Goal: Task Accomplishment & Management: Use online tool/utility

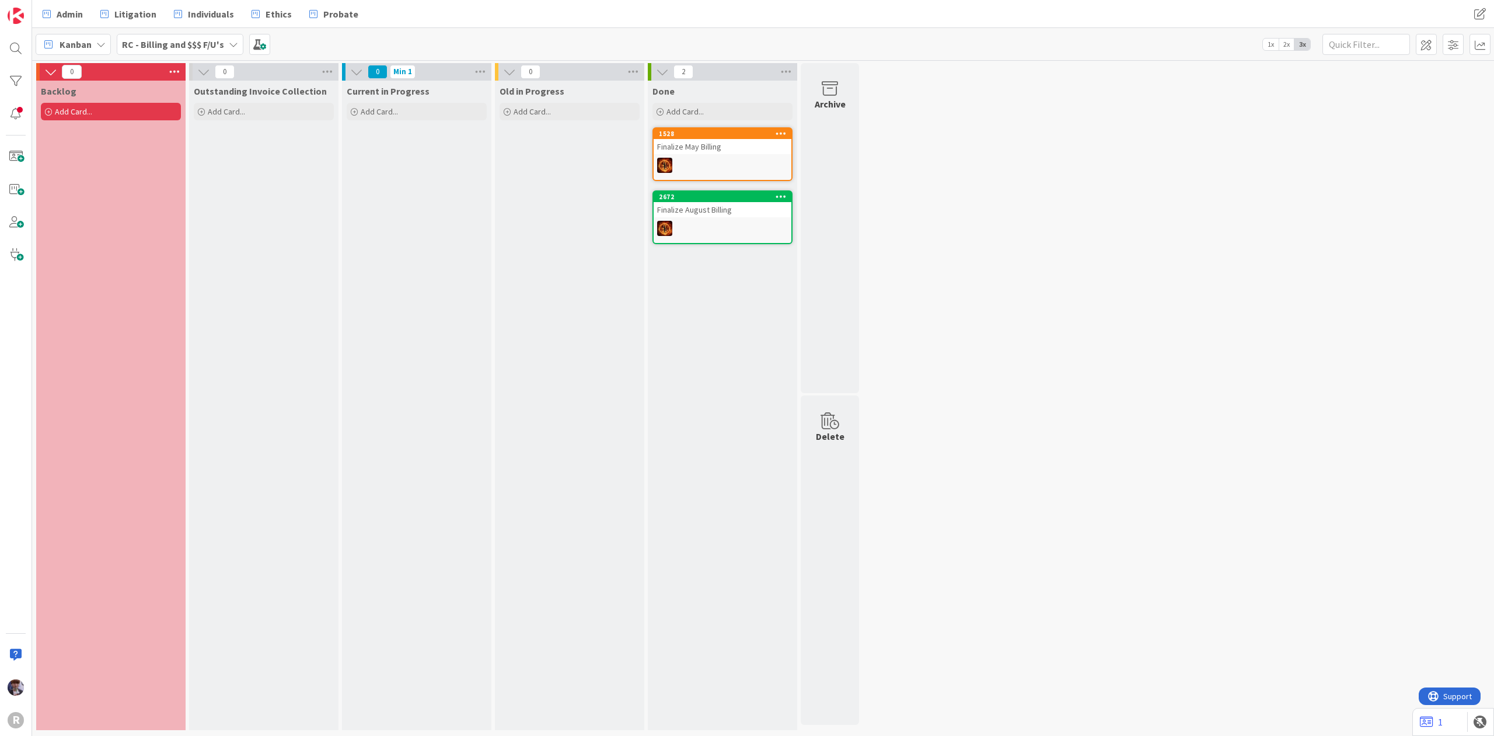
click at [221, 45] on b "RC - Billing and $$$ F/U's" at bounding box center [173, 45] width 102 height 12
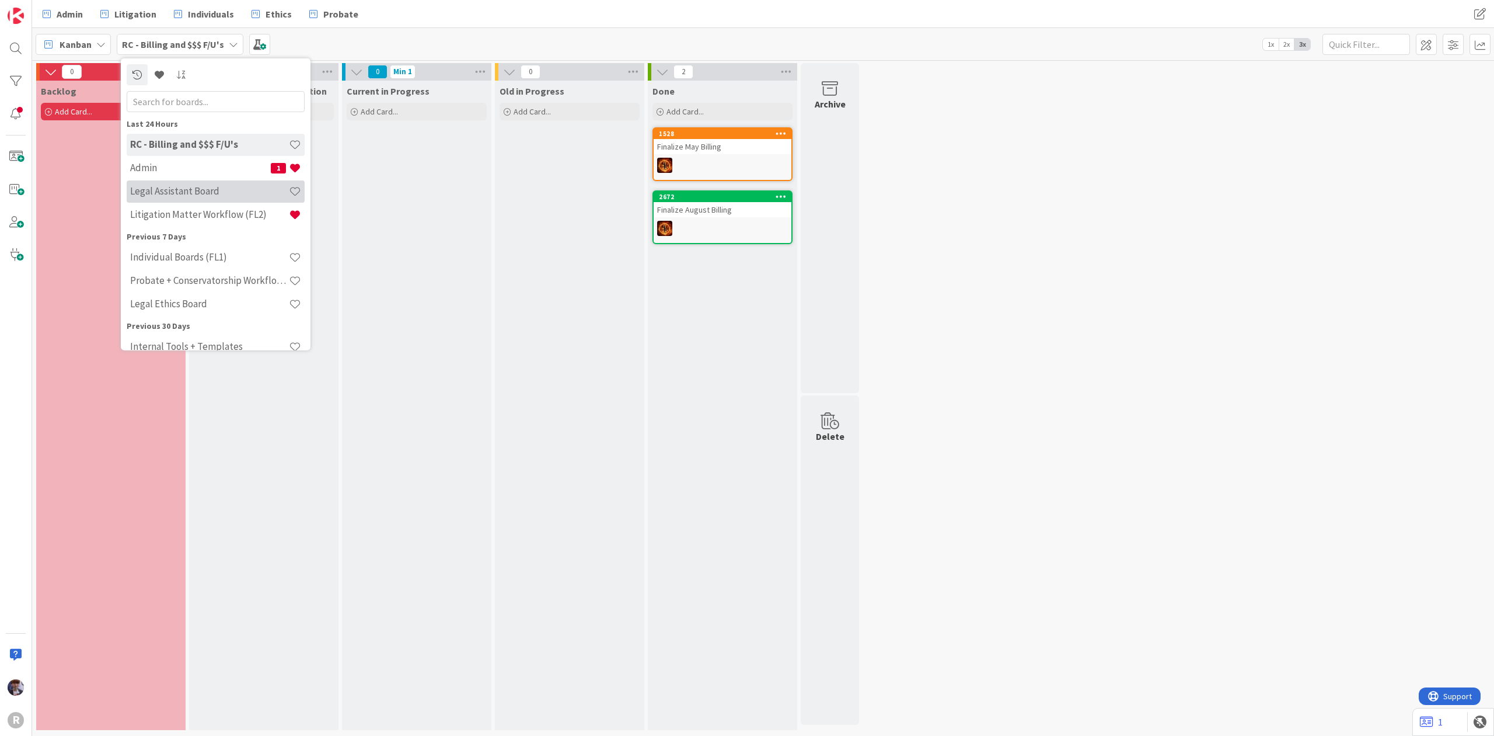
click at [229, 187] on h4 "Legal Assistant Board" at bounding box center [209, 191] width 159 height 12
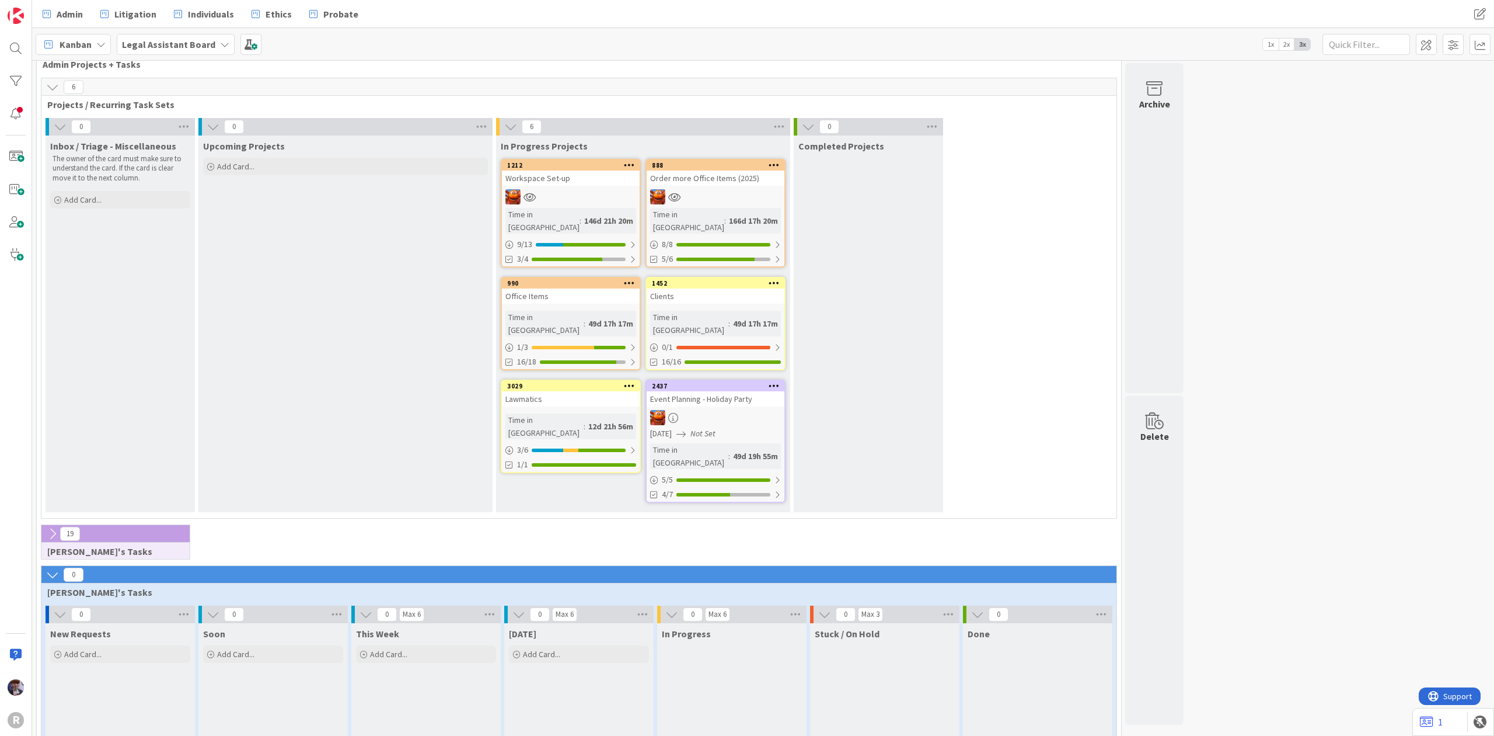
scroll to position [50, 0]
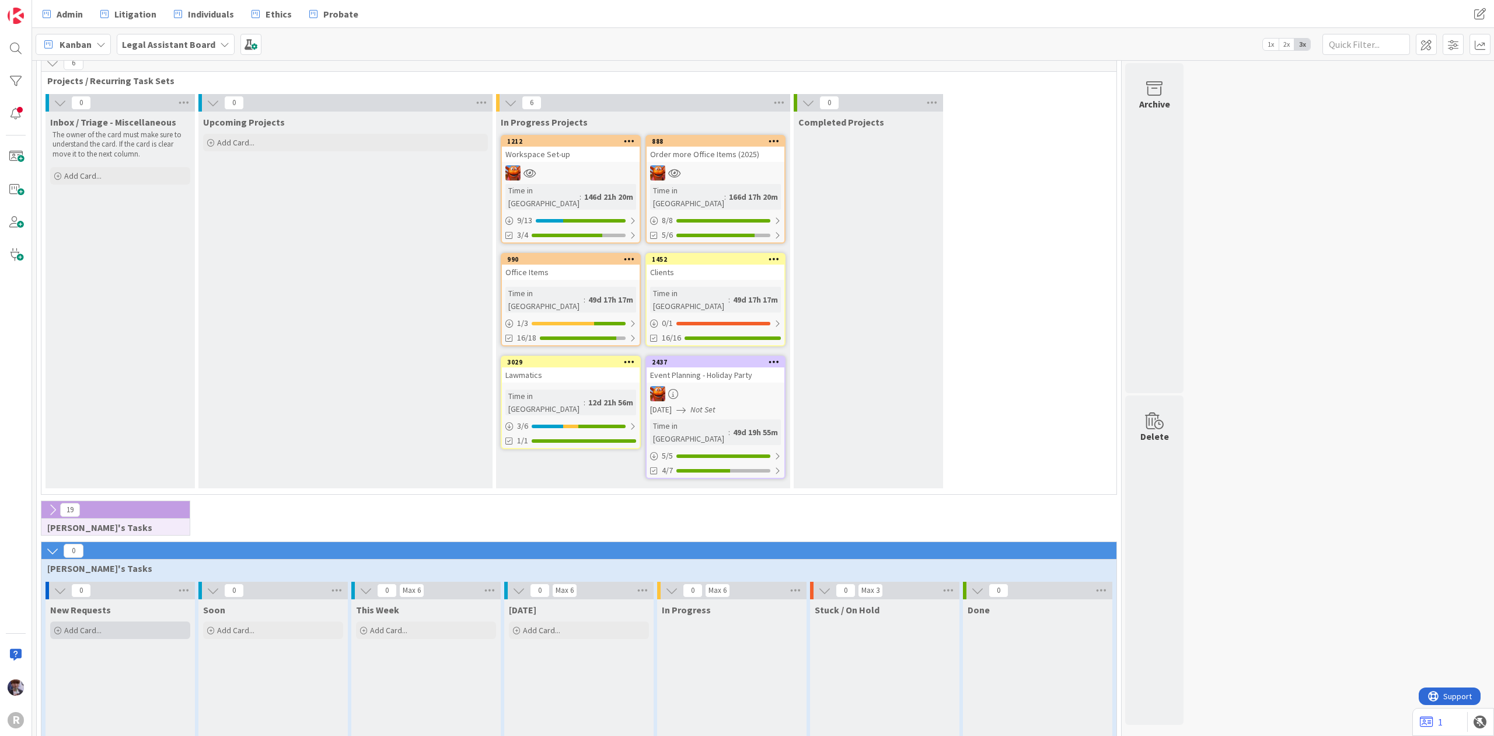
click at [138, 621] on div "Add Card..." at bounding box center [120, 630] width 140 height 18
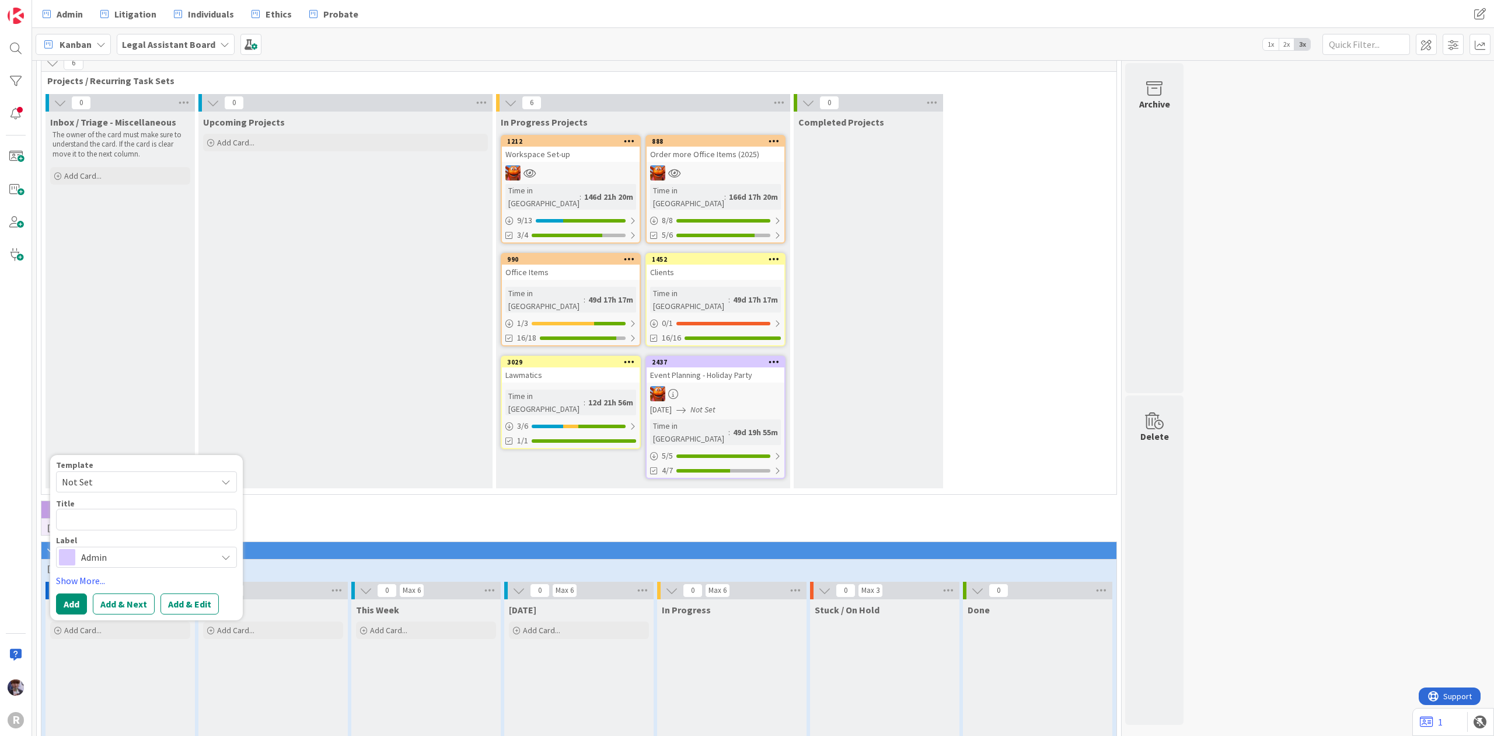
click at [120, 626] on div "New Requests Add Card... Template Not Set Title 0 / 128 Label Admin Show More..…" at bounding box center [120, 678] width 149 height 158
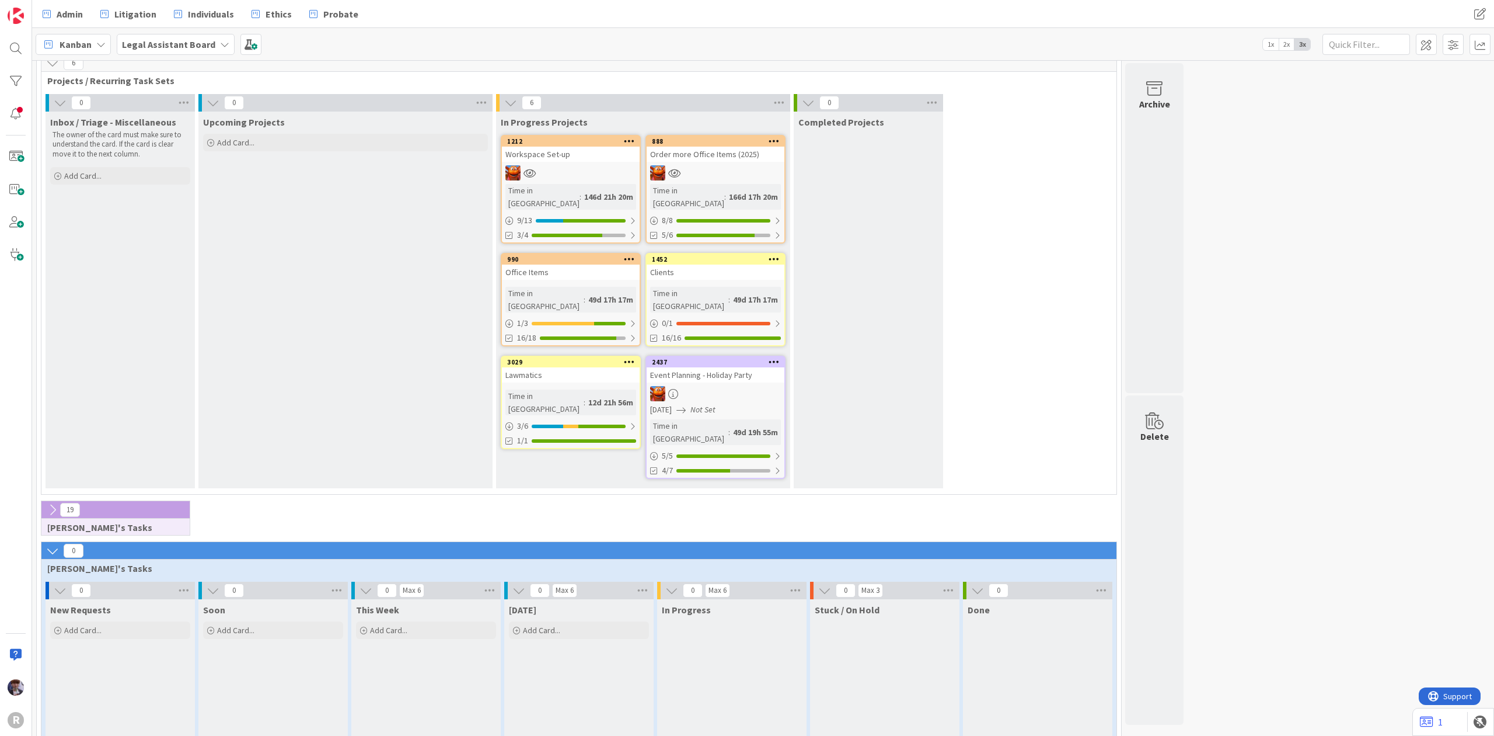
click at [56, 503] on icon at bounding box center [52, 509] width 13 height 13
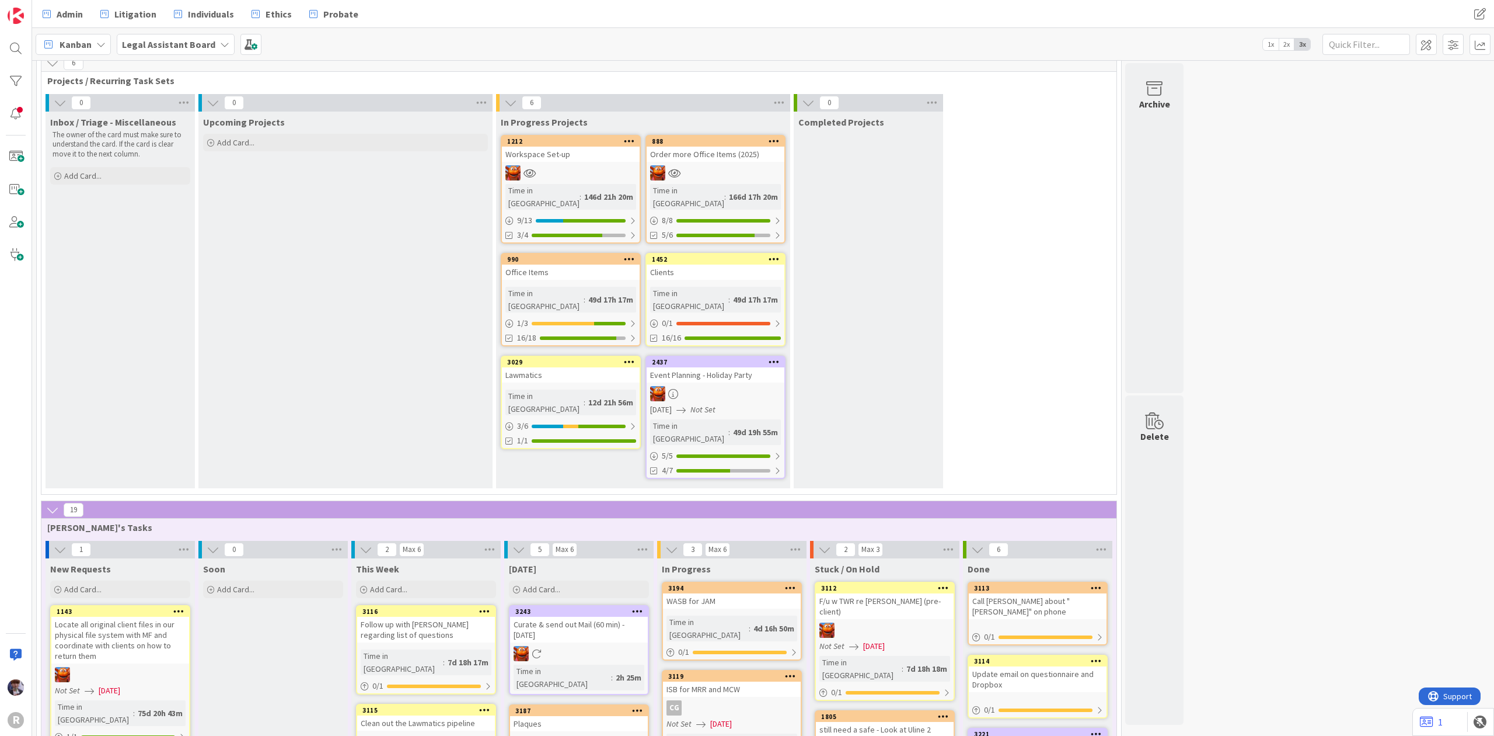
click at [702, 367] on div "Event Planning - Holiday Party" at bounding box center [716, 374] width 138 height 15
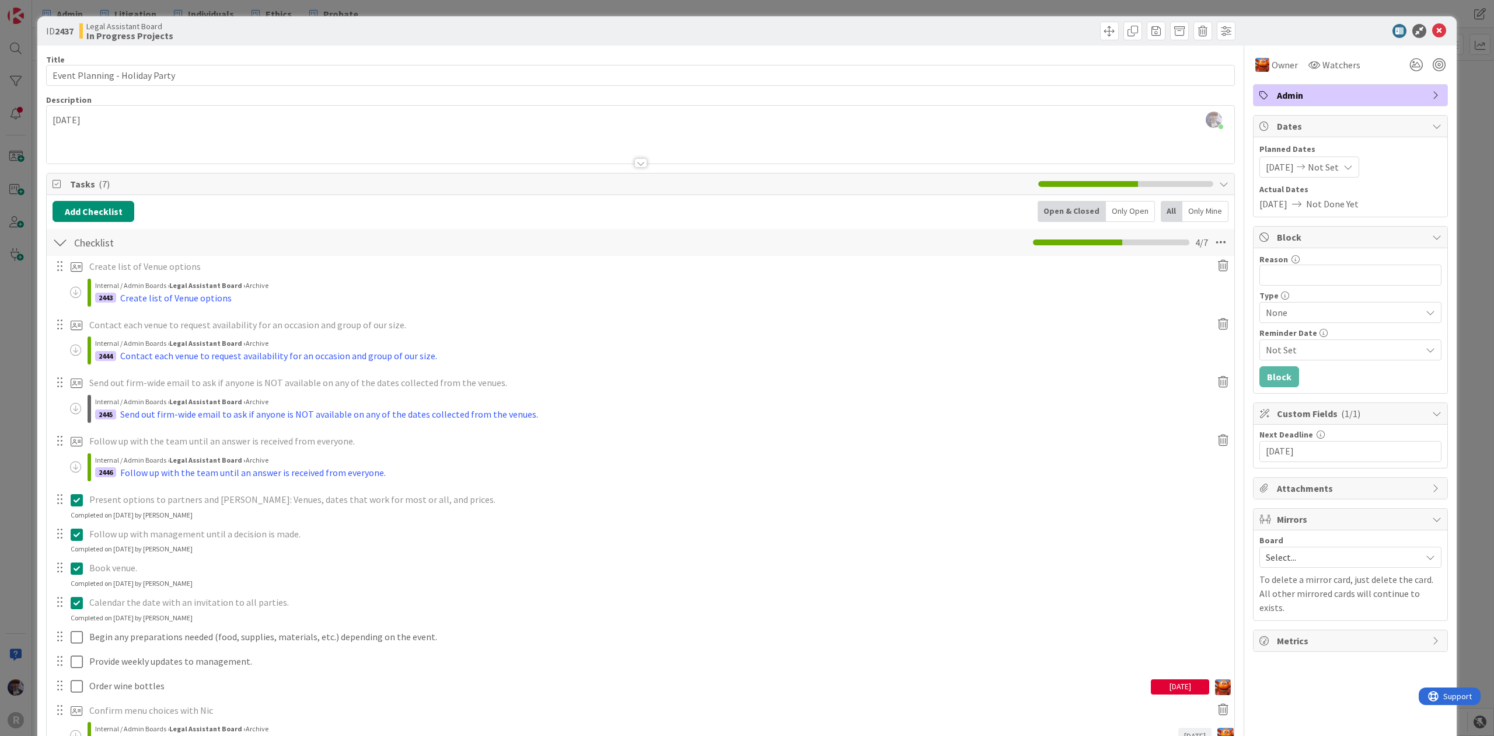
click at [1121, 210] on div "Only Open" at bounding box center [1130, 211] width 49 height 21
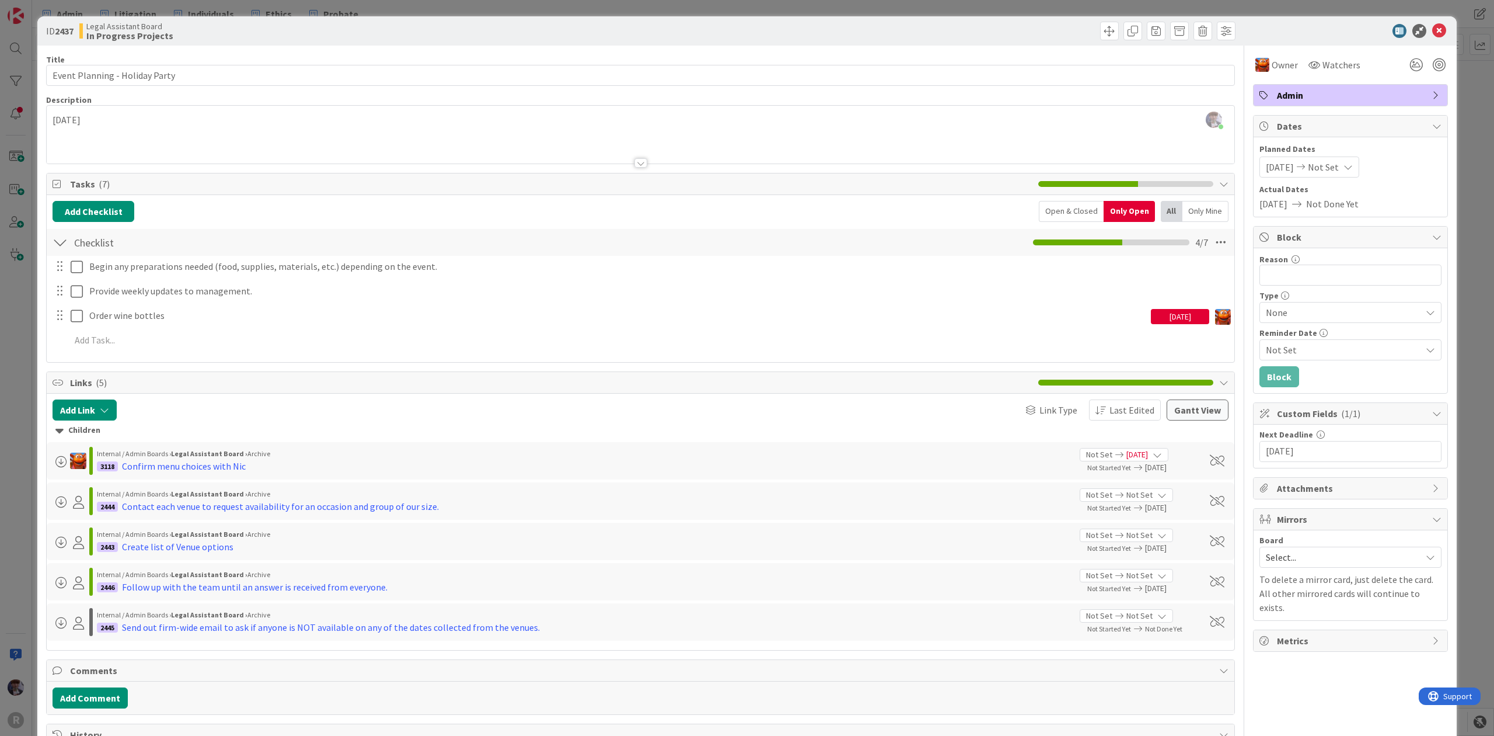
click at [1441, 305] on div "ID 2437 Legal Assistant Board In Progress Projects Title 30 / 128 Event Plannin…" at bounding box center [747, 548] width 1420 height 1065
click at [1472, 278] on div "ID 2437 Legal Assistant Board In Progress Projects Title 30 / 128 Event Plannin…" at bounding box center [747, 368] width 1494 height 736
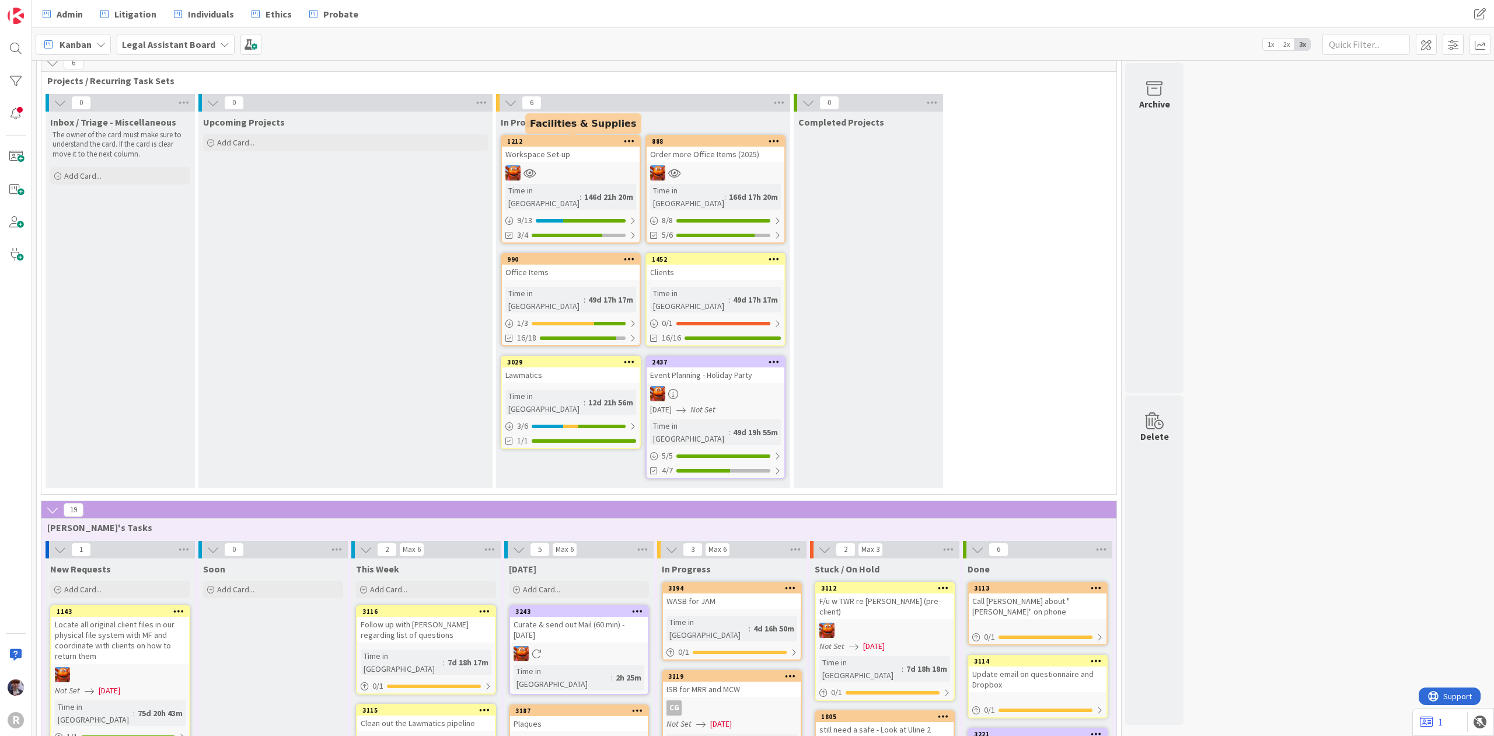
click at [587, 141] on div "1212" at bounding box center [573, 141] width 133 height 8
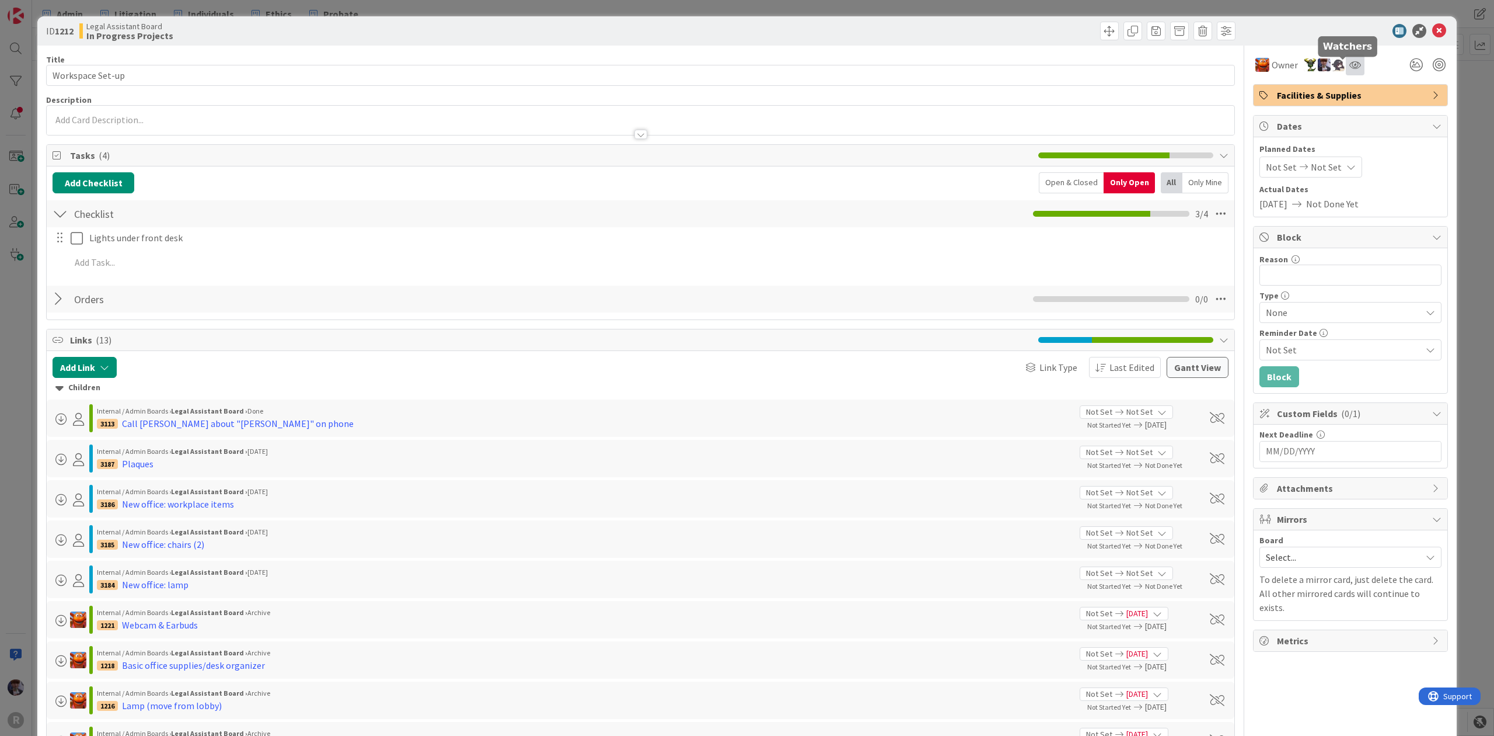
click at [1350, 63] on icon at bounding box center [1356, 64] width 12 height 9
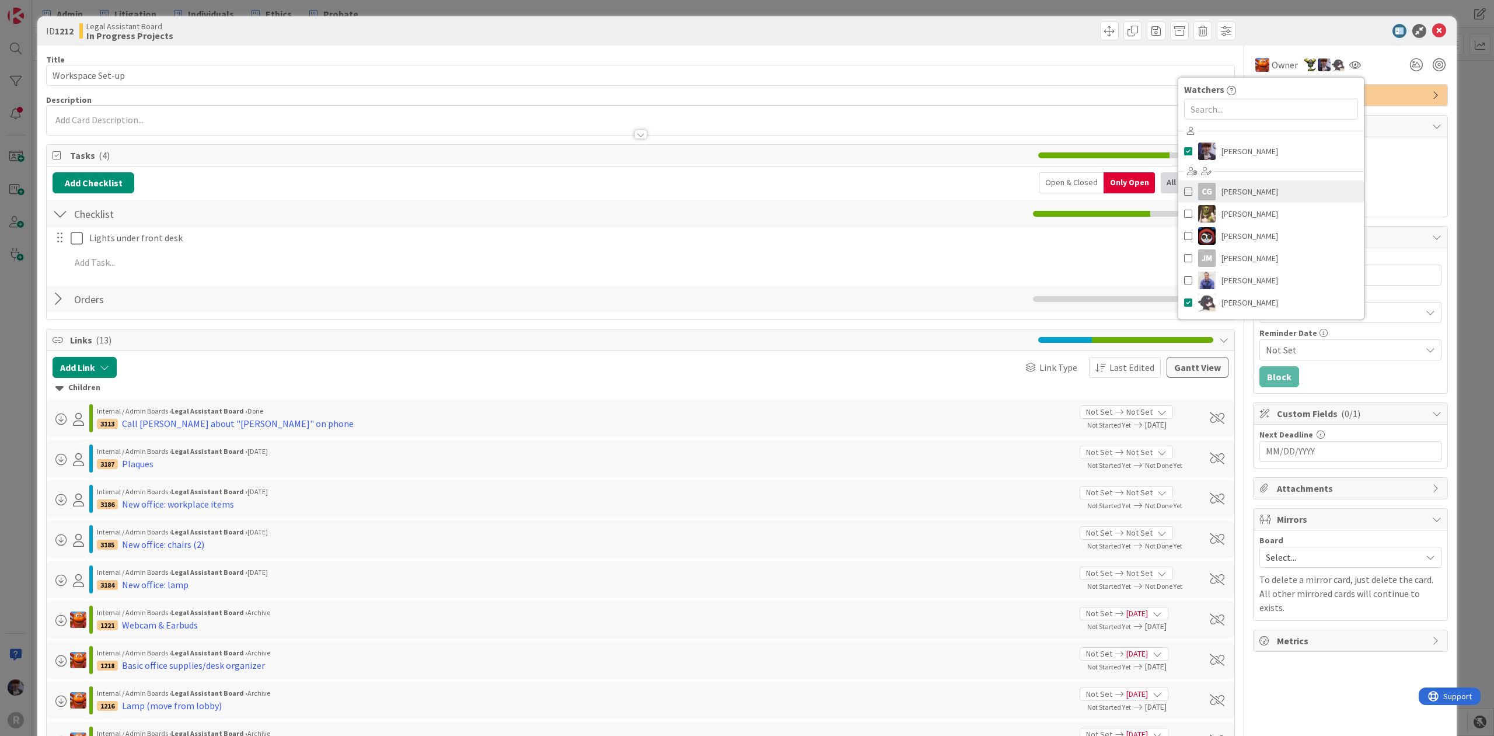
click at [1247, 194] on span "[PERSON_NAME]" at bounding box center [1250, 192] width 57 height 18
click at [1455, 125] on div "ID 1212 Legal Assistant Board In Progress Projects Title 16 / 128 Workspace Set…" at bounding box center [747, 368] width 1494 height 736
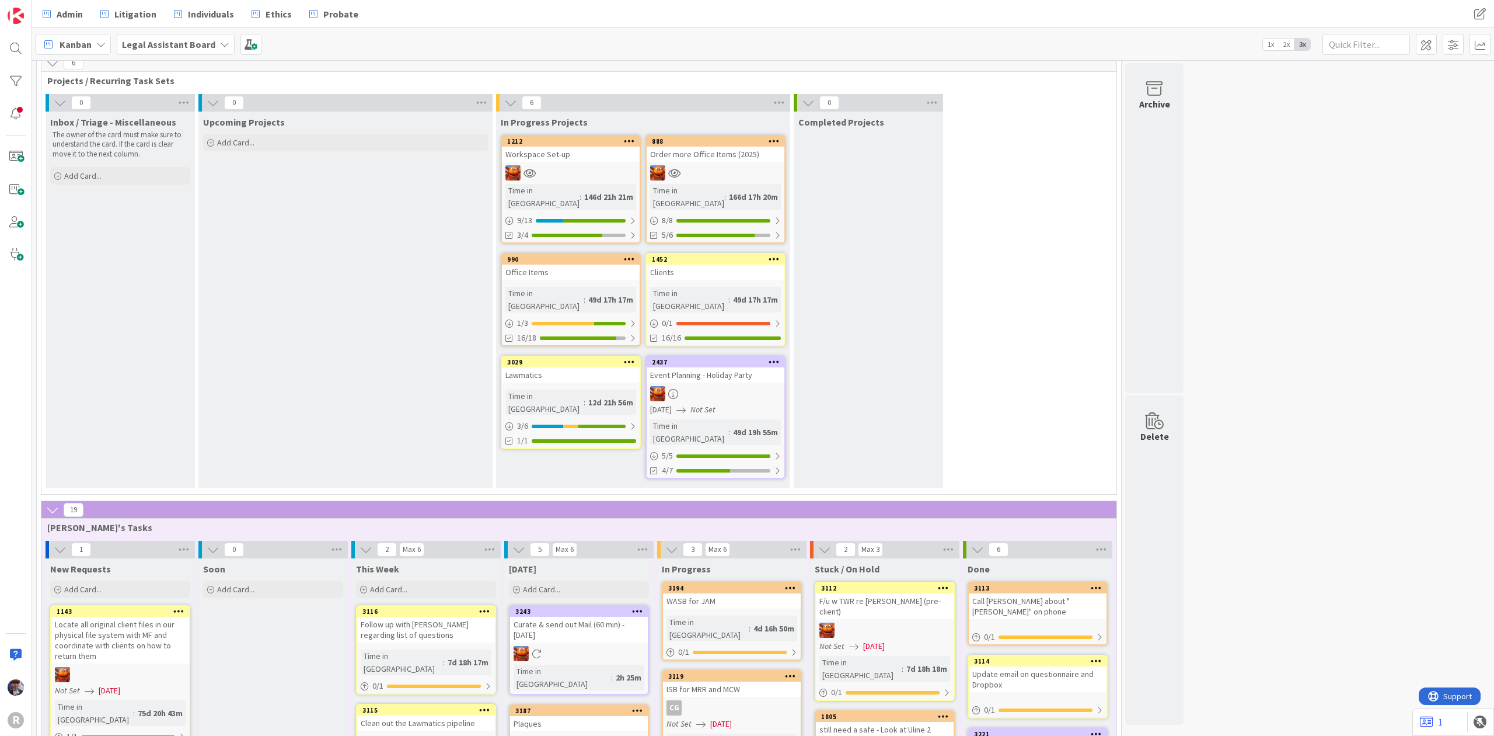
click at [722, 166] on div at bounding box center [716, 172] width 138 height 15
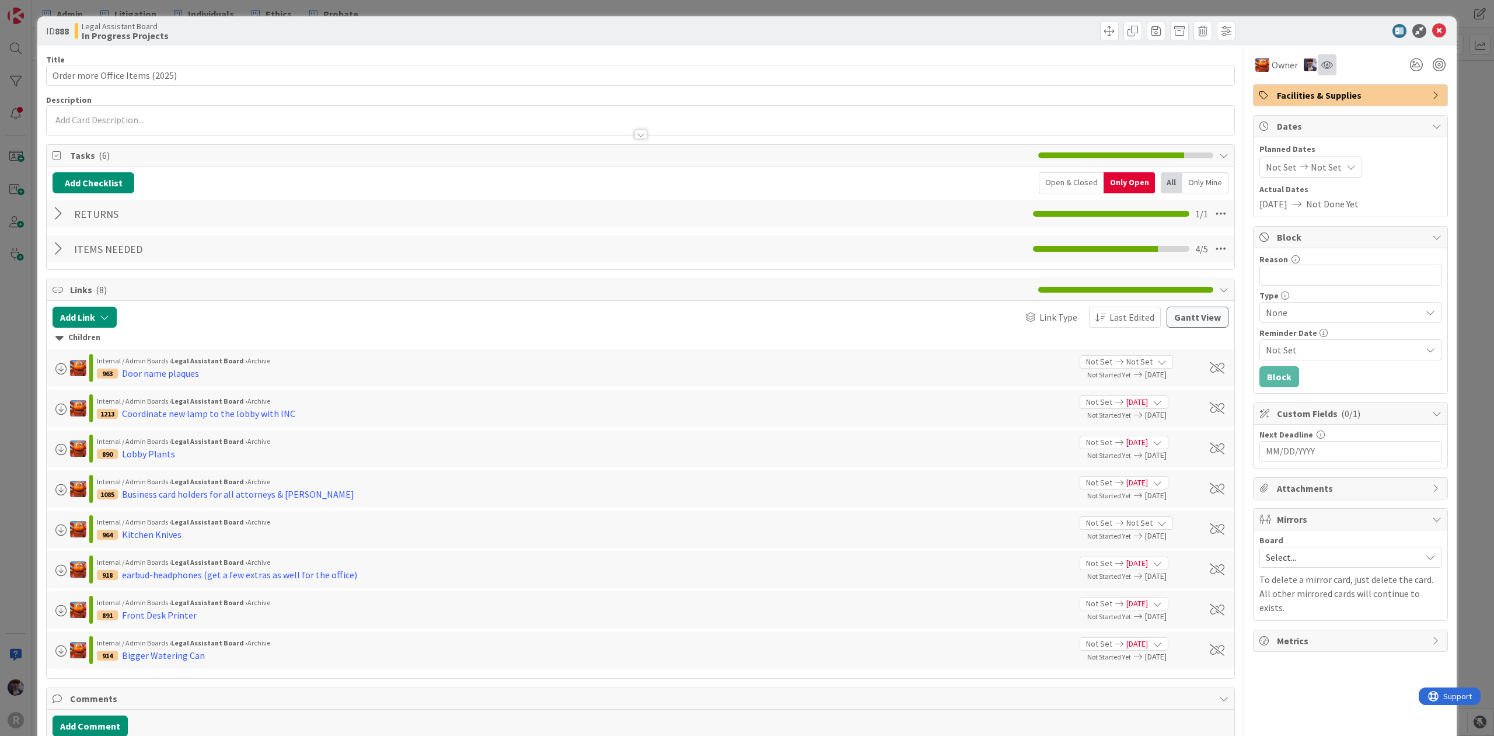
click at [1320, 70] on div at bounding box center [1327, 64] width 19 height 21
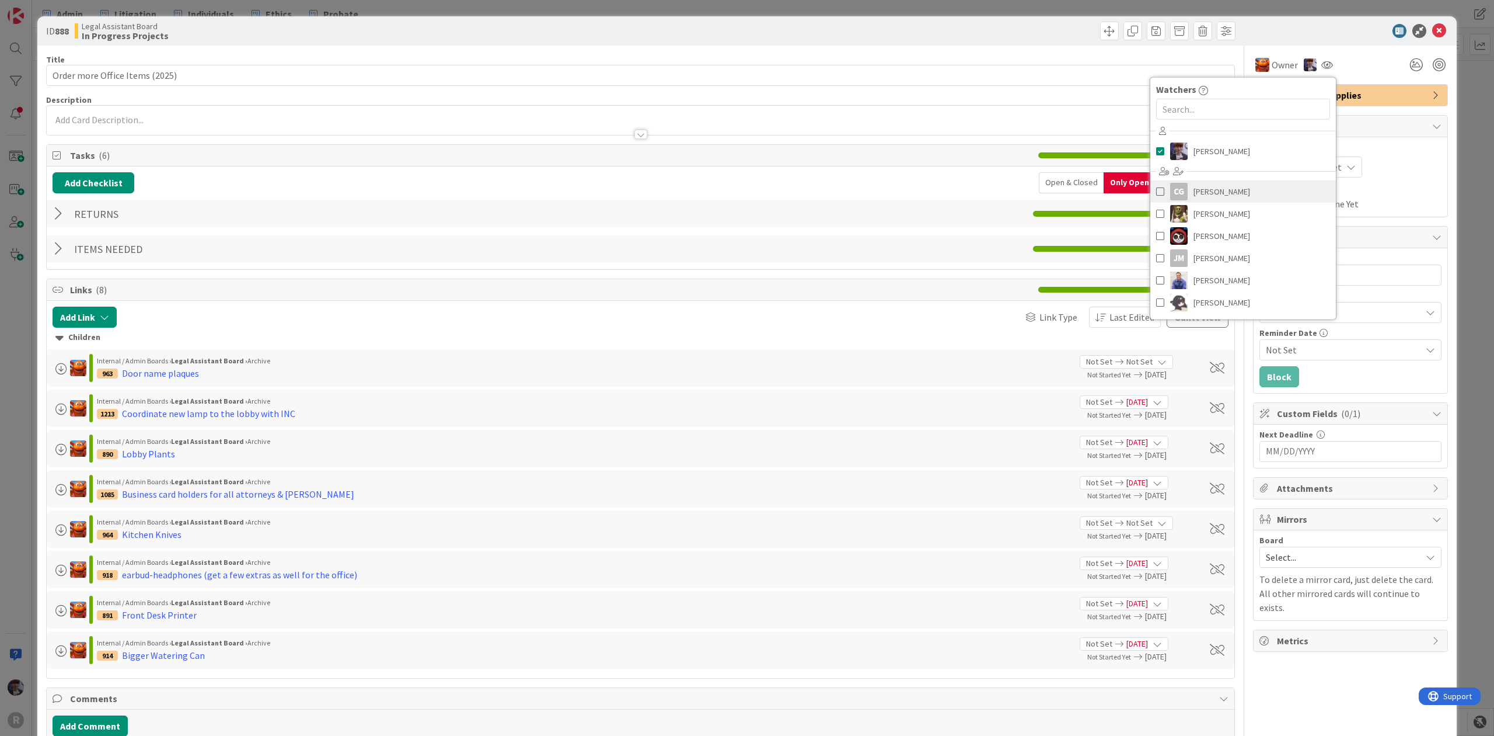
click at [1221, 190] on span "[PERSON_NAME]" at bounding box center [1222, 192] width 57 height 18
click at [1458, 127] on div "ID 888 Legal Assistant Board In Progress Projects Title 30 / 128 Order more Off…" at bounding box center [747, 368] width 1494 height 736
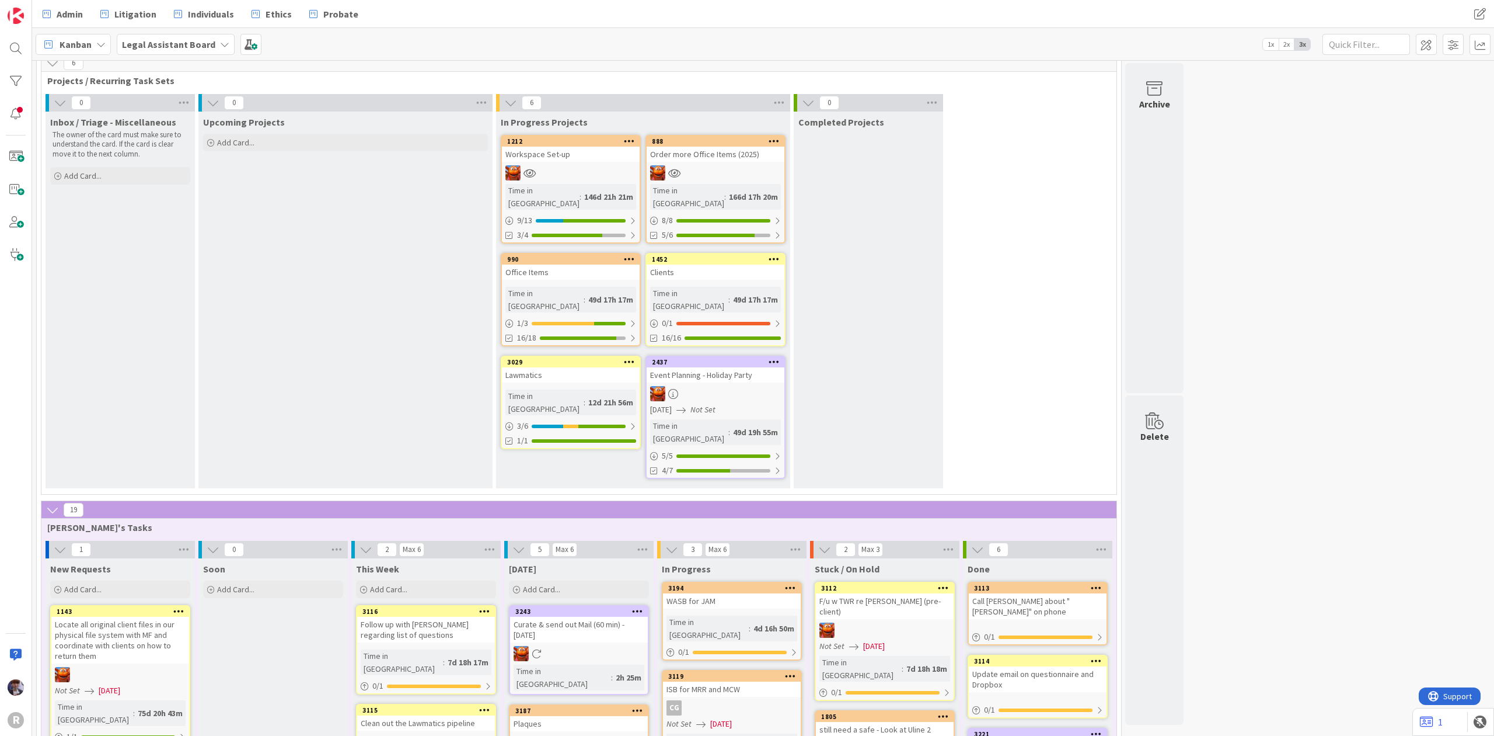
click at [736, 267] on div "1452 Clients Time in Column : 49d 17h 17m 0 / 1 16/16" at bounding box center [716, 299] width 140 height 93
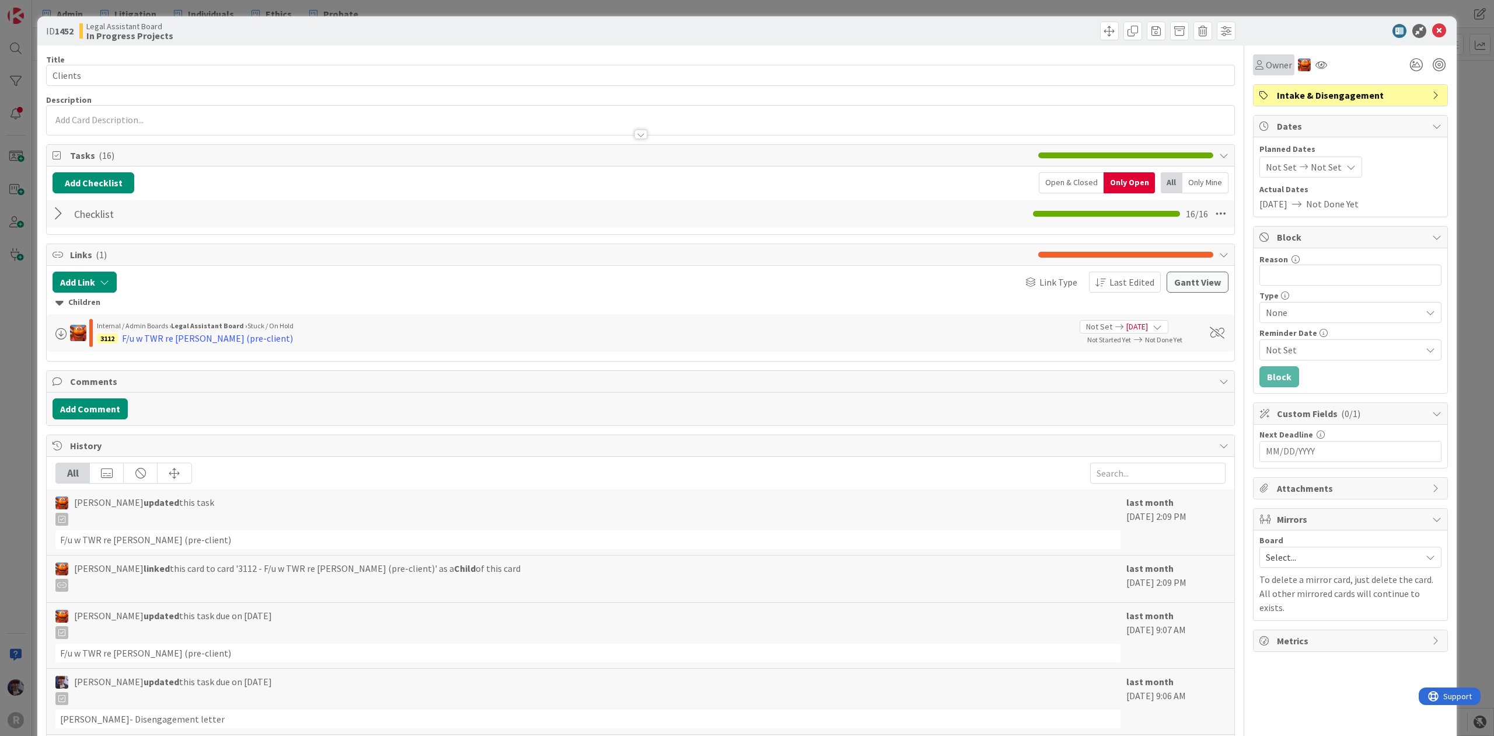
click at [1270, 72] on div "Owner" at bounding box center [1273, 64] width 41 height 21
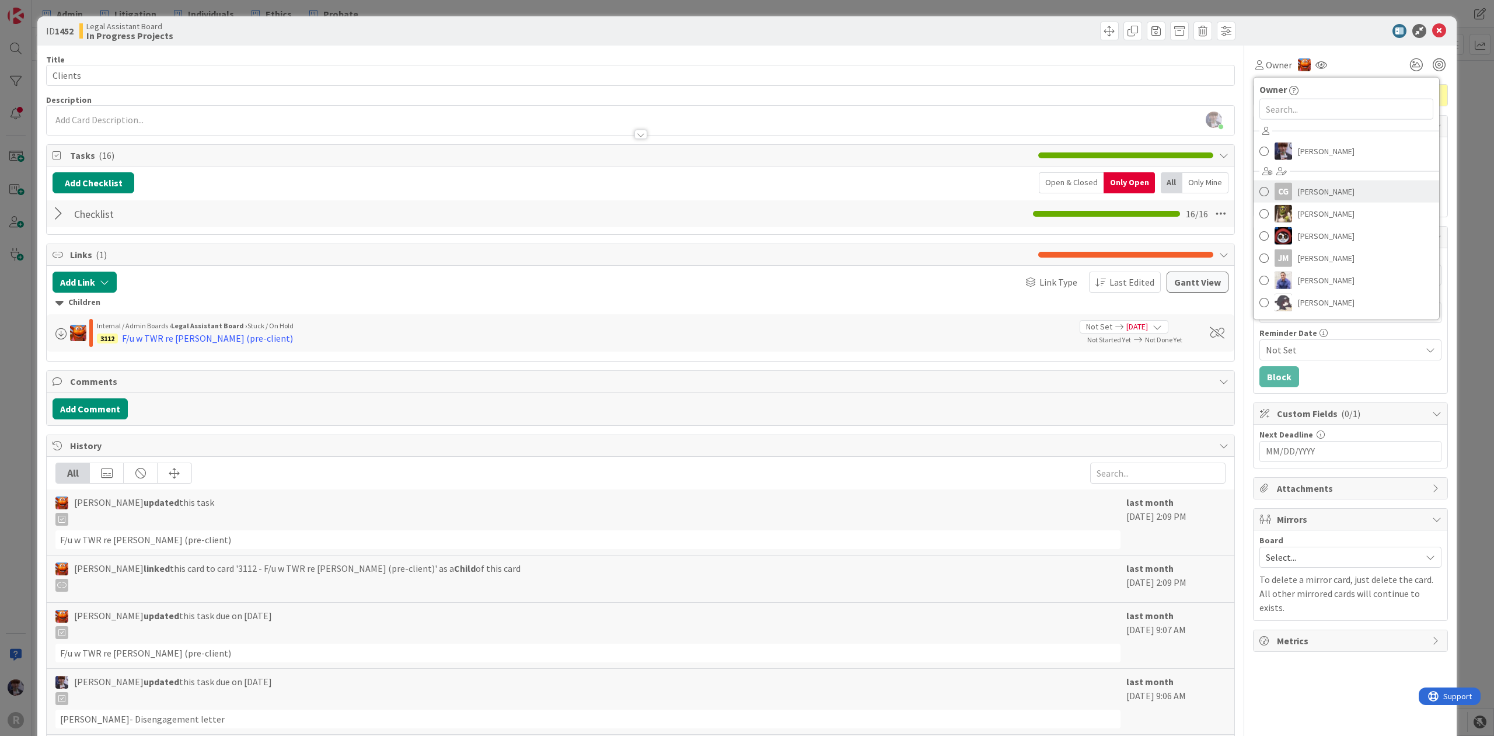
click at [1302, 185] on span "[PERSON_NAME]" at bounding box center [1326, 192] width 57 height 18
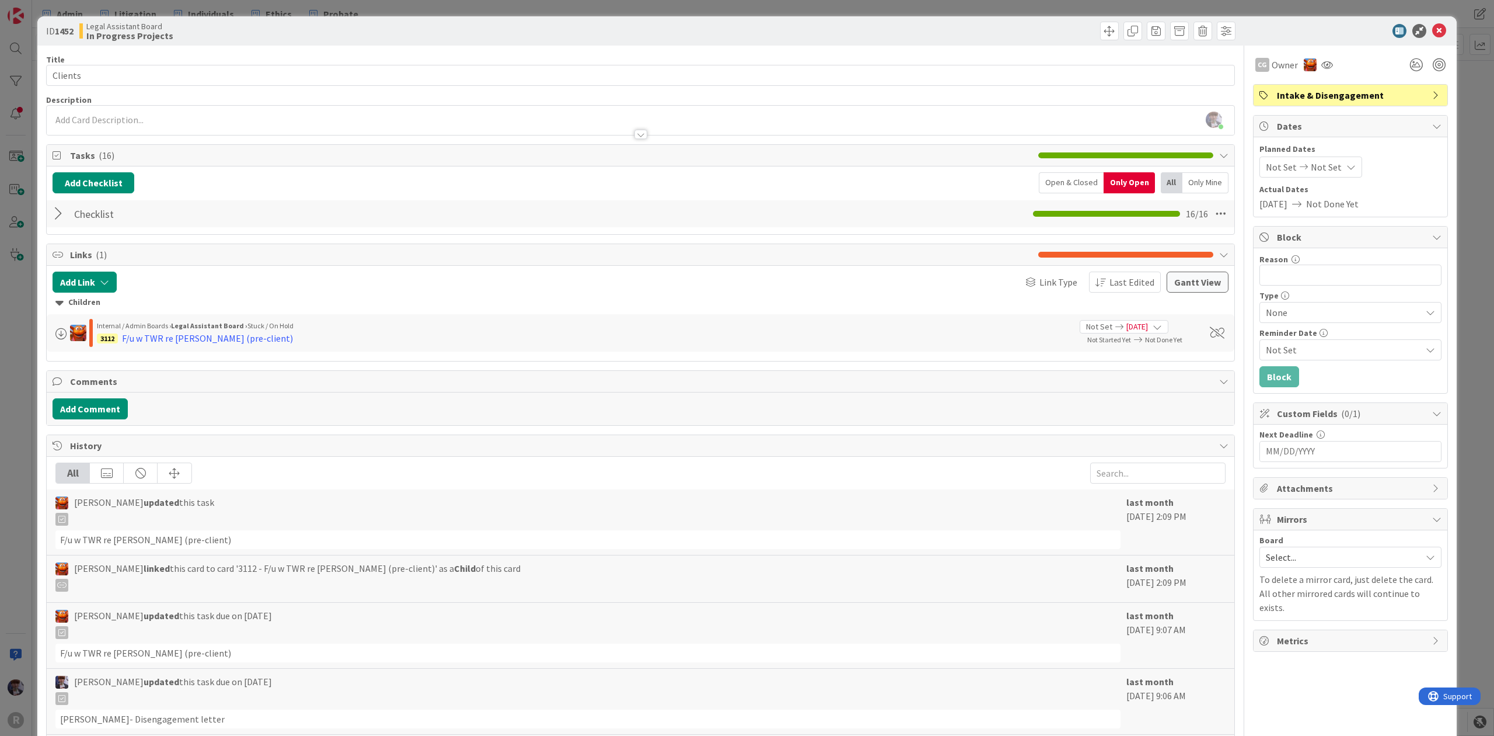
click at [1471, 141] on div "ID 1452 Legal Assistant Board In Progress Projects Title 7 / 128 Clients Descri…" at bounding box center [747, 368] width 1494 height 736
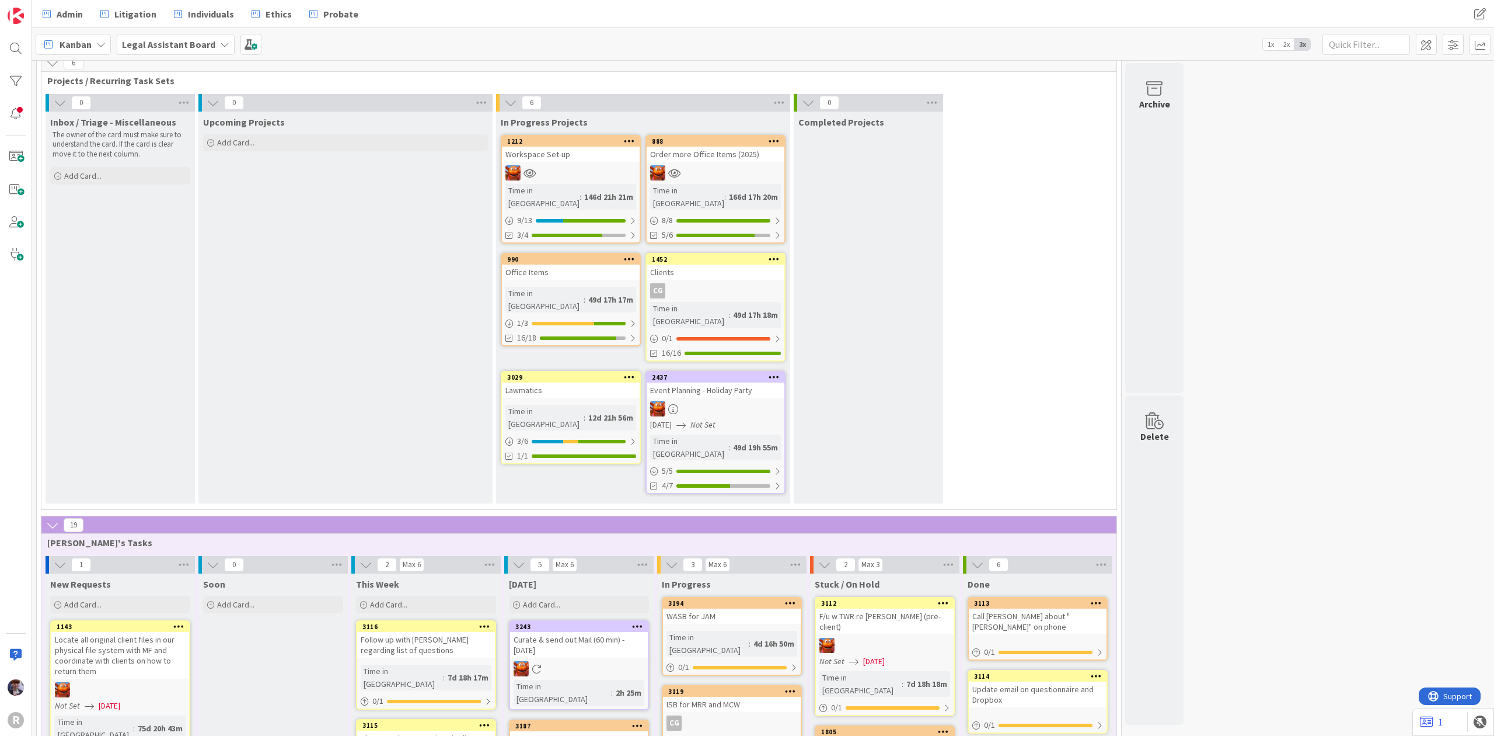
click at [577, 264] on div "Office Items" at bounding box center [571, 271] width 138 height 15
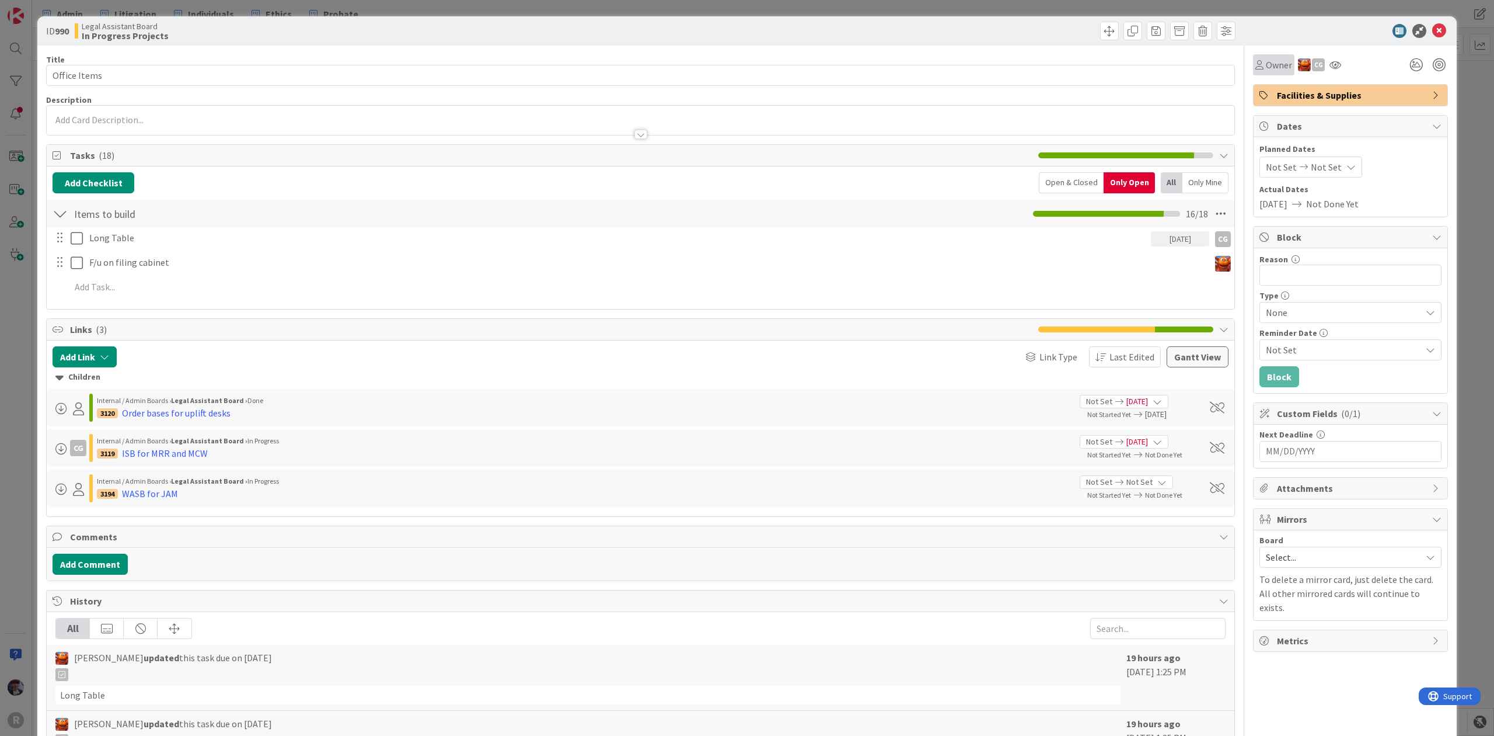
click at [1267, 69] on span "Owner" at bounding box center [1279, 65] width 26 height 14
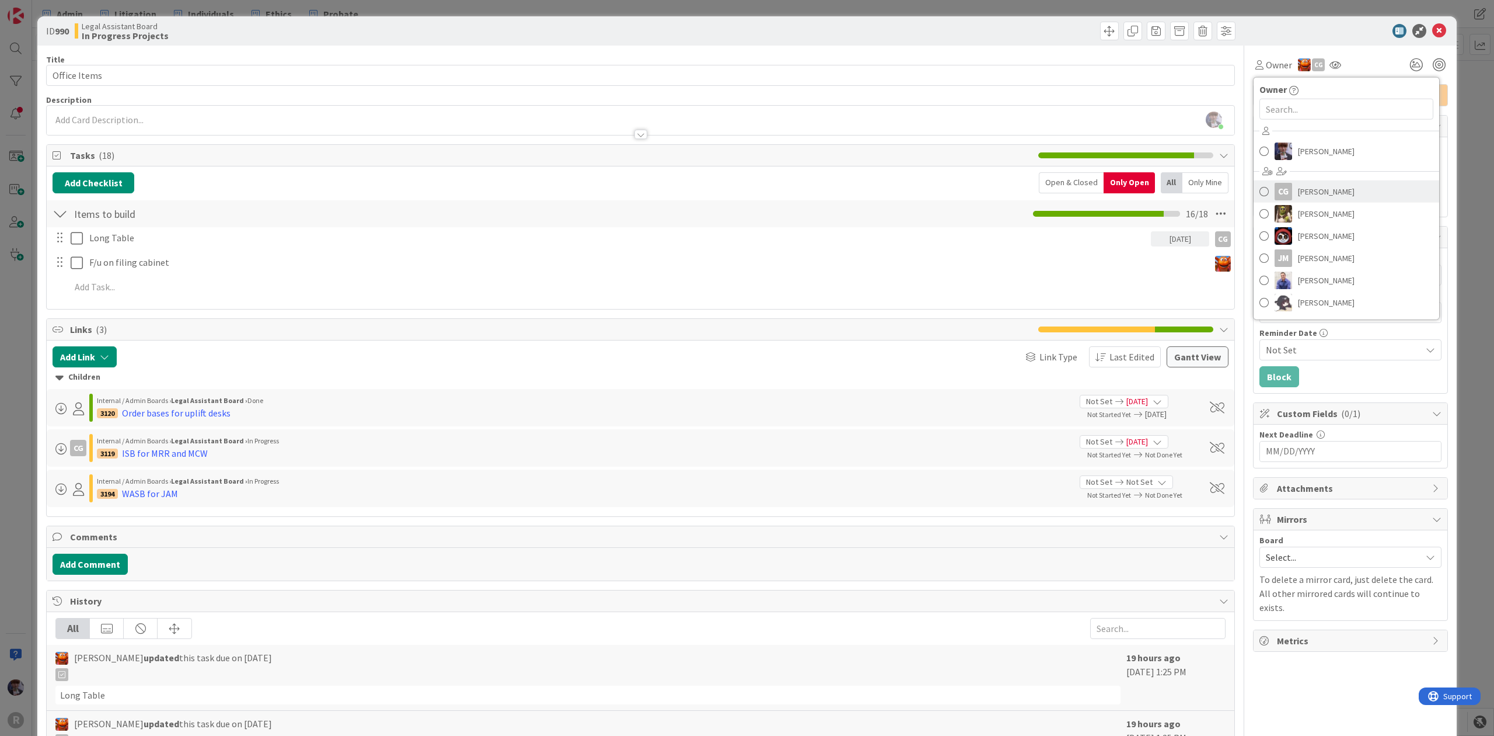
click at [1336, 184] on span "[PERSON_NAME]" at bounding box center [1326, 192] width 57 height 18
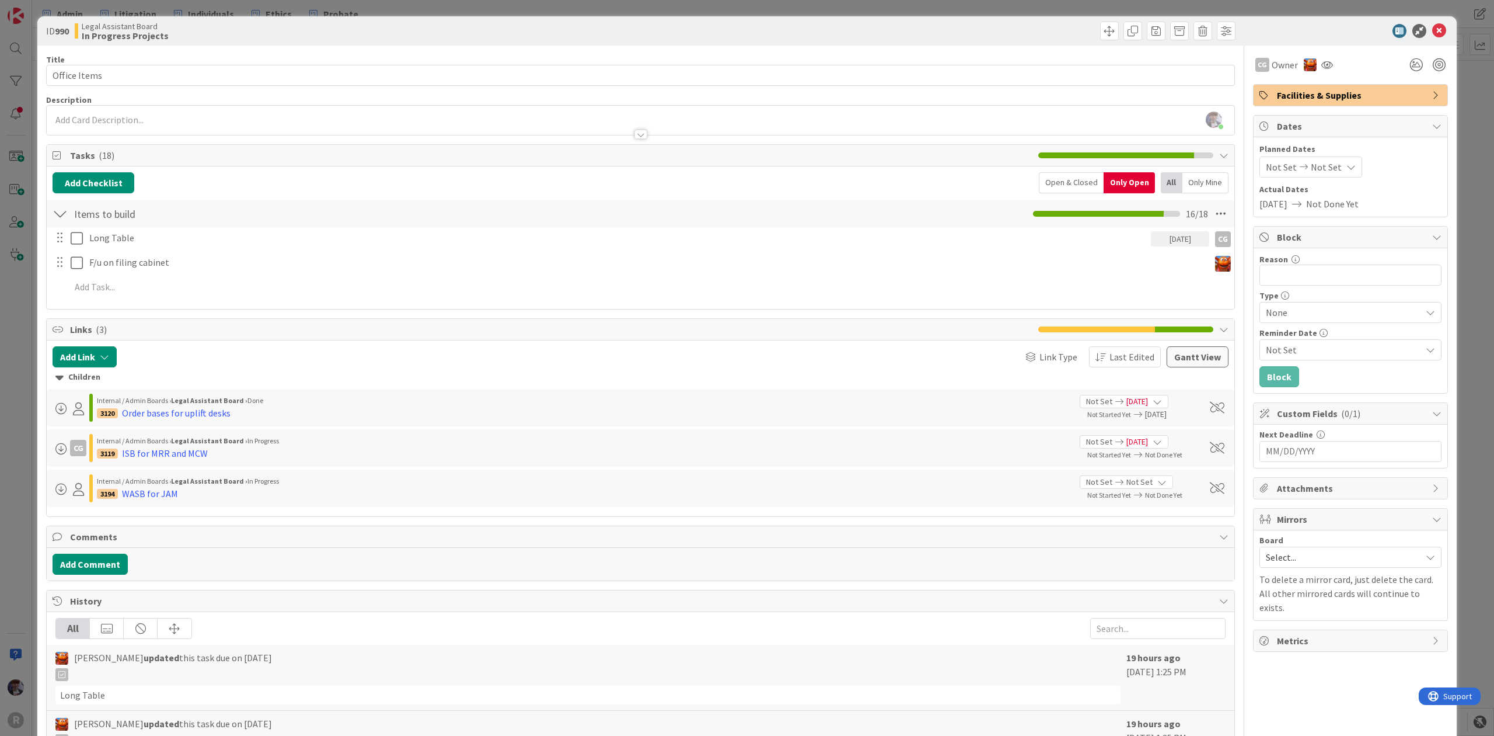
click at [1462, 120] on div "ID 990 Legal Assistant Board In Progress Projects Title 12 / 128 Office Items D…" at bounding box center [747, 368] width 1494 height 736
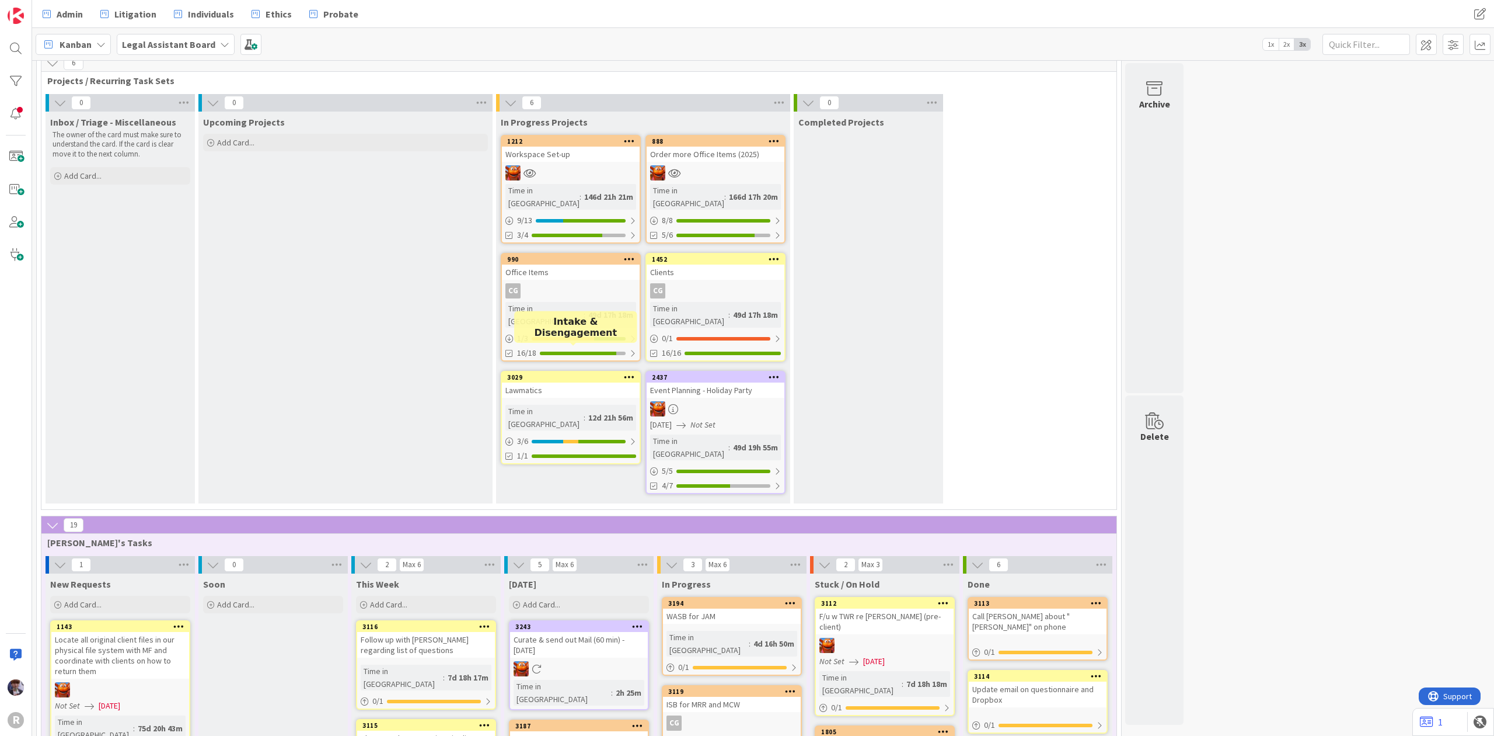
click at [568, 382] on div "Lawmatics" at bounding box center [571, 389] width 138 height 15
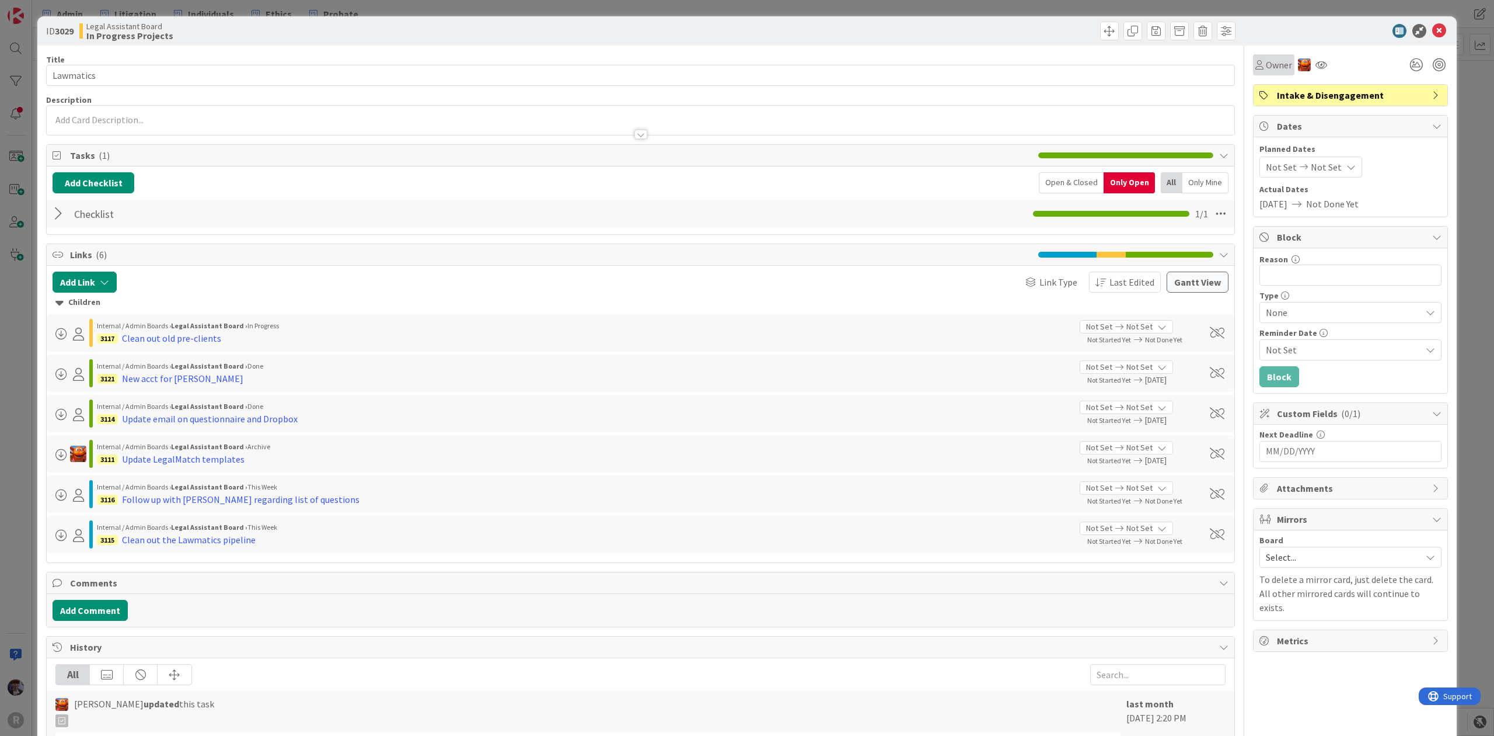
click at [1259, 74] on div "Owner" at bounding box center [1273, 64] width 41 height 21
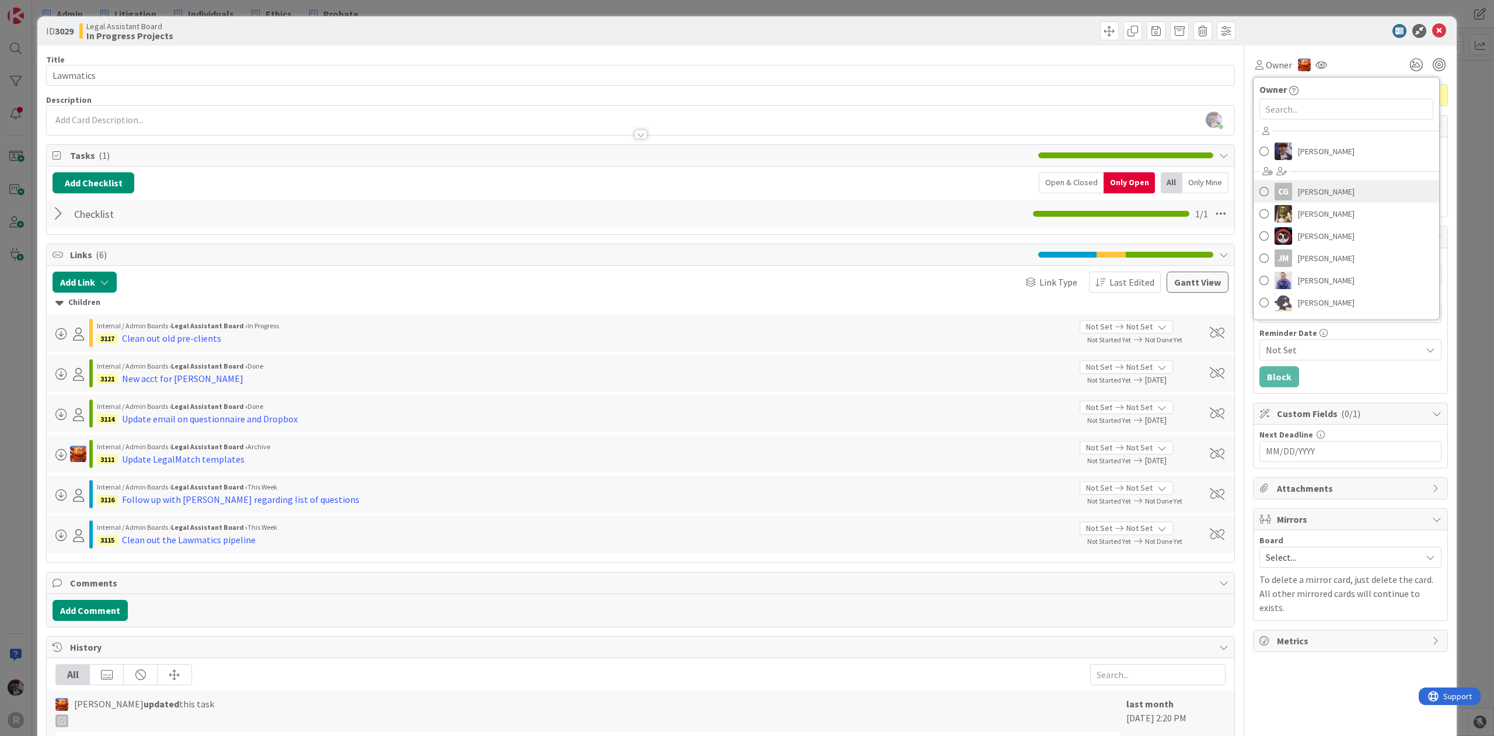
click at [1285, 183] on link "CG [PERSON_NAME]" at bounding box center [1347, 191] width 186 height 22
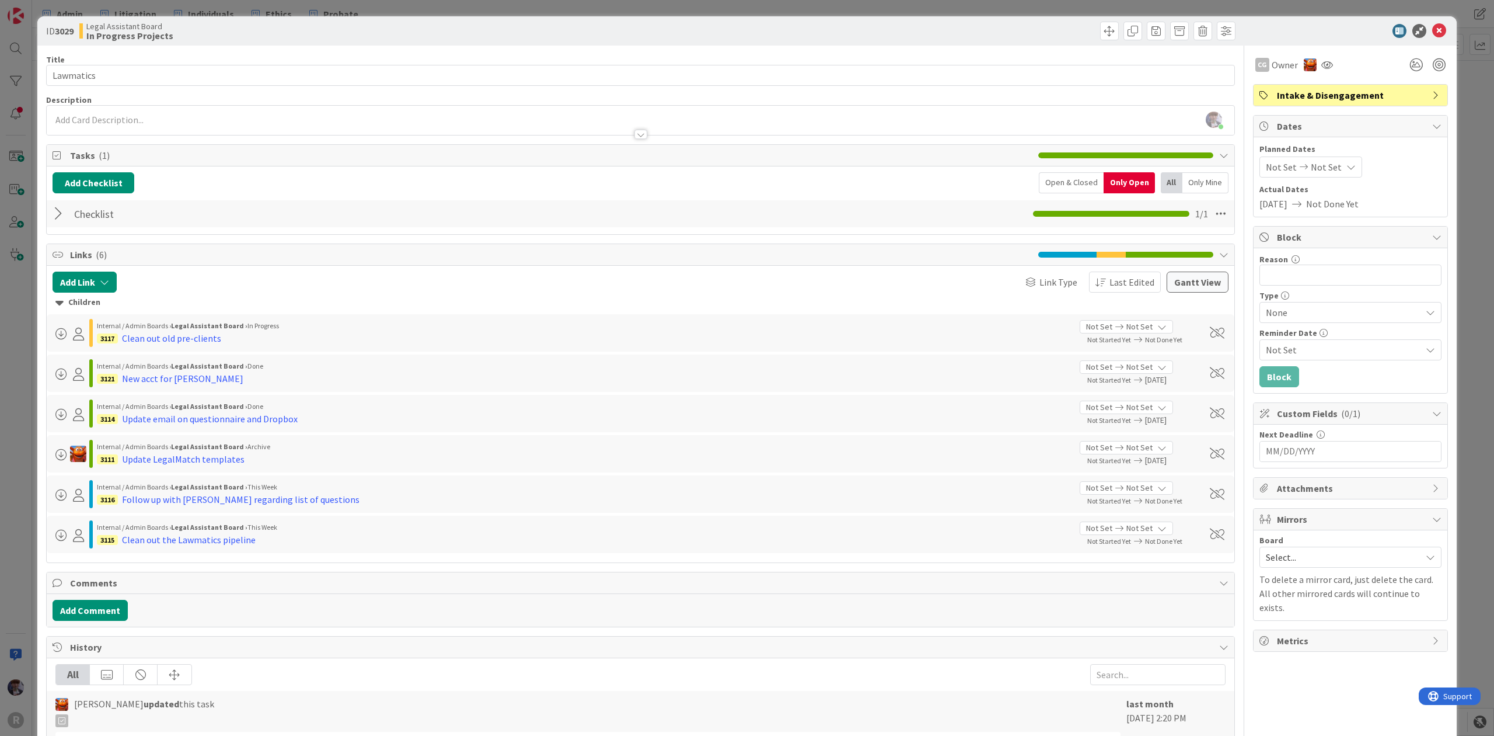
click at [1462, 134] on div "ID 3029 Legal Assistant Board In Progress Projects Title 9 / 128 Lawmatics Desc…" at bounding box center [747, 368] width 1494 height 736
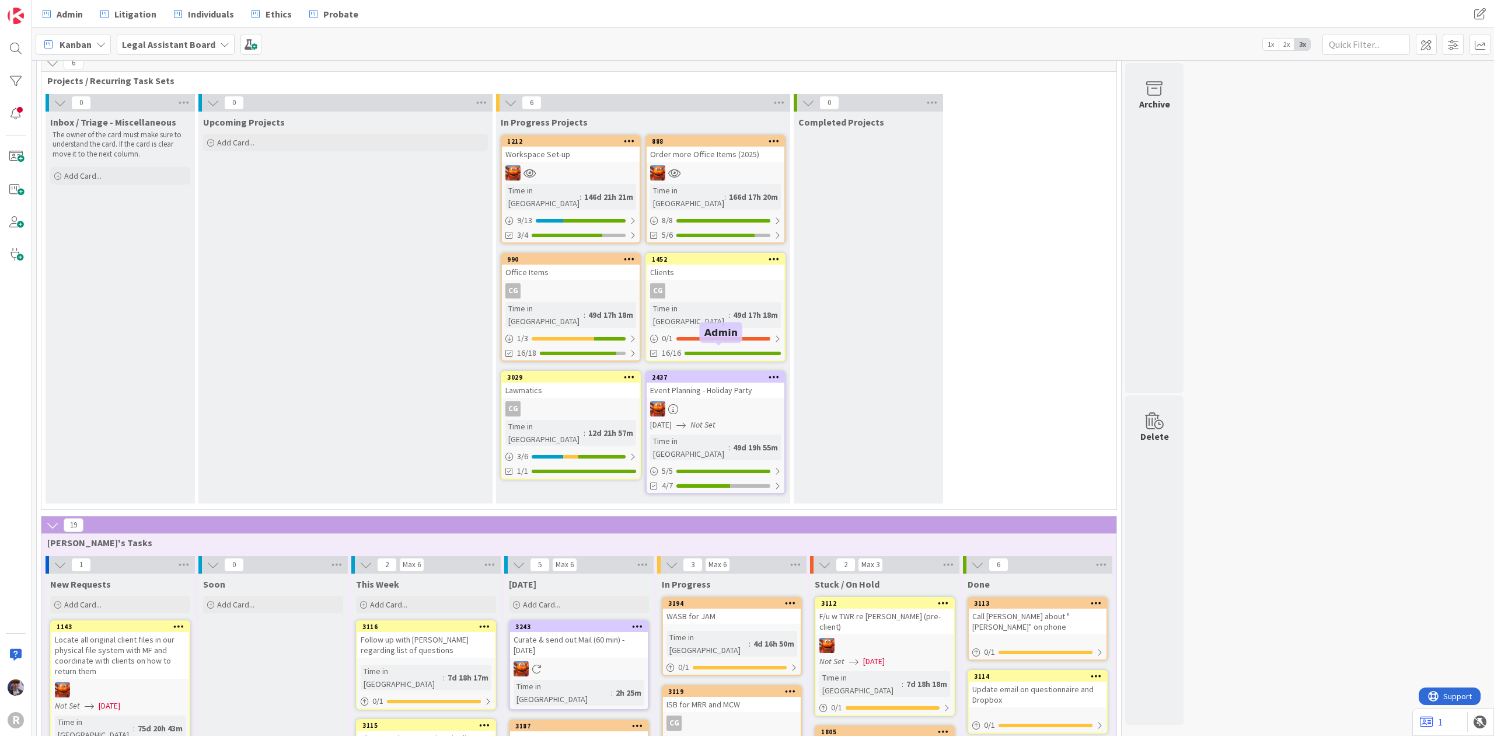
click at [727, 373] on div "2437" at bounding box center [718, 377] width 133 height 8
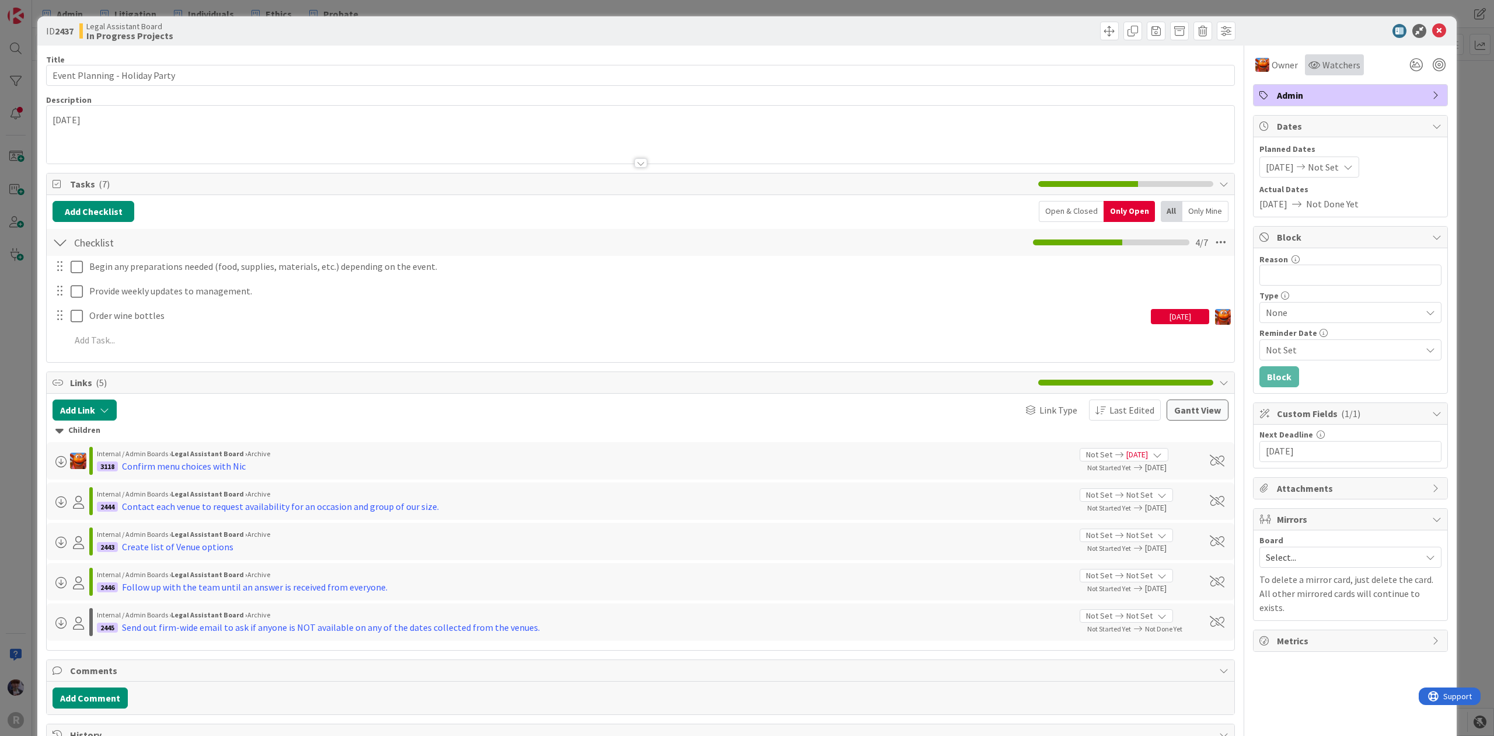
click at [1309, 60] on icon at bounding box center [1315, 64] width 12 height 9
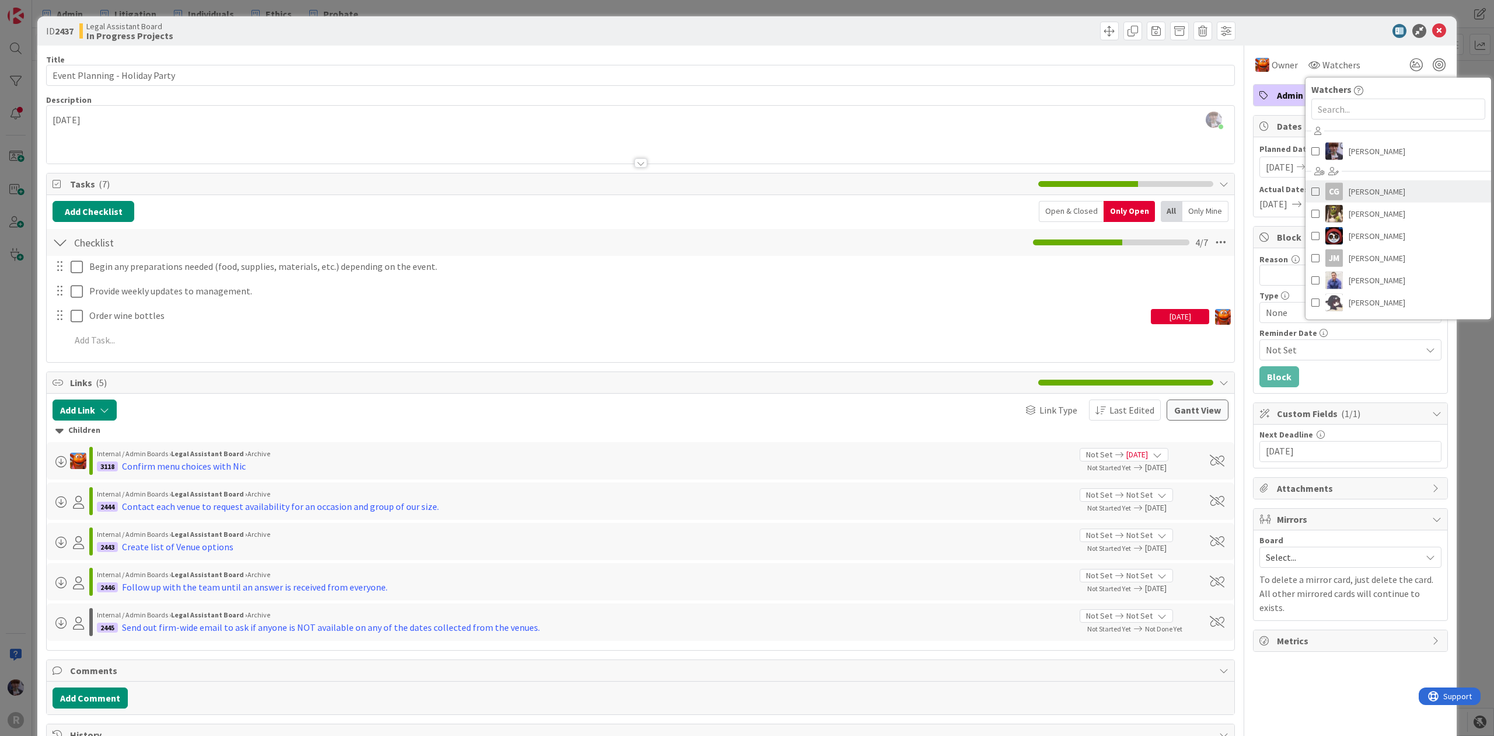
click at [1332, 190] on link "CG [PERSON_NAME]" at bounding box center [1399, 191] width 186 height 22
click at [1455, 51] on div "ID 2437 Legal Assistant Board In Progress Projects Title 30 / 128 Event Plannin…" at bounding box center [747, 368] width 1494 height 736
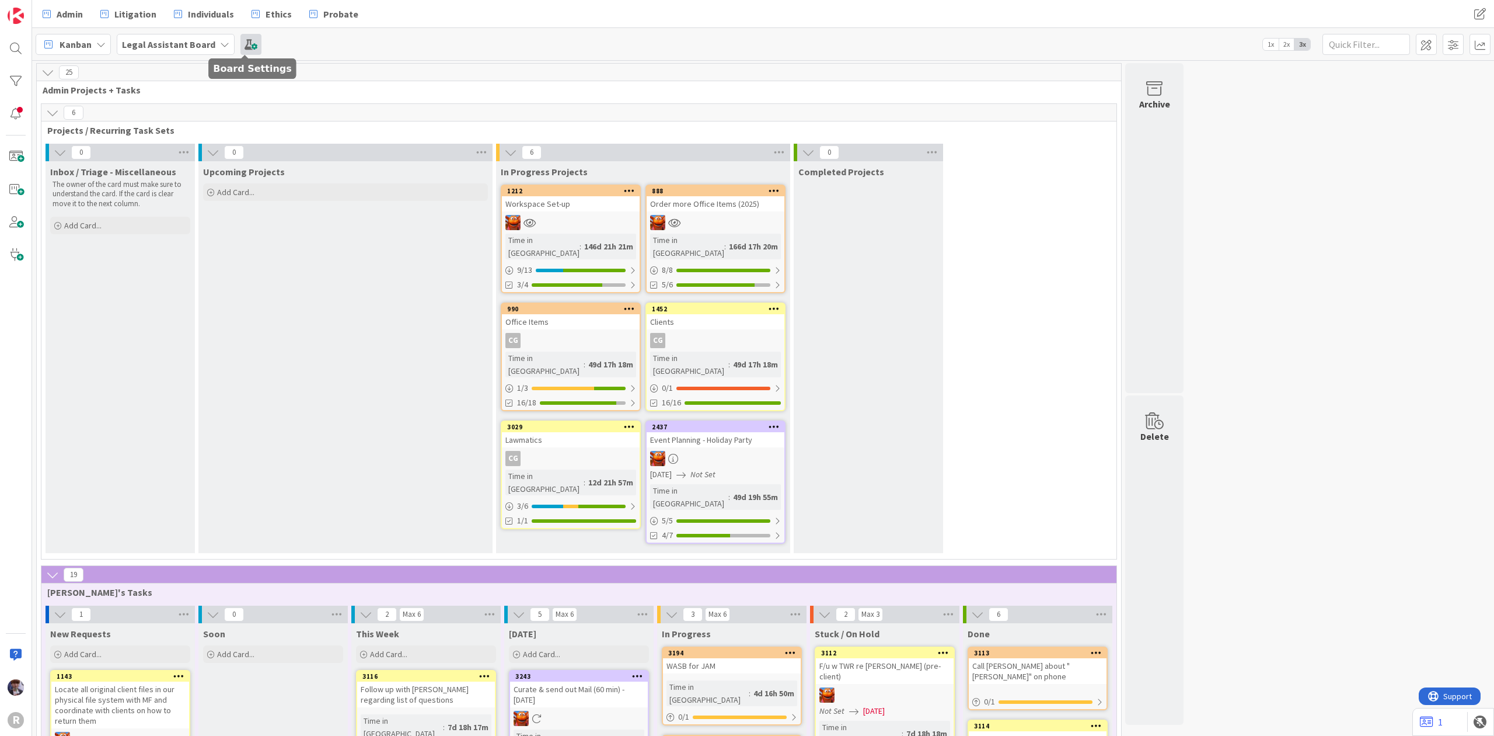
click at [246, 37] on span at bounding box center [251, 44] width 21 height 21
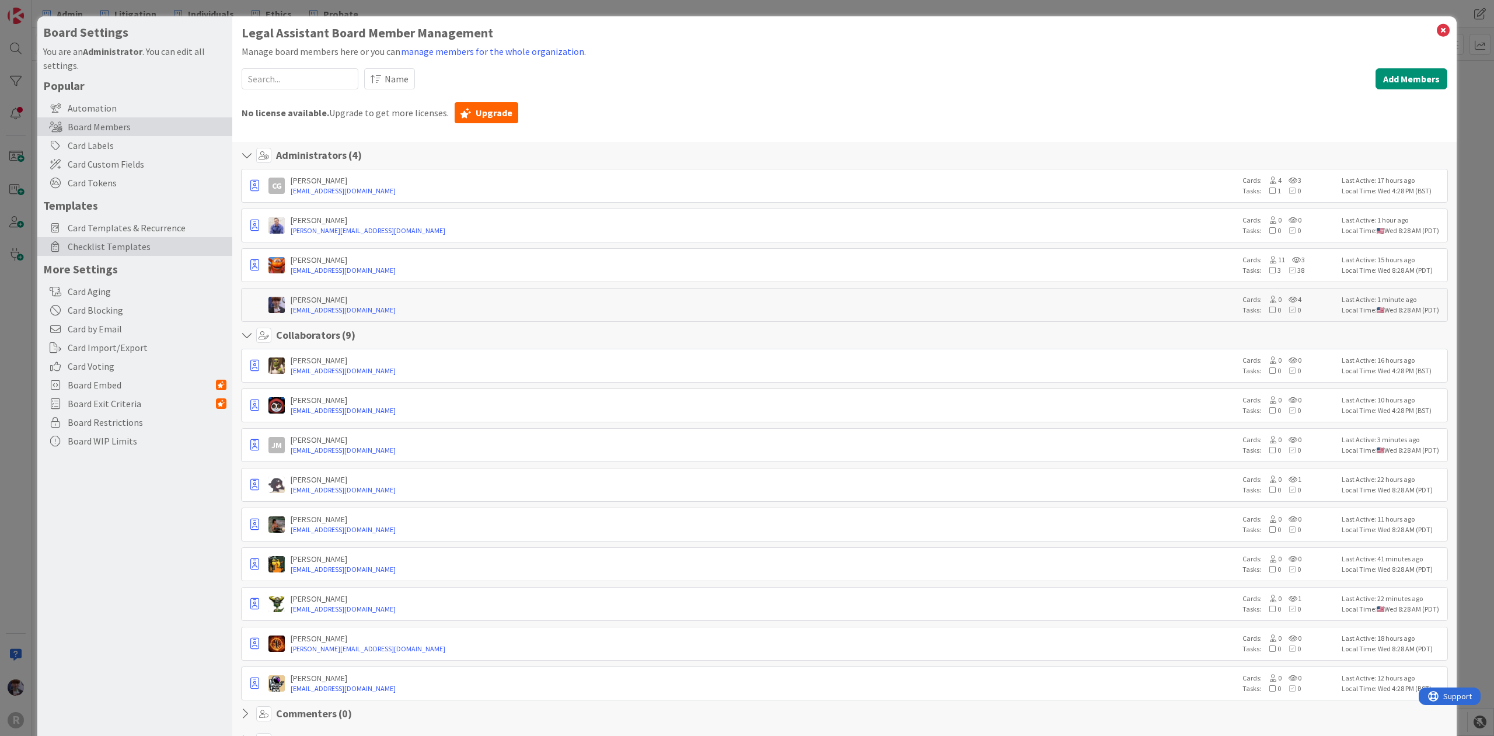
click at [82, 241] on span "Checklist Templates" at bounding box center [147, 246] width 159 height 14
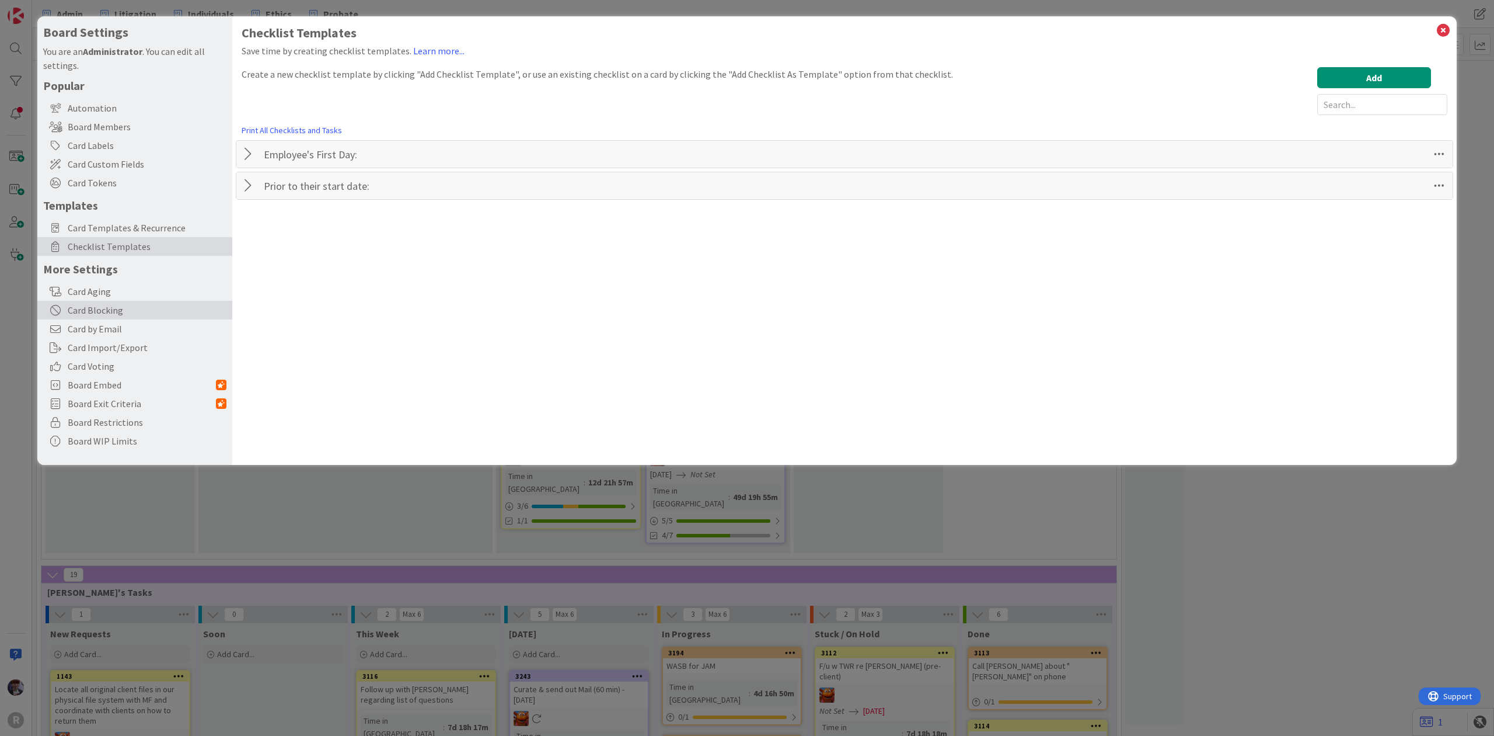
click at [39, 305] on div "Card Blocking" at bounding box center [134, 310] width 195 height 19
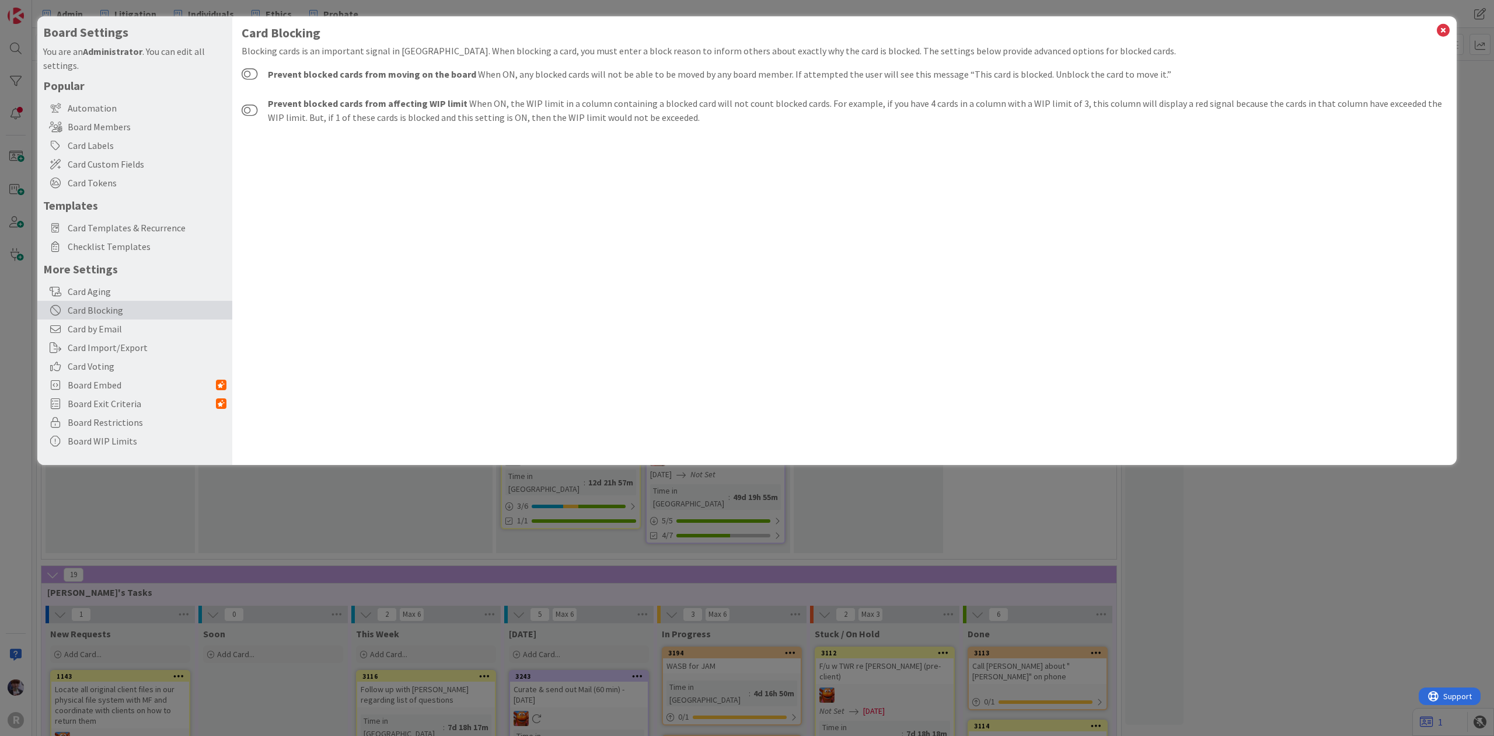
click at [29, 313] on div "Board Settings You are an Administrator . You can edit all settings. Popular Au…" at bounding box center [747, 368] width 1494 height 736
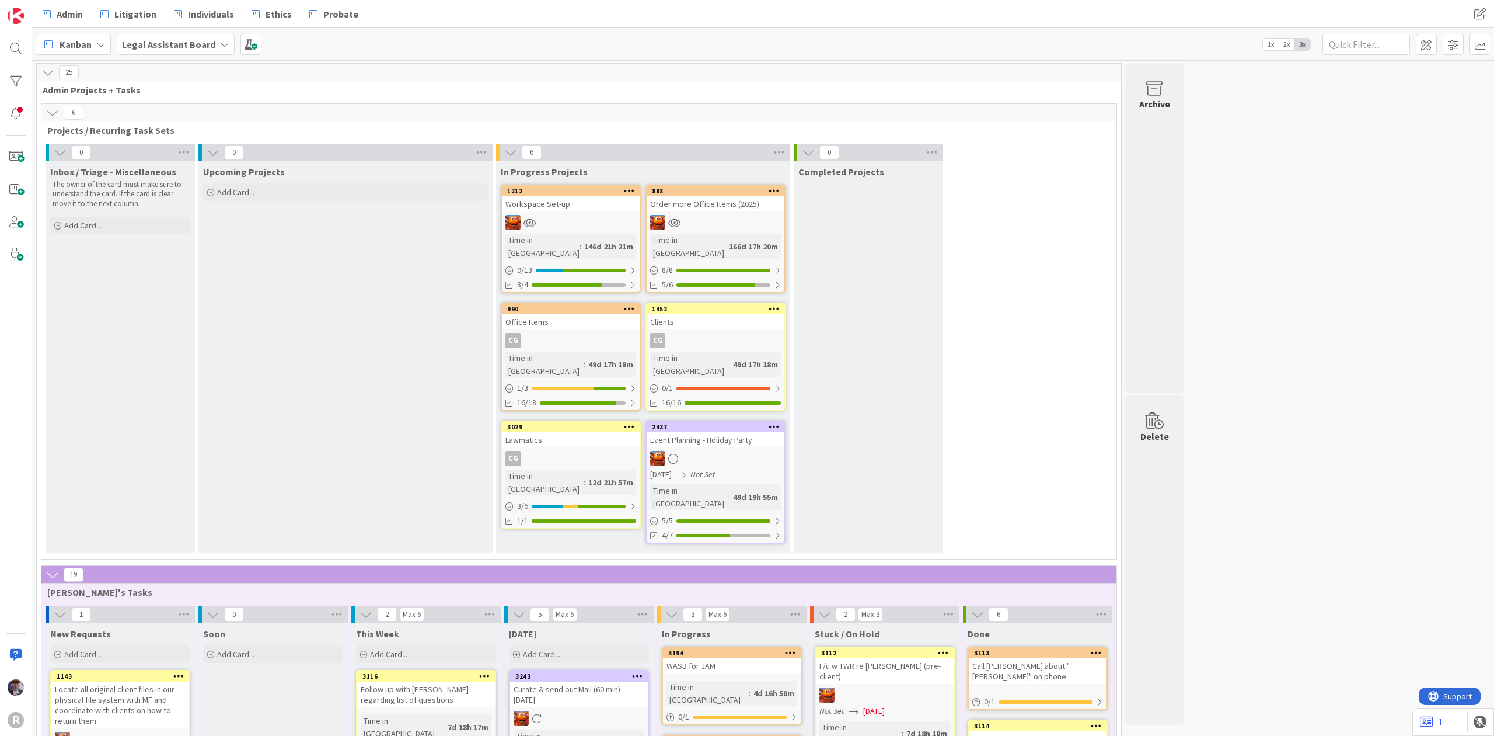
click at [213, 55] on div "Kanban Legal Assistant Board 1x 2x 3x" at bounding box center [763, 44] width 1462 height 32
click at [209, 53] on div "Legal Assistant Board" at bounding box center [176, 44] width 118 height 21
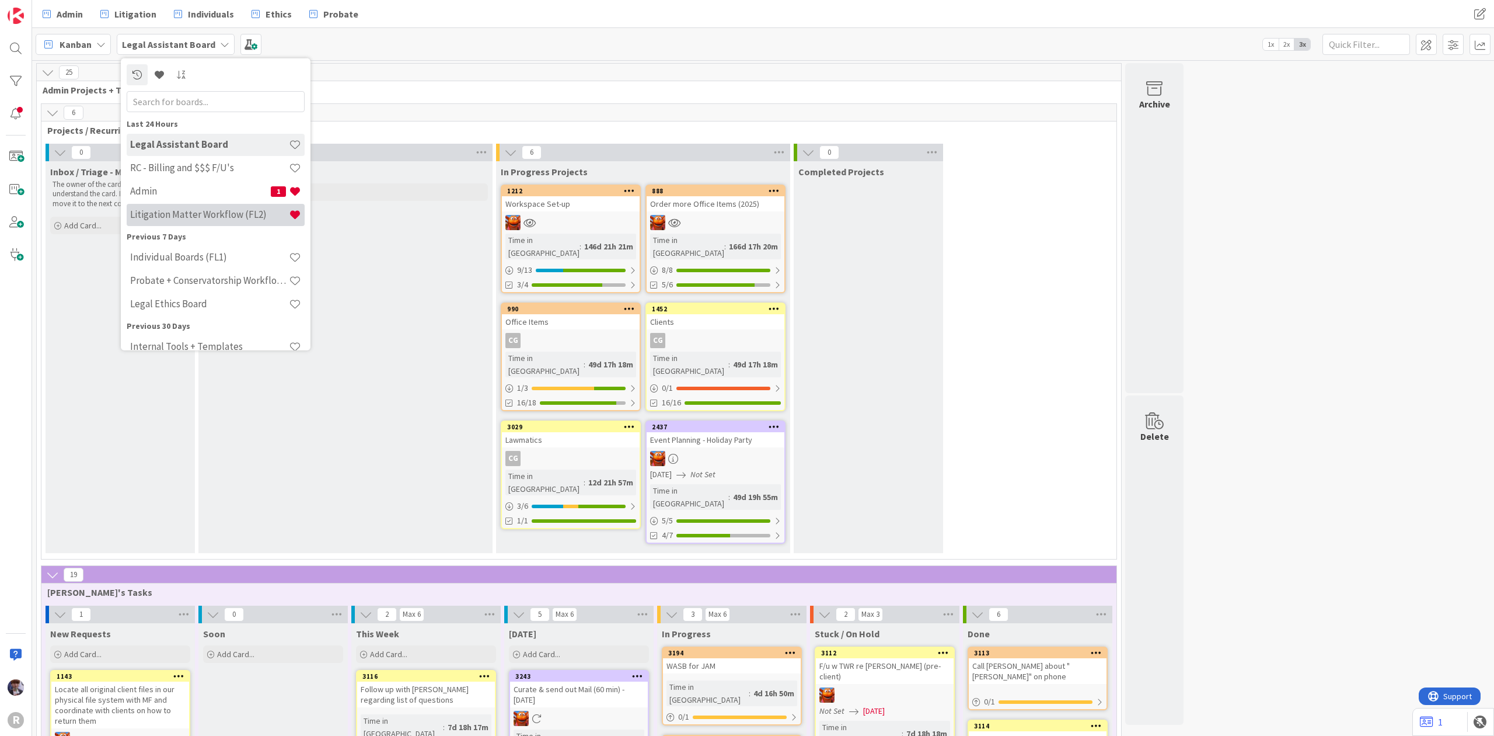
click at [167, 215] on h4 "Litigation Matter Workflow (FL2)" at bounding box center [209, 214] width 159 height 12
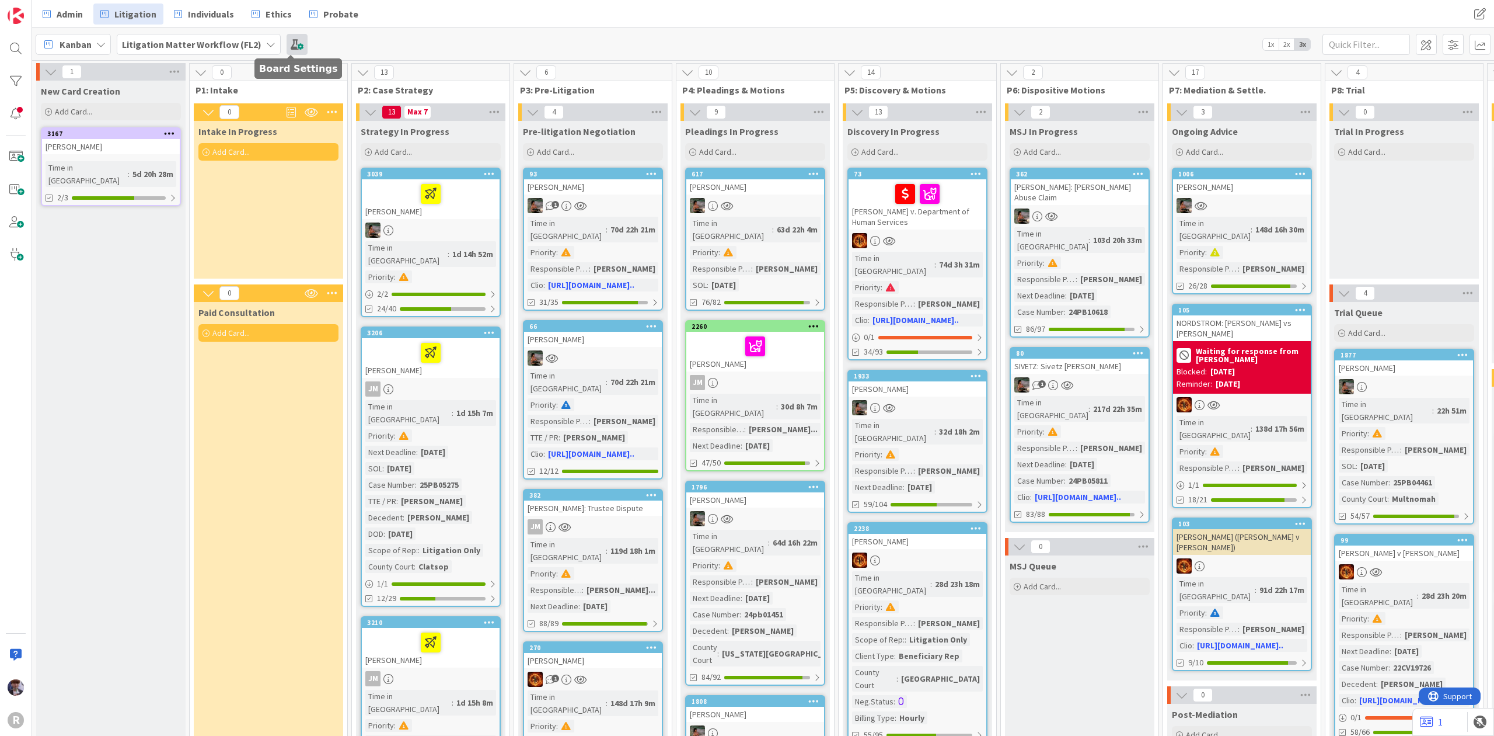
click at [288, 45] on span at bounding box center [297, 44] width 21 height 21
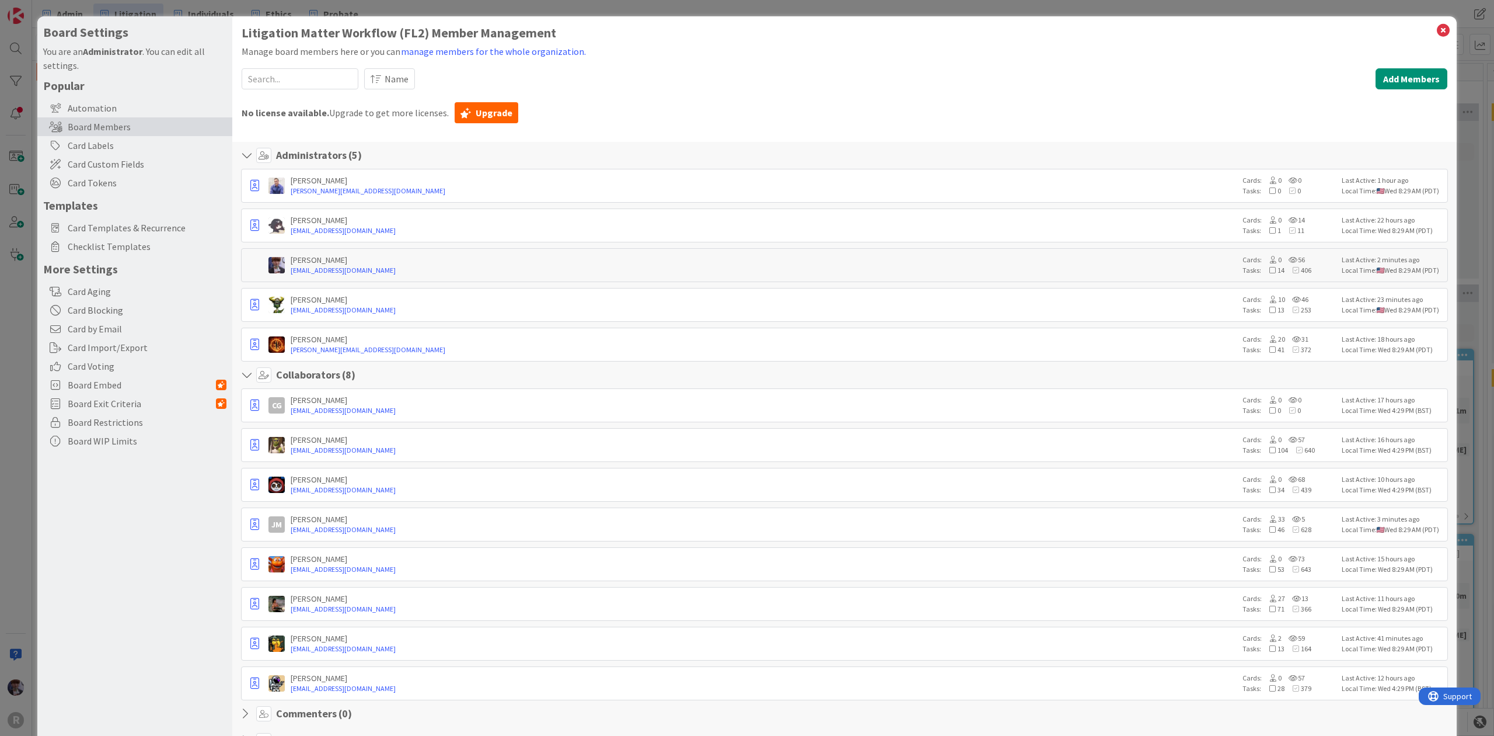
click at [148, 256] on div "Popular Automation Board Members Card Labels Card Custom Fields Card Tokens Tem…" at bounding box center [134, 264] width 183 height 372
click at [148, 252] on span "Checklist Templates" at bounding box center [147, 246] width 159 height 14
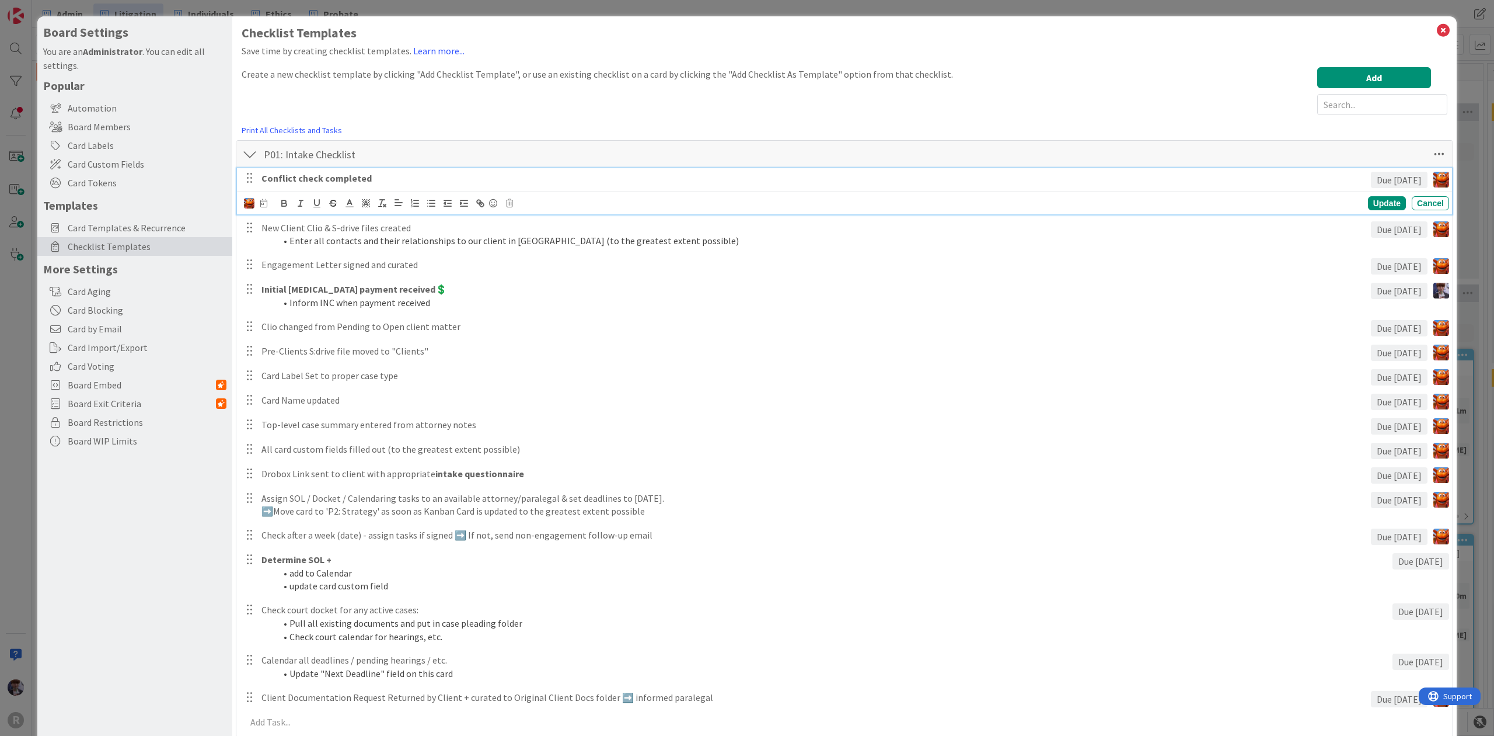
click at [351, 183] on strong "Conflict check completed" at bounding box center [317, 178] width 110 height 12
click at [252, 204] on img at bounding box center [249, 203] width 11 height 11
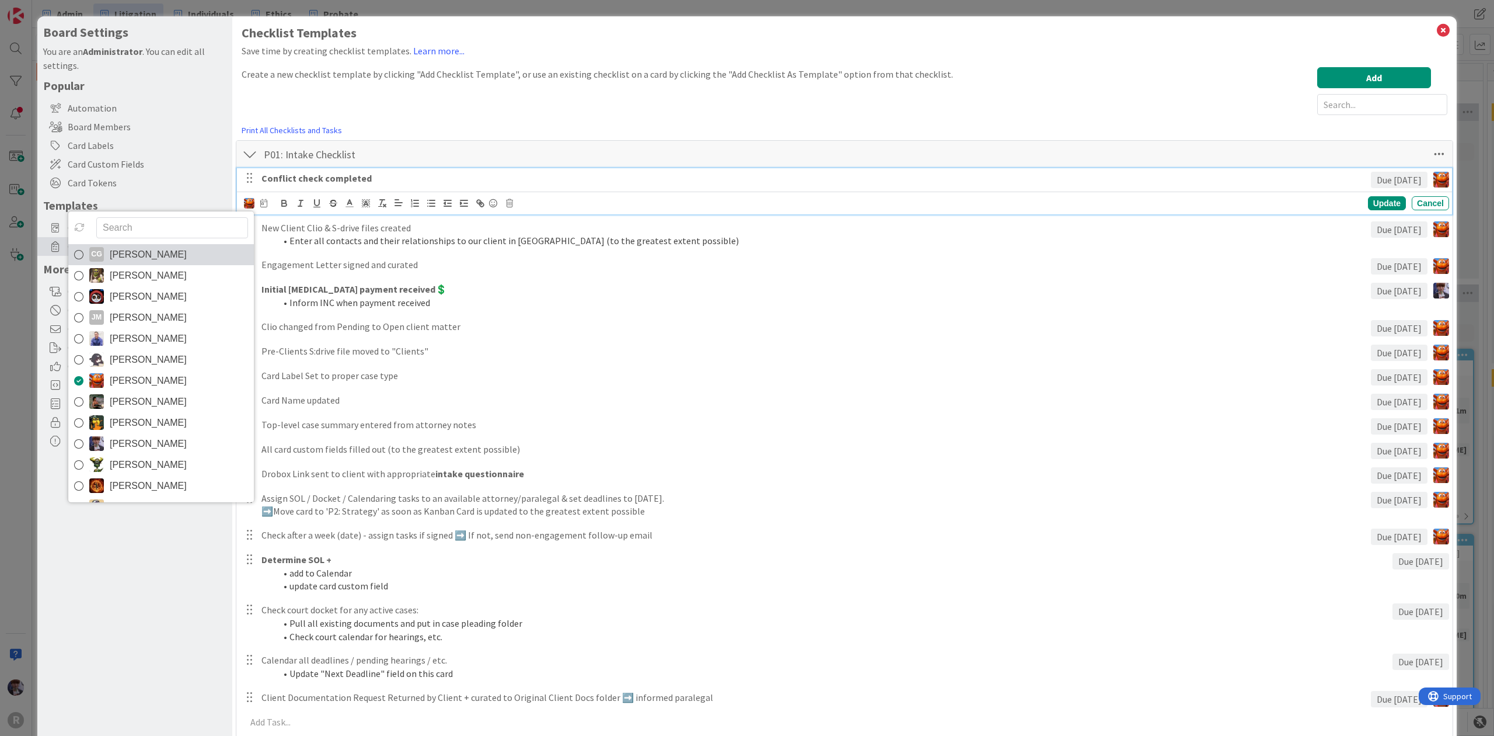
click at [155, 263] on span "[PERSON_NAME]" at bounding box center [148, 255] width 77 height 18
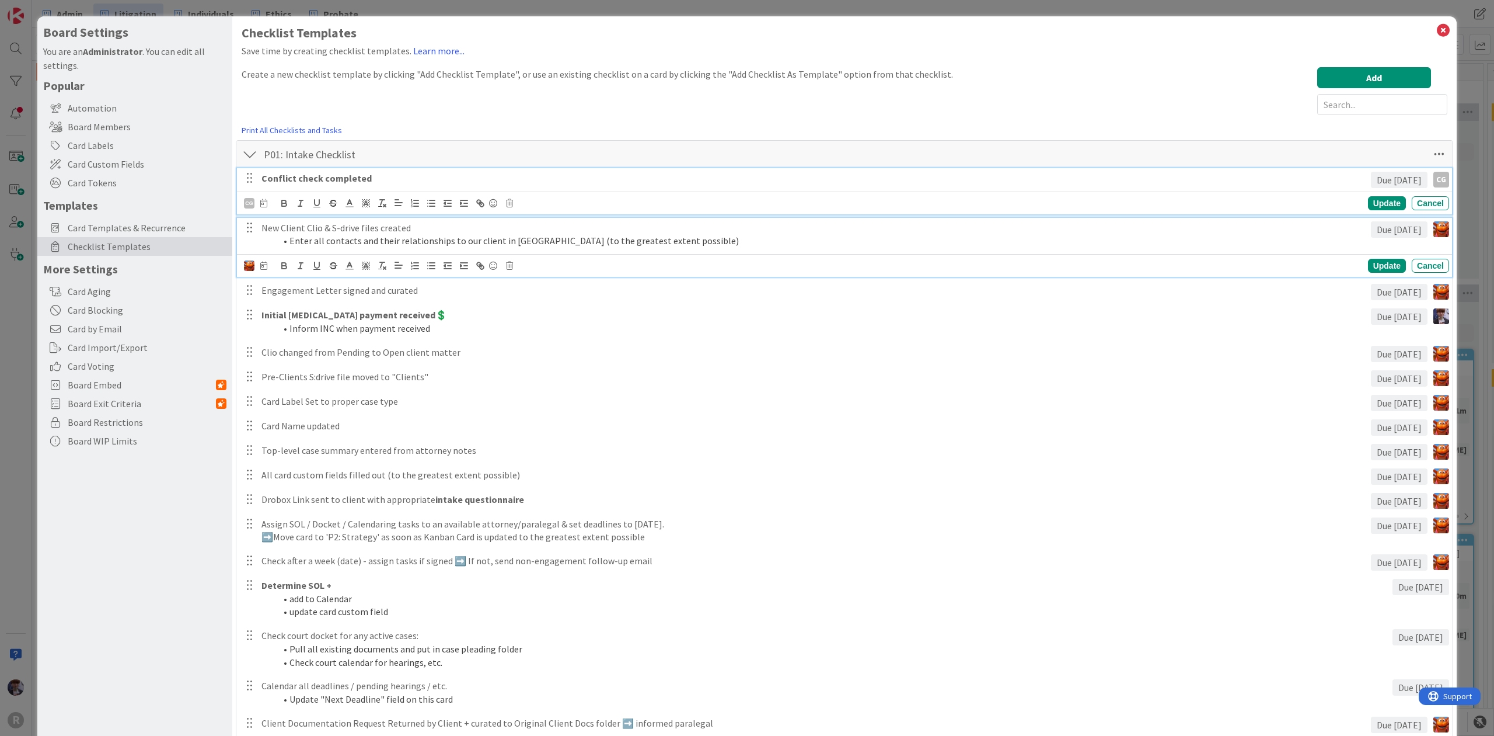
click at [278, 232] on p "New Client Clio & S-drive files created" at bounding box center [814, 227] width 1105 height 13
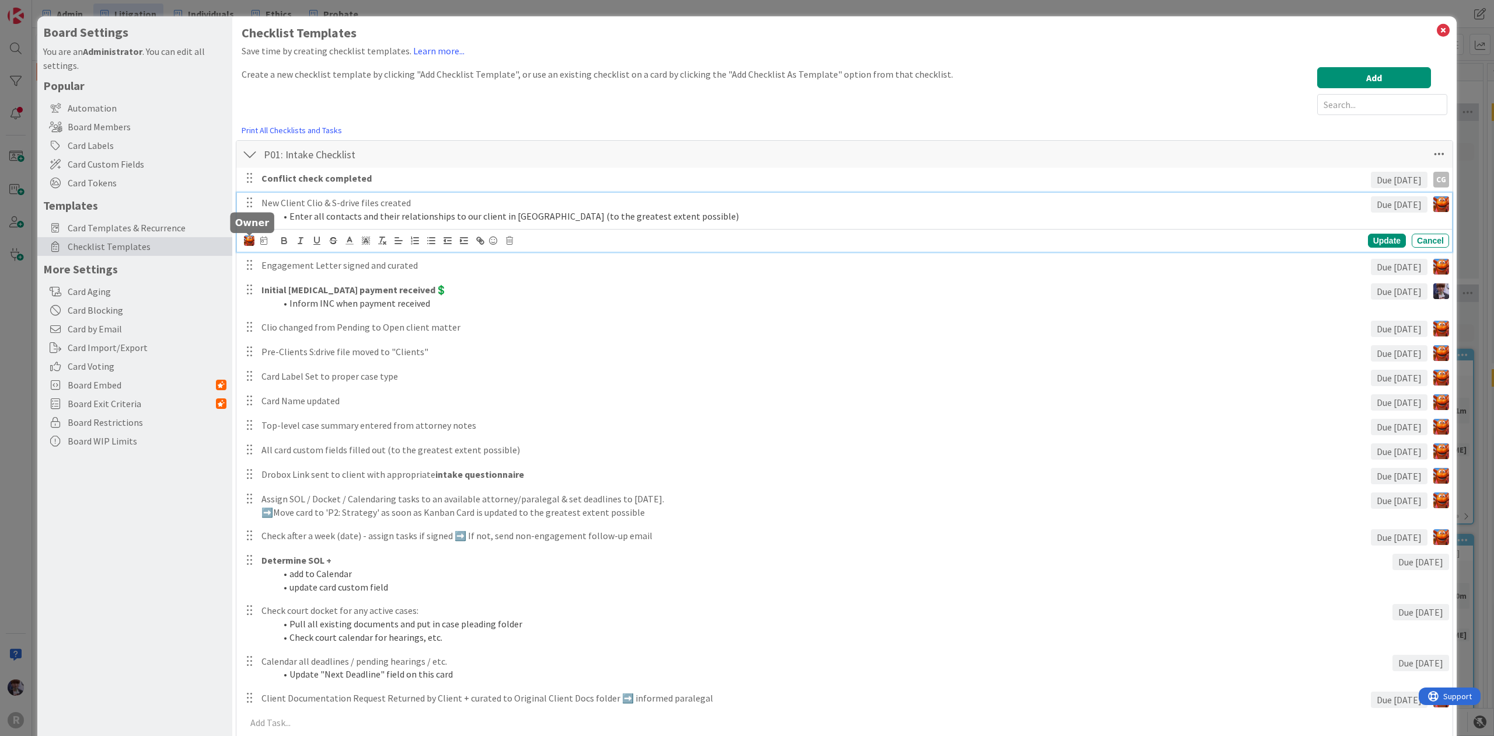
click at [251, 243] on img at bounding box center [249, 240] width 11 height 11
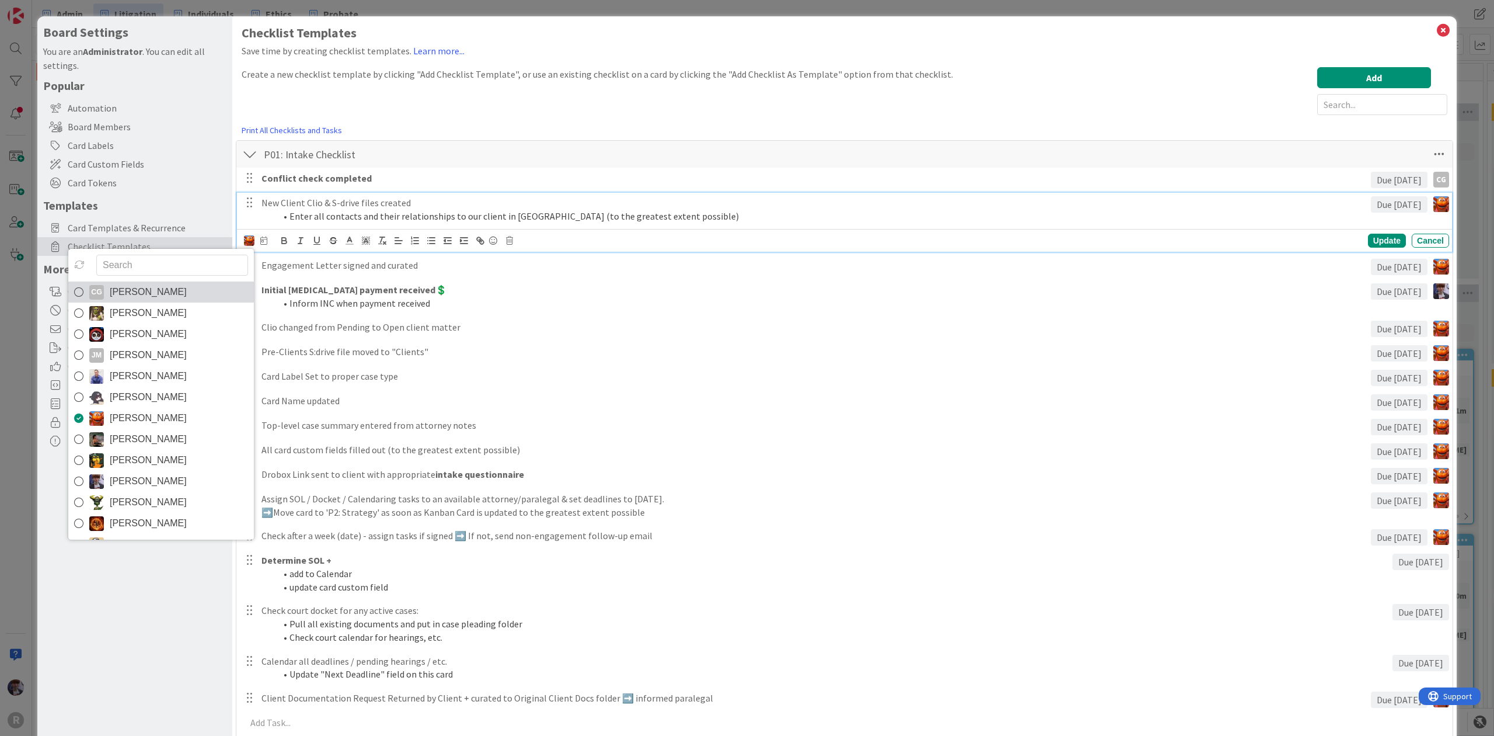
click at [187, 285] on span "[PERSON_NAME]" at bounding box center [148, 292] width 77 height 18
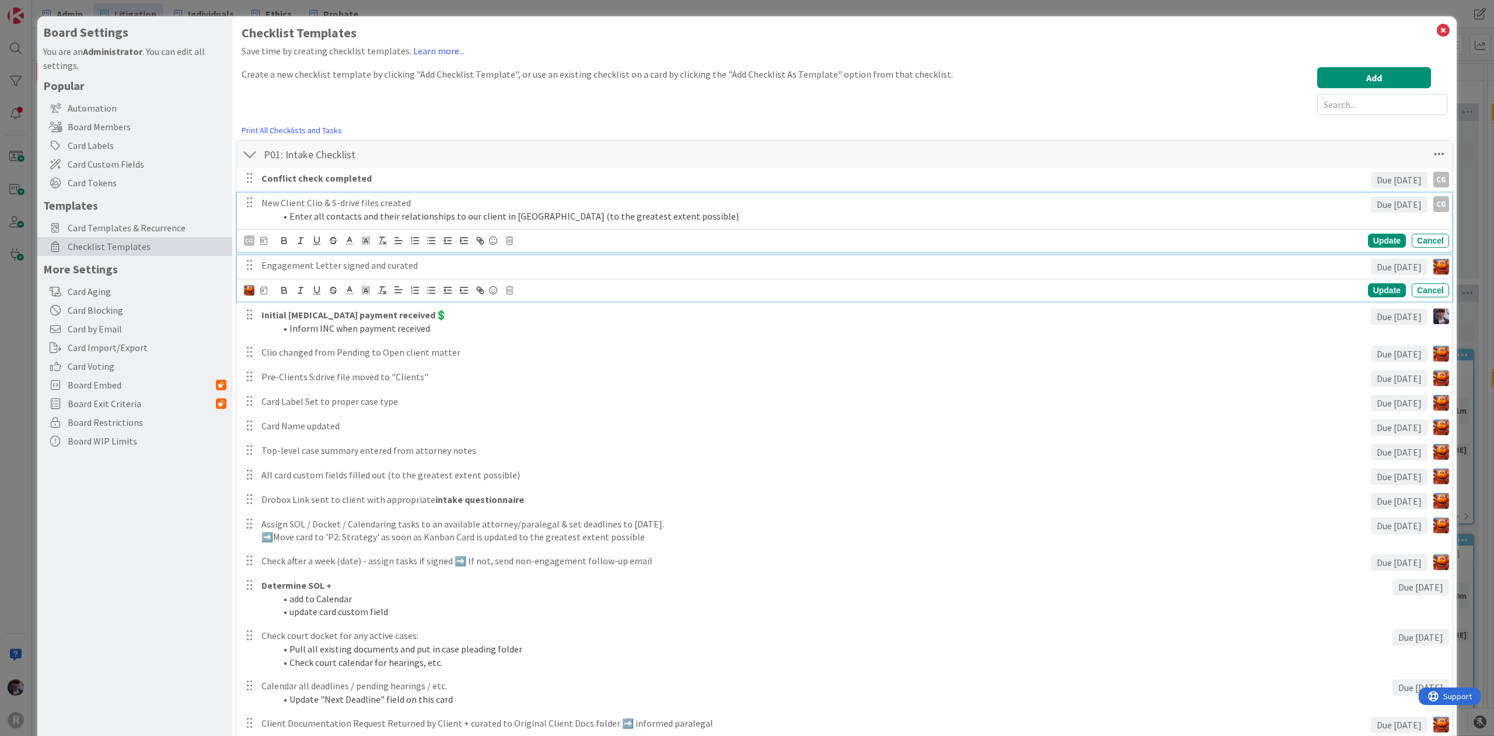
click at [291, 265] on p "Engagement Letter signed and curated" at bounding box center [814, 265] width 1105 height 13
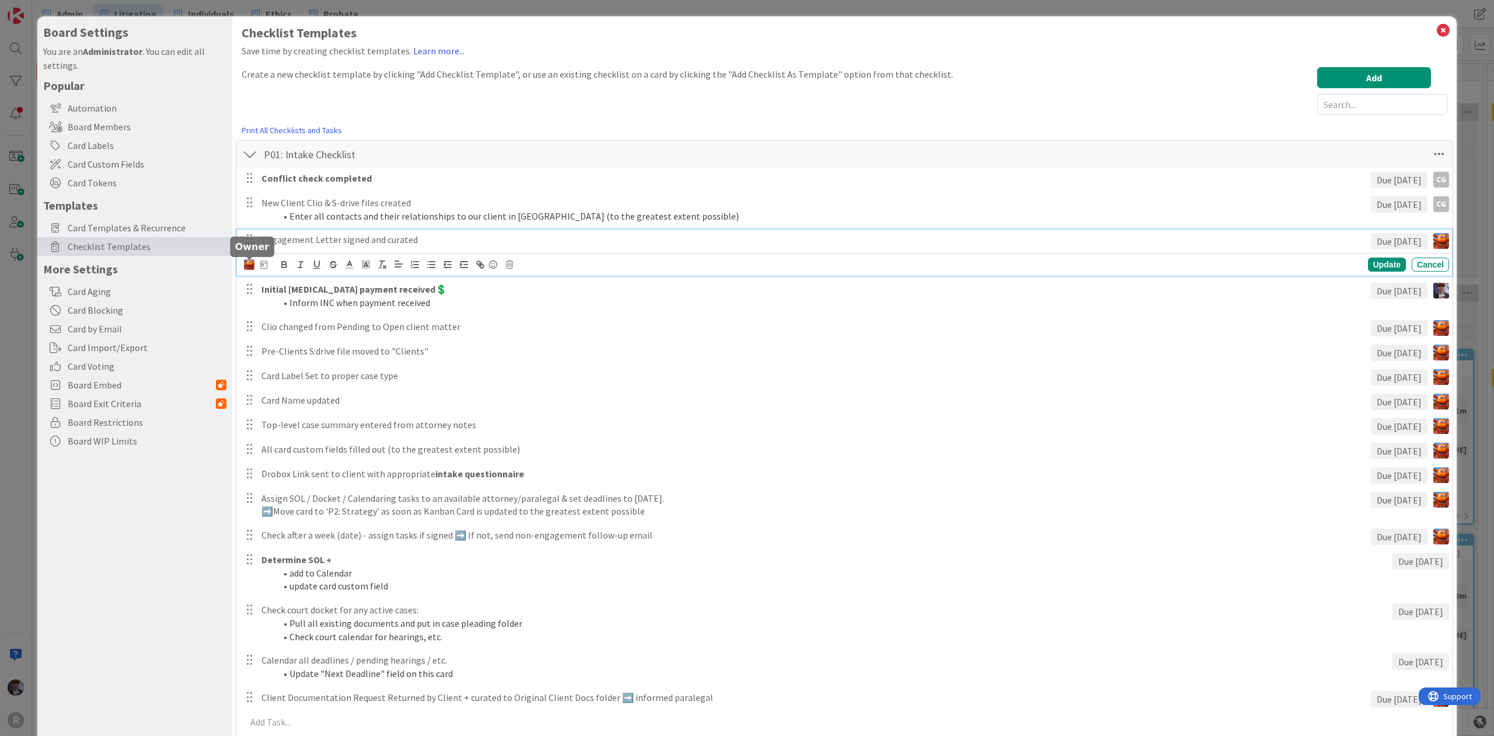
click at [248, 269] on img at bounding box center [249, 264] width 11 height 11
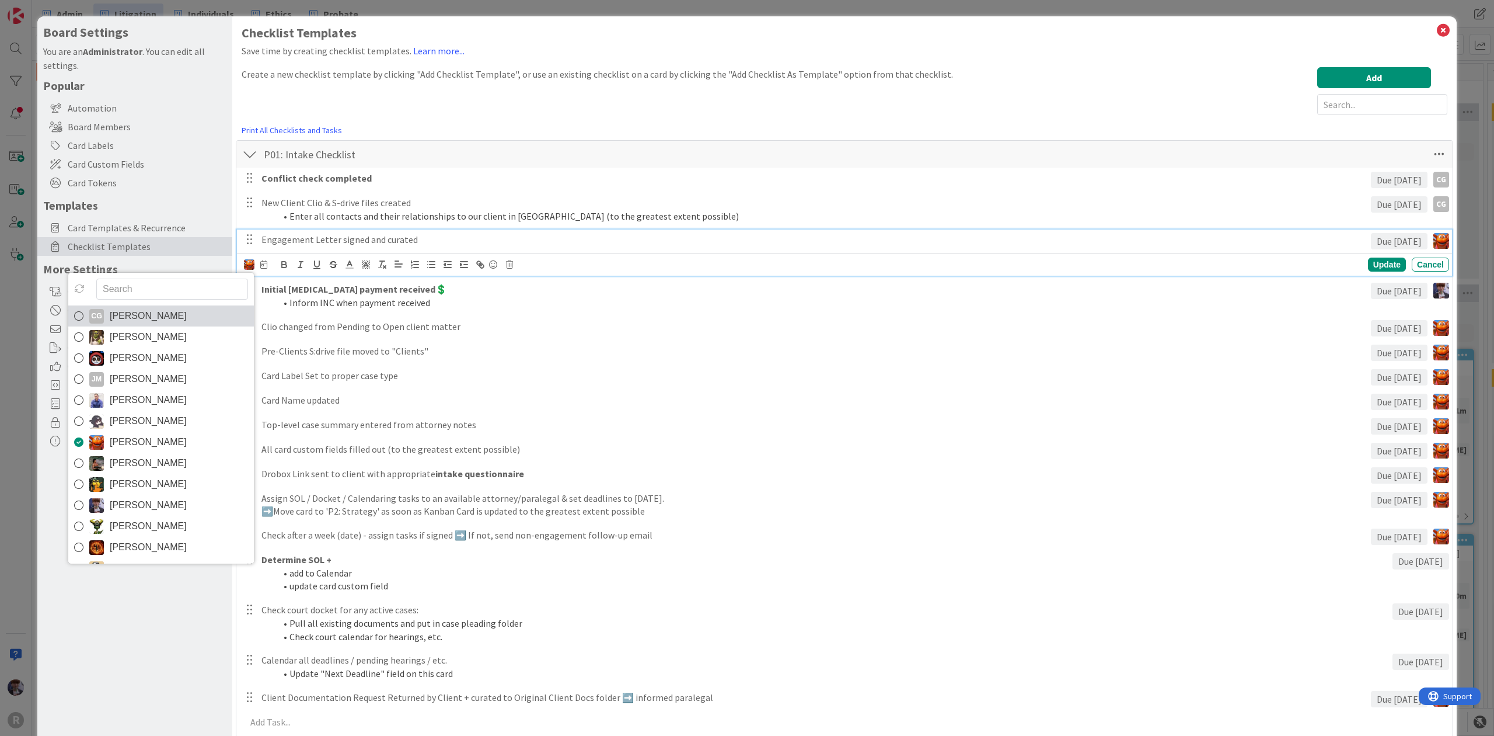
click at [187, 313] on span "[PERSON_NAME]" at bounding box center [148, 316] width 77 height 18
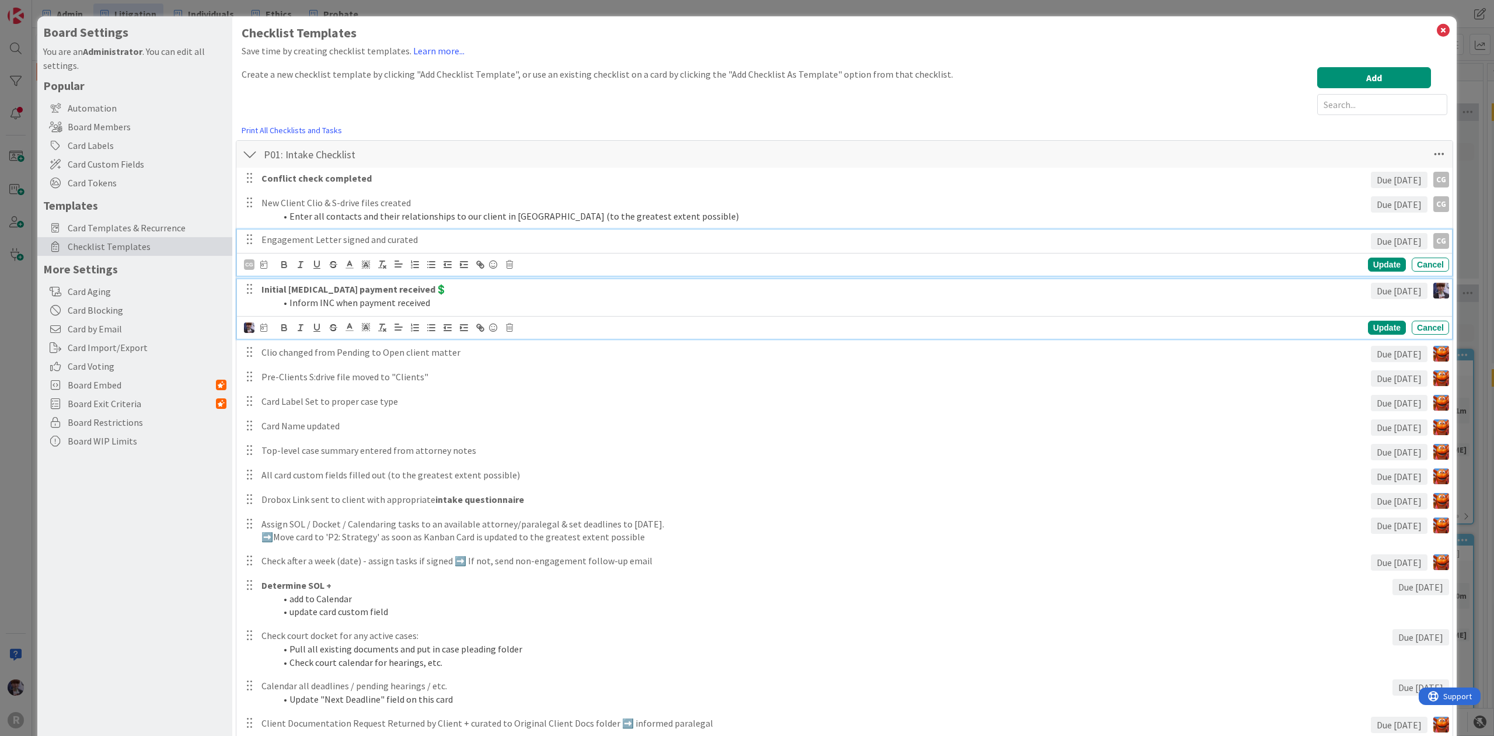
click at [271, 290] on strong "Initial [MEDICAL_DATA] payment received💲" at bounding box center [355, 289] width 186 height 12
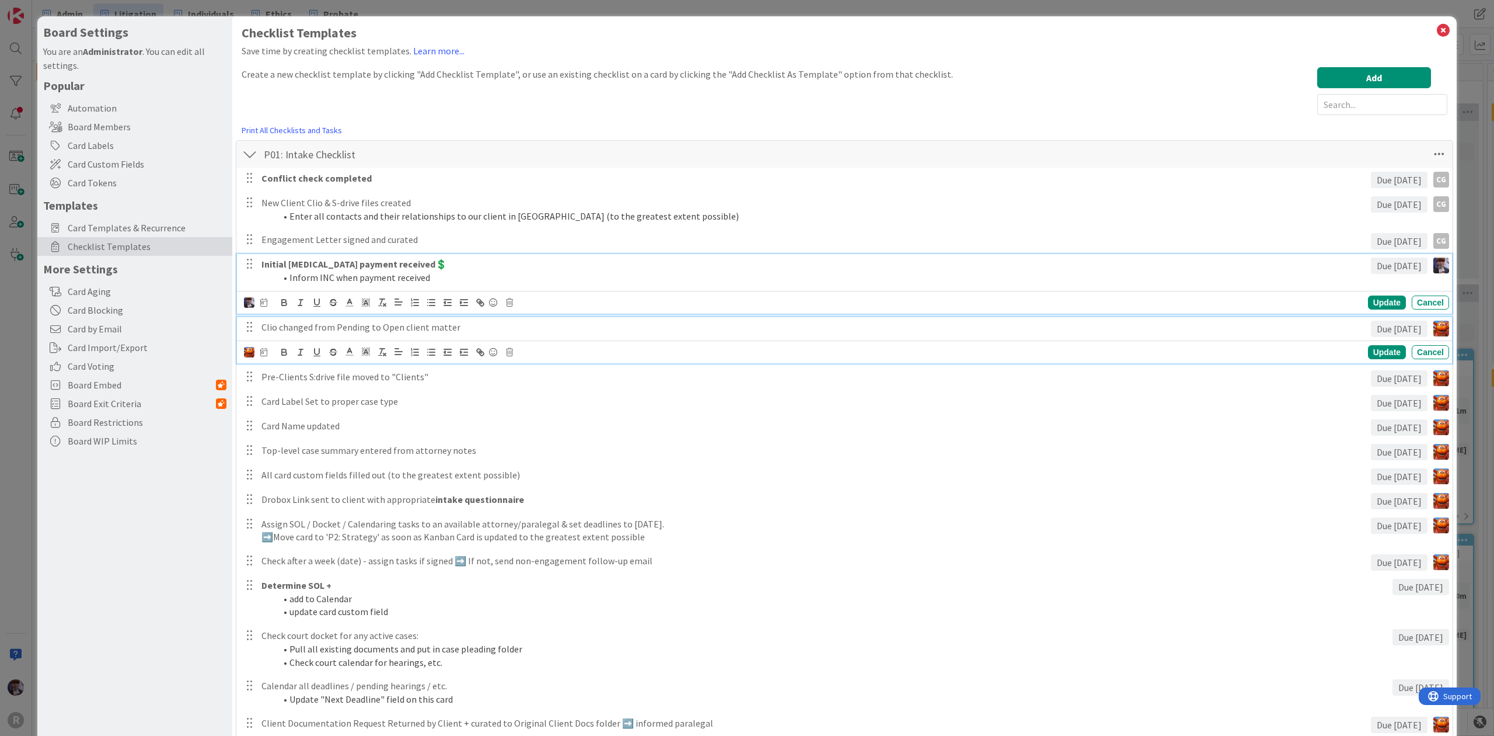
click at [278, 323] on p "Clio changed from Pending to Open client matter" at bounding box center [814, 326] width 1105 height 13
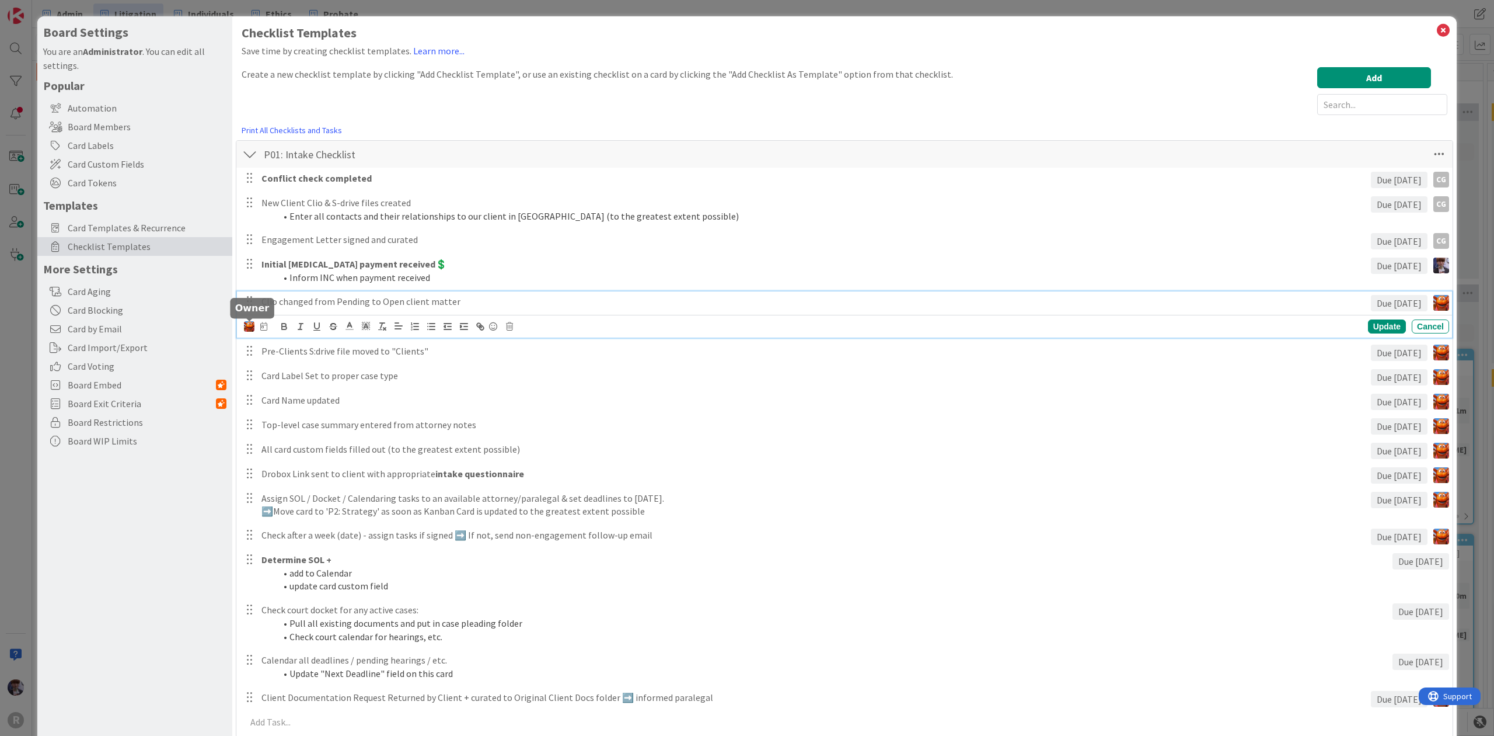
click at [248, 329] on img at bounding box center [249, 326] width 11 height 11
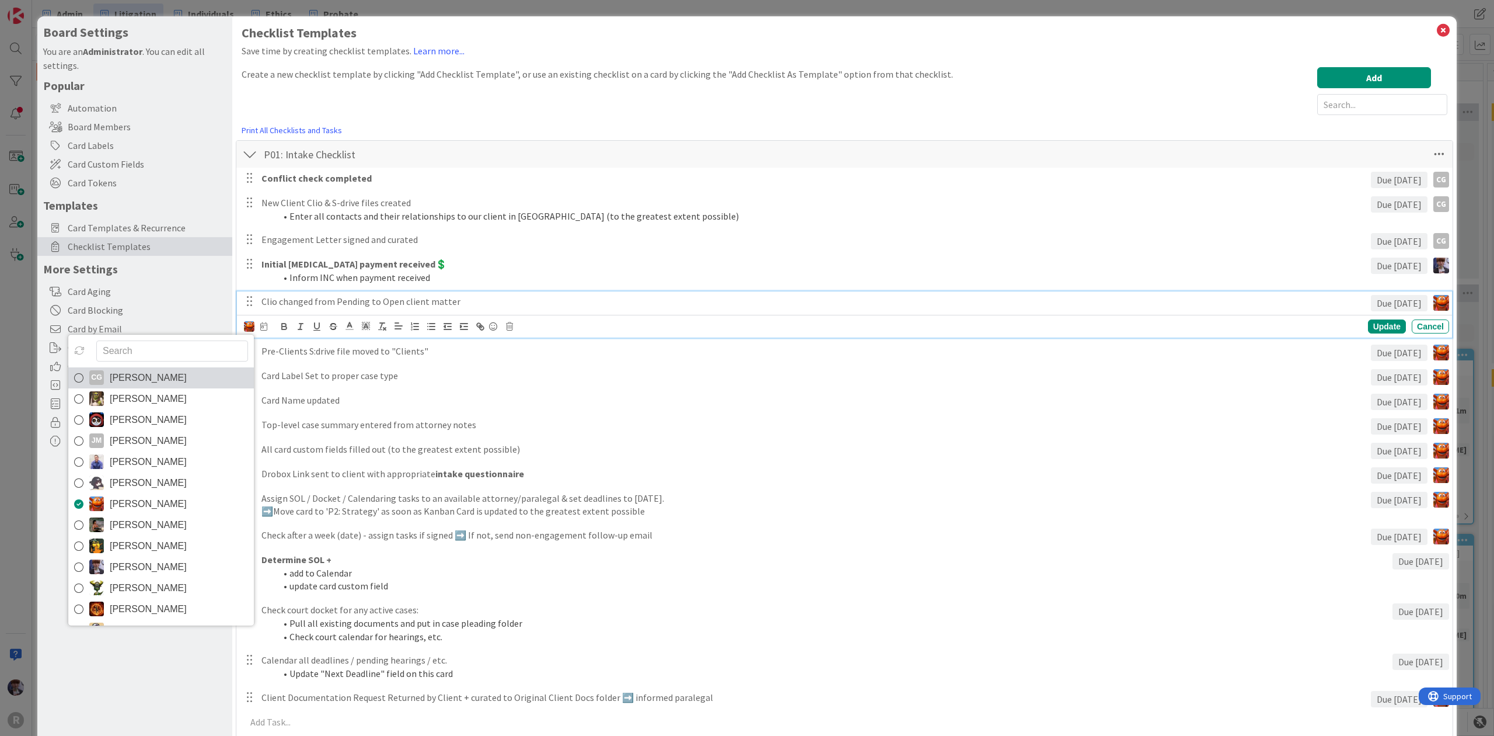
click at [167, 376] on span "[PERSON_NAME]" at bounding box center [148, 378] width 77 height 18
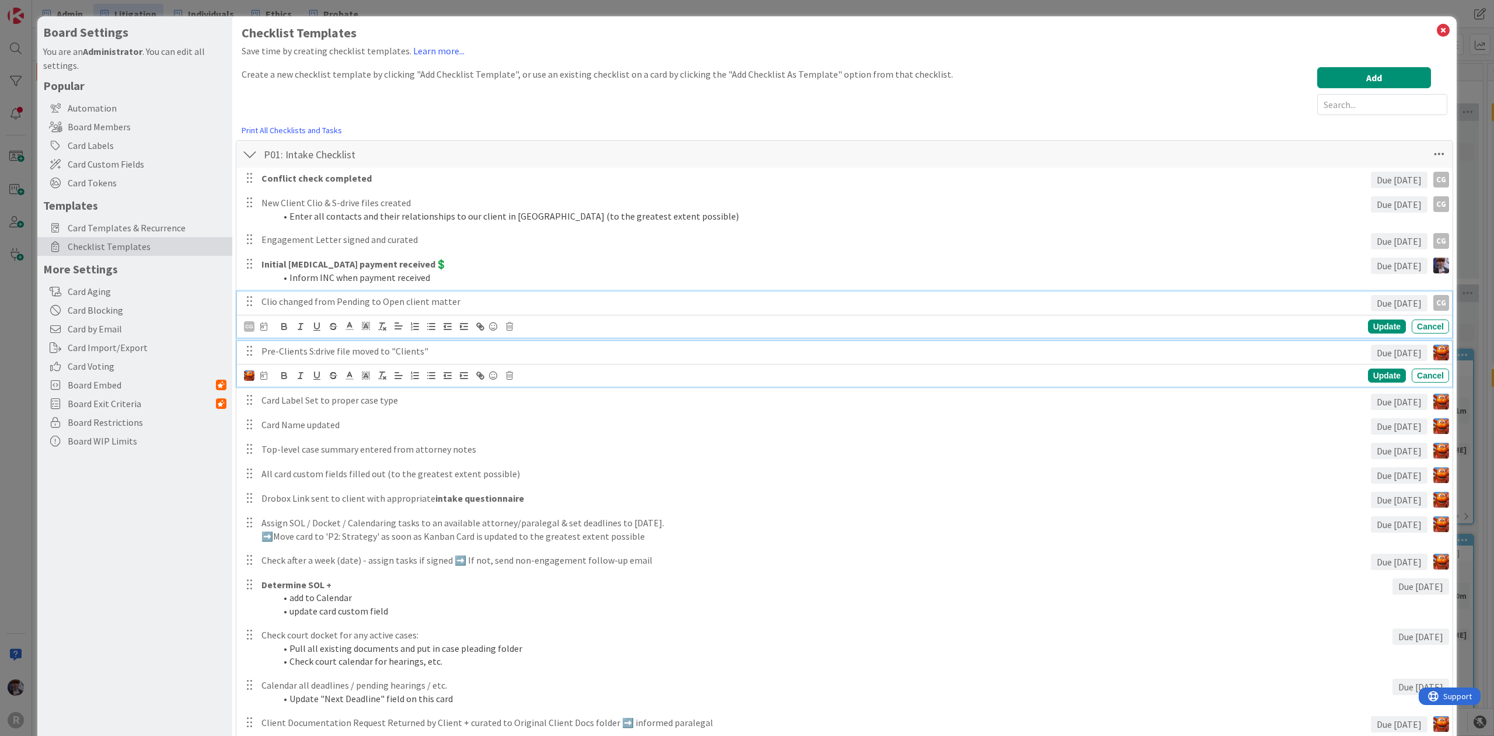
click at [276, 349] on p "Pre-Clients S:drive file moved to "Clients"" at bounding box center [814, 350] width 1105 height 13
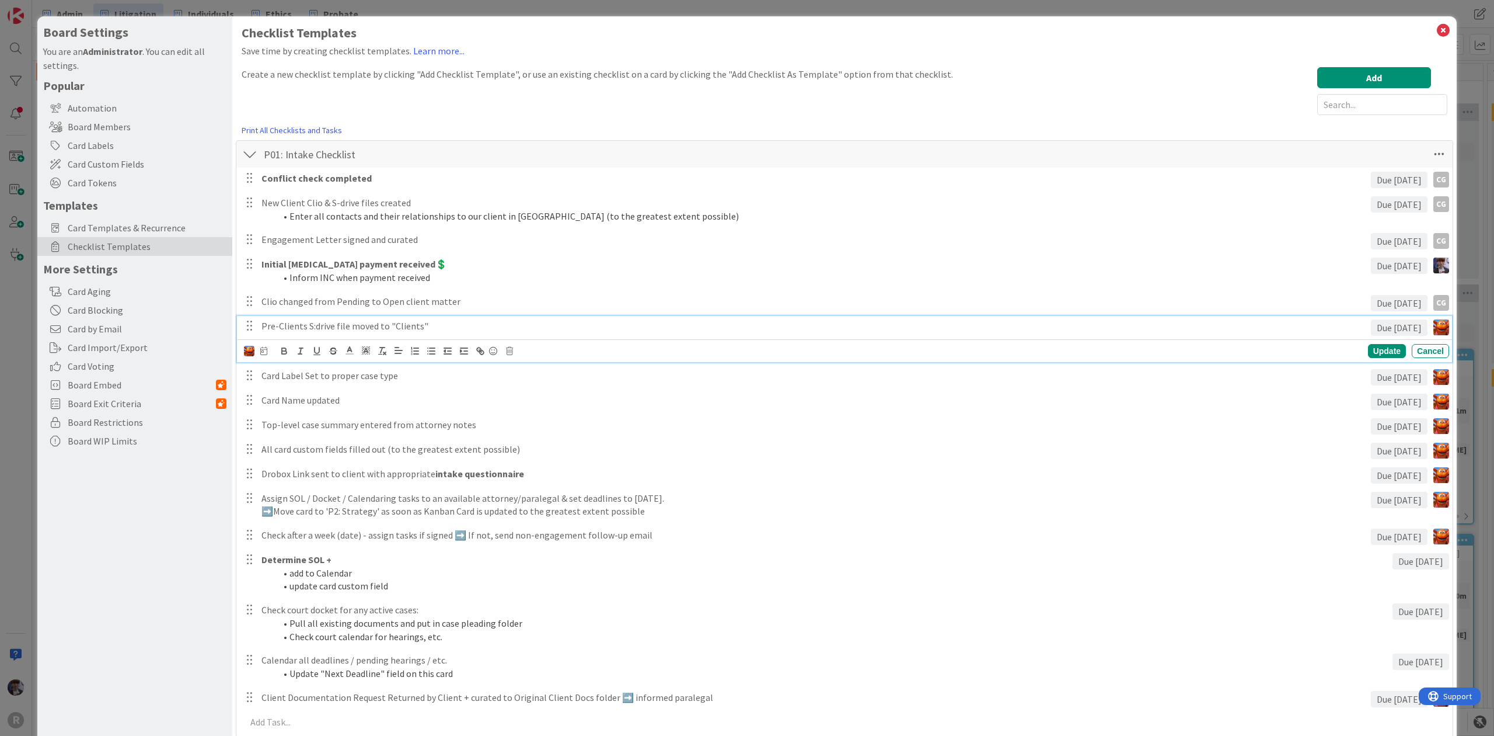
click at [242, 354] on div "Update Cancel" at bounding box center [844, 350] width 1215 height 23
click at [248, 354] on img at bounding box center [249, 351] width 11 height 11
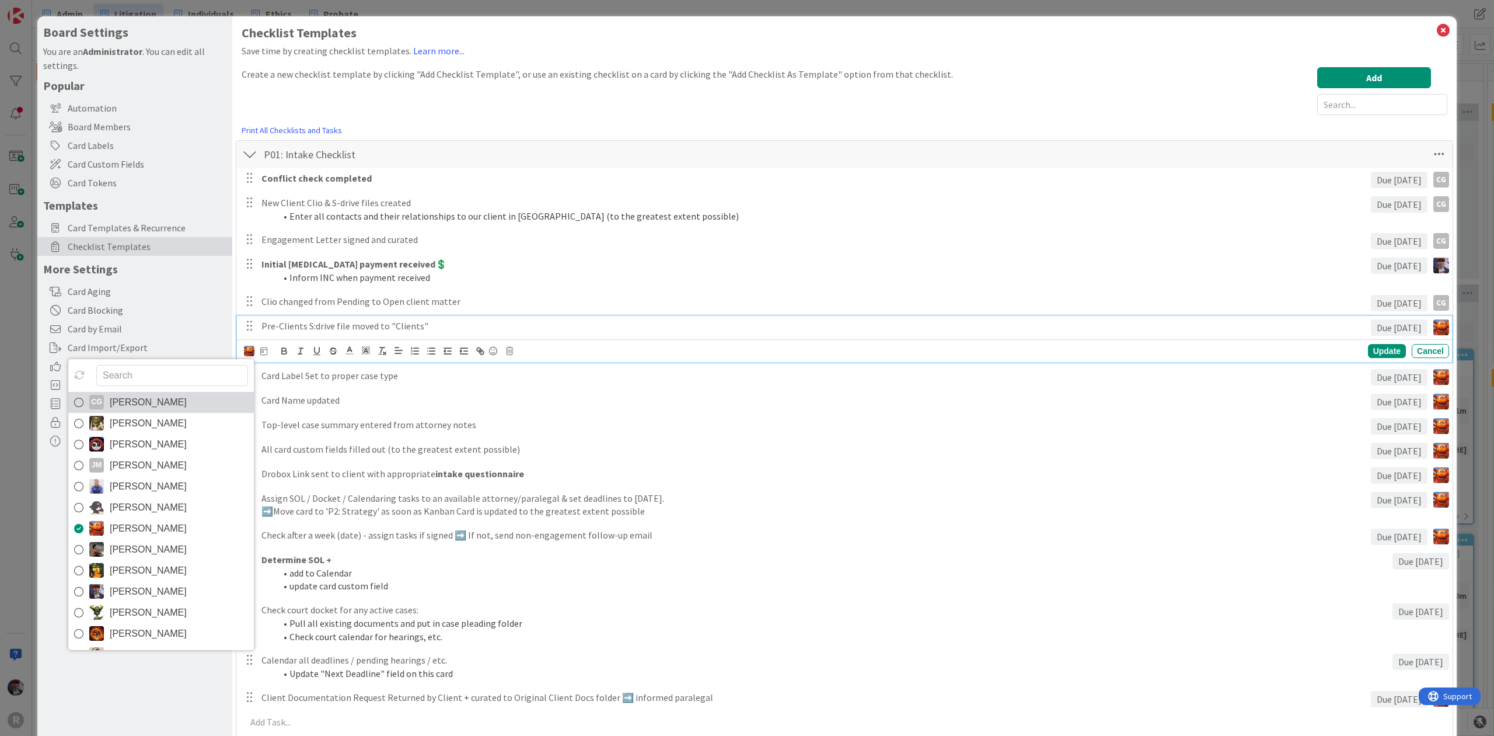
click at [164, 398] on span "[PERSON_NAME]" at bounding box center [148, 402] width 77 height 18
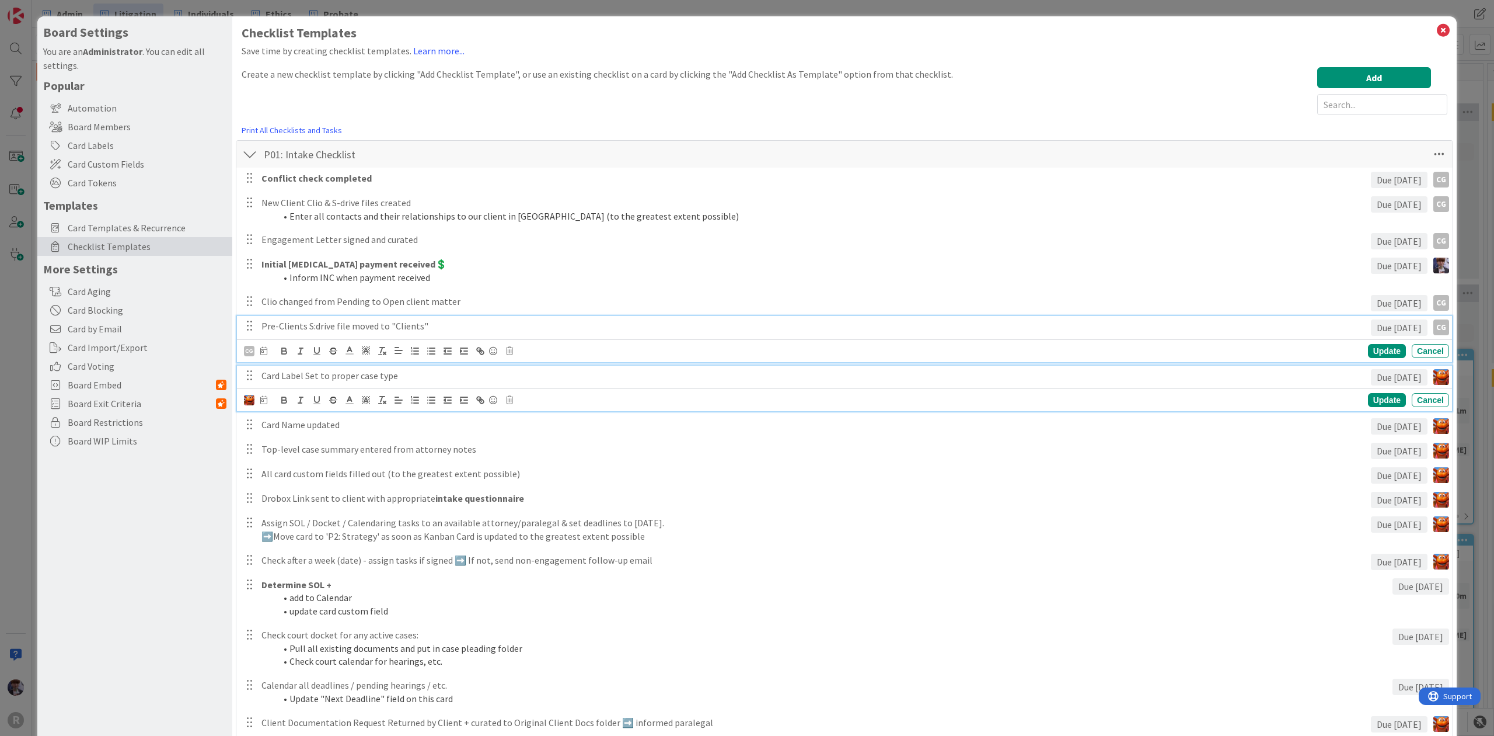
click at [291, 382] on p "Card Label Set to proper case type" at bounding box center [814, 375] width 1105 height 13
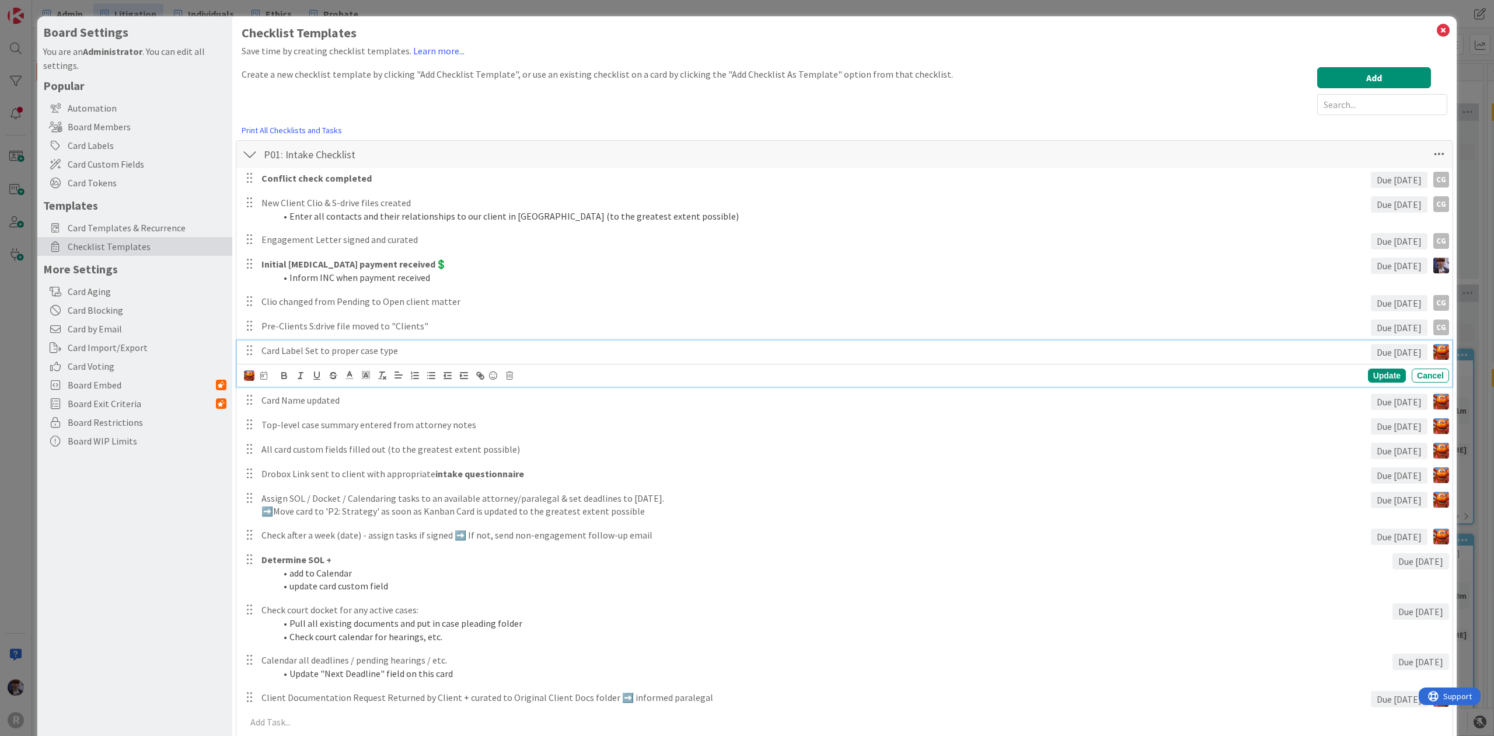
click at [248, 383] on div "Update Cancel" at bounding box center [846, 375] width 1205 height 16
click at [250, 379] on img at bounding box center [249, 375] width 11 height 11
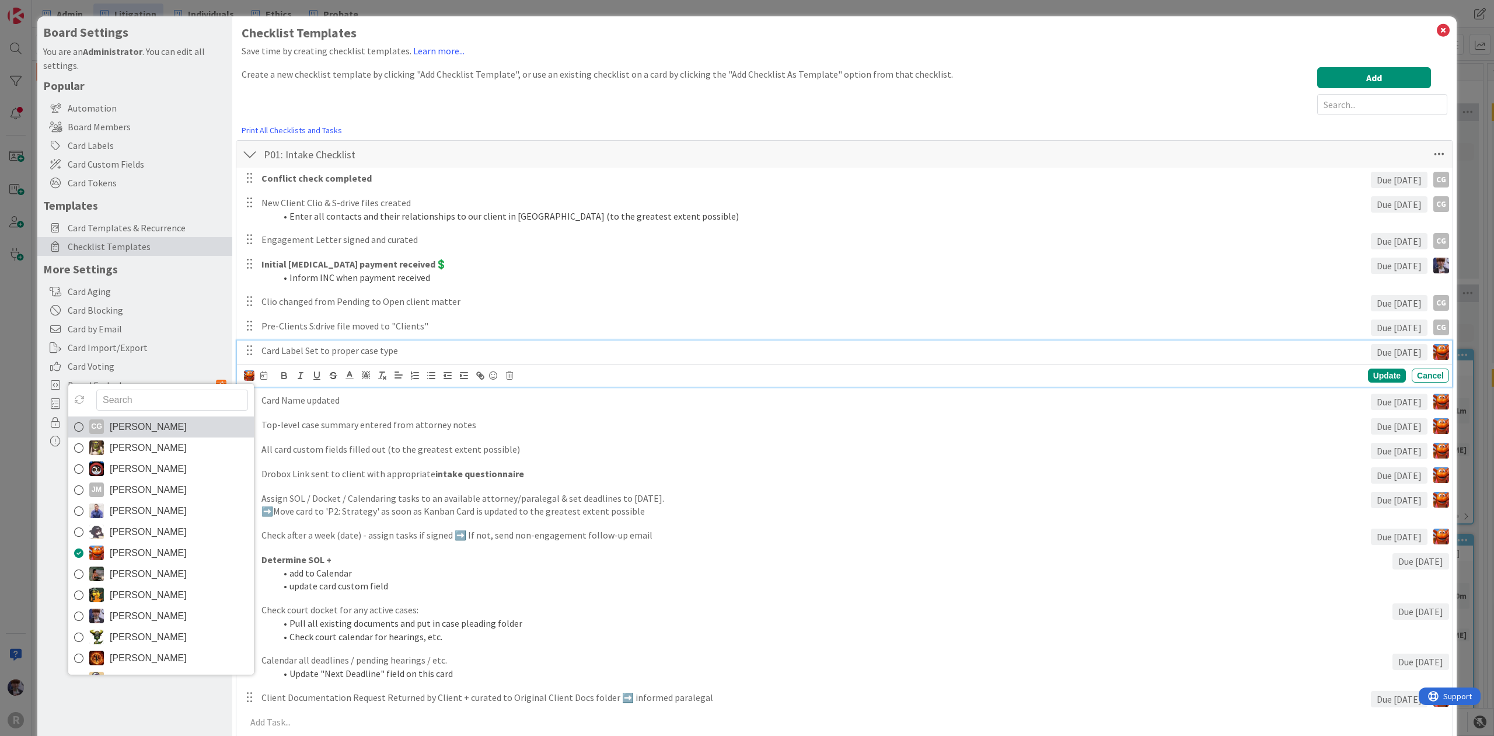
click at [187, 428] on span "[PERSON_NAME]" at bounding box center [148, 427] width 77 height 18
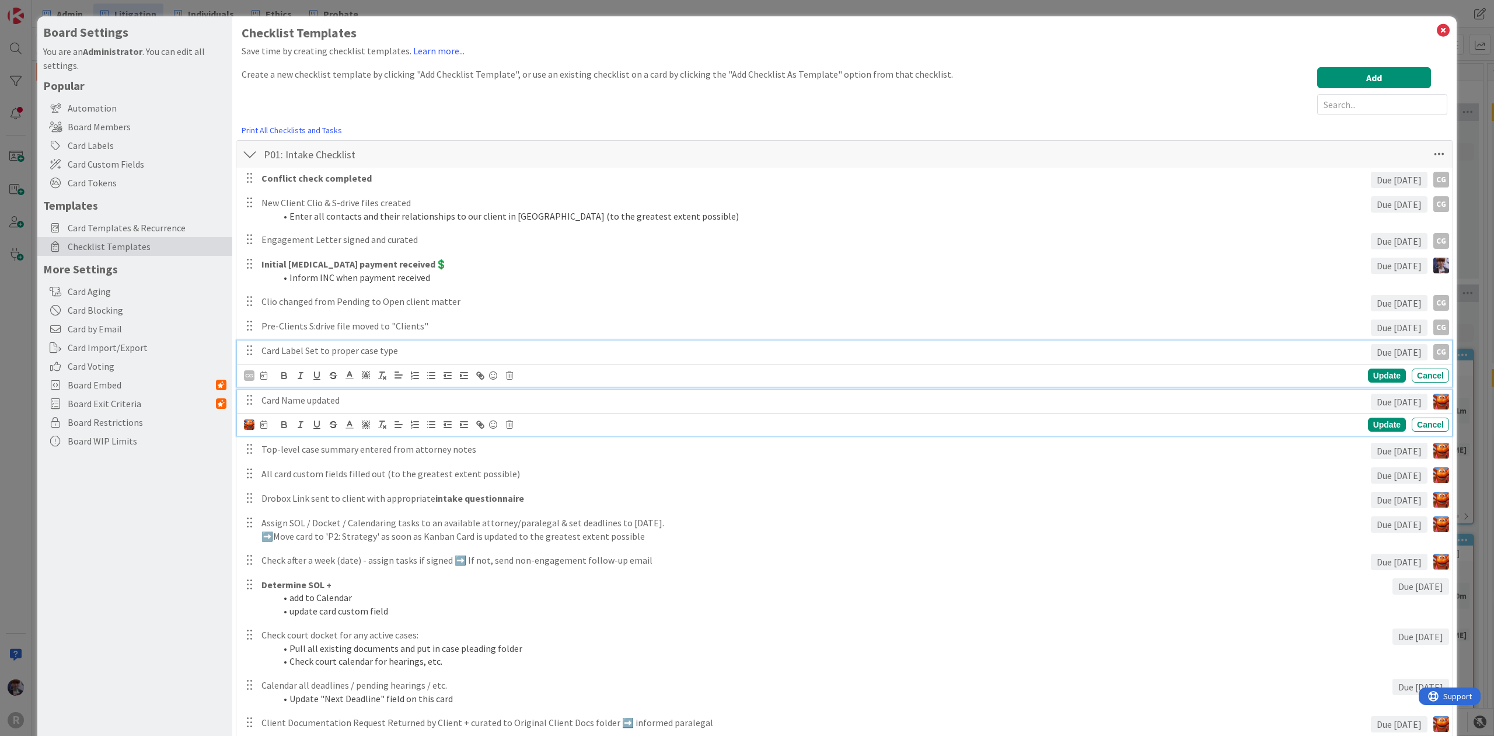
click at [292, 403] on p "Card Name updated" at bounding box center [814, 399] width 1105 height 13
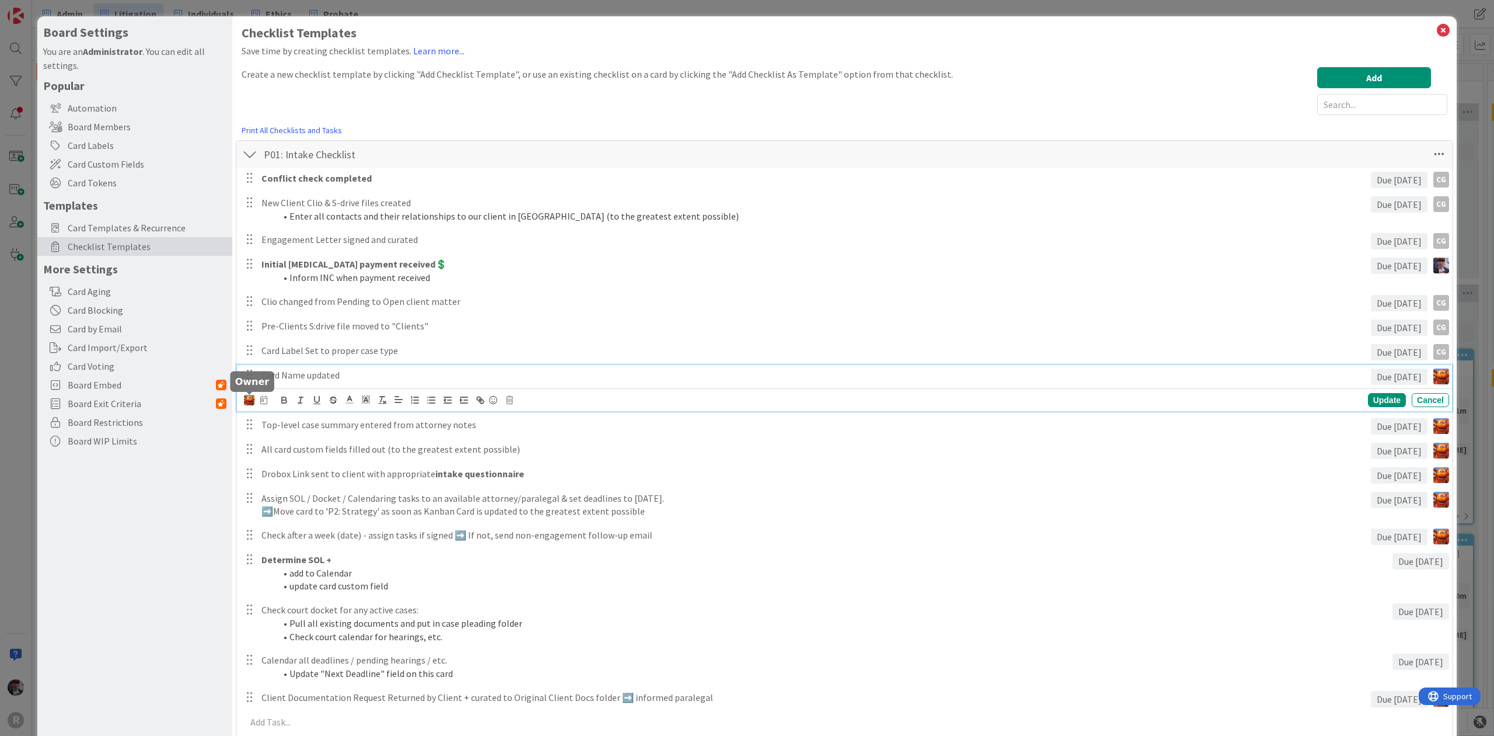
click at [251, 399] on img at bounding box center [249, 400] width 11 height 11
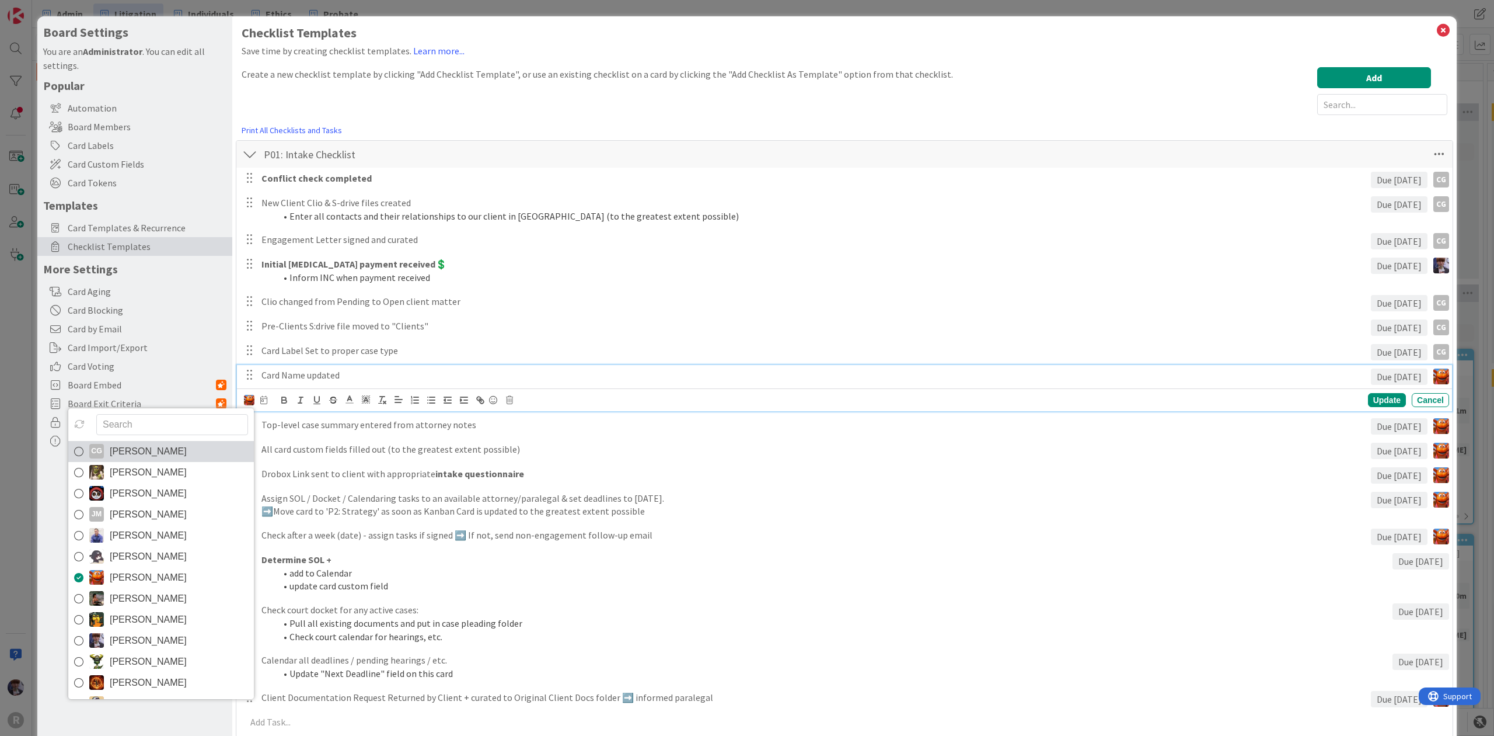
click at [187, 447] on span "[PERSON_NAME]" at bounding box center [148, 451] width 77 height 18
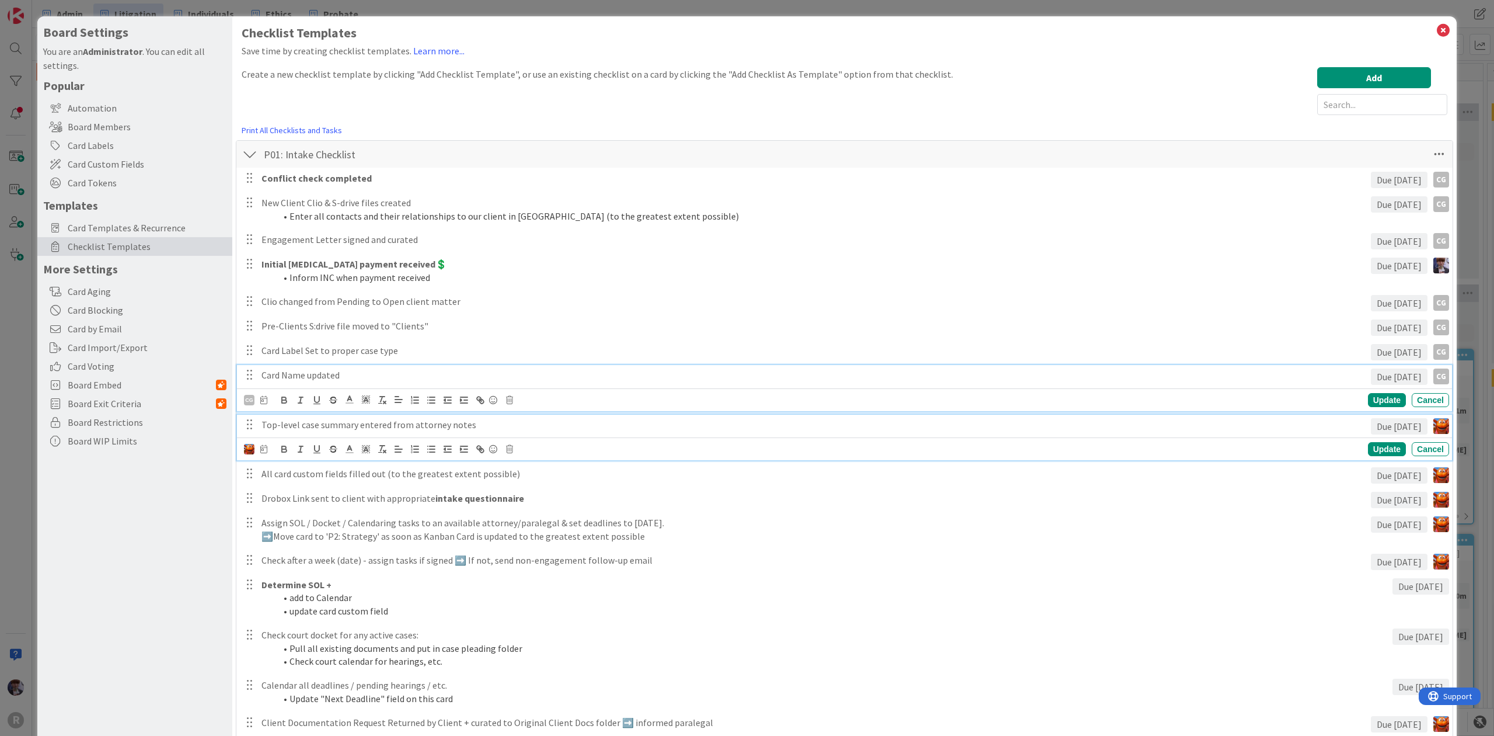
click at [292, 425] on p "Top-level case summary entered from attorney notes" at bounding box center [814, 424] width 1105 height 13
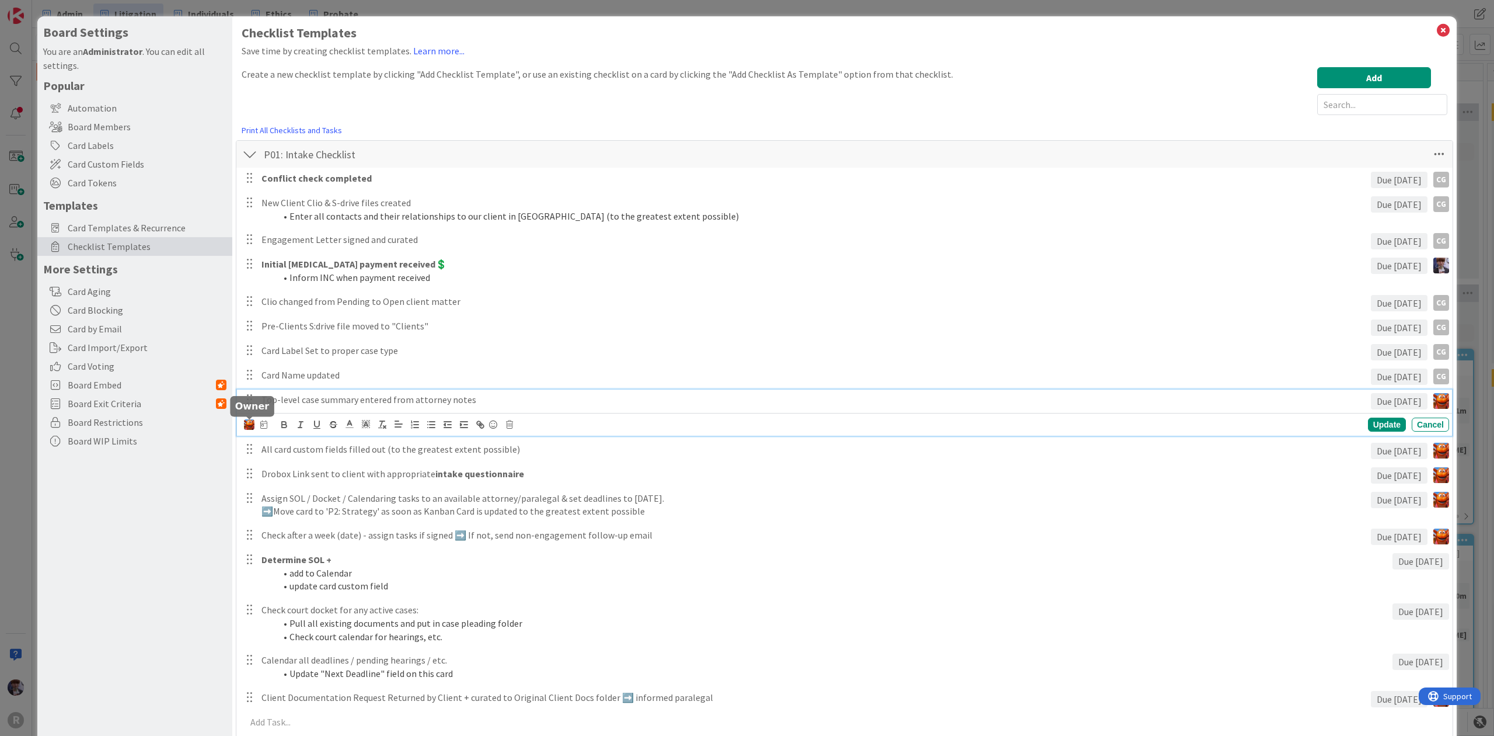
click at [248, 424] on img at bounding box center [249, 424] width 11 height 11
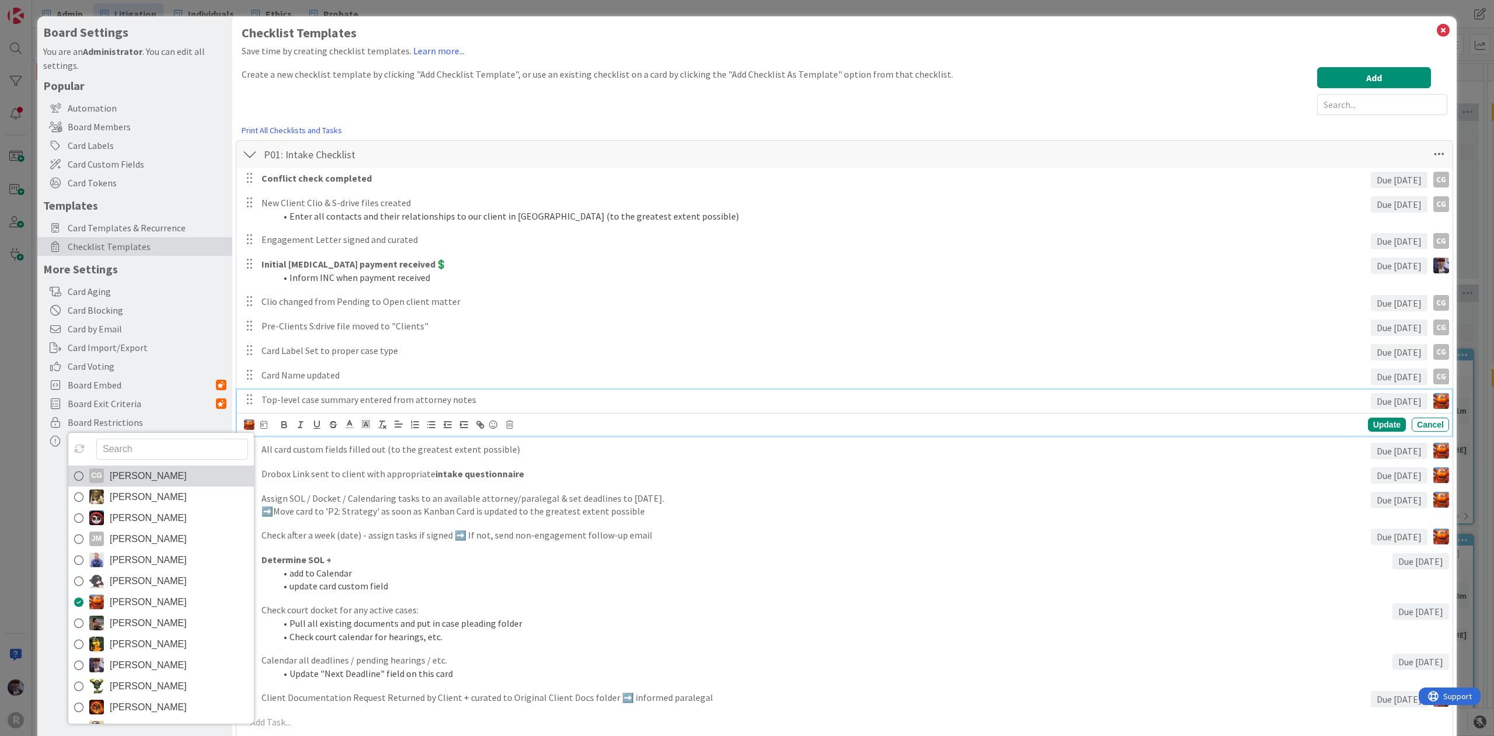
click at [184, 475] on span "[PERSON_NAME]" at bounding box center [148, 476] width 77 height 18
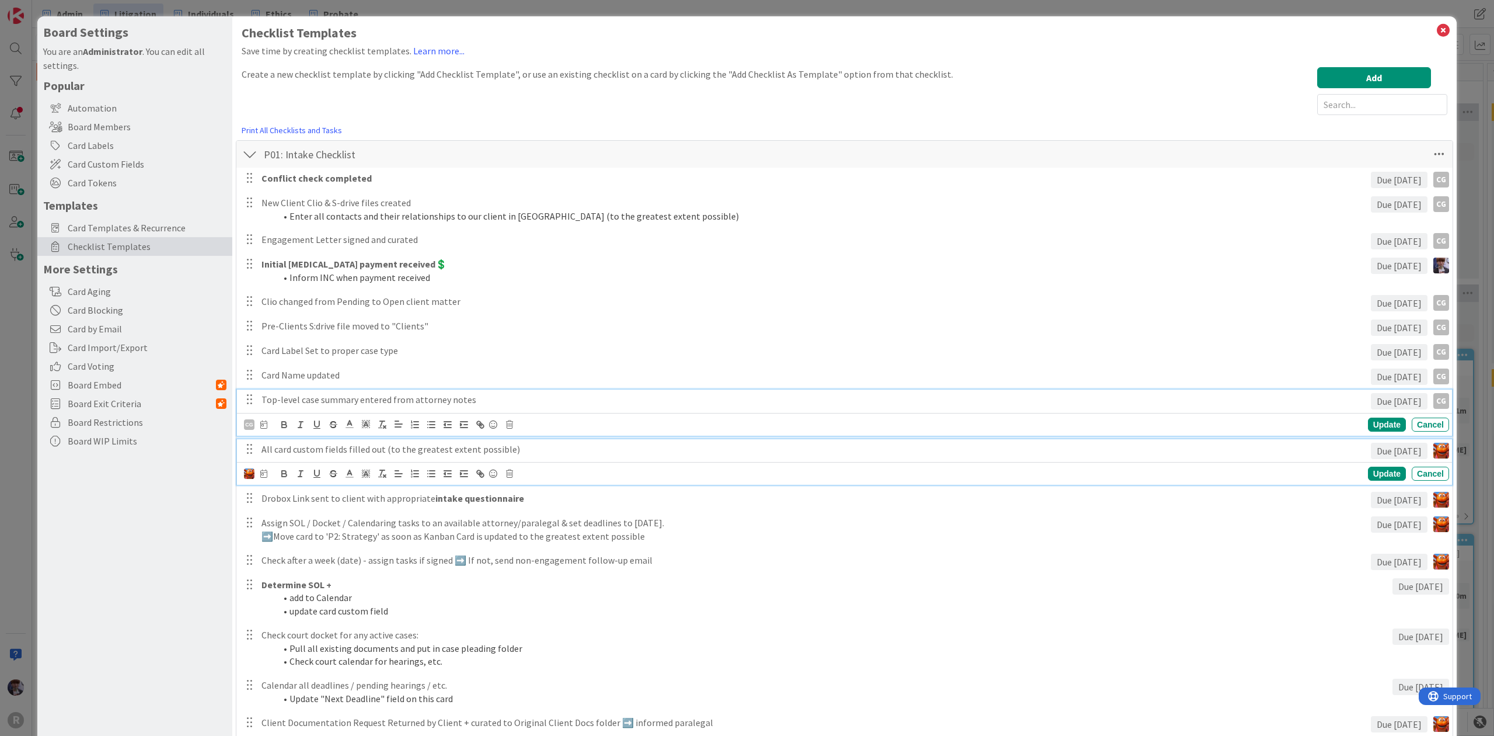
click at [297, 458] on div "All card custom fields filled out (to the greatest extent possible)" at bounding box center [814, 449] width 1114 height 20
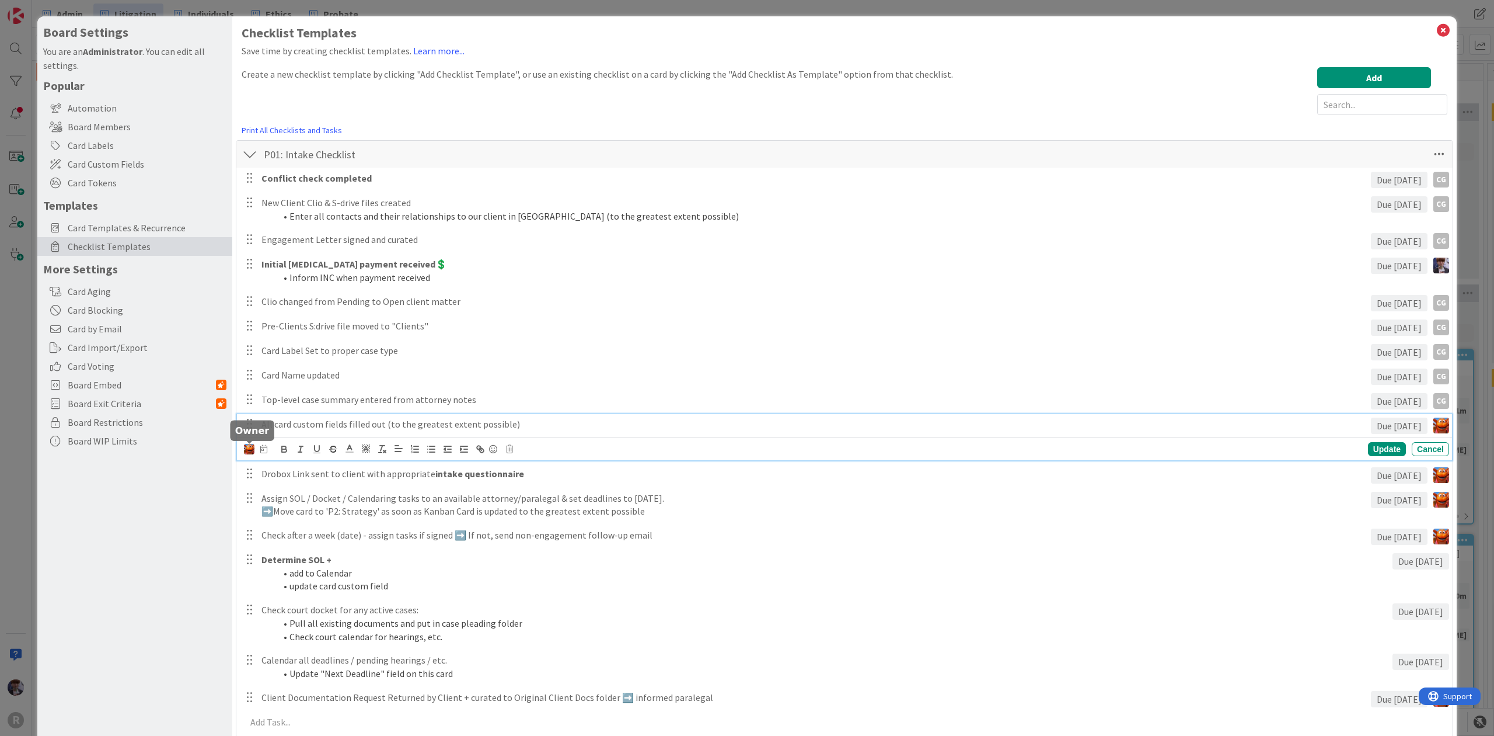
click at [250, 453] on img at bounding box center [249, 449] width 11 height 11
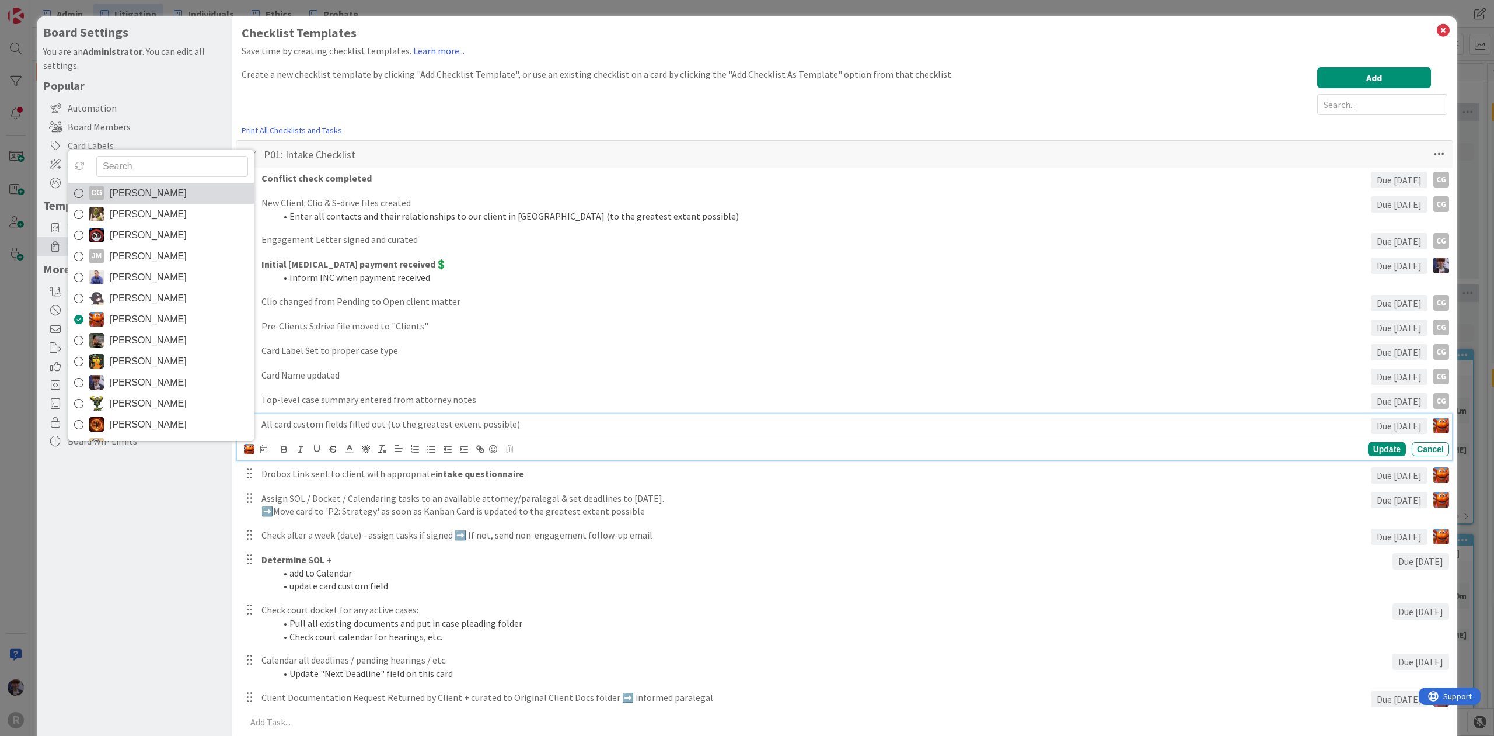
click at [182, 199] on span "[PERSON_NAME]" at bounding box center [148, 193] width 77 height 18
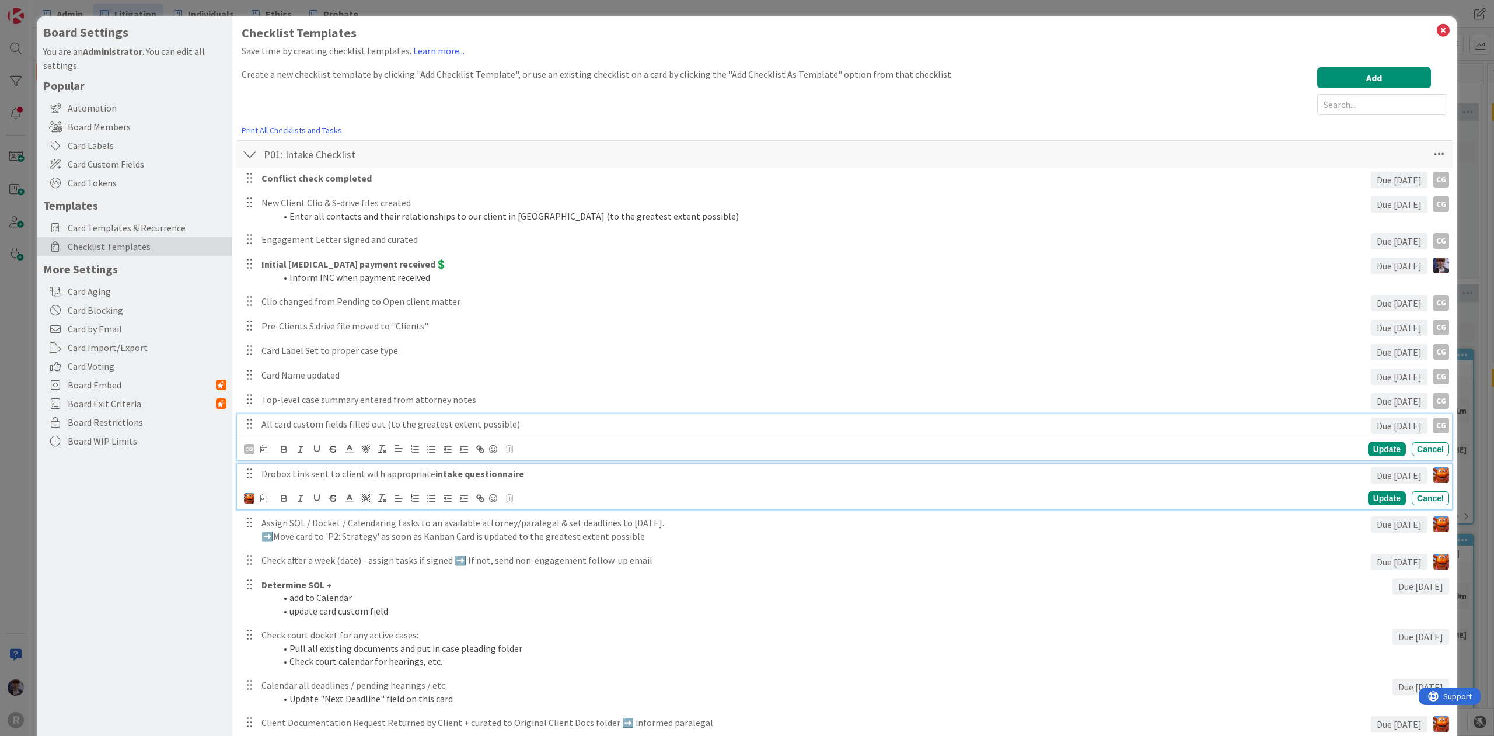
click at [318, 473] on p "Drobox Link sent to client with appropriate intake questionnaire" at bounding box center [814, 473] width 1105 height 13
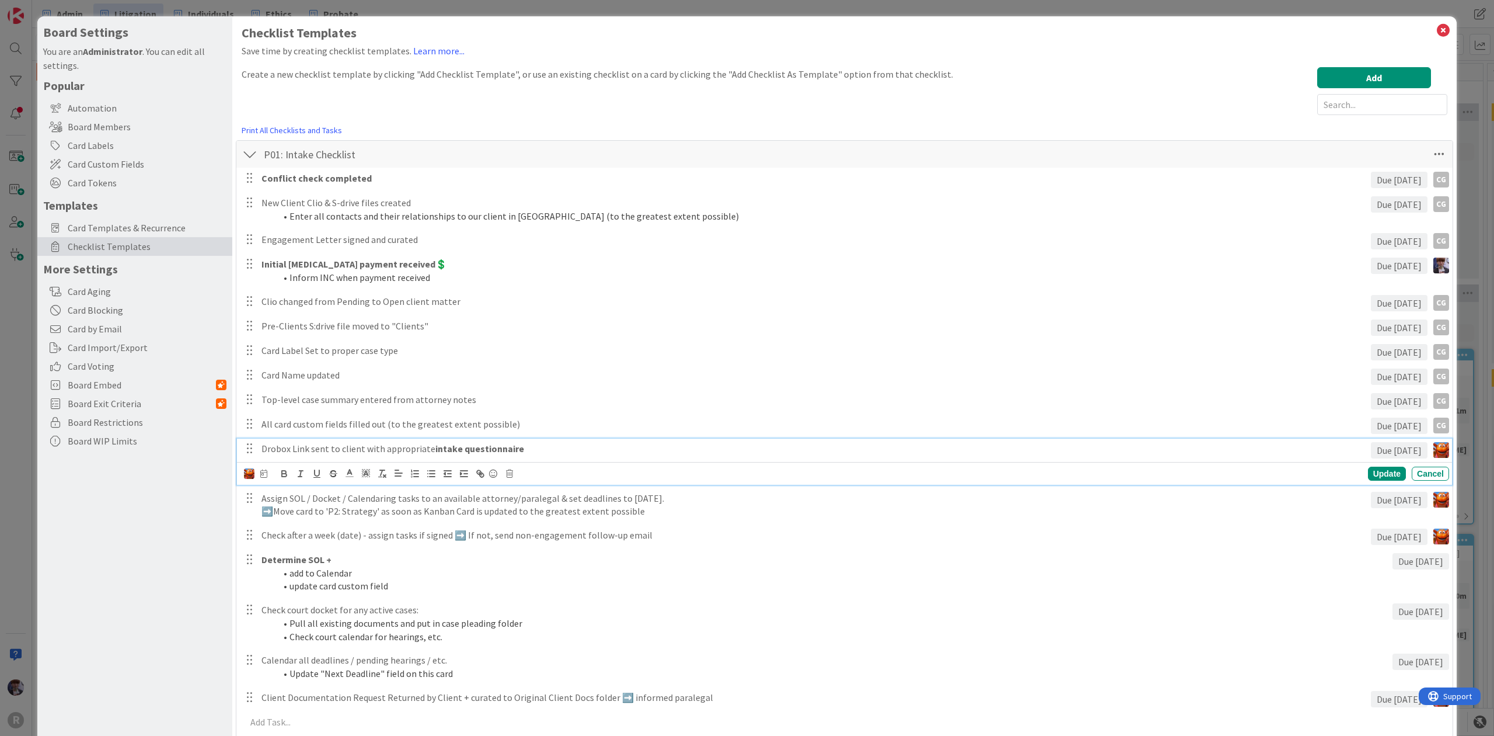
click at [239, 474] on div "Update Cancel" at bounding box center [844, 473] width 1215 height 23
click at [242, 473] on div "Update Cancel" at bounding box center [844, 473] width 1215 height 23
click at [245, 472] on img at bounding box center [249, 473] width 11 height 11
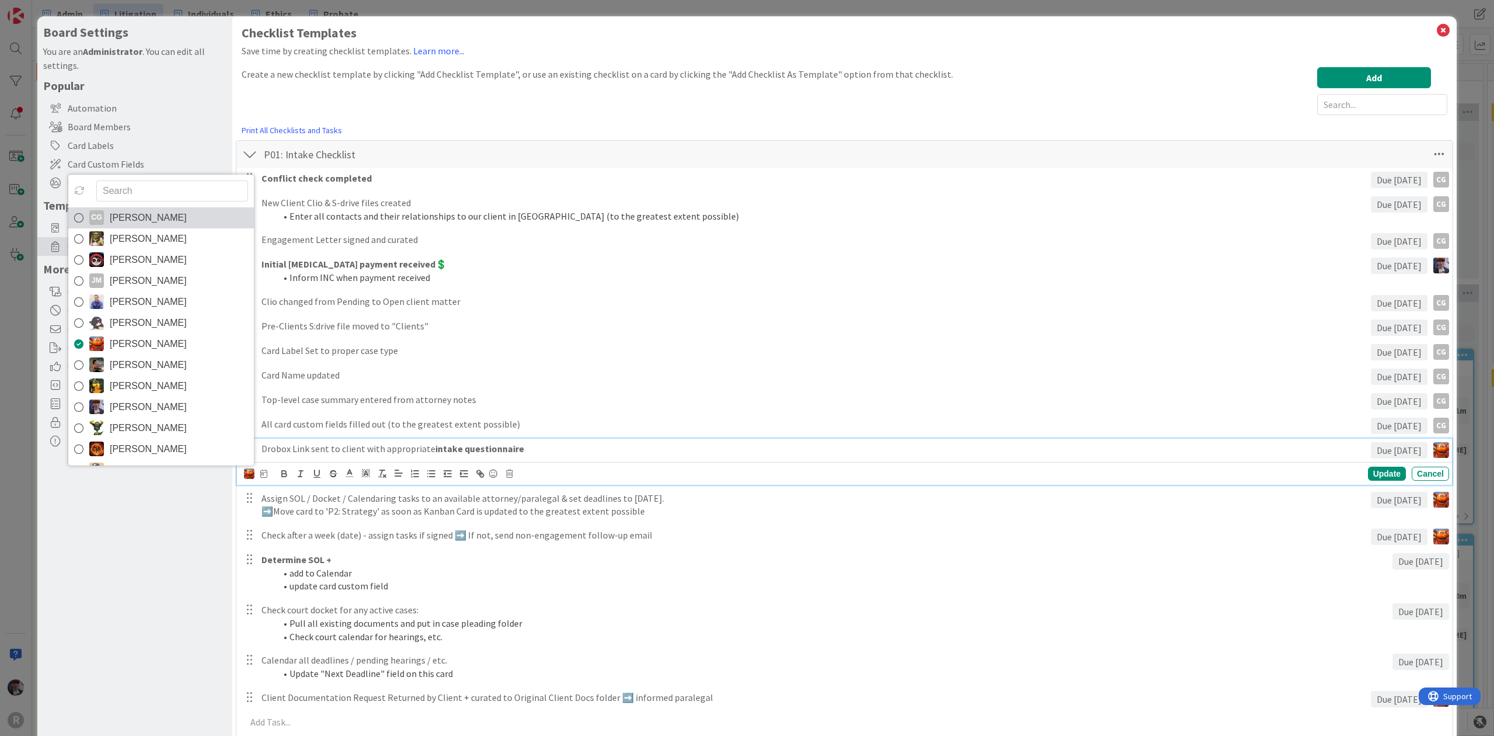
click at [166, 219] on span "[PERSON_NAME]" at bounding box center [148, 218] width 77 height 18
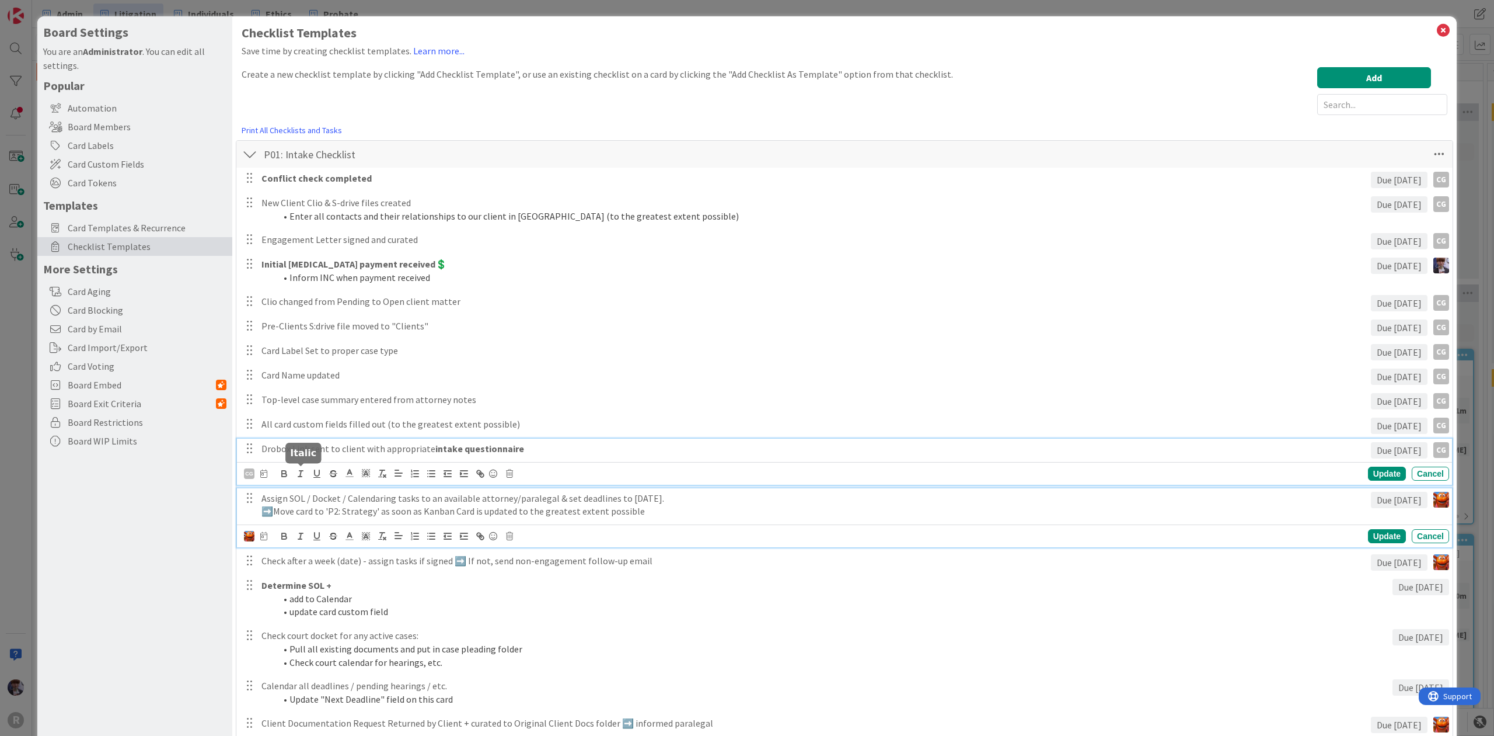
click at [294, 493] on p "Assign SOL / Docket / Calendaring tasks to an available attorney/paralegal & se…" at bounding box center [814, 498] width 1105 height 13
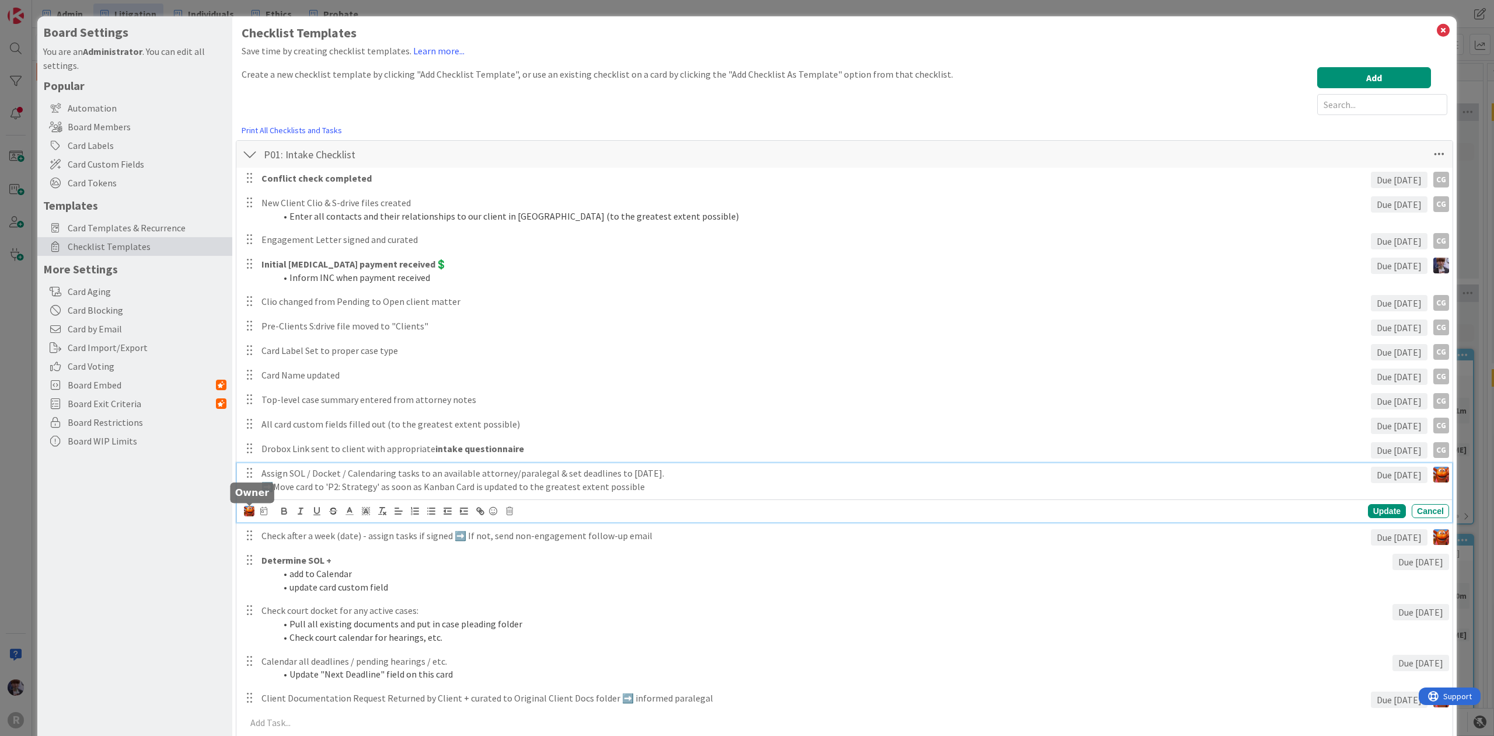
click at [256, 510] on div at bounding box center [255, 510] width 23 height 13
click at [251, 510] on img at bounding box center [249, 511] width 11 height 11
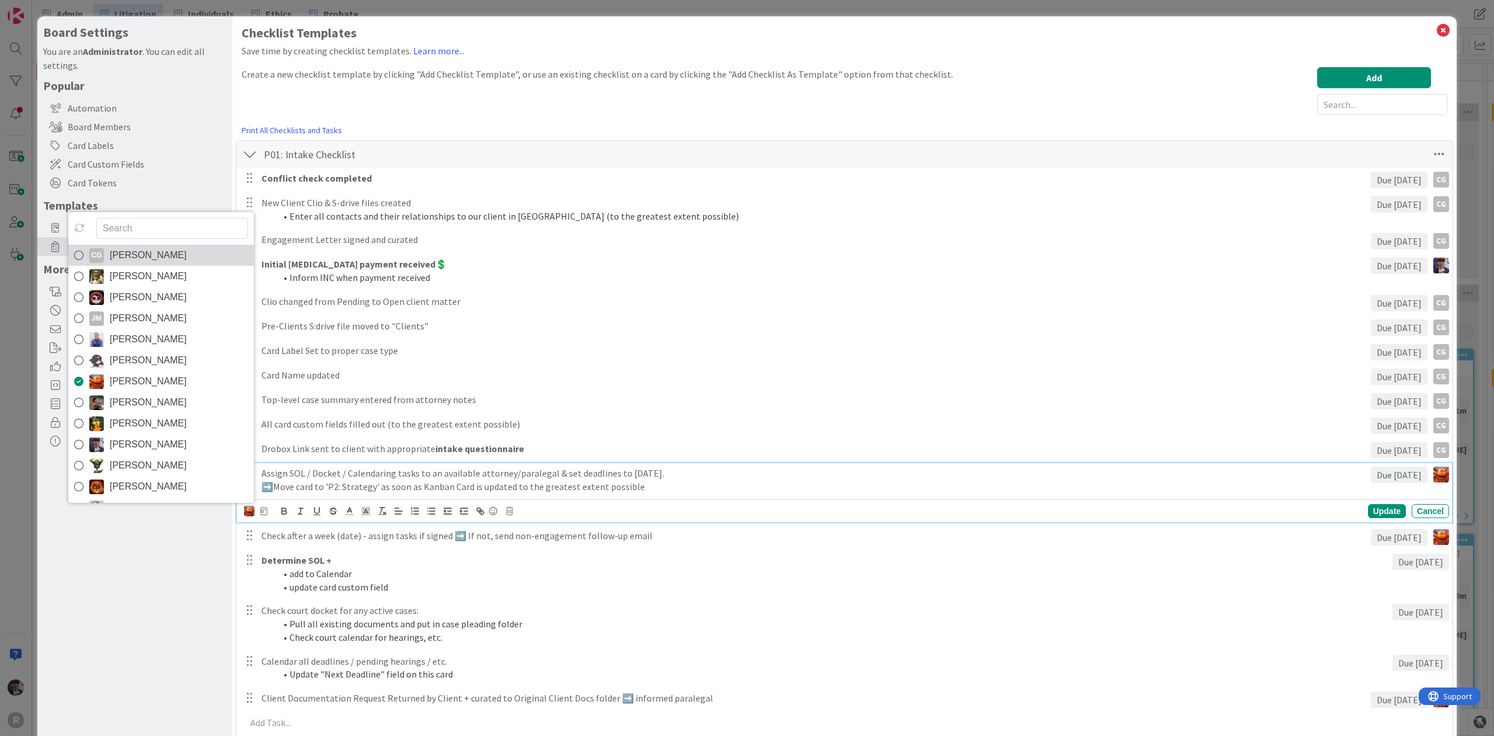
click at [187, 253] on span "[PERSON_NAME]" at bounding box center [148, 255] width 77 height 18
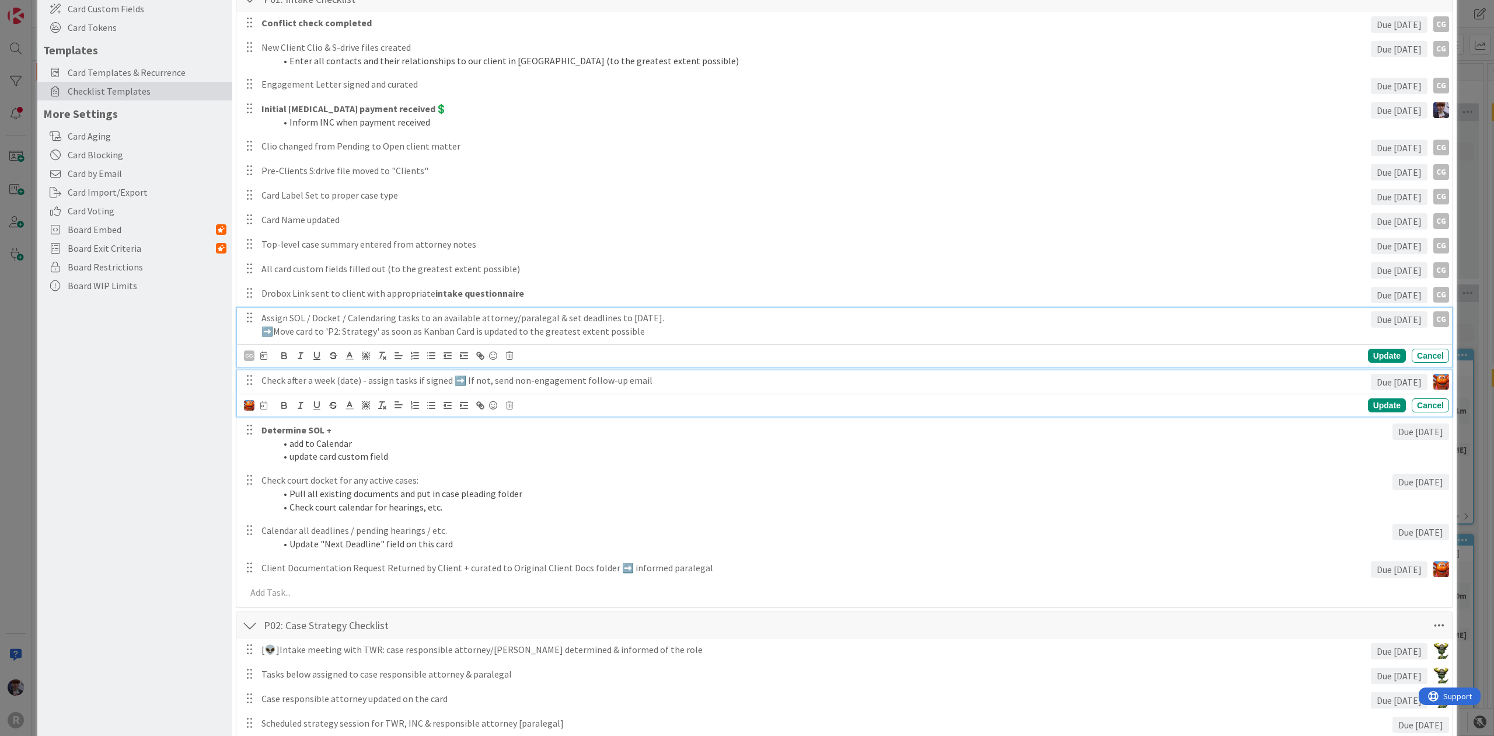
click at [304, 388] on div "Check after a week (date) - assign tasks if signed ➡️ If not, send non-engageme…" at bounding box center [814, 380] width 1114 height 20
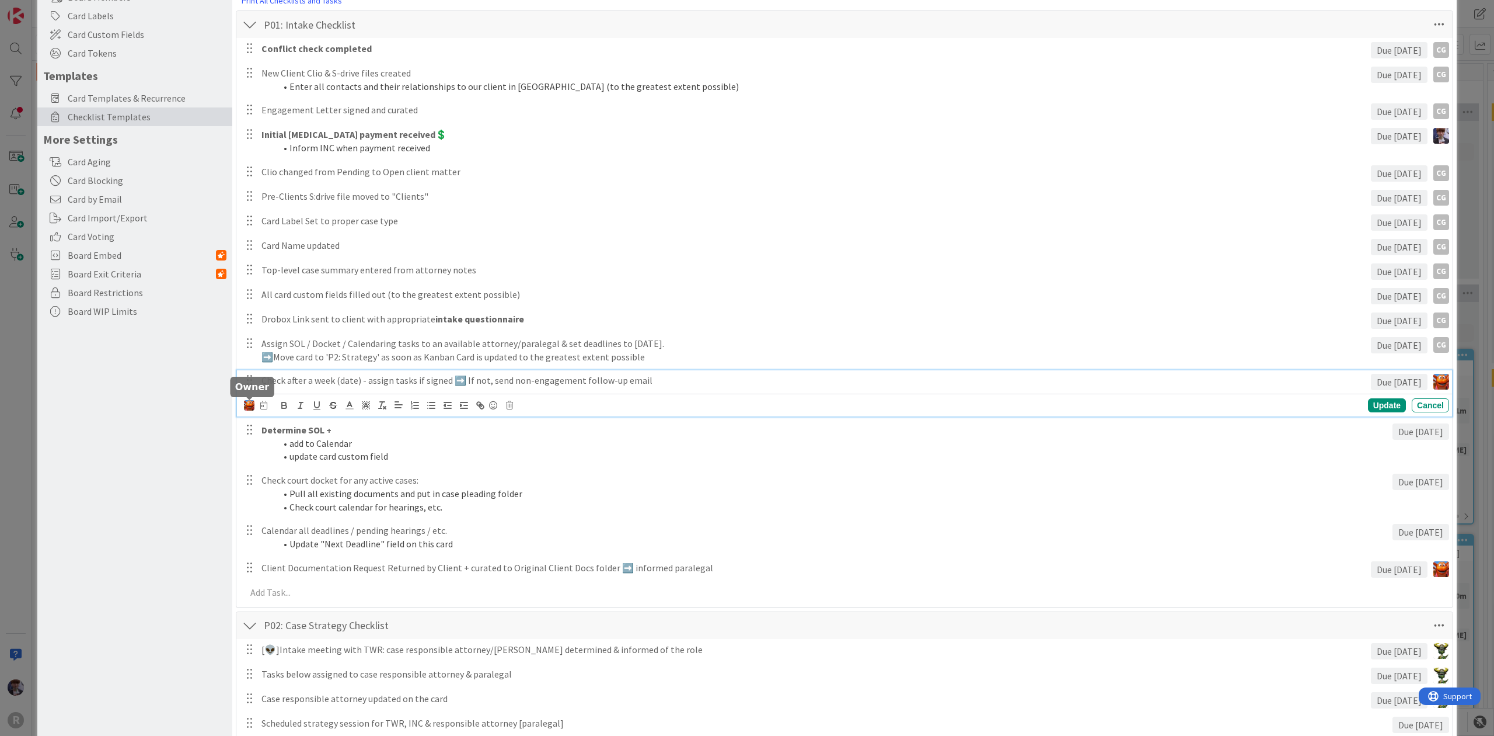
click at [251, 402] on img at bounding box center [249, 405] width 11 height 11
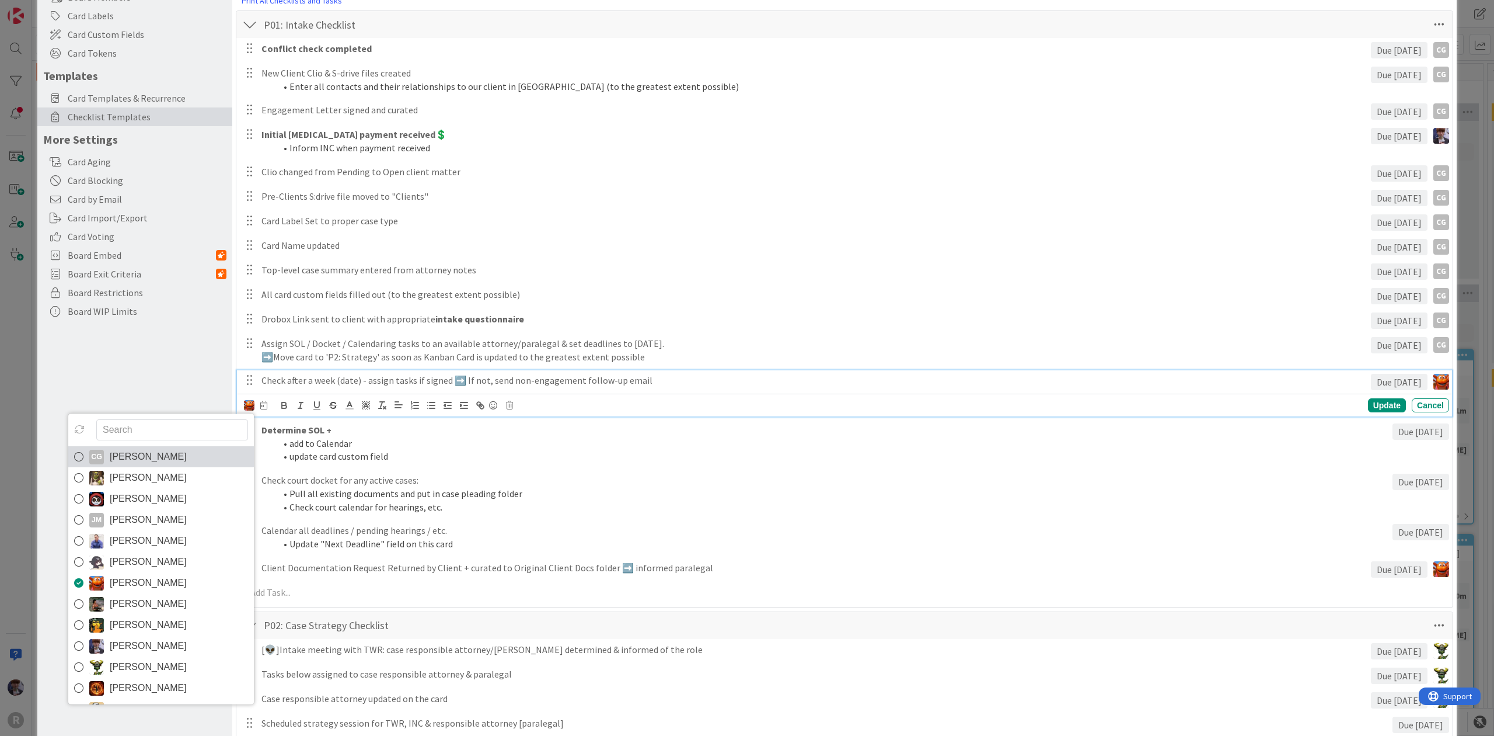
click at [183, 447] on link "CG [PERSON_NAME]" at bounding box center [161, 456] width 186 height 21
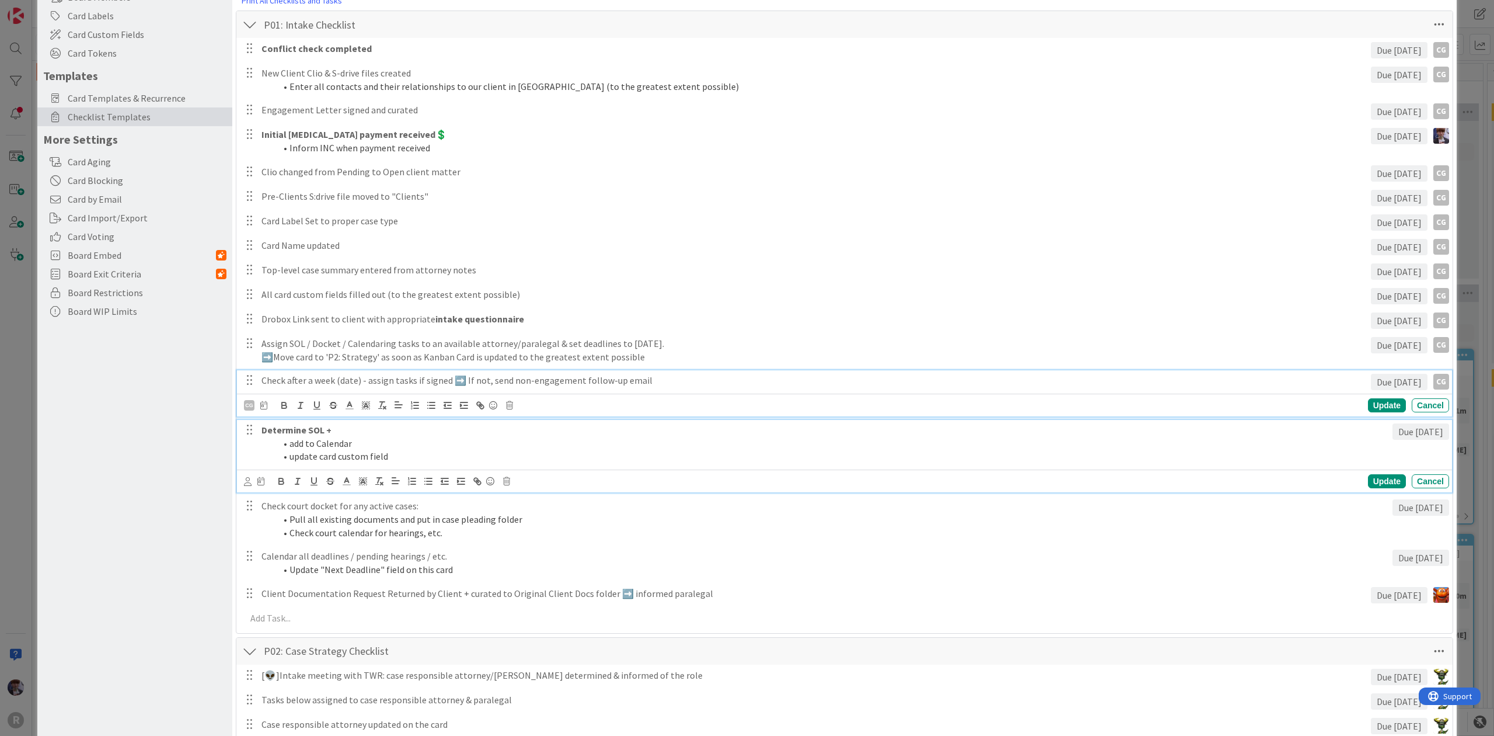
click at [285, 428] on strong "Determine SOL +" at bounding box center [297, 430] width 70 height 12
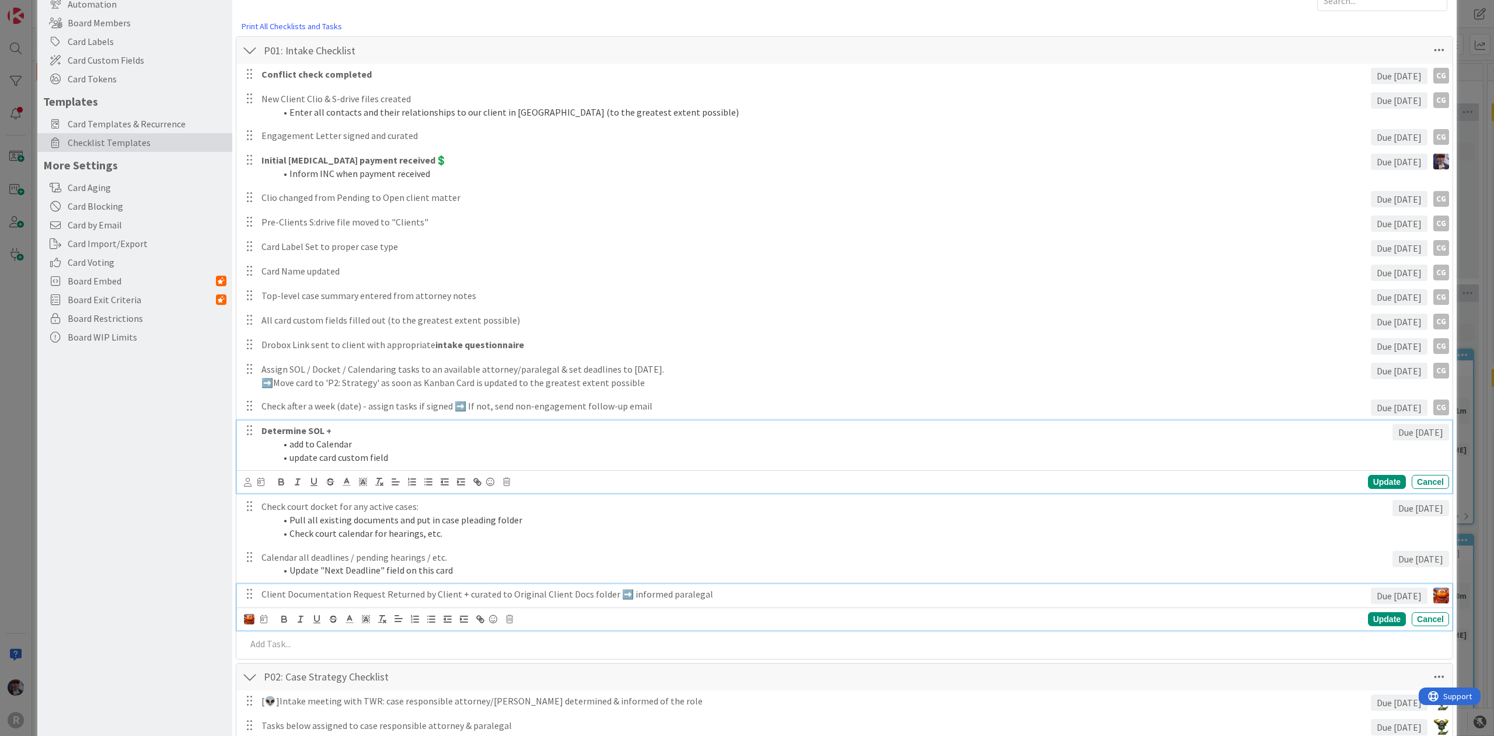
click at [281, 594] on p "Client Documentation Request Returned by Client + curated to Original Client Do…" at bounding box center [814, 593] width 1105 height 13
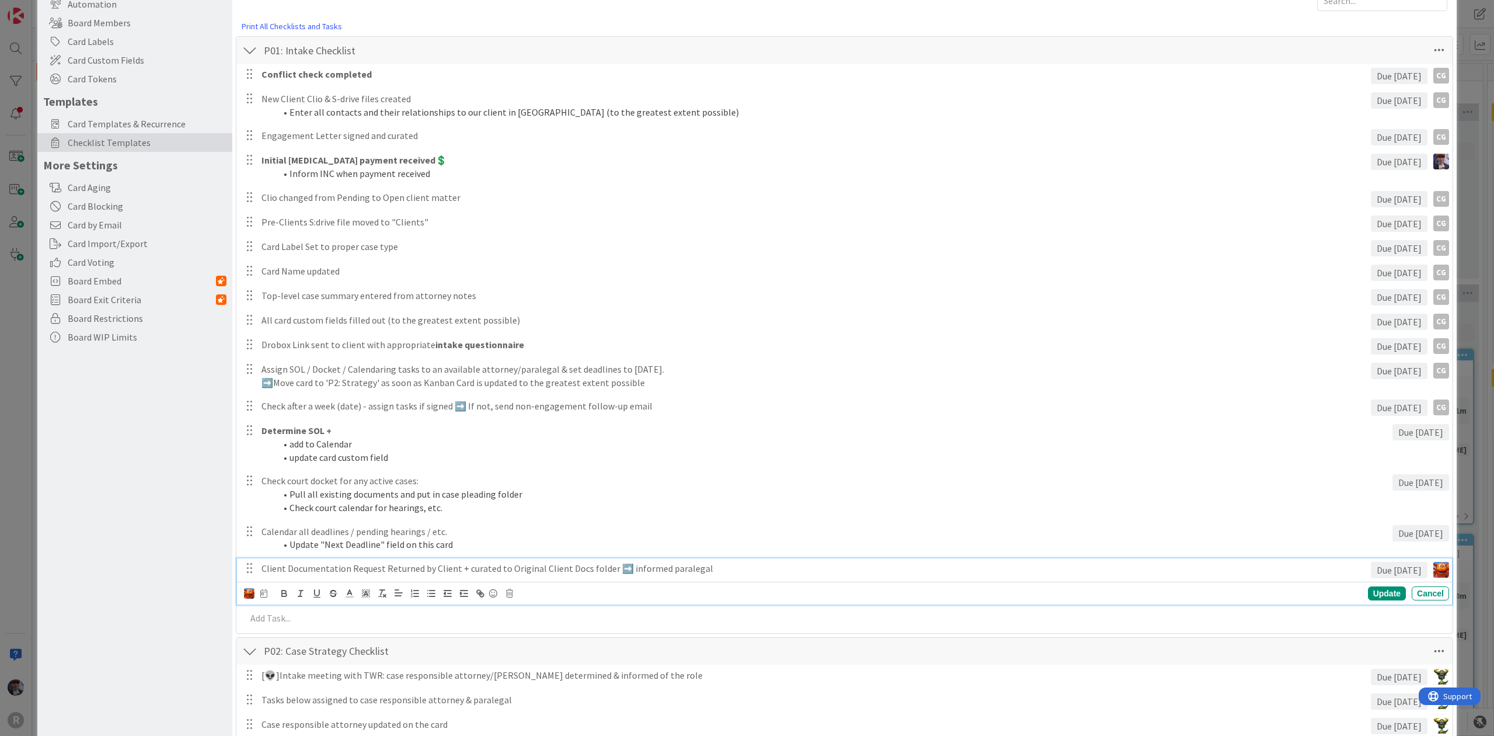
scroll to position [78, 0]
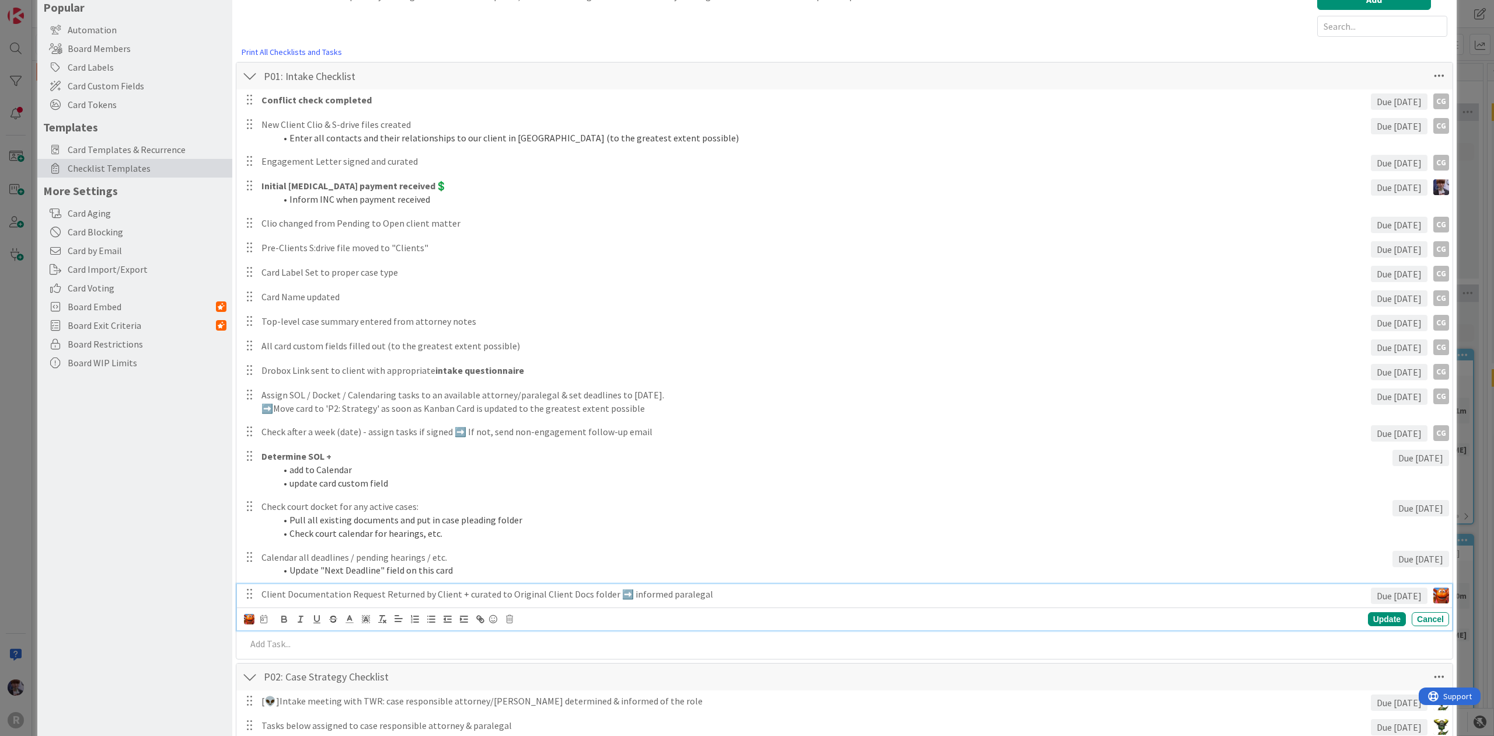
click at [250, 615] on img at bounding box center [249, 619] width 11 height 11
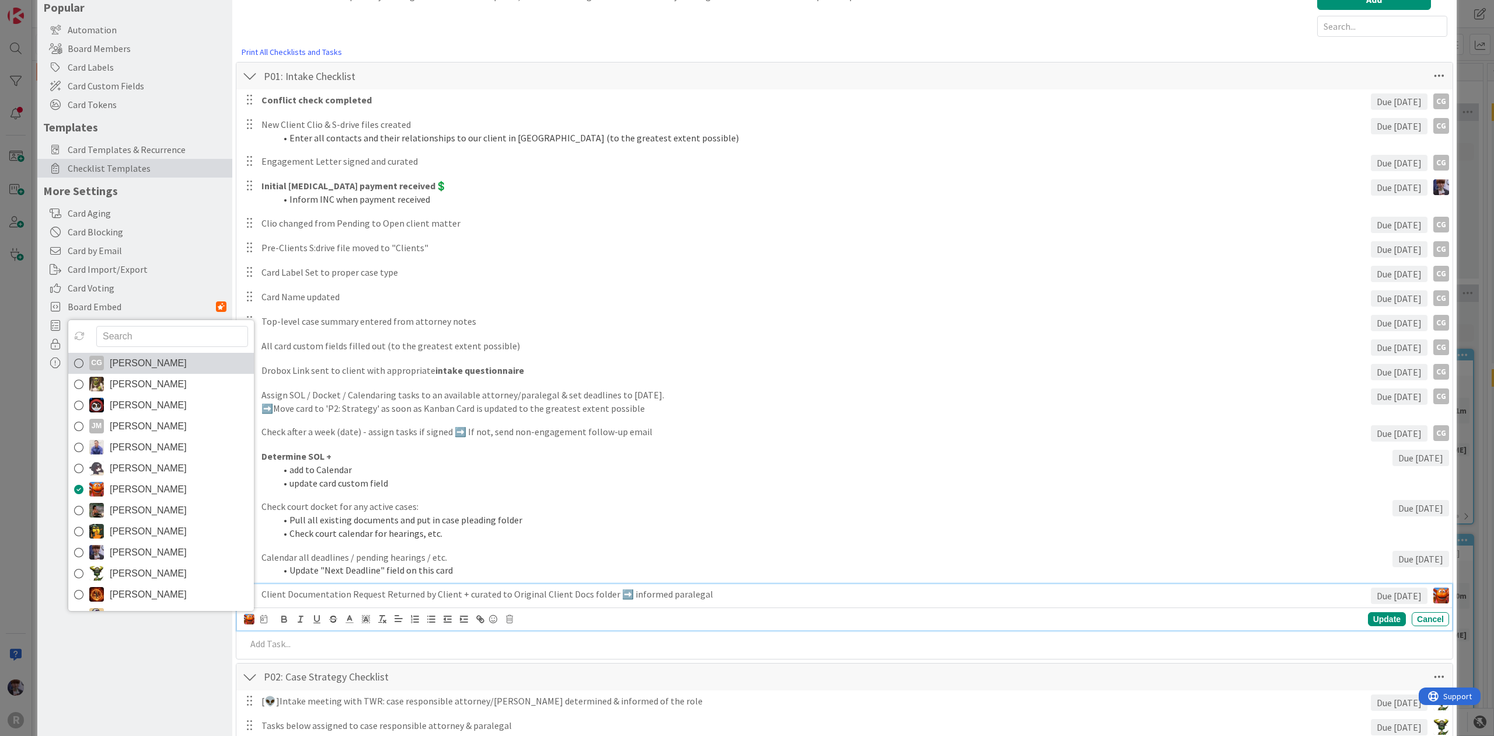
click at [181, 364] on span "[PERSON_NAME]" at bounding box center [148, 363] width 77 height 18
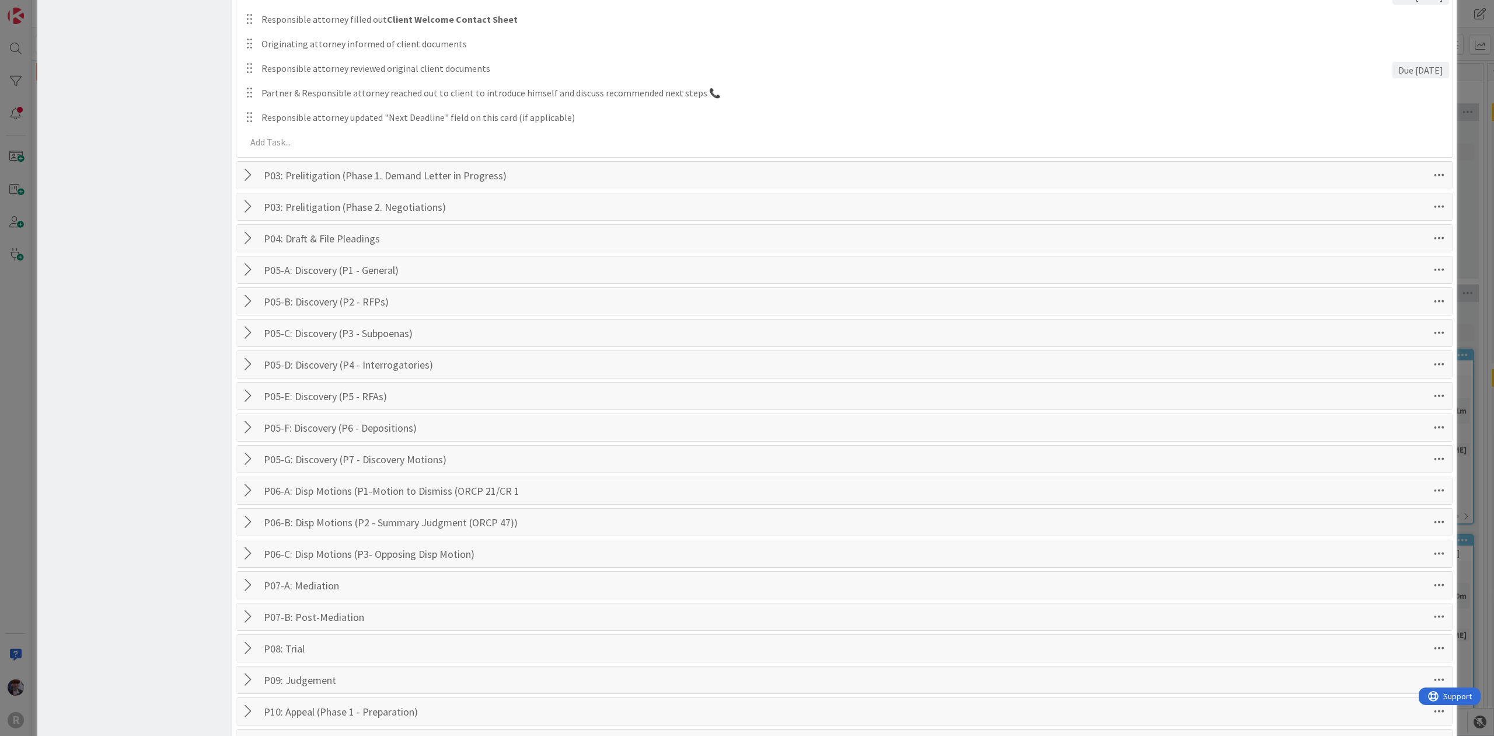
scroll to position [944, 0]
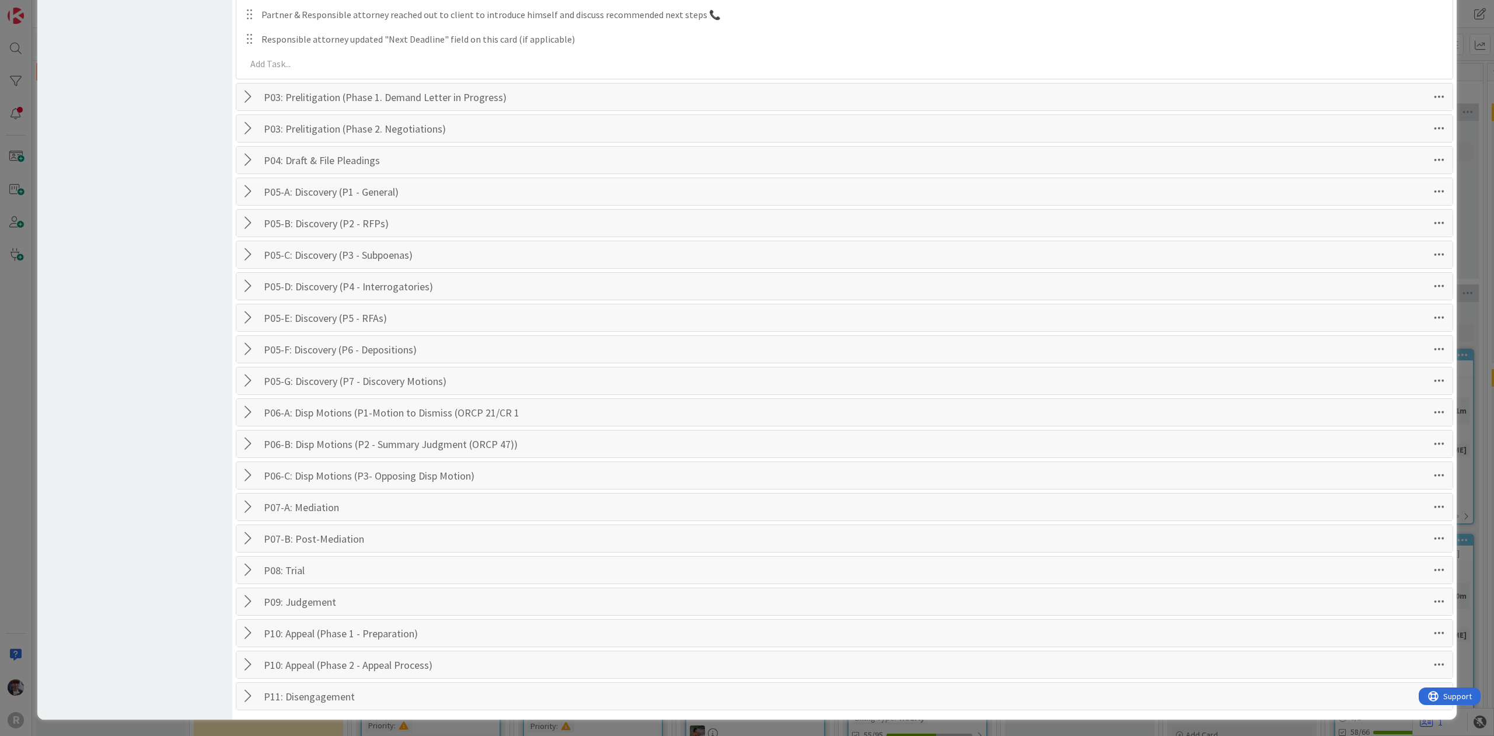
click at [244, 696] on div at bounding box center [249, 695] width 15 height 21
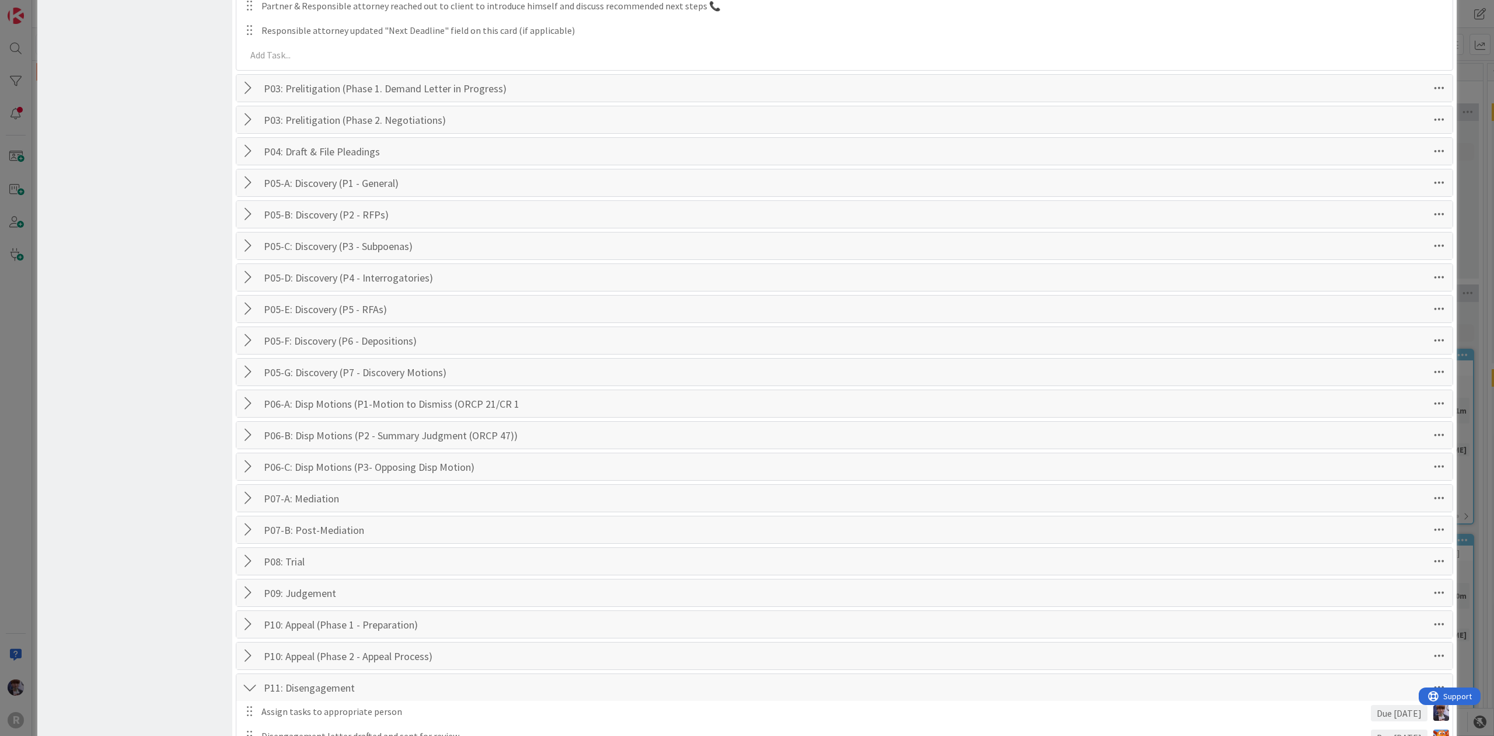
scroll to position [1190, 0]
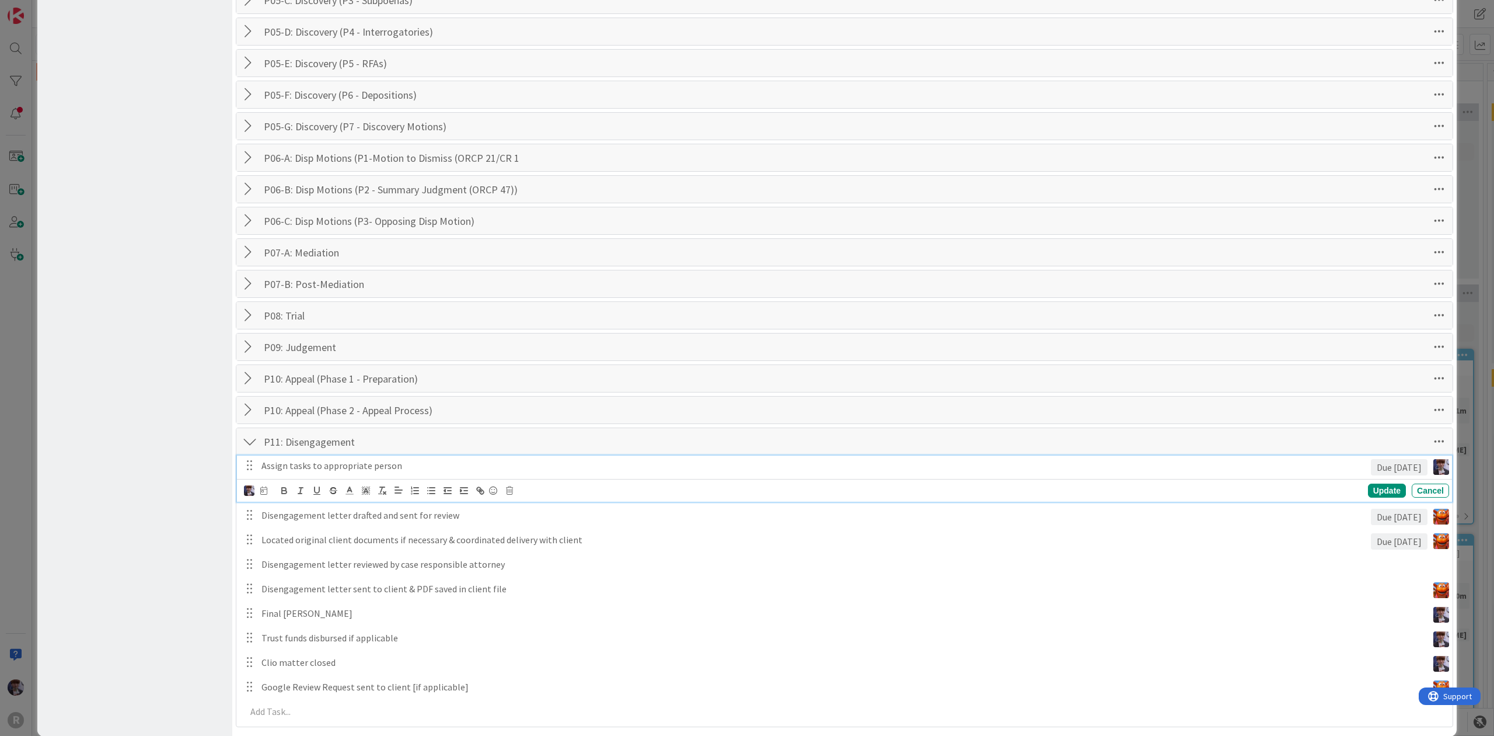
click at [283, 472] on p "Assign tasks to appropriate person" at bounding box center [814, 465] width 1105 height 13
click at [250, 496] on img at bounding box center [249, 490] width 11 height 11
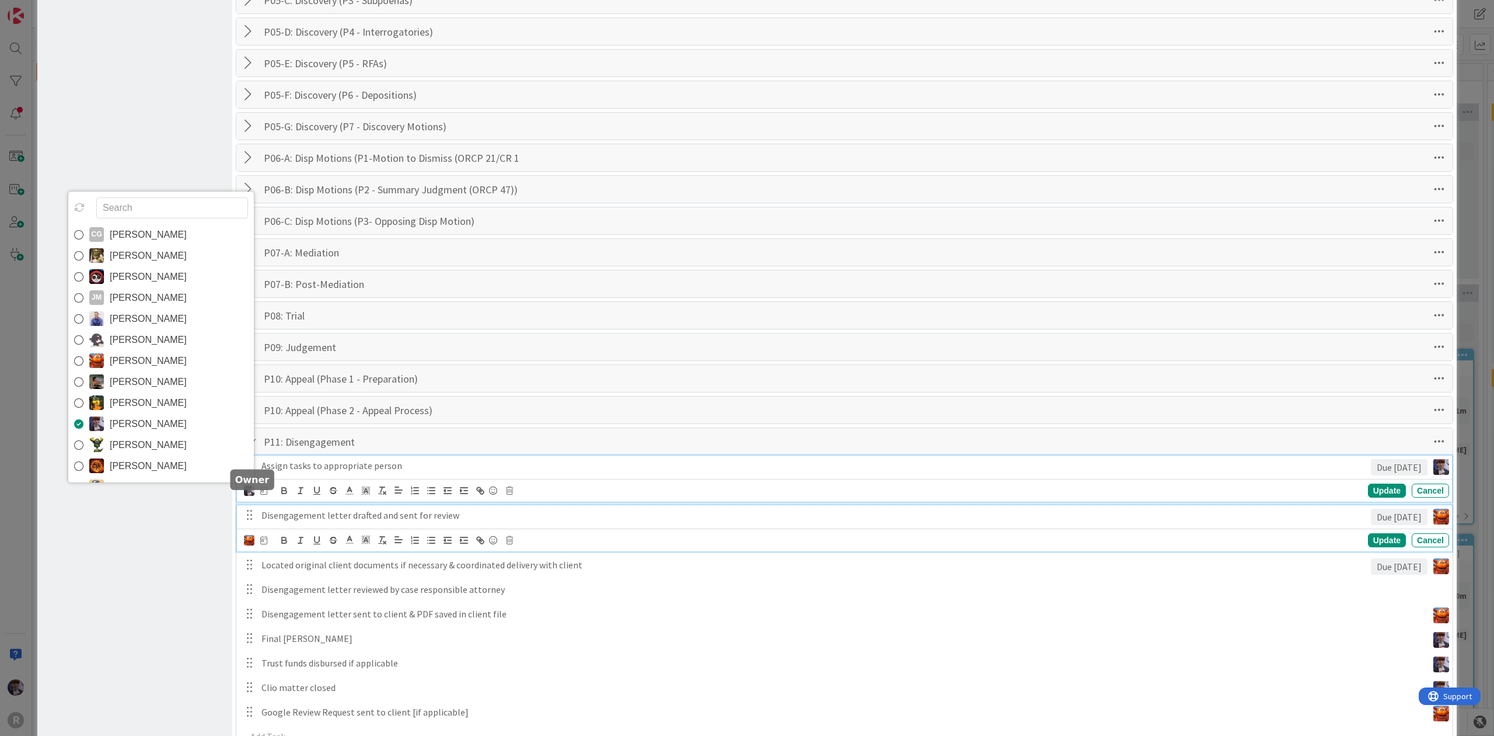
click at [299, 519] on p "Disengagement letter drafted and sent for review" at bounding box center [814, 514] width 1105 height 13
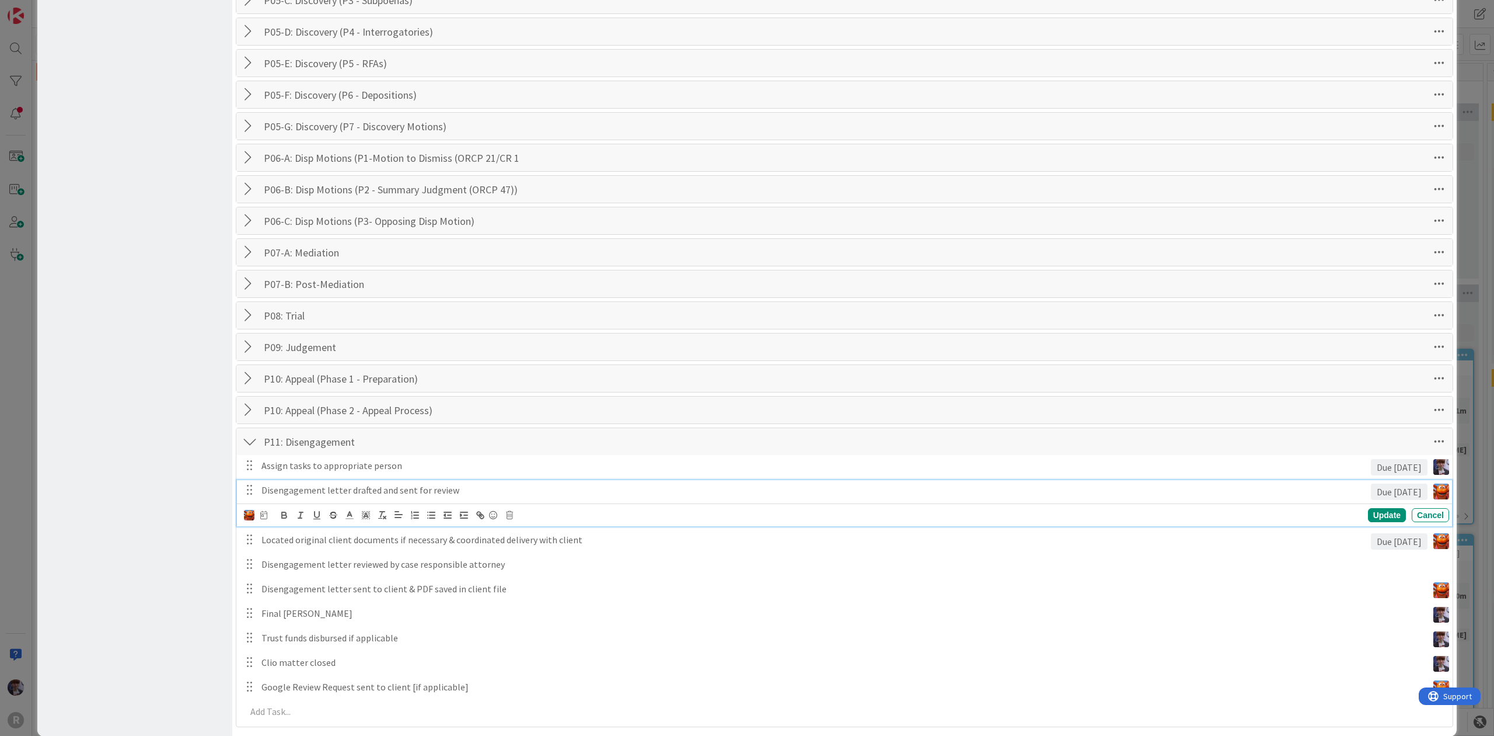
scroll to position [1165, 0]
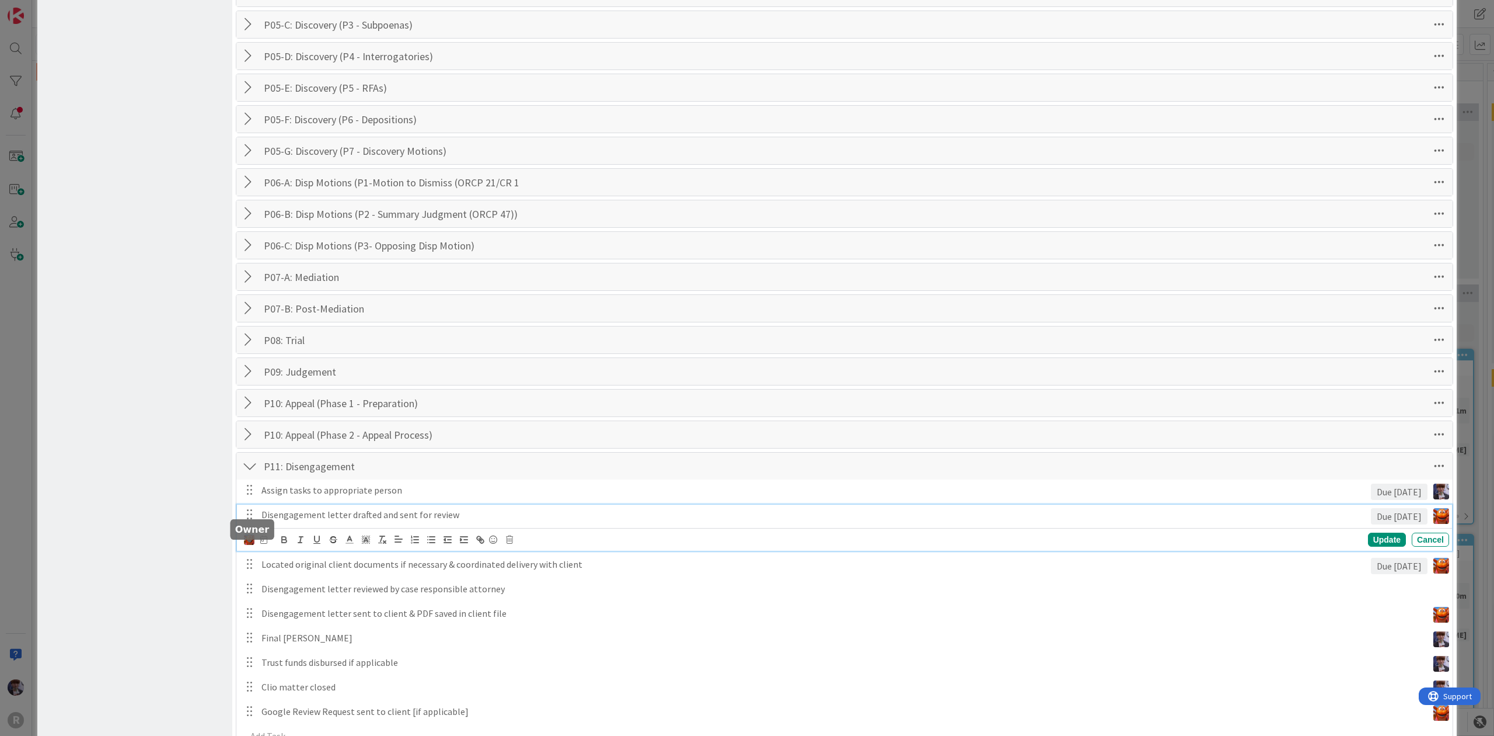
click at [250, 545] on img at bounding box center [249, 539] width 11 height 11
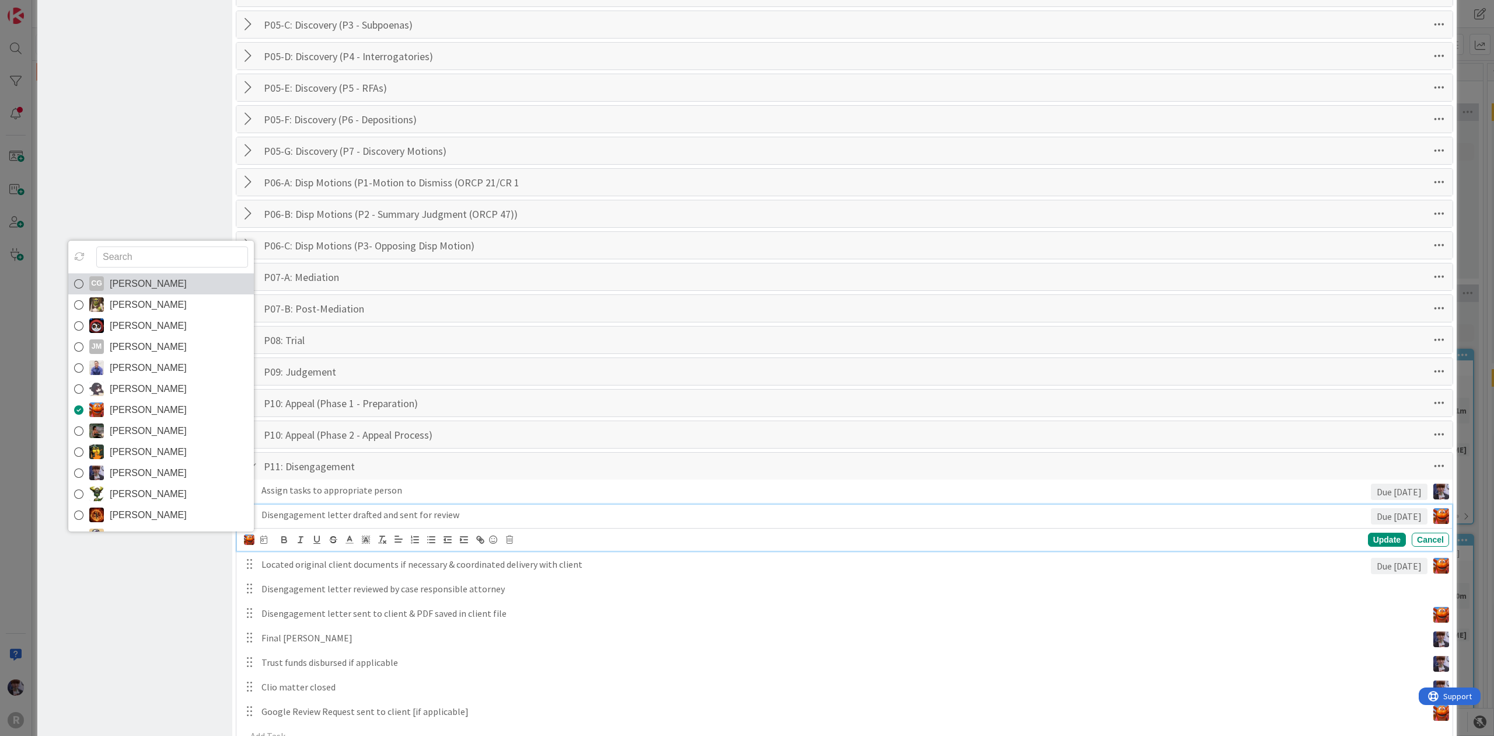
click at [187, 292] on span "[PERSON_NAME]" at bounding box center [148, 284] width 77 height 18
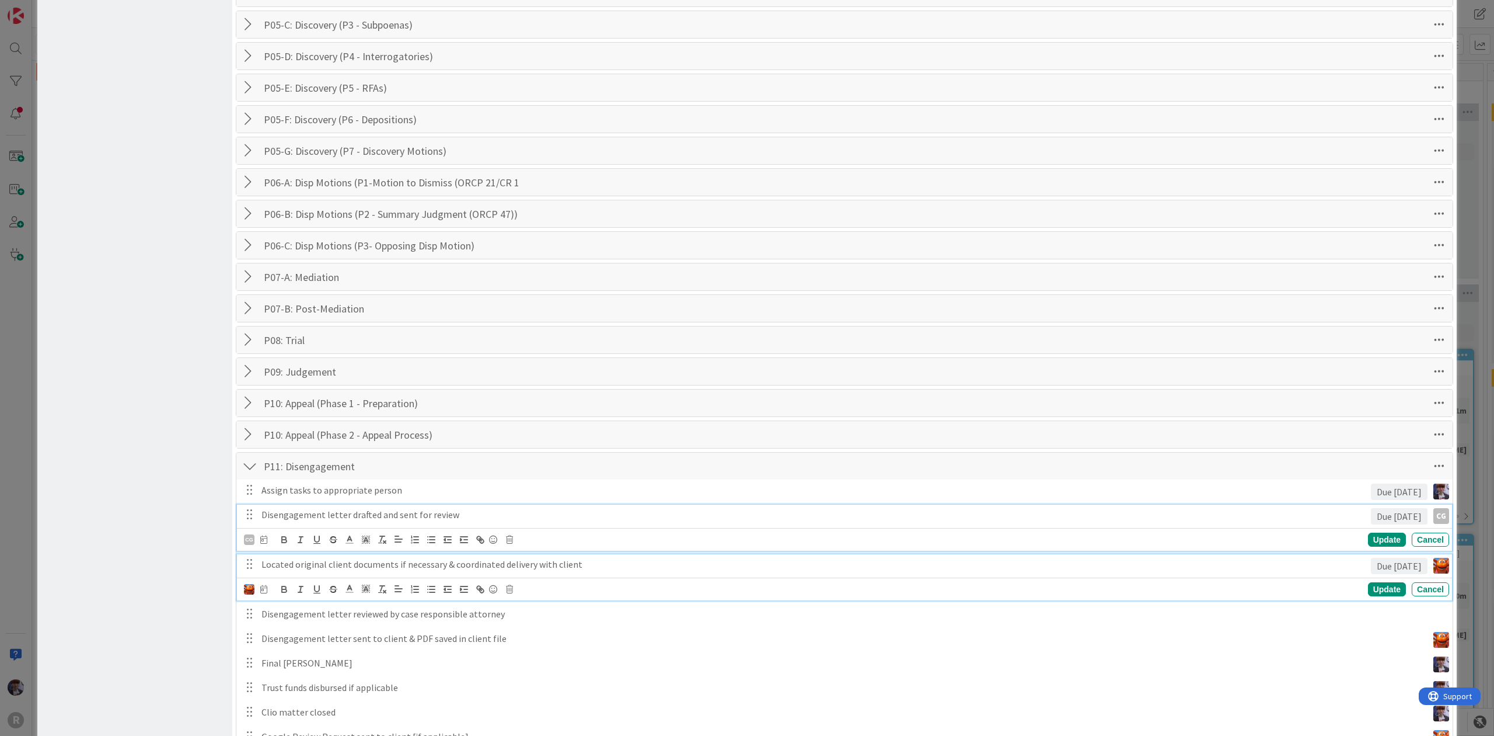
click at [294, 571] on p "Located original client documents if necessary & coordinated delivery with clie…" at bounding box center [814, 563] width 1105 height 13
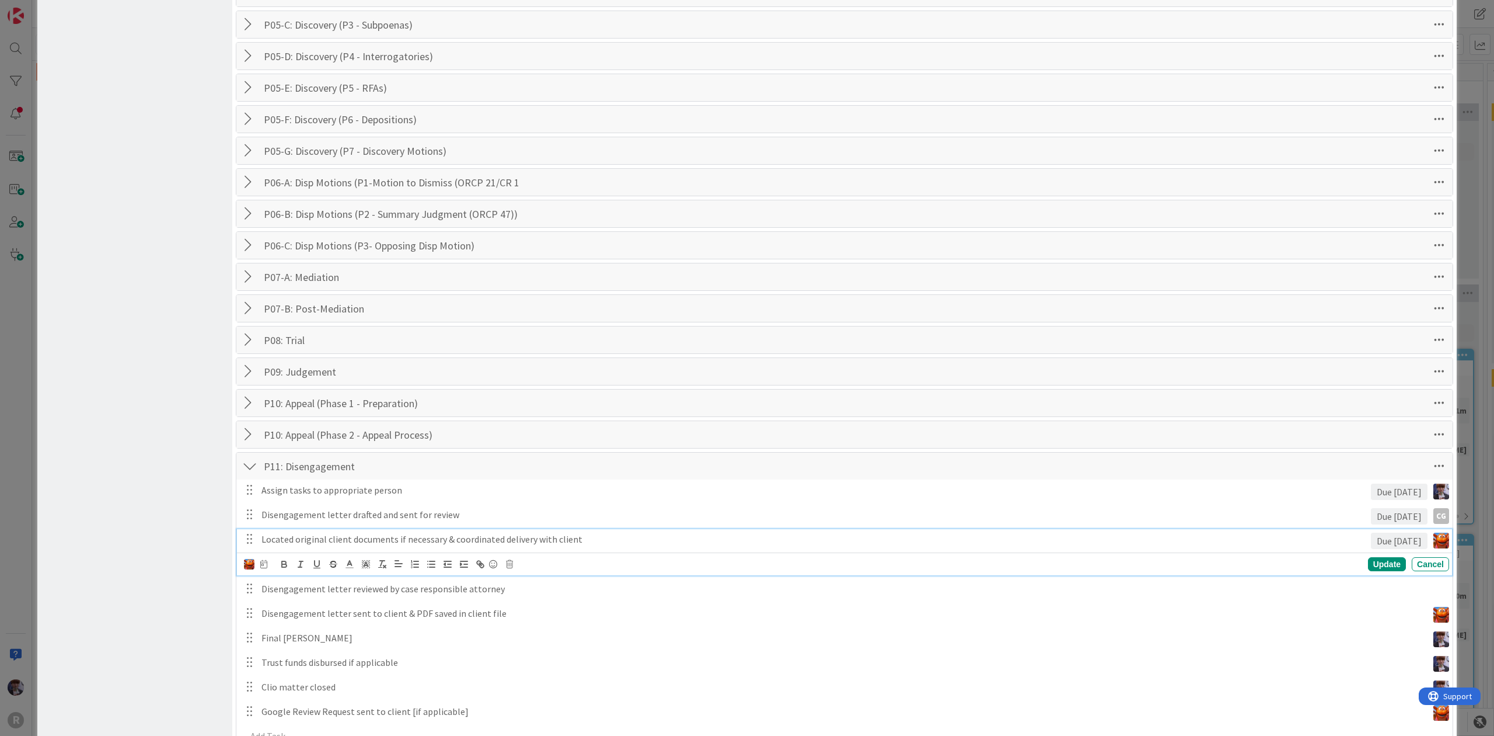
scroll to position [1140, 0]
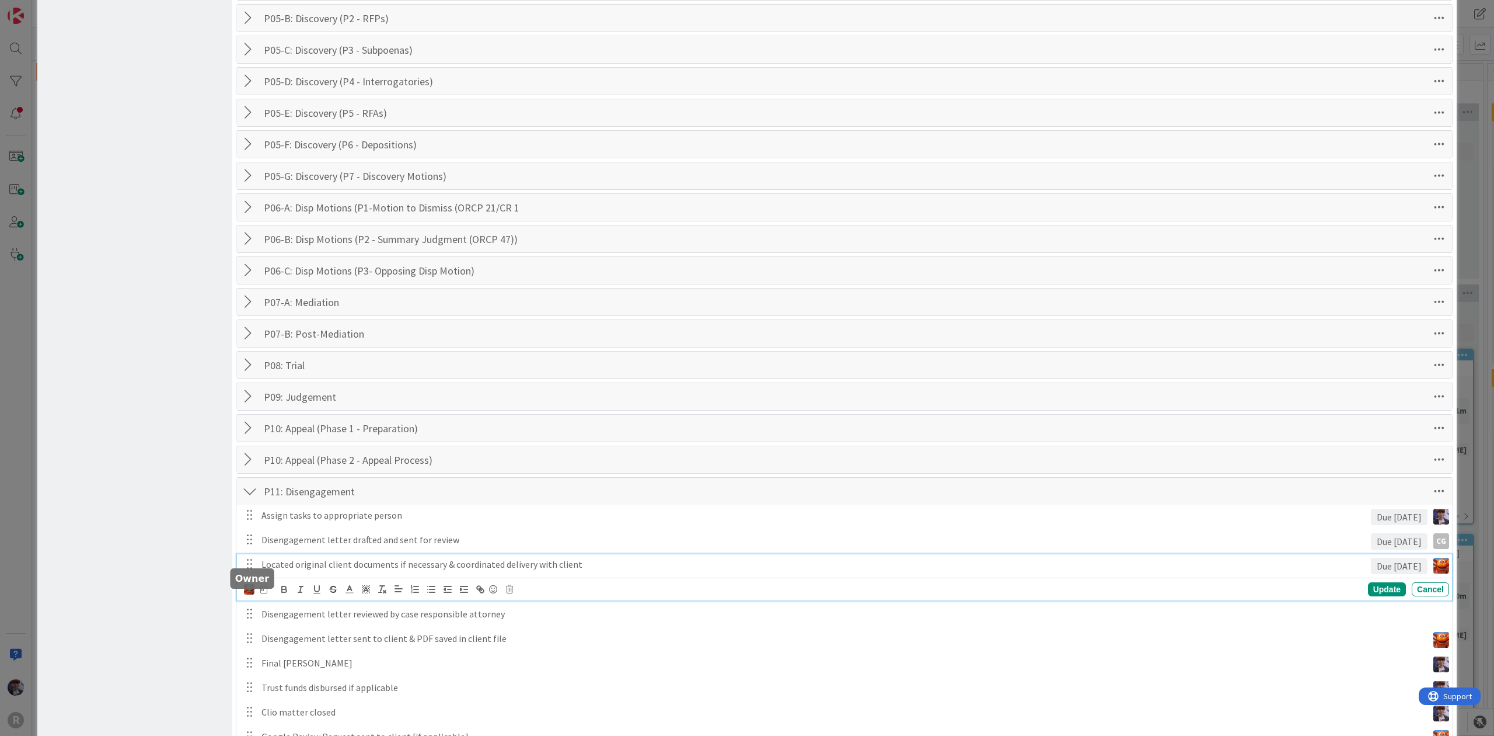
click at [246, 594] on img at bounding box center [249, 589] width 11 height 11
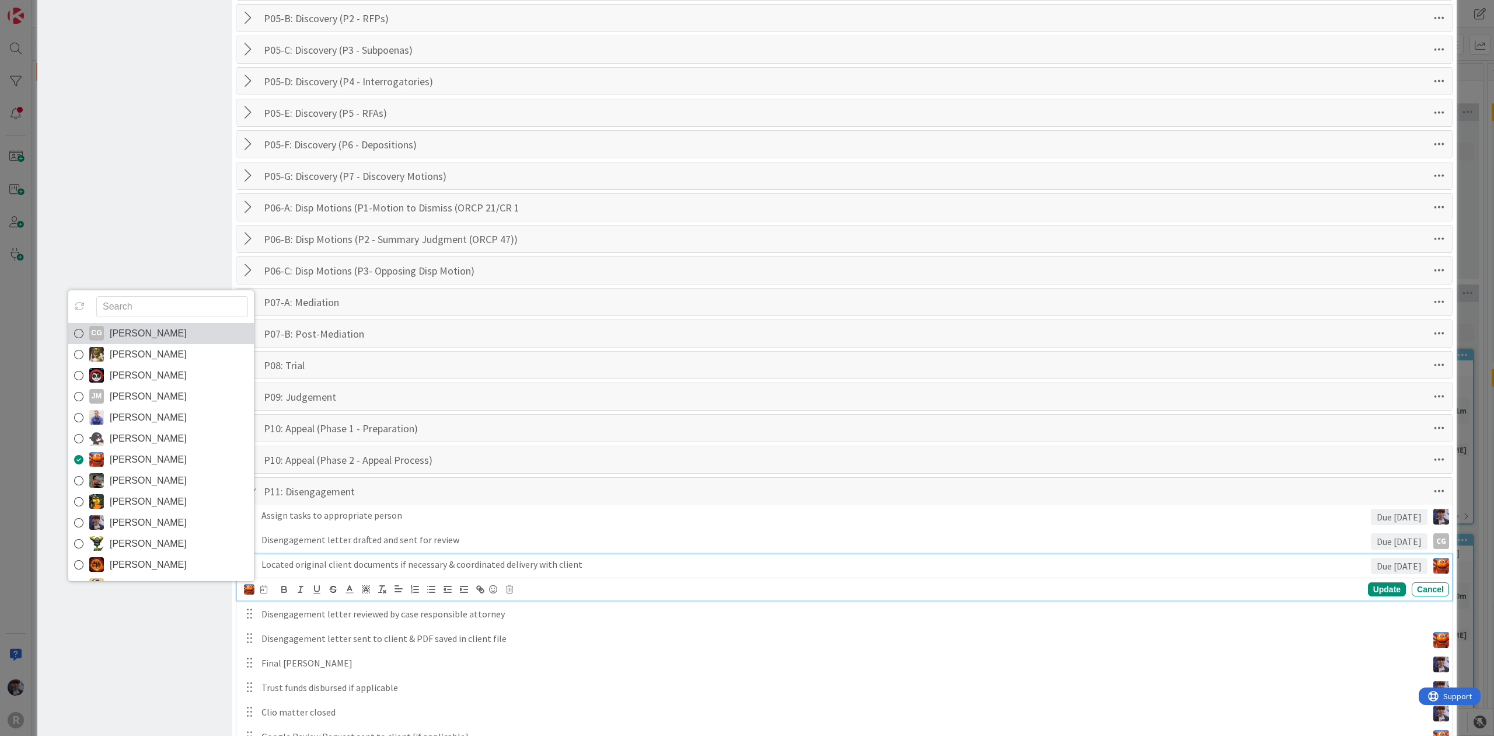
click at [187, 342] on span "[PERSON_NAME]" at bounding box center [148, 334] width 77 height 18
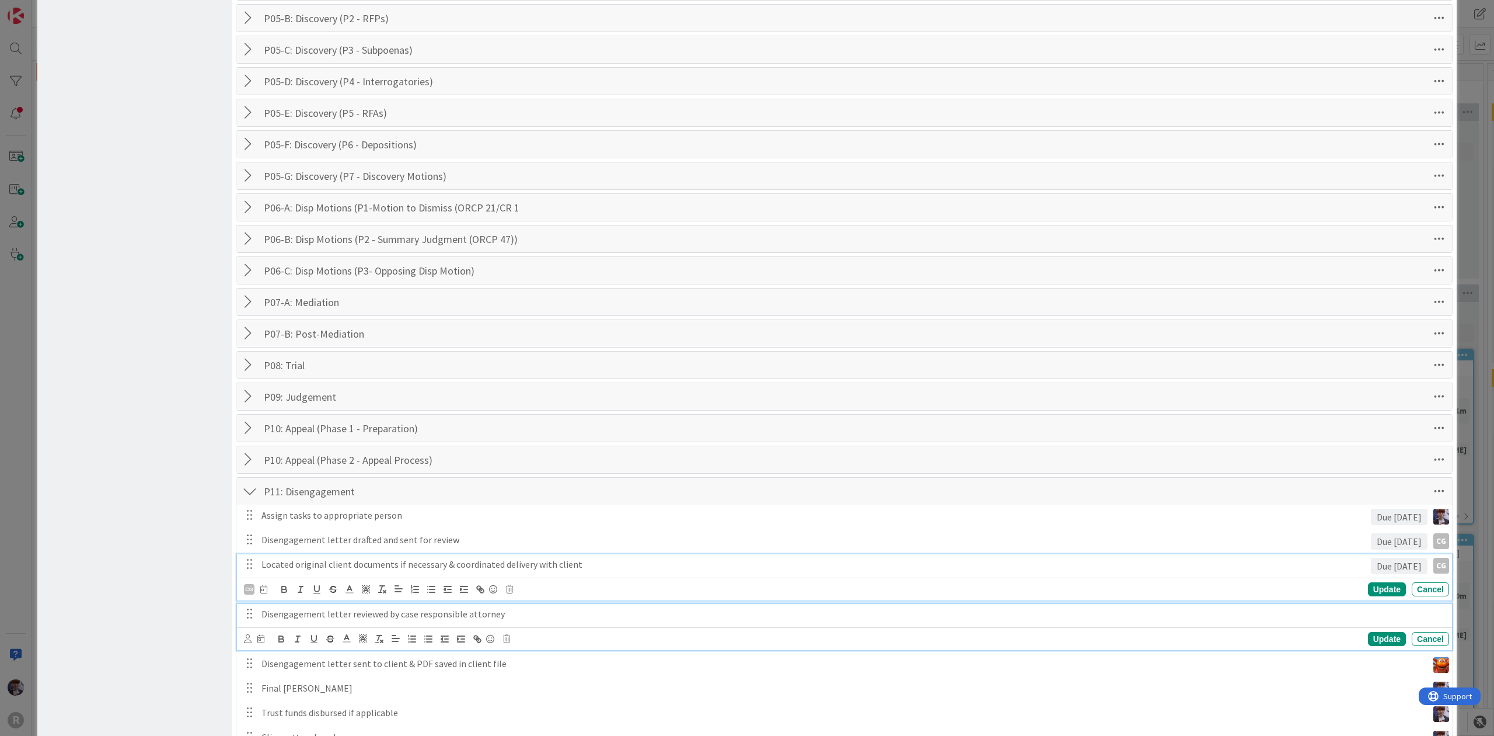
click at [281, 619] on p "Disengagement letter reviewed by case responsible attorney" at bounding box center [853, 613] width 1183 height 13
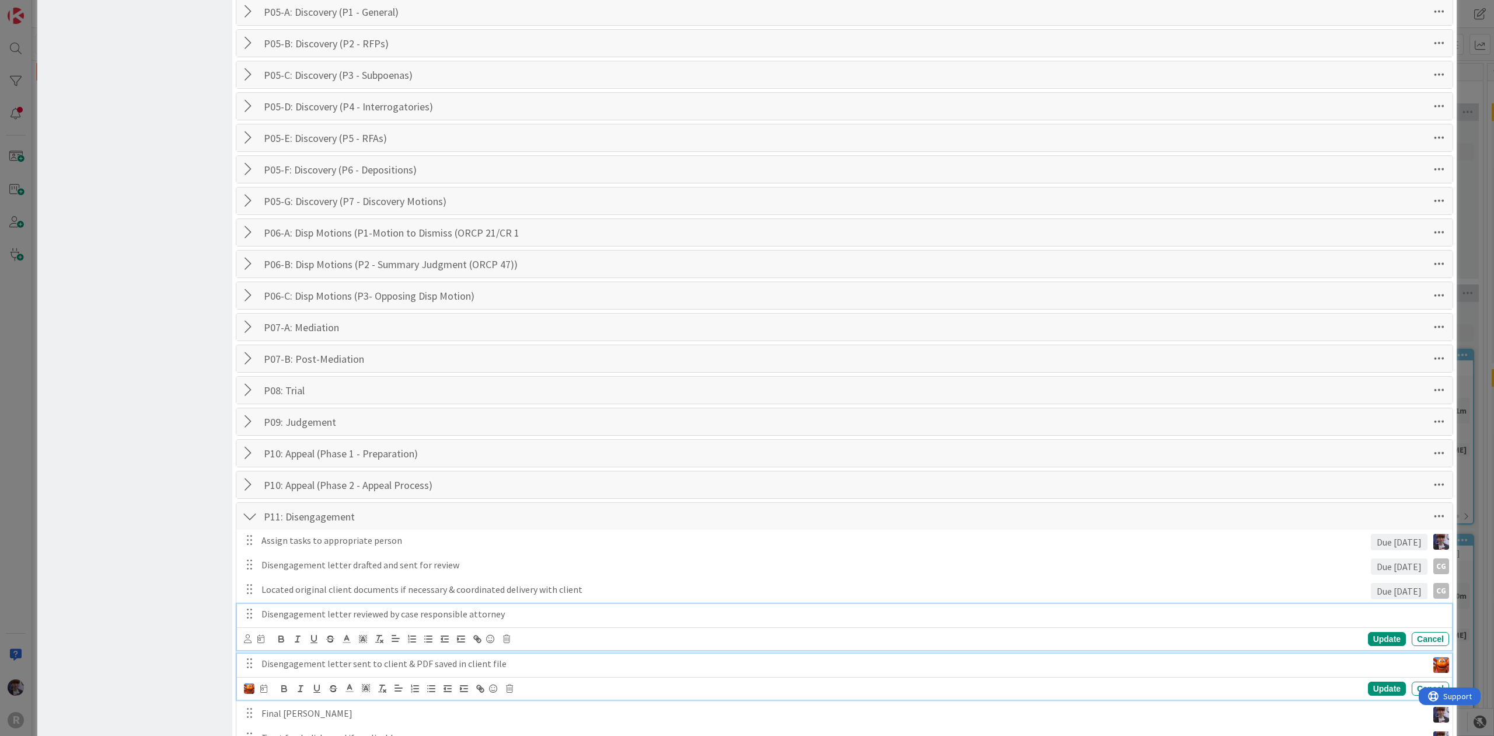
click at [286, 665] on div "Disengagement letter sent to client & PDF saved in client file" at bounding box center [842, 663] width 1171 height 20
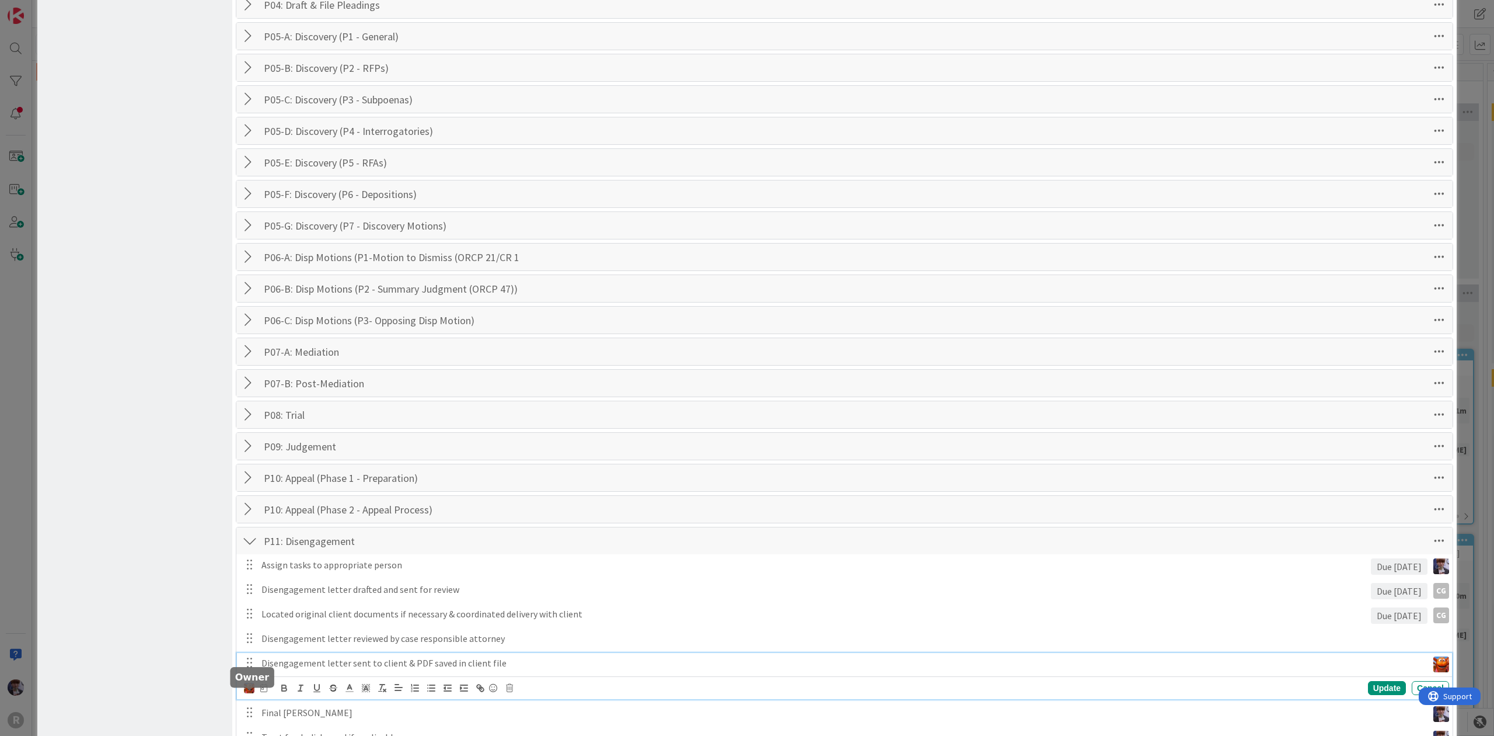
click at [248, 693] on img at bounding box center [249, 687] width 11 height 11
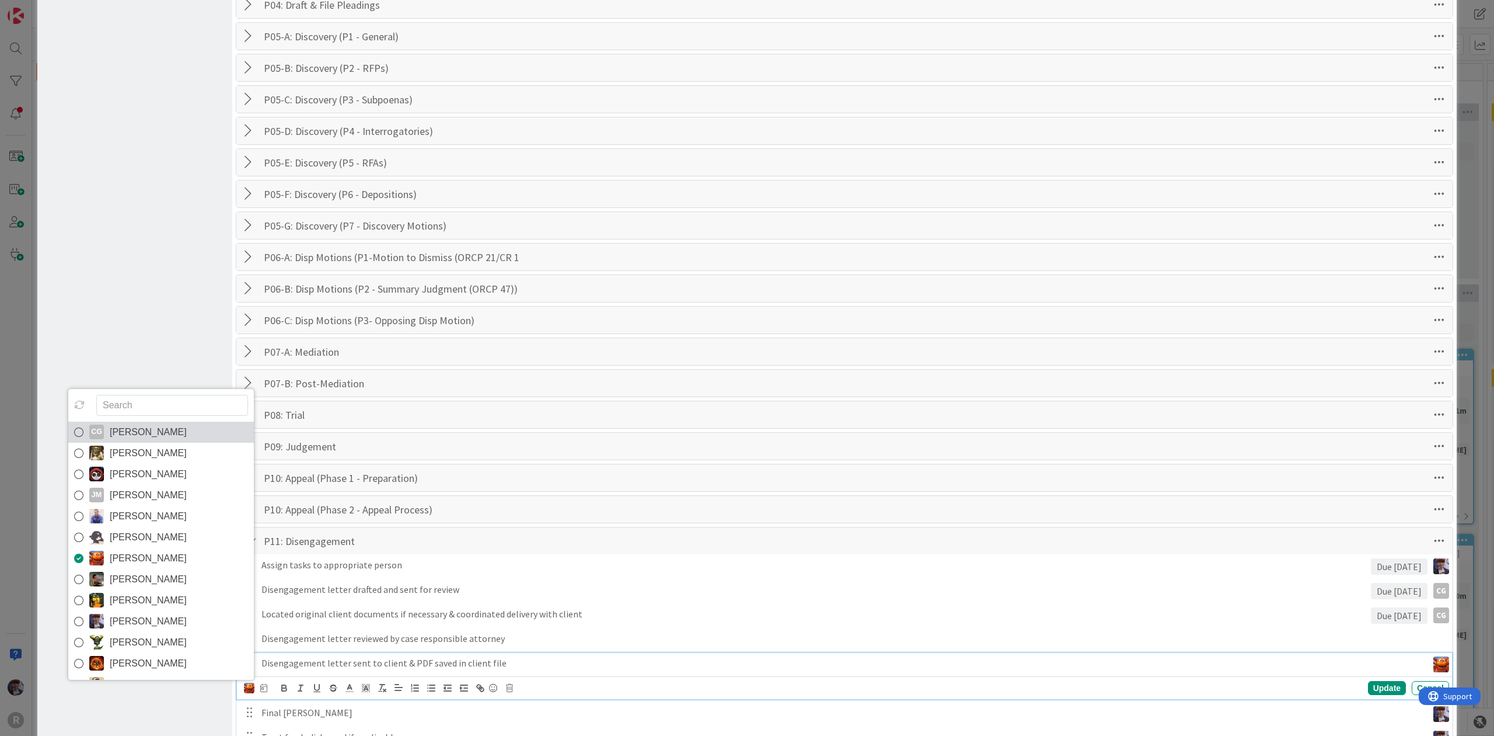
click at [187, 440] on span "[PERSON_NAME]" at bounding box center [148, 432] width 77 height 18
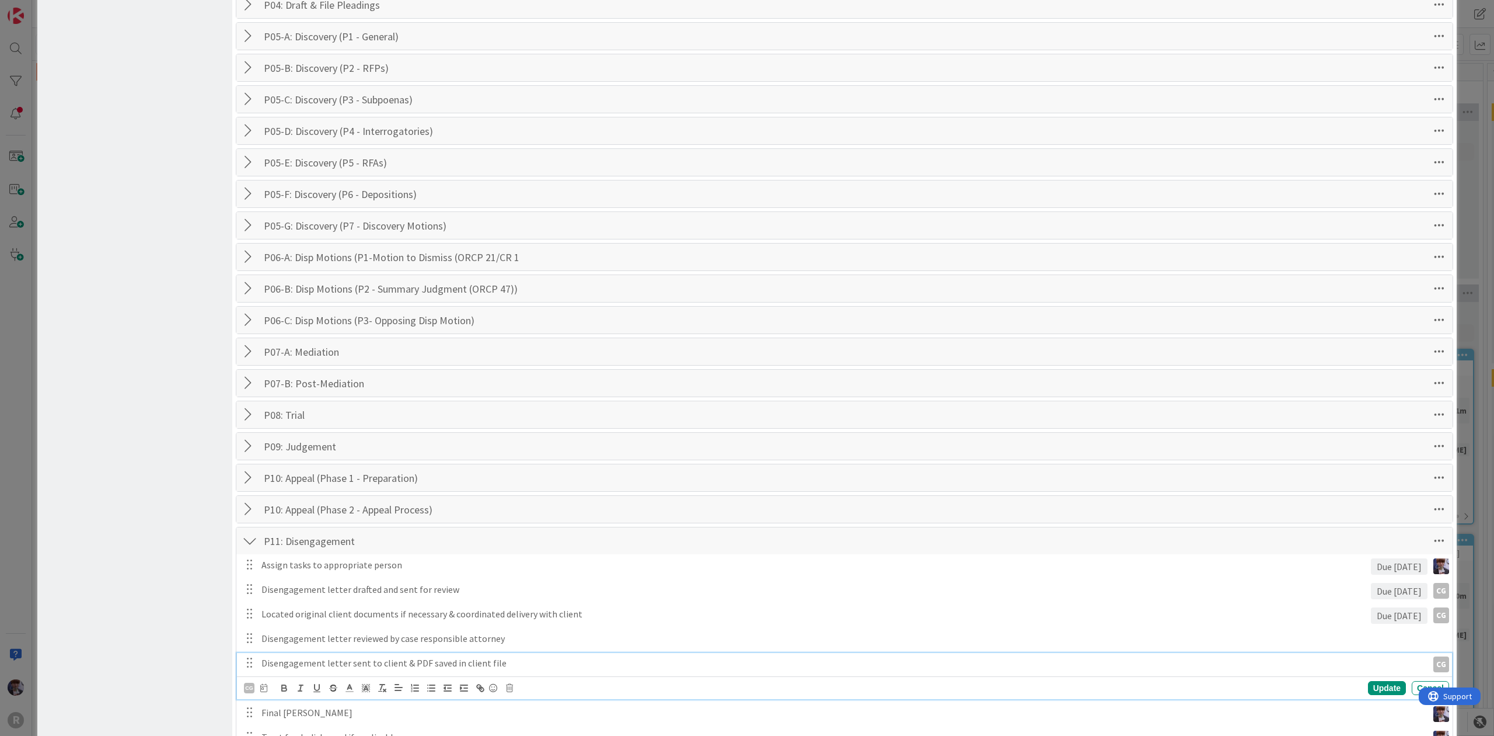
scroll to position [1215, 0]
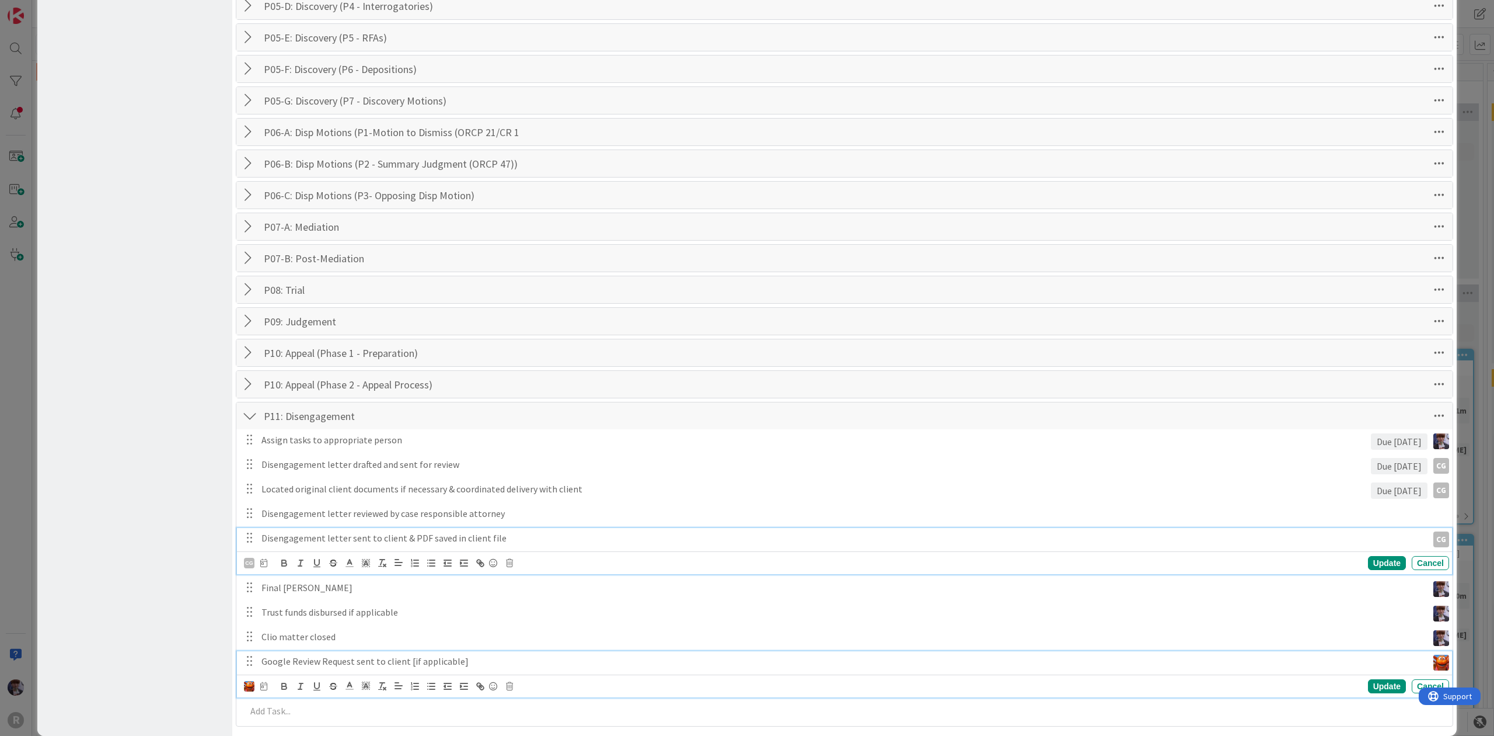
click at [302, 668] on p "Google Review Request sent to client [if applicable]" at bounding box center [843, 660] width 1162 height 13
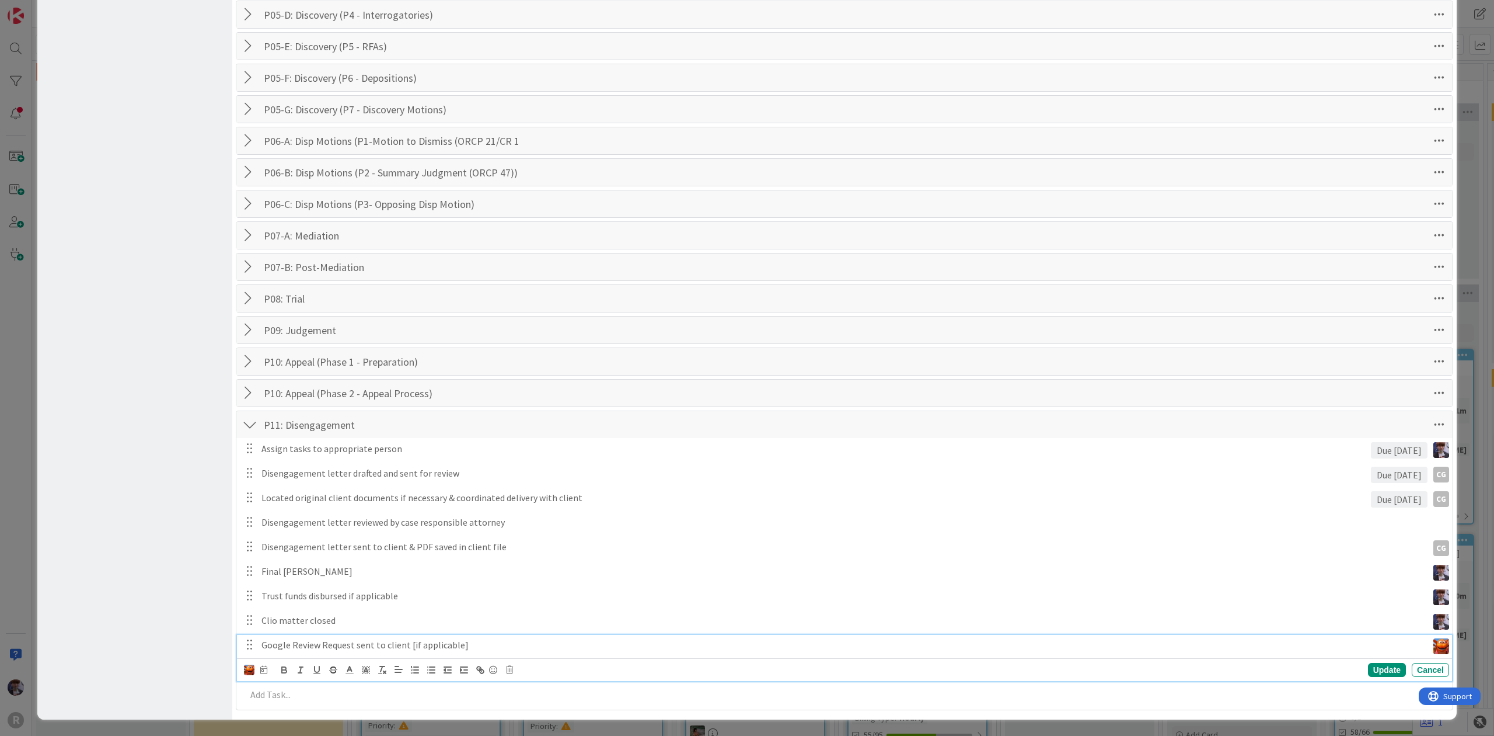
scroll to position [1191, 0]
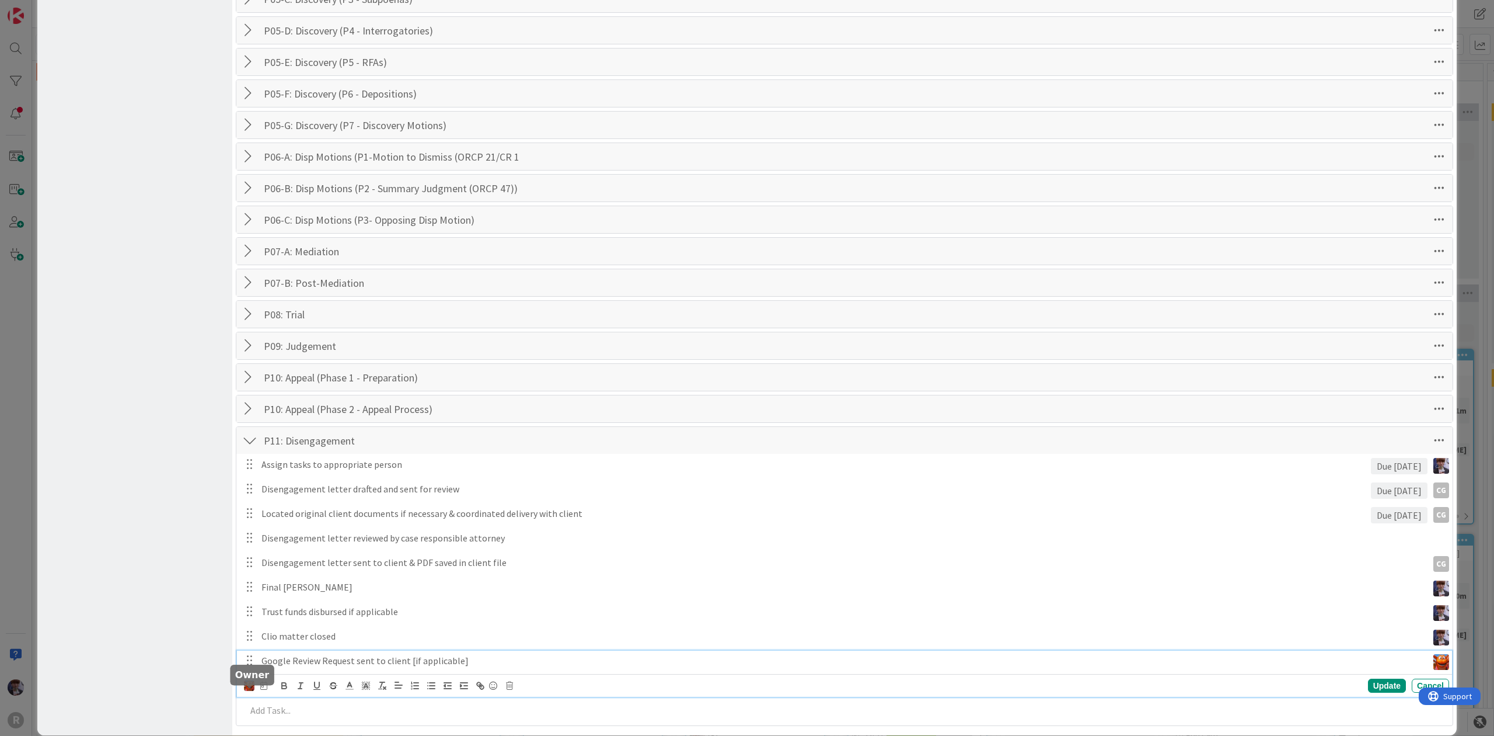
click at [249, 690] on img at bounding box center [249, 685] width 11 height 11
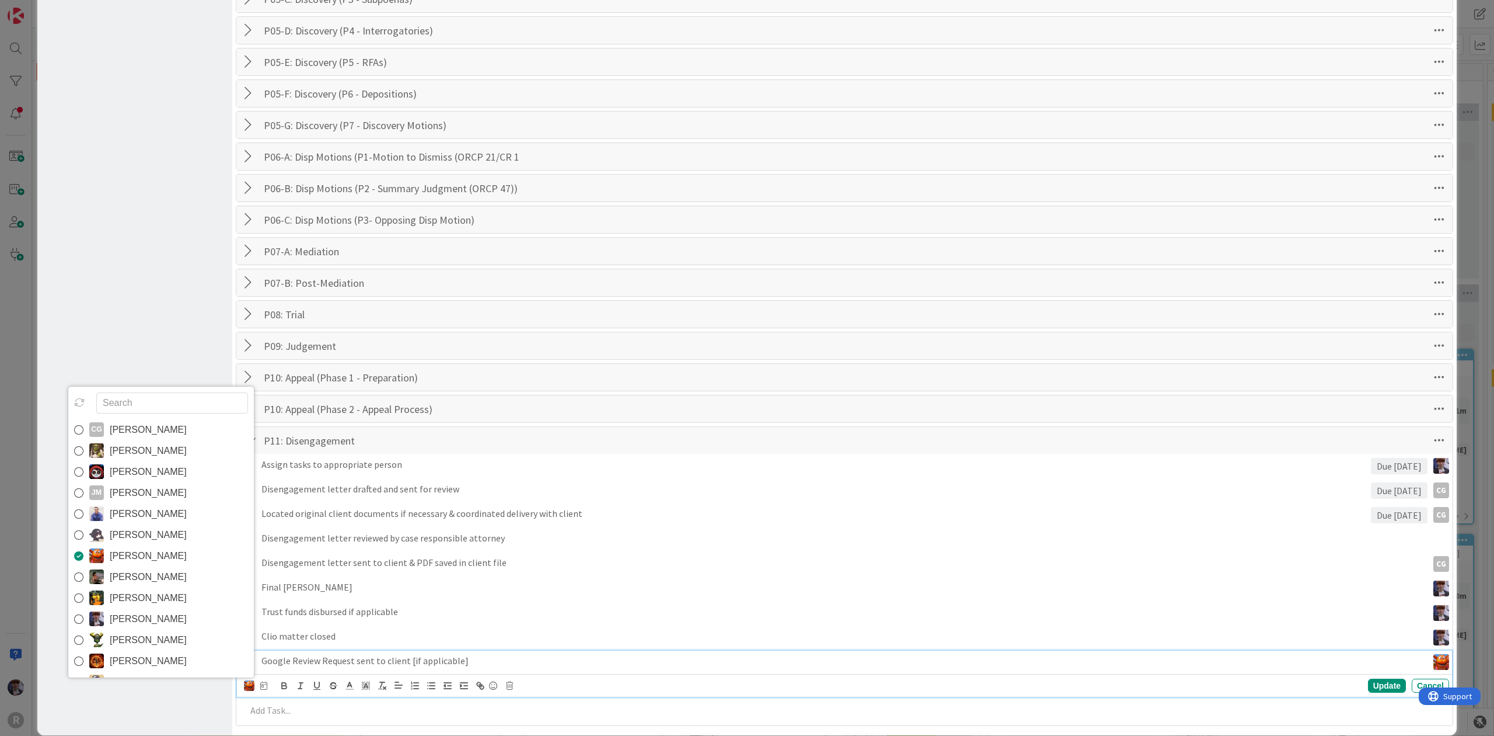
click at [179, 438] on span "[PERSON_NAME]" at bounding box center [148, 430] width 77 height 18
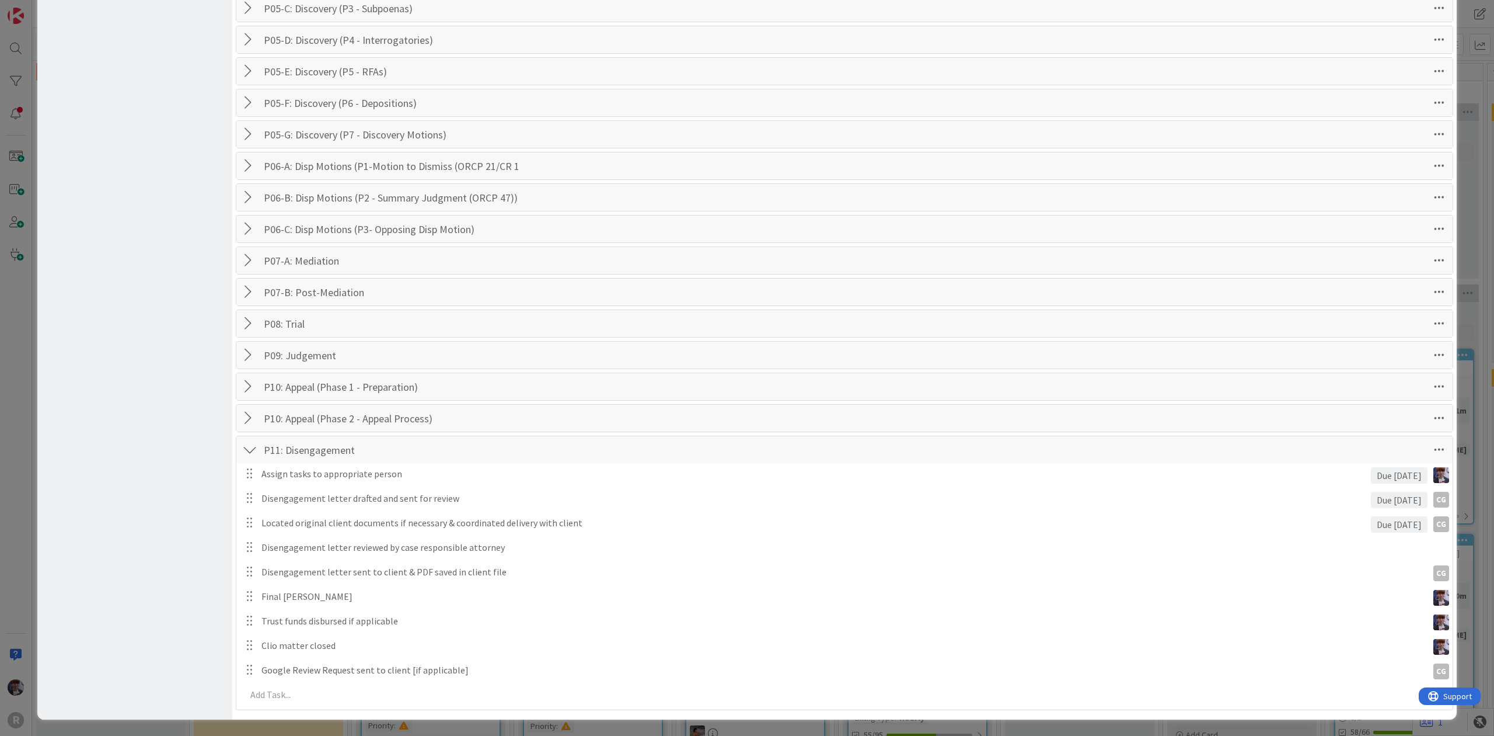
click at [18, 505] on div "Board Settings You are an Administrator . You can edit all settings. Popular Au…" at bounding box center [747, 368] width 1494 height 736
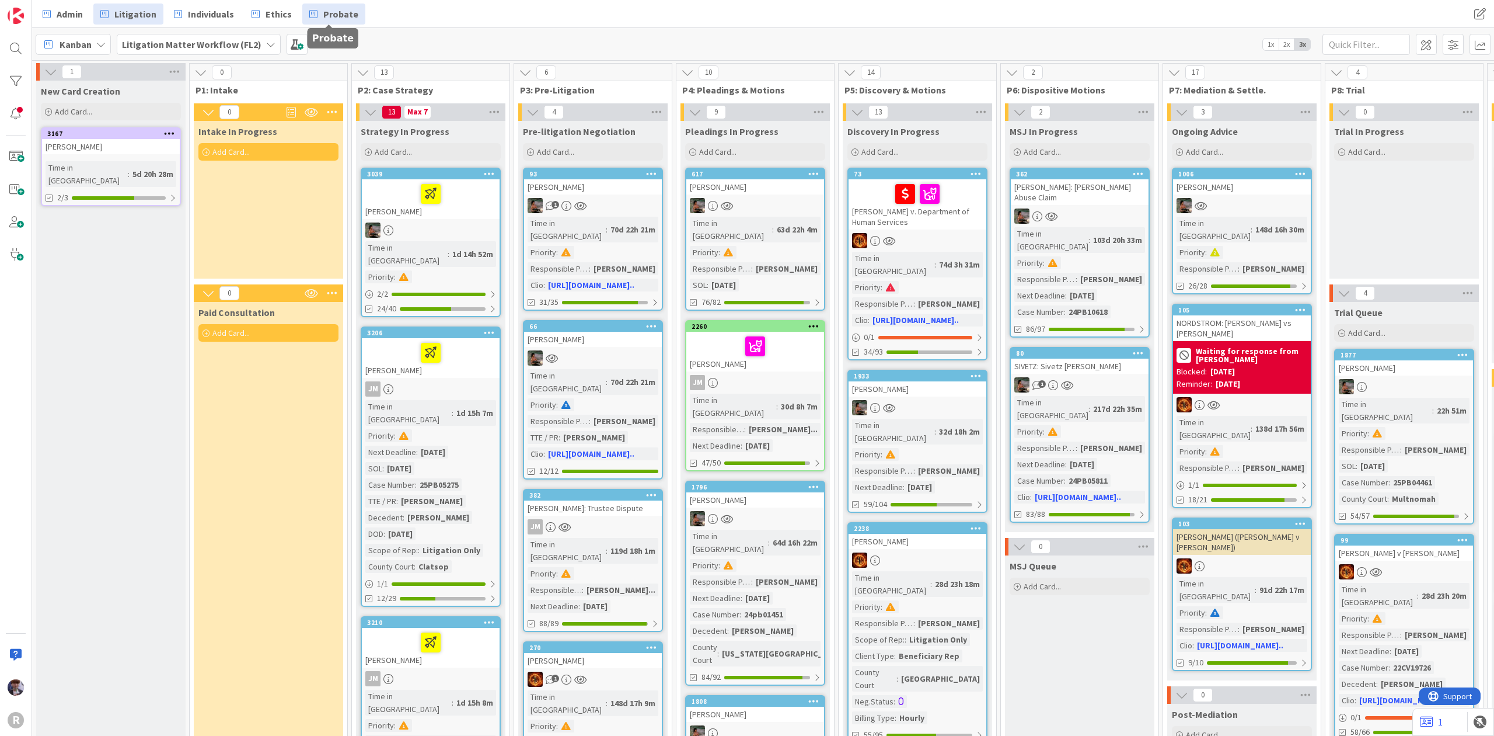
click at [316, 14] on link "Probate" at bounding box center [333, 14] width 63 height 21
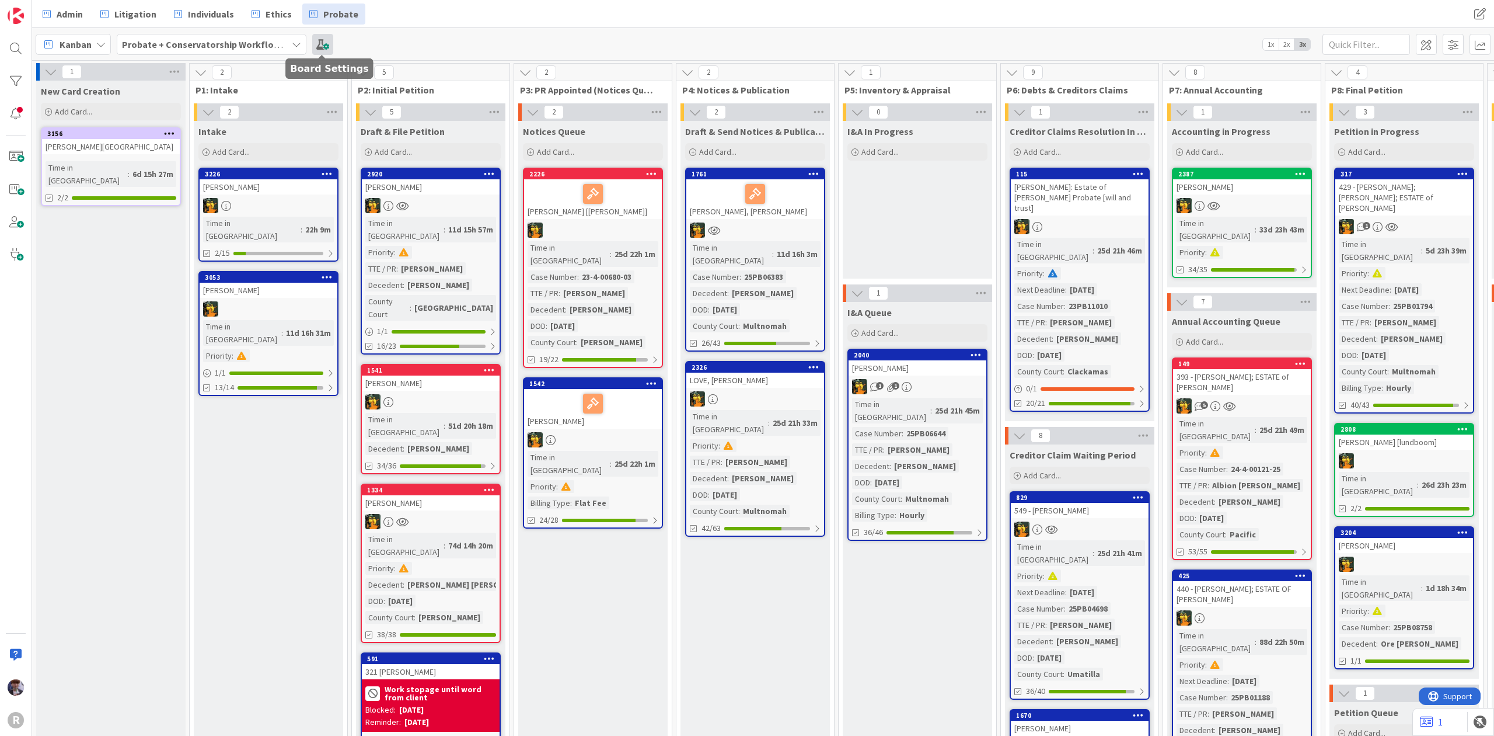
click at [320, 47] on span at bounding box center [322, 44] width 21 height 21
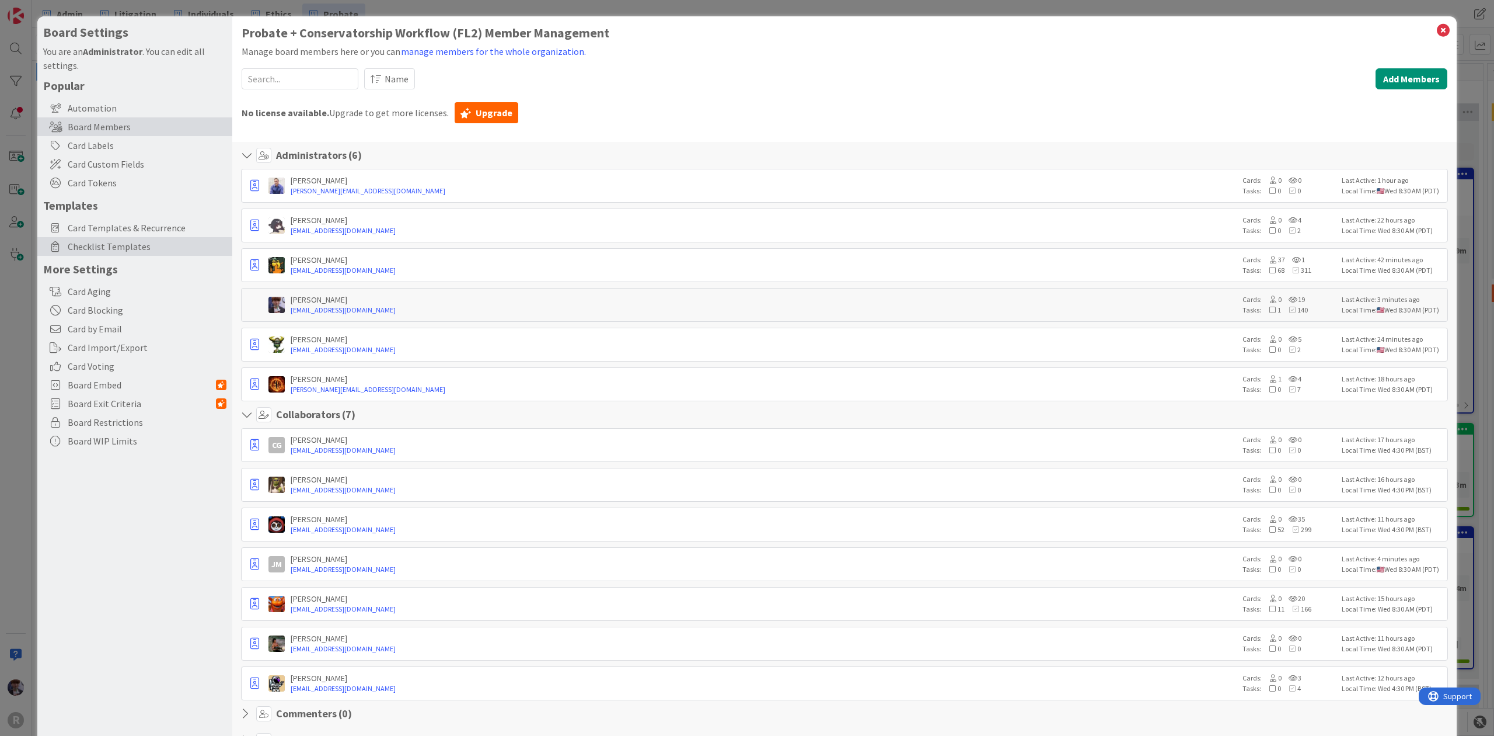
click at [145, 241] on span "Checklist Templates" at bounding box center [147, 246] width 159 height 14
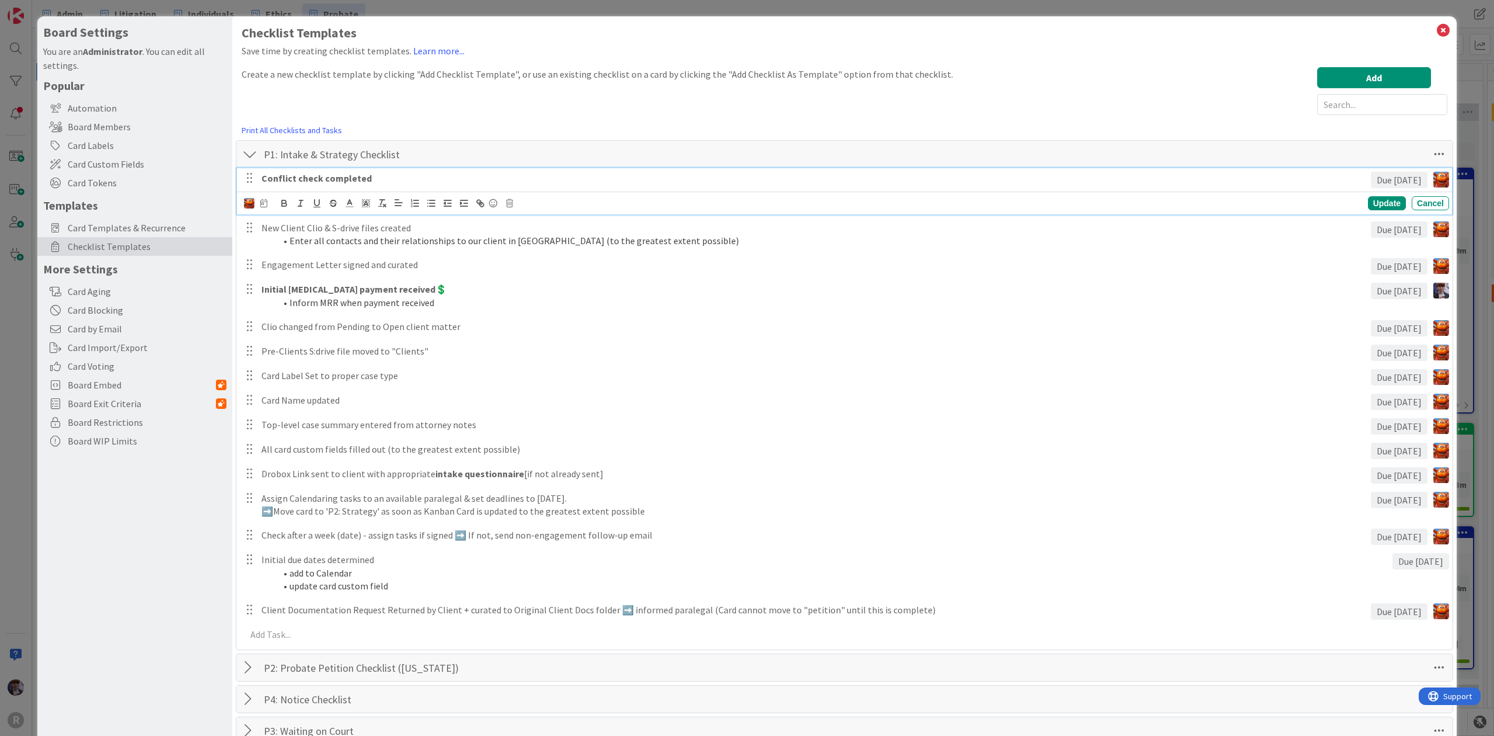
click at [295, 178] on strong "Conflict check completed" at bounding box center [317, 178] width 110 height 12
click at [253, 206] on img at bounding box center [249, 203] width 11 height 11
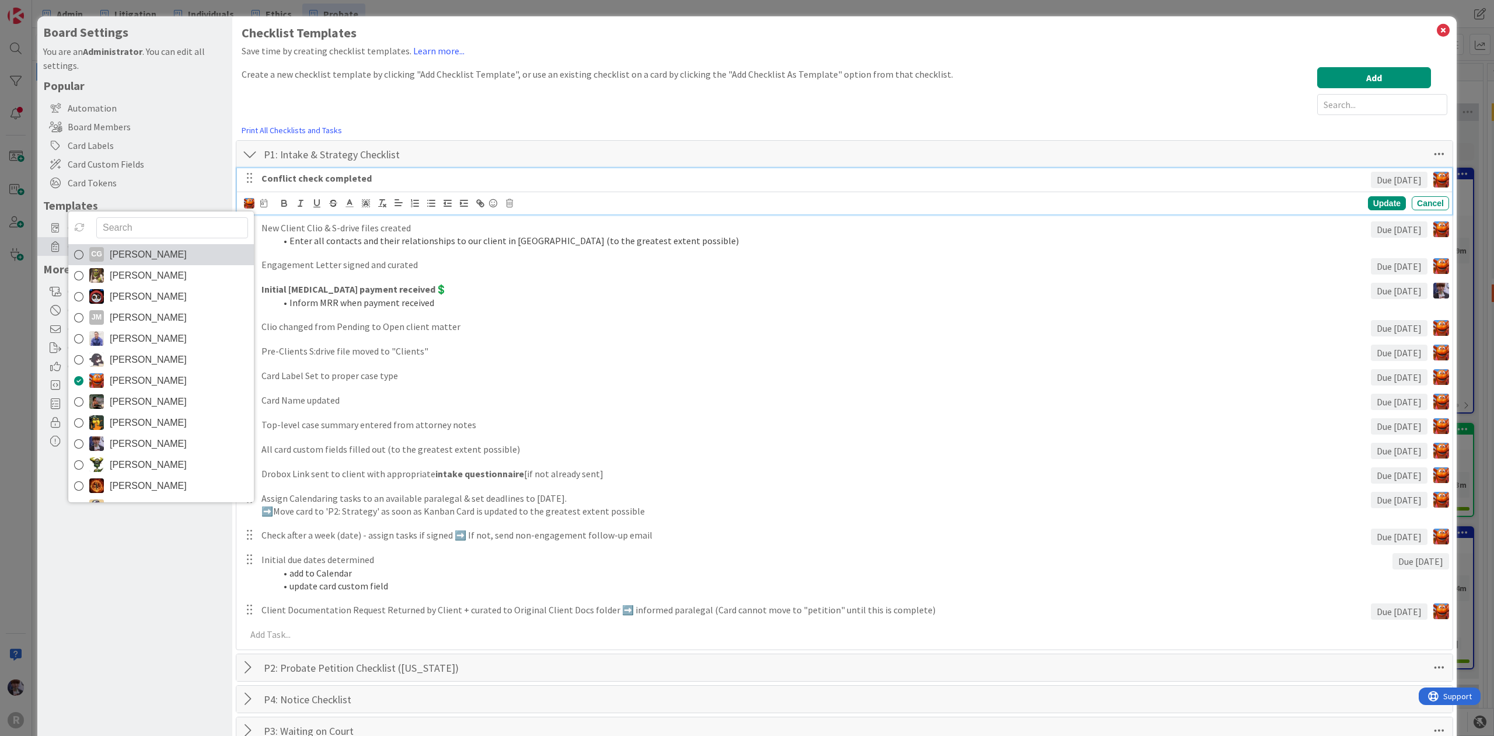
click at [166, 253] on span "[PERSON_NAME]" at bounding box center [148, 255] width 77 height 18
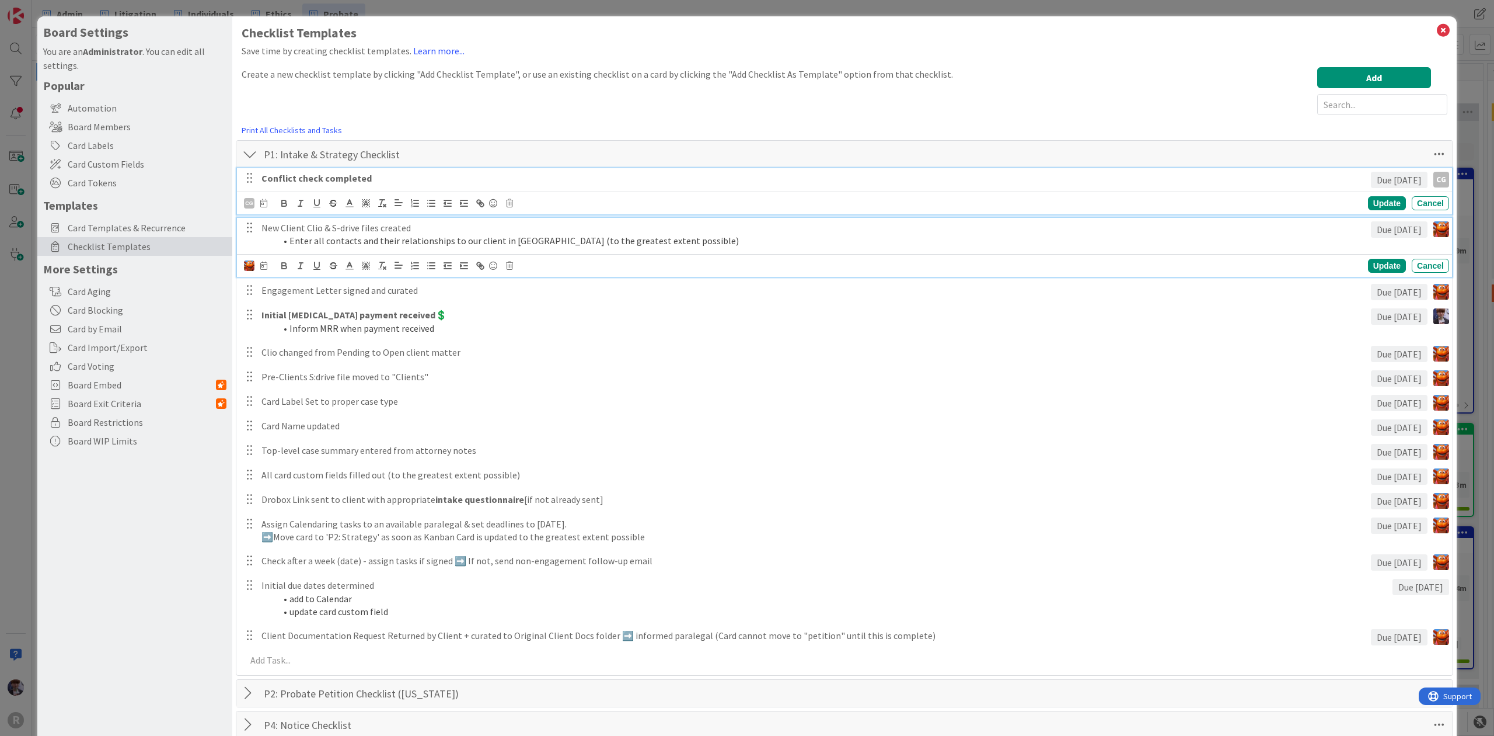
click at [327, 230] on p "New Client Clio & S-drive files created" at bounding box center [814, 227] width 1105 height 13
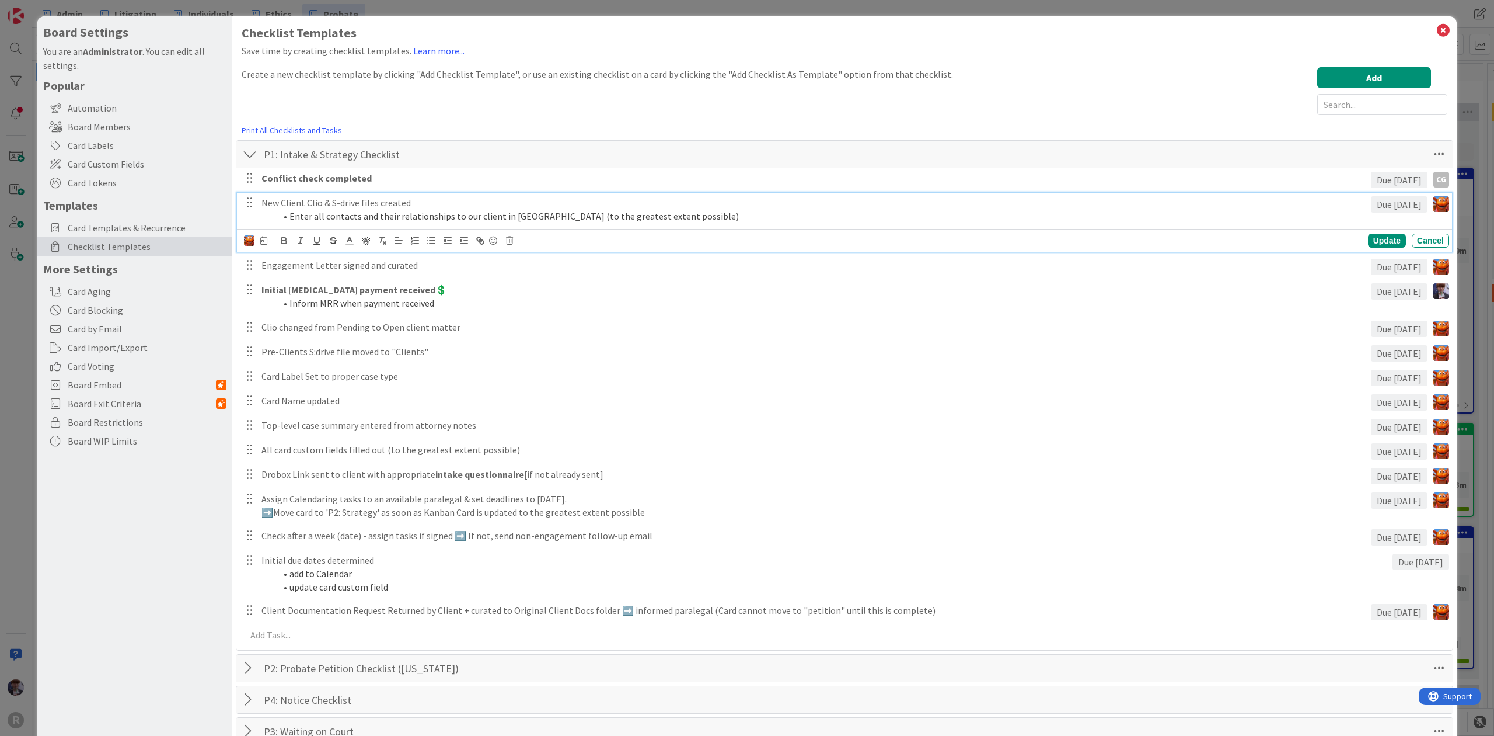
click at [246, 242] on img at bounding box center [249, 240] width 11 height 11
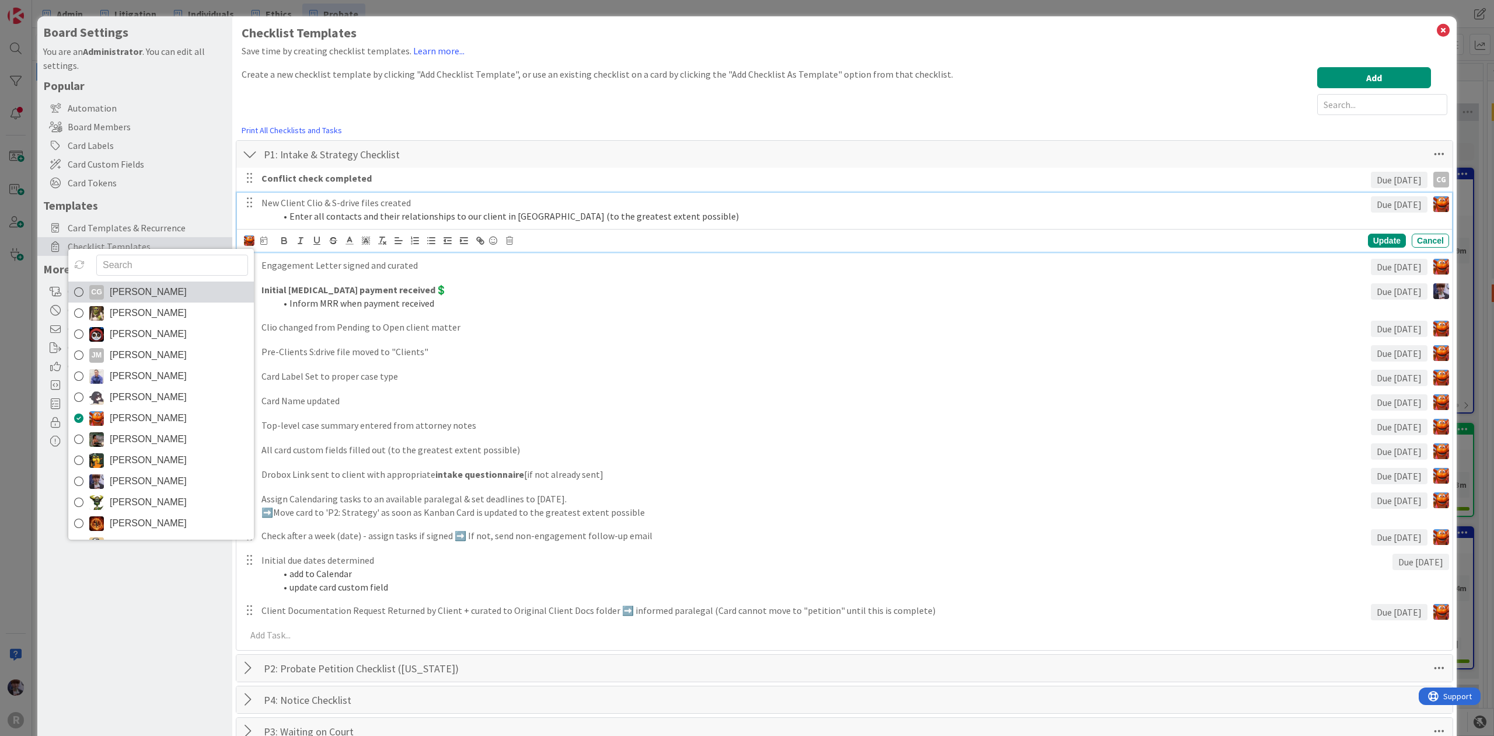
click at [187, 292] on span "[PERSON_NAME]" at bounding box center [148, 292] width 77 height 18
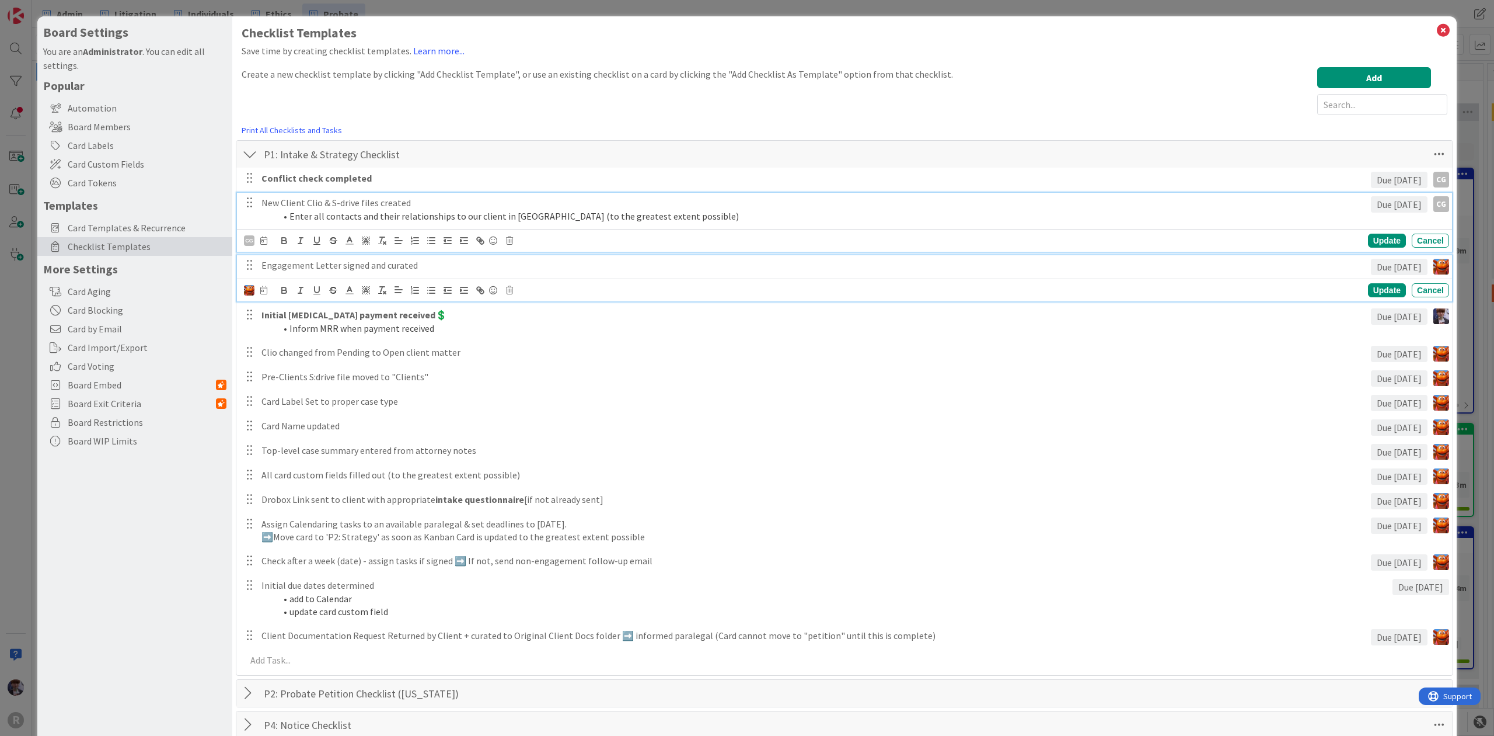
click at [284, 270] on p "Engagement Letter signed and curated" at bounding box center [814, 265] width 1105 height 13
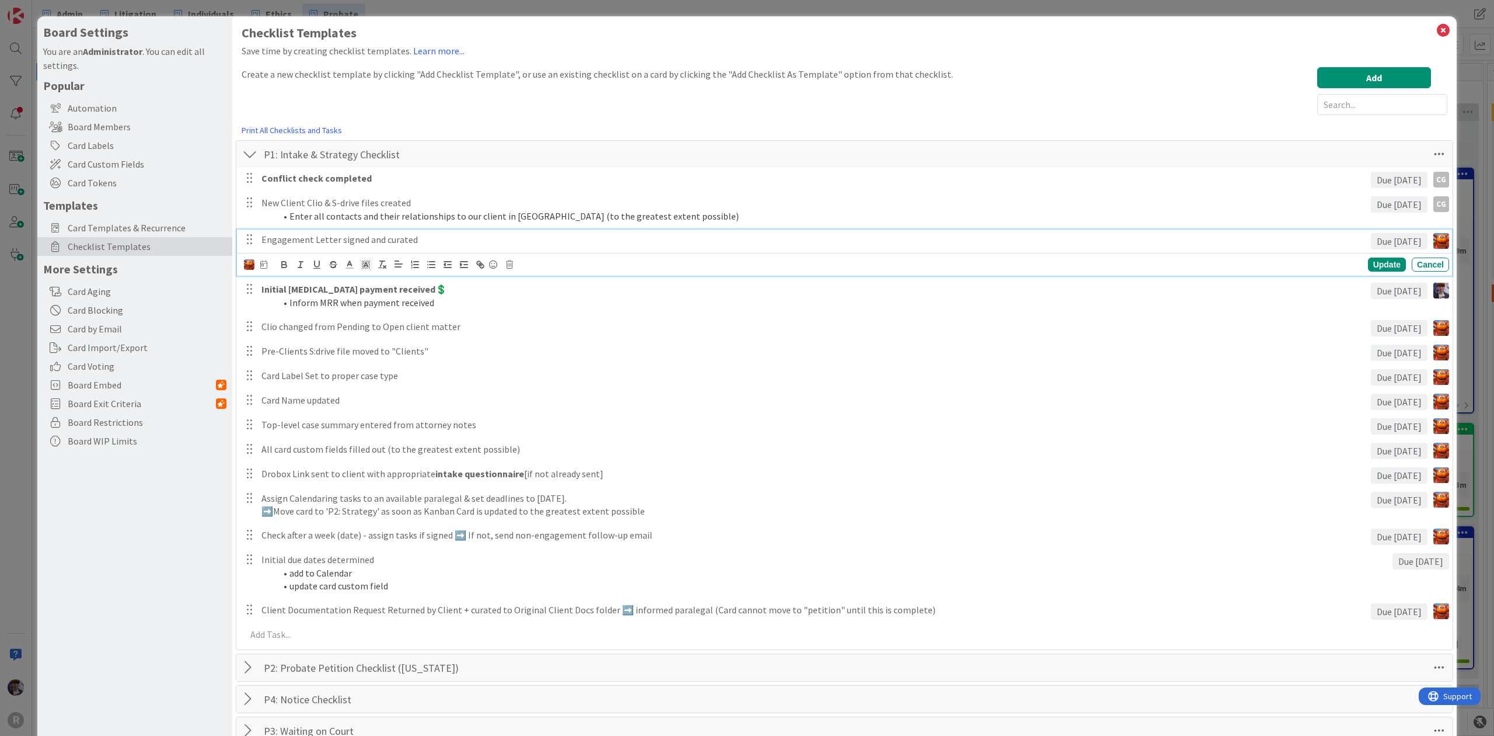
click at [250, 271] on div at bounding box center [249, 264] width 11 height 13
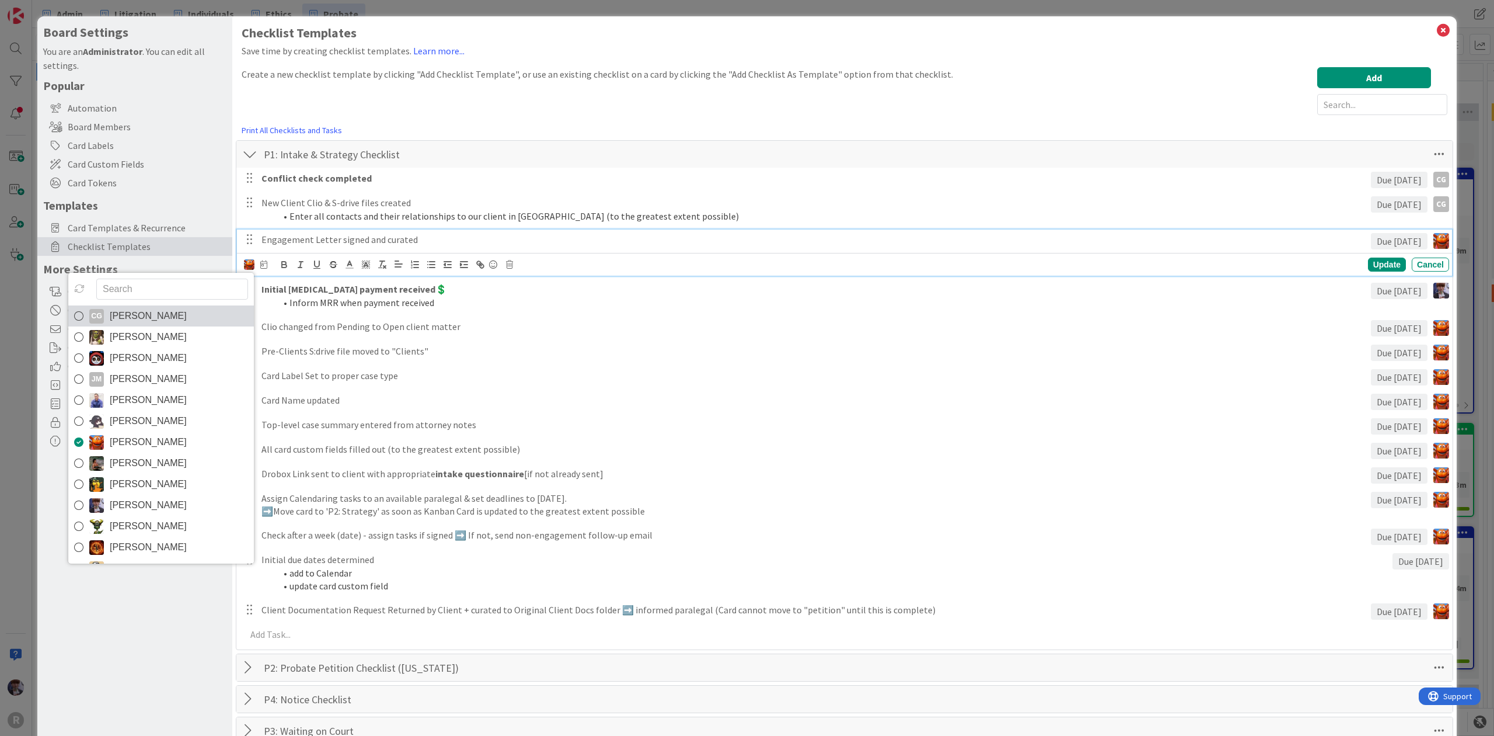
click at [212, 315] on link "CG [PERSON_NAME]" at bounding box center [161, 315] width 186 height 21
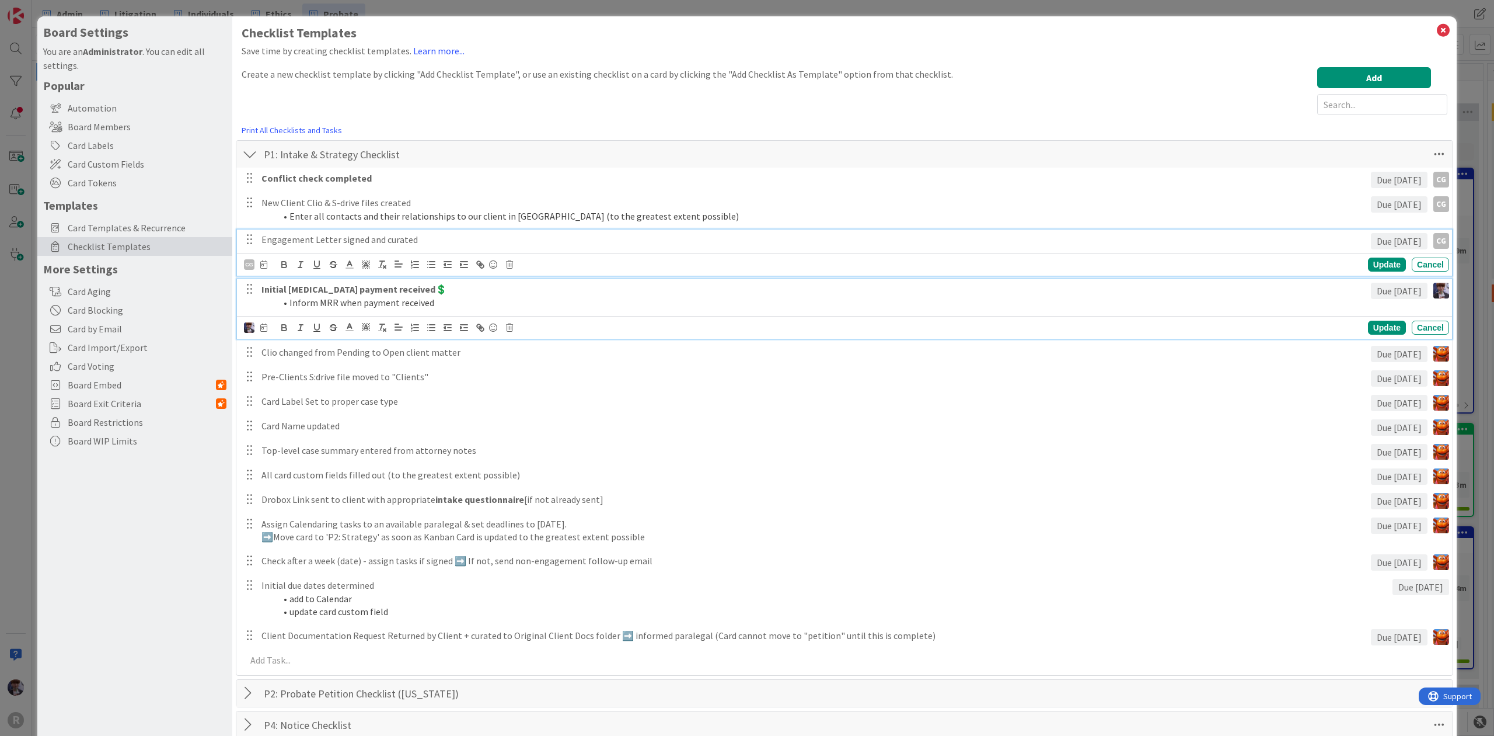
click at [314, 290] on strong "Initial [MEDICAL_DATA] payment received💲" at bounding box center [355, 289] width 186 height 12
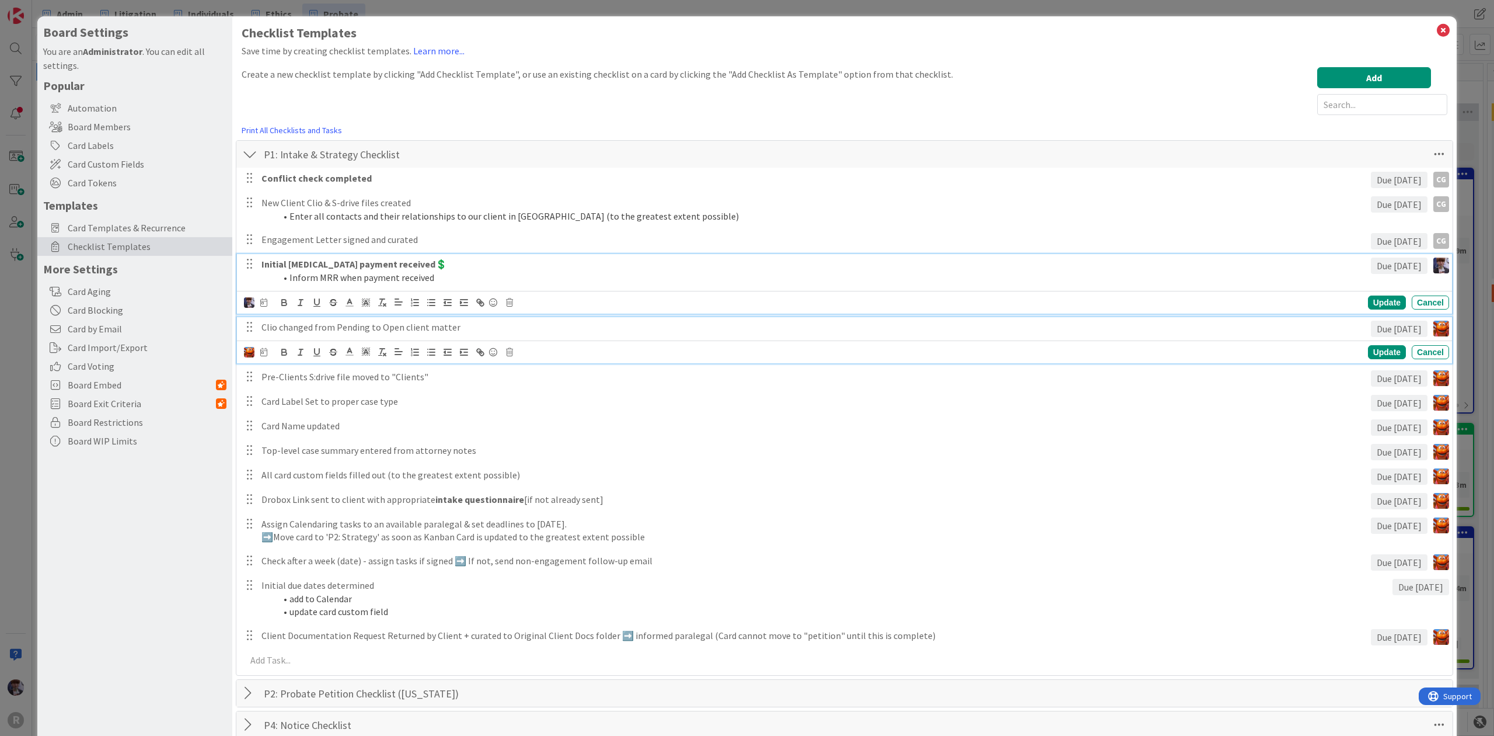
click at [274, 326] on p "Clio changed from Pending to Open client matter" at bounding box center [814, 326] width 1105 height 13
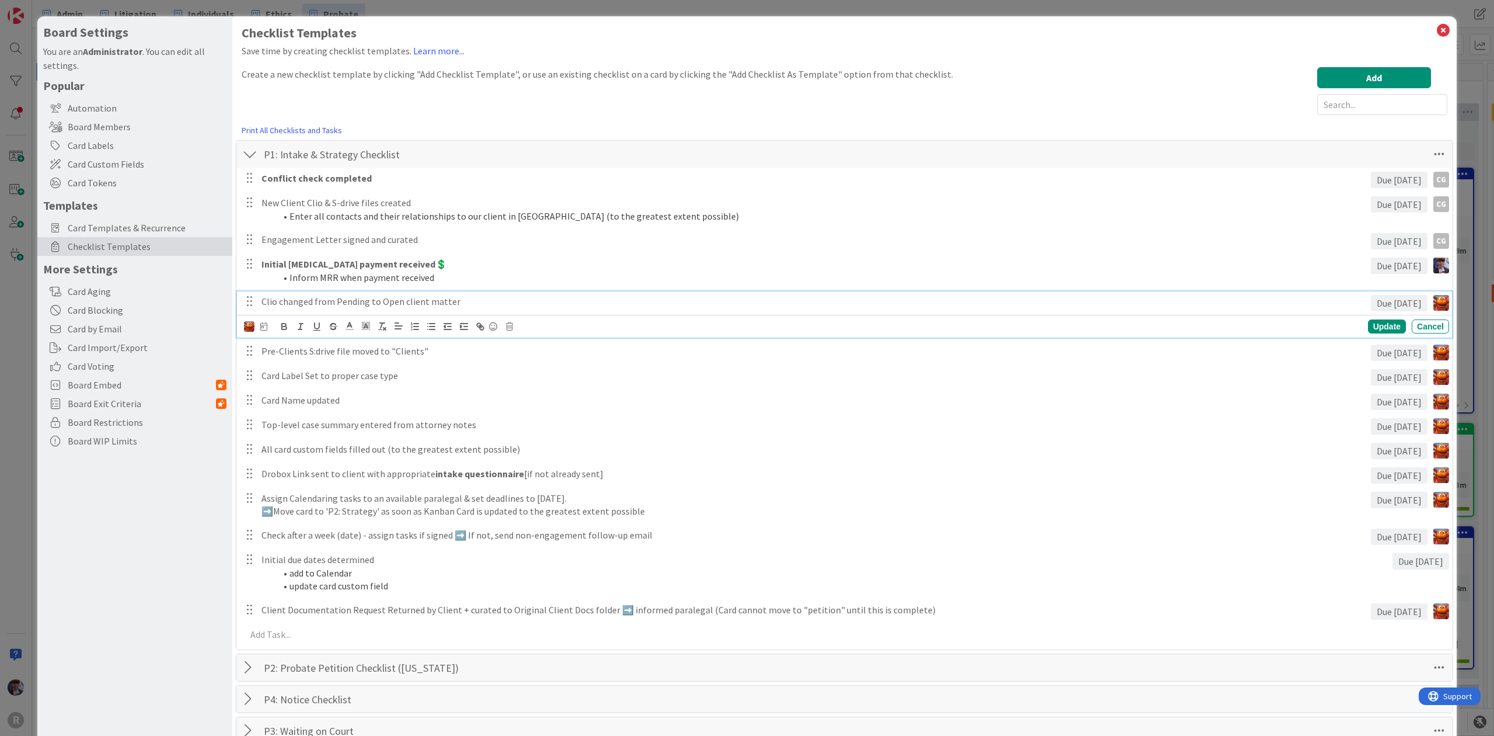
click at [250, 330] on img at bounding box center [249, 326] width 11 height 11
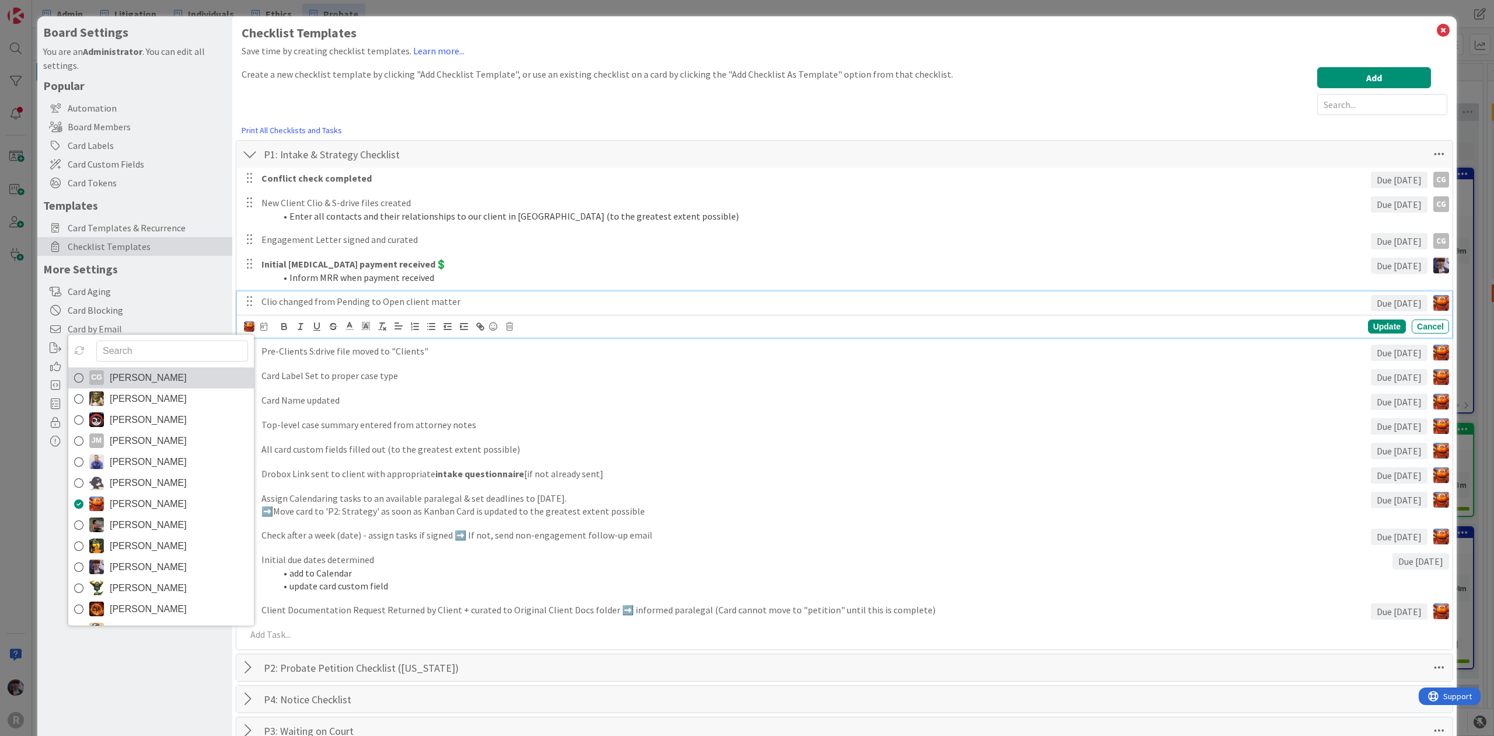
click at [218, 369] on link "CG [PERSON_NAME]" at bounding box center [161, 377] width 186 height 21
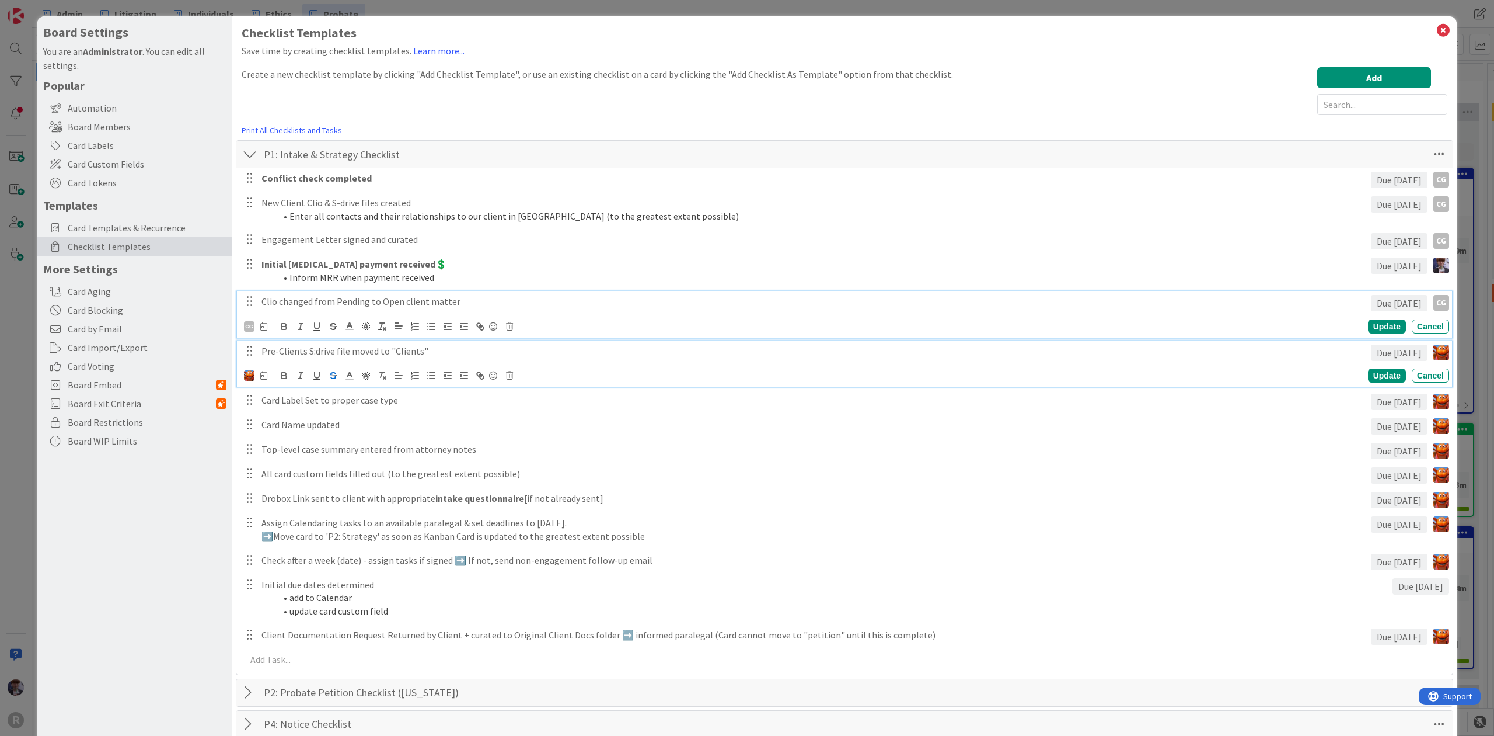
drag, startPoint x: 346, startPoint y: 356, endPoint x: 325, endPoint y: 356, distance: 21.6
click at [346, 355] on p "Pre-Clients S:drive file moved to "Clients"" at bounding box center [814, 350] width 1105 height 13
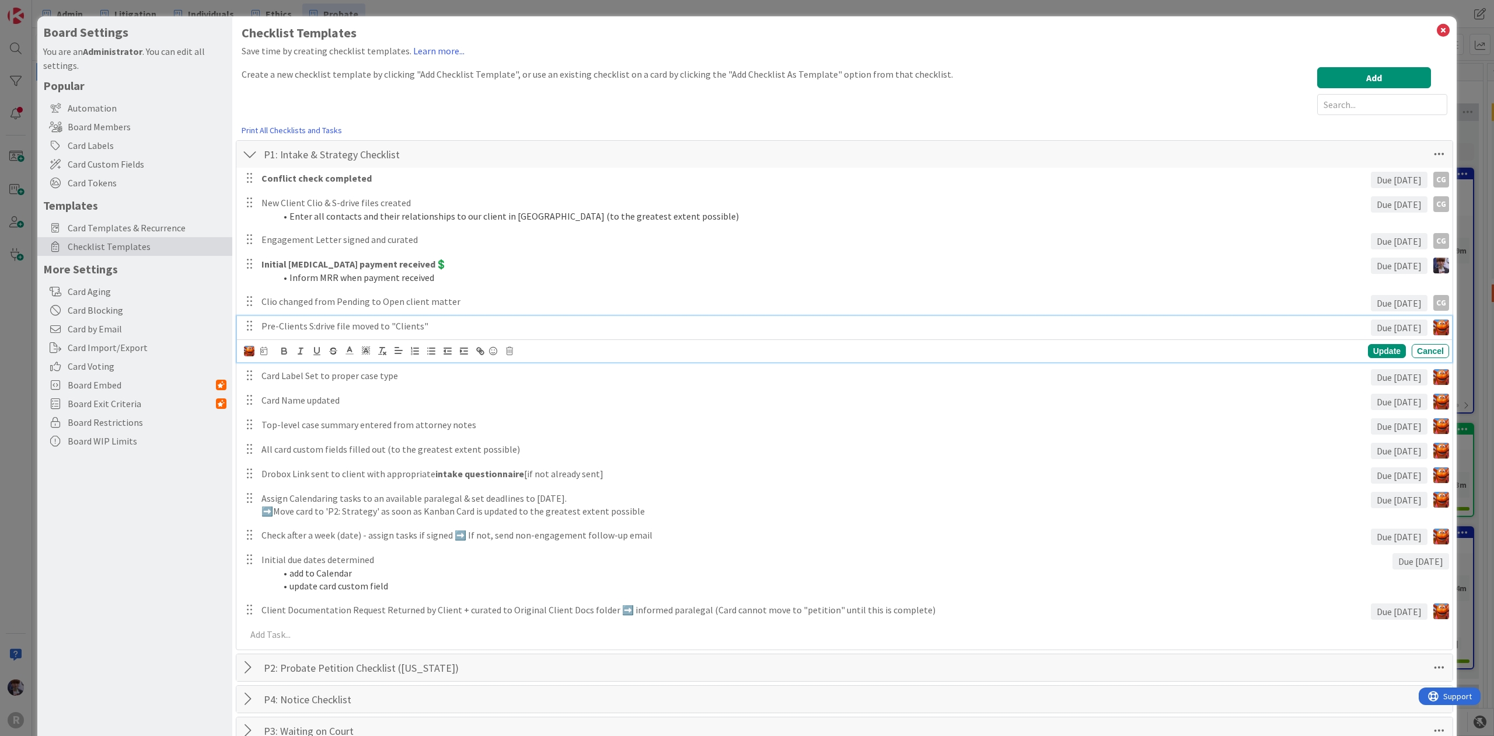
click at [255, 351] on div at bounding box center [255, 350] width 23 height 13
click at [251, 351] on img at bounding box center [249, 351] width 11 height 11
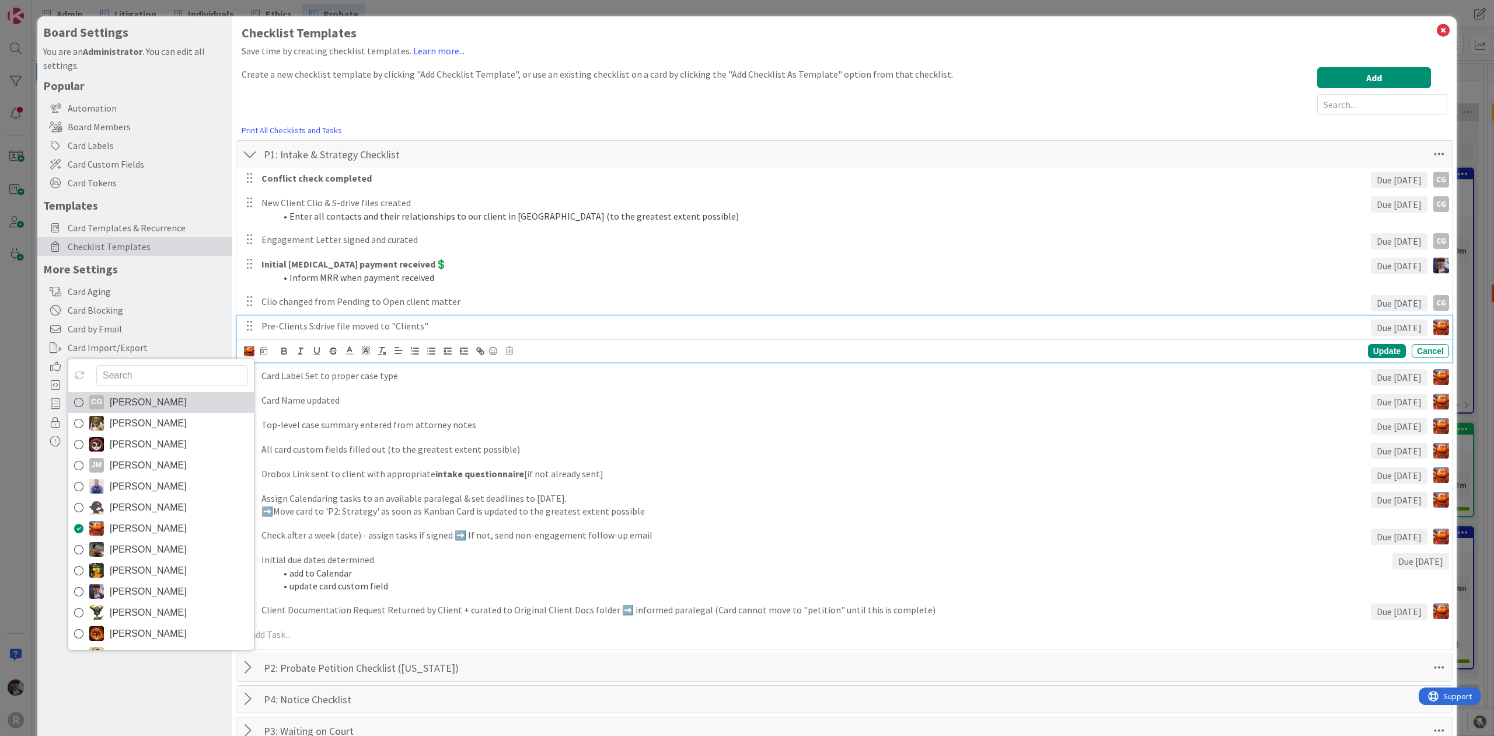
click at [187, 395] on span "[PERSON_NAME]" at bounding box center [148, 402] width 77 height 18
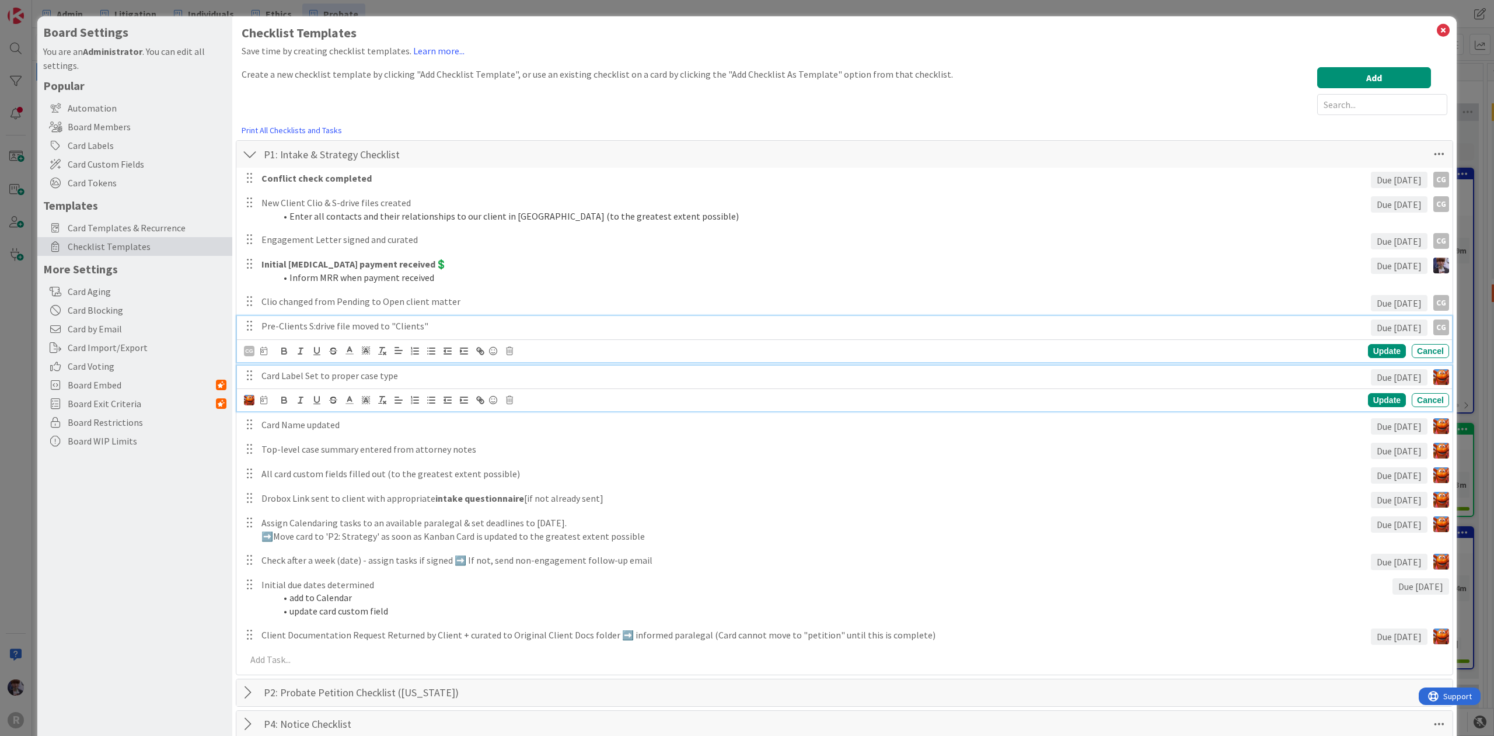
click at [283, 374] on p "Card Label Set to proper case type" at bounding box center [814, 375] width 1105 height 13
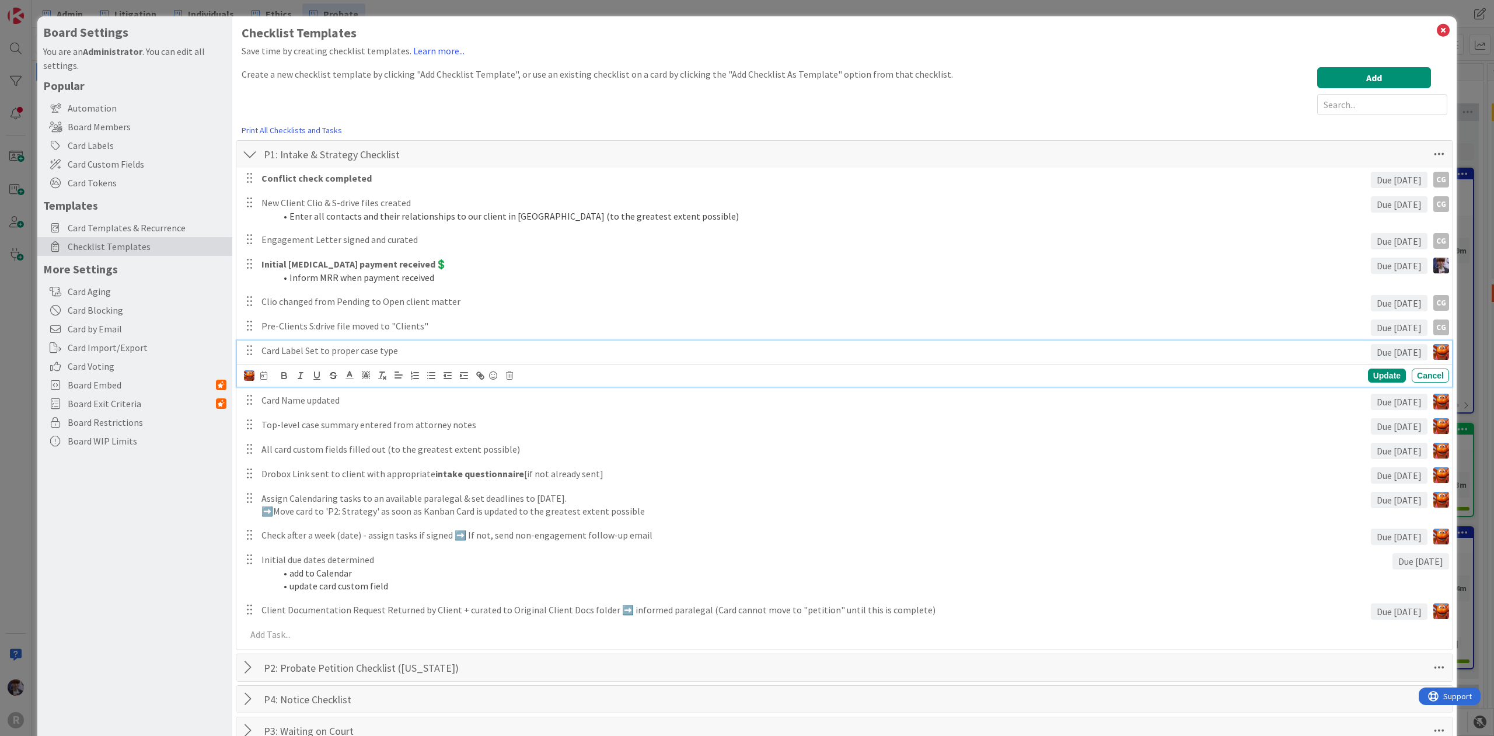
click at [250, 381] on div at bounding box center [249, 375] width 11 height 13
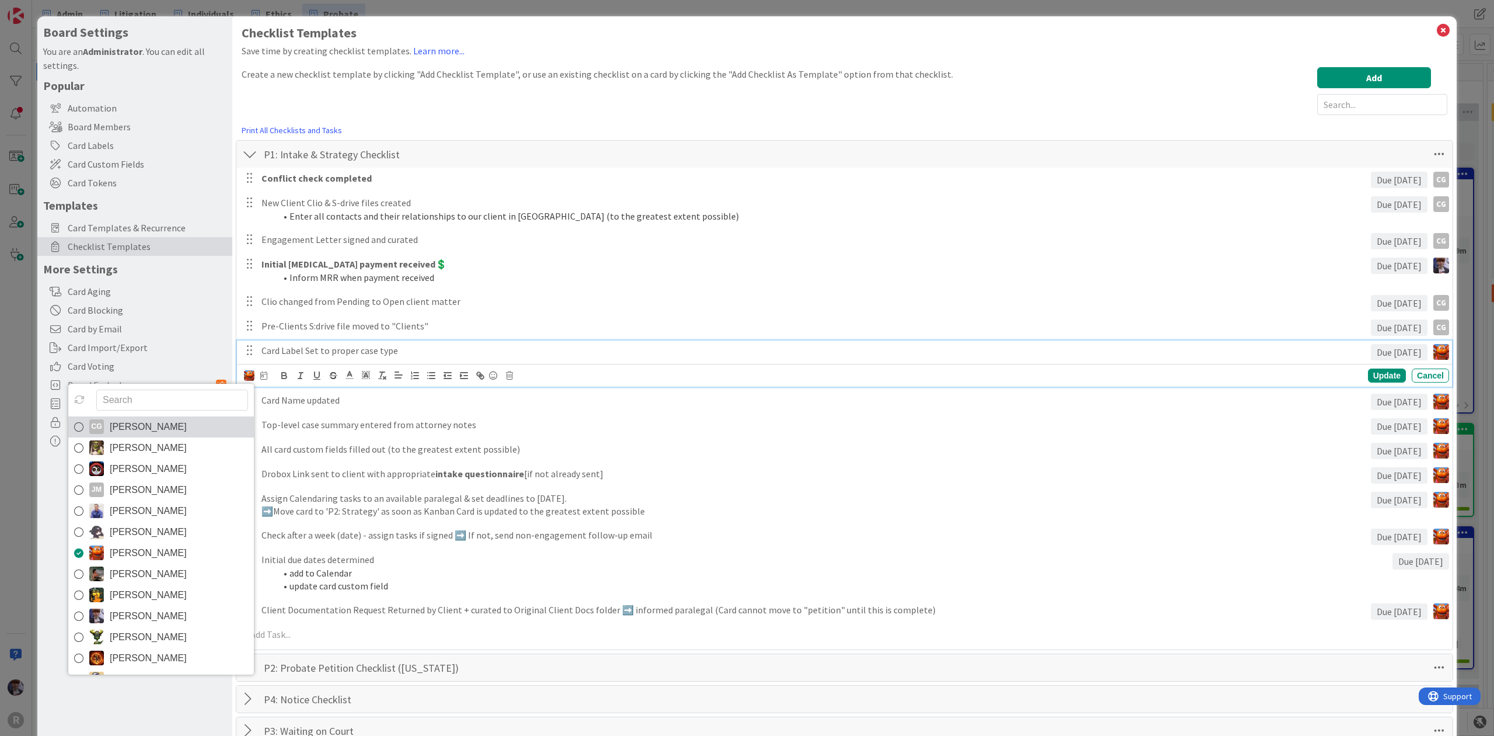
click at [187, 428] on span "[PERSON_NAME]" at bounding box center [148, 427] width 77 height 18
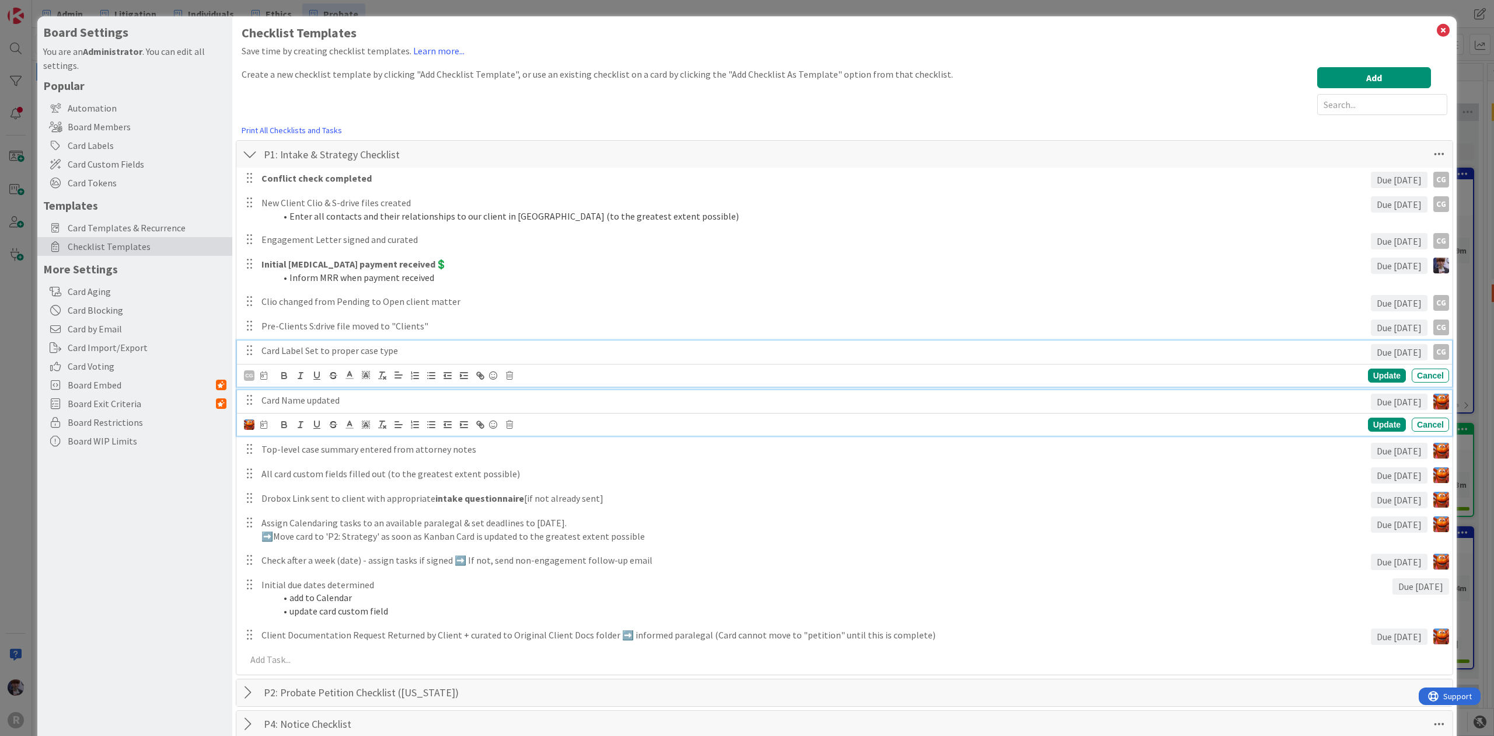
click at [291, 397] on p "Card Name updated" at bounding box center [814, 399] width 1105 height 13
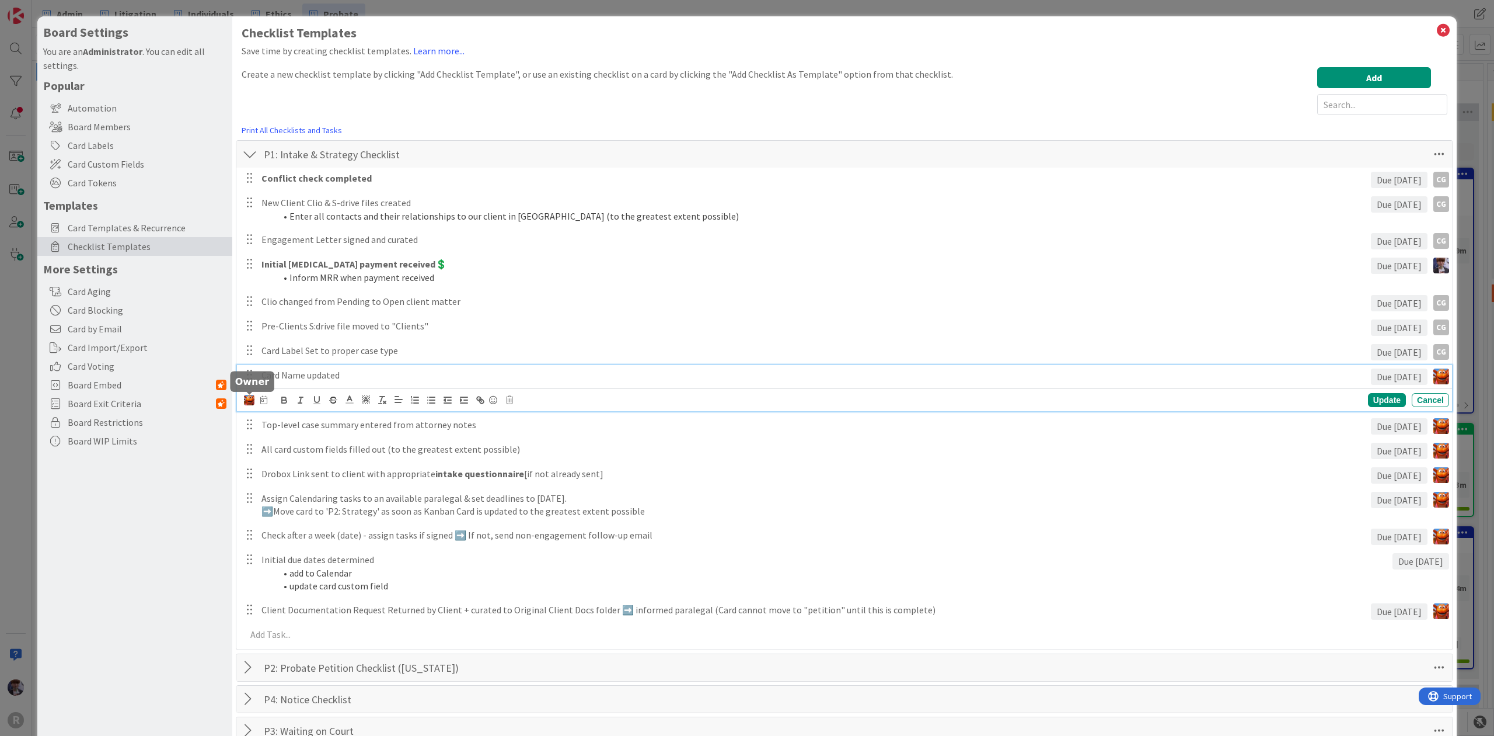
click at [252, 398] on img at bounding box center [249, 400] width 11 height 11
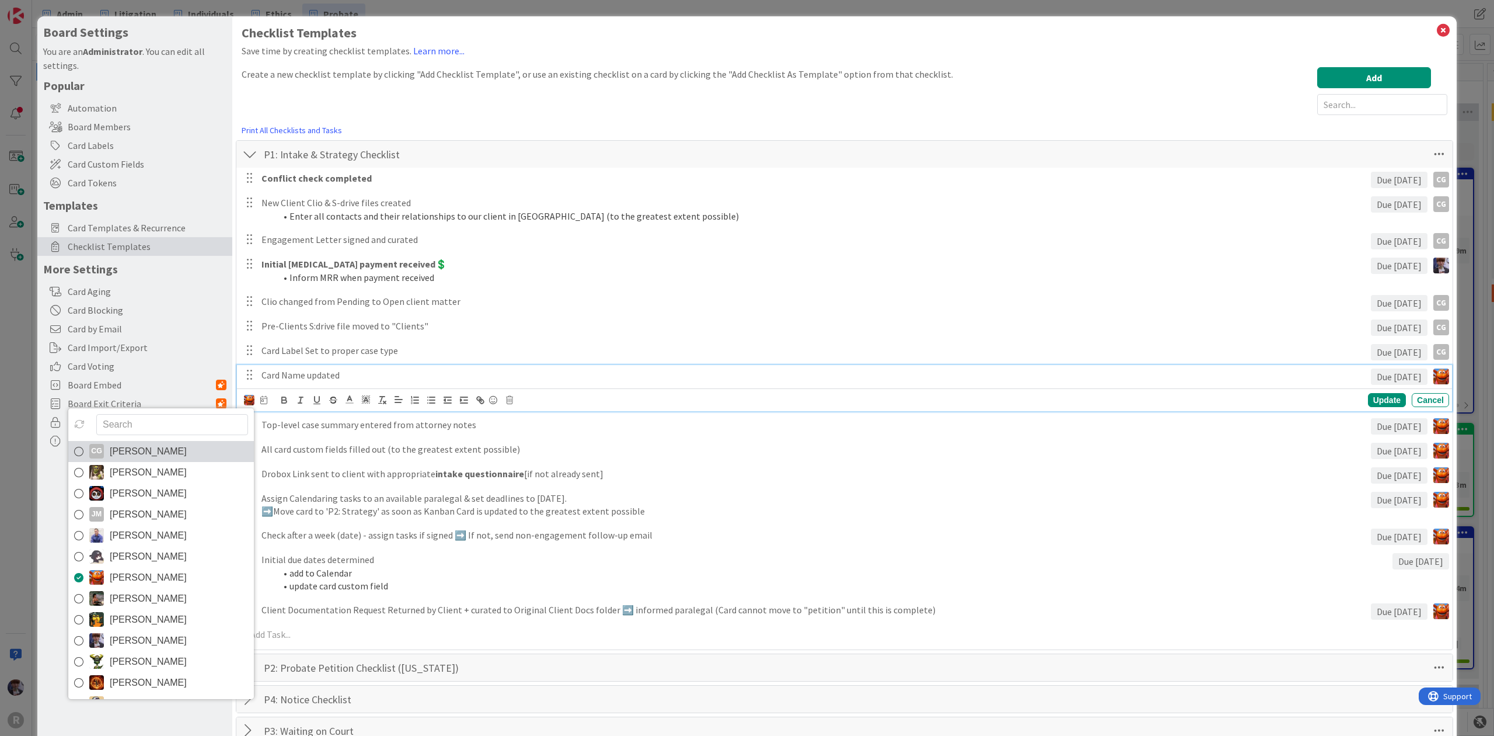
click at [152, 451] on span "[PERSON_NAME]" at bounding box center [148, 451] width 77 height 18
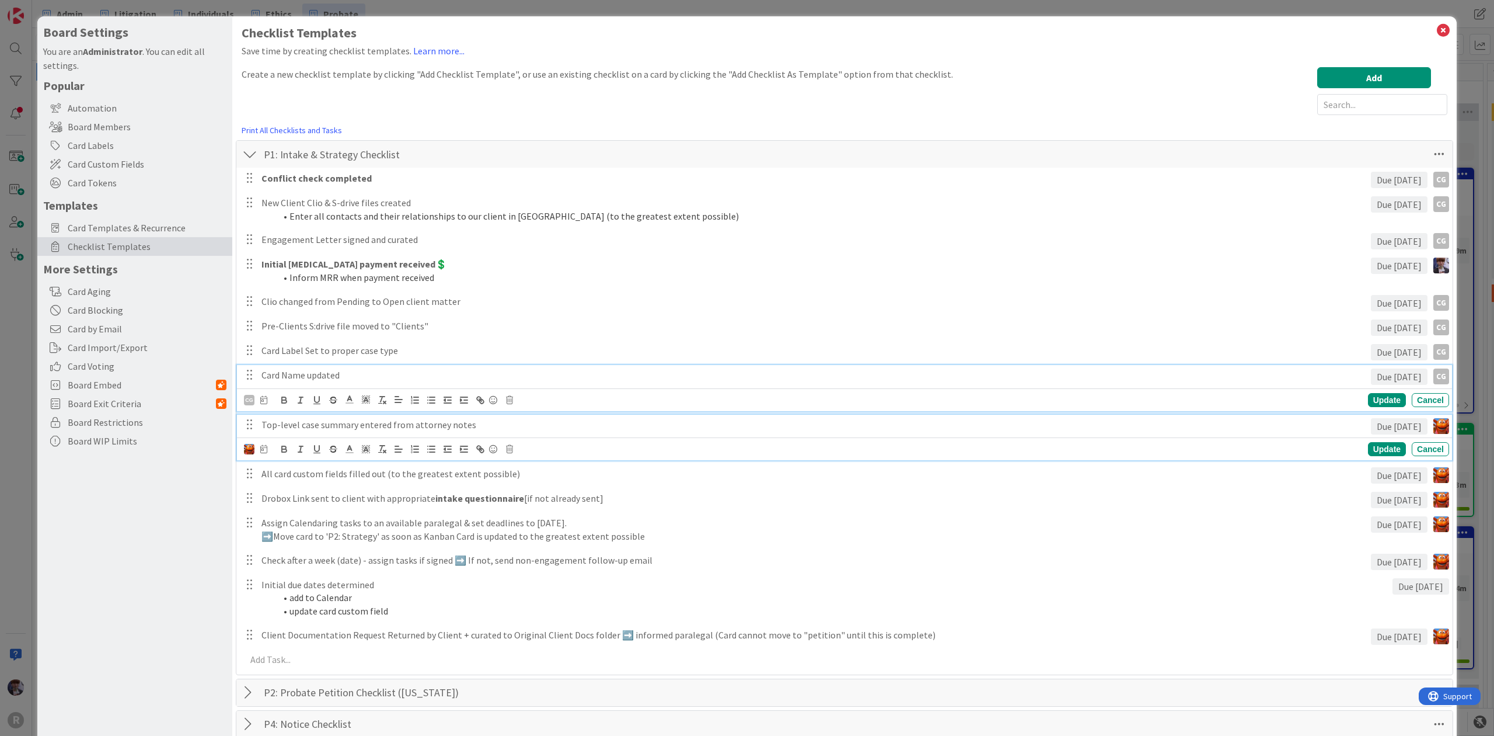
click at [286, 430] on p "Top-level case summary entered from attorney notes" at bounding box center [814, 424] width 1105 height 13
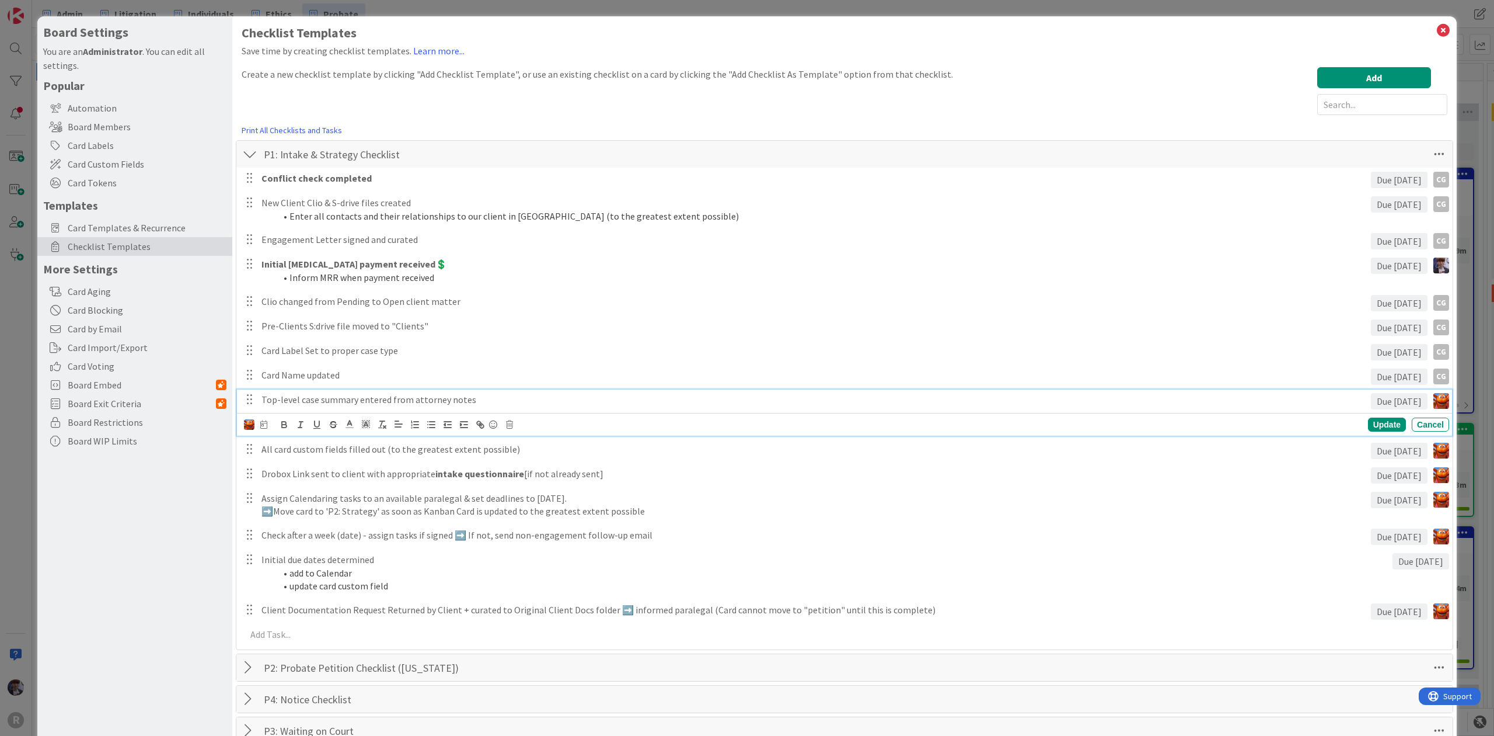
click at [244, 430] on div at bounding box center [249, 424] width 11 height 13
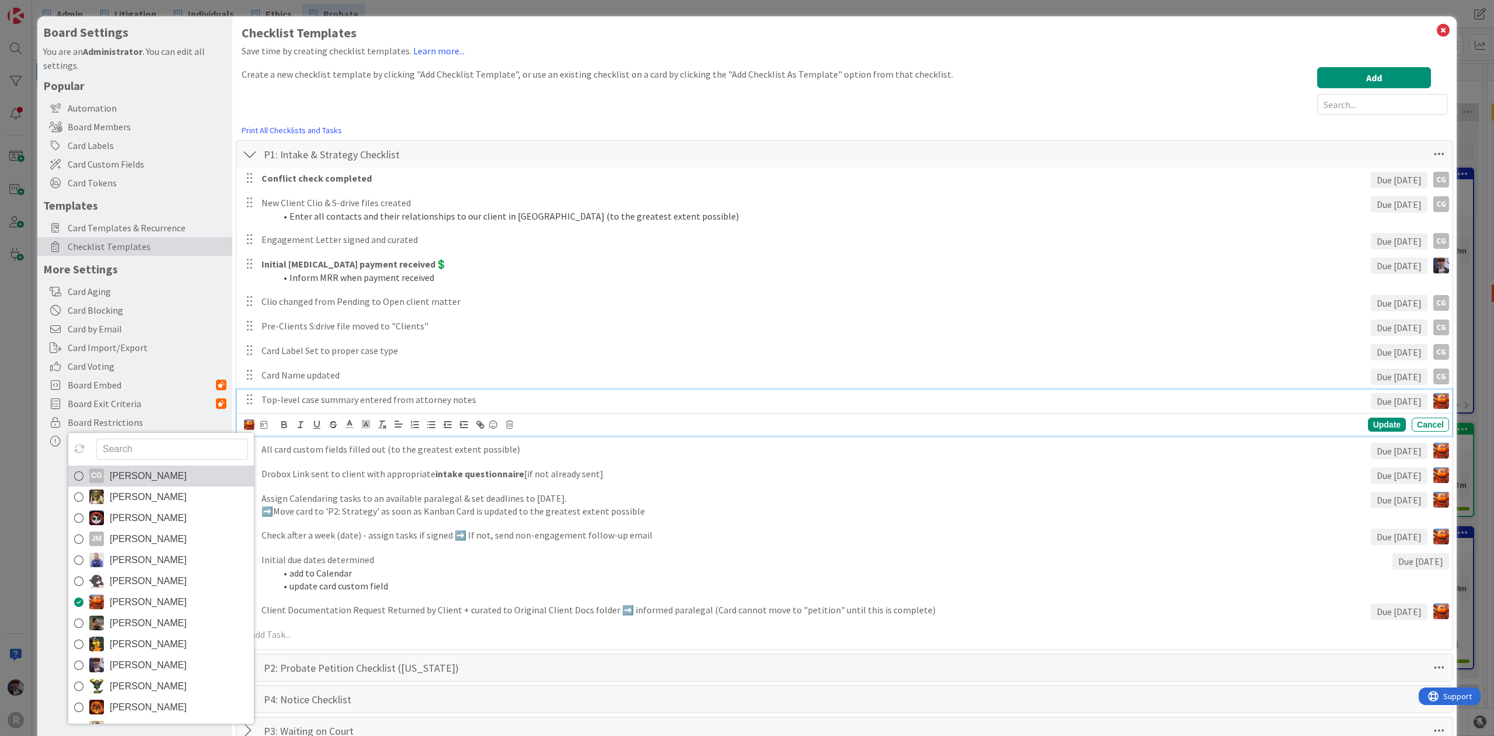
click at [176, 483] on span "[PERSON_NAME]" at bounding box center [148, 476] width 77 height 18
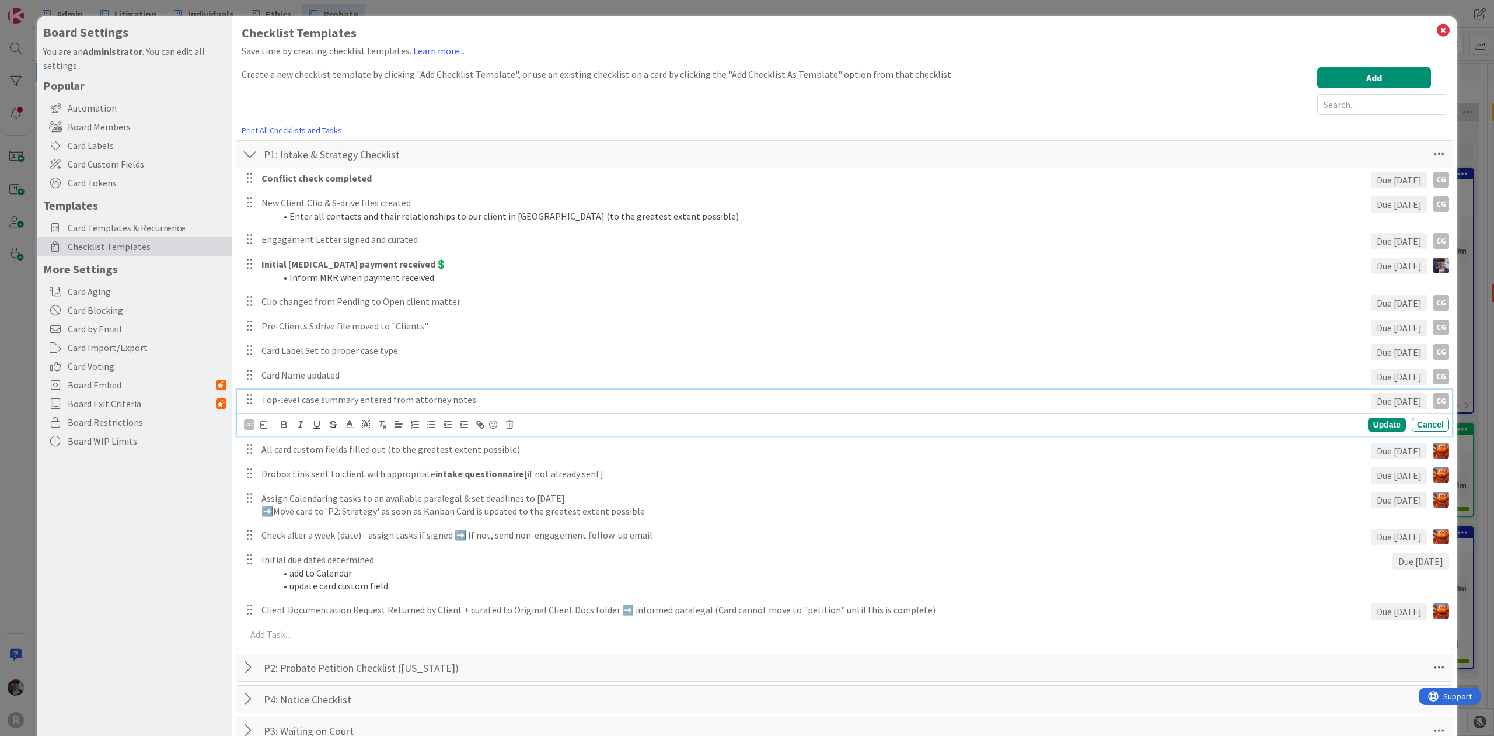
click at [278, 462] on div "Conflict check completed Due [DATE] CG CG CG [PERSON_NAME] [PERSON_NAME] [PERSO…" at bounding box center [844, 409] width 1205 height 482
click at [287, 432] on div "All card custom fields filled out (to the greatest extent possible)" at bounding box center [814, 424] width 1114 height 20
click at [245, 451] on img at bounding box center [249, 449] width 11 height 11
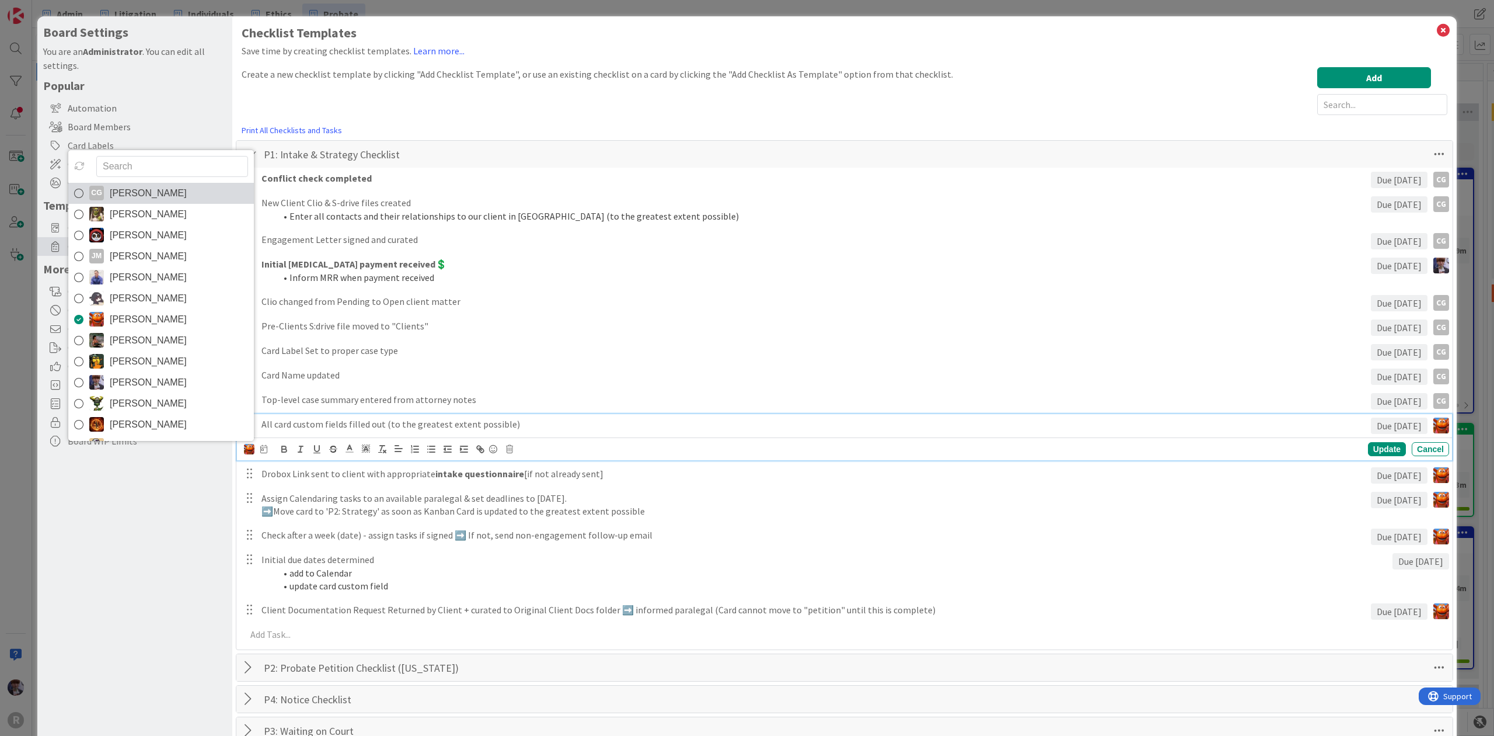
click at [150, 197] on span "[PERSON_NAME]" at bounding box center [148, 193] width 77 height 18
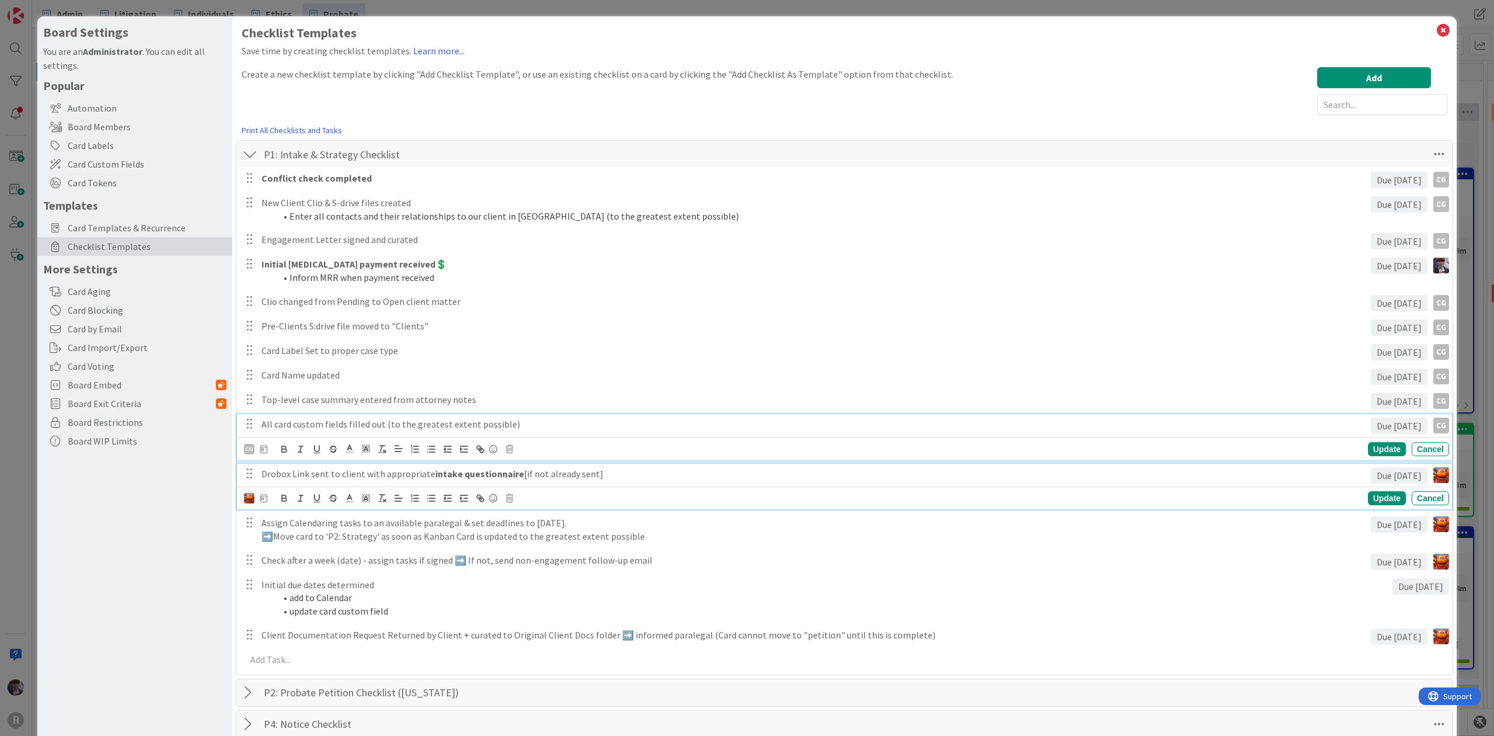
click at [292, 473] on p "Drobox Link sent to client with appropriate intake questionnaire [if not alread…" at bounding box center [814, 473] width 1105 height 13
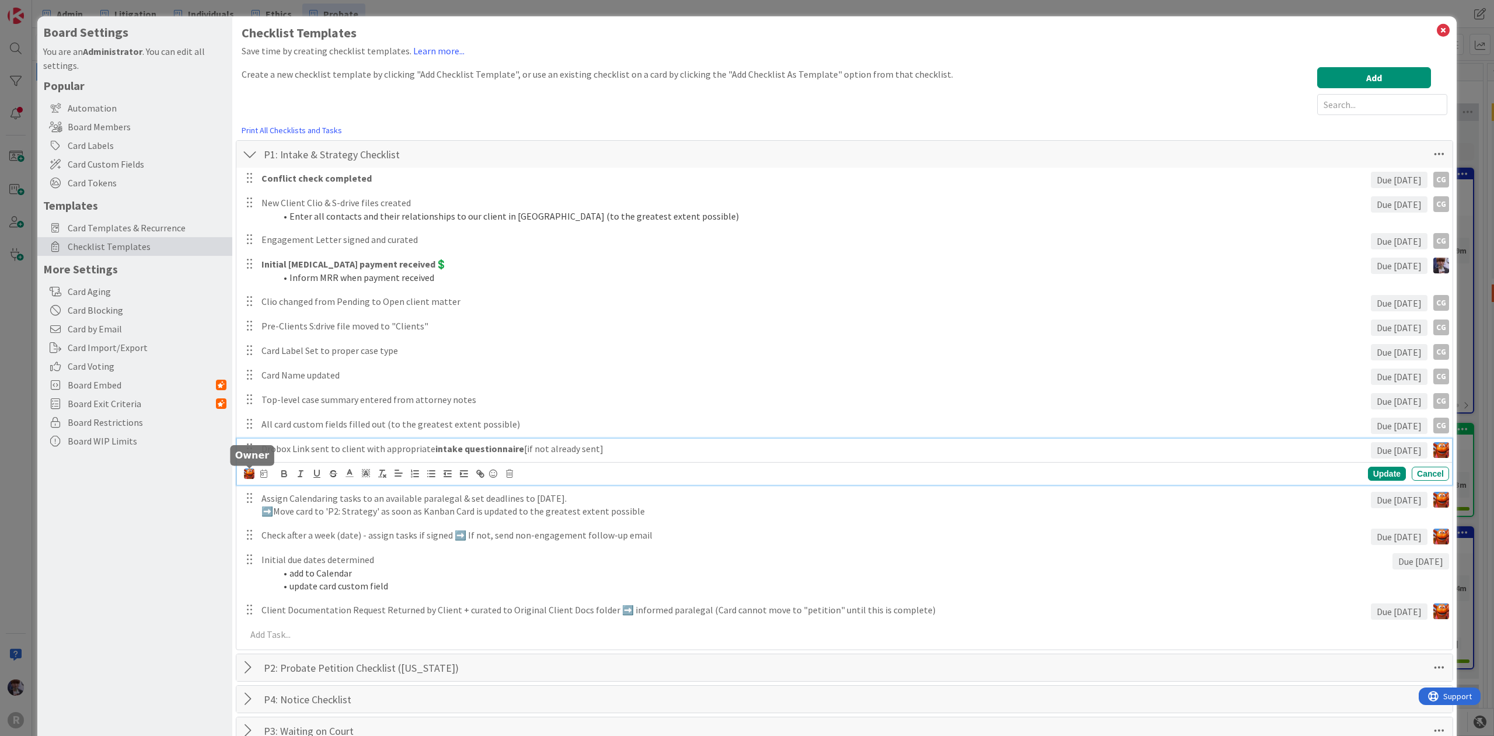
click at [250, 472] on img at bounding box center [249, 473] width 11 height 11
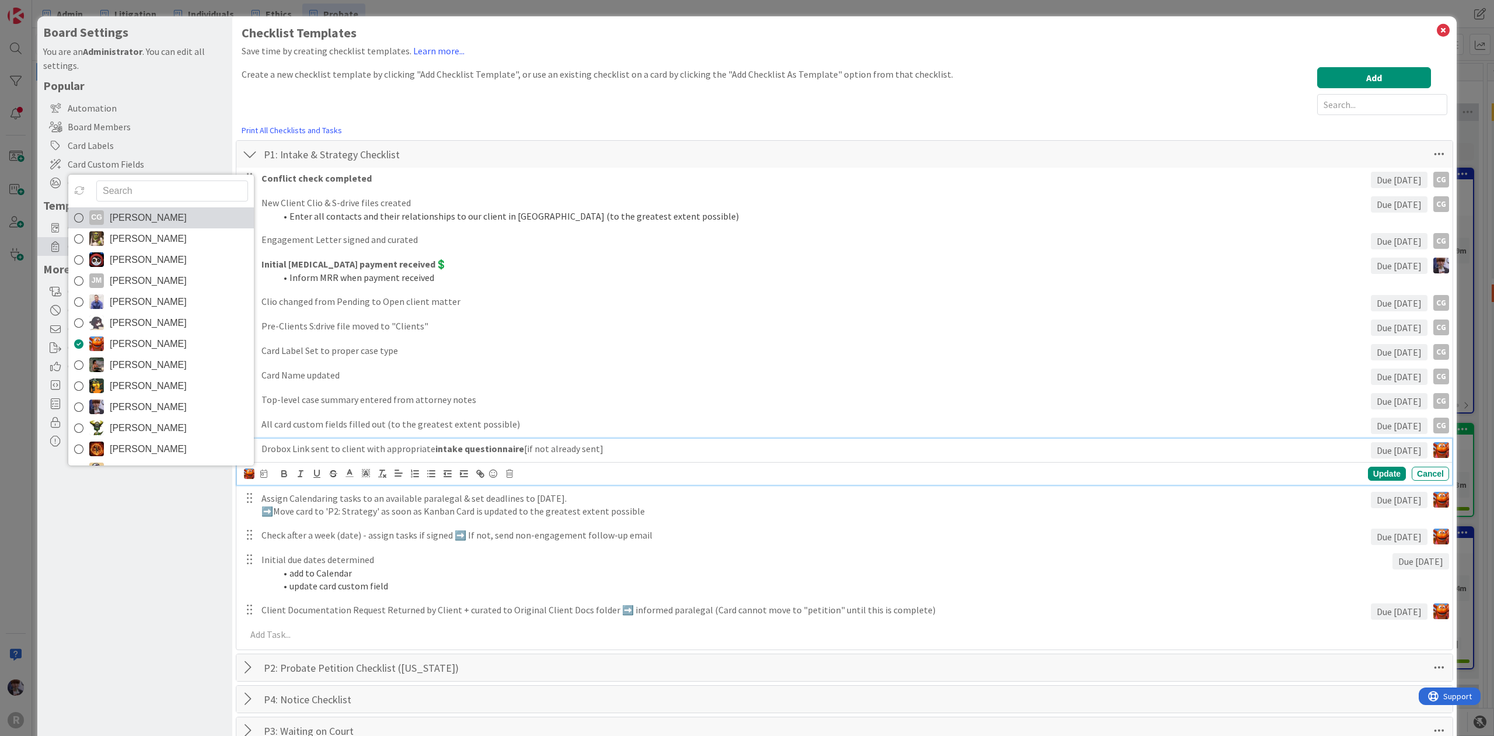
click at [176, 225] on span "[PERSON_NAME]" at bounding box center [148, 218] width 77 height 18
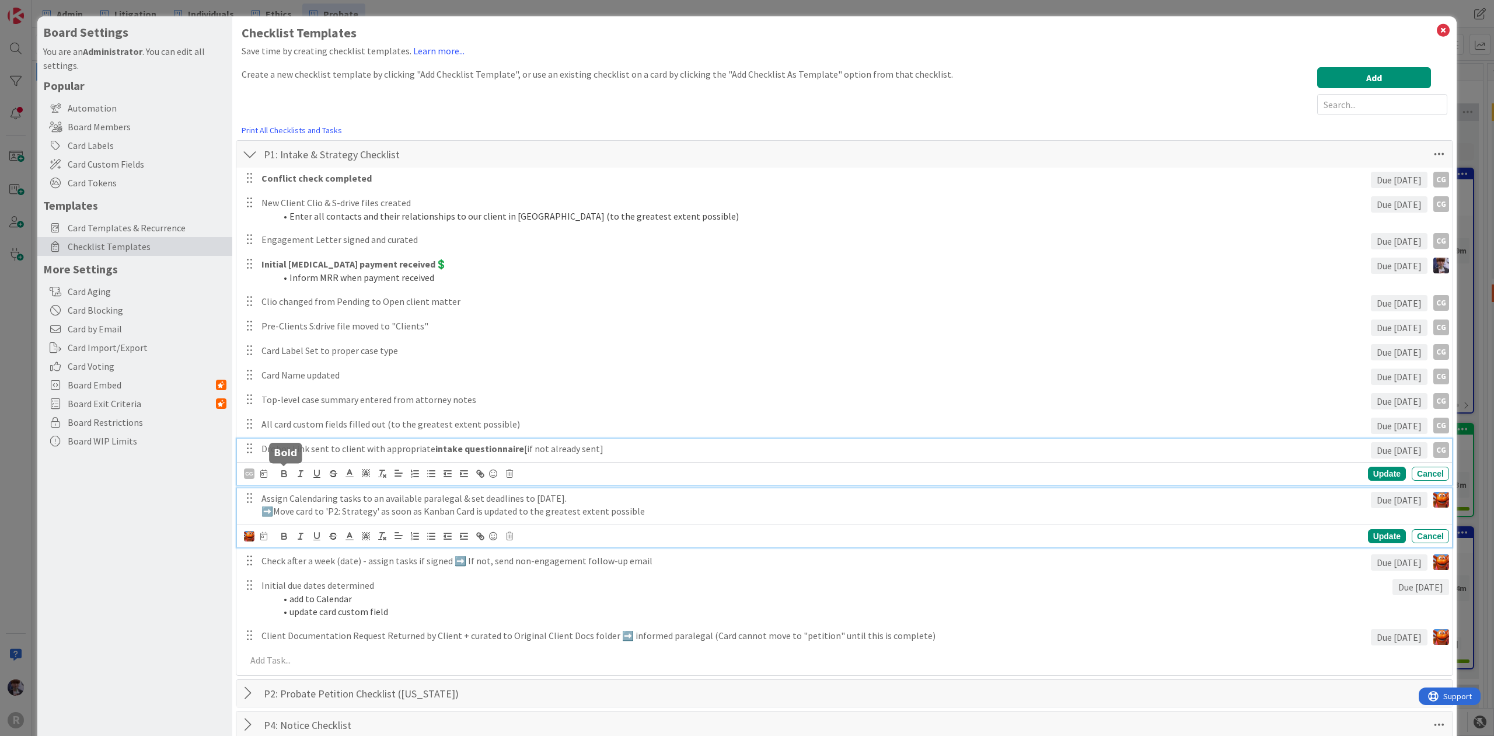
click at [280, 496] on p "Assign Calendaring tasks to an available paralegal & set deadlines to [DATE]." at bounding box center [814, 498] width 1105 height 13
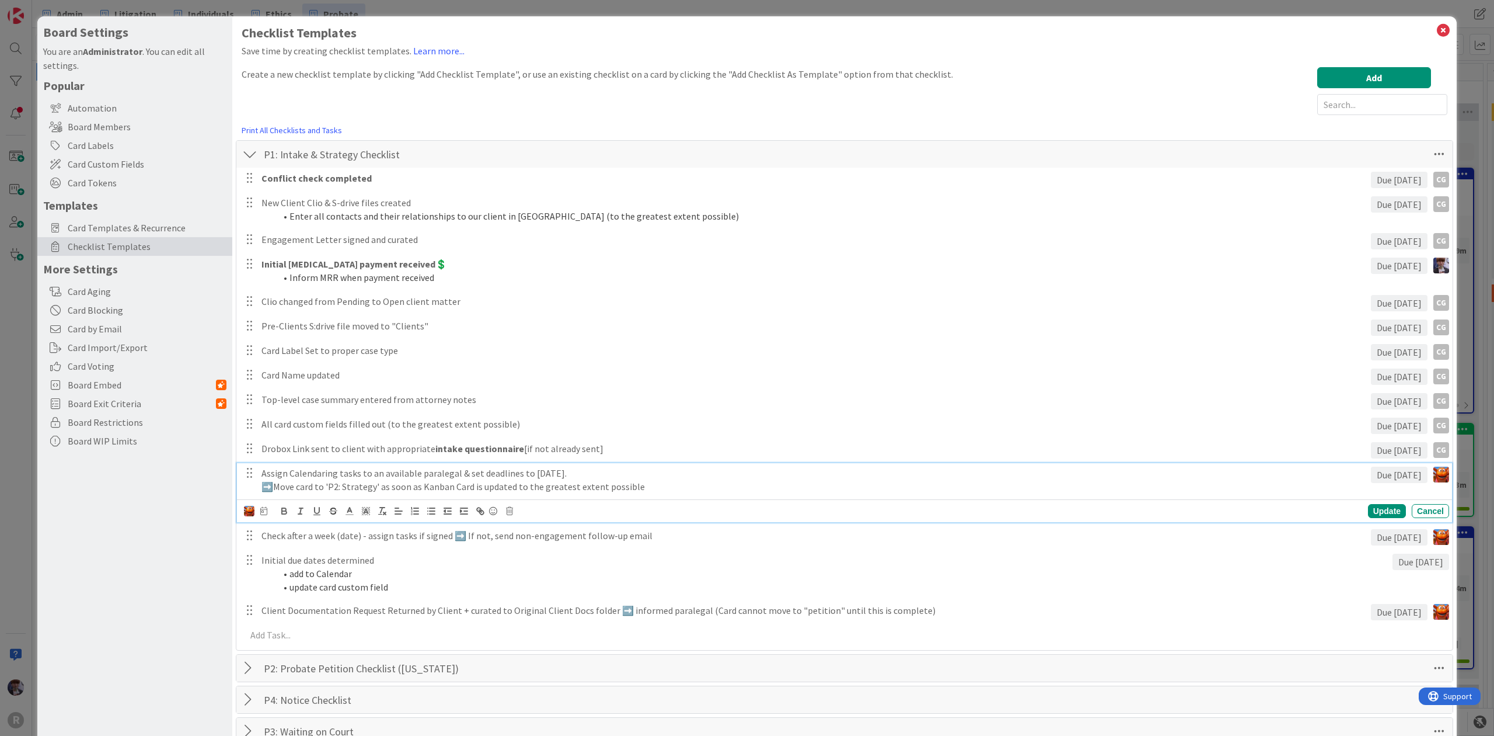
click at [250, 514] on img at bounding box center [249, 511] width 11 height 11
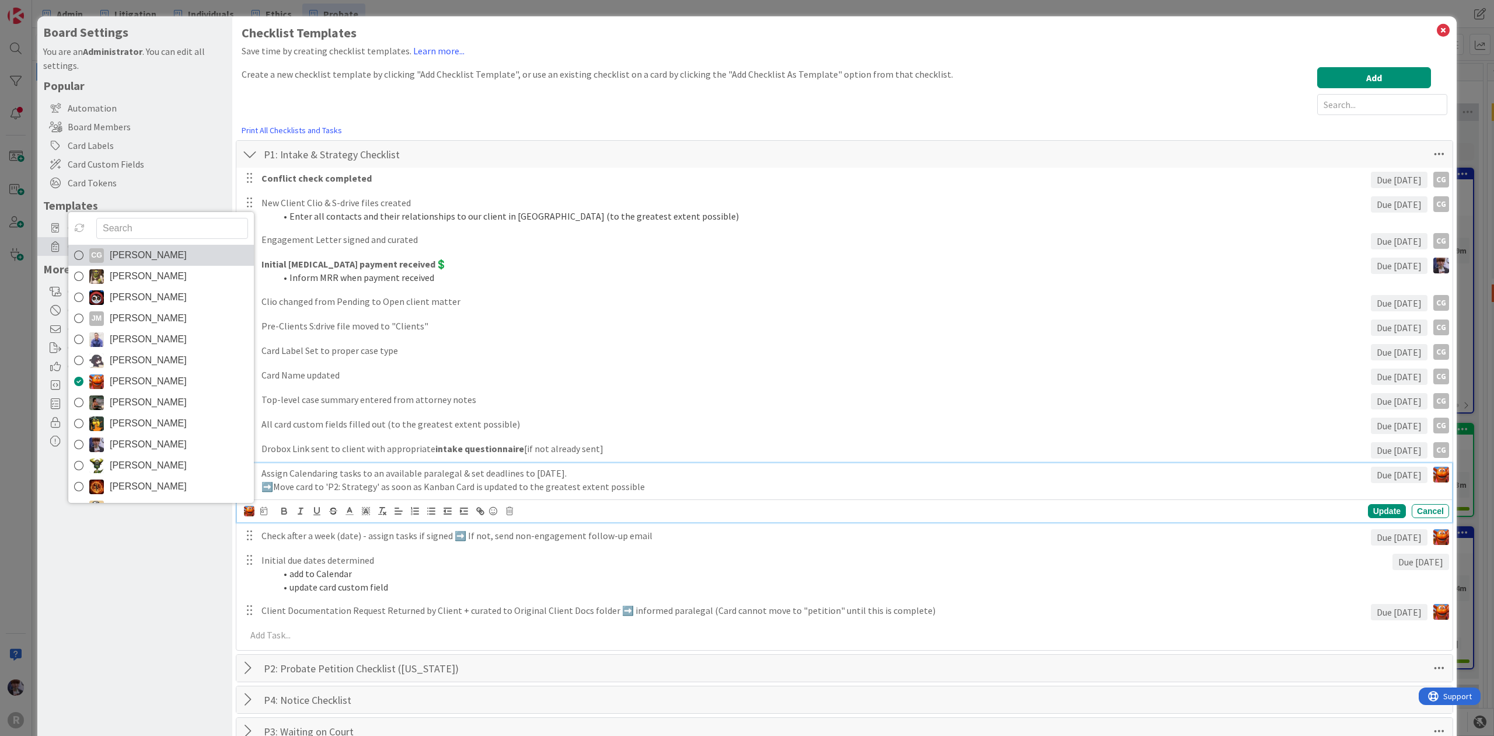
click at [172, 259] on span "[PERSON_NAME]" at bounding box center [148, 255] width 77 height 18
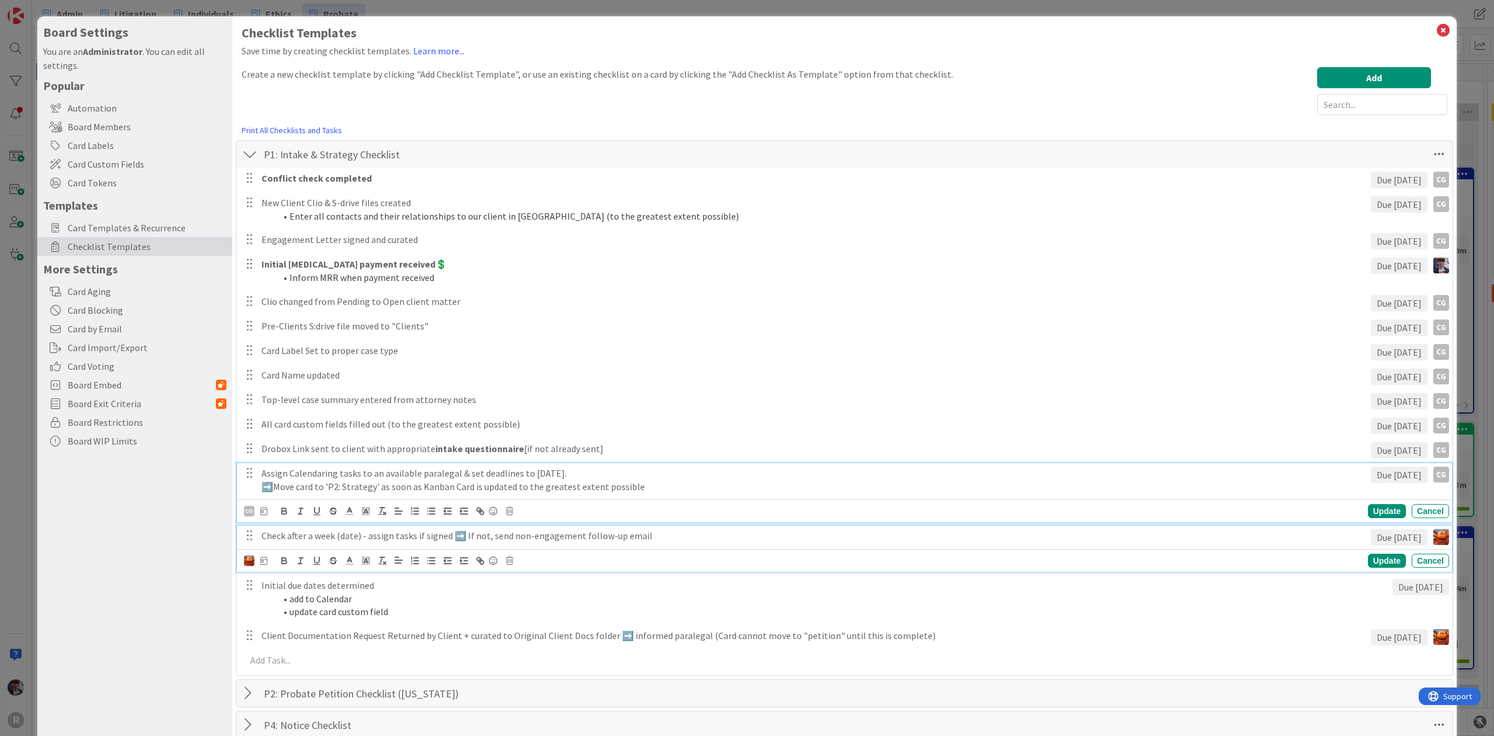
click at [330, 545] on div "Check after a week (date) - assign tasks if signed ➡️ If not, send non-engageme…" at bounding box center [814, 535] width 1114 height 20
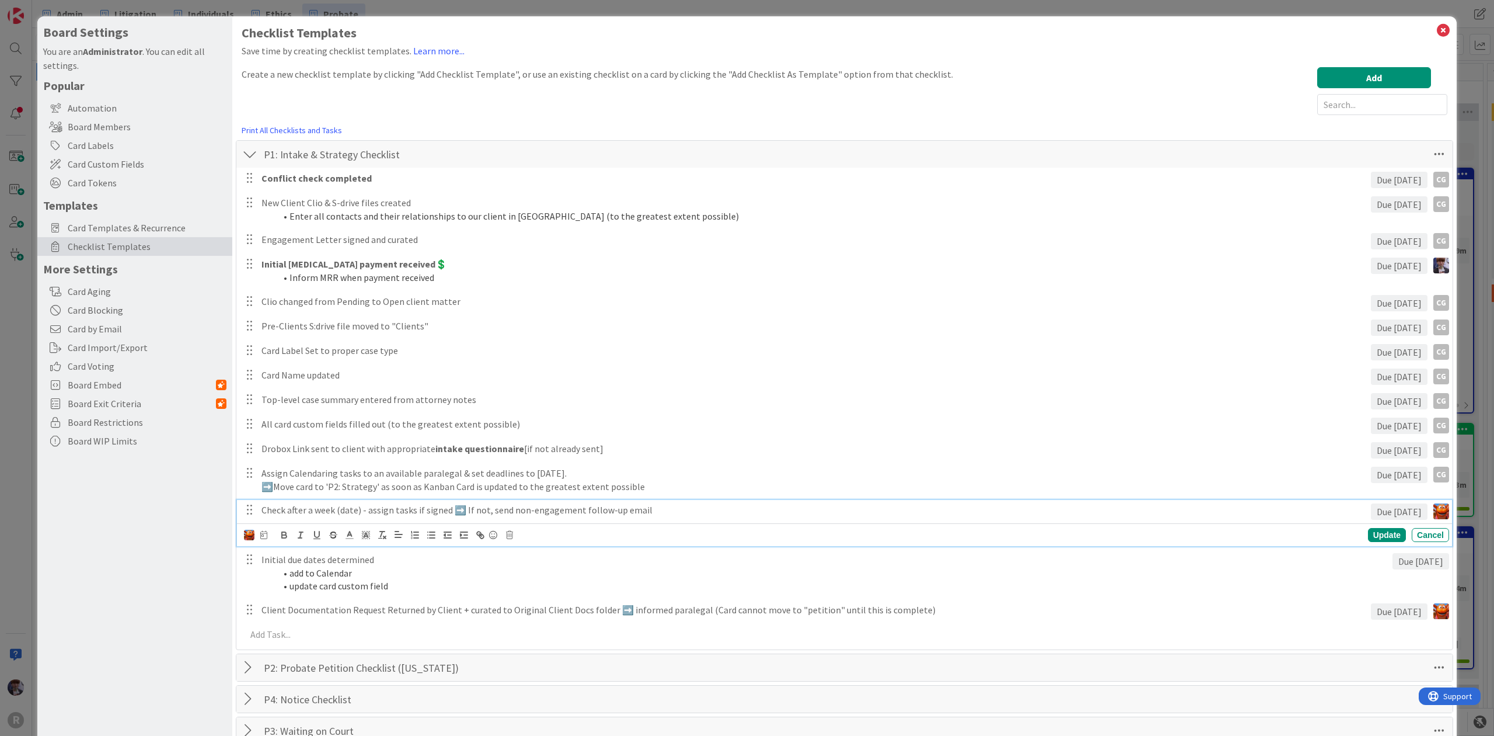
click at [243, 533] on div "Update Cancel" at bounding box center [844, 534] width 1215 height 23
click at [246, 536] on img at bounding box center [249, 534] width 11 height 11
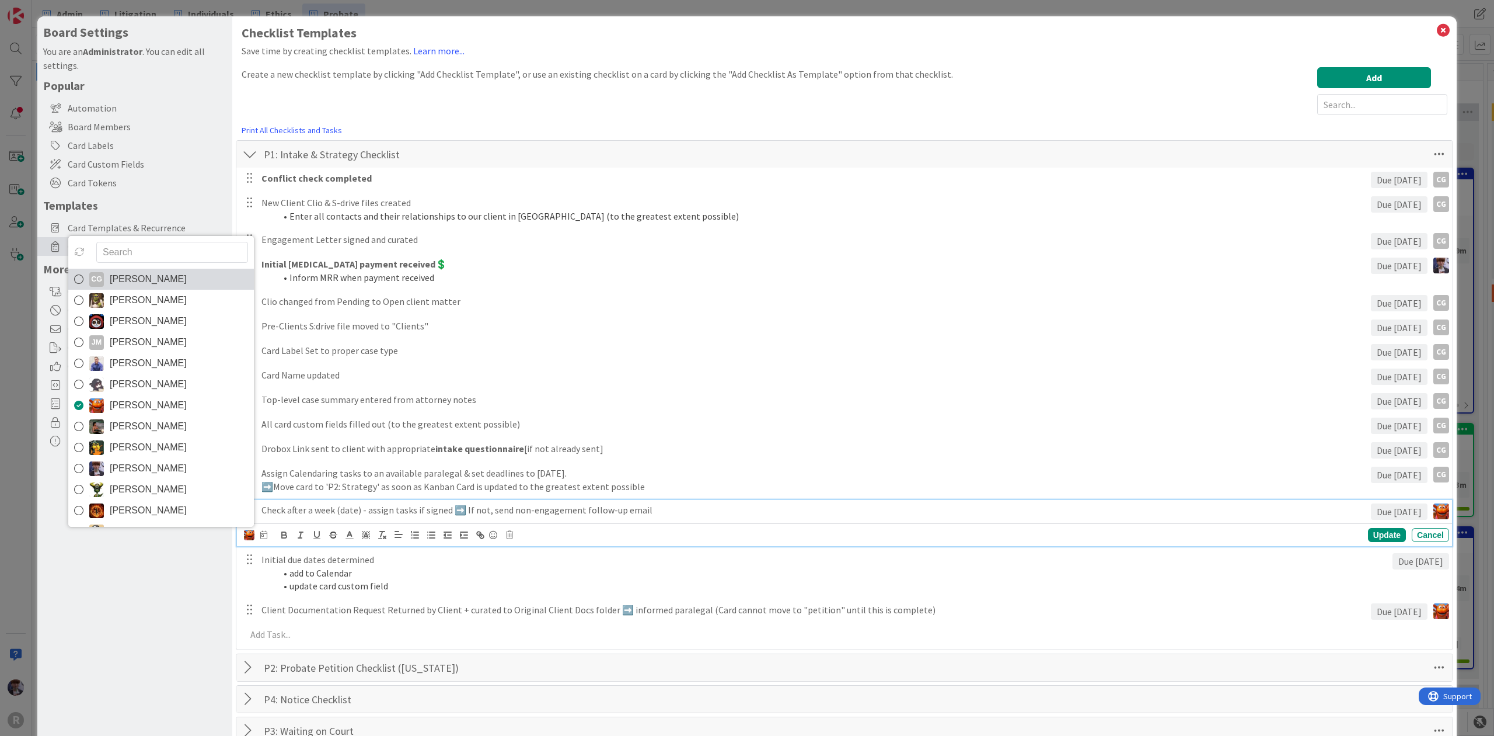
click at [142, 278] on span "[PERSON_NAME]" at bounding box center [148, 279] width 77 height 18
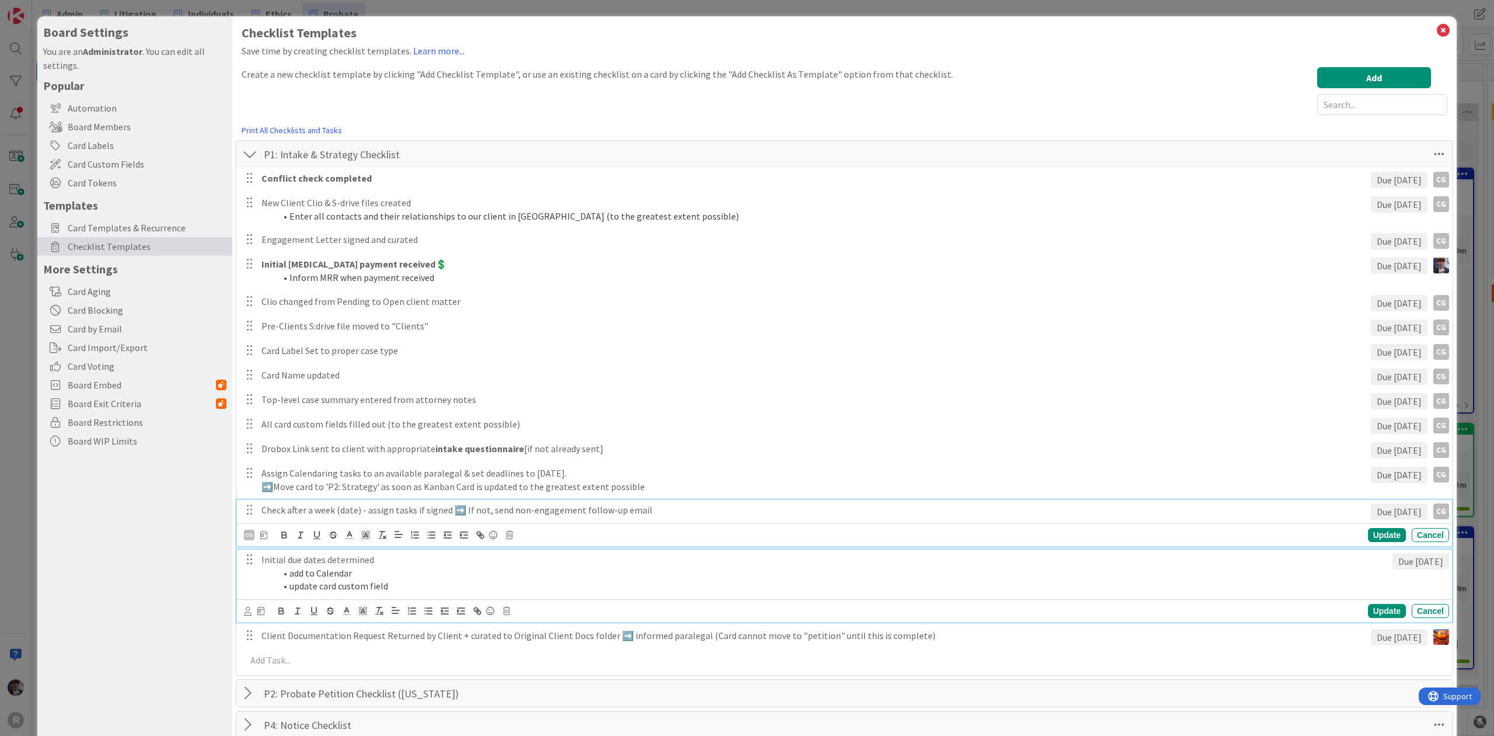
click at [298, 561] on p "Initial due dates determined" at bounding box center [825, 559] width 1127 height 13
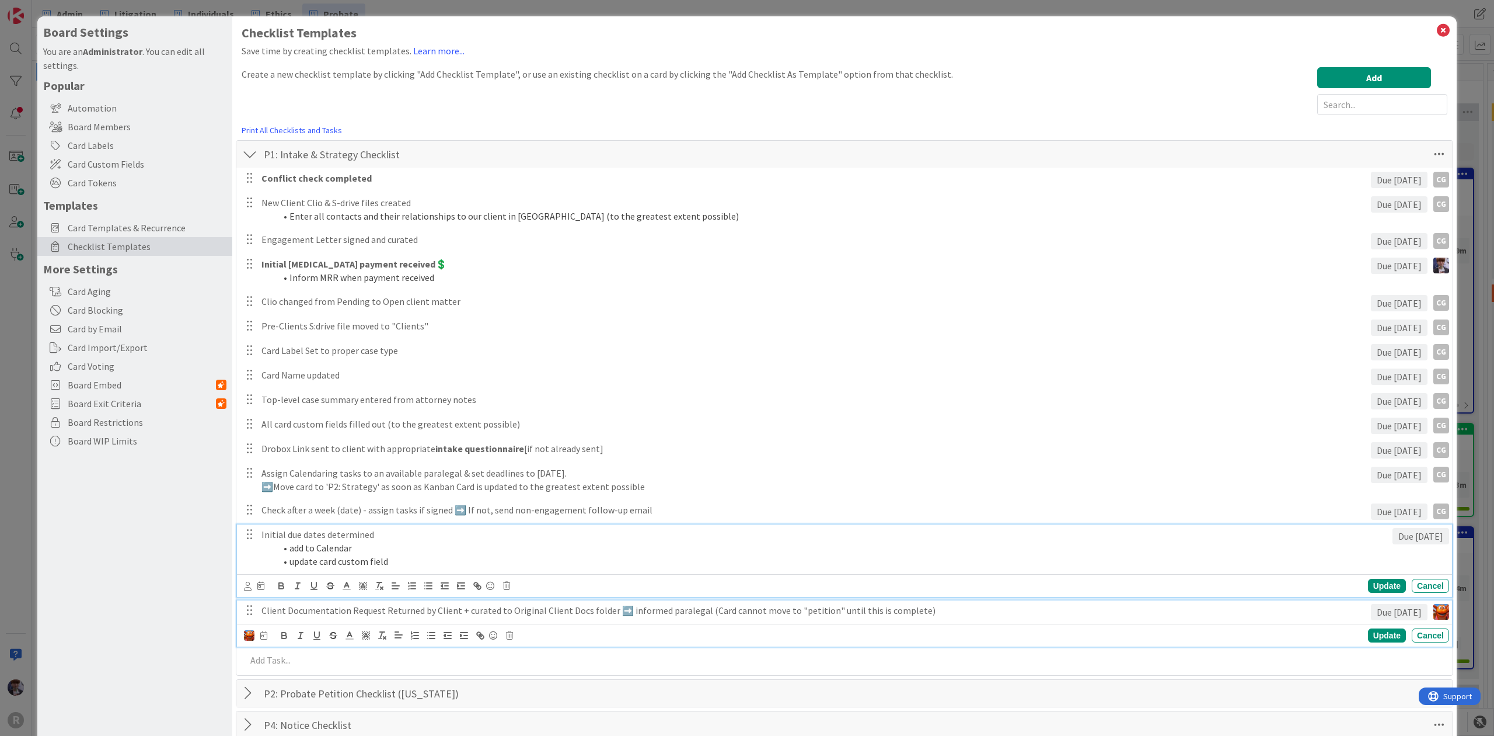
click at [283, 621] on div "Client Documentation Request Returned by Client + curated to Original Client Do…" at bounding box center [814, 610] width 1114 height 20
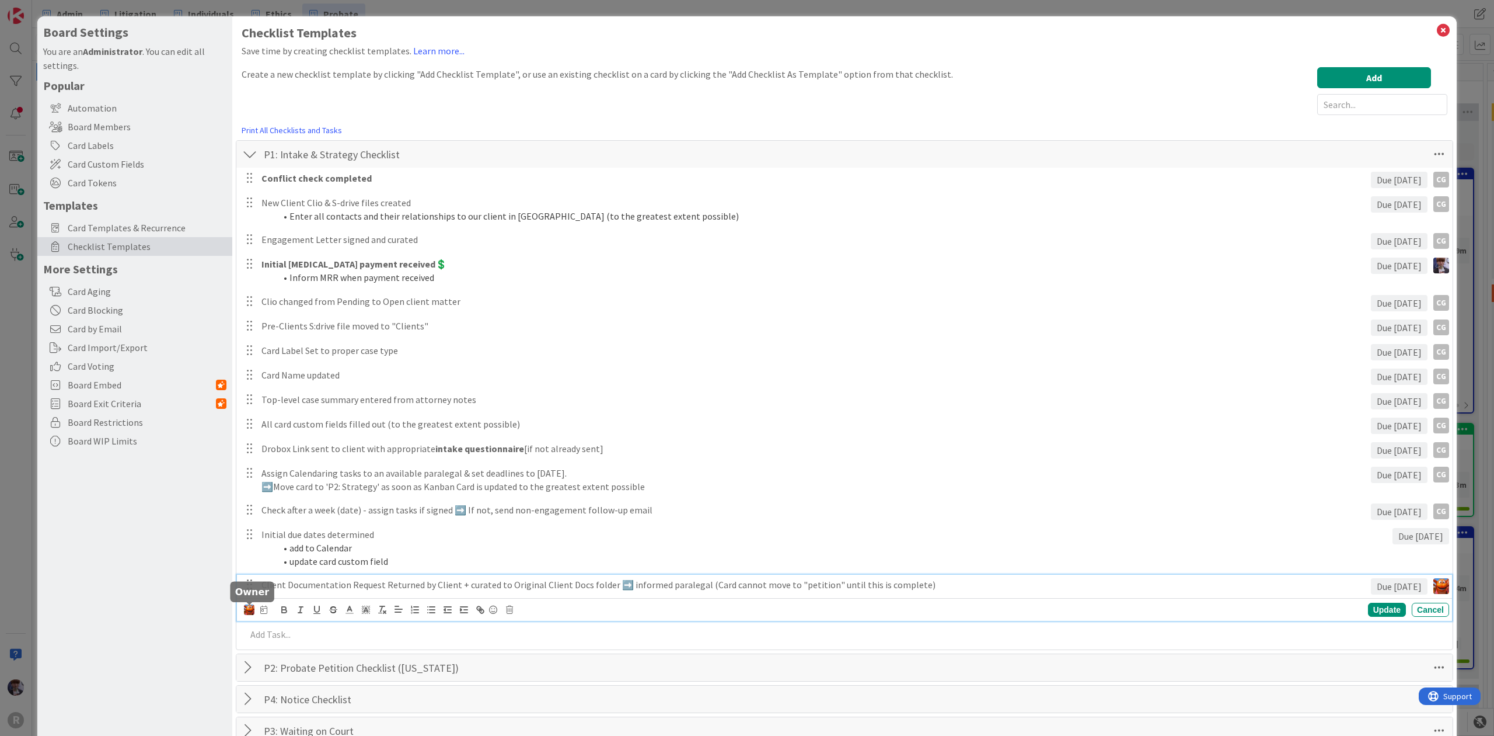
click at [249, 611] on img at bounding box center [249, 609] width 11 height 11
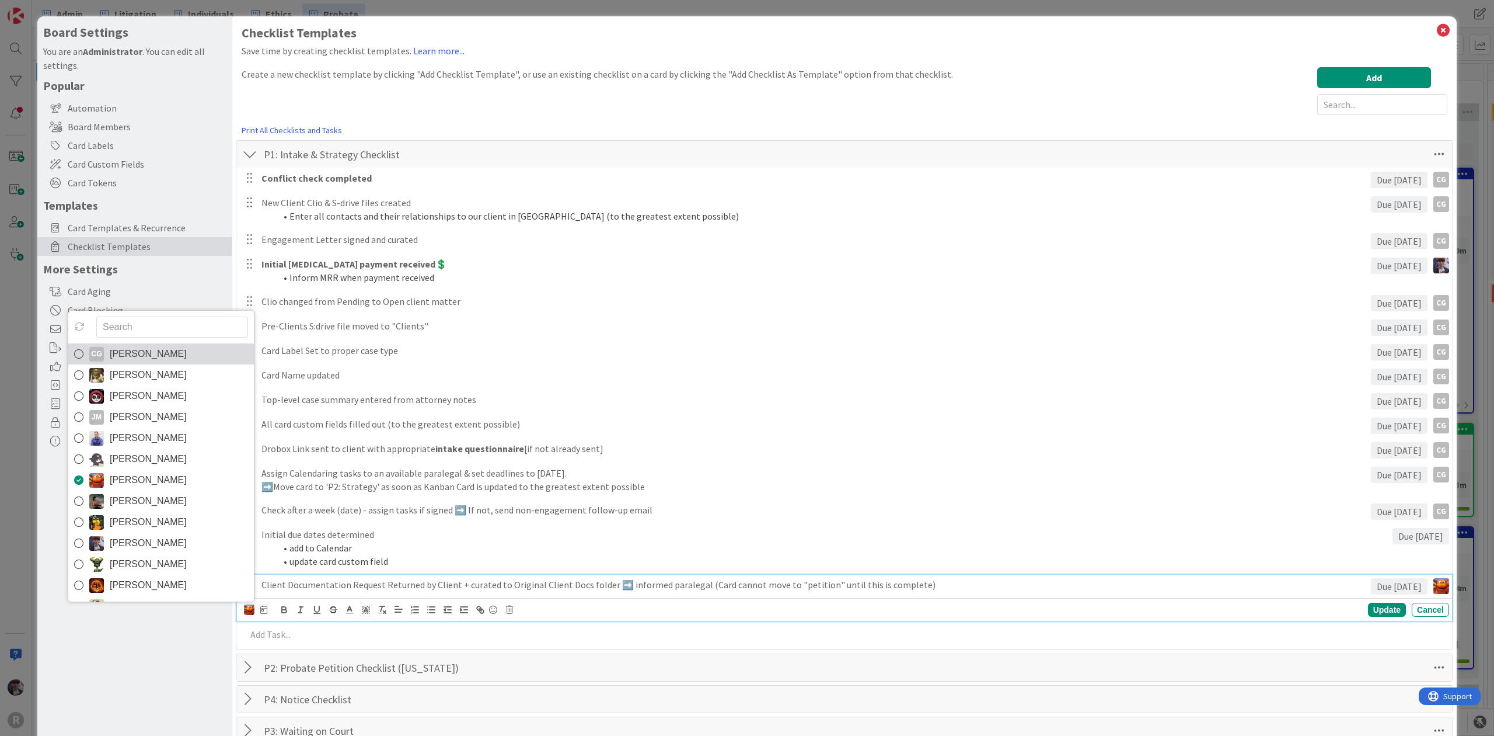
click at [169, 360] on span "[PERSON_NAME]" at bounding box center [148, 354] width 77 height 18
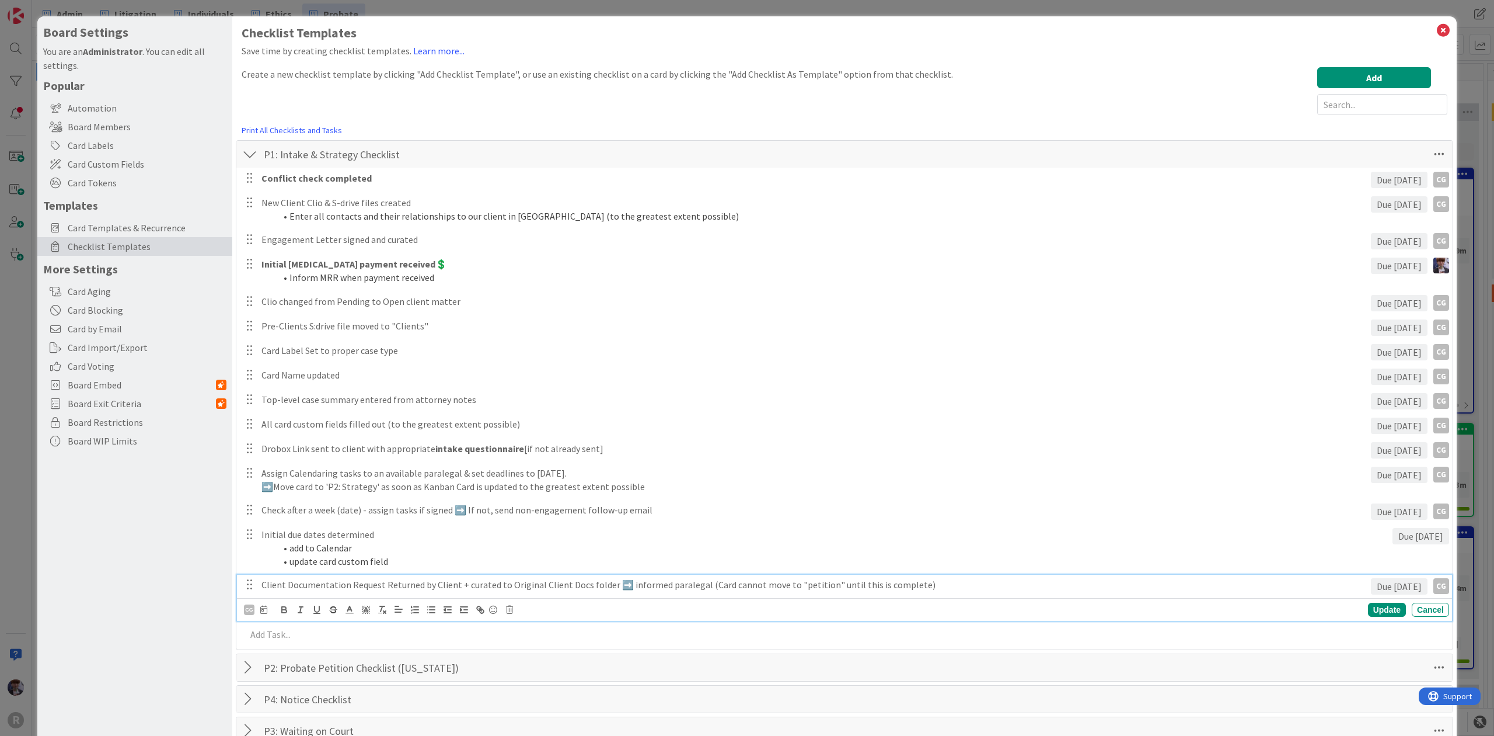
click at [161, 587] on div "Board Settings You are an Administrator . You can edit all settings. Popular Au…" at bounding box center [134, 650] width 195 height 1268
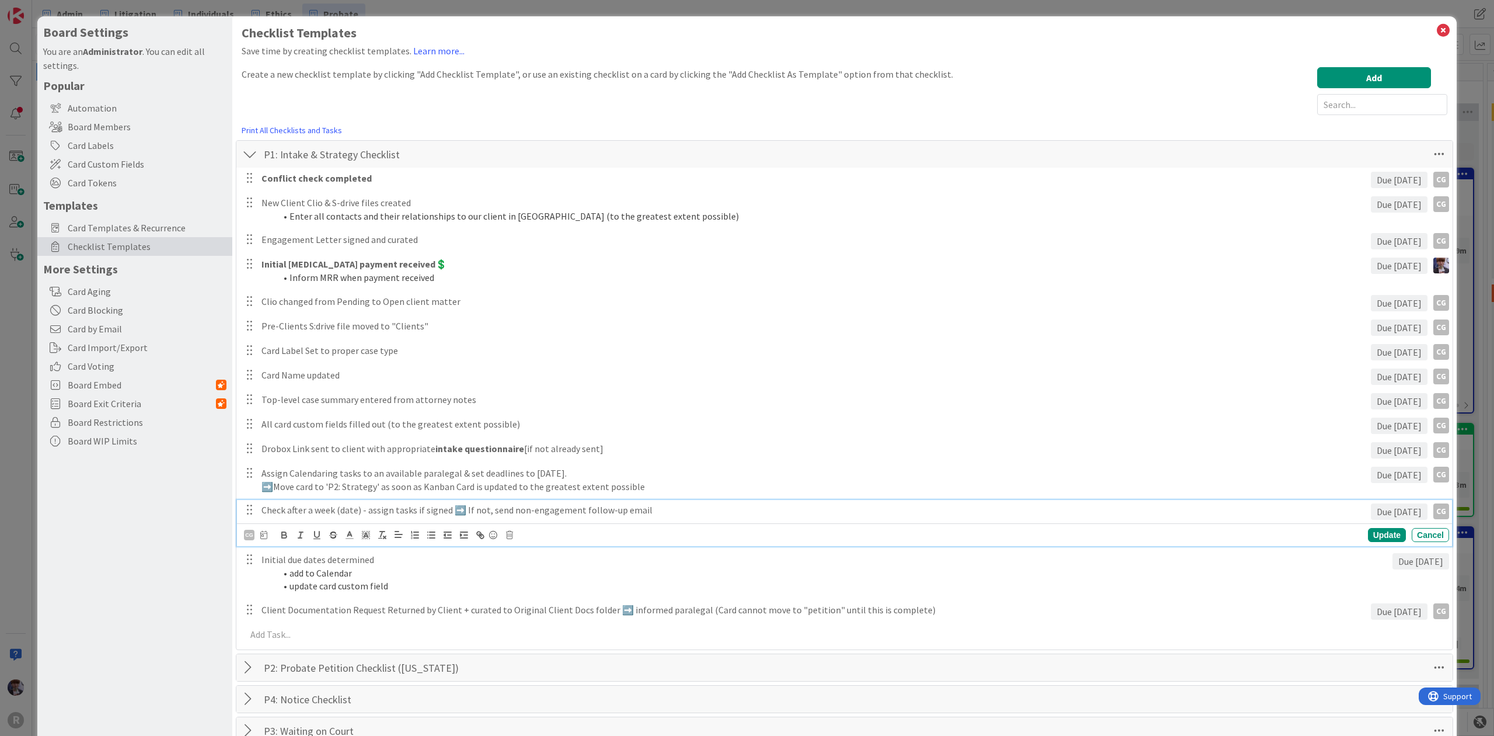
click at [388, 511] on p "Check after a week (date) - assign tasks if signed ➡️ If not, send non-engageme…" at bounding box center [814, 509] width 1105 height 13
click at [169, 568] on div "Board Settings You are an Administrator . You can edit all settings. Popular Au…" at bounding box center [134, 650] width 195 height 1268
click at [328, 535] on p "Initial due dates determined" at bounding box center [825, 534] width 1127 height 13
click at [178, 551] on div "Board Settings You are an Administrator . You can edit all settings. Popular Au…" at bounding box center [134, 650] width 195 height 1269
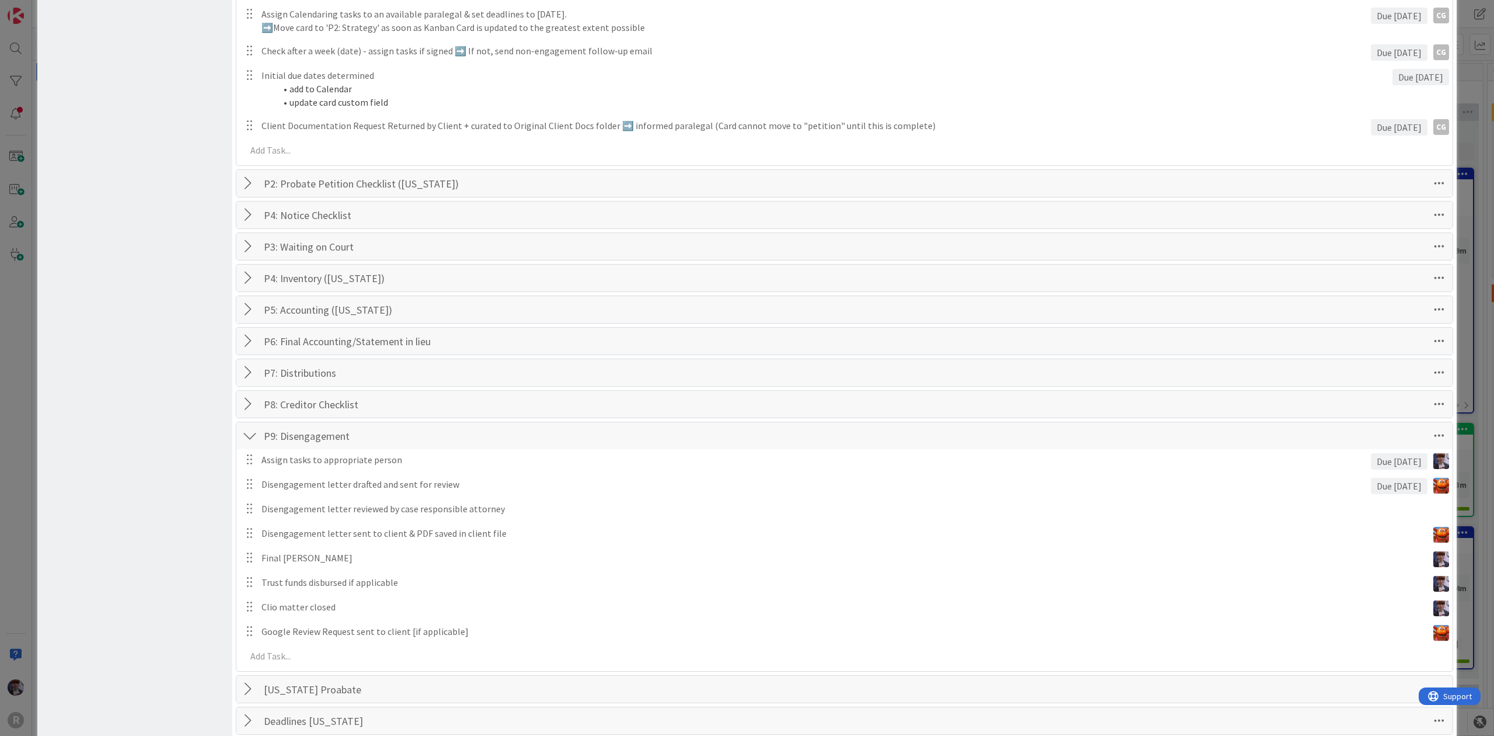
scroll to position [546, 0]
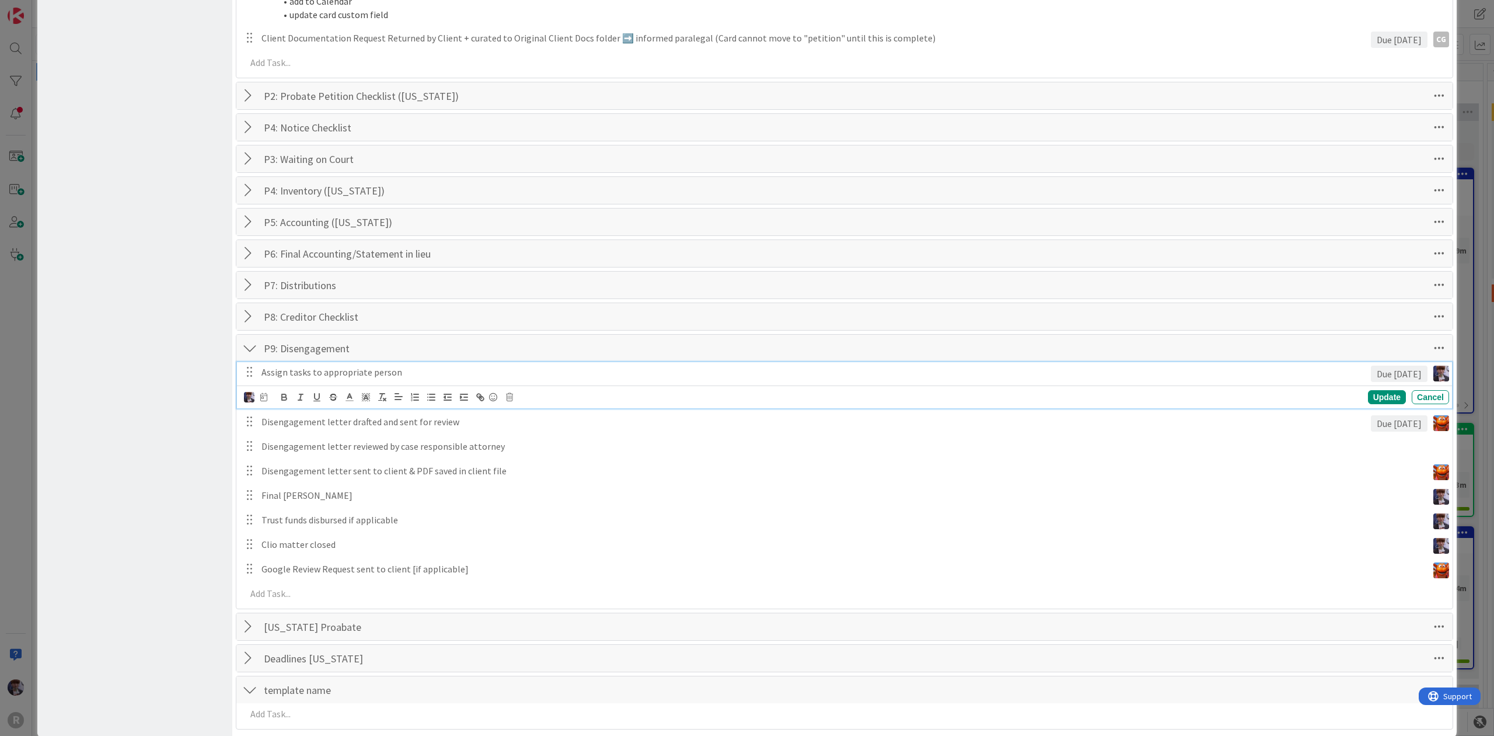
click at [288, 378] on p "Assign tasks to appropriate person" at bounding box center [814, 371] width 1105 height 13
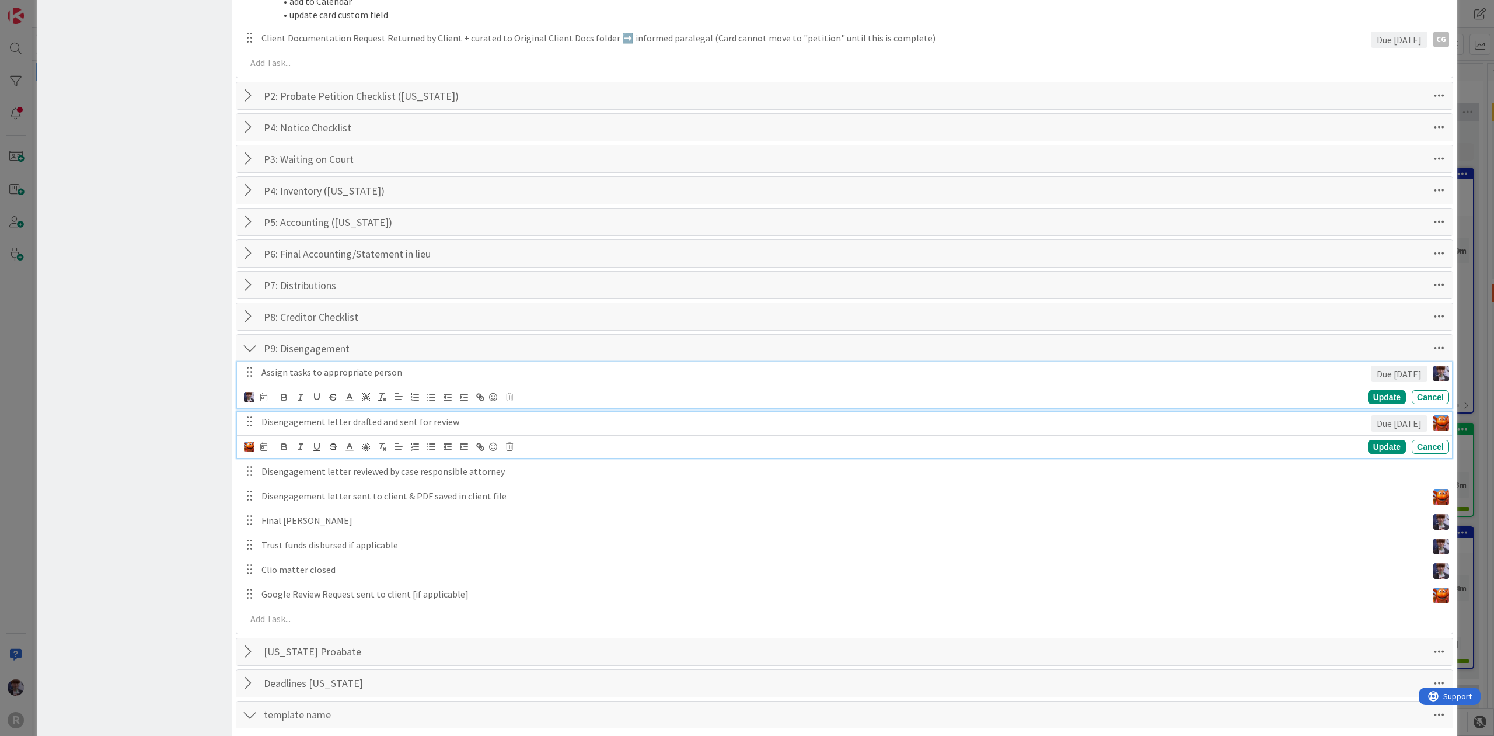
click at [290, 421] on p "Disengagement letter drafted and sent for review" at bounding box center [814, 421] width 1105 height 13
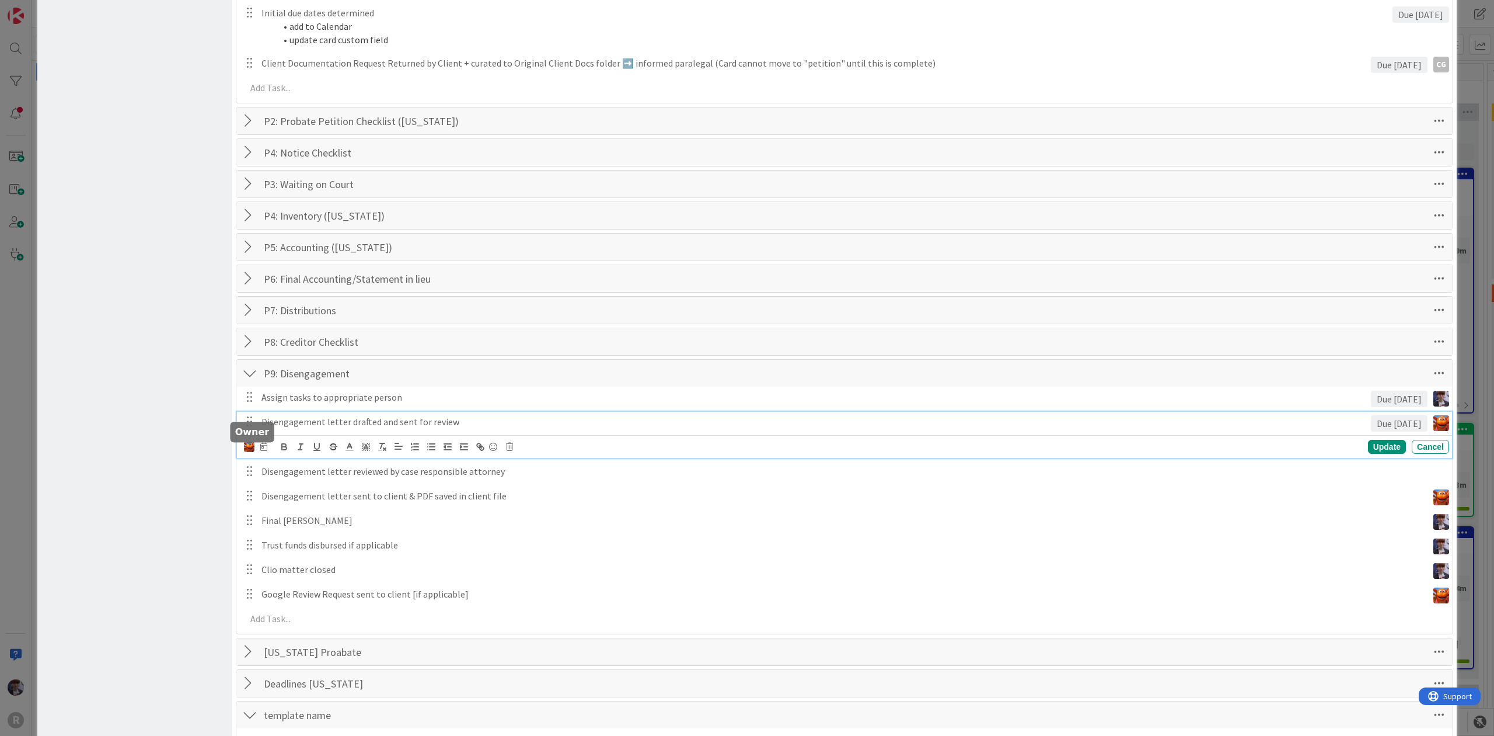
click at [250, 451] on img at bounding box center [249, 446] width 11 height 11
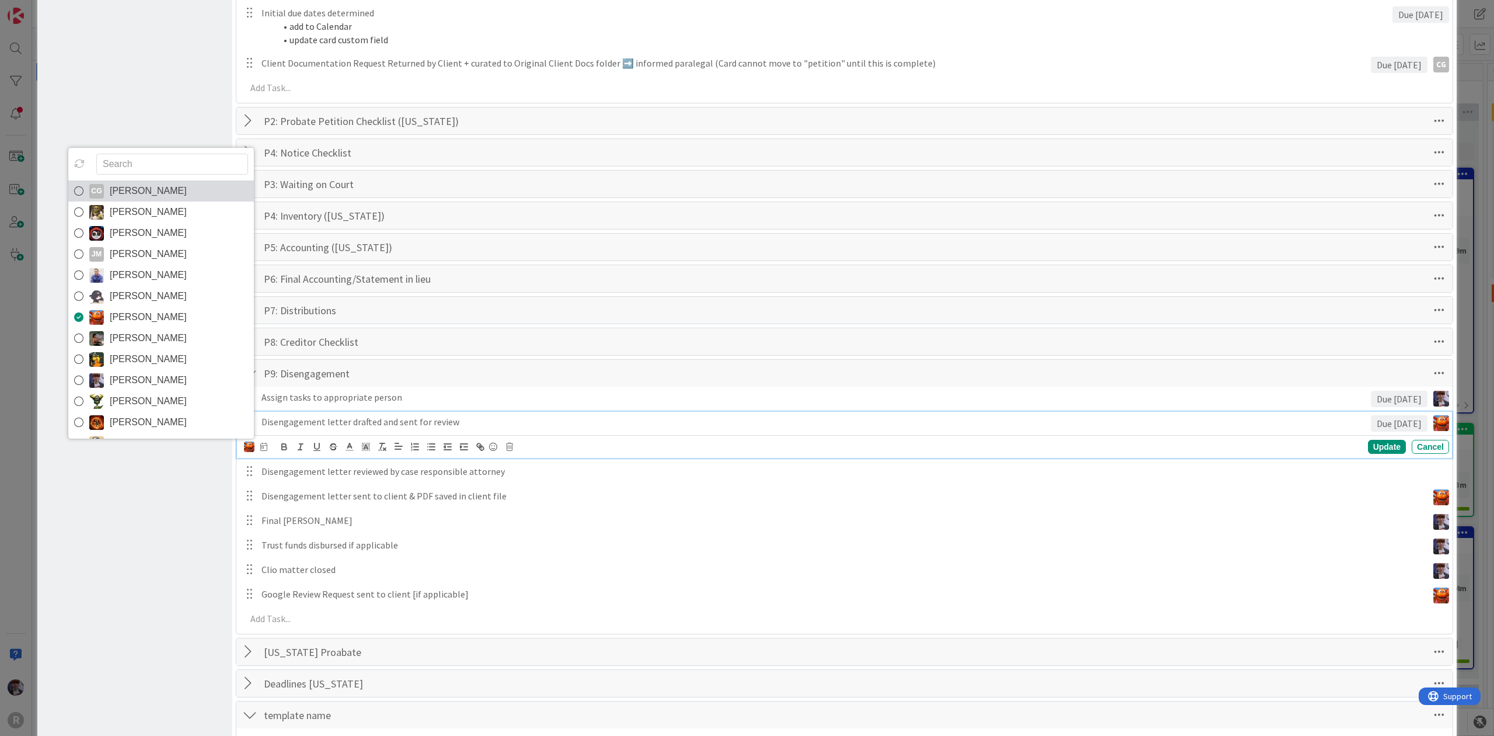
click at [173, 199] on span "[PERSON_NAME]" at bounding box center [148, 191] width 77 height 18
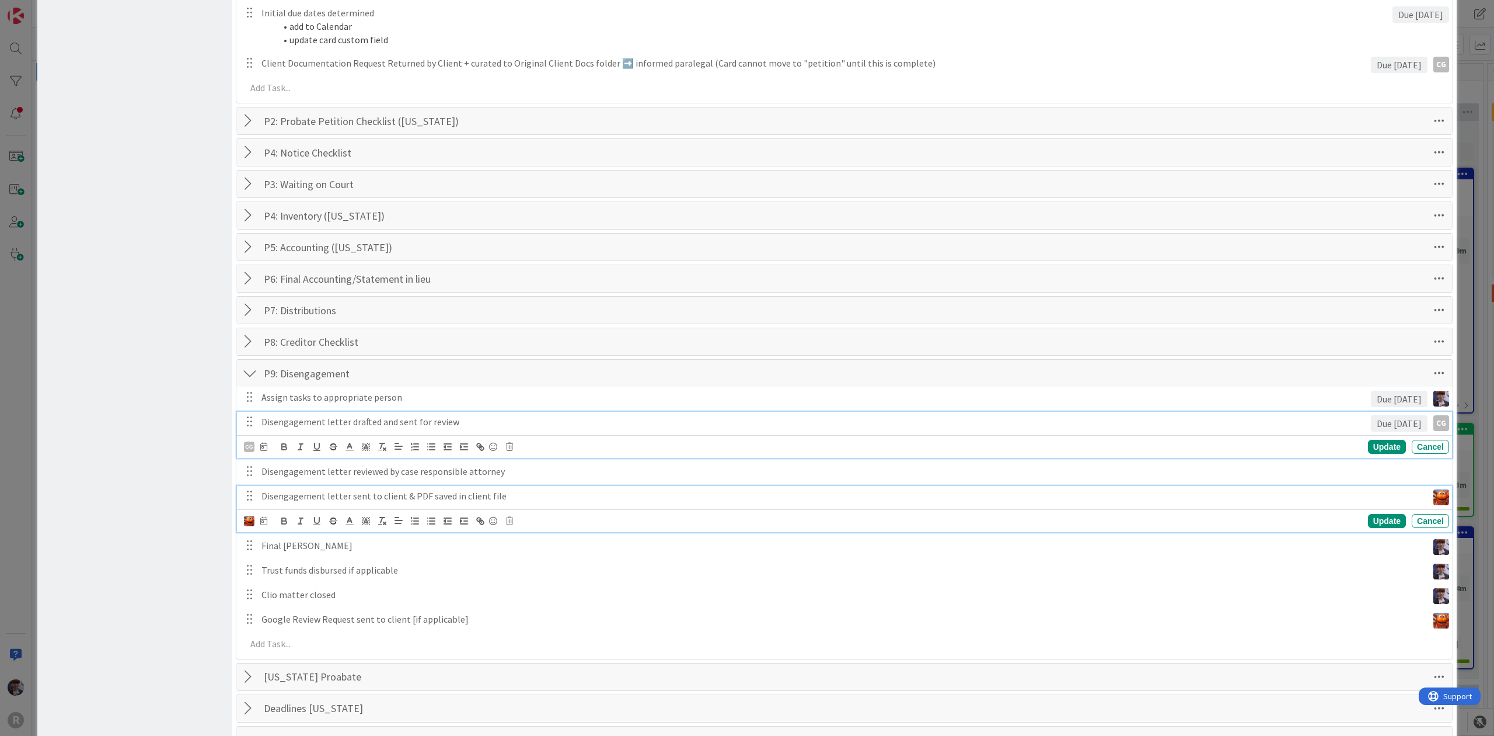
click at [298, 500] on p "Disengagement letter sent to client & PDF saved in client file" at bounding box center [843, 495] width 1162 height 13
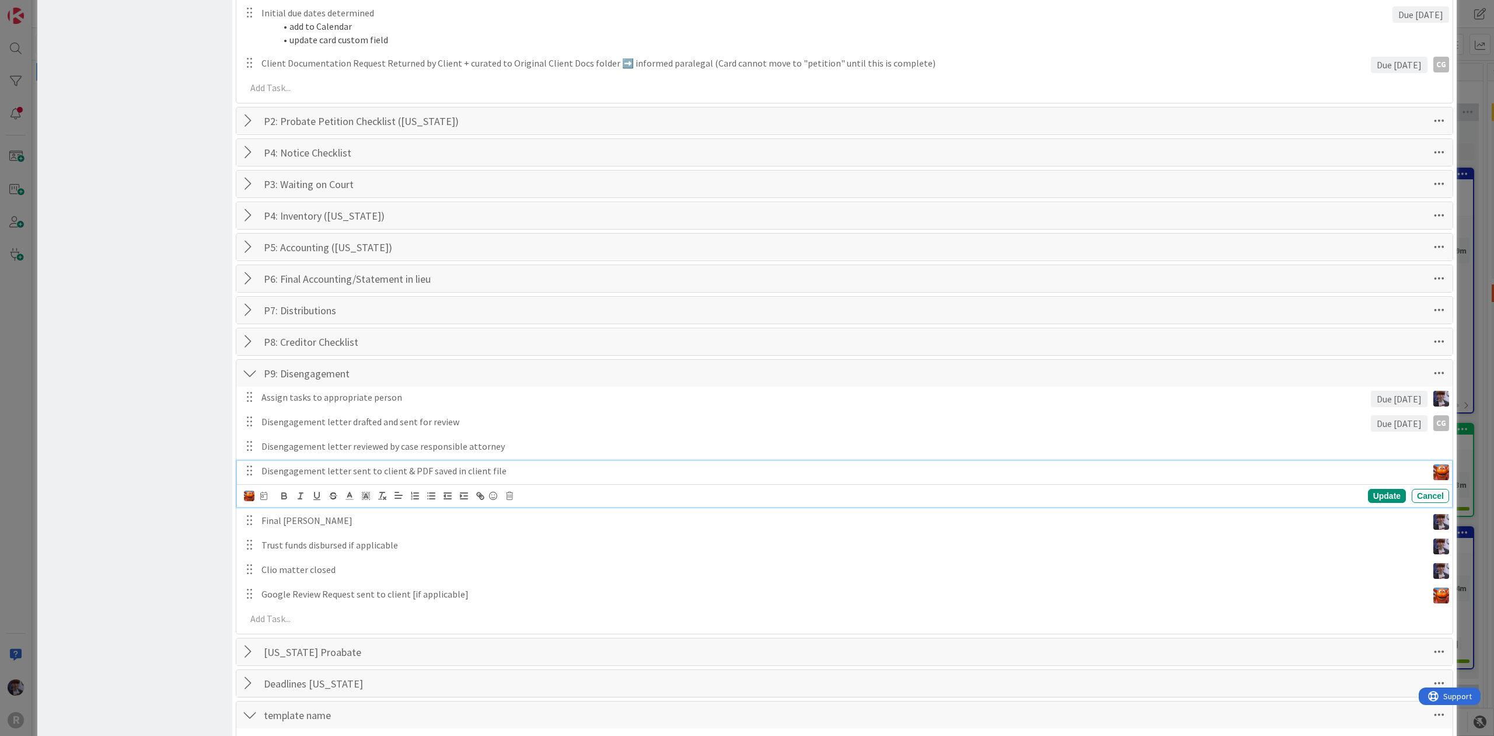
scroll to position [496, 0]
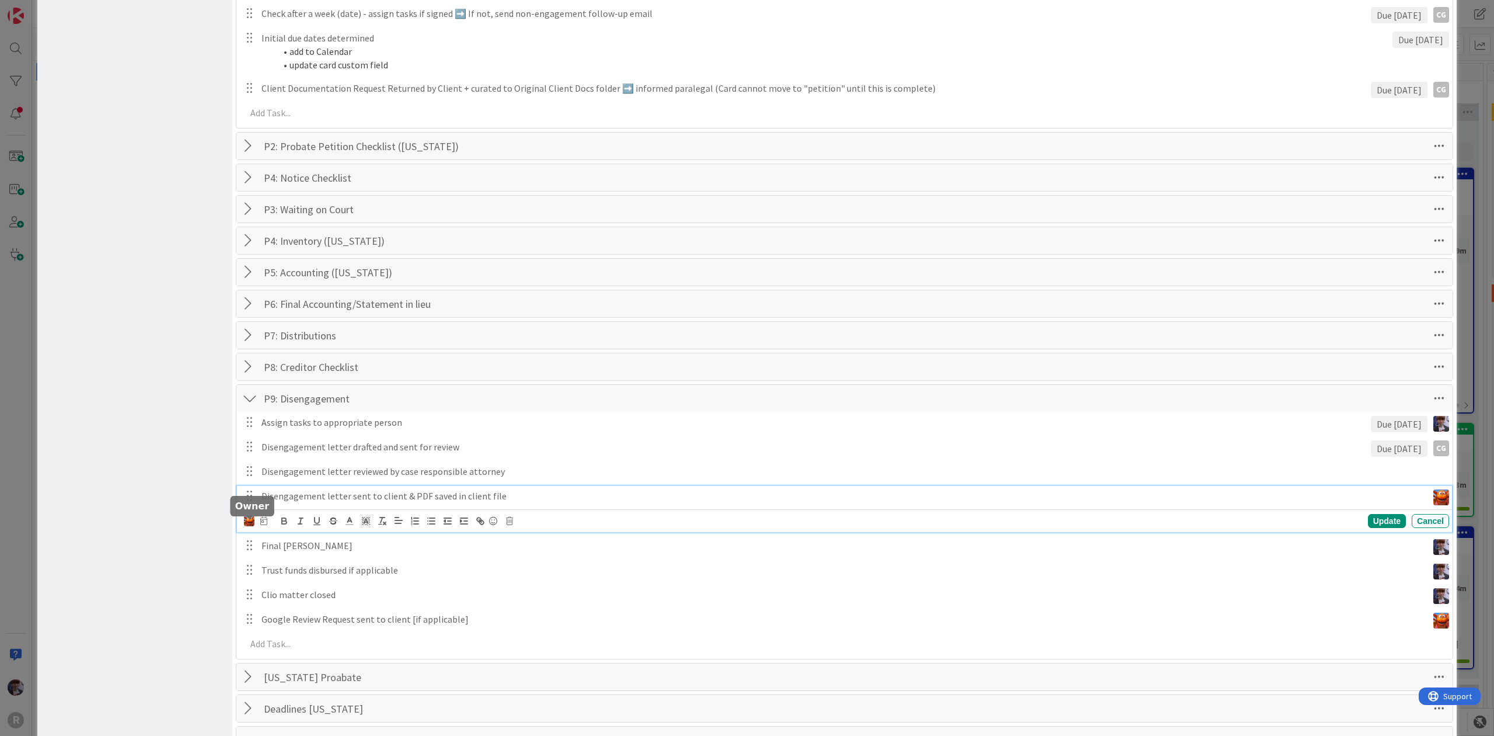
click at [244, 524] on img at bounding box center [249, 520] width 11 height 11
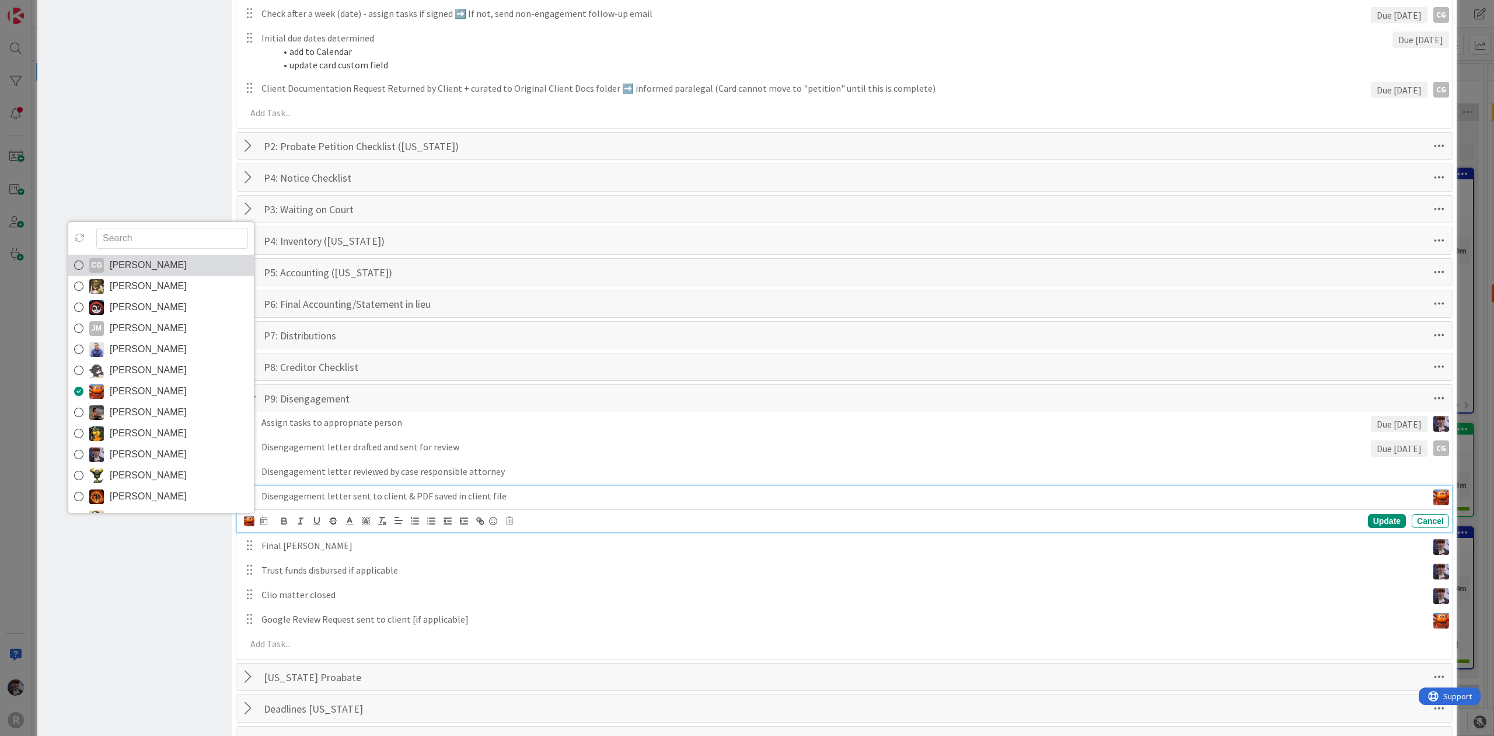
click at [187, 274] on span "[PERSON_NAME]" at bounding box center [148, 265] width 77 height 18
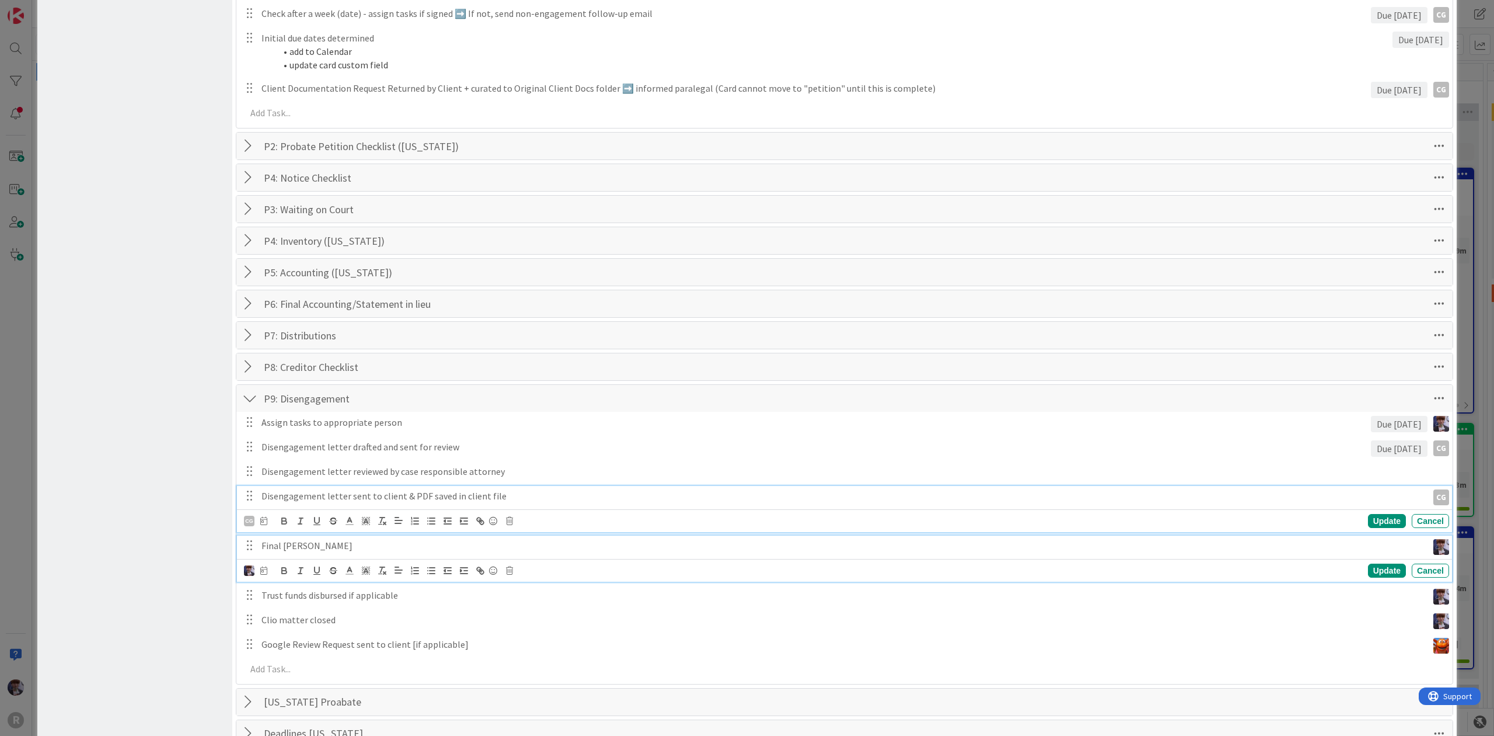
click at [295, 547] on p "Final [PERSON_NAME]" at bounding box center [843, 545] width 1162 height 13
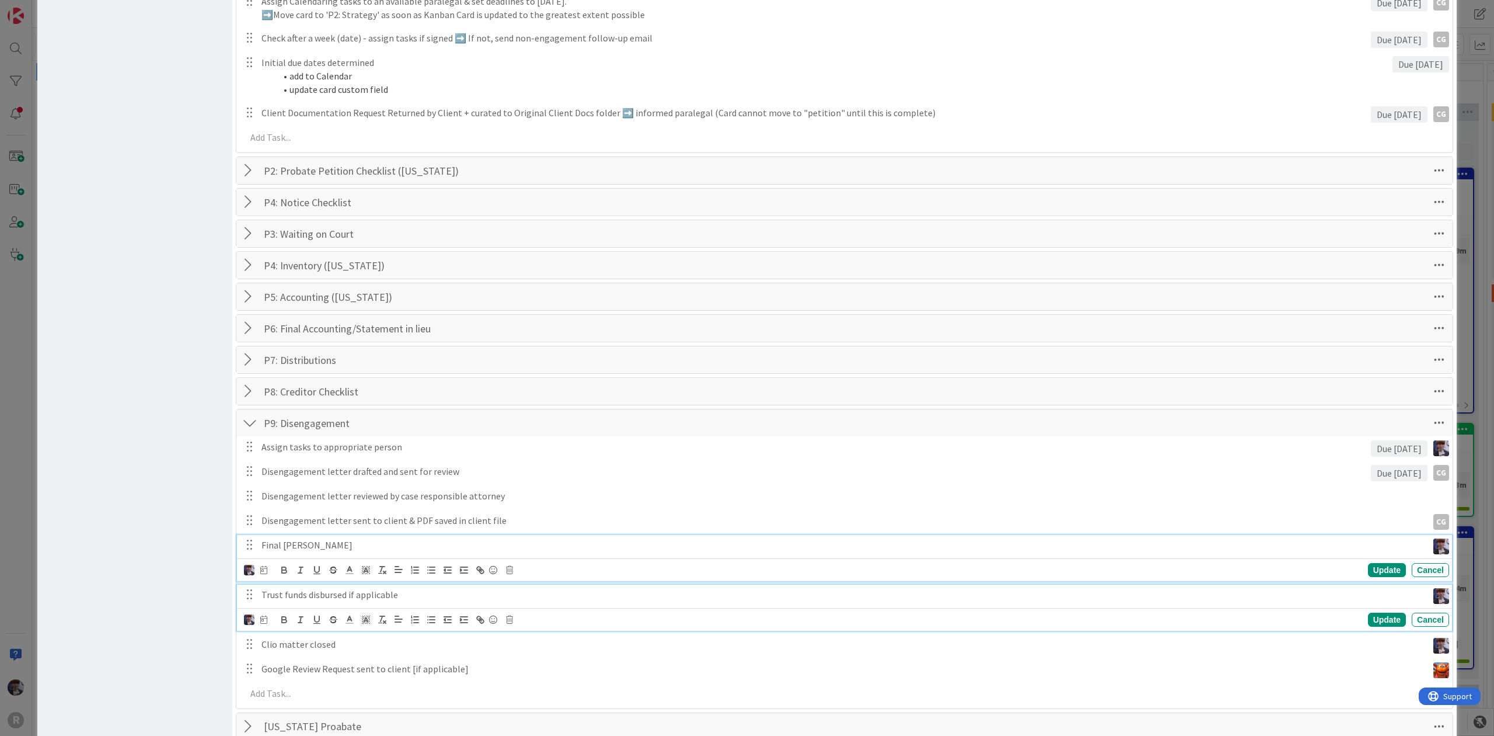
click at [284, 599] on p "Trust funds disbursed if applicable" at bounding box center [843, 594] width 1162 height 13
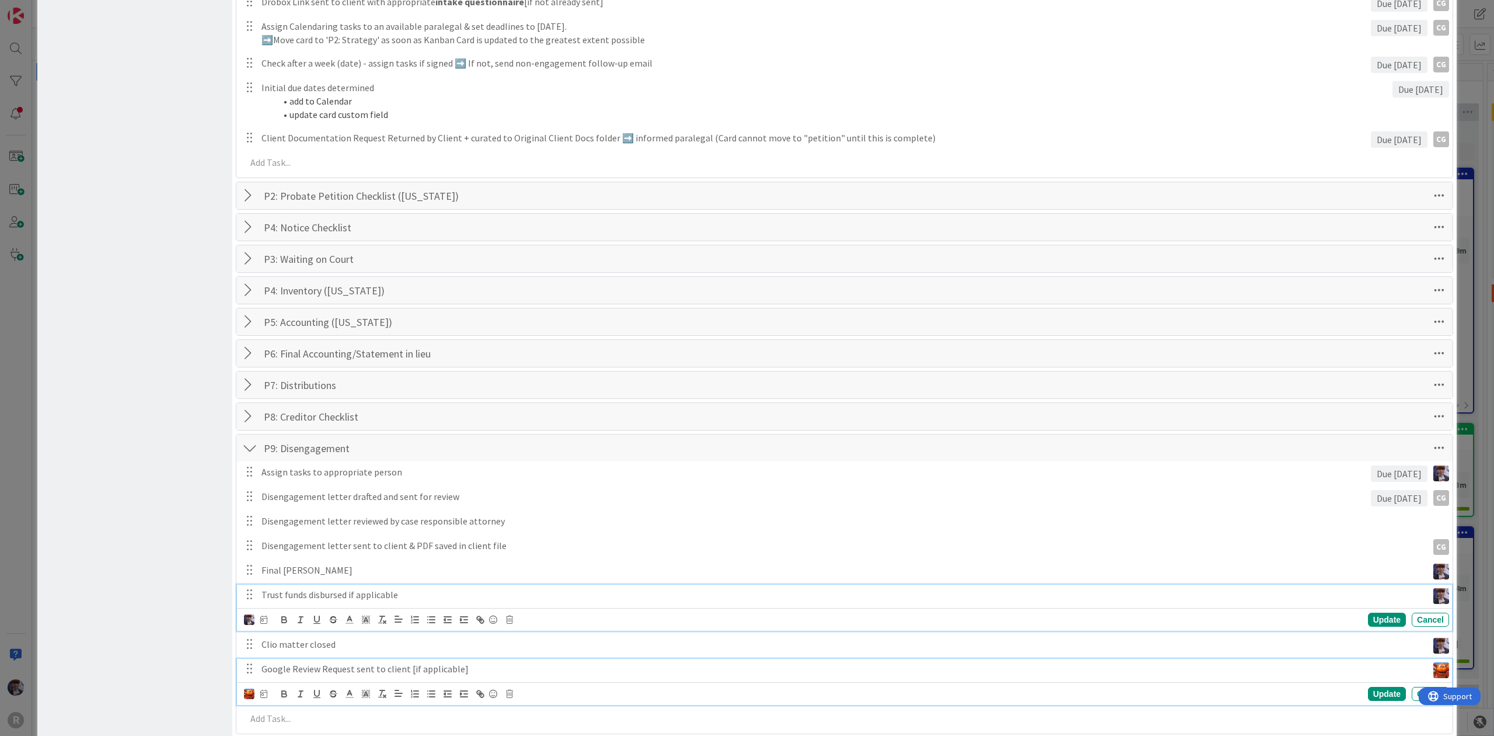
click at [279, 675] on p "Google Review Request sent to client [if applicable]" at bounding box center [843, 668] width 1162 height 13
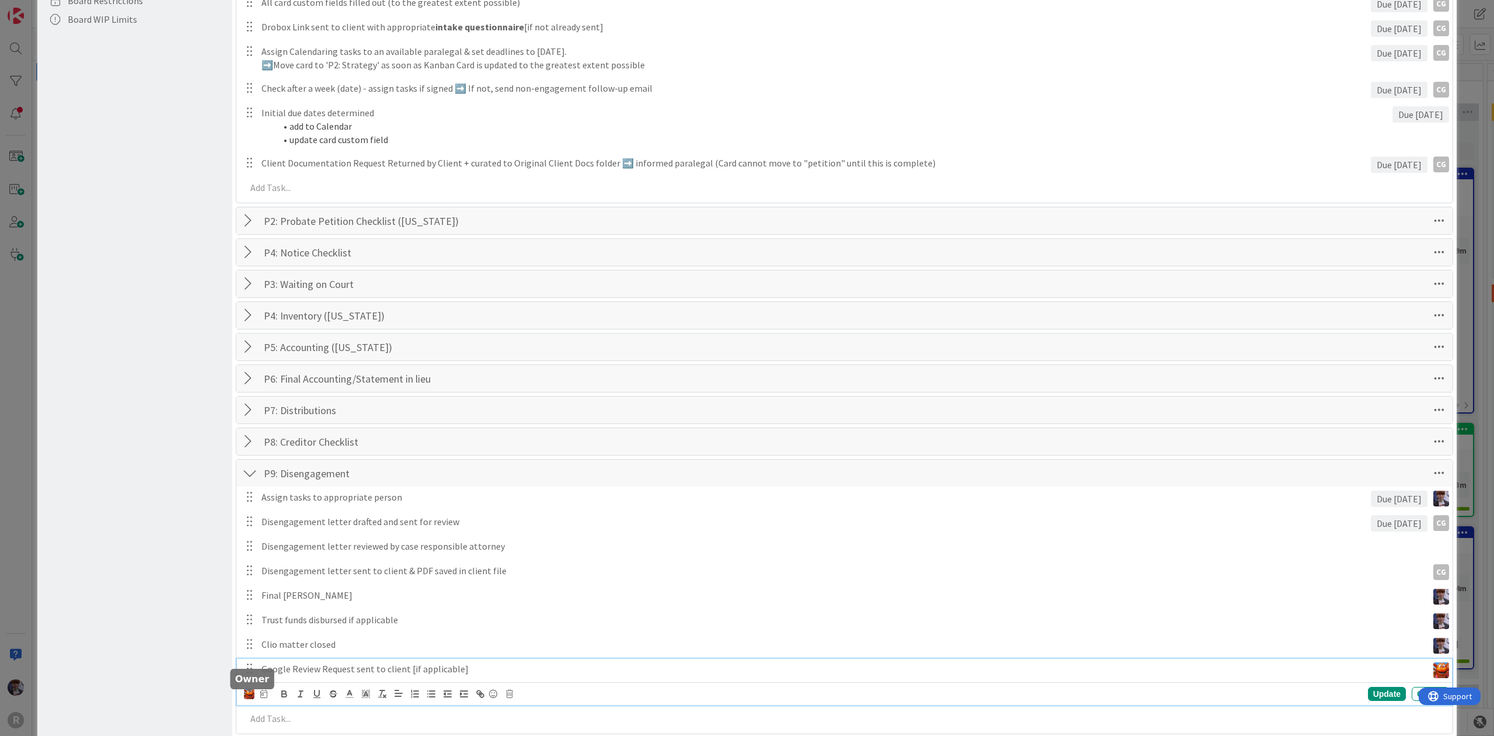
click at [251, 699] on img at bounding box center [249, 693] width 11 height 11
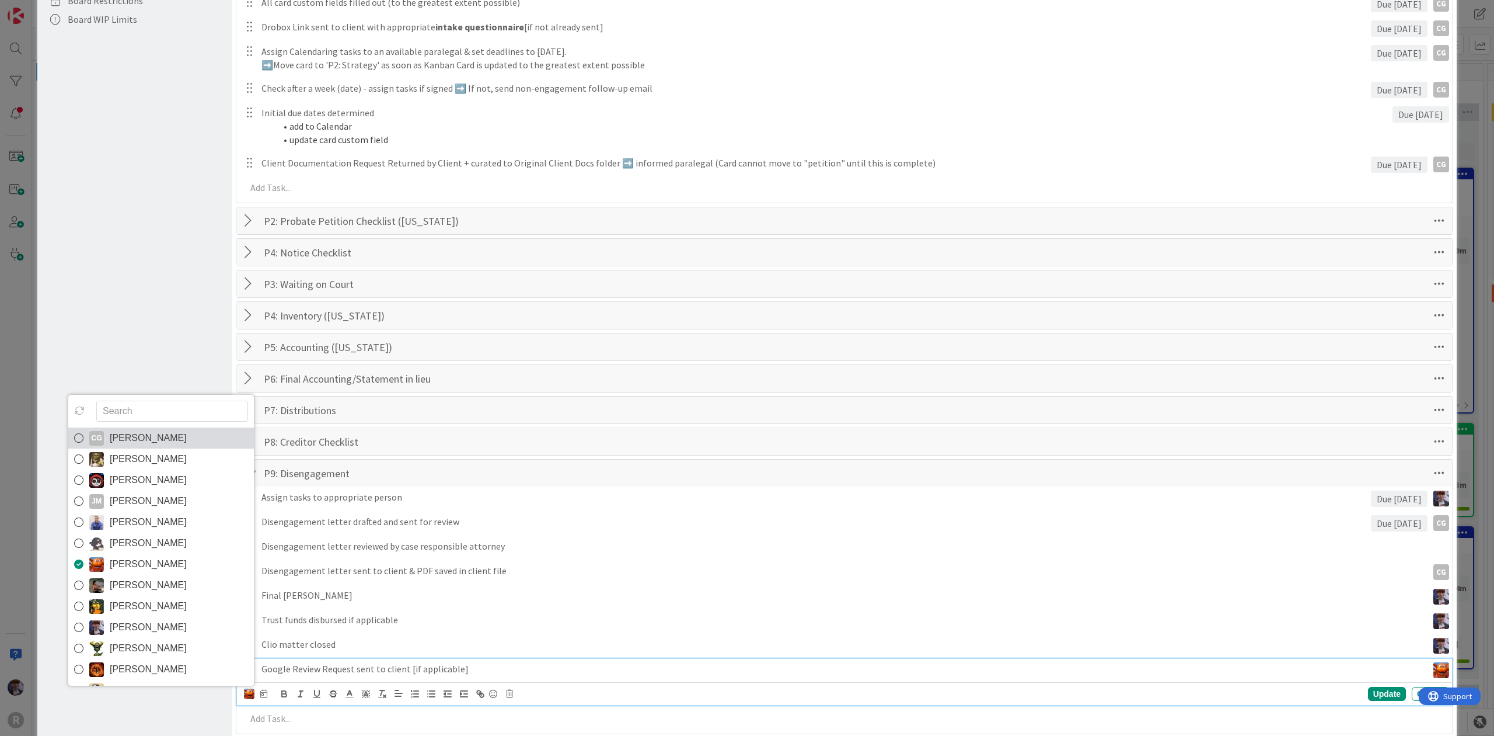
click at [162, 447] on span "[PERSON_NAME]" at bounding box center [148, 438] width 77 height 18
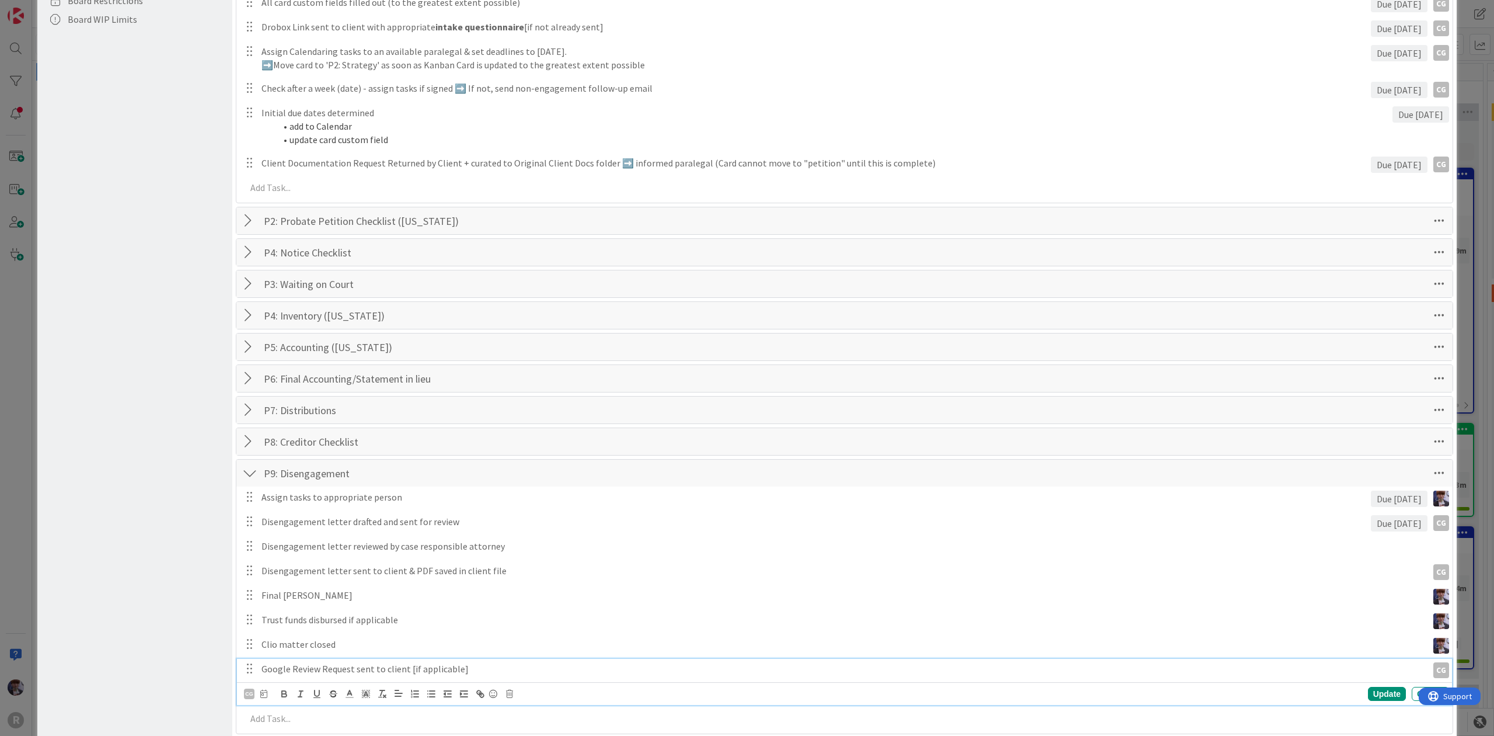
click at [166, 527] on div "Board Settings You are an Administrator . You can edit all settings. Popular Au…" at bounding box center [134, 229] width 195 height 1268
drag, startPoint x: 1451, startPoint y: 437, endPoint x: 1231, endPoint y: 383, distance: 227.1
click at [1452, 437] on div "Board Settings You are an Administrator . You can edit all settings. Popular Au…" at bounding box center [747, 368] width 1494 height 736
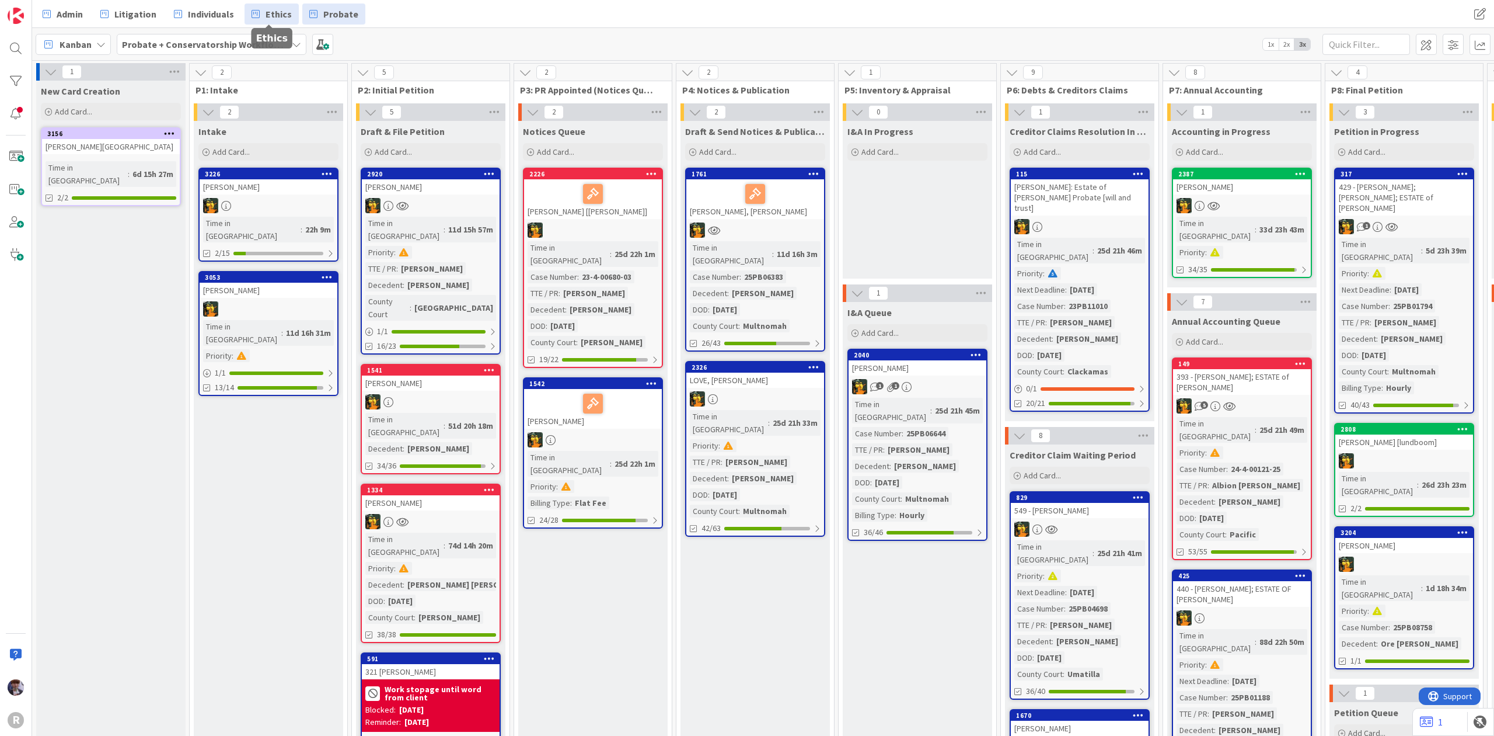
click at [255, 4] on link "Ethics" at bounding box center [272, 14] width 54 height 21
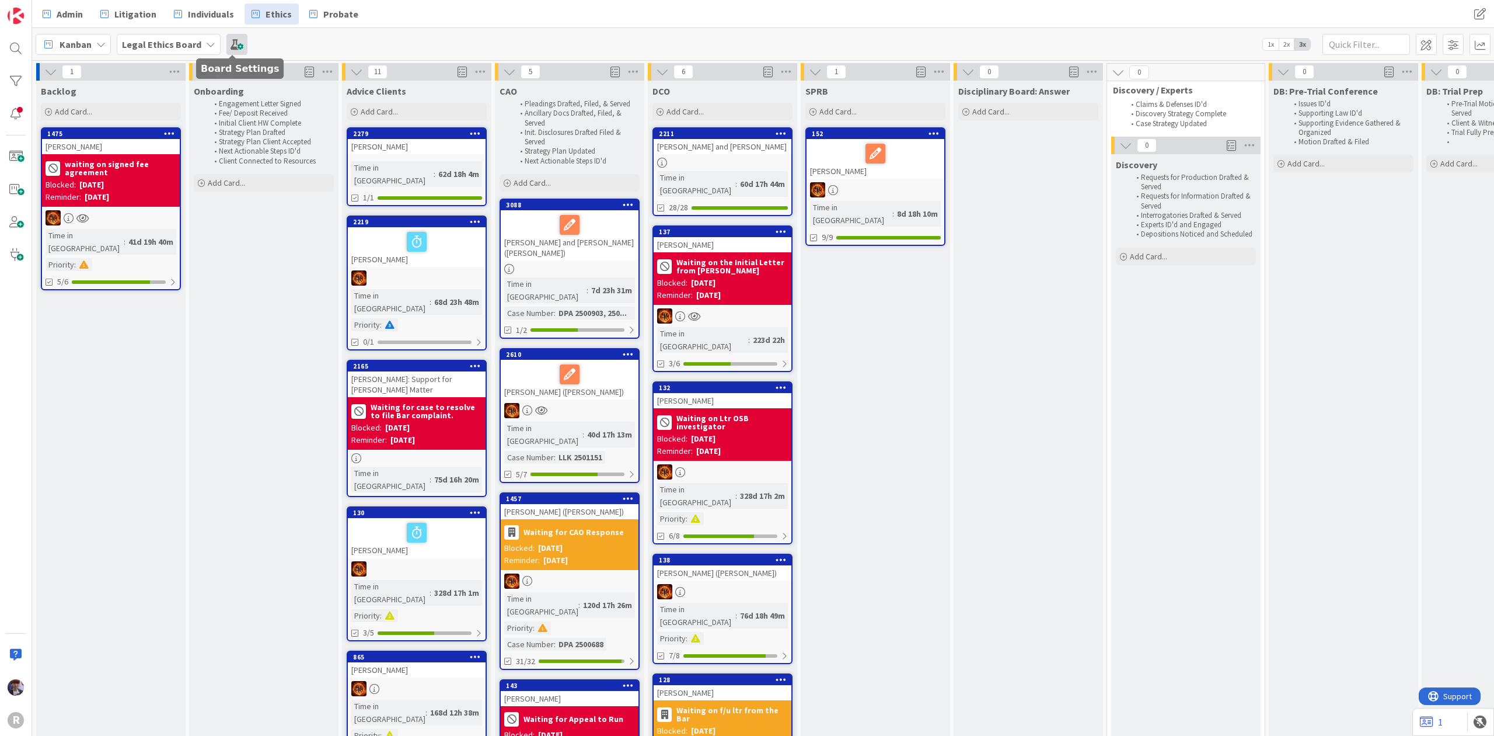
click at [234, 44] on span at bounding box center [236, 44] width 21 height 21
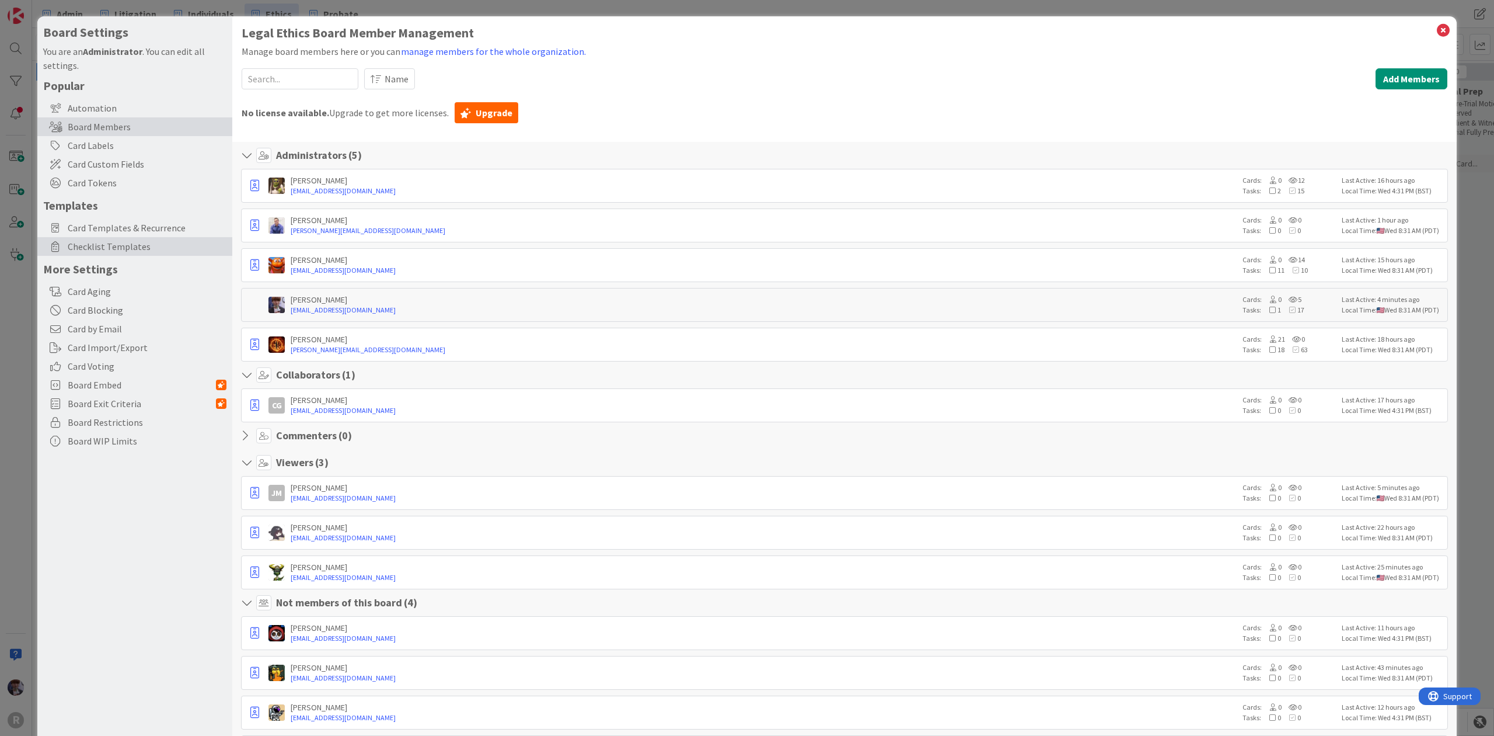
click at [113, 250] on span "Checklist Templates" at bounding box center [147, 246] width 159 height 14
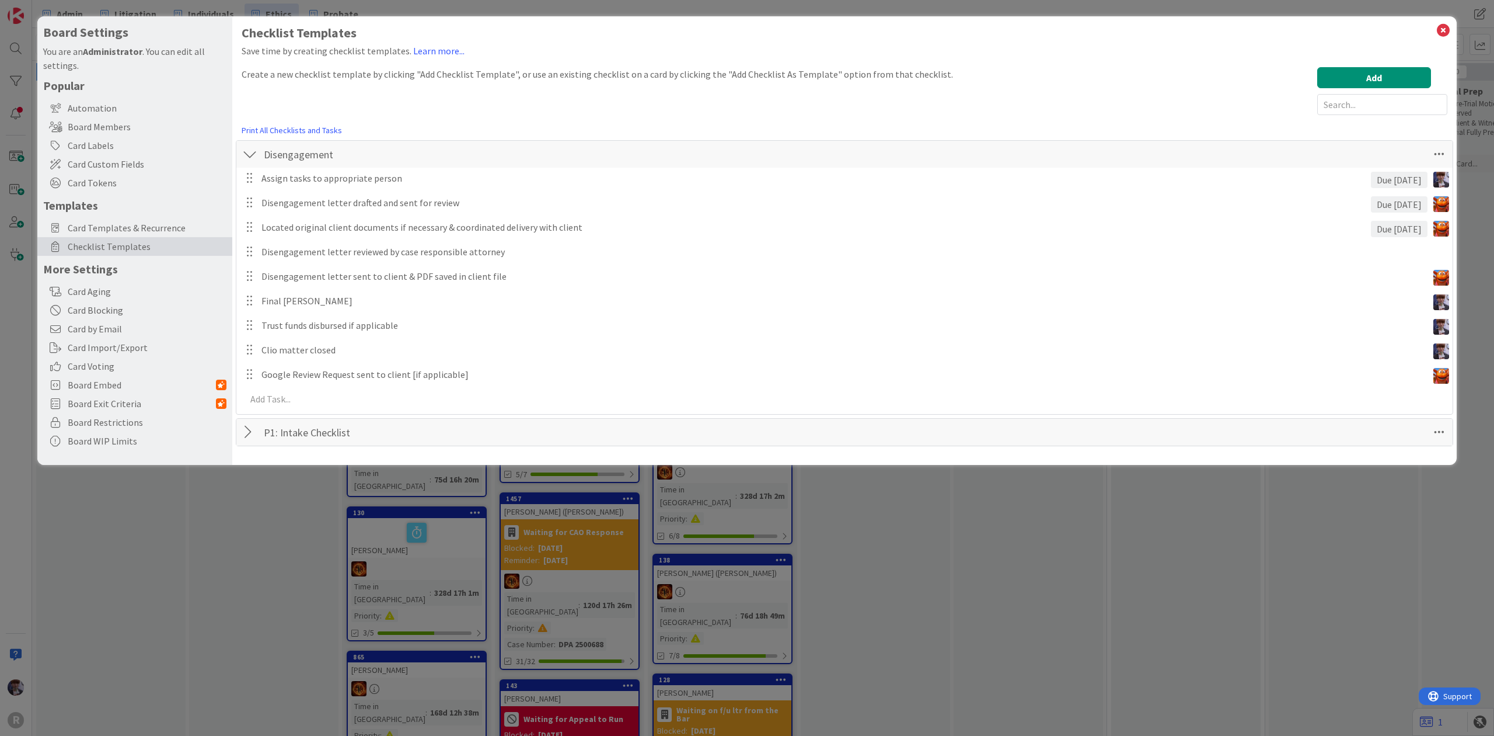
click at [249, 439] on div at bounding box center [249, 431] width 15 height 21
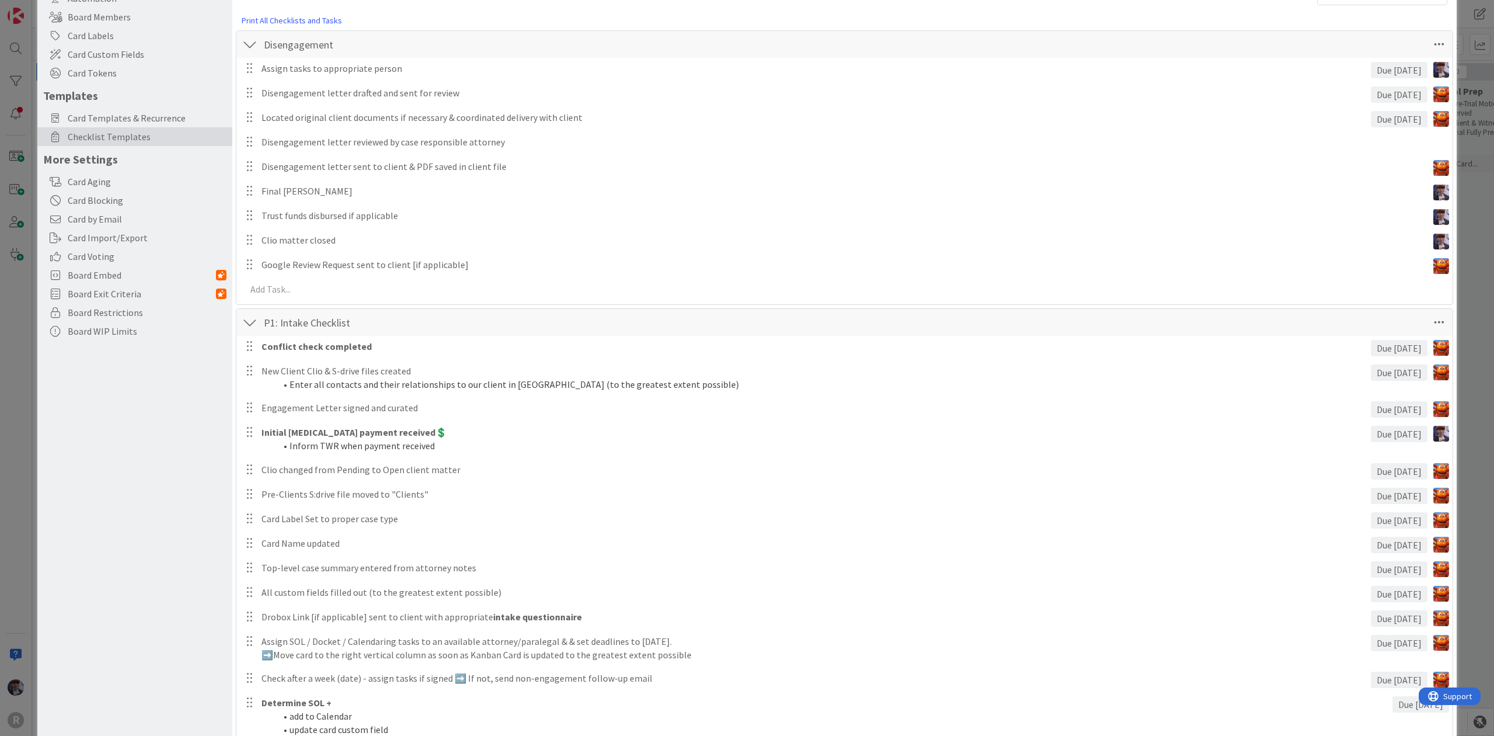
scroll to position [281, 0]
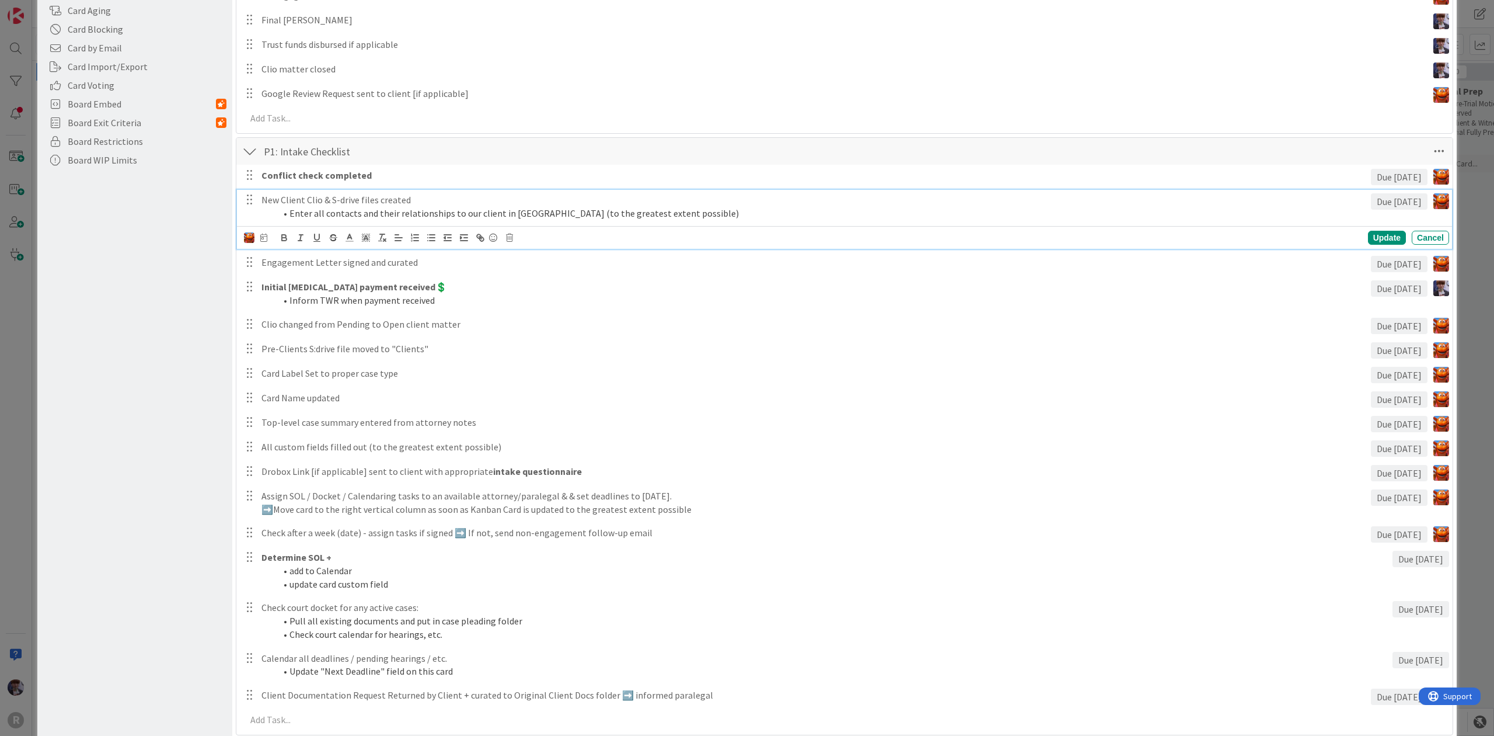
click at [297, 204] on p "New Client Clio & S-drive files created" at bounding box center [814, 199] width 1105 height 13
click at [252, 239] on img at bounding box center [249, 237] width 11 height 11
click at [182, 290] on span "[PERSON_NAME]" at bounding box center [148, 289] width 77 height 18
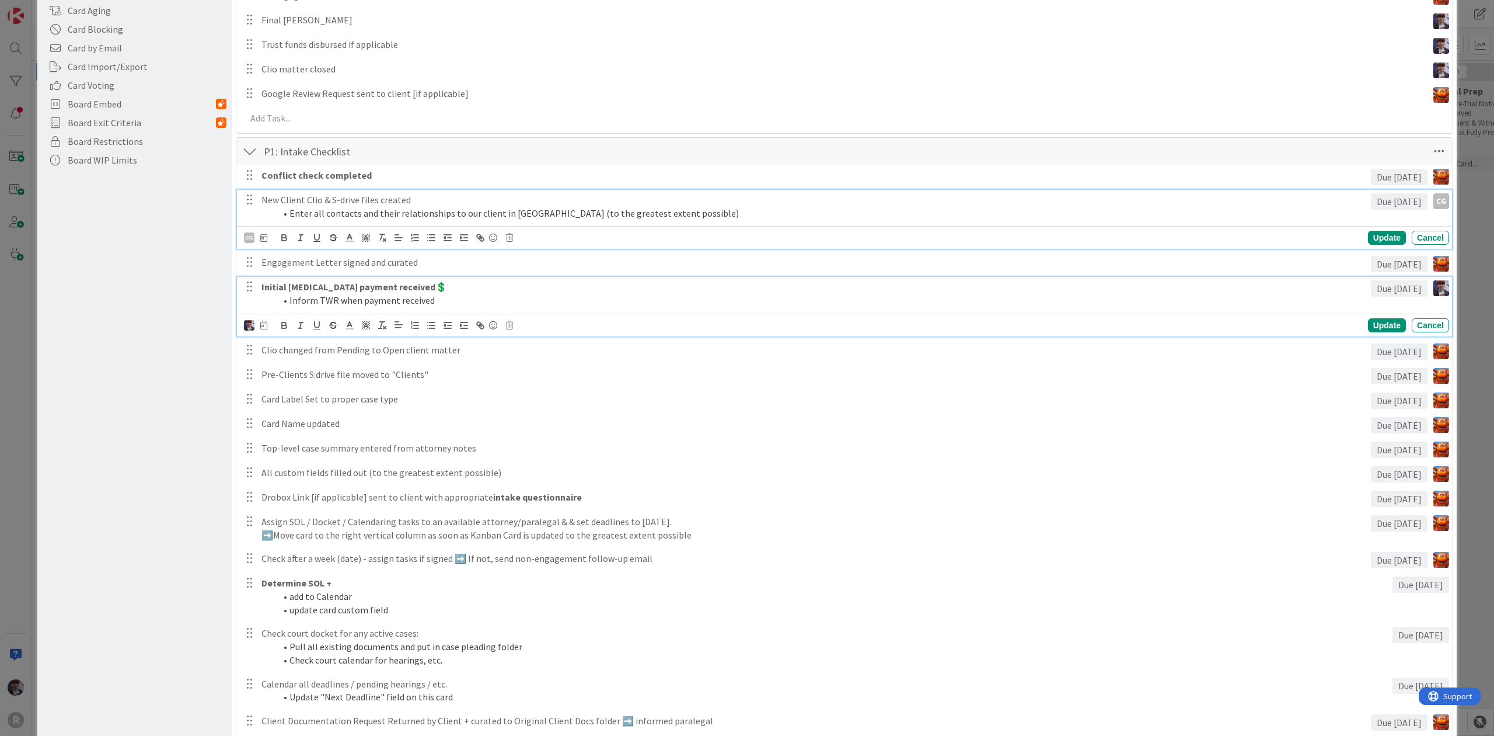
click at [276, 292] on strong "Initial [MEDICAL_DATA] payment received💲" at bounding box center [355, 287] width 186 height 12
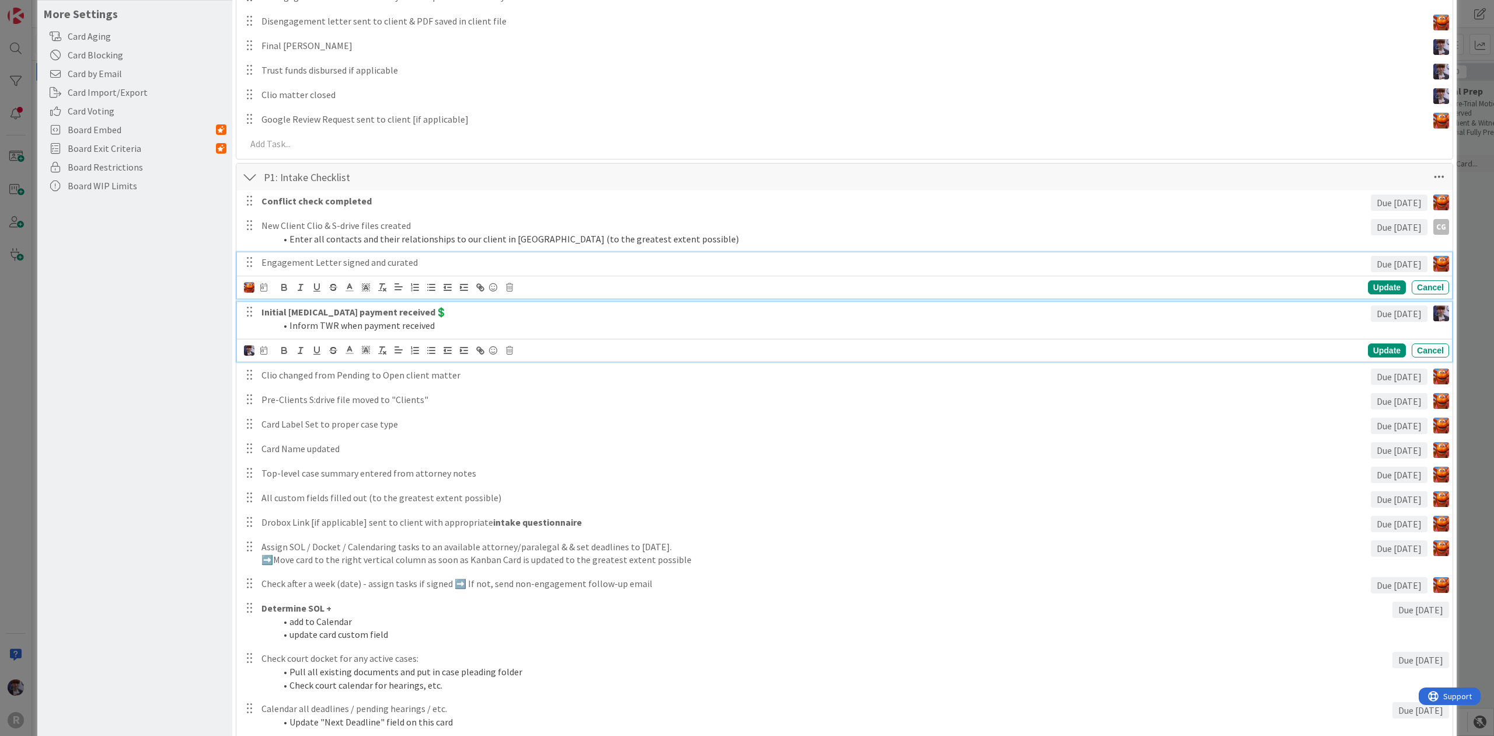
click at [269, 269] on div "Engagement Letter signed and curated Due [DATE] Update Cancel" at bounding box center [844, 275] width 1215 height 46
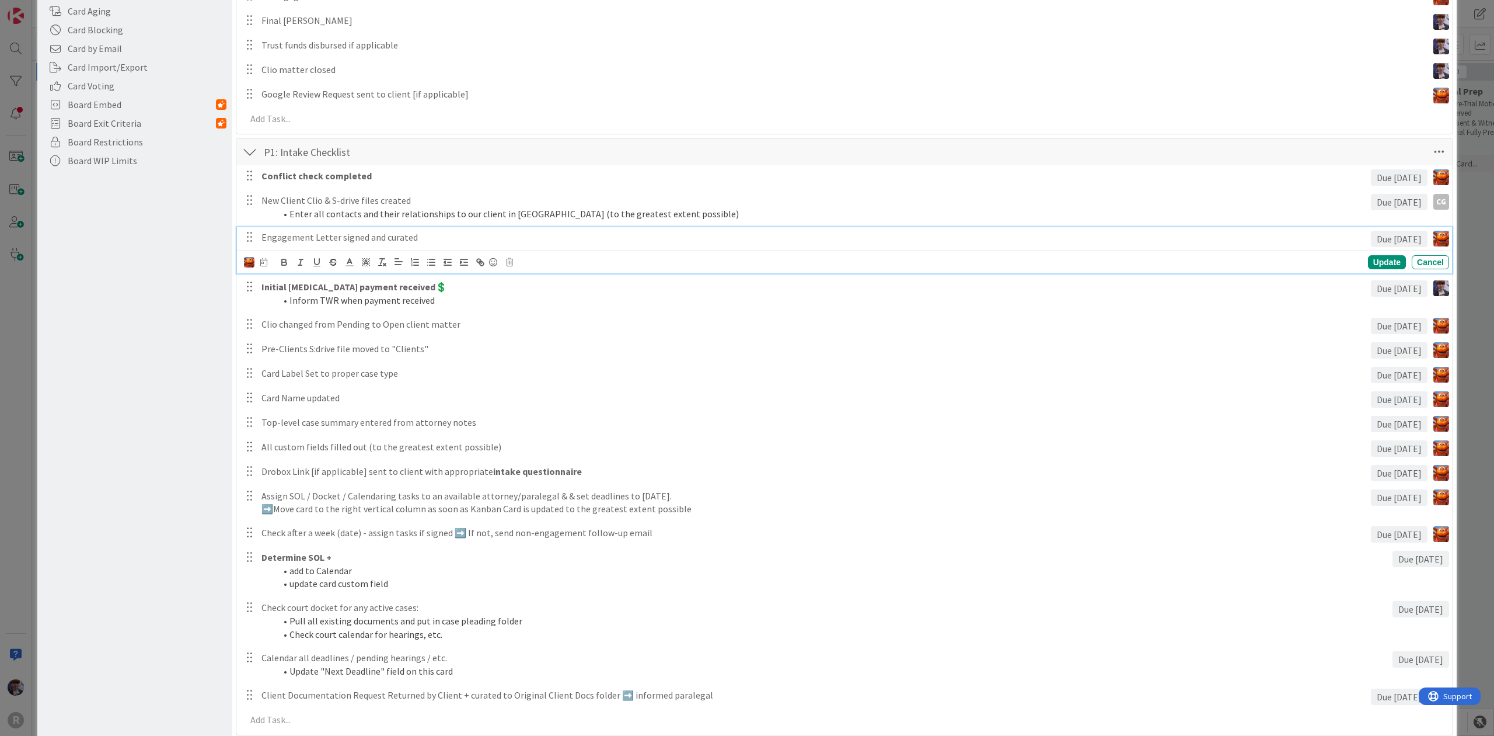
click at [246, 267] on img at bounding box center [249, 262] width 11 height 11
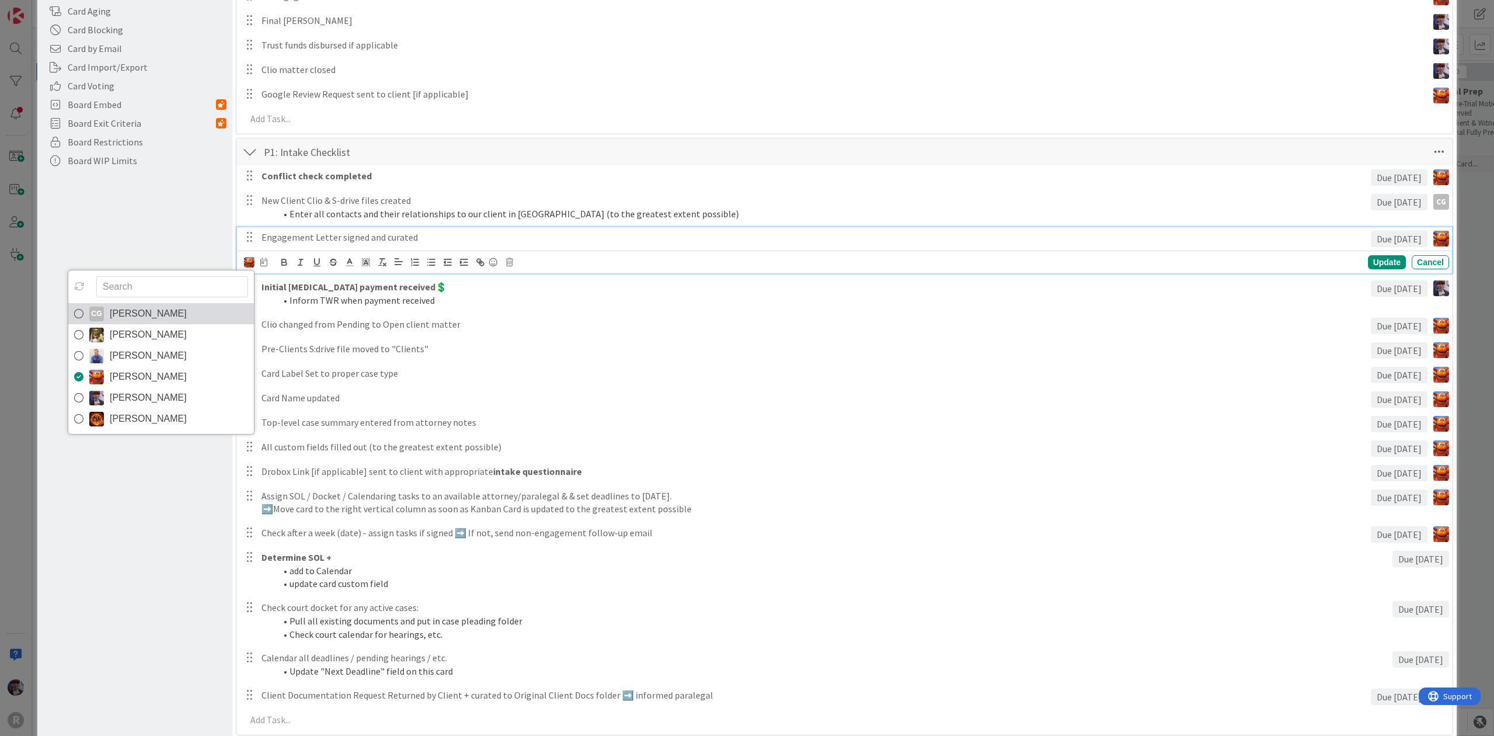
click at [213, 320] on link "CG [PERSON_NAME]" at bounding box center [161, 313] width 186 height 21
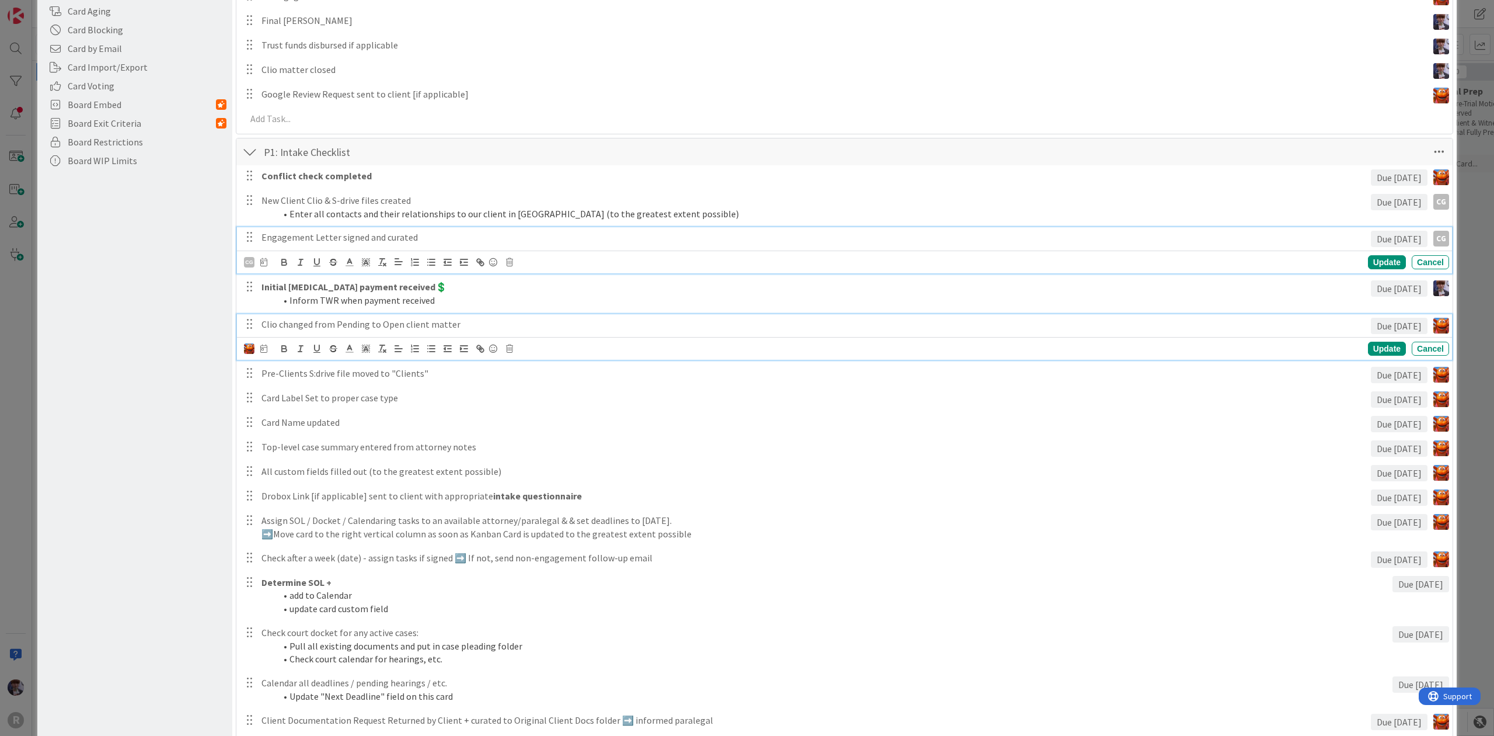
click at [311, 320] on p "Clio changed from Pending to Open client matter" at bounding box center [814, 324] width 1105 height 13
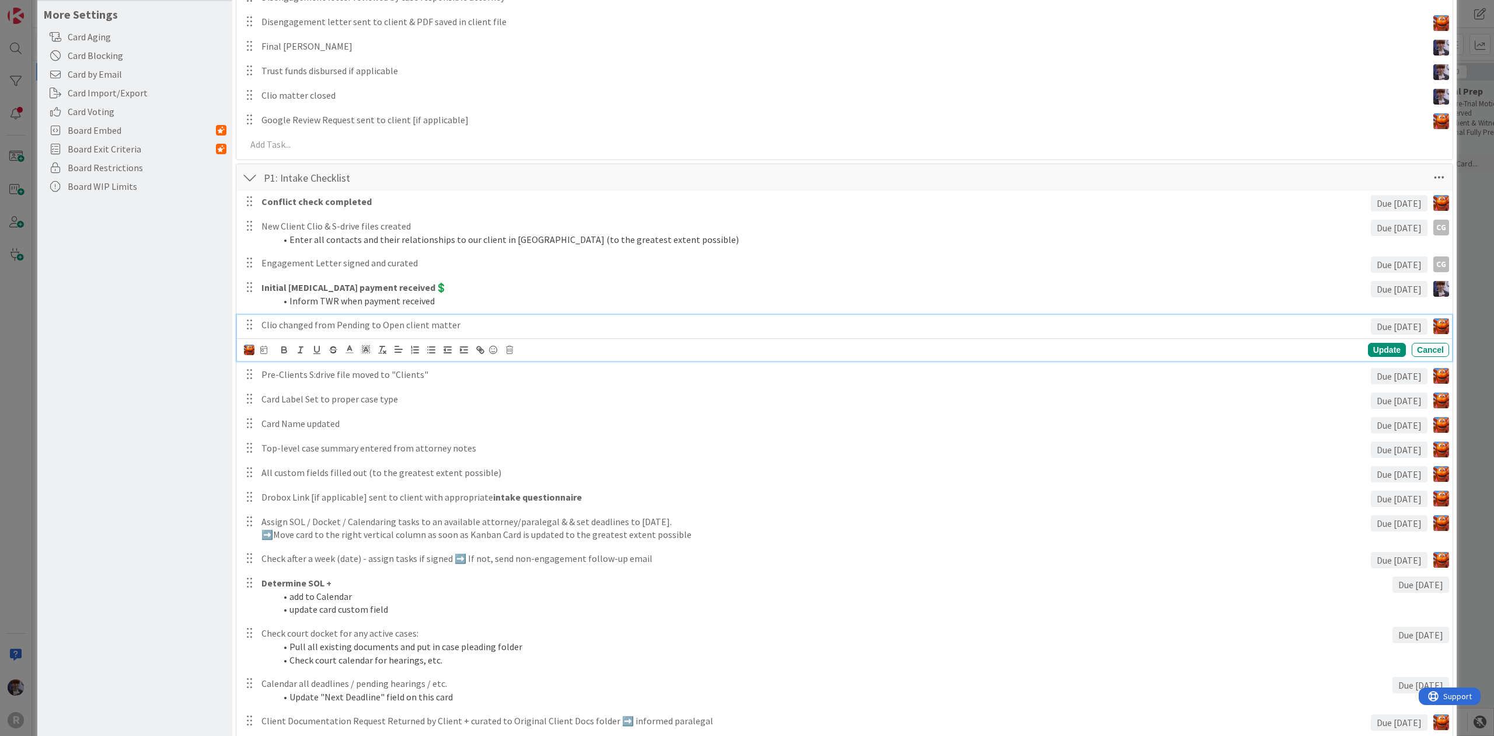
click at [249, 351] on img at bounding box center [249, 349] width 11 height 11
click at [219, 395] on link "CG [PERSON_NAME]" at bounding box center [161, 401] width 186 height 21
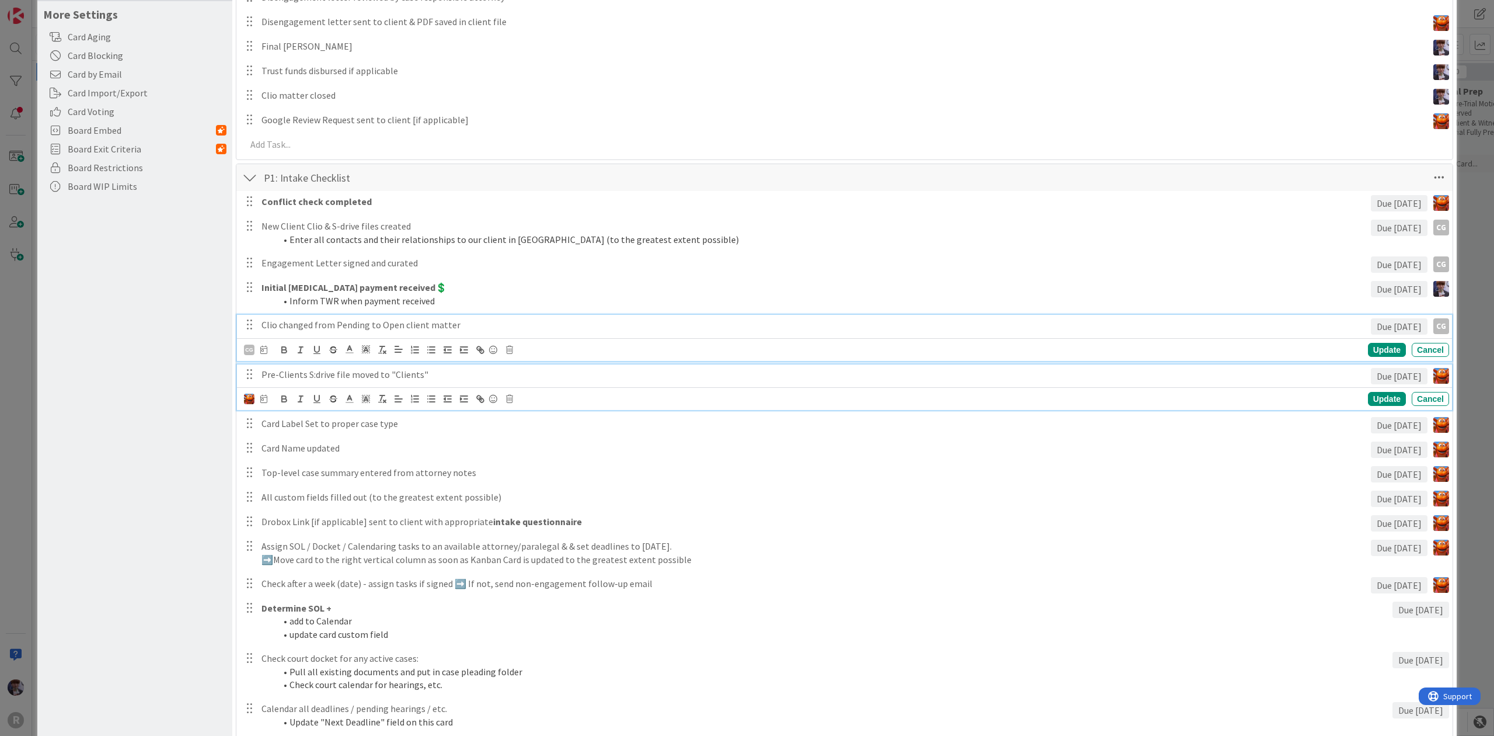
click at [278, 382] on div "Pre-Clients S:drive file moved to "Clients"" at bounding box center [814, 374] width 1114 height 20
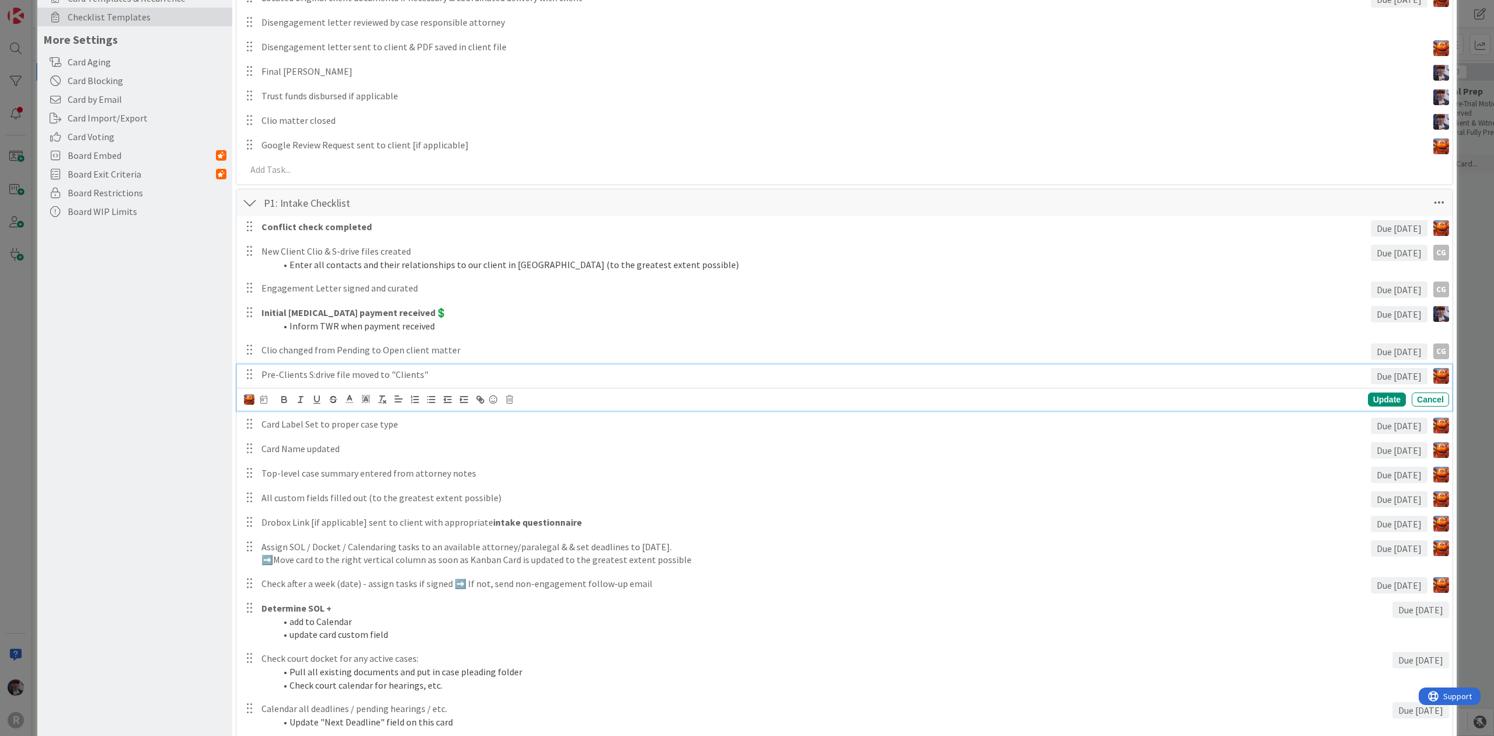
click at [244, 400] on img at bounding box center [249, 399] width 11 height 11
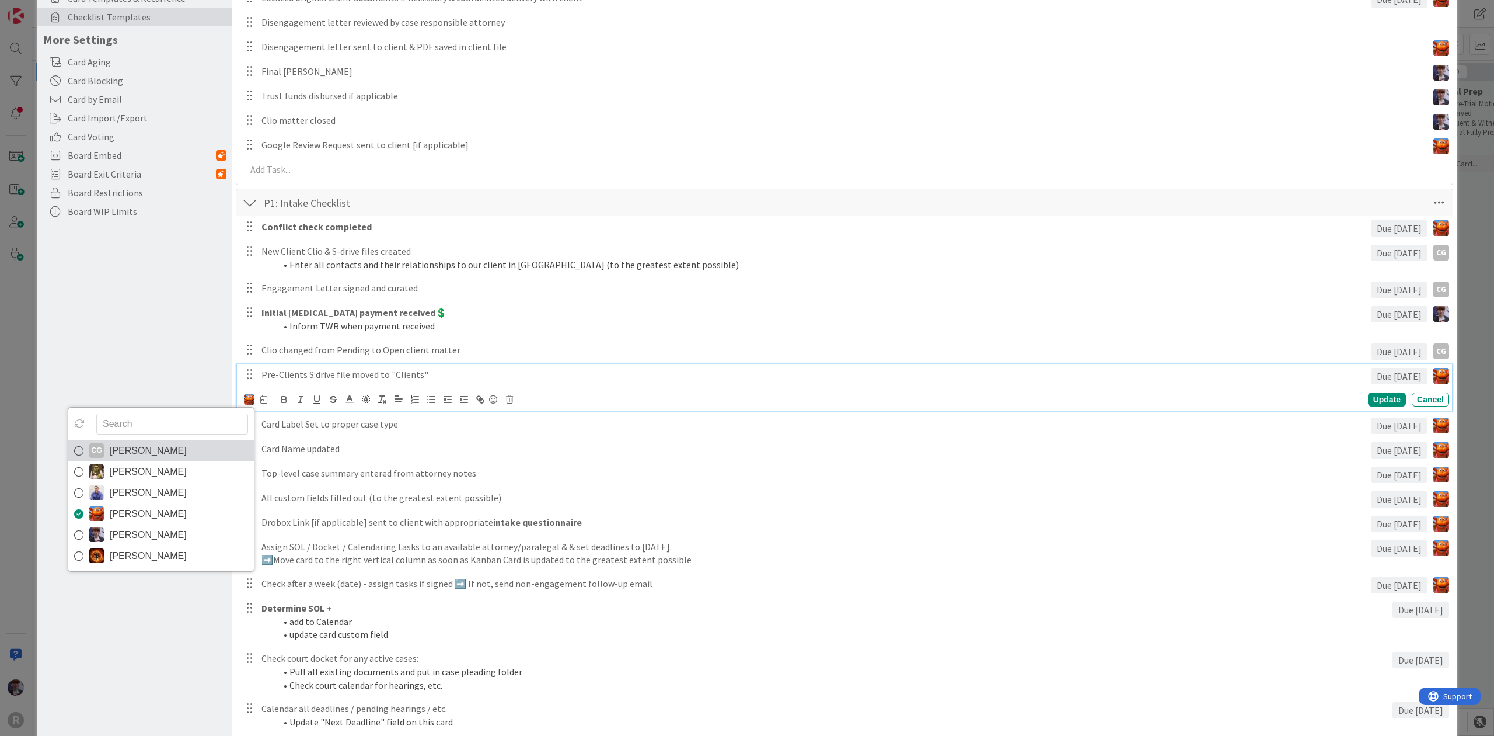
click at [169, 451] on span "[PERSON_NAME]" at bounding box center [148, 451] width 77 height 18
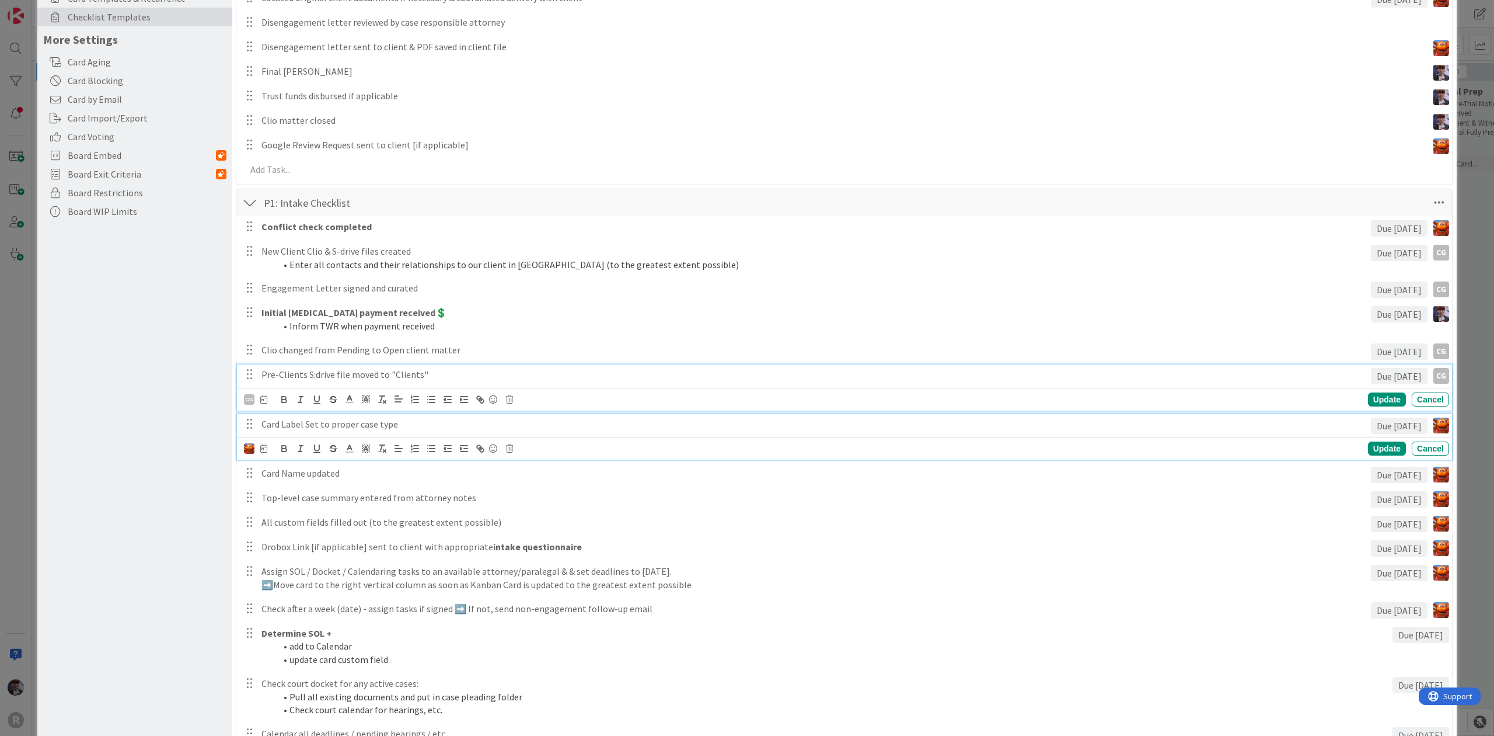
click at [288, 423] on p "Card Label Set to proper case type" at bounding box center [814, 423] width 1105 height 13
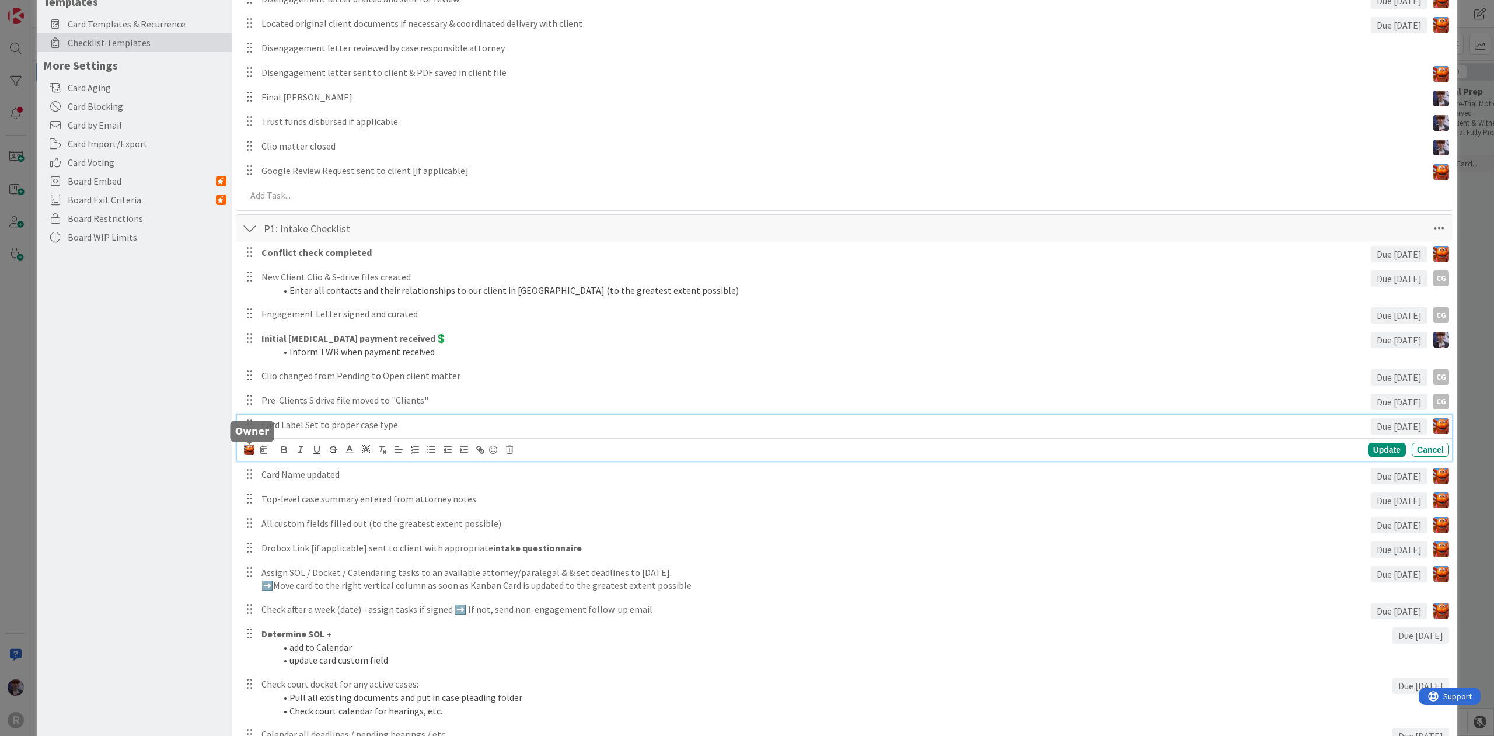
click at [248, 449] on img at bounding box center [249, 449] width 11 height 11
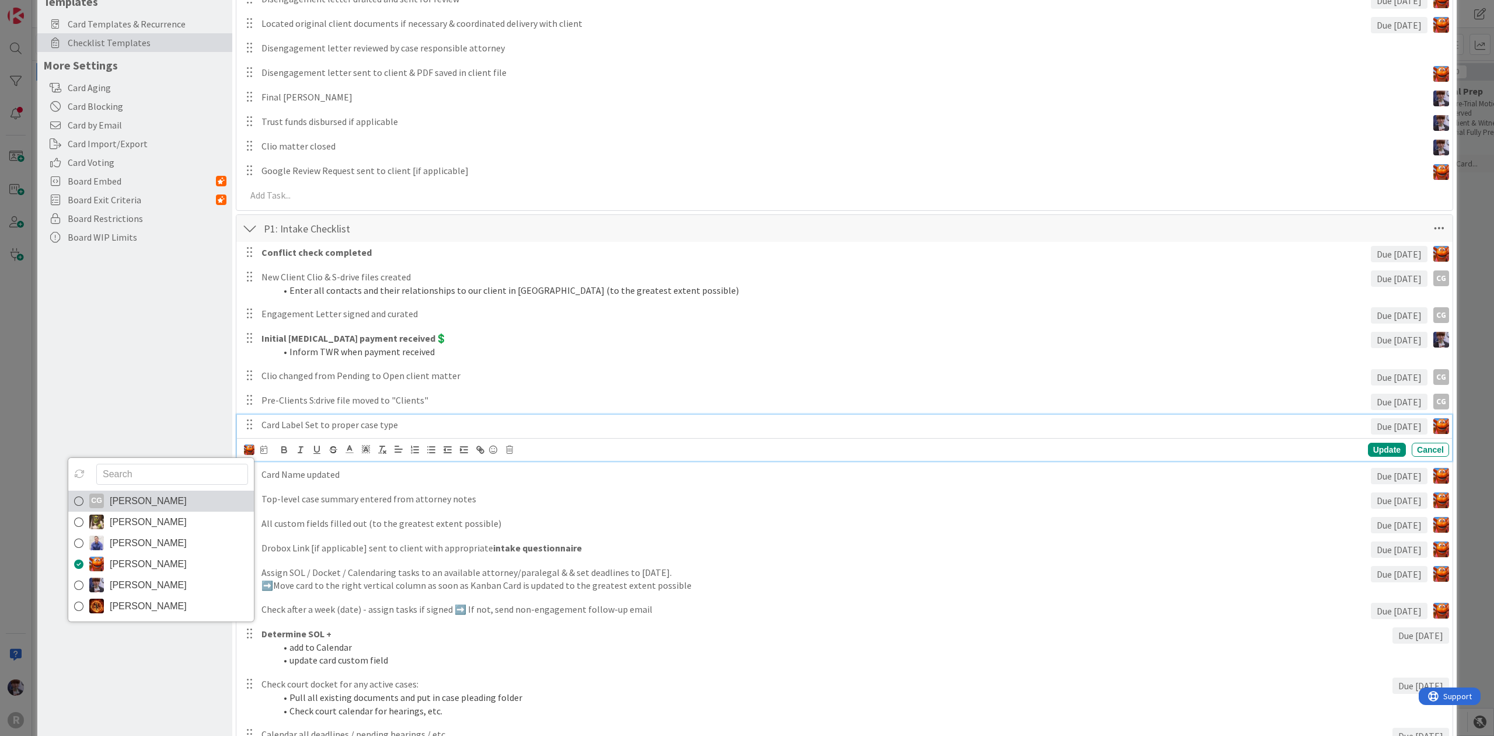
click at [157, 506] on span "[PERSON_NAME]" at bounding box center [148, 501] width 77 height 18
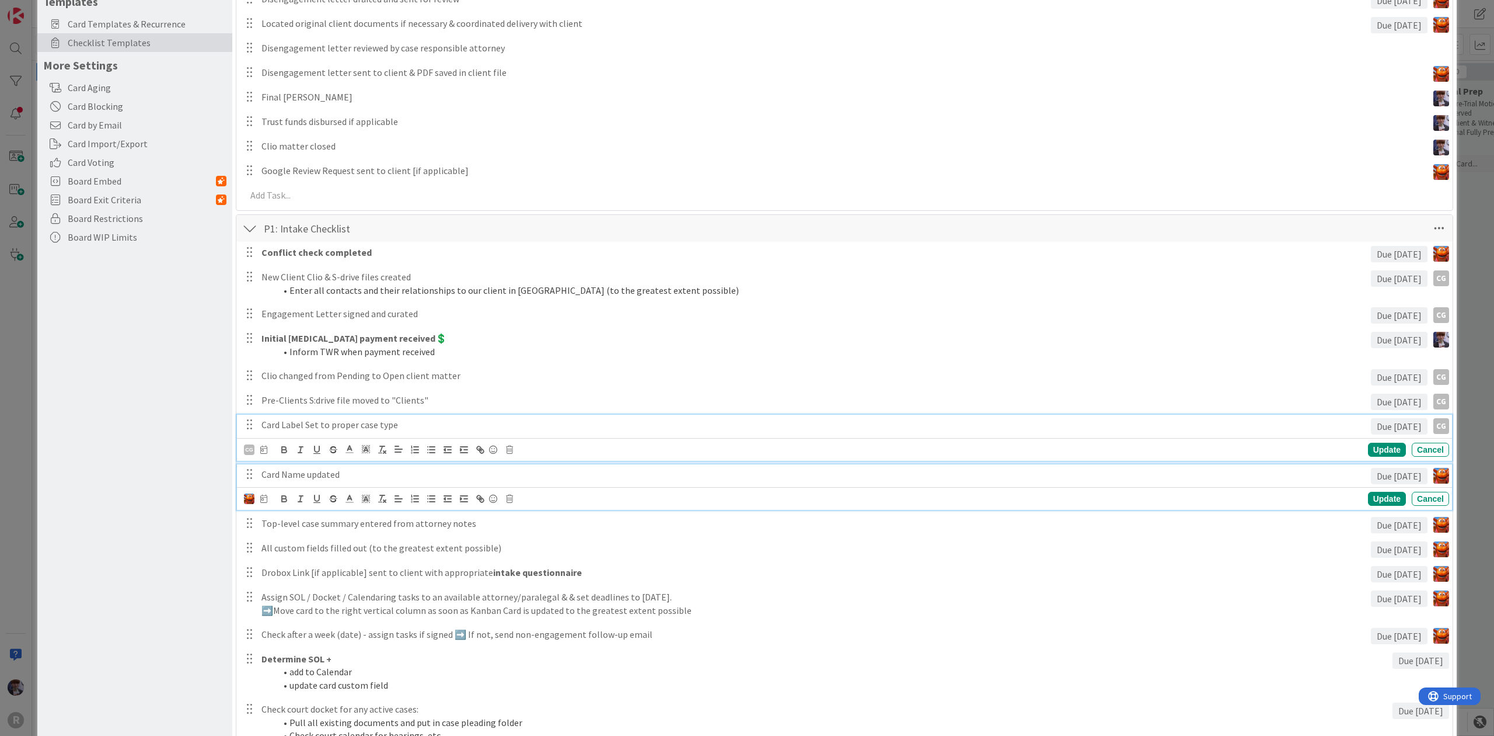
click at [314, 473] on p "Card Name updated" at bounding box center [814, 474] width 1105 height 13
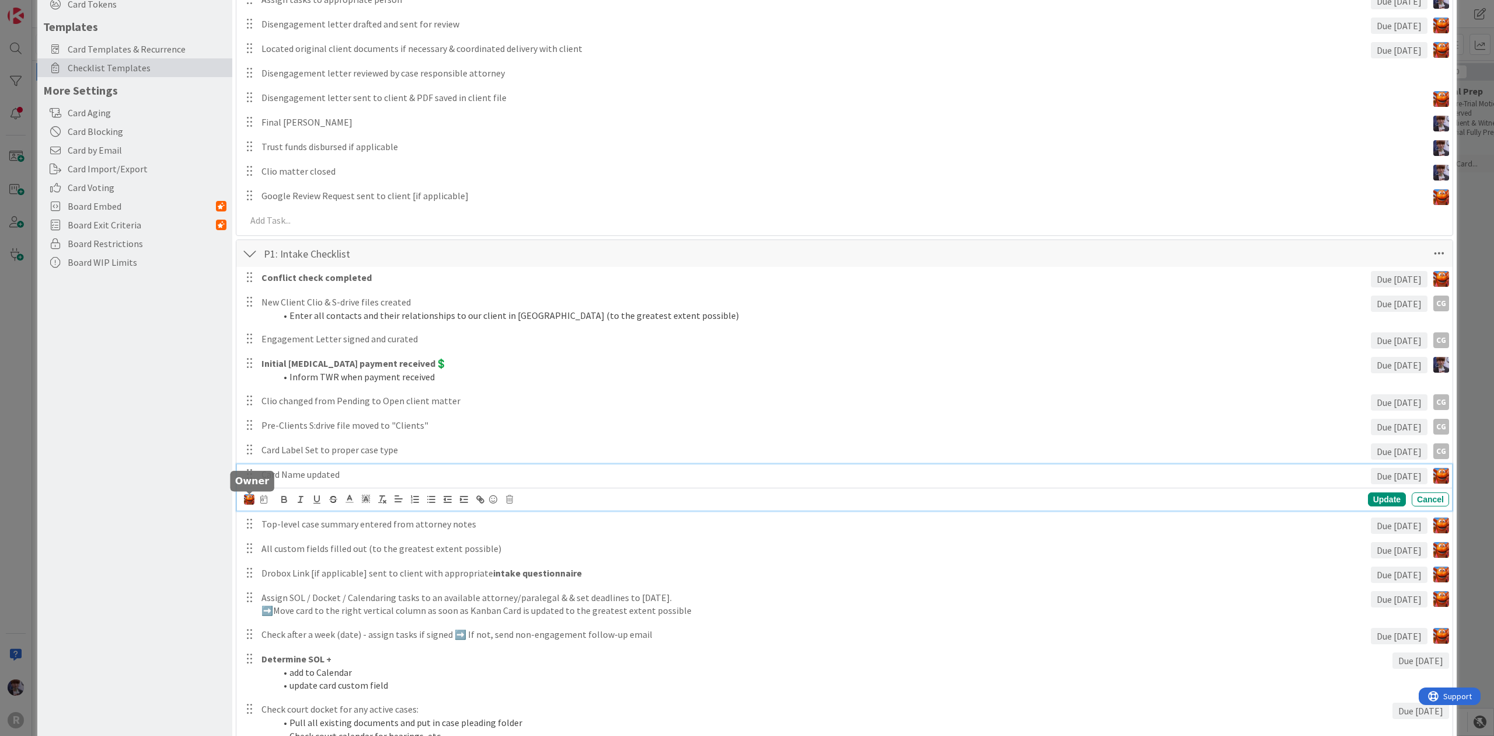
click at [248, 500] on img at bounding box center [249, 499] width 11 height 11
click at [192, 537] on div "CG [PERSON_NAME] [PERSON_NAME] [PERSON_NAME] [PERSON_NAME] [PERSON_NAME] [PERSO…" at bounding box center [161, 589] width 187 height 165
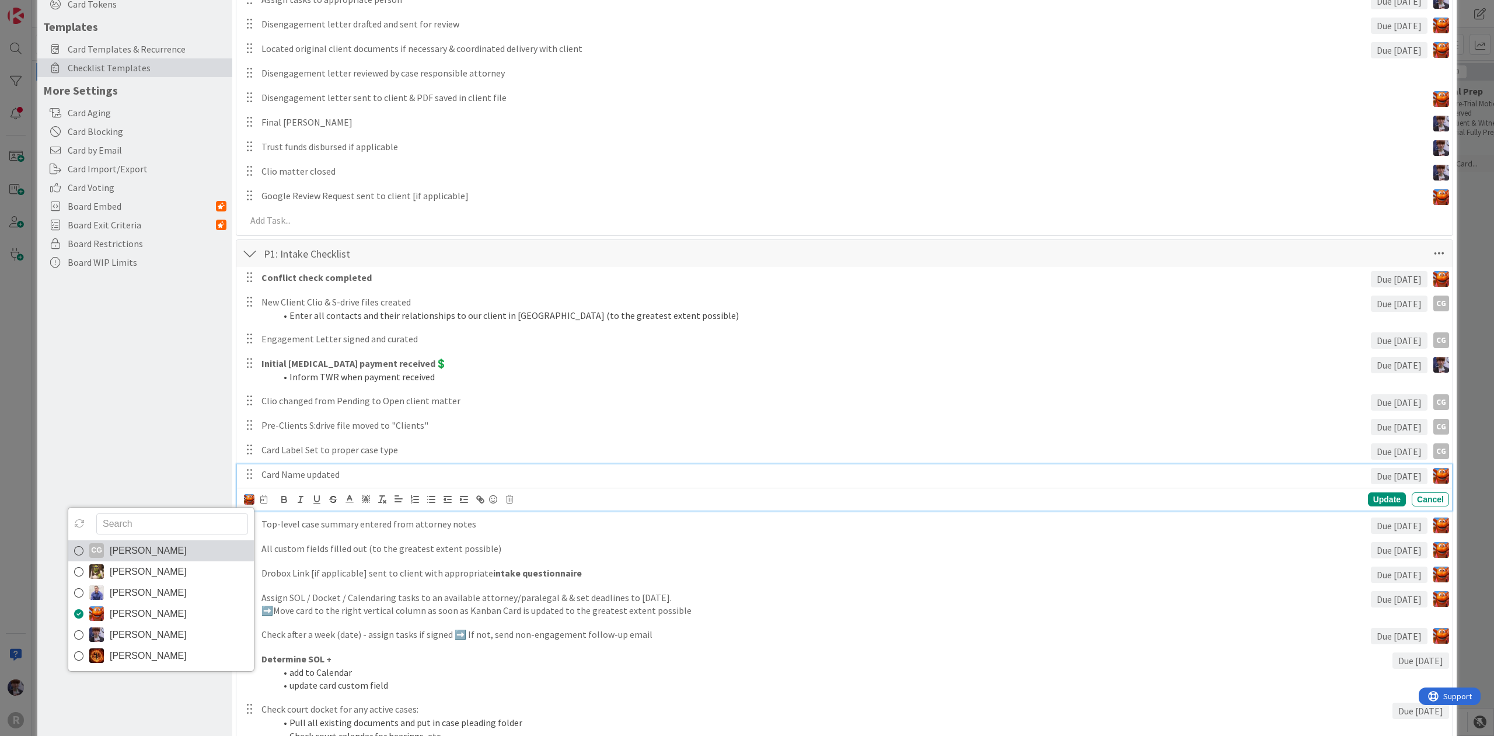
click at [187, 545] on span "[PERSON_NAME]" at bounding box center [148, 551] width 77 height 18
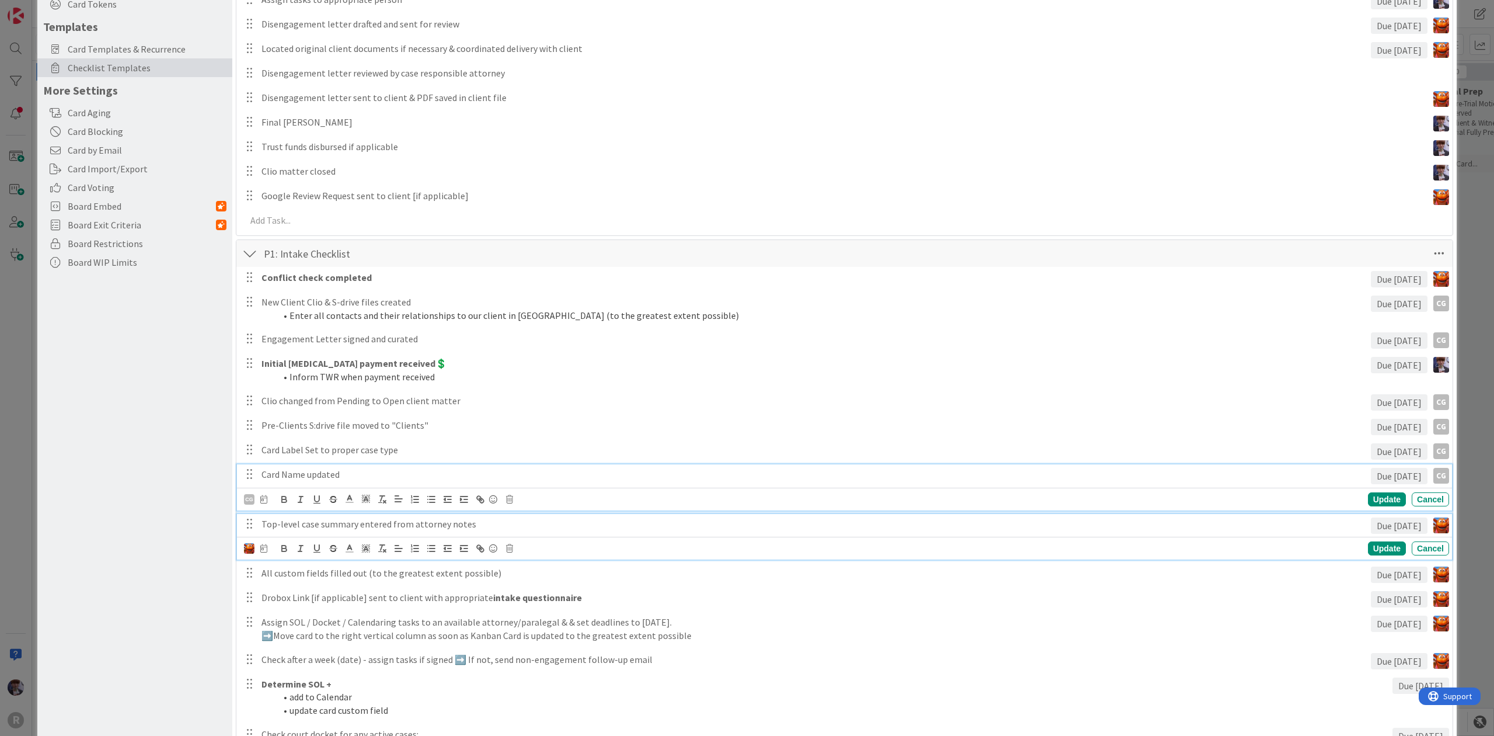
click at [311, 528] on p "Top-level case summary entered from attorney notes" at bounding box center [814, 523] width 1105 height 13
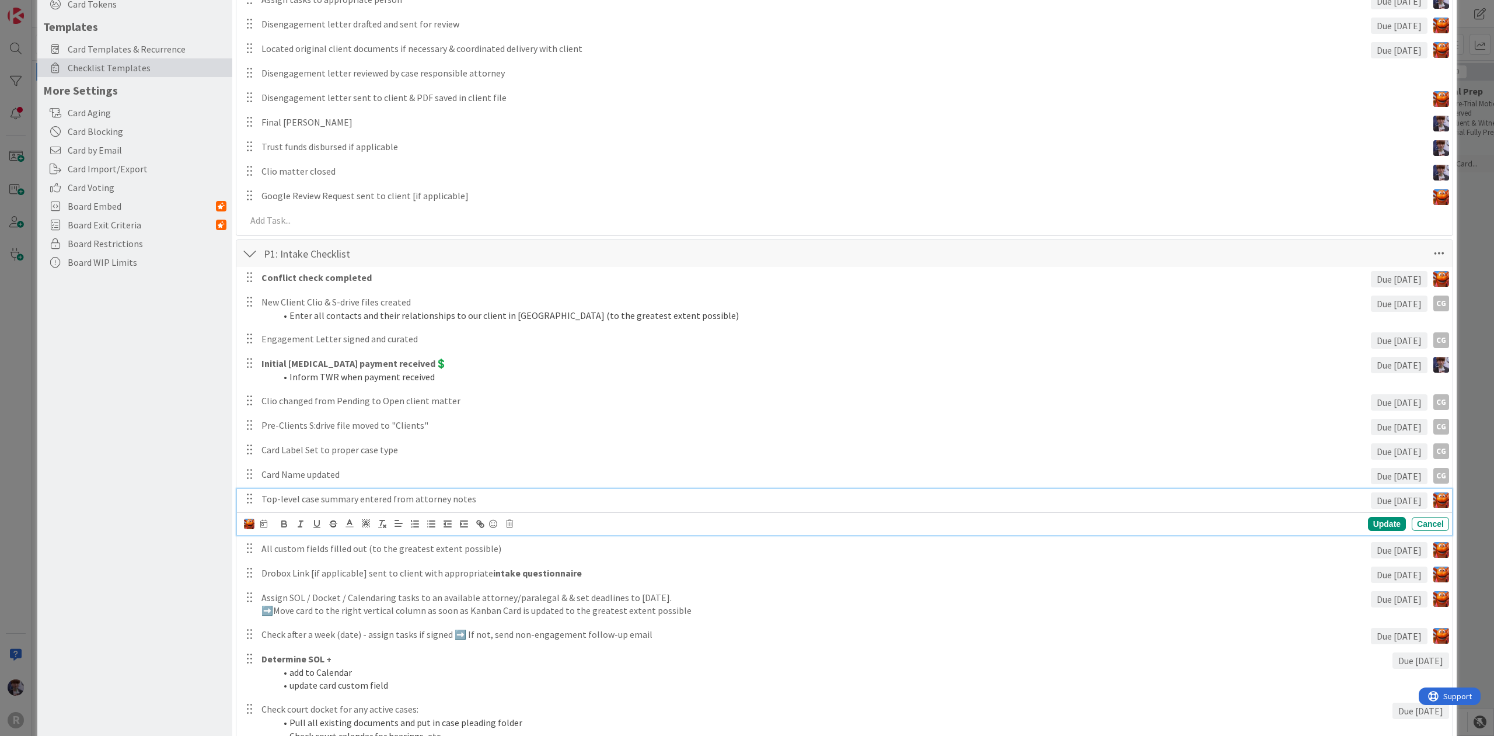
scroll to position [153, 0]
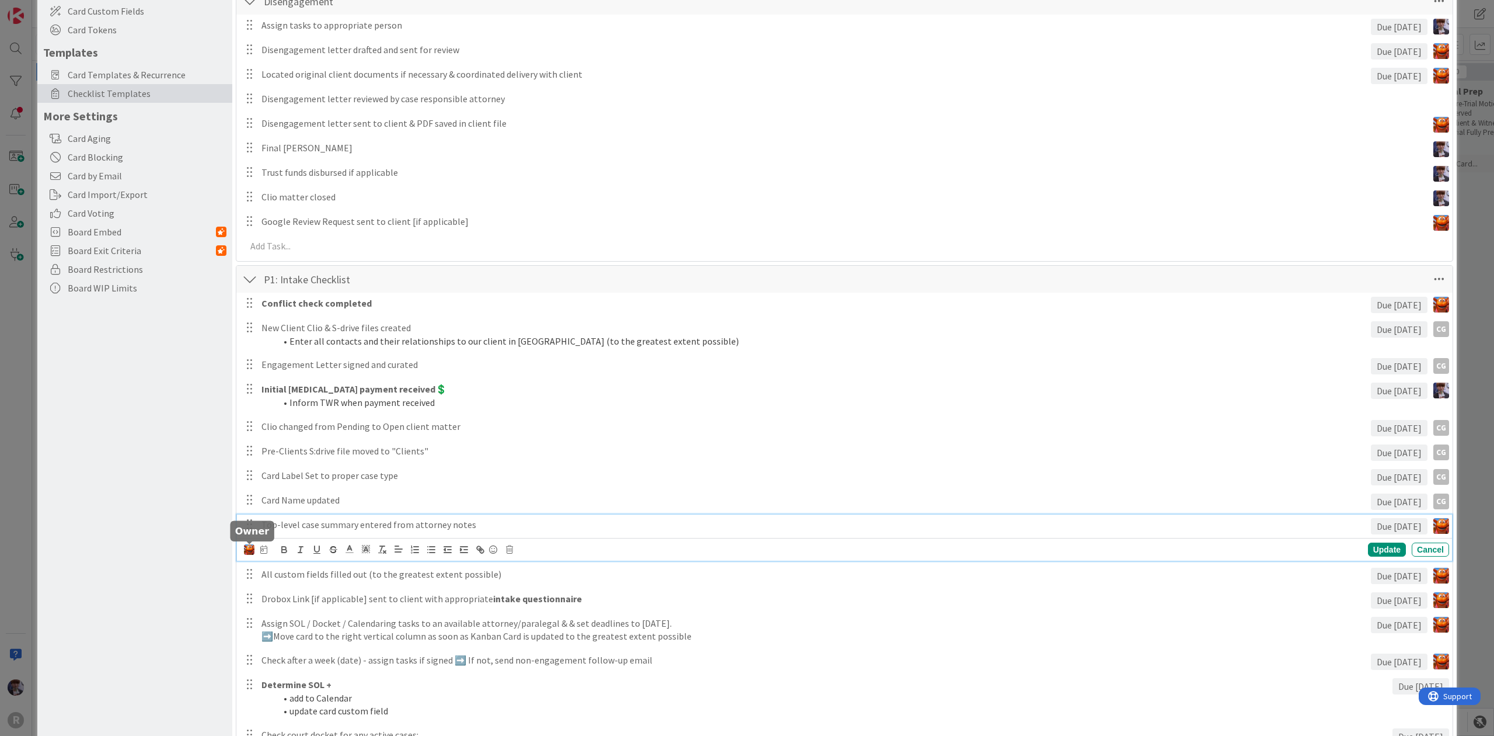
click at [246, 548] on img at bounding box center [249, 549] width 11 height 11
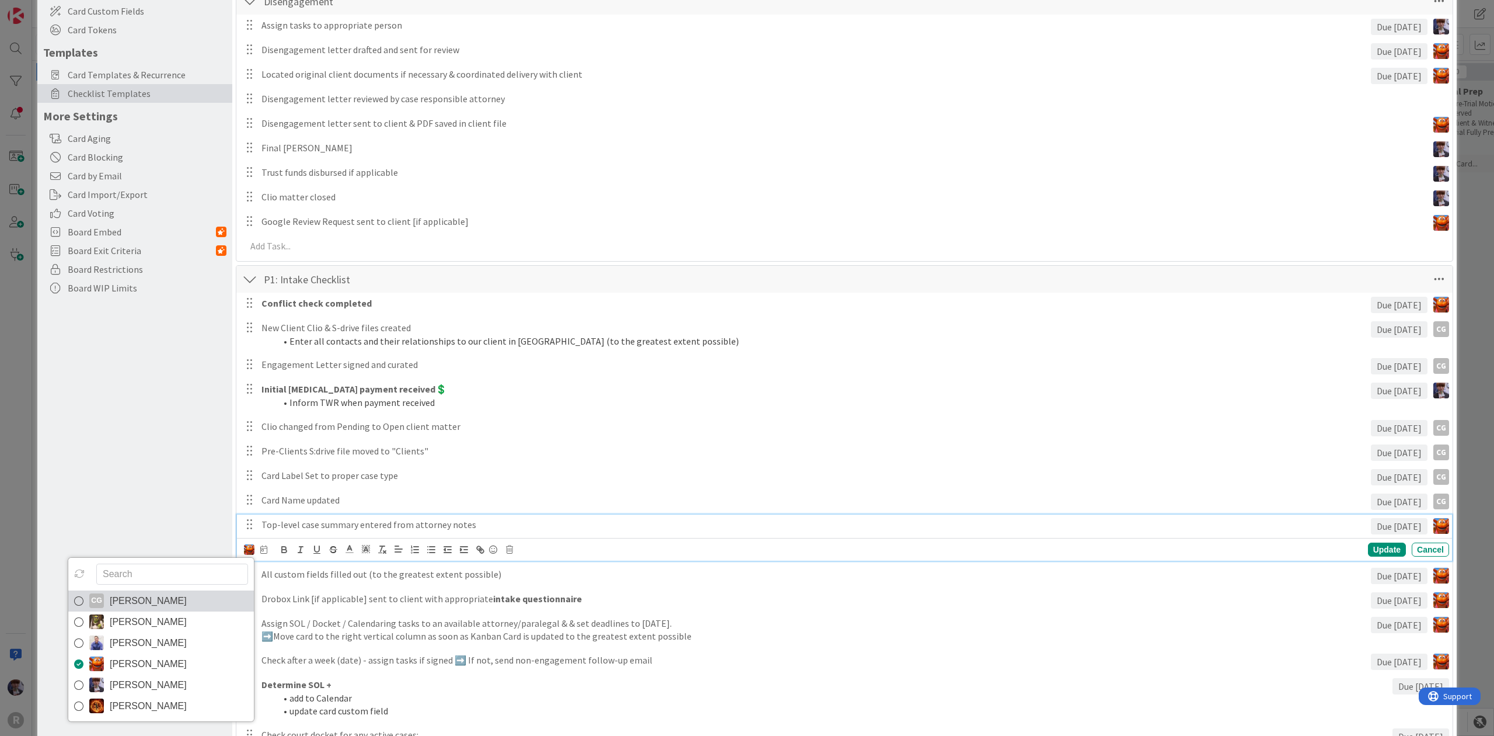
click at [210, 595] on link "CG [PERSON_NAME]" at bounding box center [161, 600] width 186 height 21
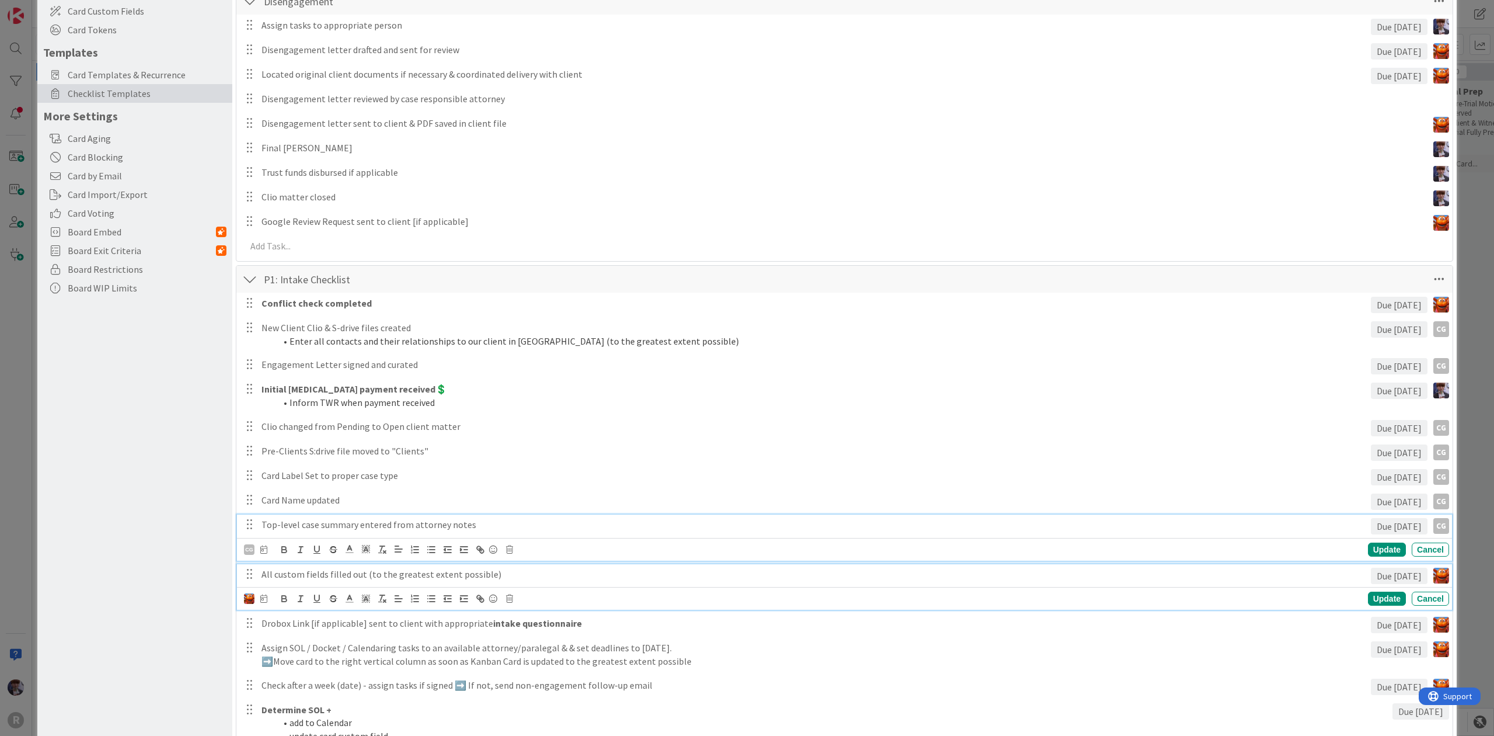
click at [284, 575] on p "All custom fields filled out (to the greatest extent possible)" at bounding box center [814, 573] width 1105 height 13
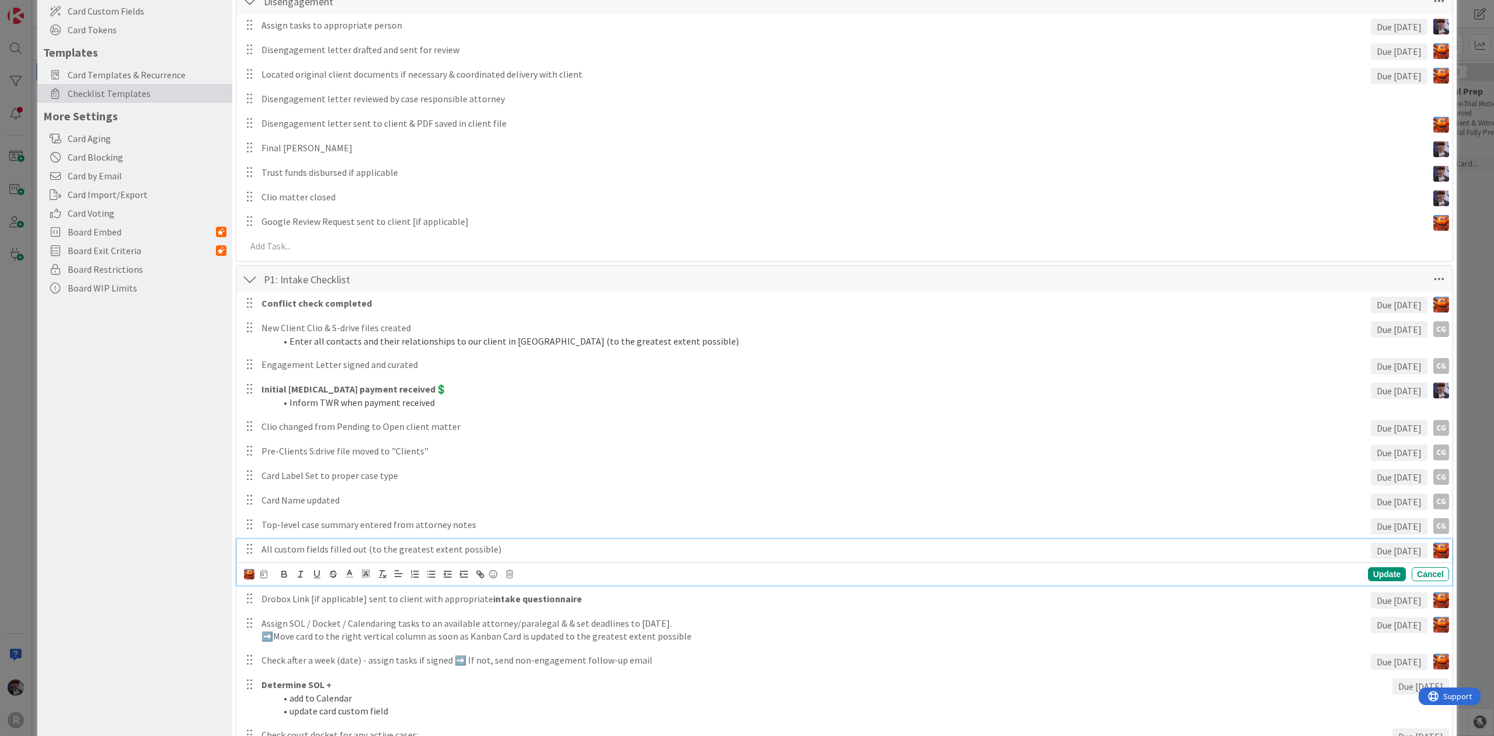
scroll to position [128, 0]
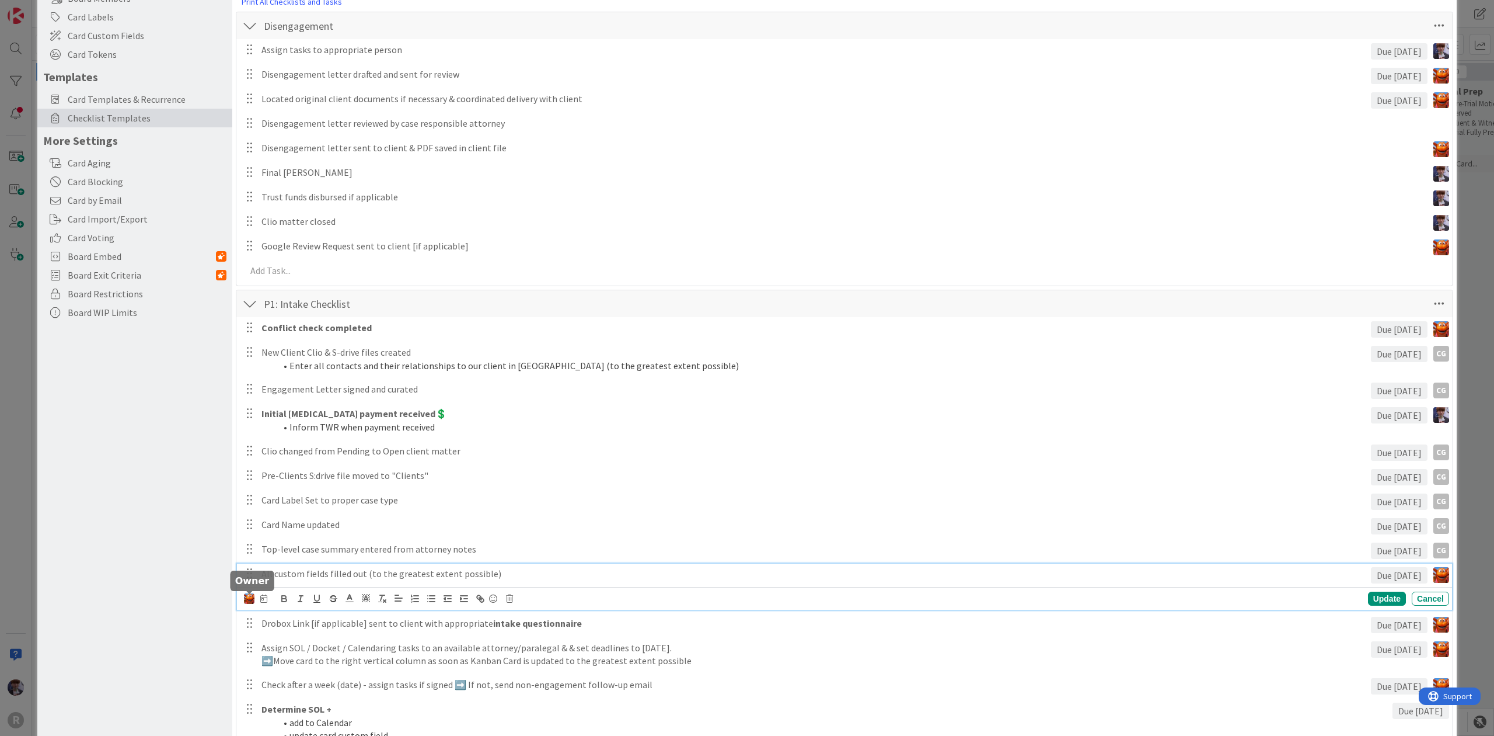
click at [246, 599] on img at bounding box center [249, 598] width 11 height 11
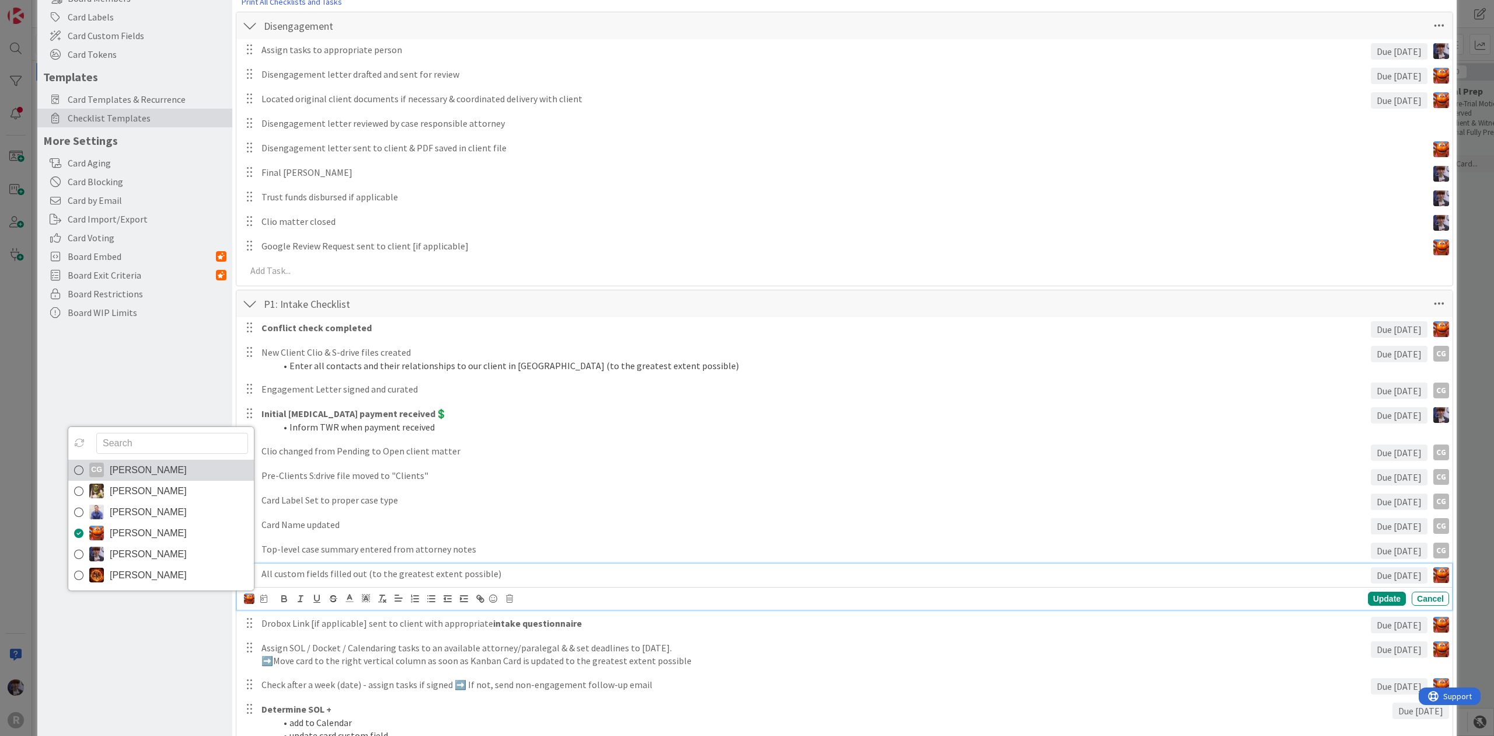
click at [185, 472] on span "[PERSON_NAME]" at bounding box center [148, 470] width 77 height 18
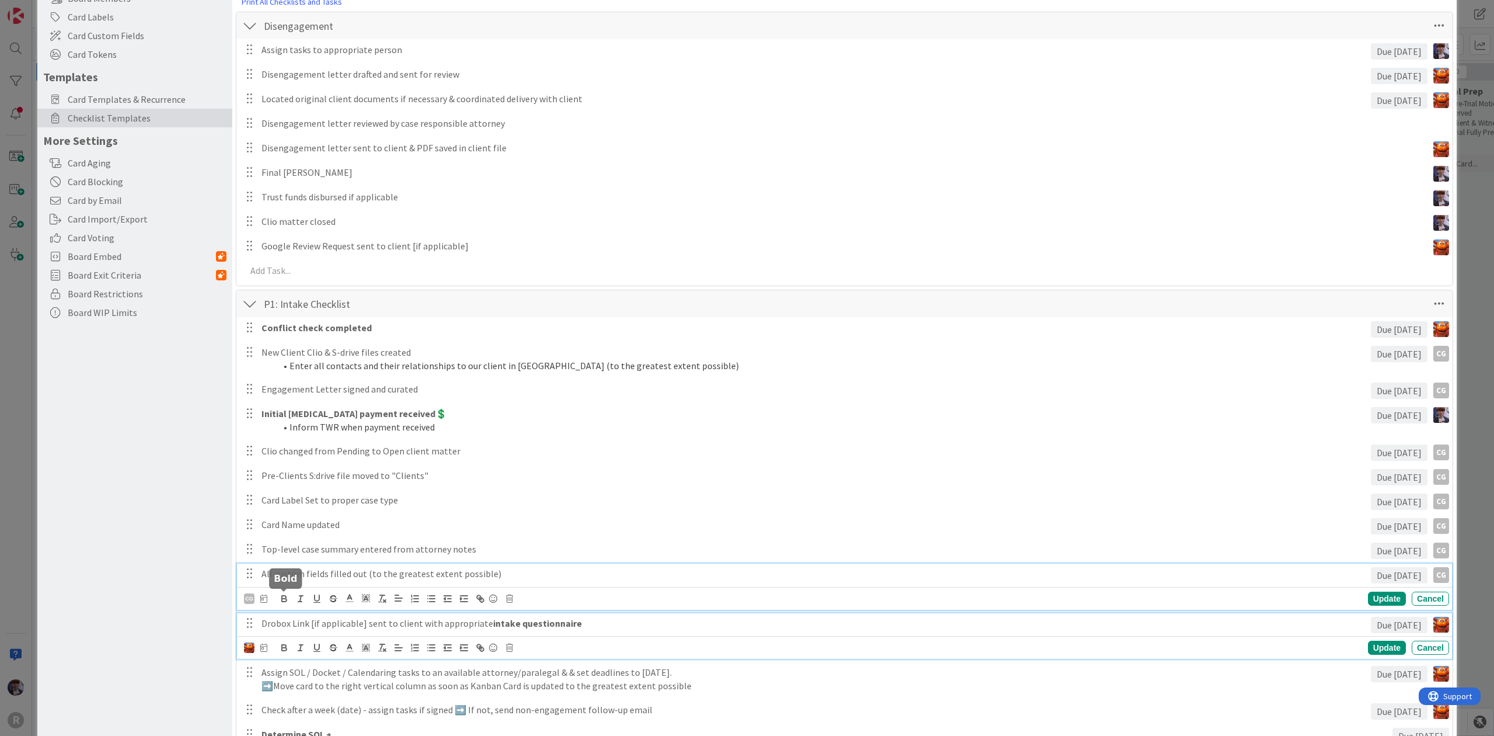
click at [271, 623] on p "Drobox Link [if applicable] sent to client with appropriate intake questionnaire" at bounding box center [814, 622] width 1105 height 13
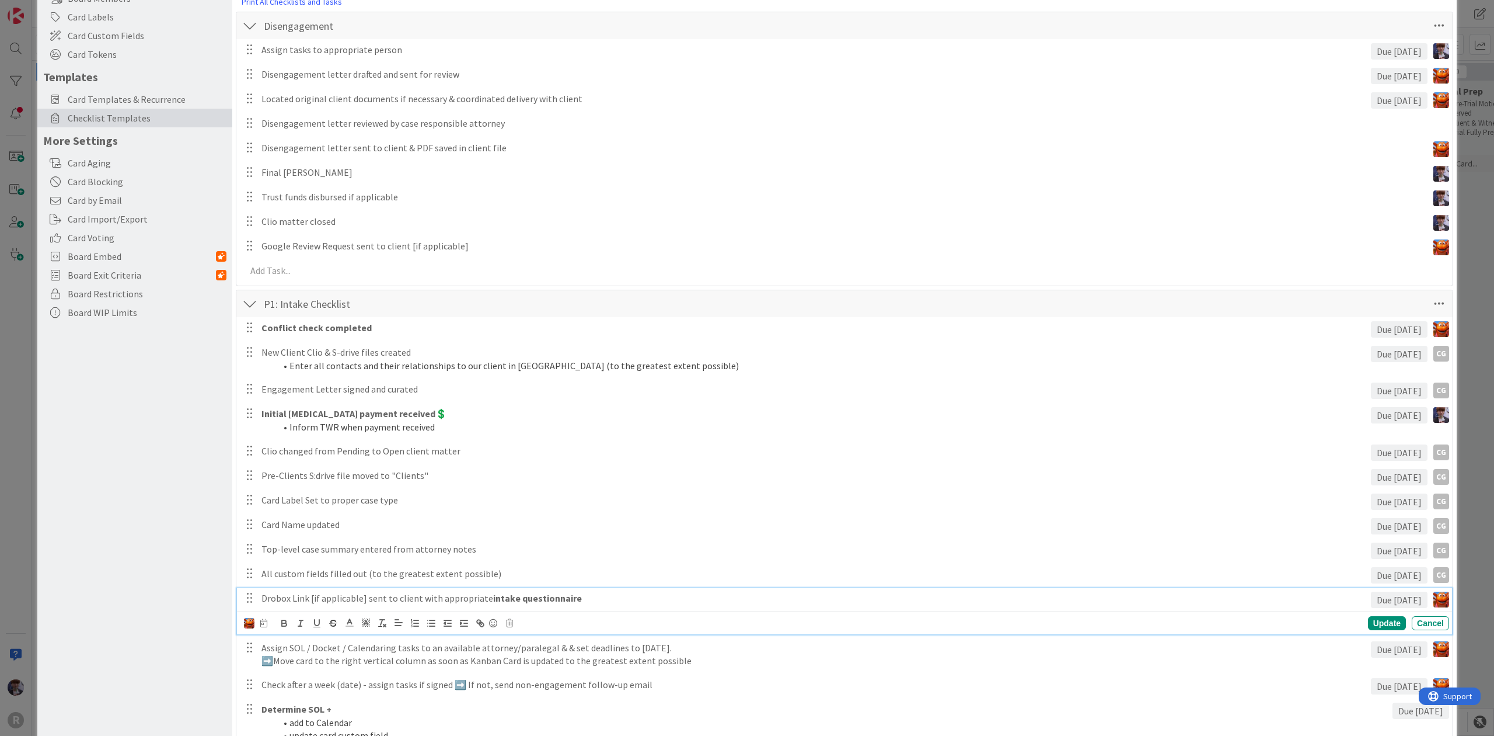
scroll to position [103, 0]
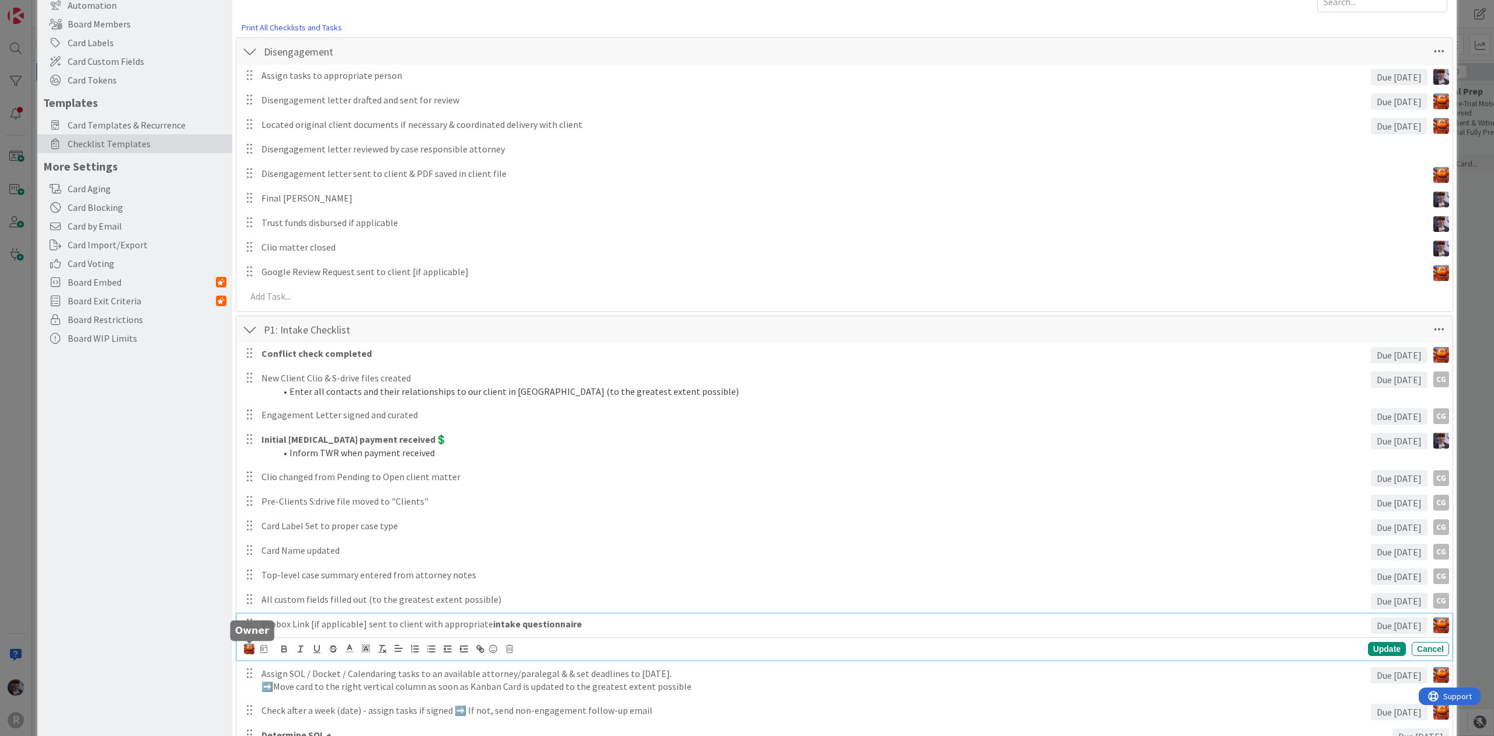
click at [248, 653] on img at bounding box center [249, 648] width 11 height 11
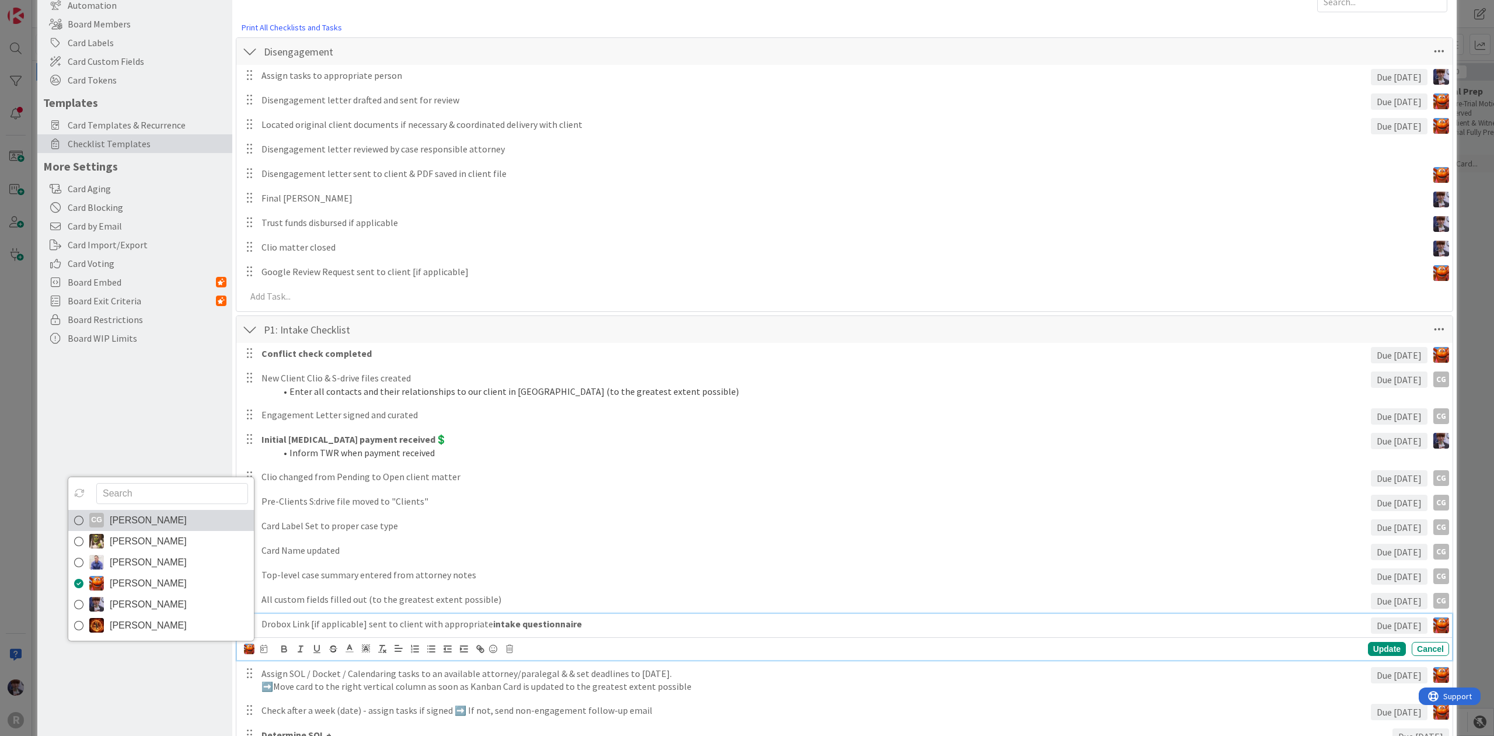
click at [187, 519] on span "[PERSON_NAME]" at bounding box center [148, 520] width 77 height 18
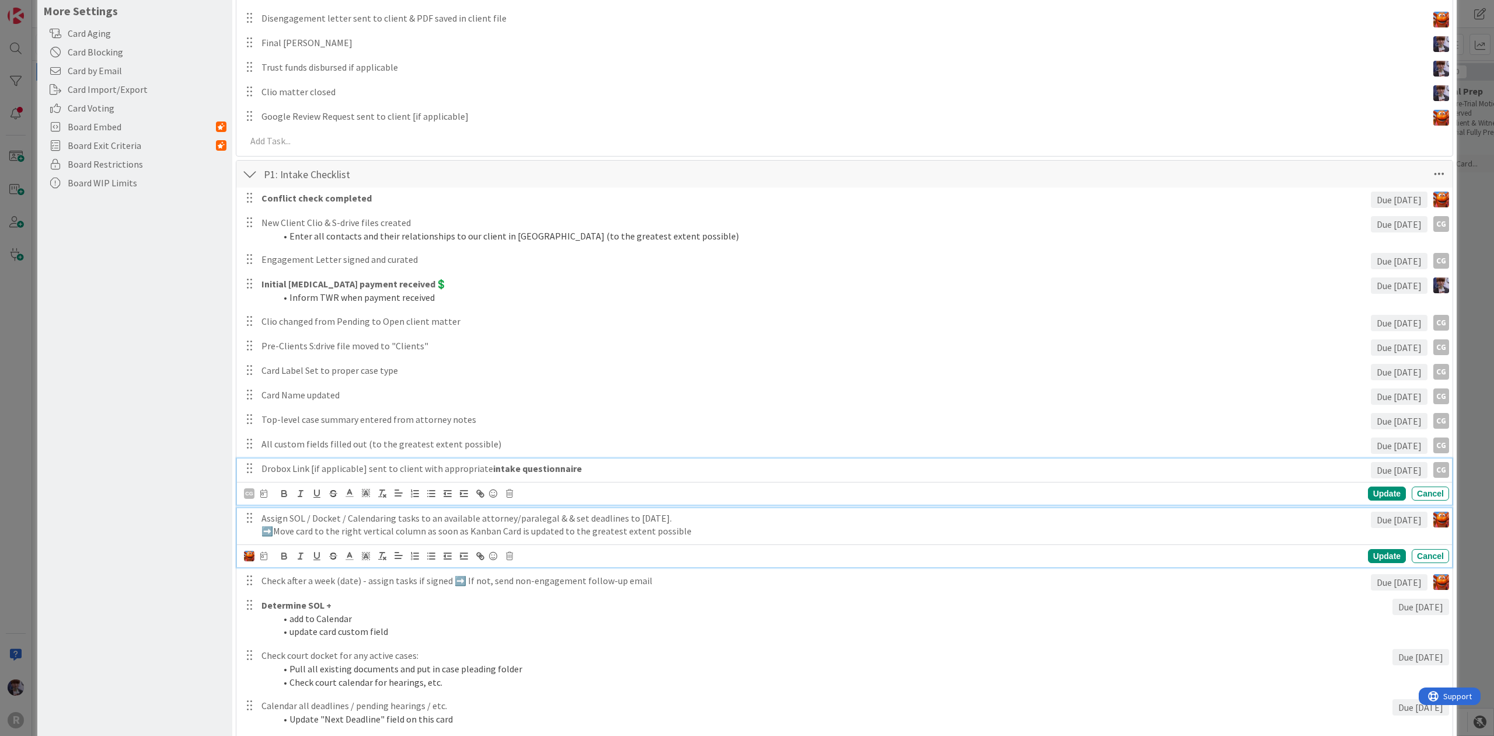
click at [278, 528] on p "➡️Move card to the right vertical column as soon as Kanban Card is updated to t…" at bounding box center [814, 530] width 1105 height 13
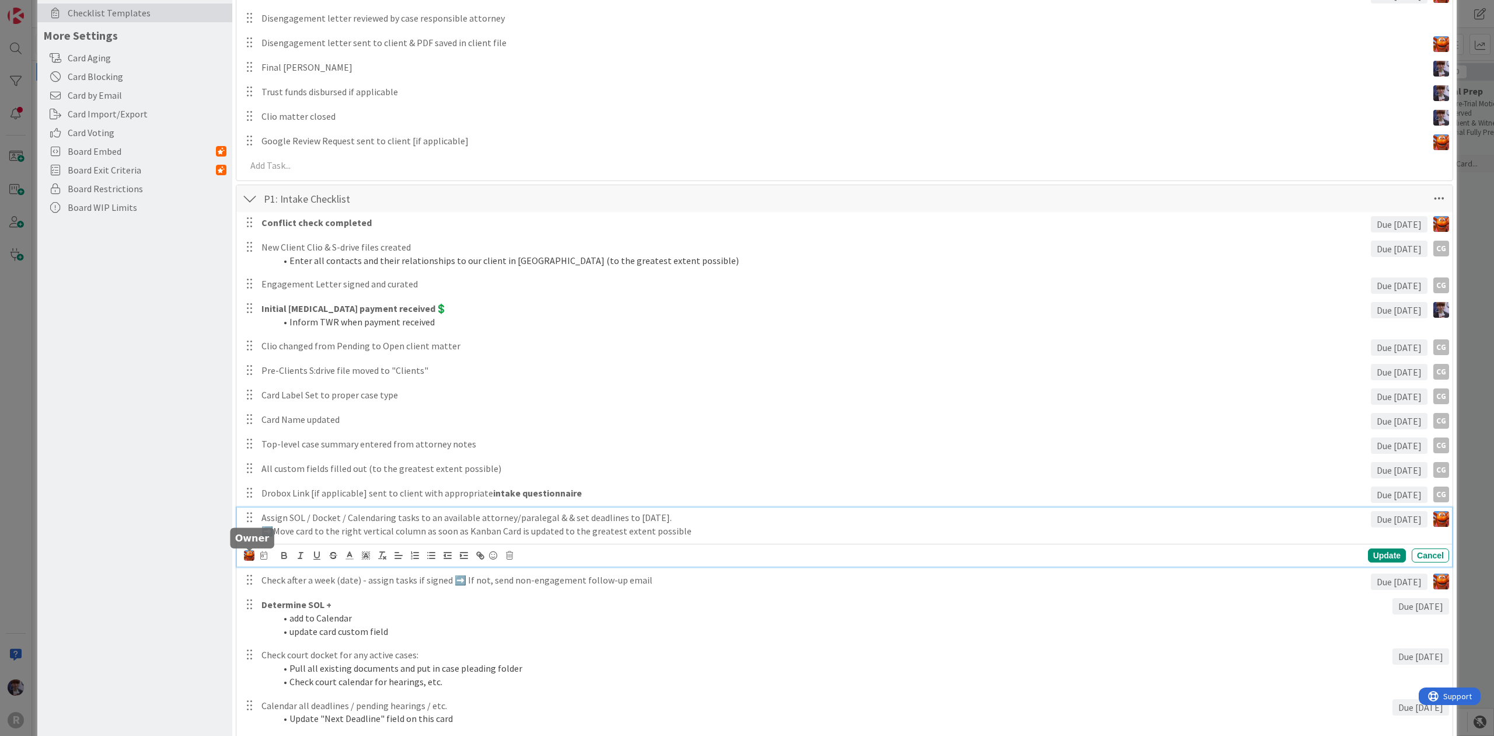
click at [244, 557] on img at bounding box center [249, 555] width 11 height 11
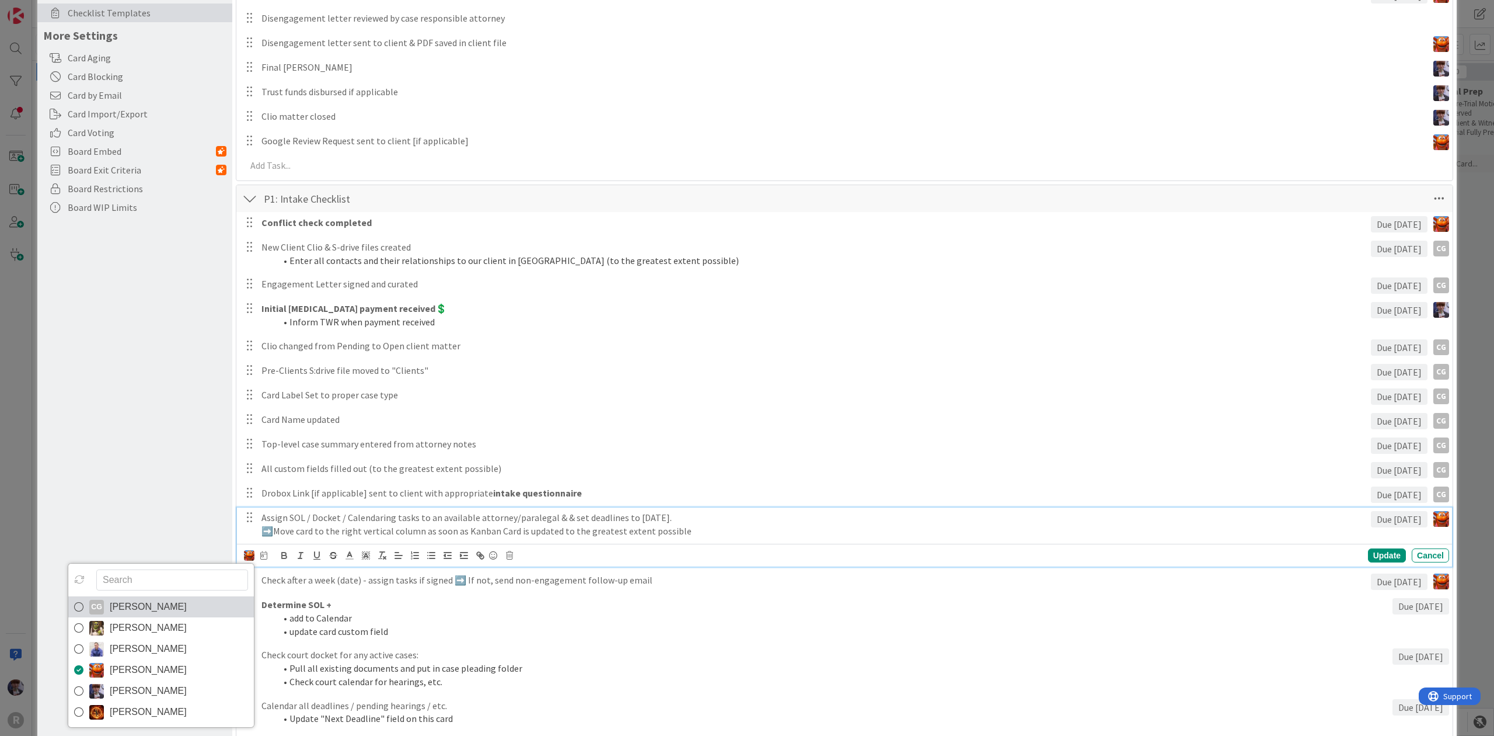
drag, startPoint x: 194, startPoint y: 608, endPoint x: 207, endPoint y: 613, distance: 13.3
click at [187, 608] on span "[PERSON_NAME]" at bounding box center [148, 607] width 77 height 18
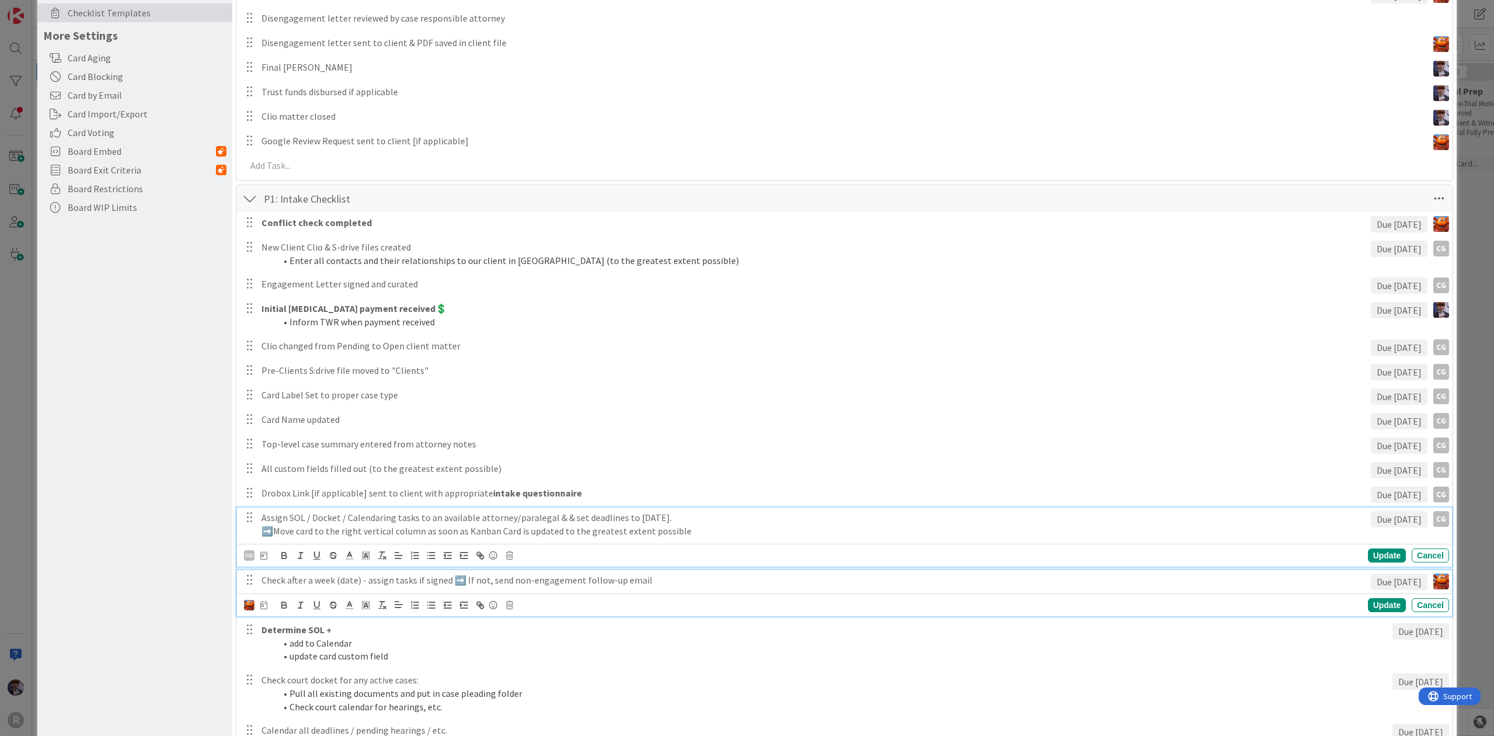
click at [367, 584] on p "Check after a week (date) - assign tasks if signed ➡️ If not, send non-engageme…" at bounding box center [814, 579] width 1105 height 13
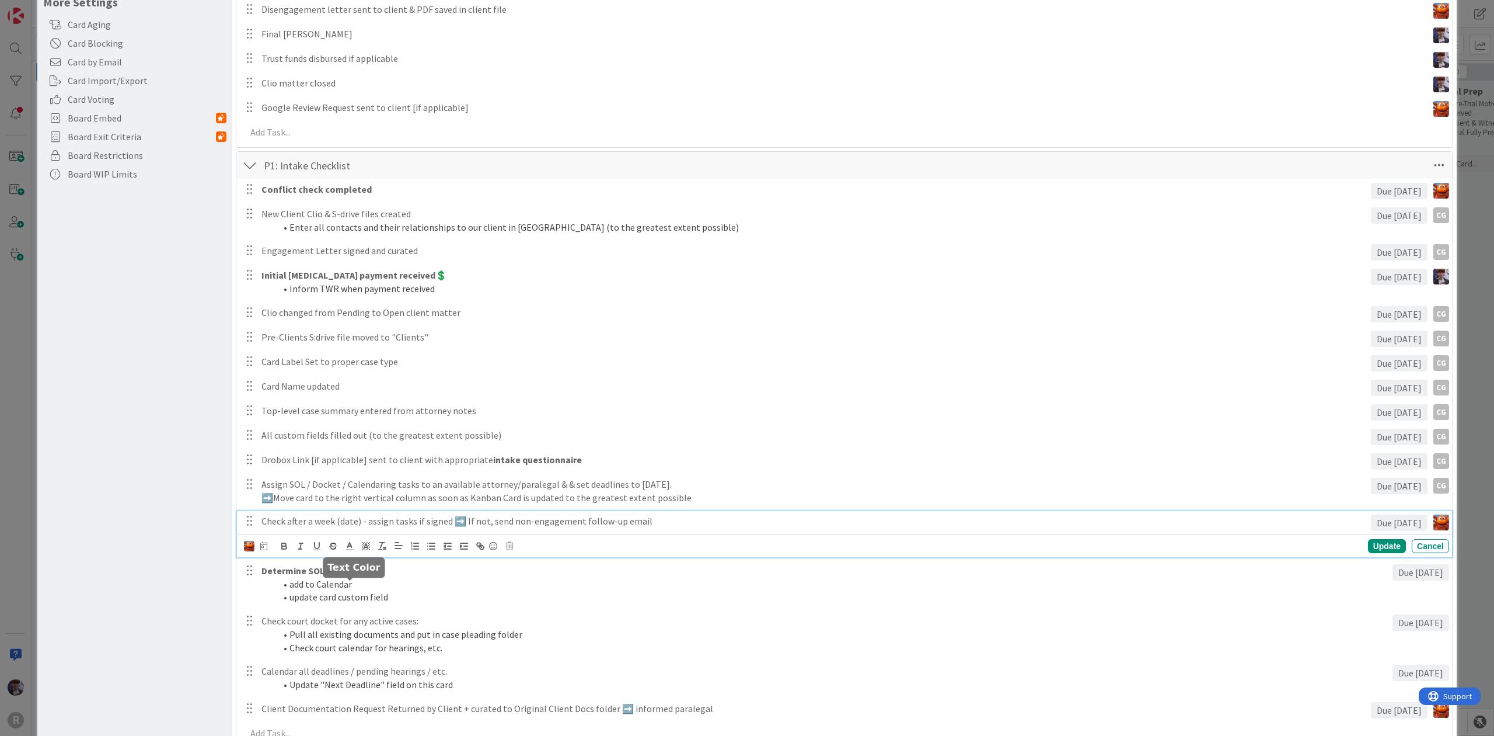
scroll to position [285, 0]
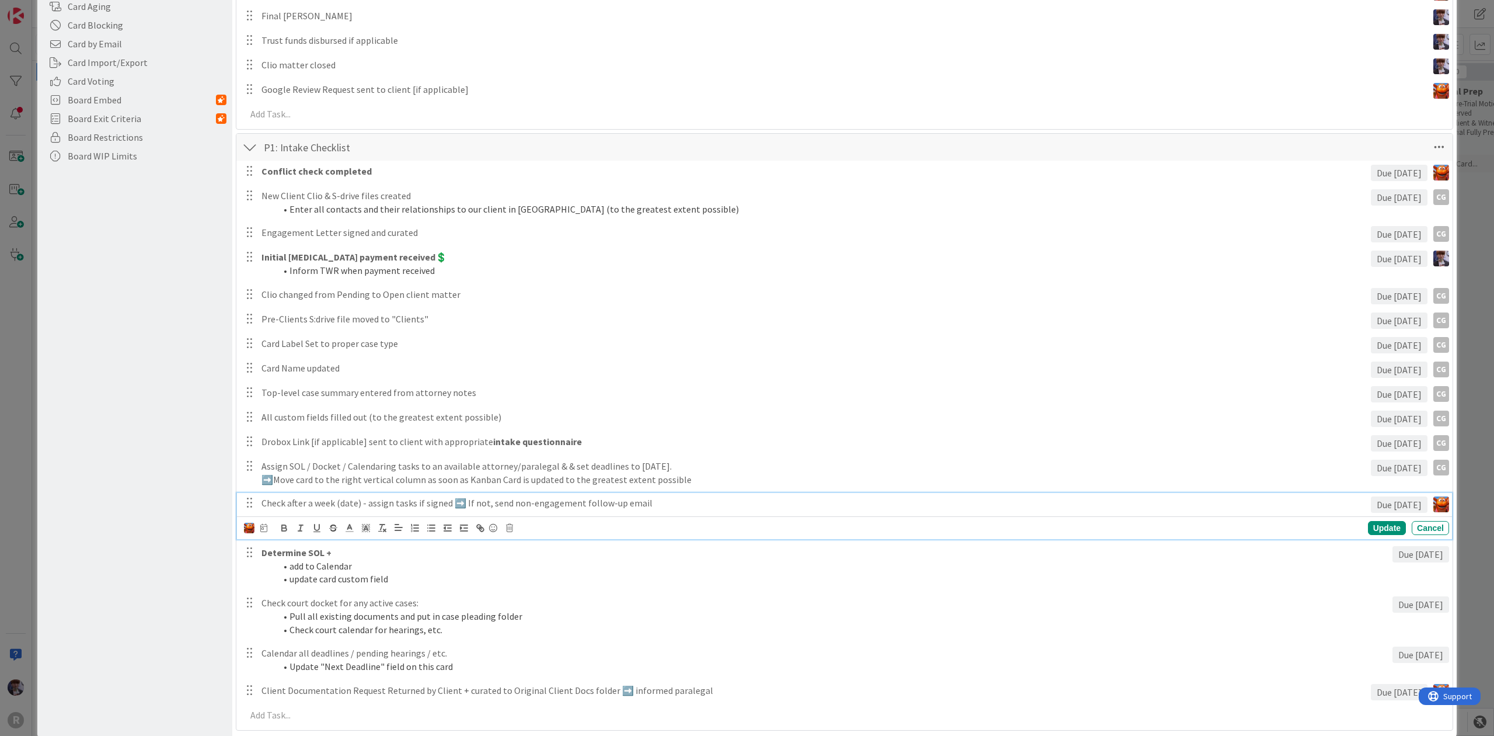
click at [245, 522] on div at bounding box center [249, 527] width 11 height 13
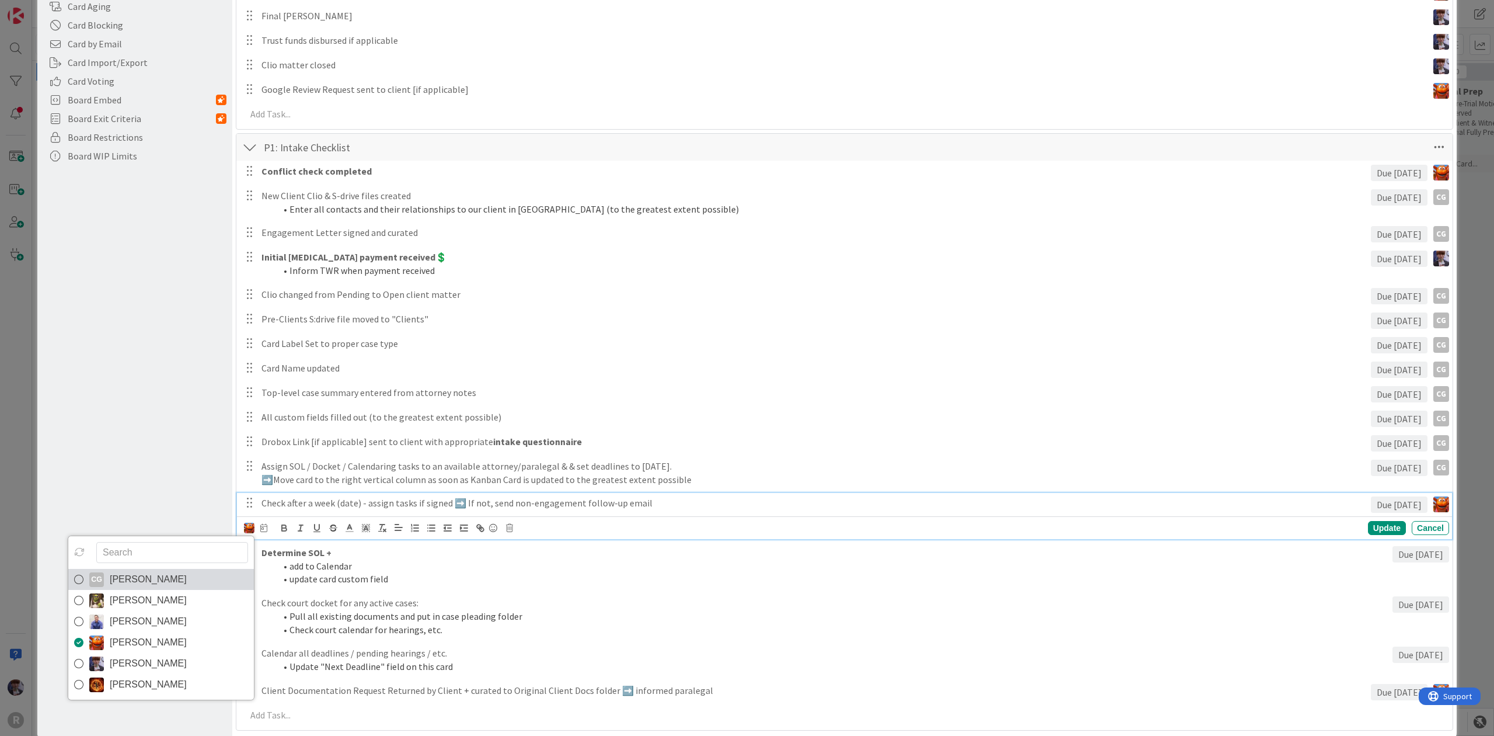
click at [176, 584] on span "[PERSON_NAME]" at bounding box center [148, 579] width 77 height 18
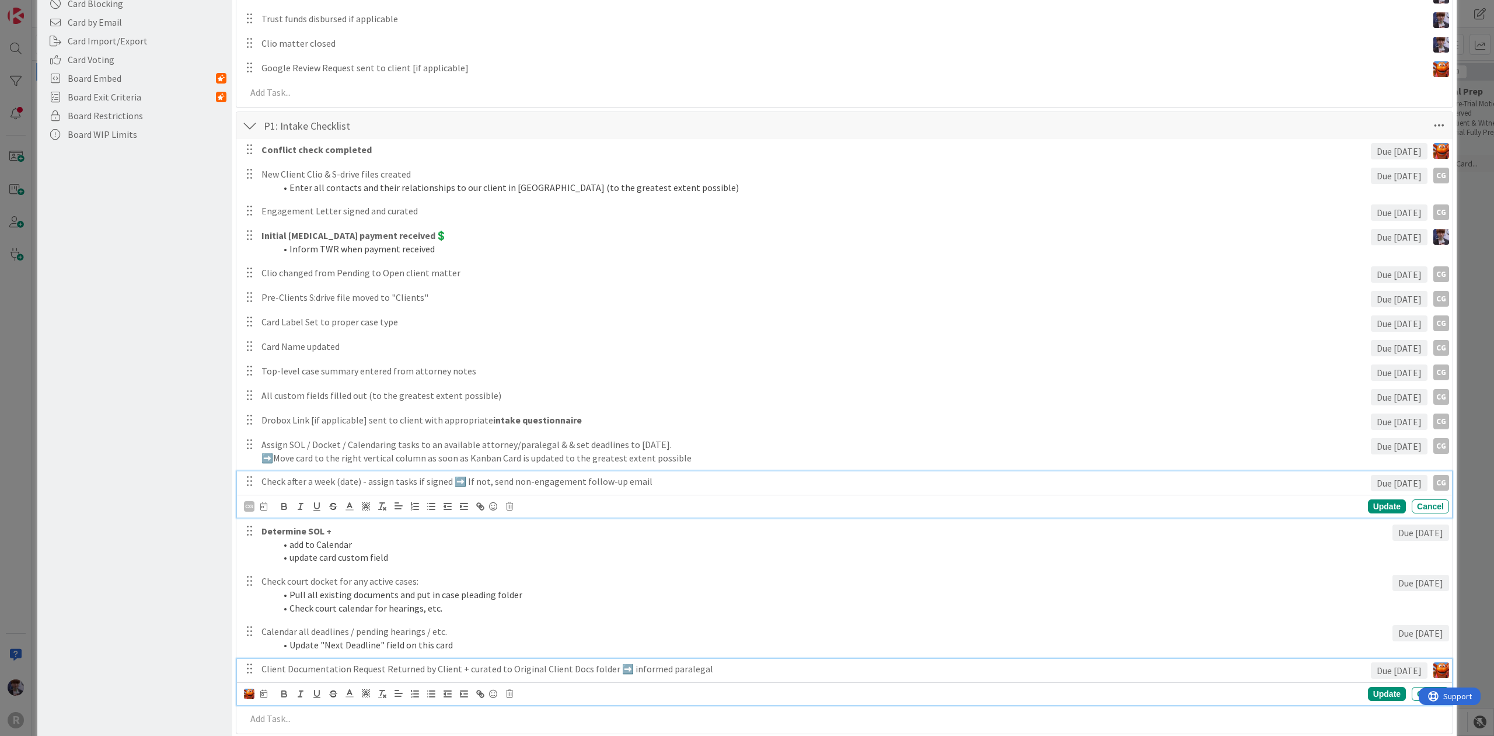
click at [284, 663] on p "Client Documentation Request Returned by Client + curated to Original Client Do…" at bounding box center [814, 668] width 1105 height 13
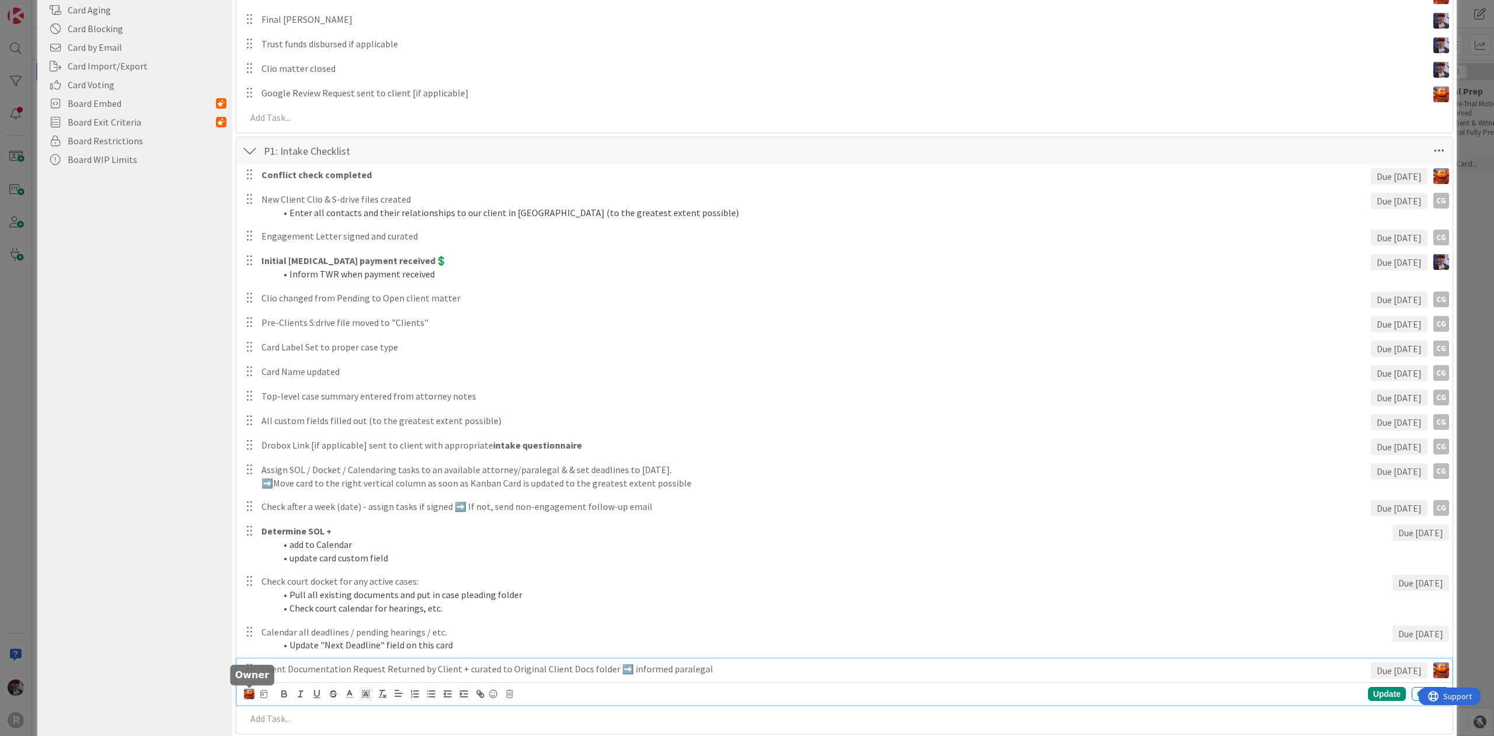
click at [248, 692] on img at bounding box center [249, 693] width 11 height 11
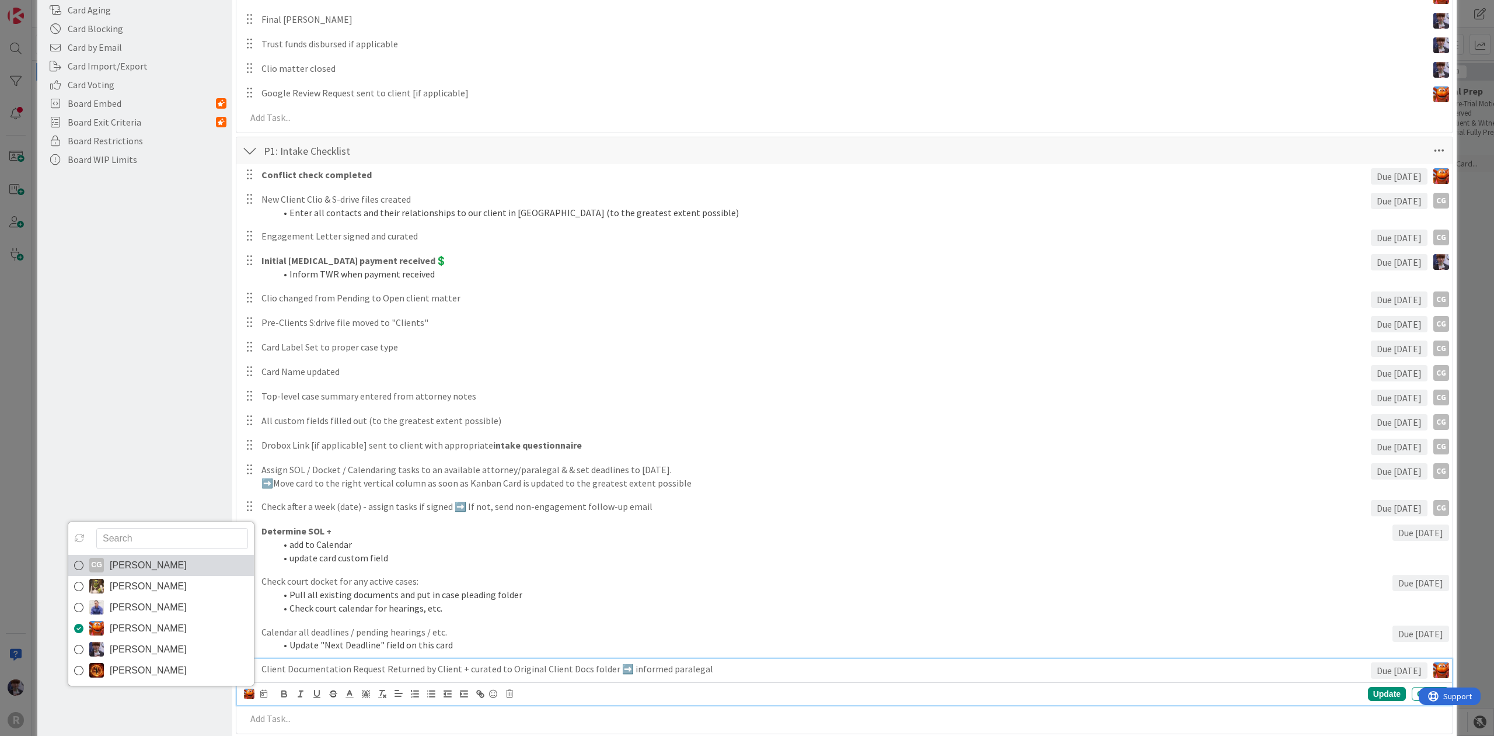
click at [146, 561] on span "[PERSON_NAME]" at bounding box center [148, 565] width 77 height 18
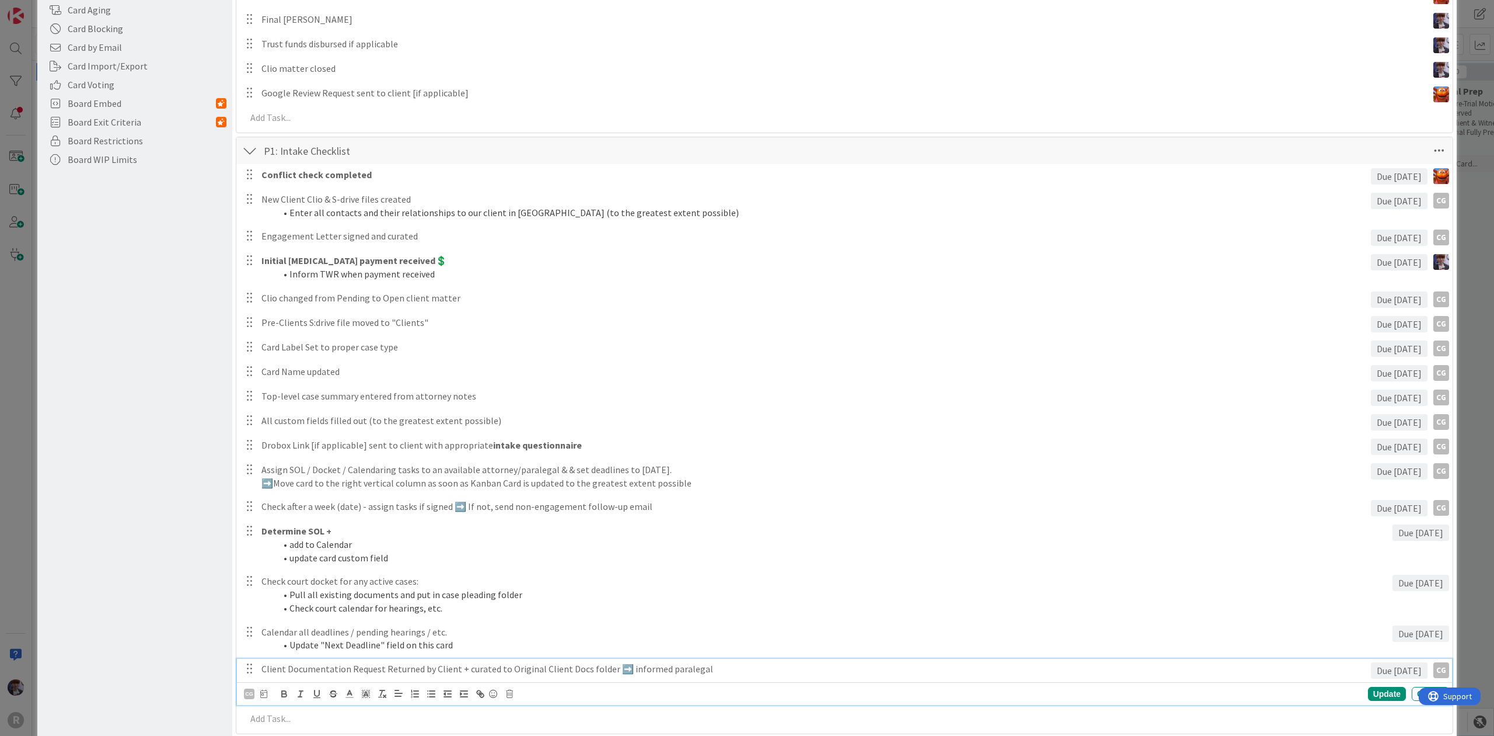
scroll to position [0, 0]
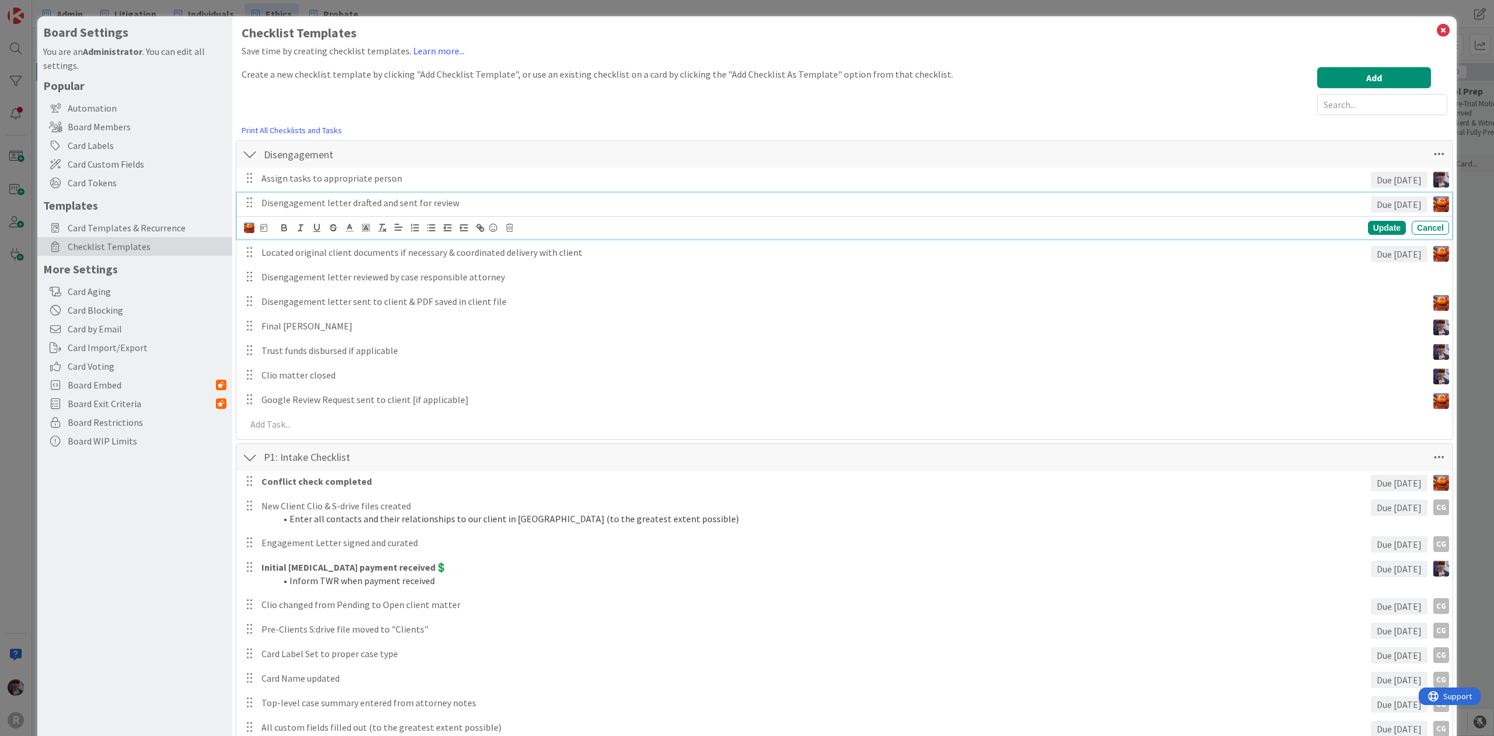
click at [298, 203] on p "Disengagement letter drafted and sent for review" at bounding box center [814, 202] width 1105 height 13
click at [244, 225] on img at bounding box center [249, 227] width 11 height 11
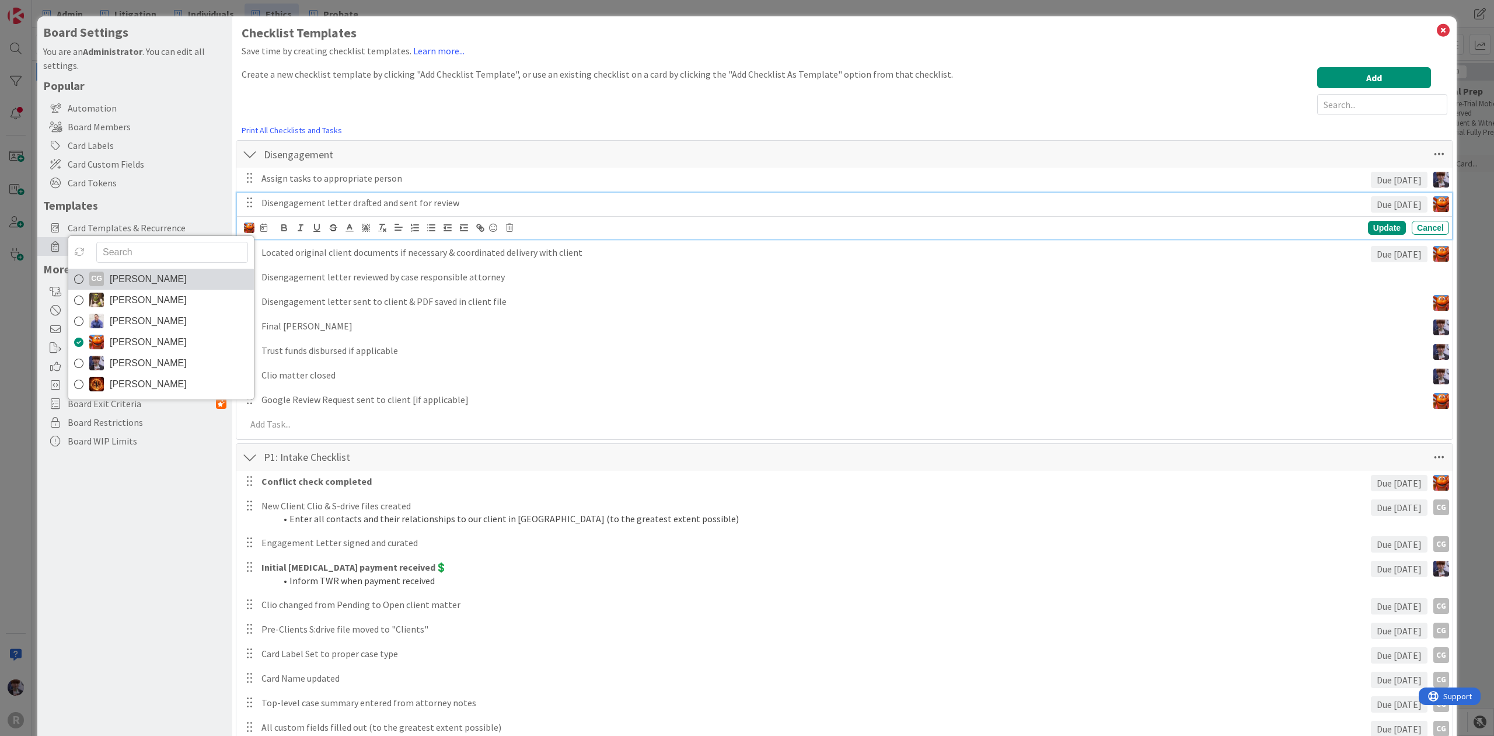
click at [187, 281] on span "[PERSON_NAME]" at bounding box center [148, 279] width 77 height 18
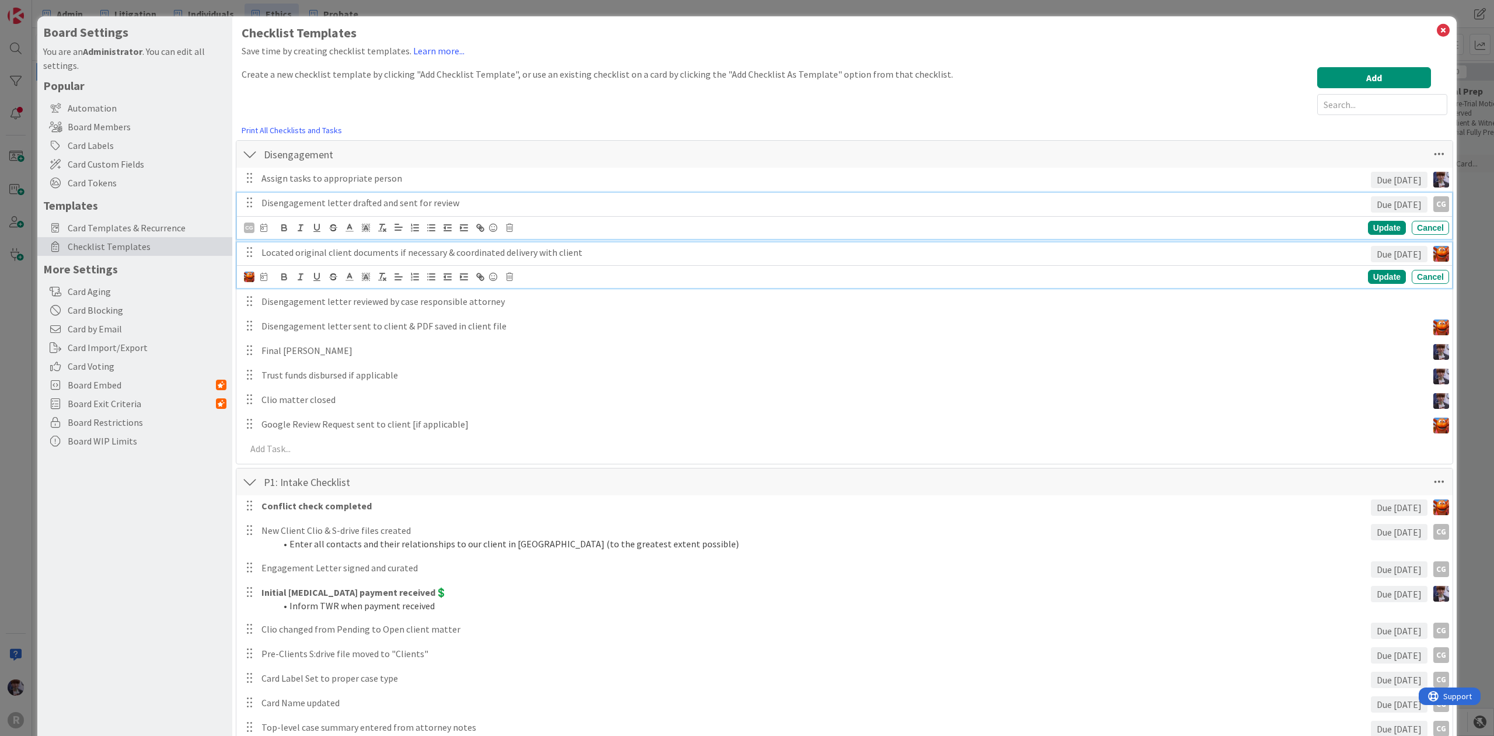
click at [306, 257] on p "Located original client documents if necessary & coordinated delivery with clie…" at bounding box center [814, 252] width 1105 height 13
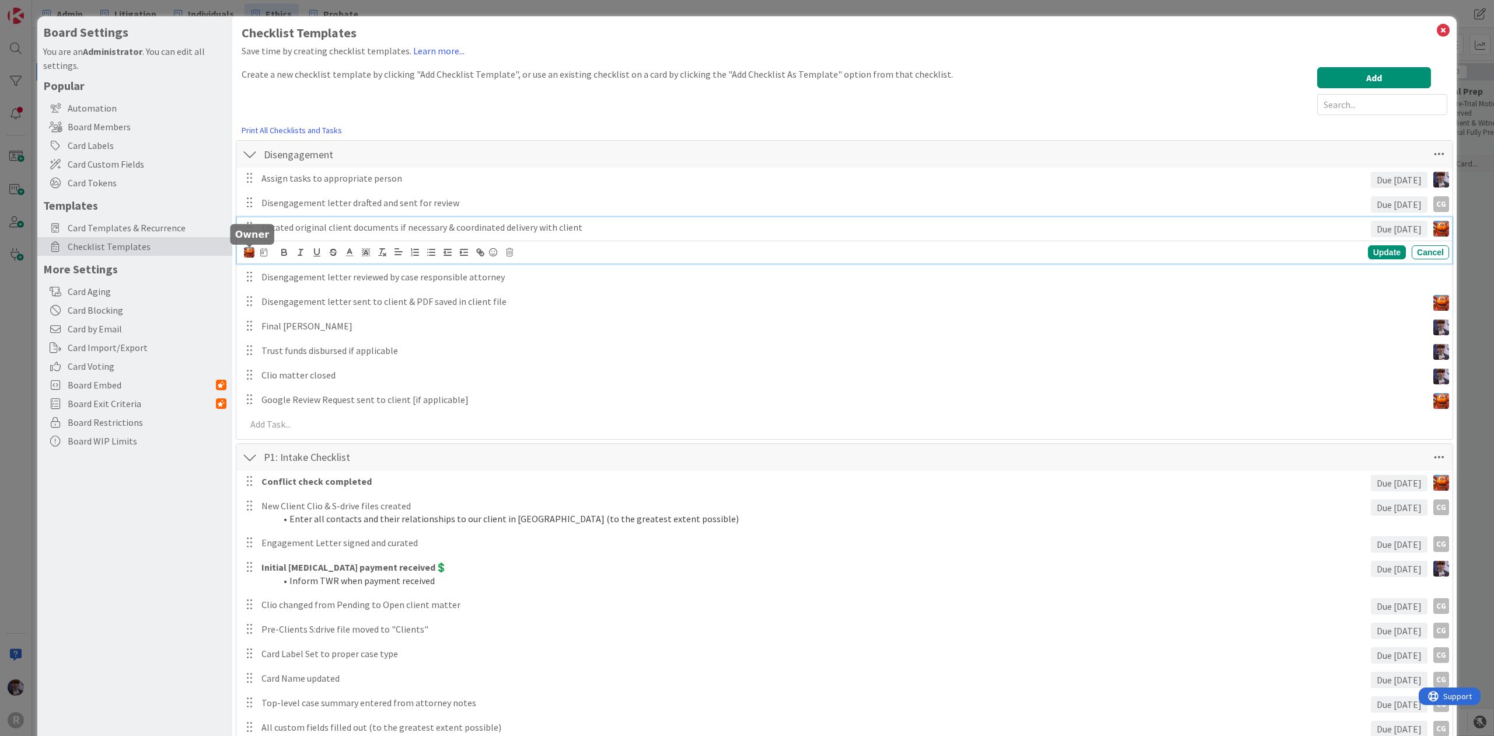
click at [245, 253] on img at bounding box center [249, 252] width 11 height 11
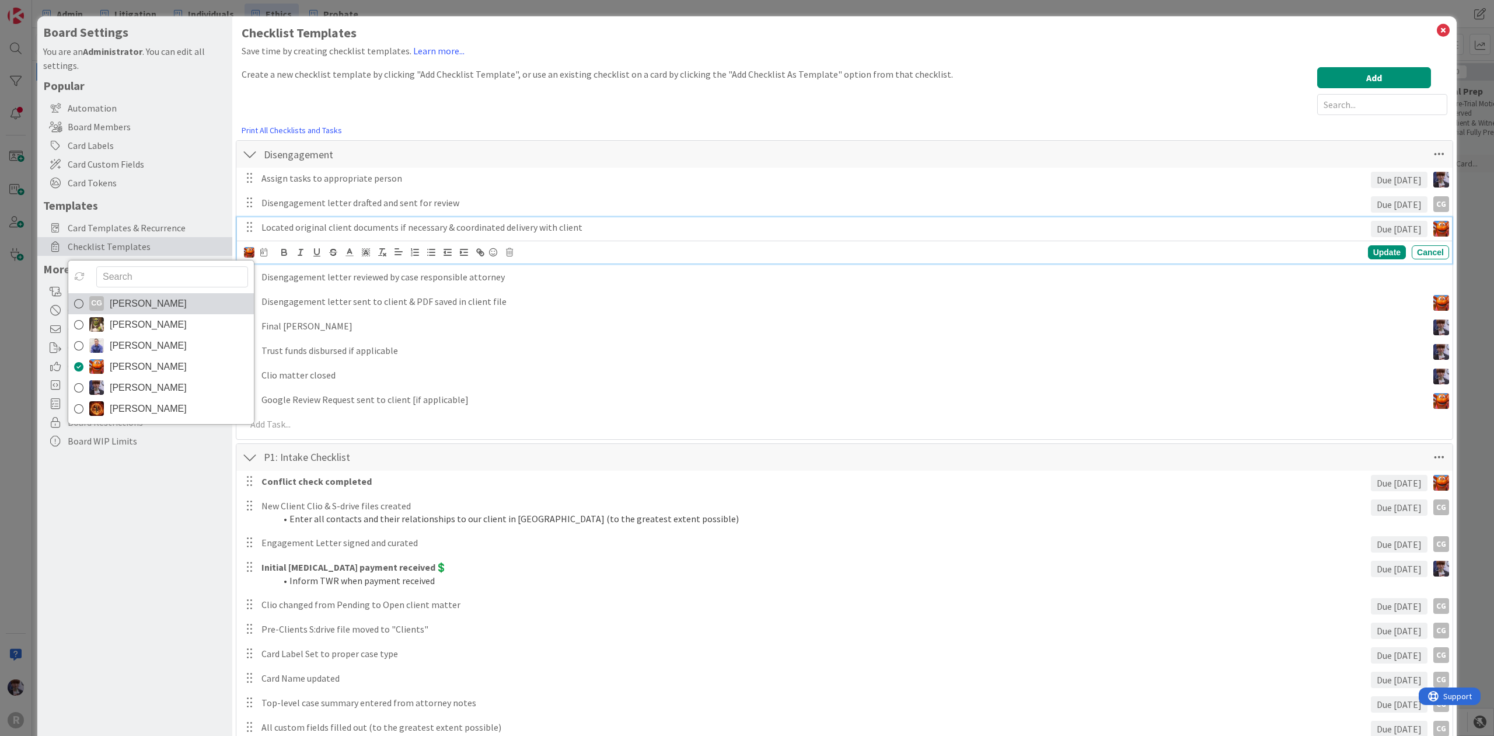
click at [185, 305] on span "[PERSON_NAME]" at bounding box center [148, 304] width 77 height 18
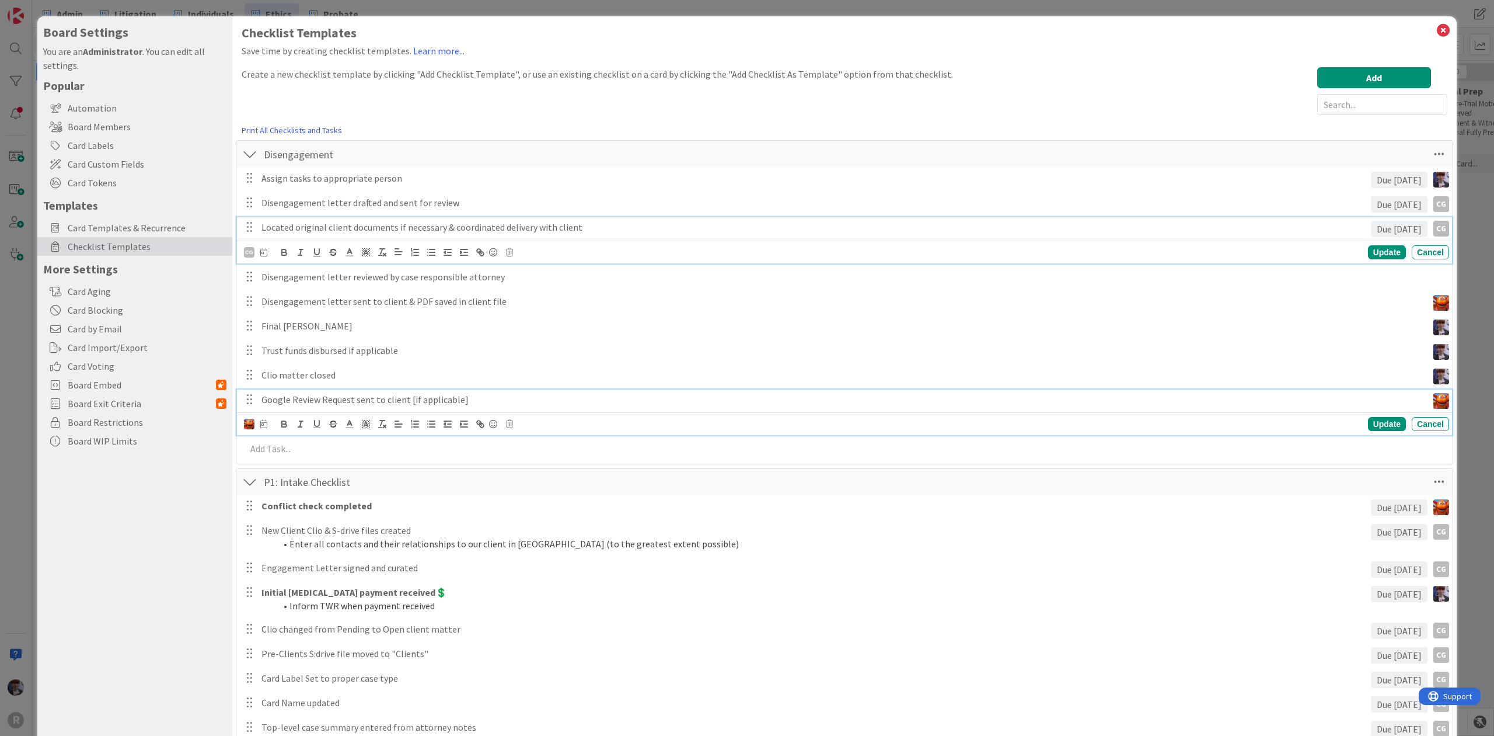
click at [281, 400] on p "Google Review Request sent to client [if applicable]" at bounding box center [843, 399] width 1162 height 13
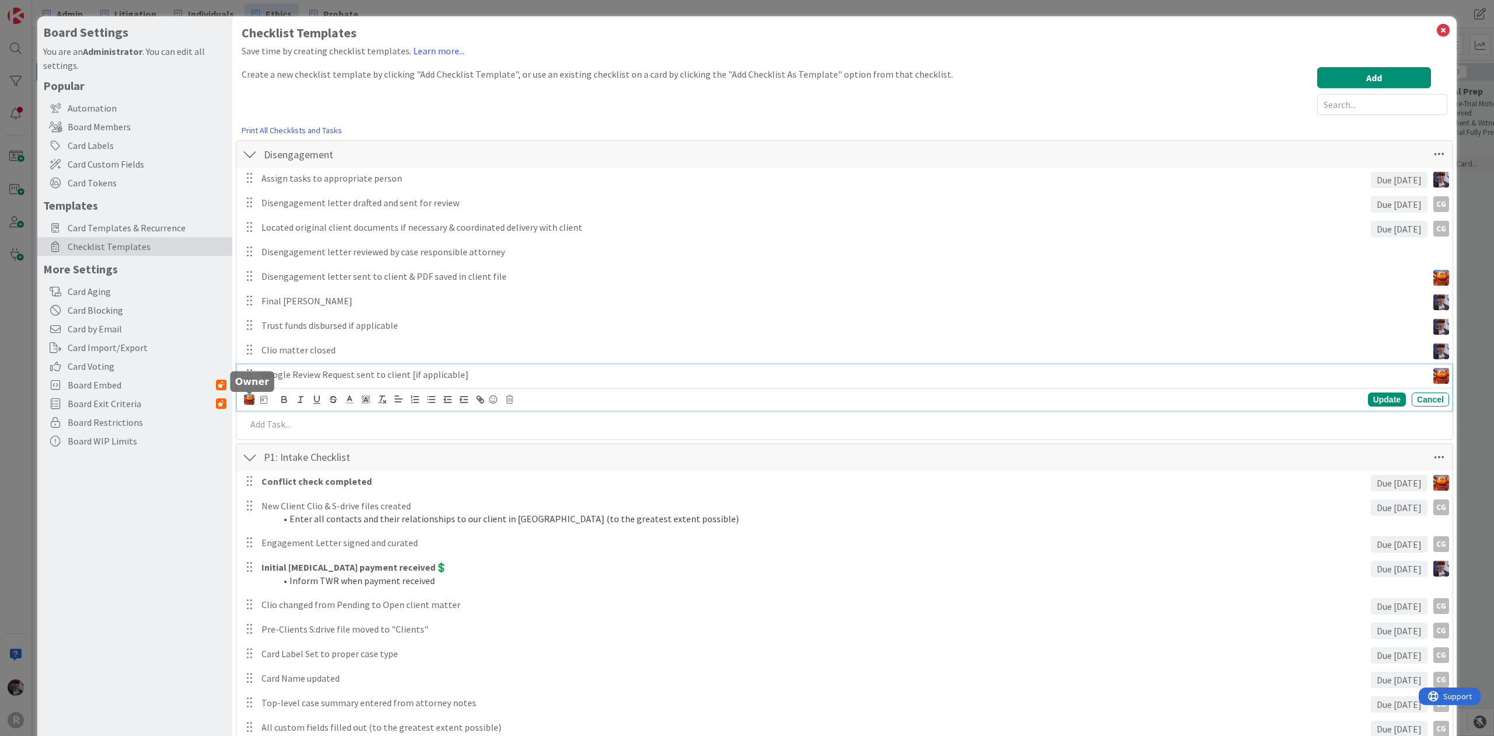
click at [251, 397] on img at bounding box center [249, 399] width 11 height 11
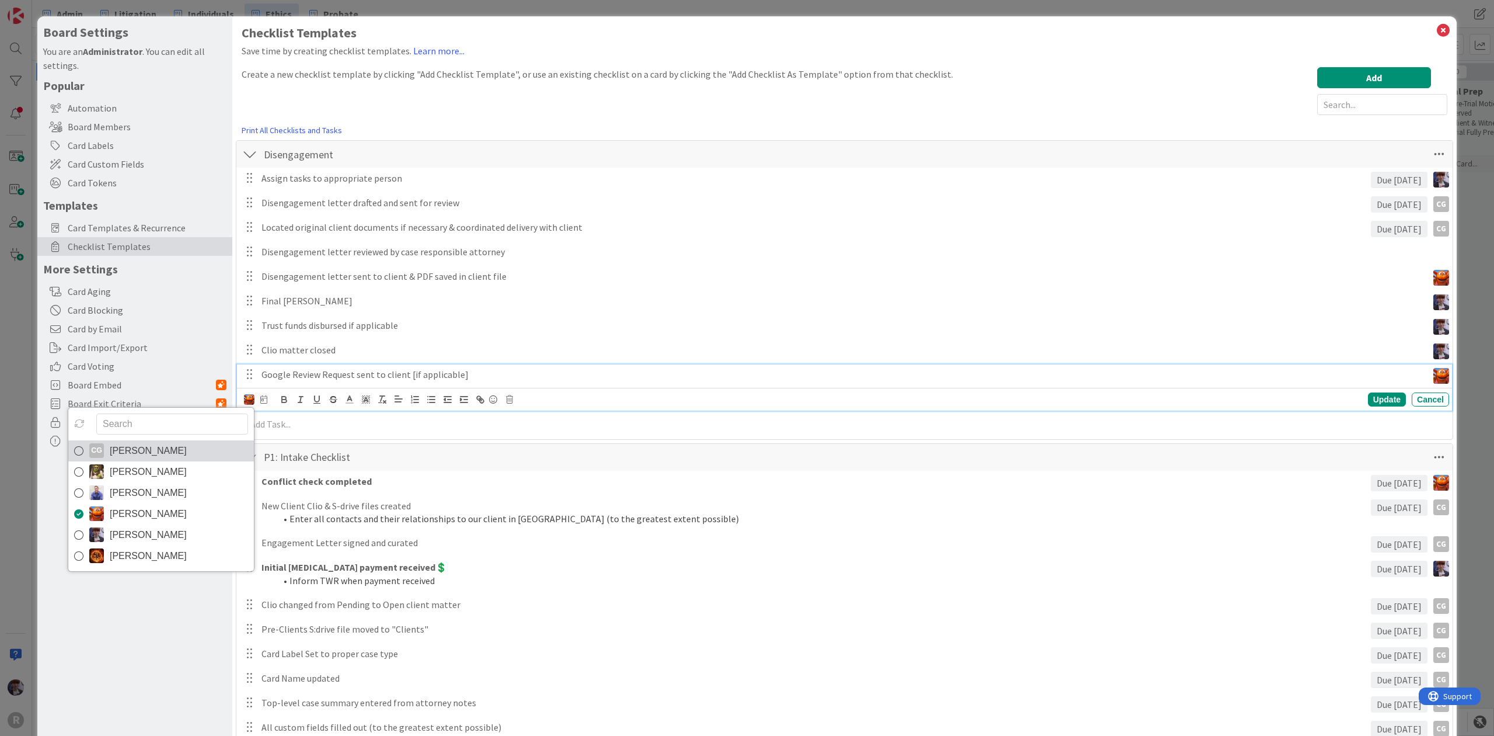
click at [180, 448] on span "[PERSON_NAME]" at bounding box center [148, 451] width 77 height 18
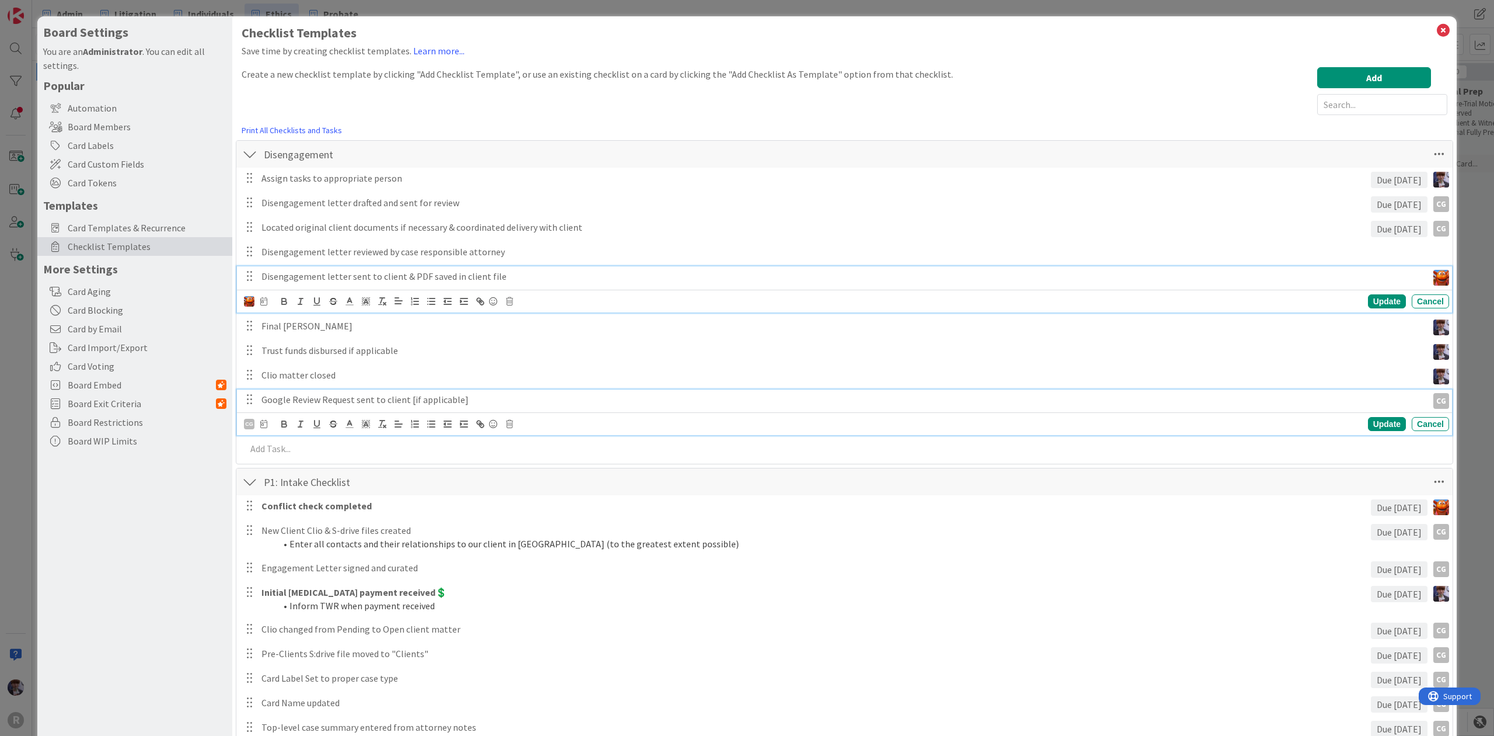
click at [281, 286] on div "Disengagement letter sent to client & PDF saved in client file" at bounding box center [842, 276] width 1171 height 20
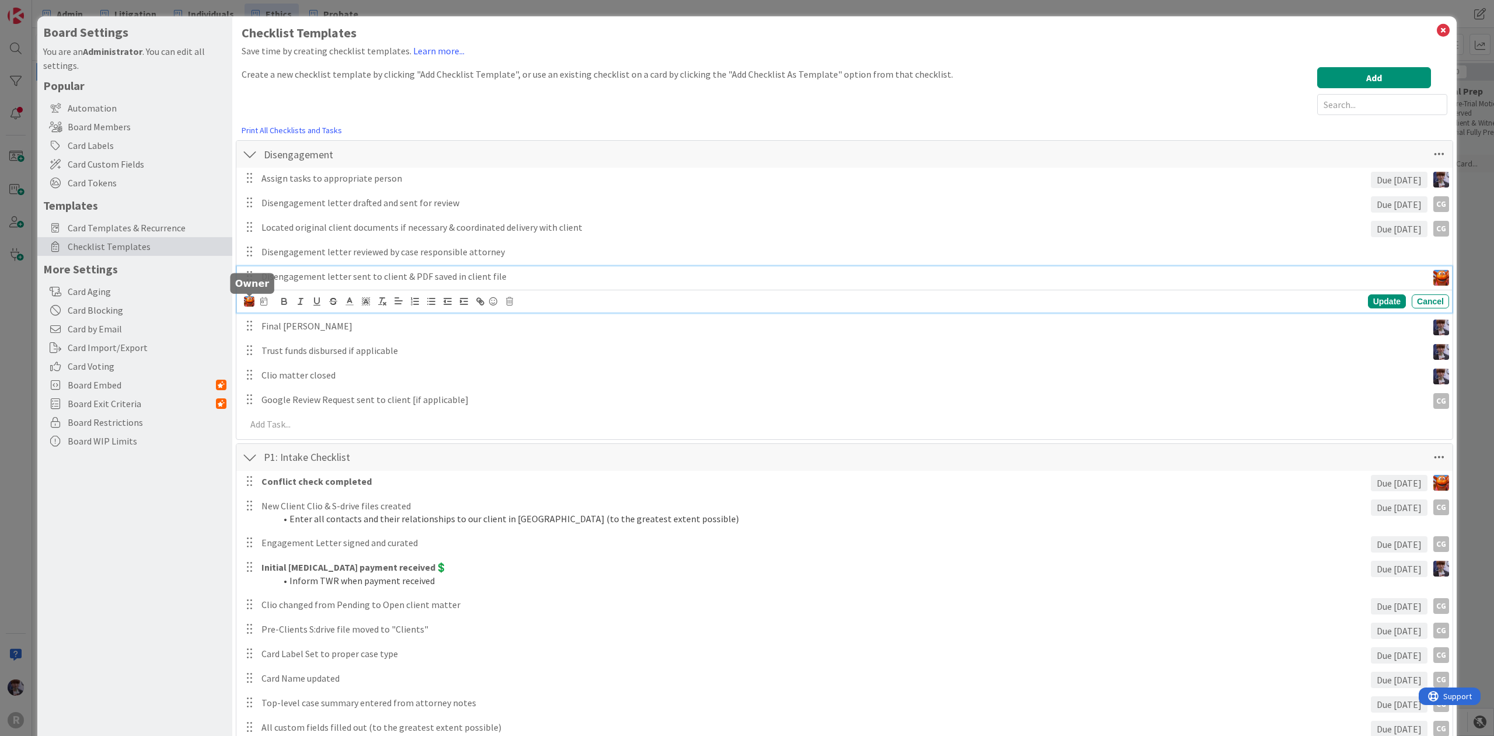
click at [248, 304] on img at bounding box center [249, 301] width 11 height 11
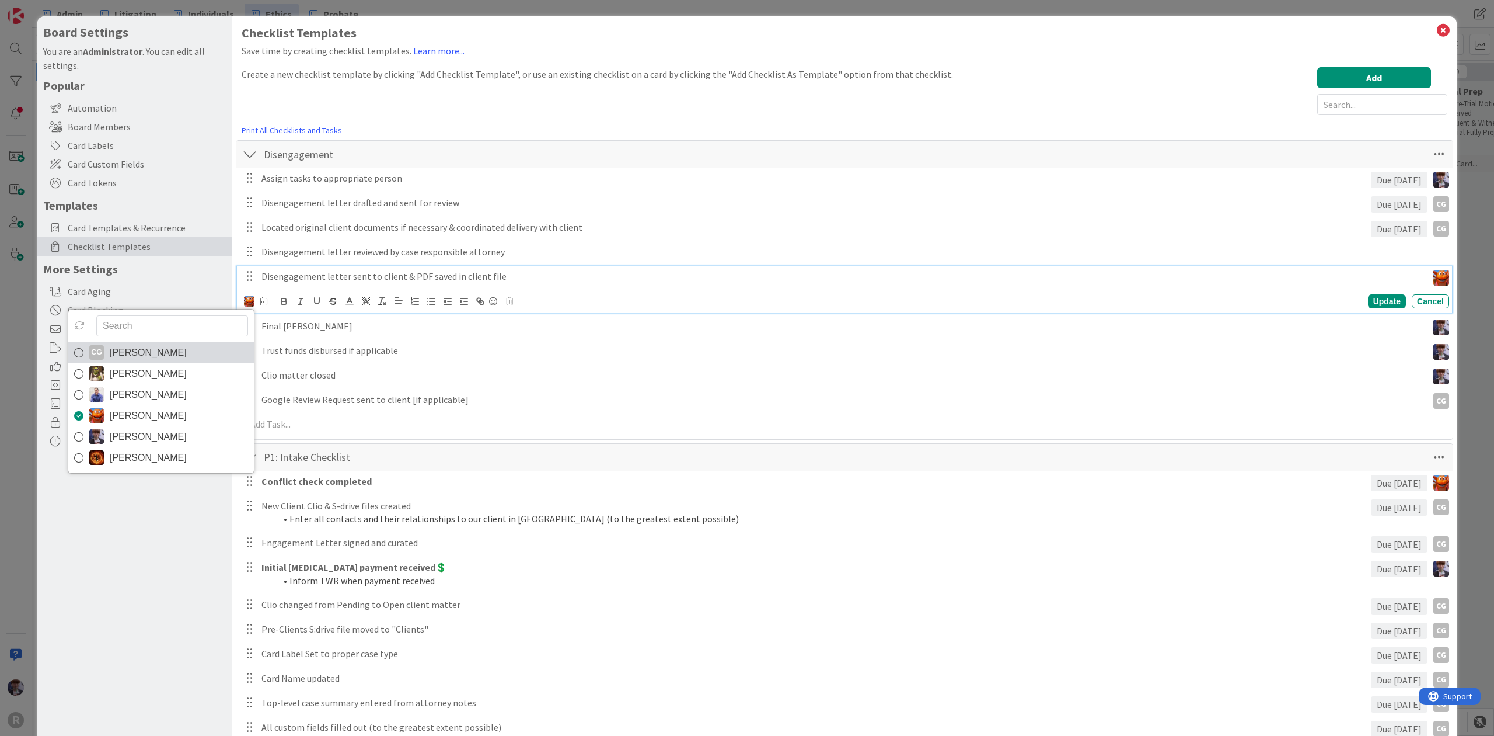
click at [170, 354] on span "[PERSON_NAME]" at bounding box center [148, 353] width 77 height 18
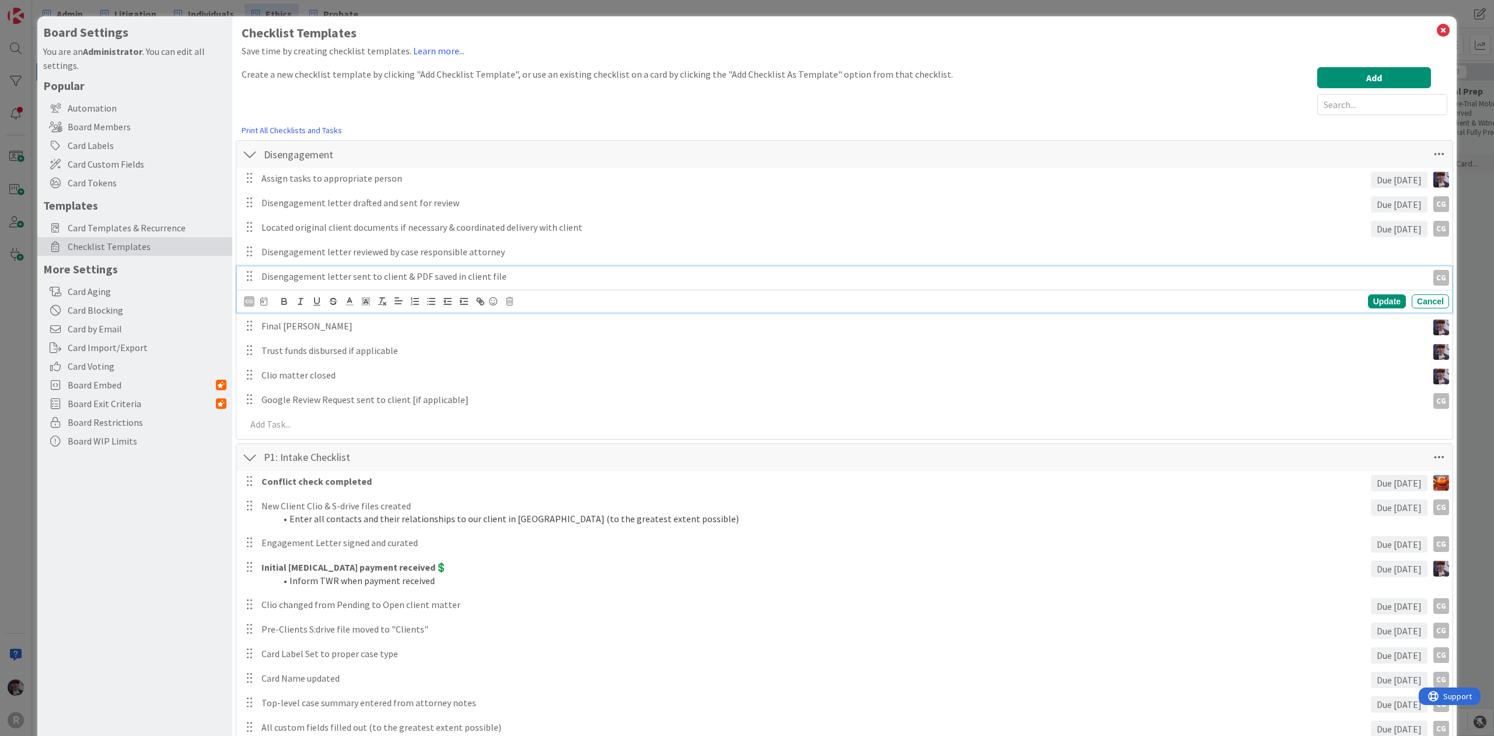
drag, startPoint x: 1472, startPoint y: 262, endPoint x: 1437, endPoint y: 257, distance: 35.9
click at [1472, 262] on div "Board Settings You are an Administrator . You can edit all settings. Popular Au…" at bounding box center [747, 368] width 1494 height 736
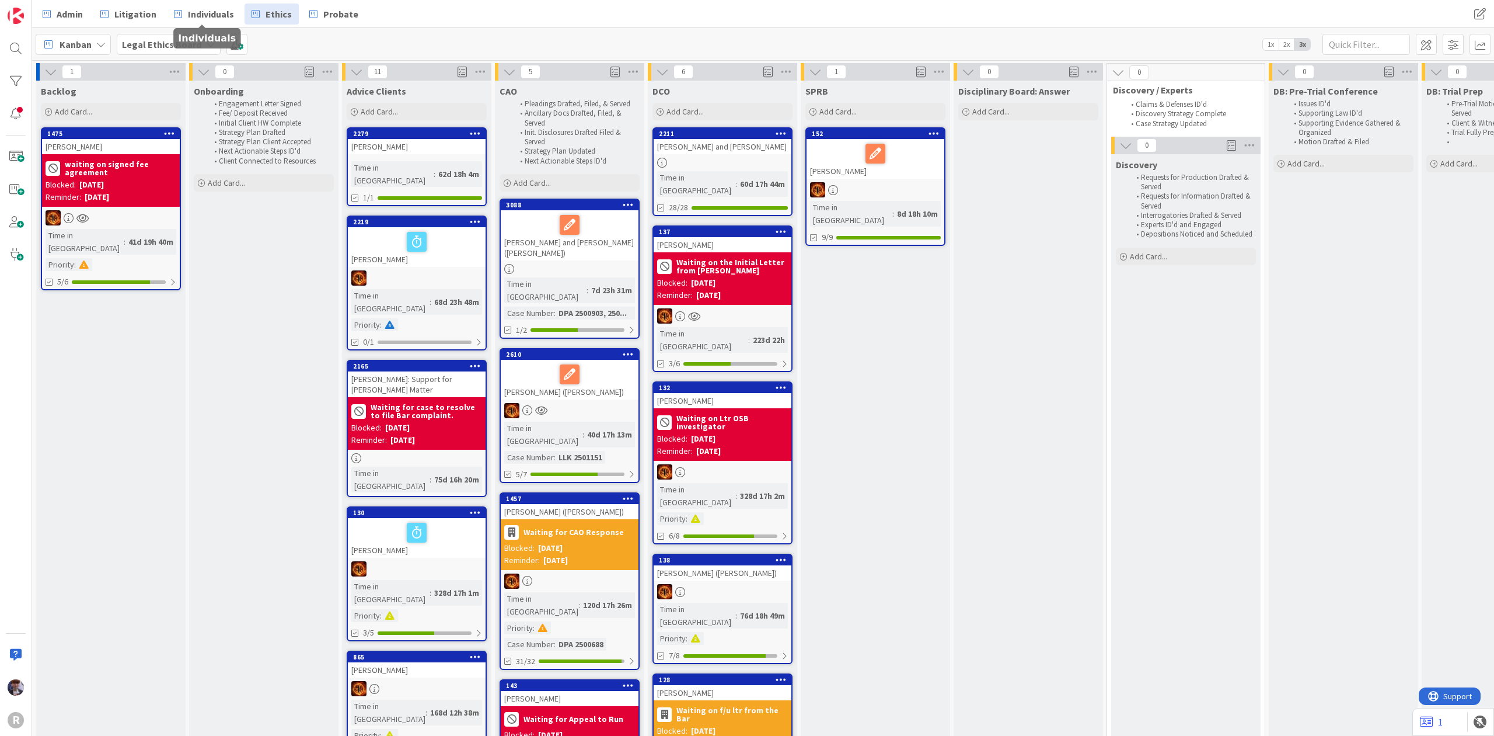
click at [163, 15] on div "Admin Litigation Individuals Ethics Probate" at bounding box center [474, 14] width 876 height 21
click at [140, 19] on span "Litigation" at bounding box center [135, 14] width 42 height 14
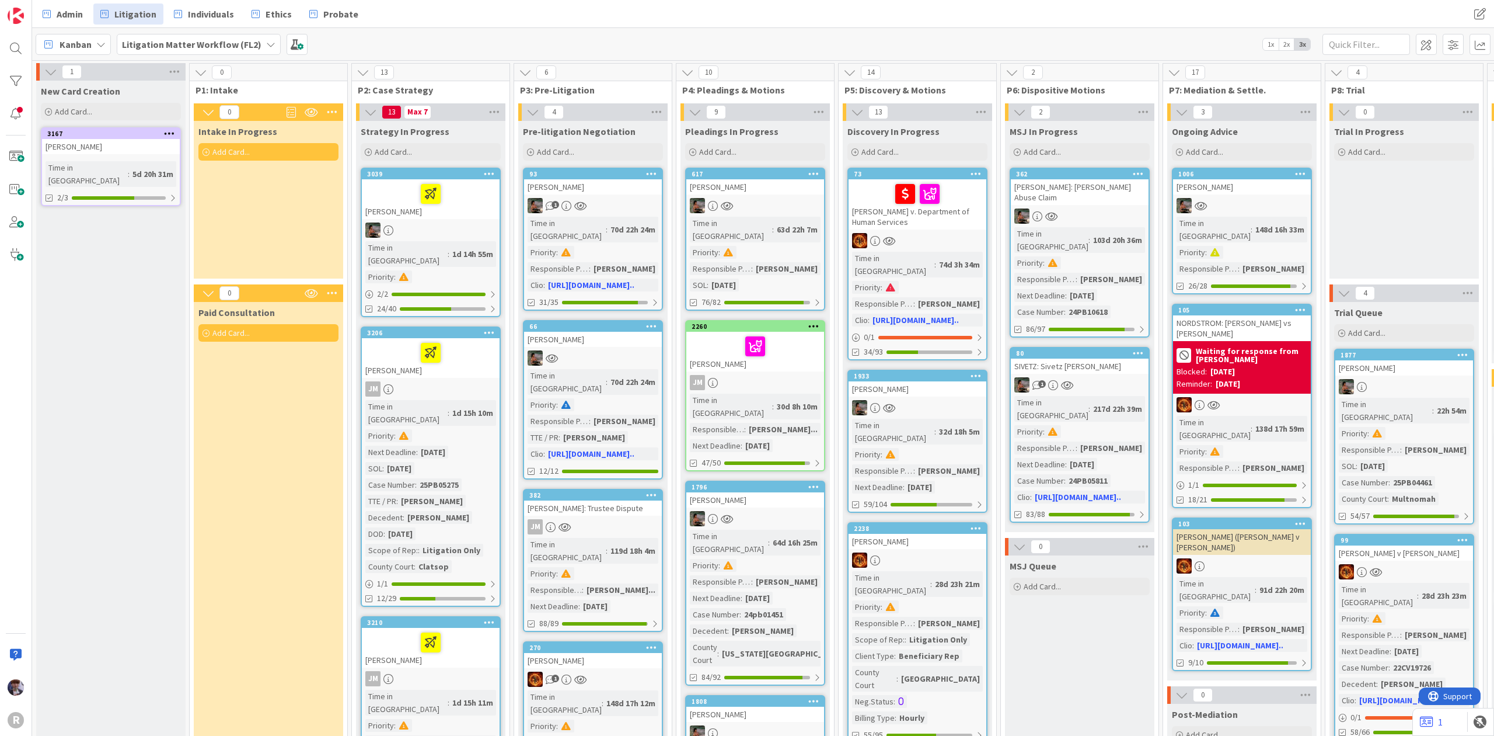
click at [89, 46] on span "Kanban" at bounding box center [76, 44] width 32 height 14
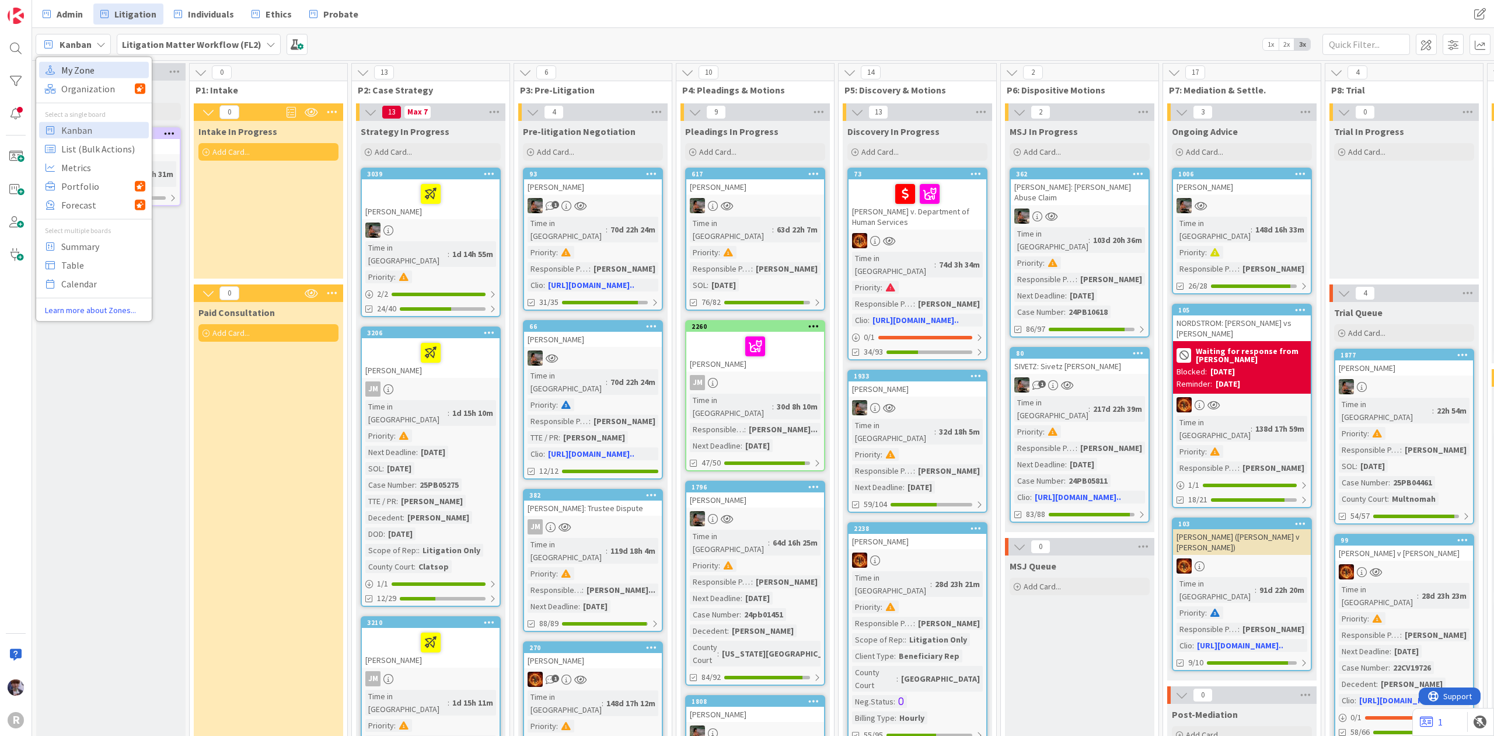
click at [80, 71] on span "My Zone" at bounding box center [103, 70] width 84 height 18
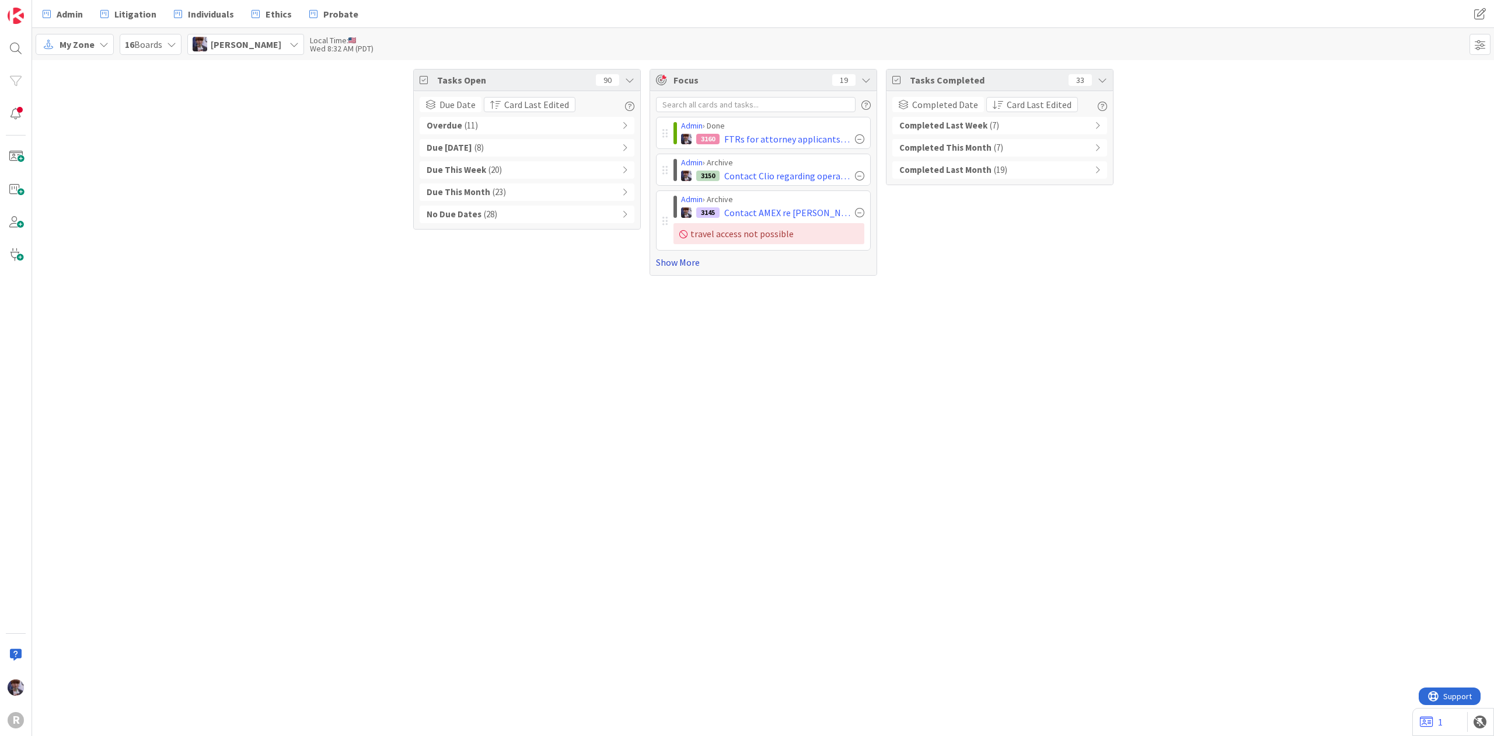
click at [699, 263] on link "Show More" at bounding box center [763, 262] width 215 height 14
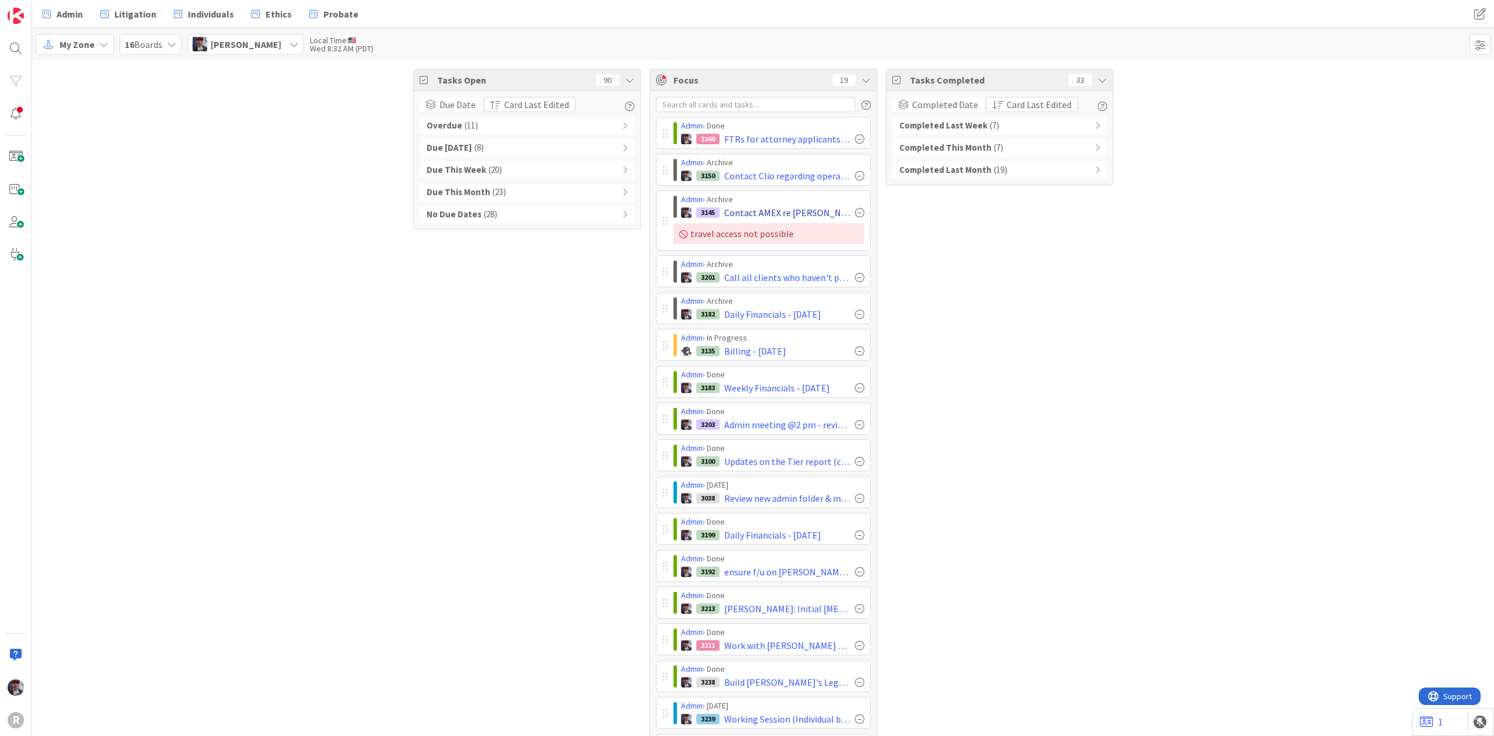
click at [855, 213] on div at bounding box center [859, 212] width 9 height 9
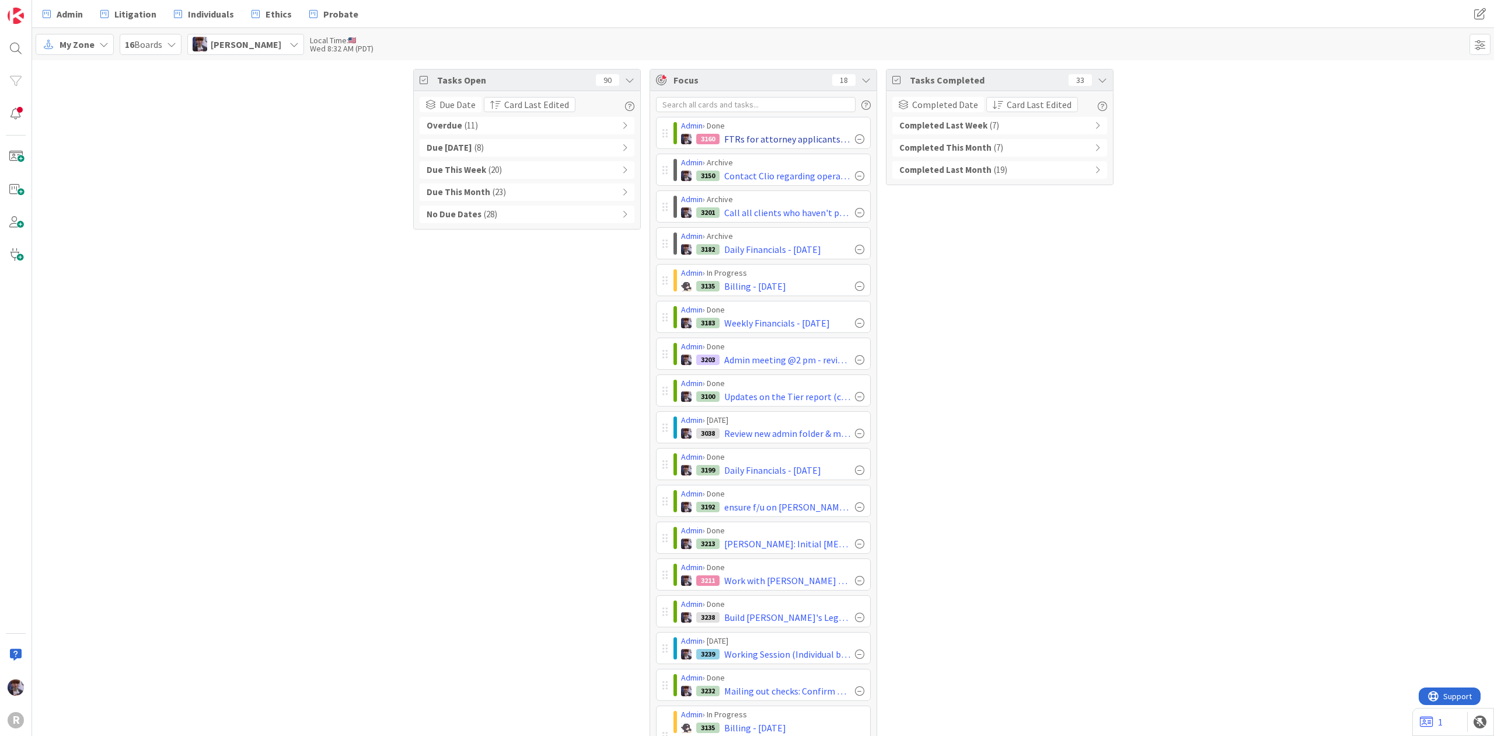
click at [857, 137] on div at bounding box center [859, 138] width 9 height 9
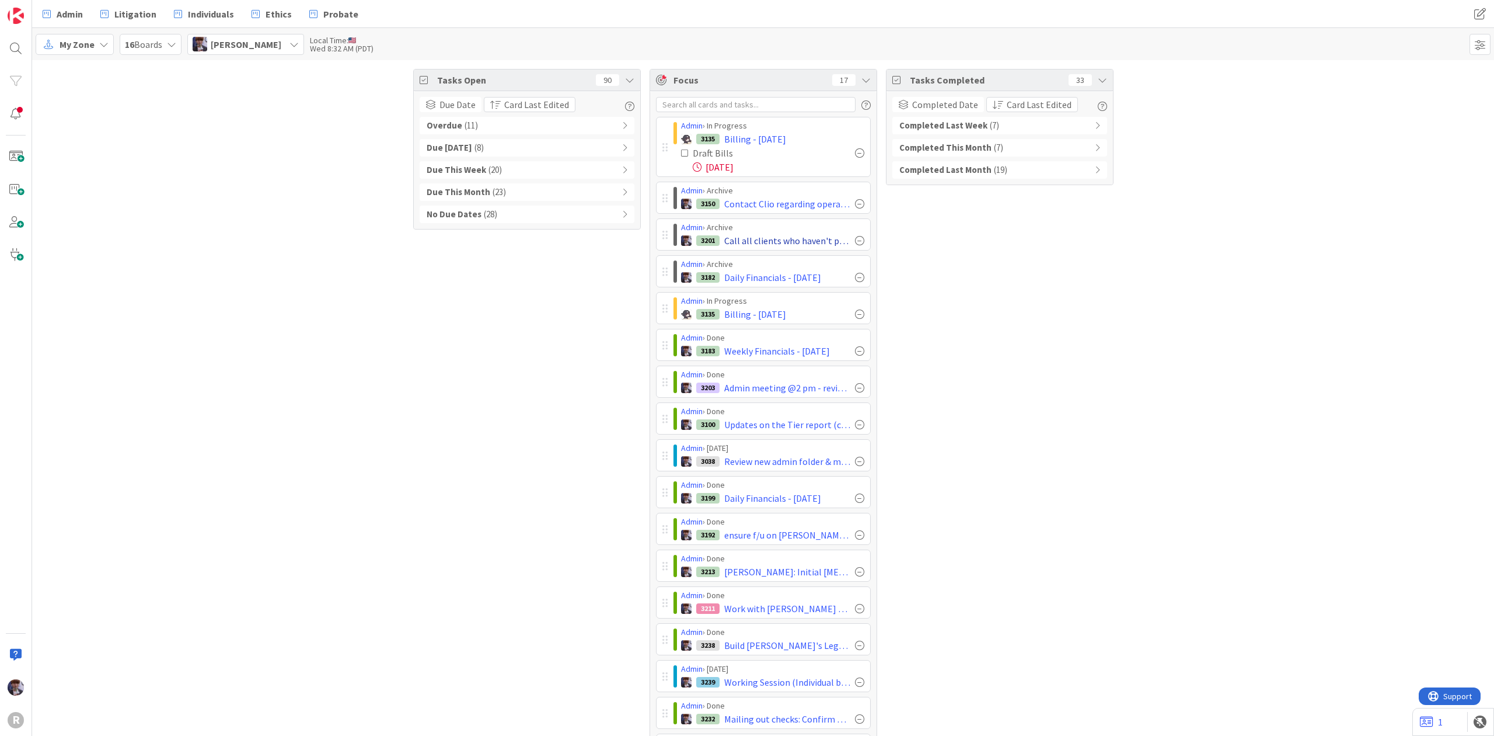
click at [855, 242] on div at bounding box center [859, 240] width 9 height 9
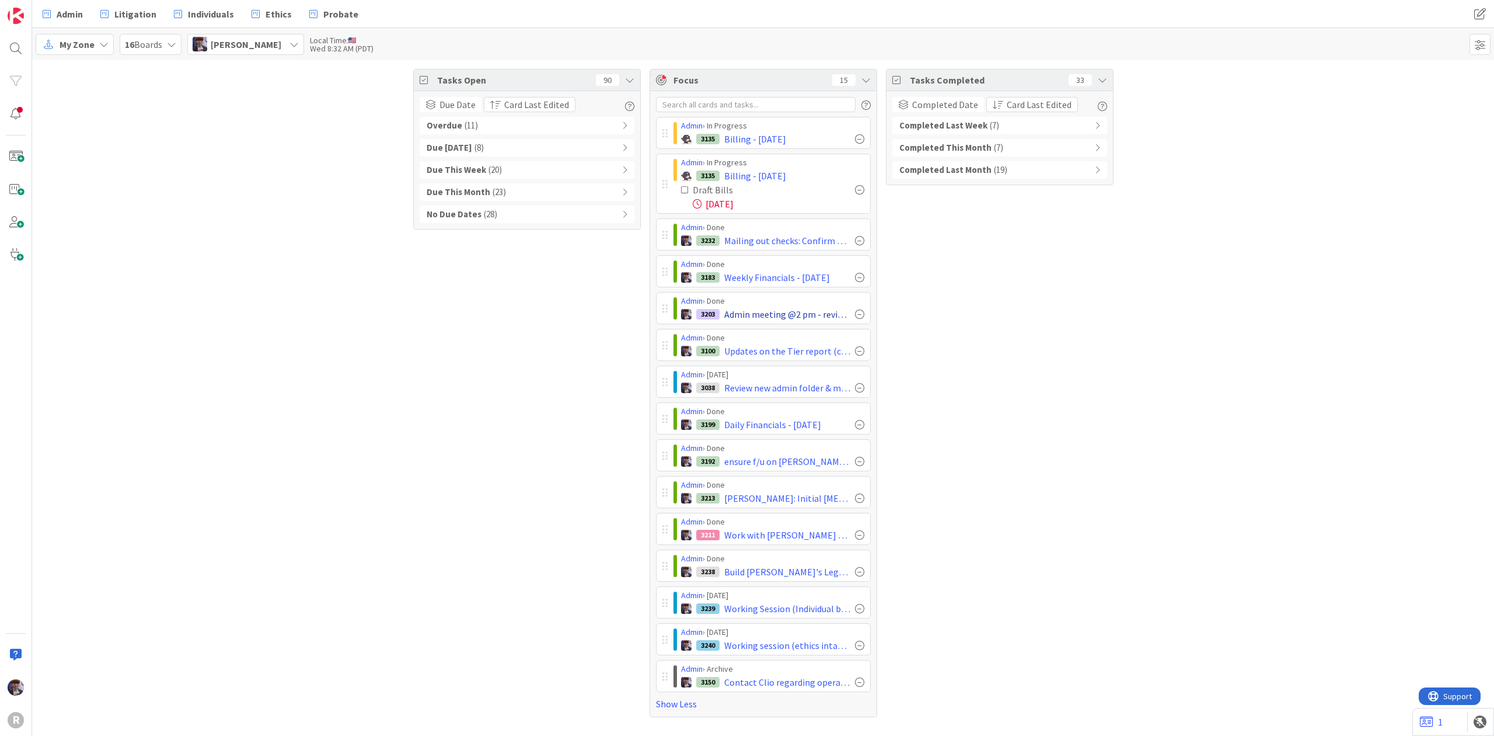
click at [862, 315] on div at bounding box center [859, 313] width 9 height 9
click at [859, 316] on div at bounding box center [859, 313] width 9 height 9
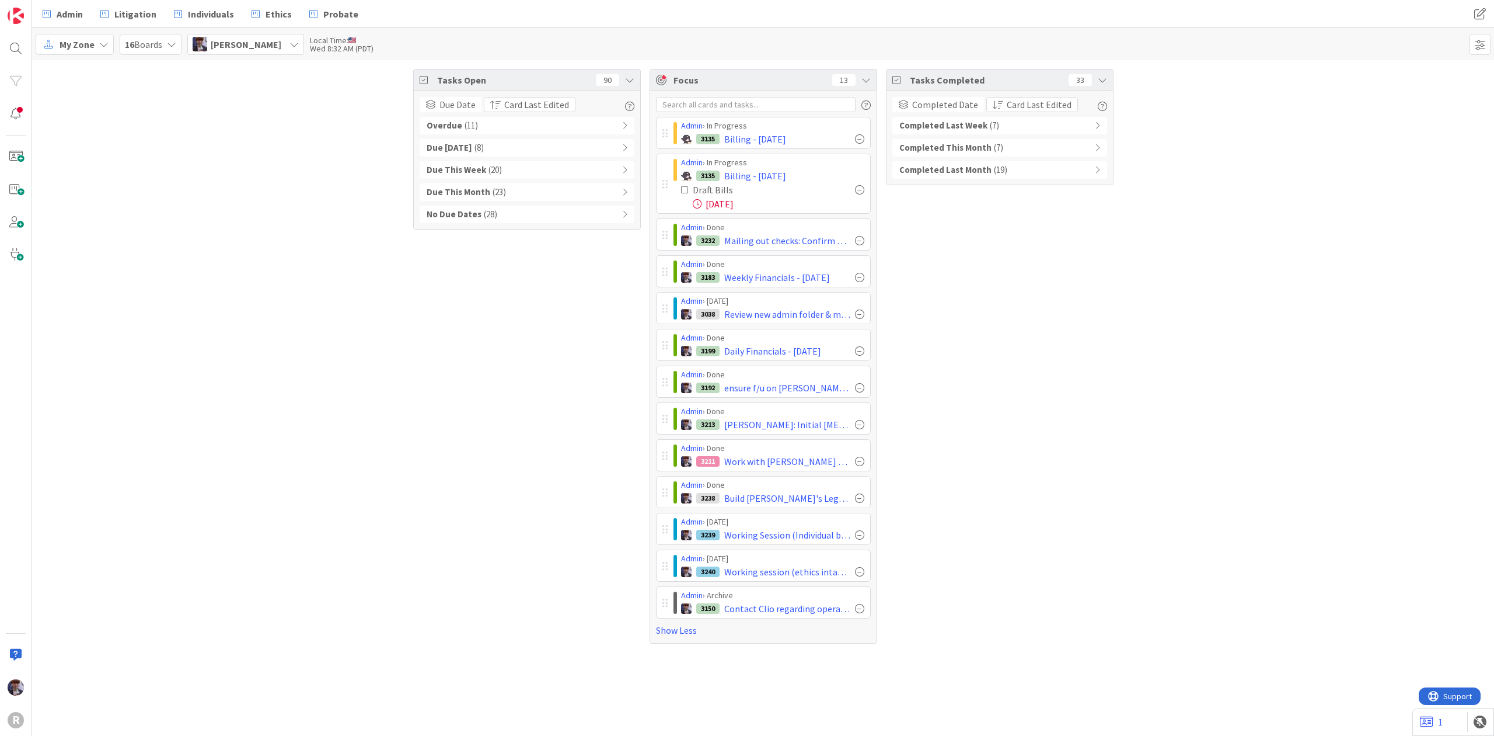
click at [661, 312] on div "Admin › [DATE] 3038 Review new admin folder & move login info over" at bounding box center [763, 308] width 215 height 32
click at [858, 315] on div at bounding box center [859, 313] width 9 height 9
click at [577, 127] on div "Overdue ( 11 )" at bounding box center [527, 126] width 215 height 18
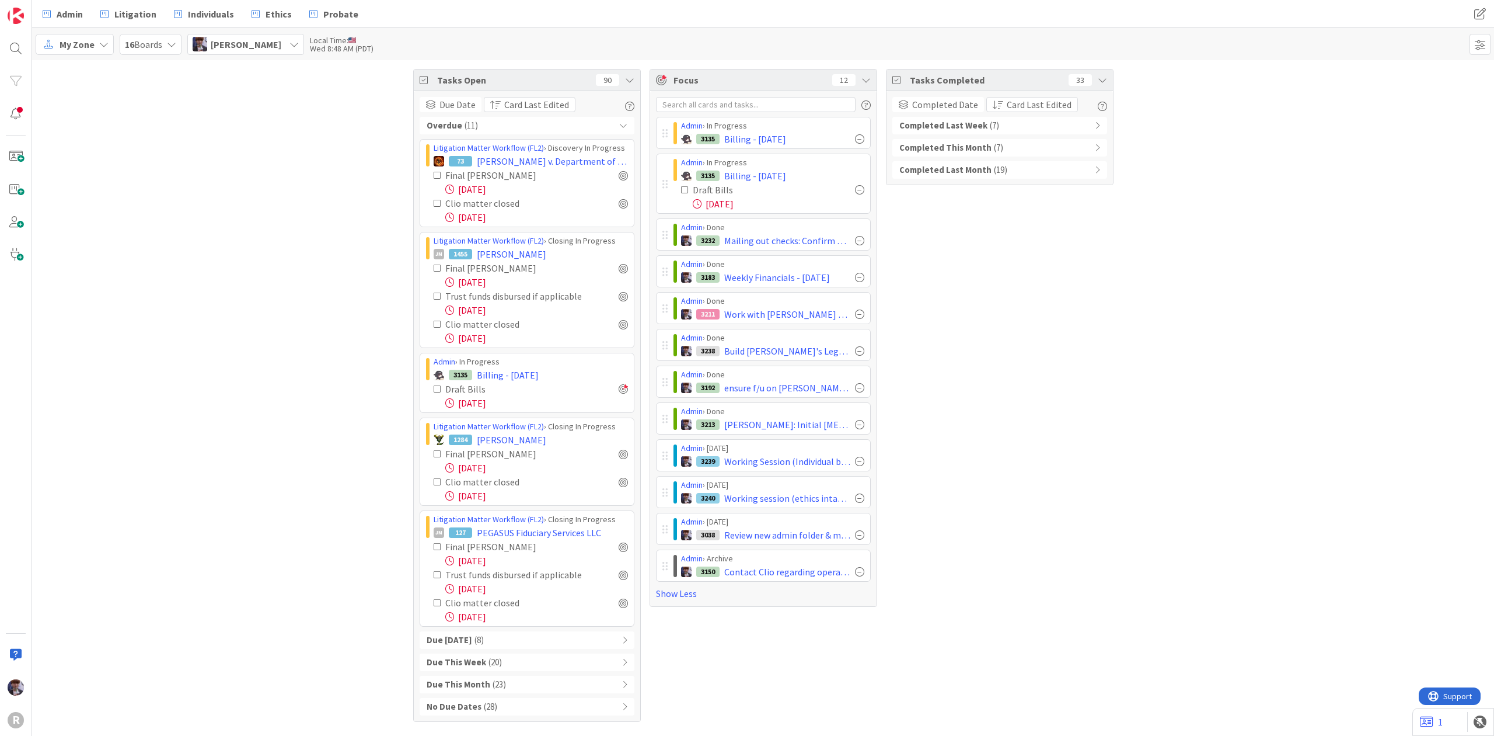
click at [475, 638] on span "( 8 )" at bounding box center [479, 639] width 9 height 13
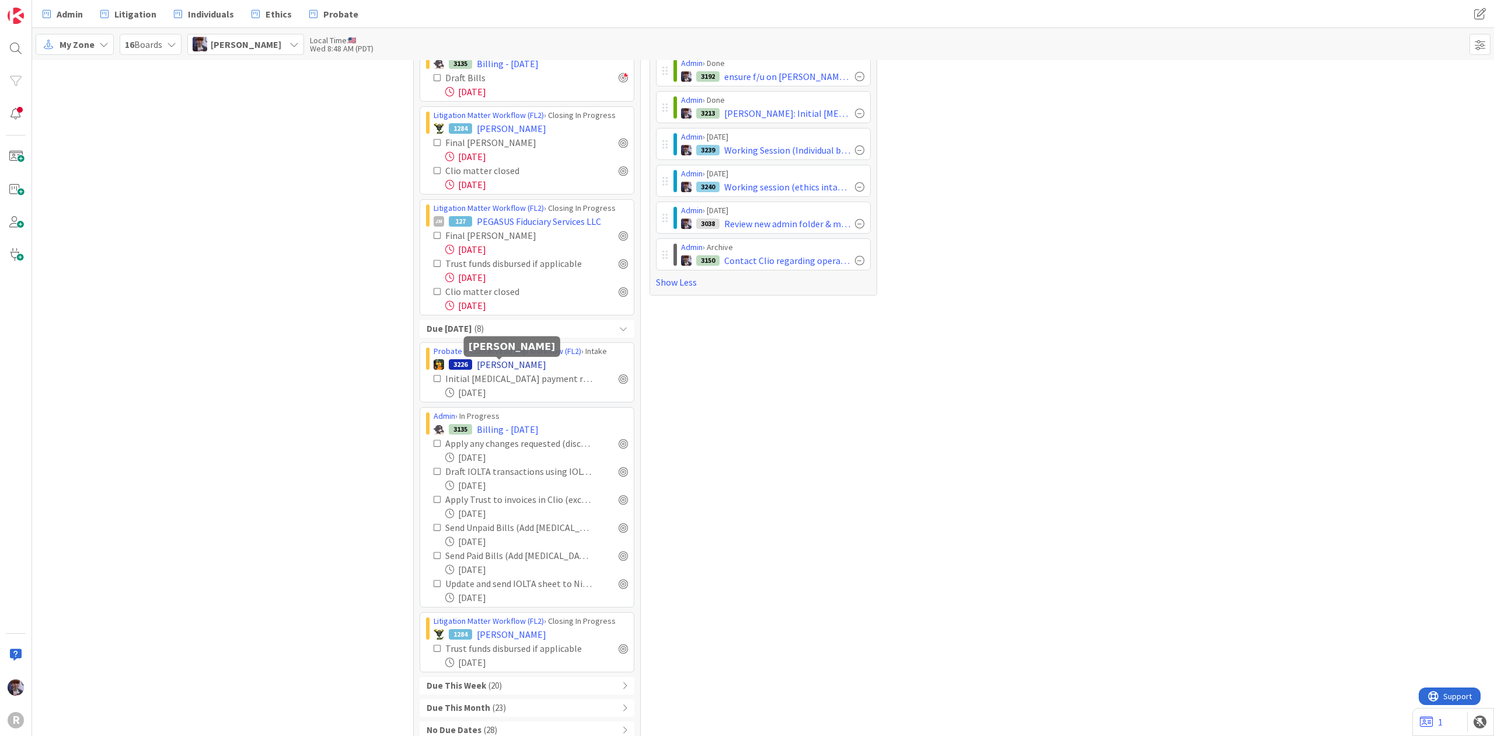
click at [477, 365] on span "[PERSON_NAME]" at bounding box center [511, 364] width 69 height 14
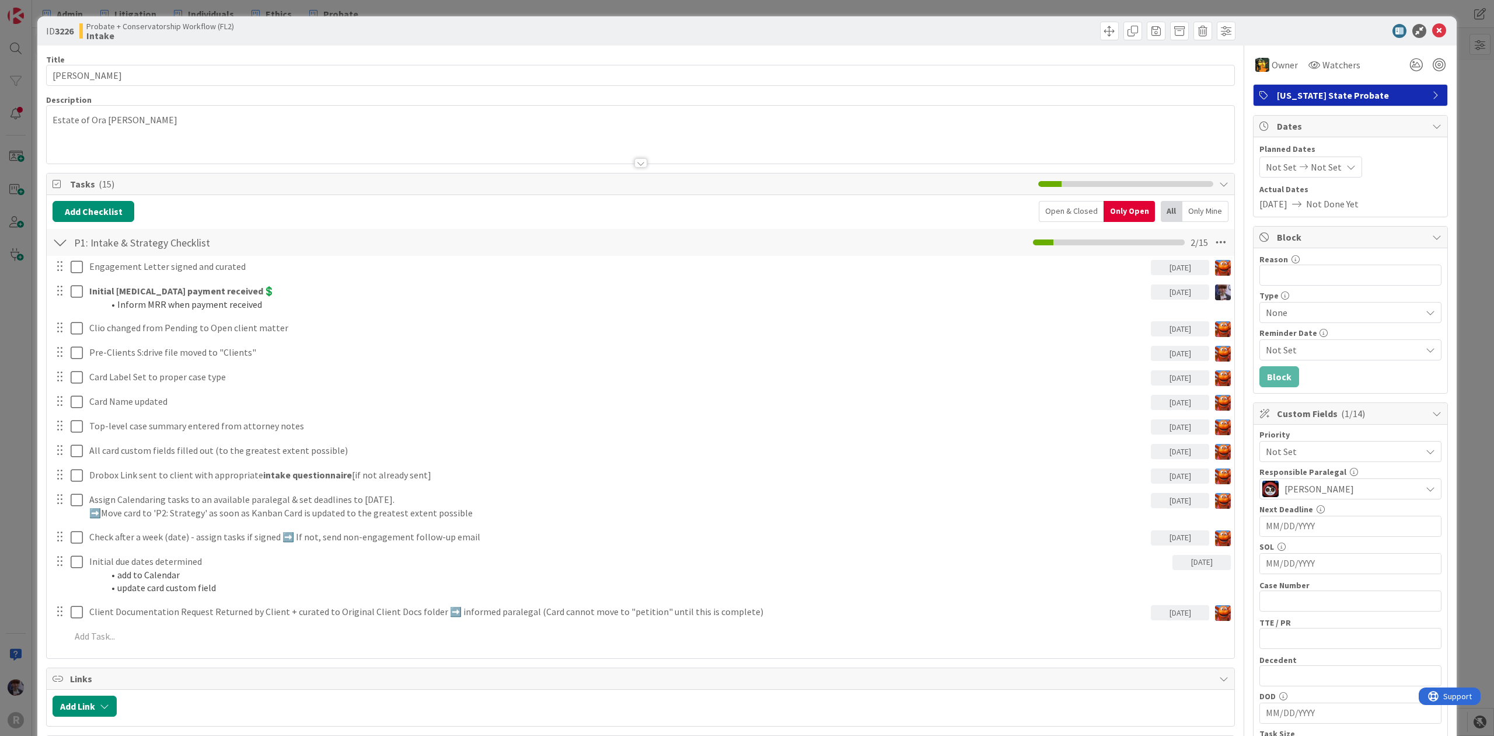
click at [1425, 39] on div "ID 3226 Probate + Conservatorship Workflow (FL2) Intake" at bounding box center [747, 30] width 1420 height 29
click at [1427, 39] on div "ID 3226 Probate + Conservatorship Workflow (FL2) Intake" at bounding box center [747, 30] width 1420 height 29
click at [22, 327] on div "ID 3226 Probate + Conservatorship Workflow (FL2) Intake Title 12 / 128 [PERSON_…" at bounding box center [747, 368] width 1494 height 736
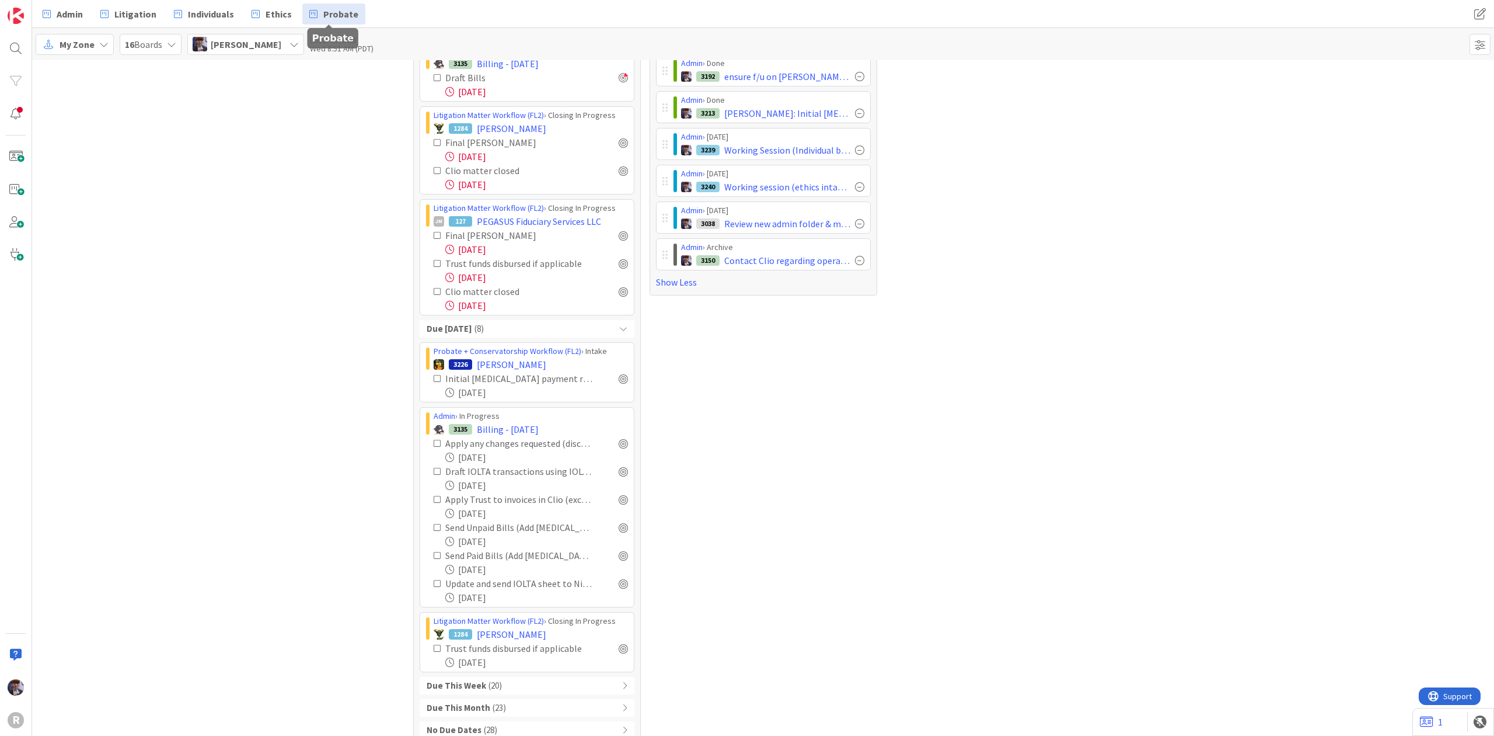
click at [316, 12] on link "Probate" at bounding box center [333, 14] width 63 height 21
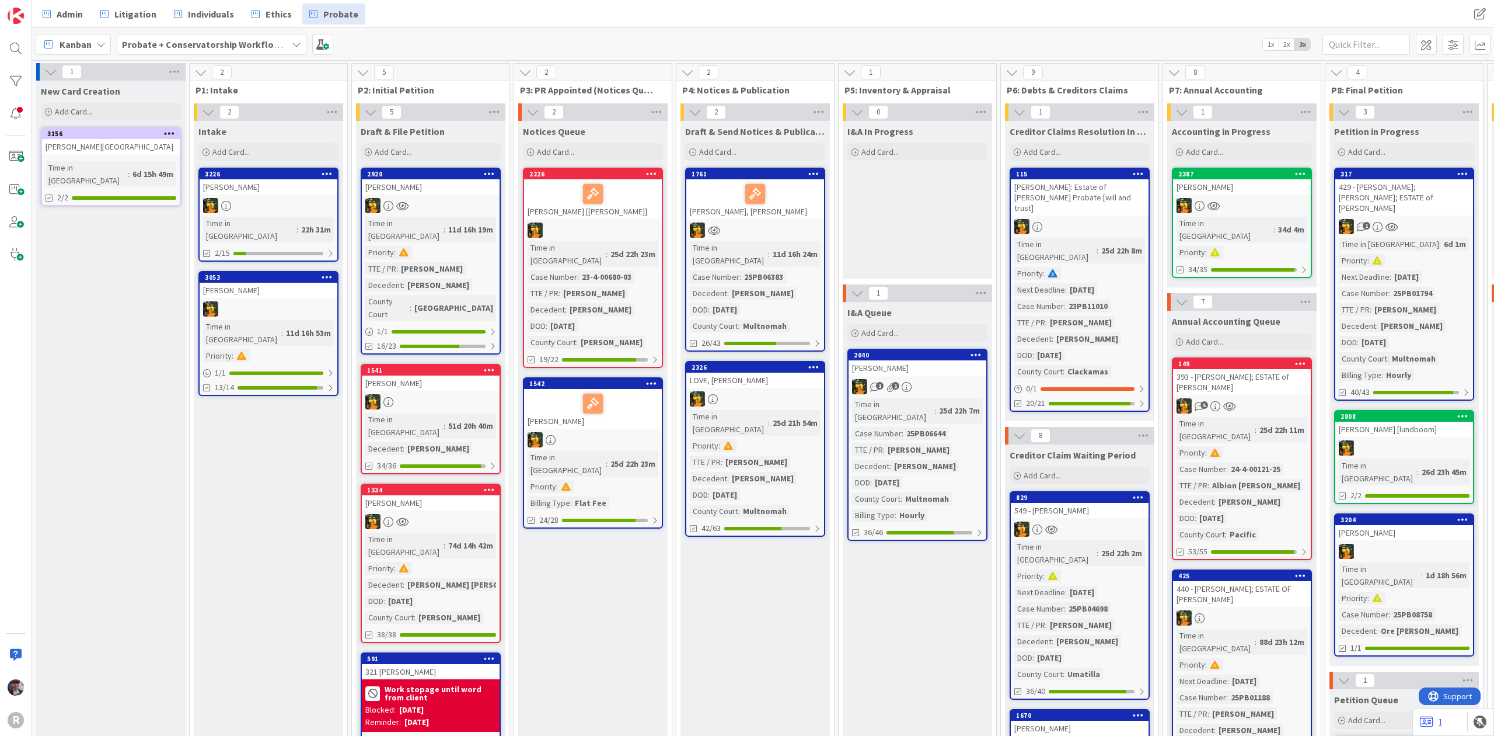
click at [299, 187] on div "[PERSON_NAME]" at bounding box center [269, 186] width 138 height 15
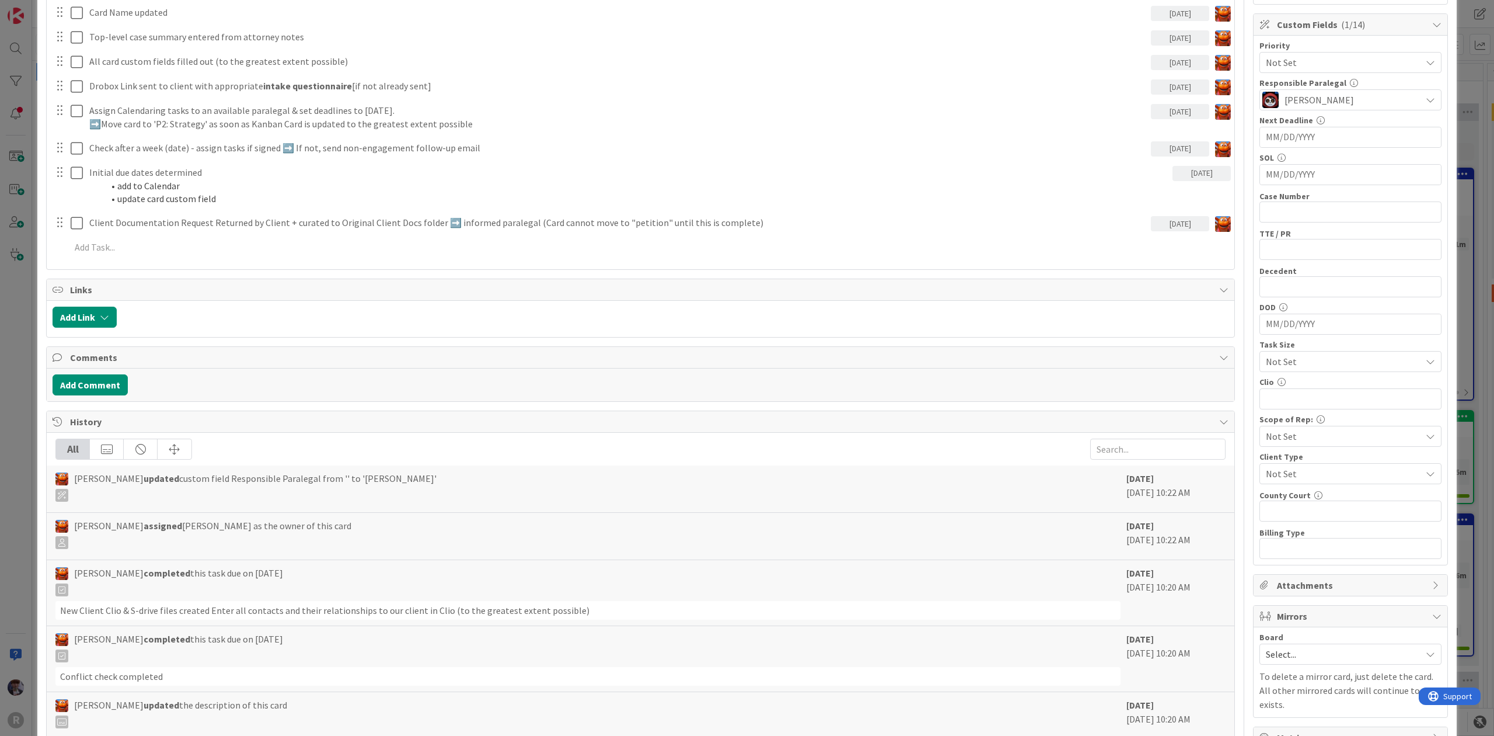
scroll to position [467, 0]
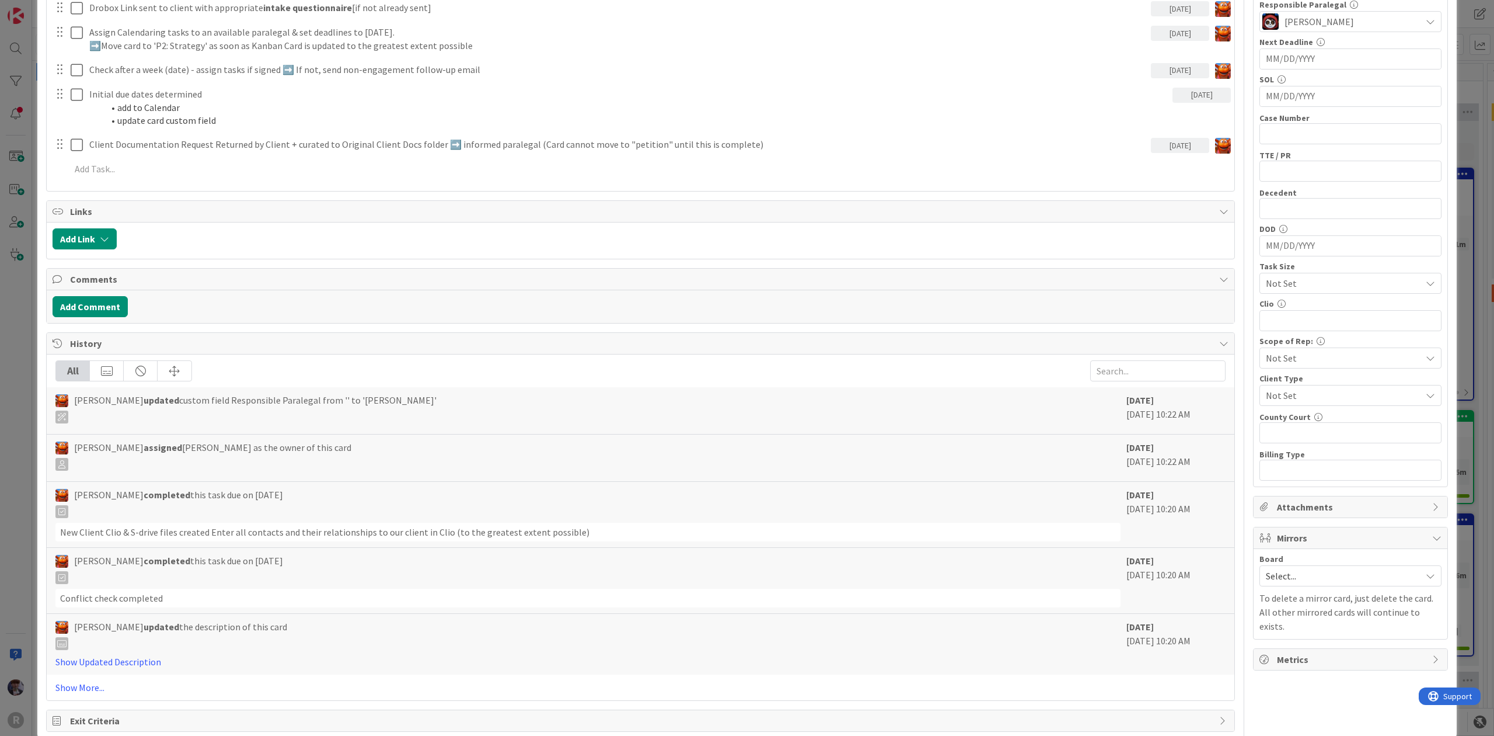
click at [29, 455] on div "ID 3226 Probate + Conservatorship Workflow (FL2) Intake Title 12 / 128 [PERSON_…" at bounding box center [747, 368] width 1494 height 736
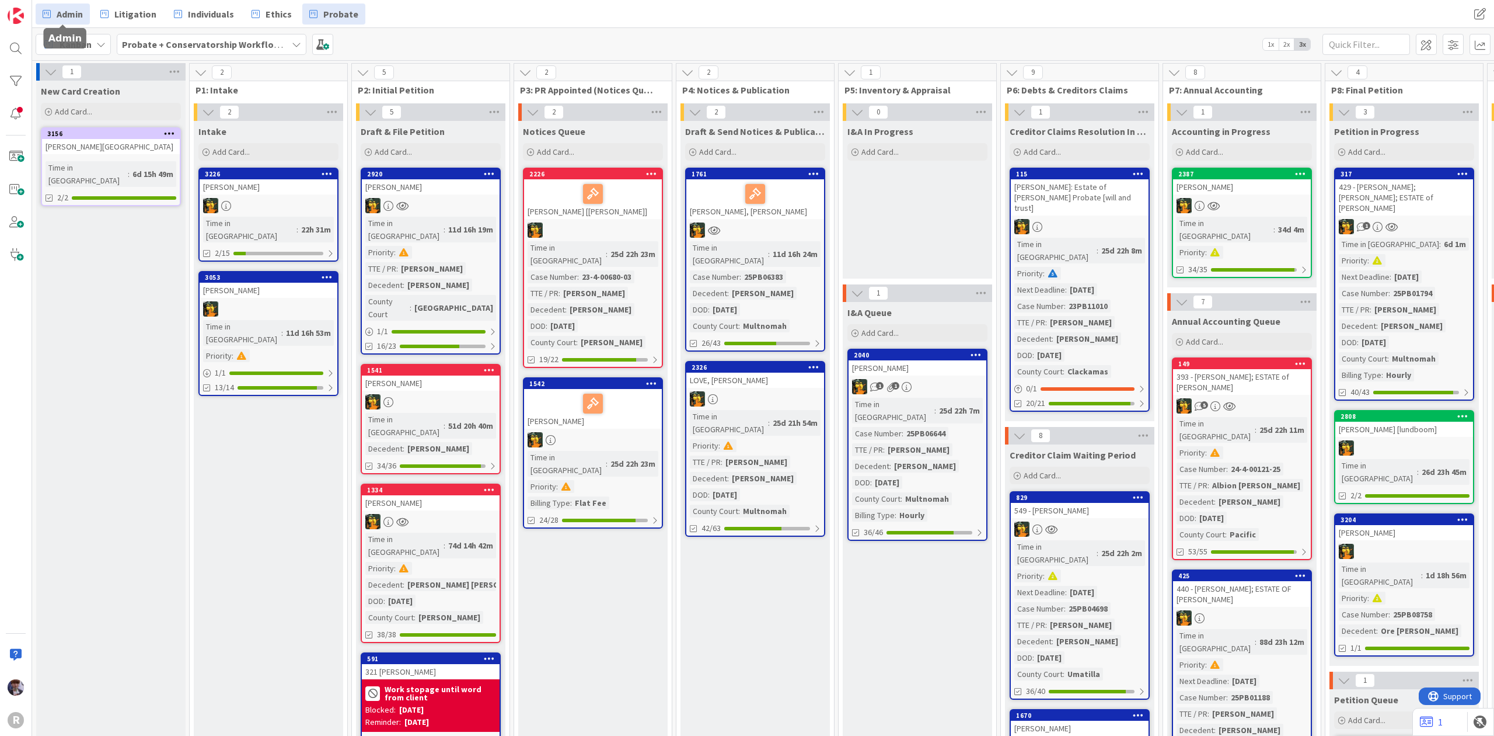
click at [65, 11] on span "Admin" at bounding box center [70, 14] width 26 height 14
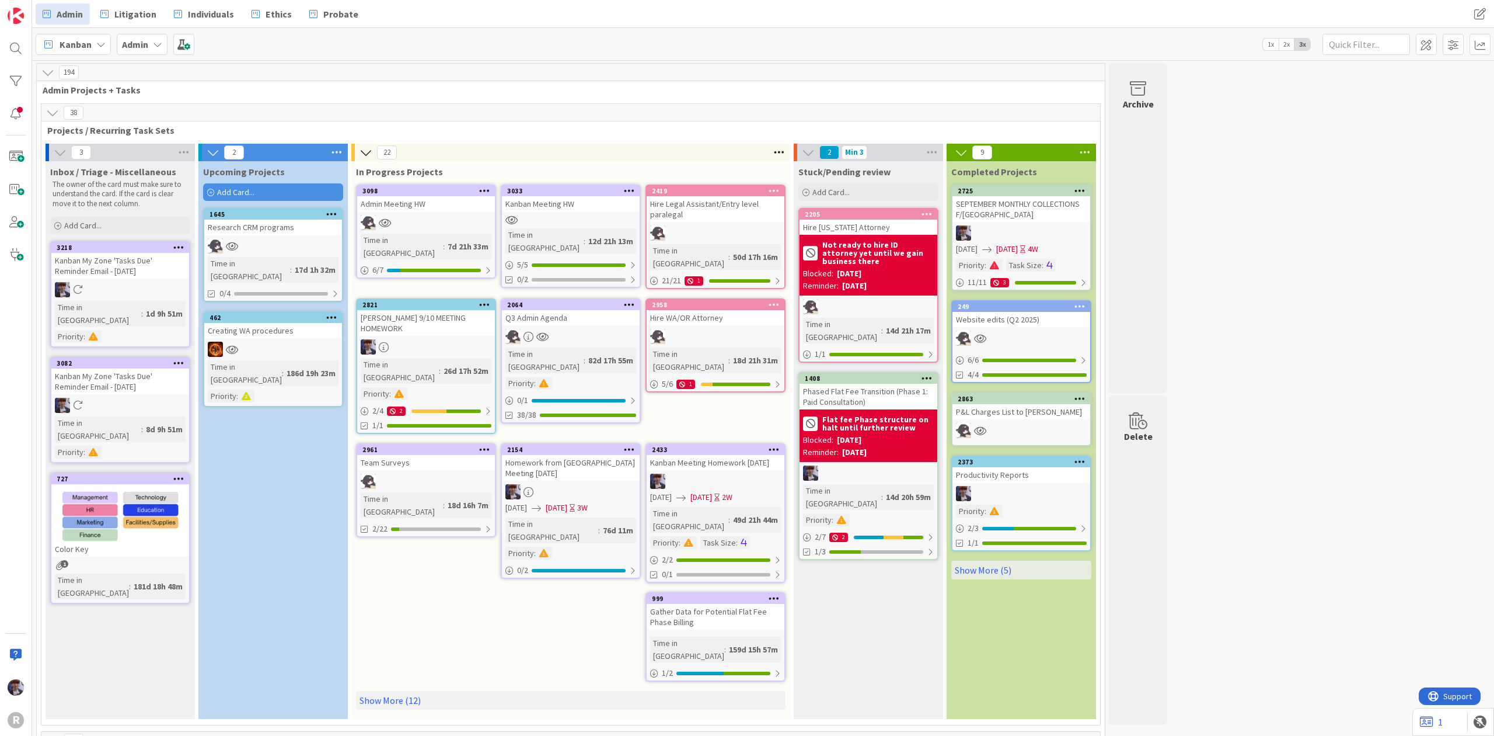
click at [126, 40] on b "Admin" at bounding box center [135, 45] width 26 height 12
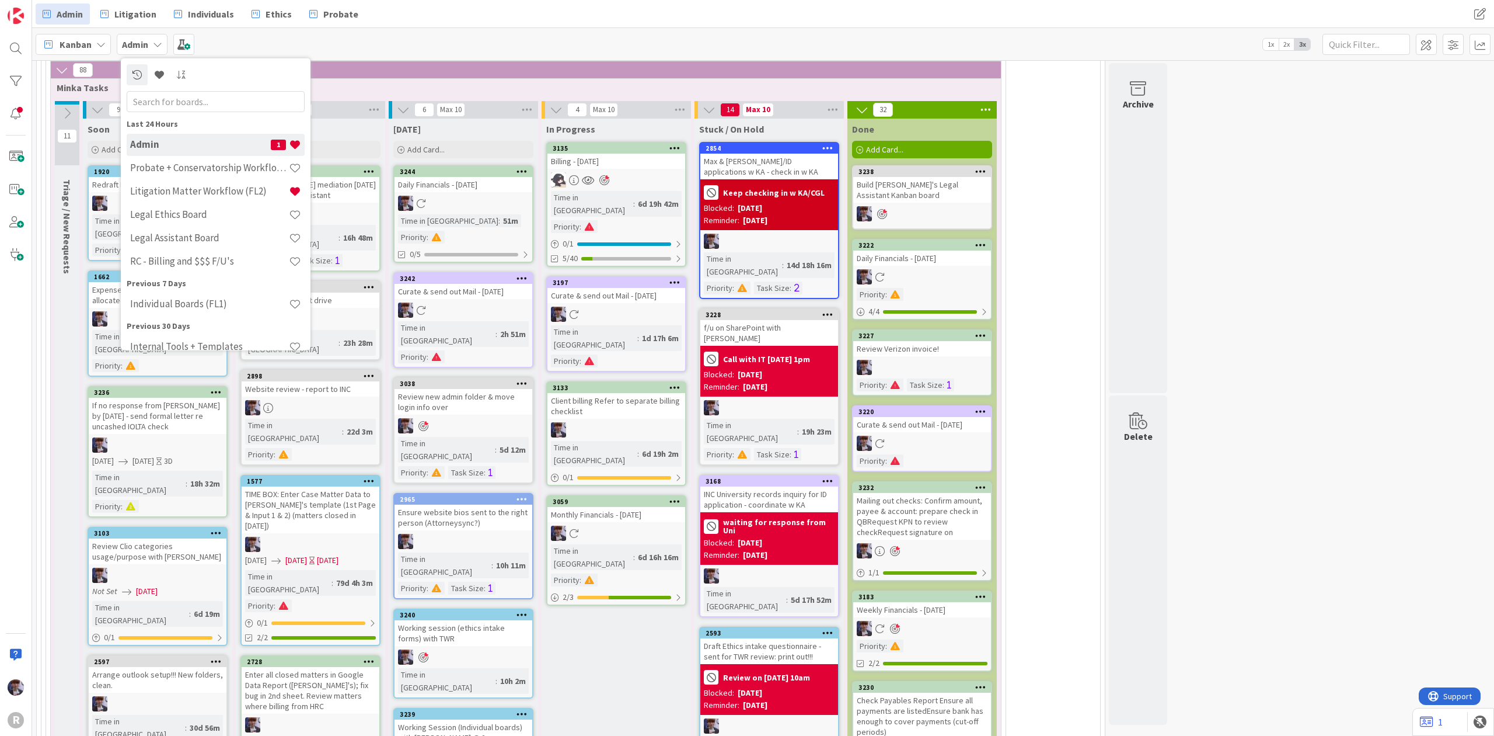
scroll to position [2490, 0]
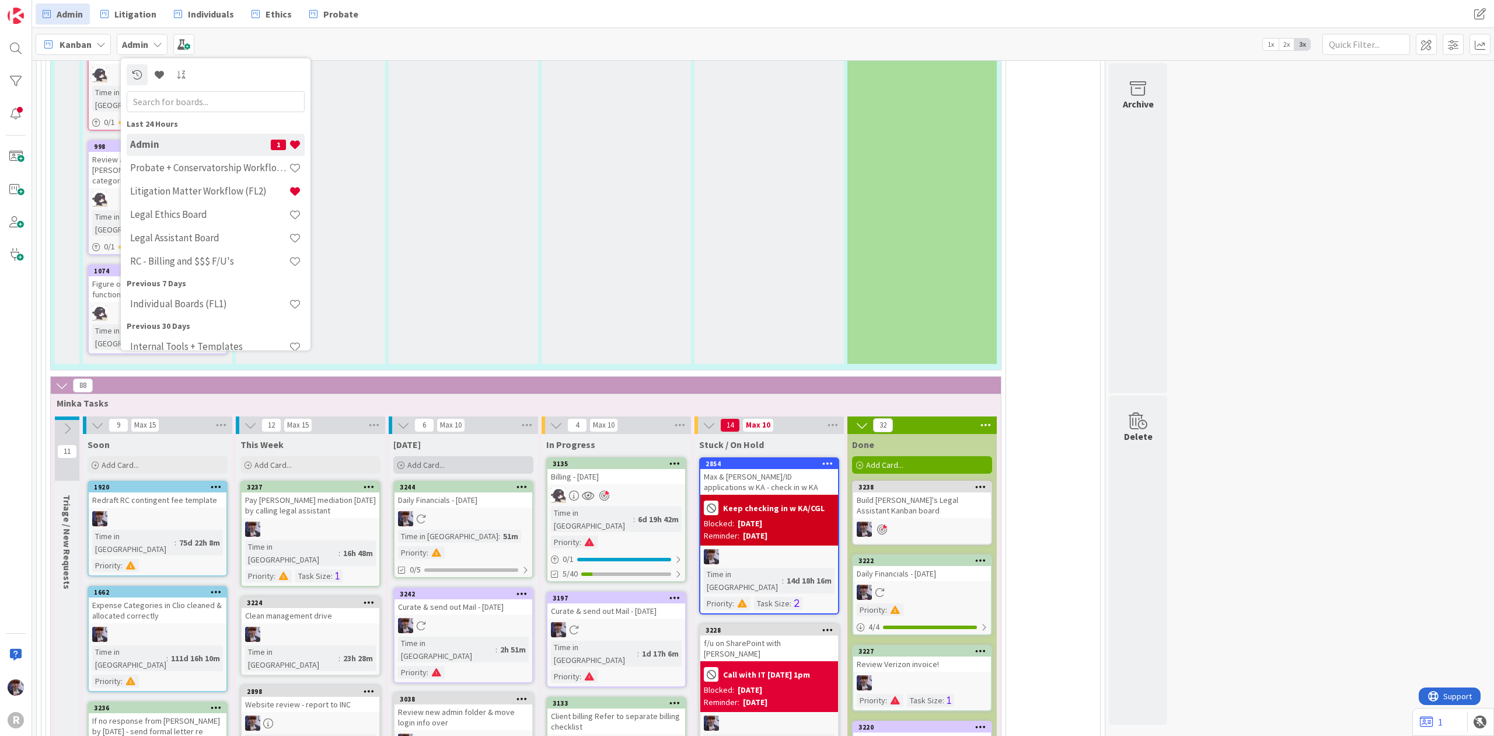
click at [435, 456] on div "Add Card..." at bounding box center [463, 465] width 140 height 18
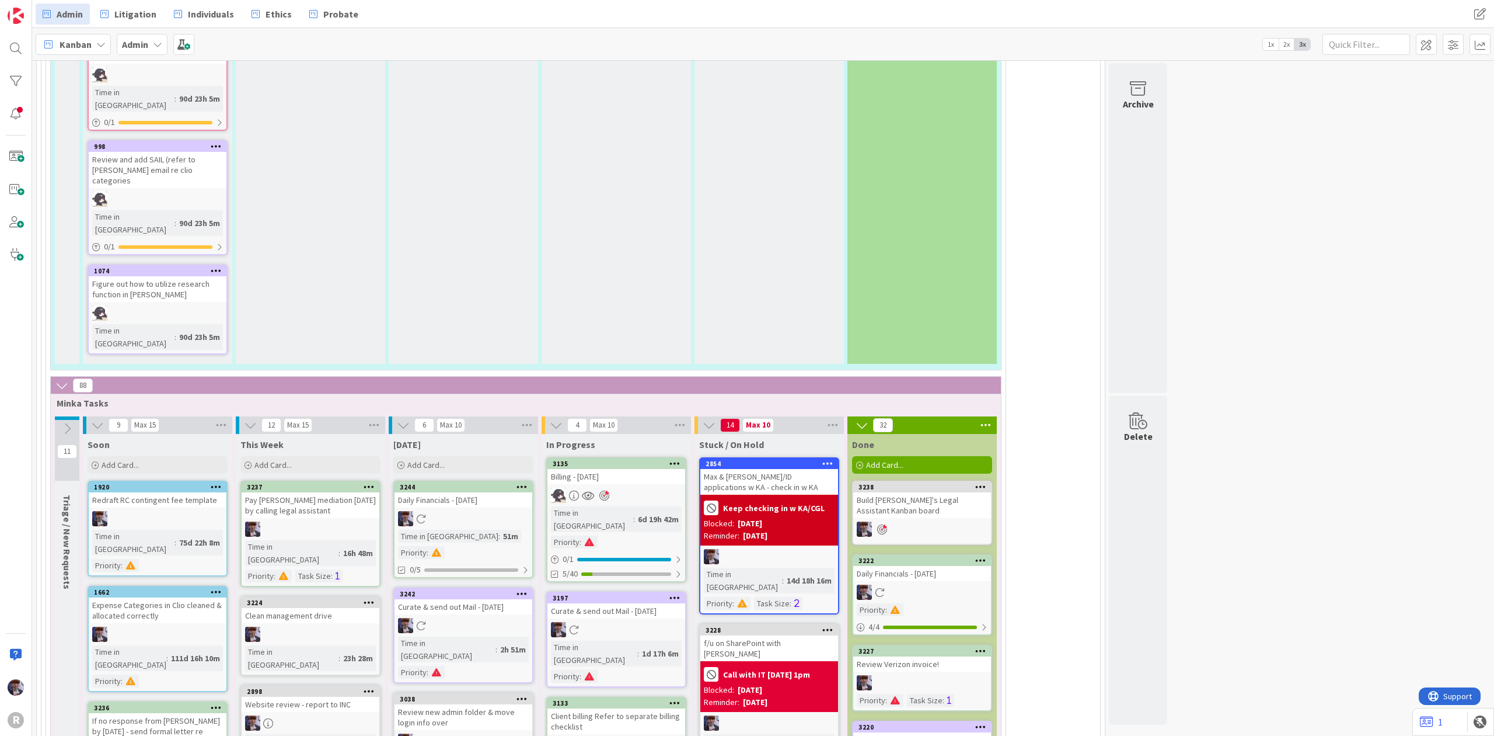
click at [520, 482] on icon at bounding box center [522, 486] width 11 height 8
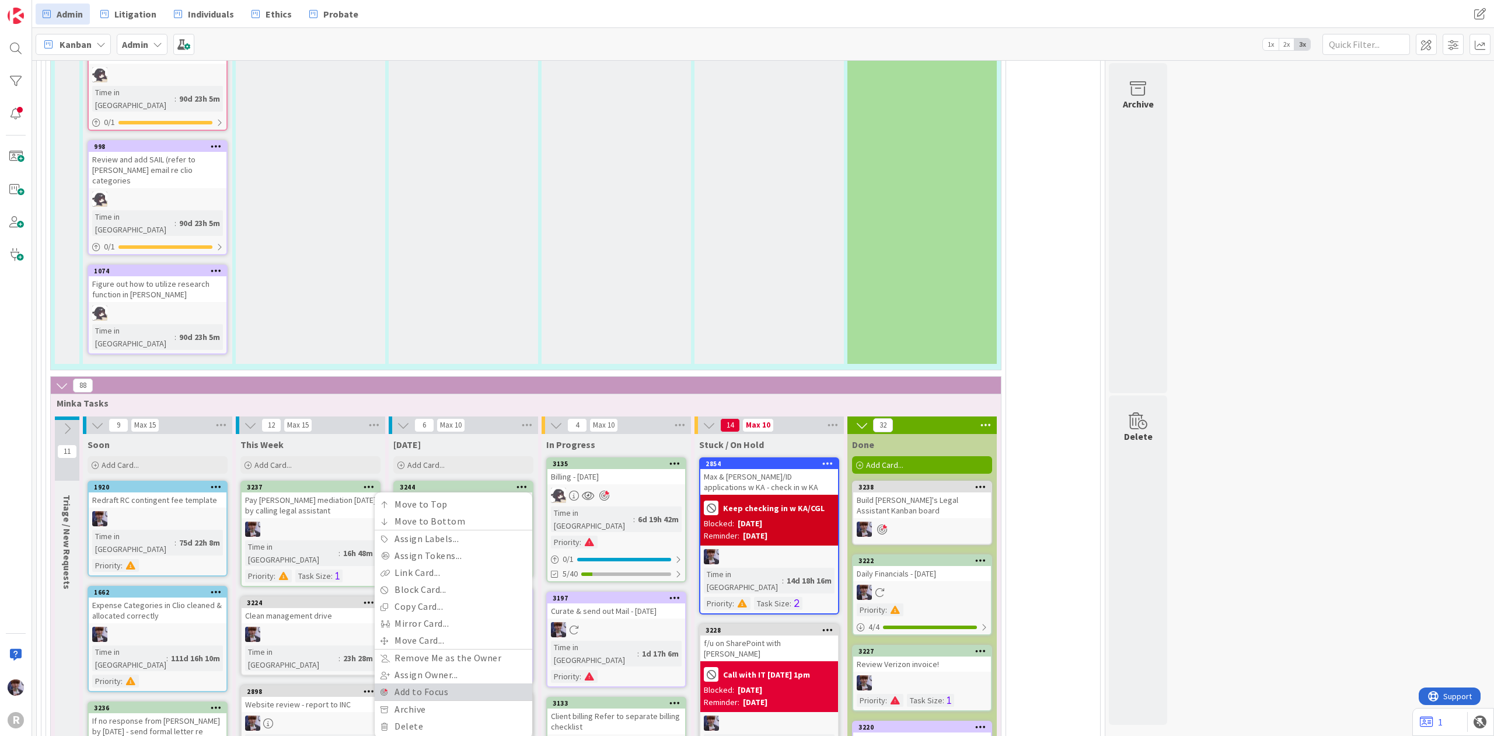
click at [444, 683] on link "Add to Focus" at bounding box center [454, 691] width 158 height 17
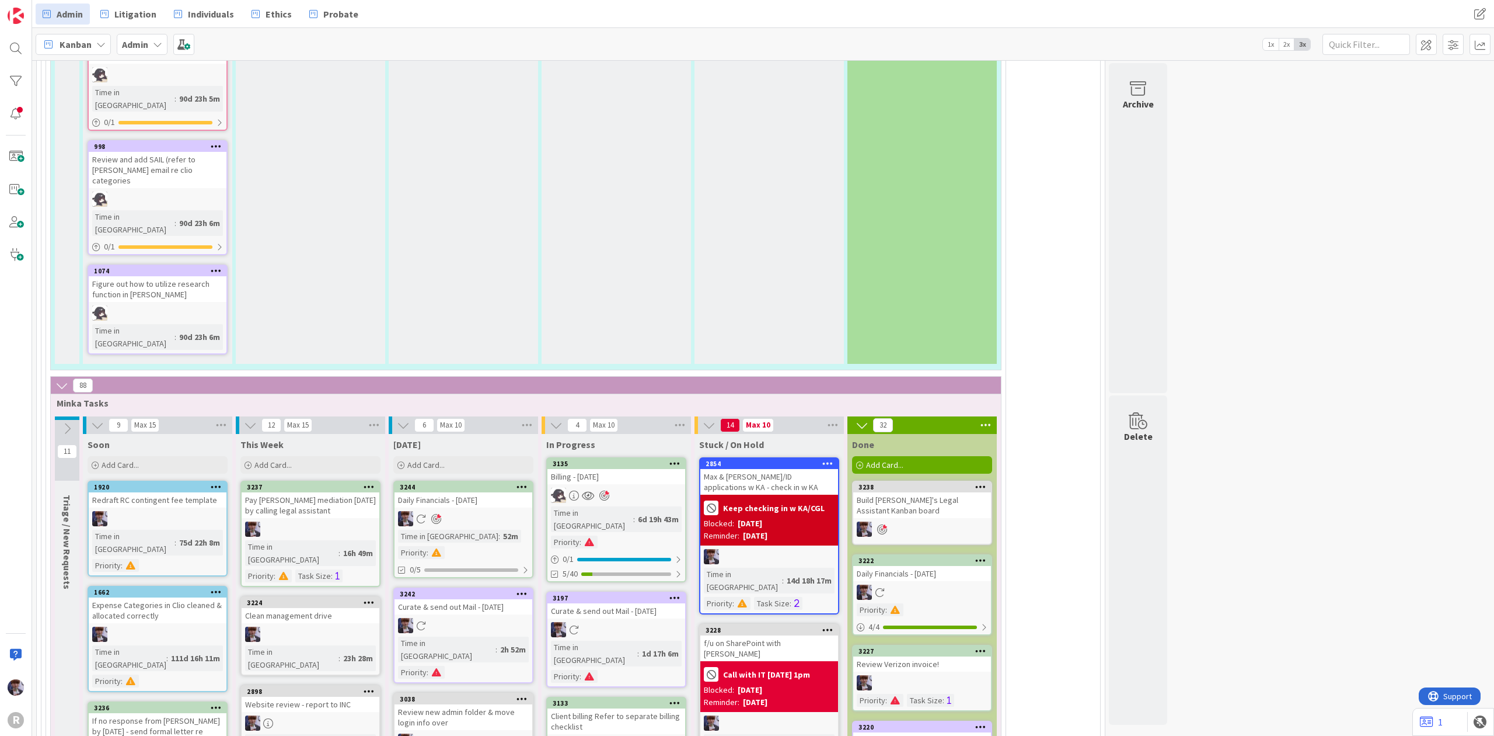
click at [440, 456] on div "Add Card..." at bounding box center [463, 465] width 140 height 18
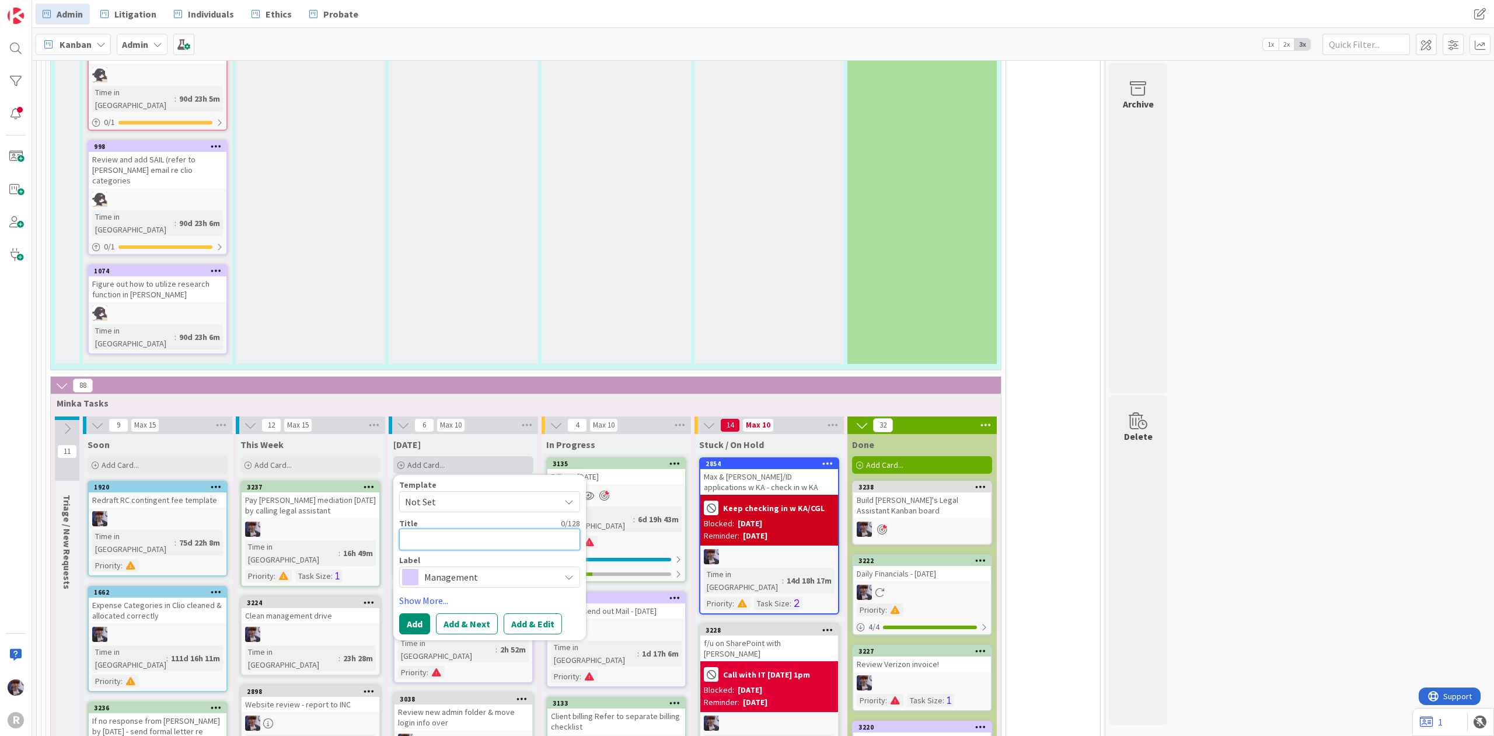
type textarea "x"
type textarea "A"
type textarea "x"
type textarea "At"
type textarea "x"
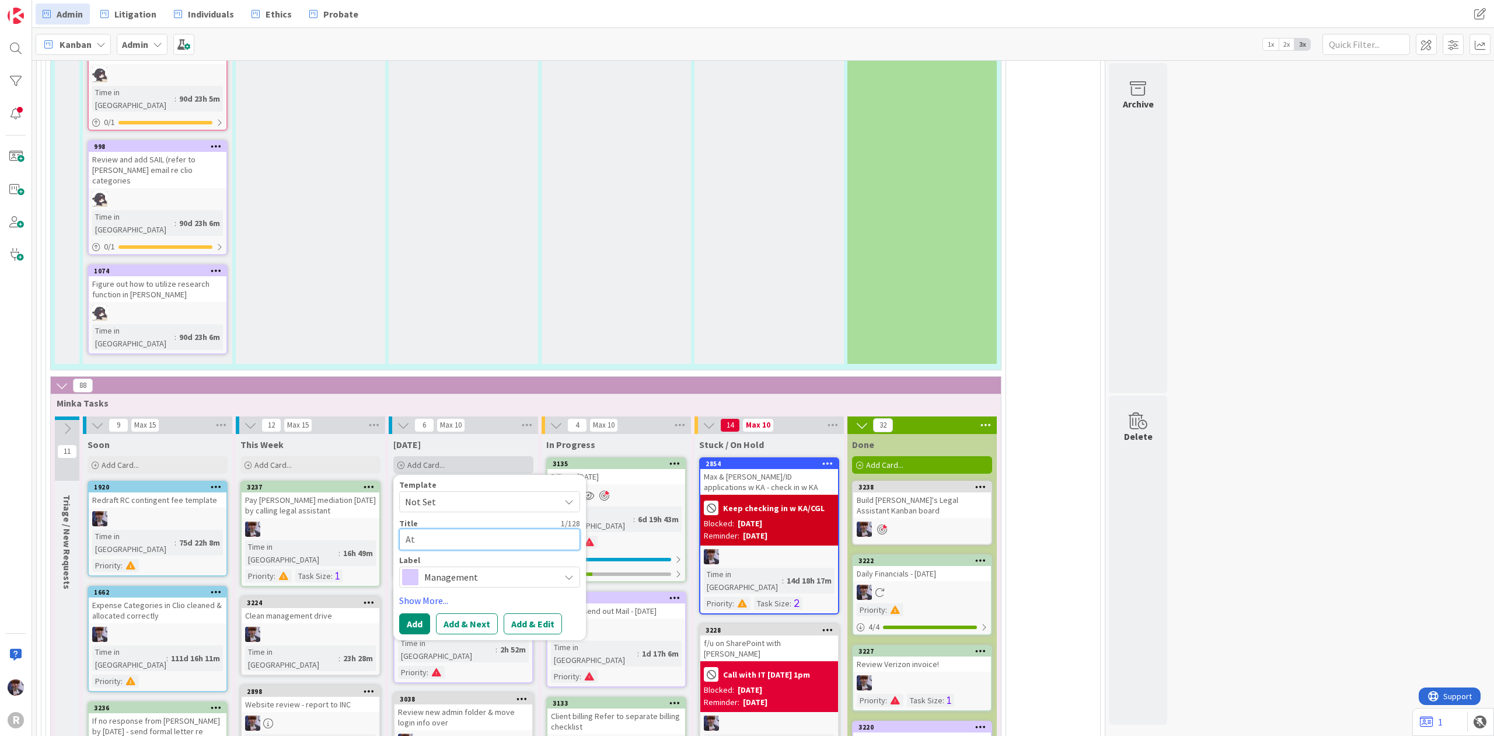
type textarea "Att"
type textarea "x"
type textarea "Atte"
type textarea "x"
type textarea "Atten"
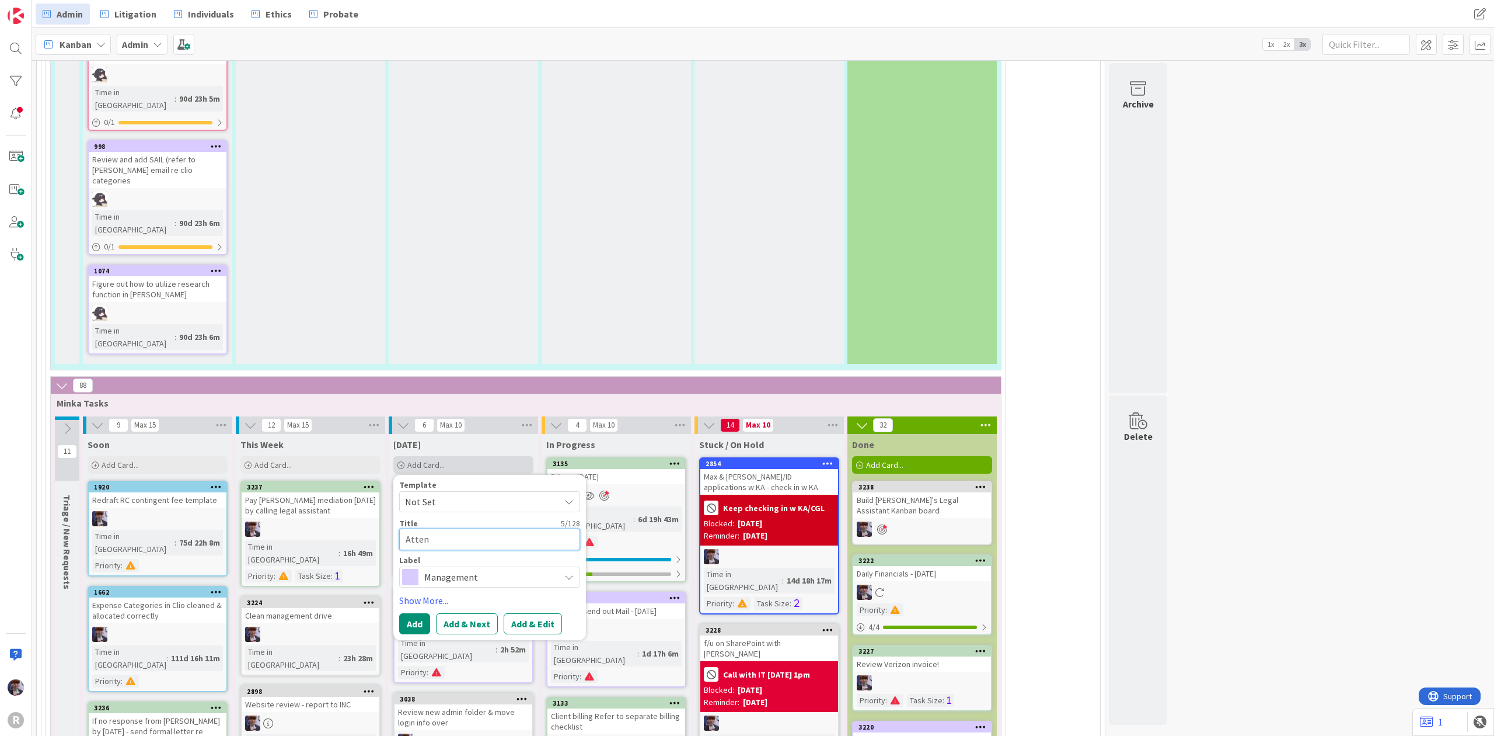
type textarea "x"
type textarea "Attend"
type textarea "x"
type textarea "Attenda"
type textarea "x"
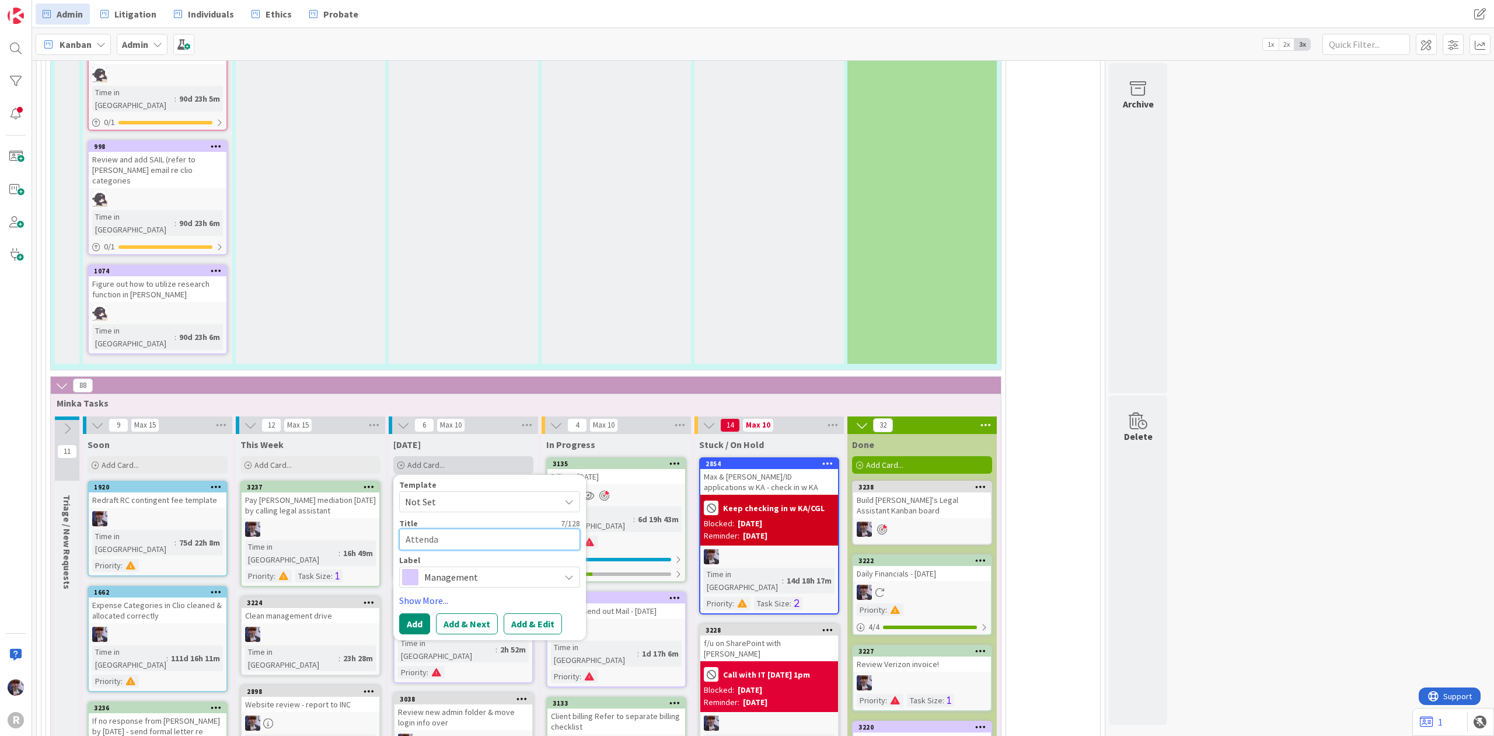
type textarea "Attendan"
type textarea "x"
type textarea "Attendanc"
type textarea "x"
type textarea "Attendance"
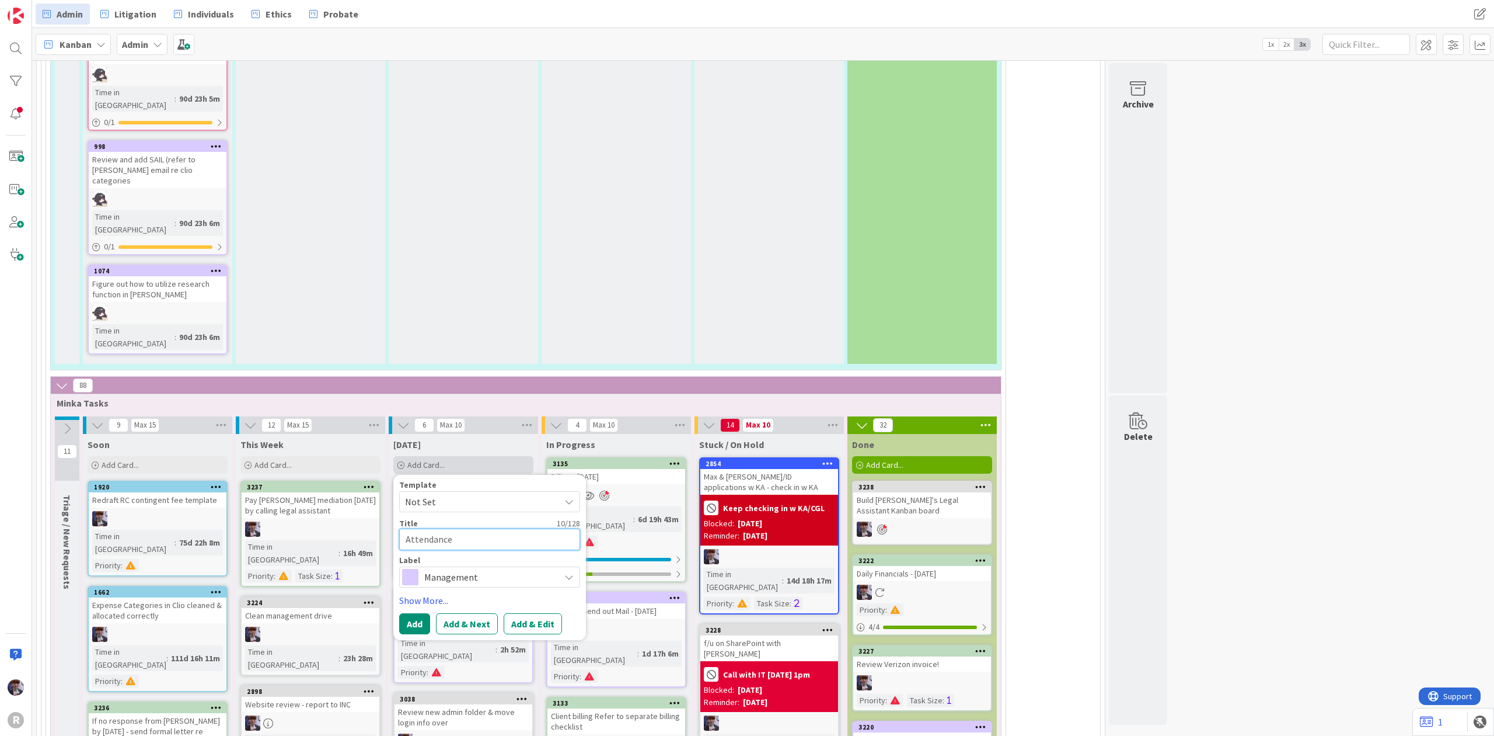
type textarea "x"
type textarea "Attendance"
type textarea "x"
type textarea "Attendance r"
type textarea "x"
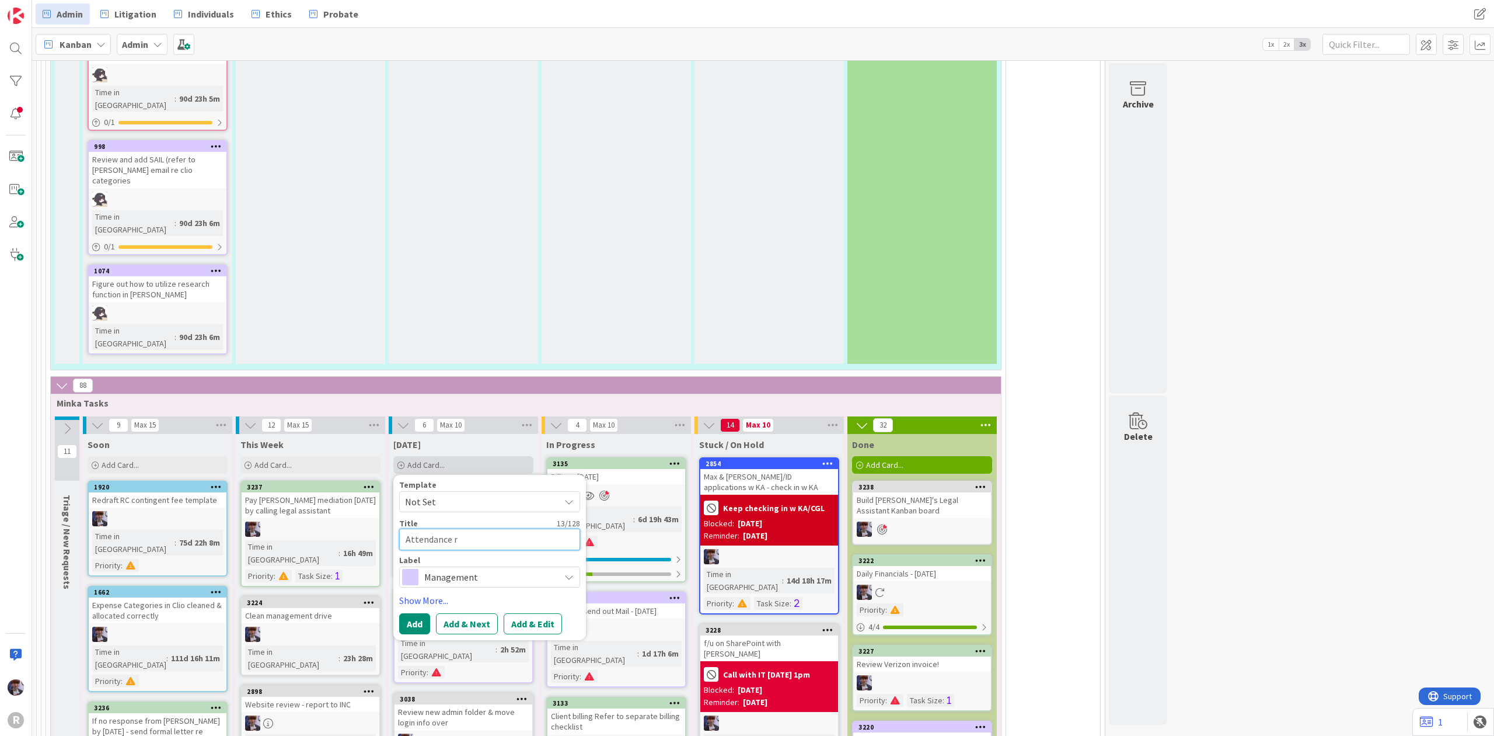
type textarea "Attendance re"
type textarea "x"
type textarea "Attendance rep"
type textarea "x"
type textarea "Attendance repo"
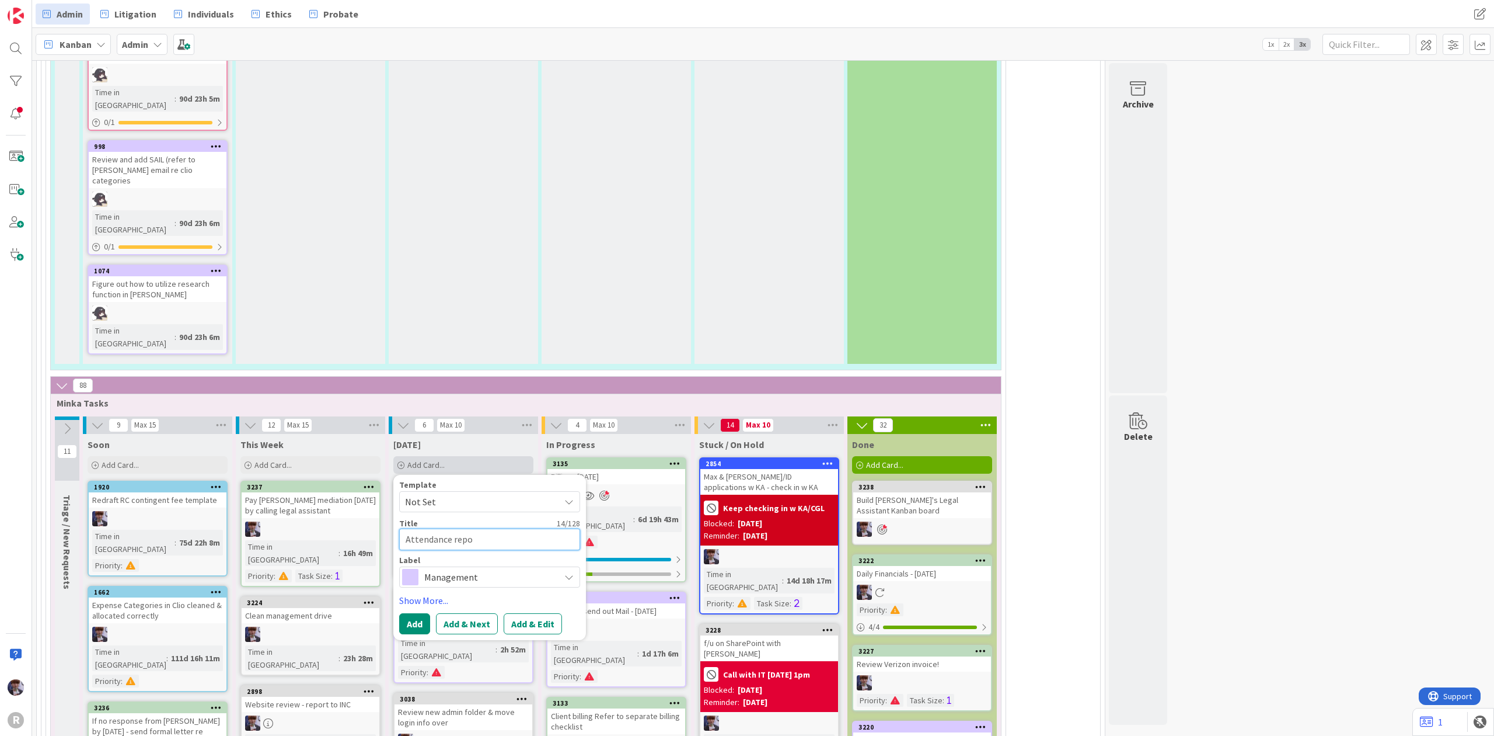
type textarea "x"
type textarea "Attendance repor"
type textarea "x"
type textarea "Attendance report"
type textarea "x"
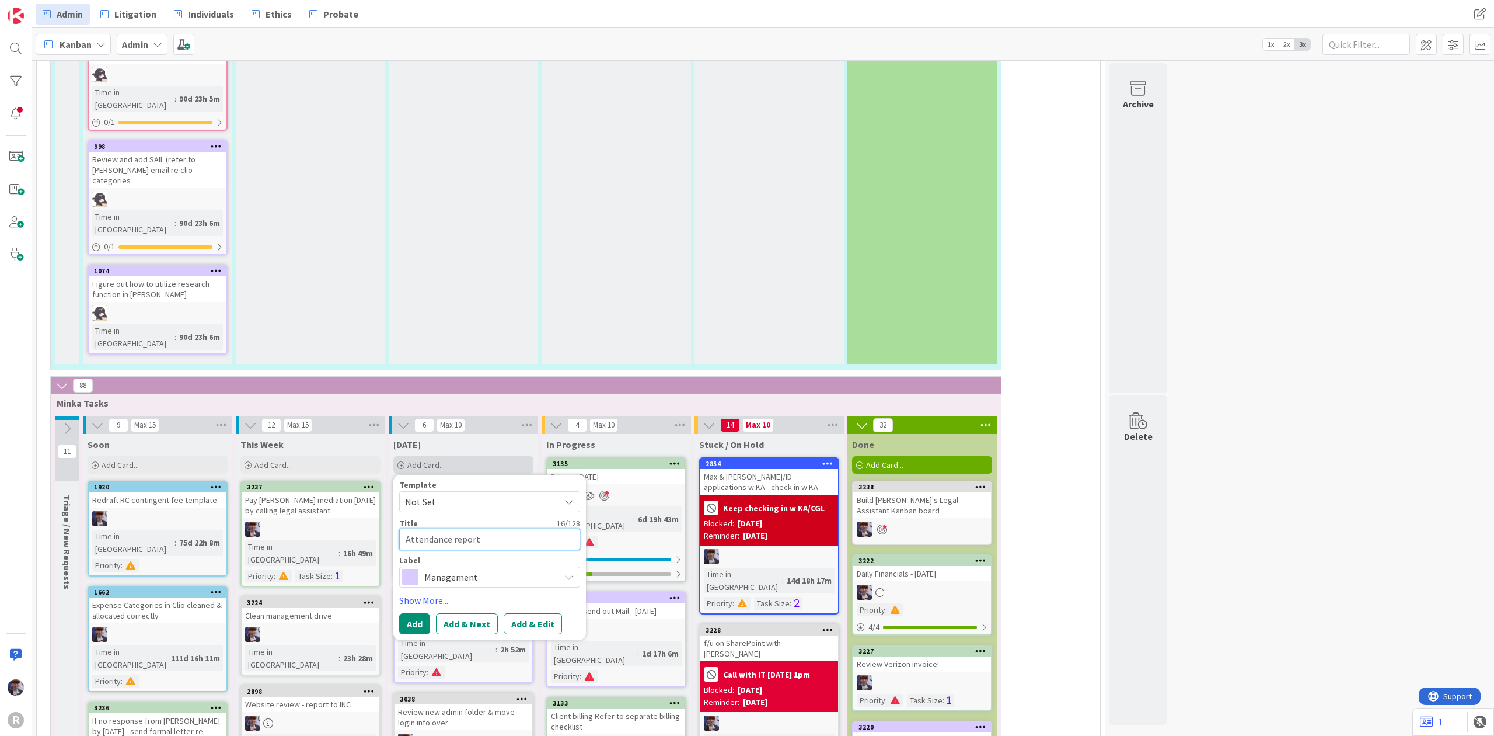
type textarea "Attendance report"
type textarea "x"
type textarea "Attendance report u"
type textarea "x"
type textarea "Attendance report up"
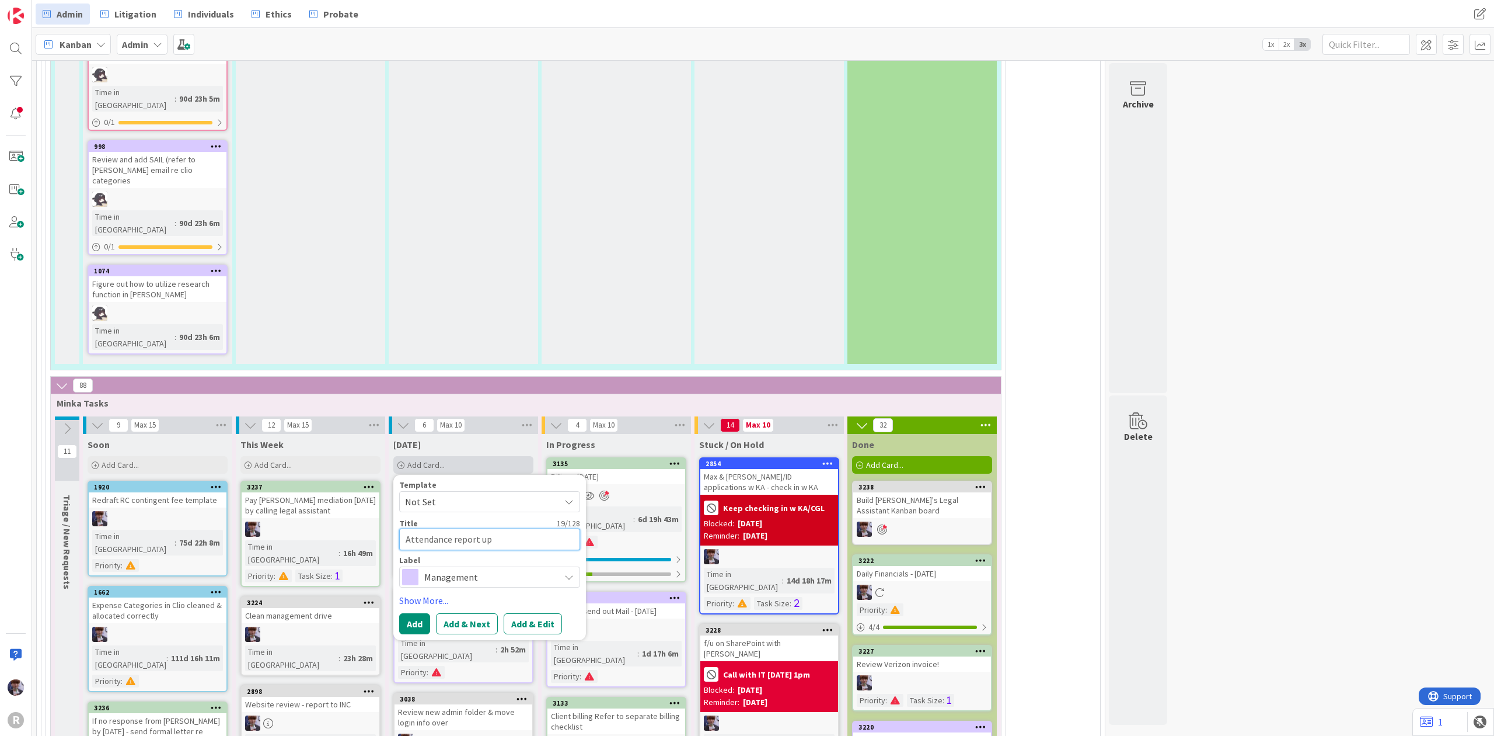
type textarea "x"
type textarea "Attendance report upd"
type textarea "x"
type textarea "Attendance report upda"
type textarea "x"
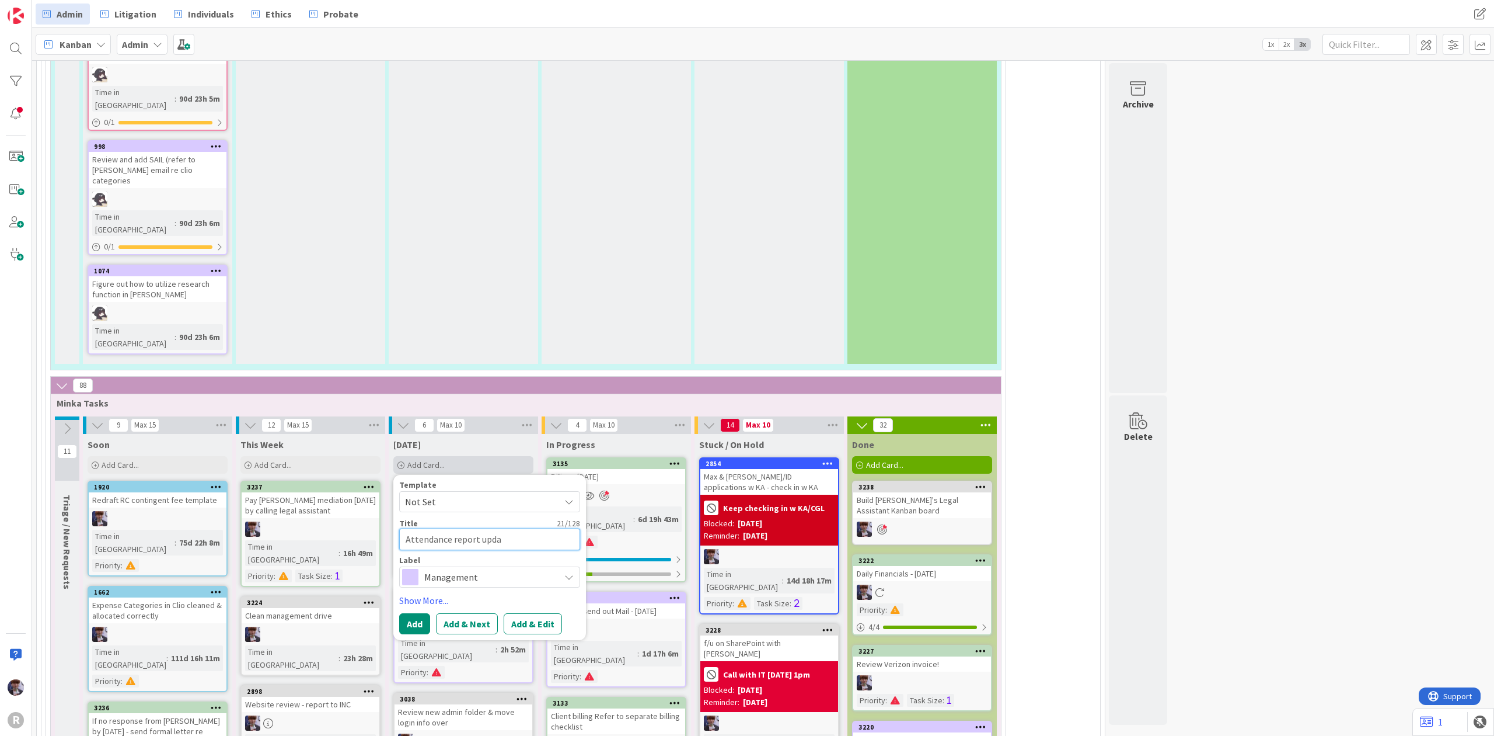
type textarea "Attendance report updat"
type textarea "x"
type textarea "Attendance report update"
type textarea "x"
type textarea "Attendance report updated"
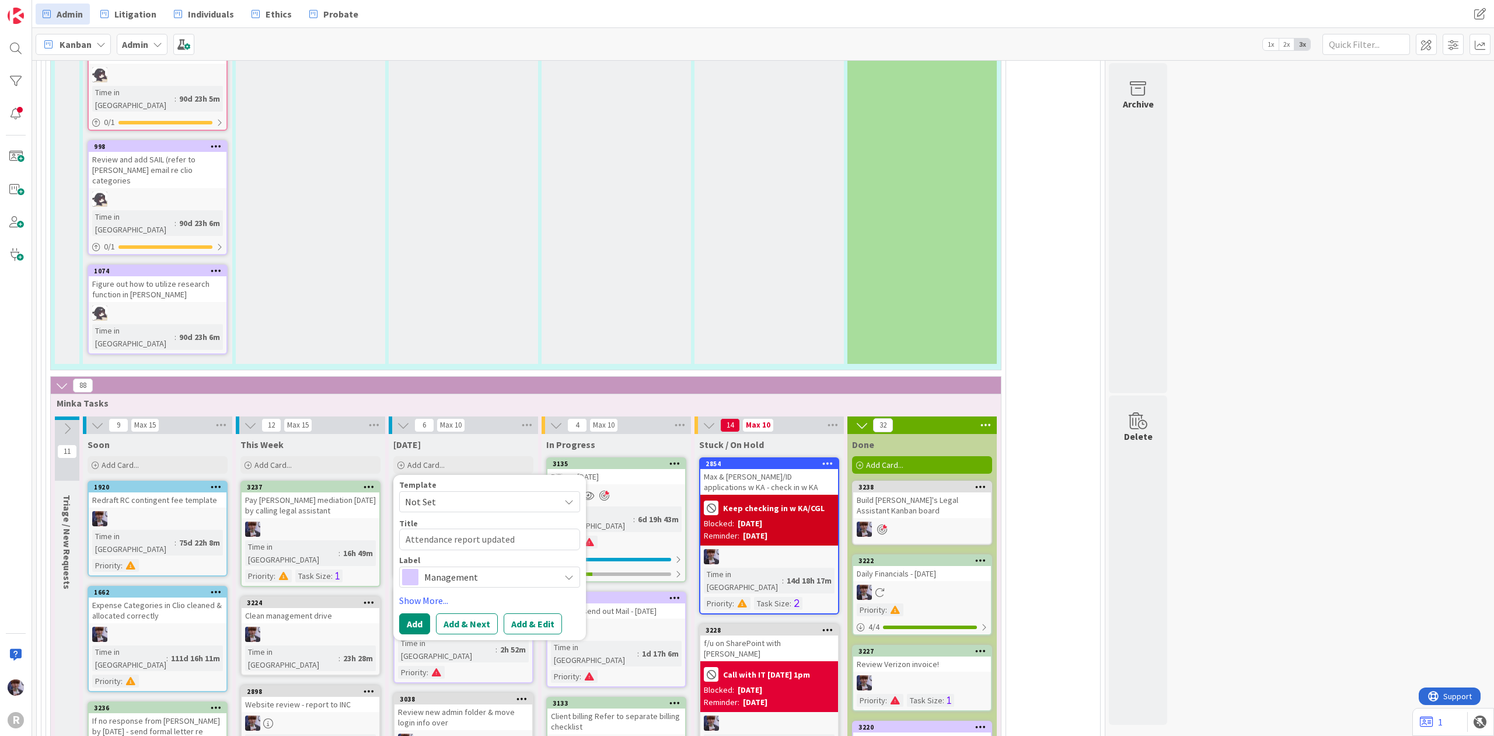
click at [463, 569] on span "Management" at bounding box center [489, 577] width 130 height 16
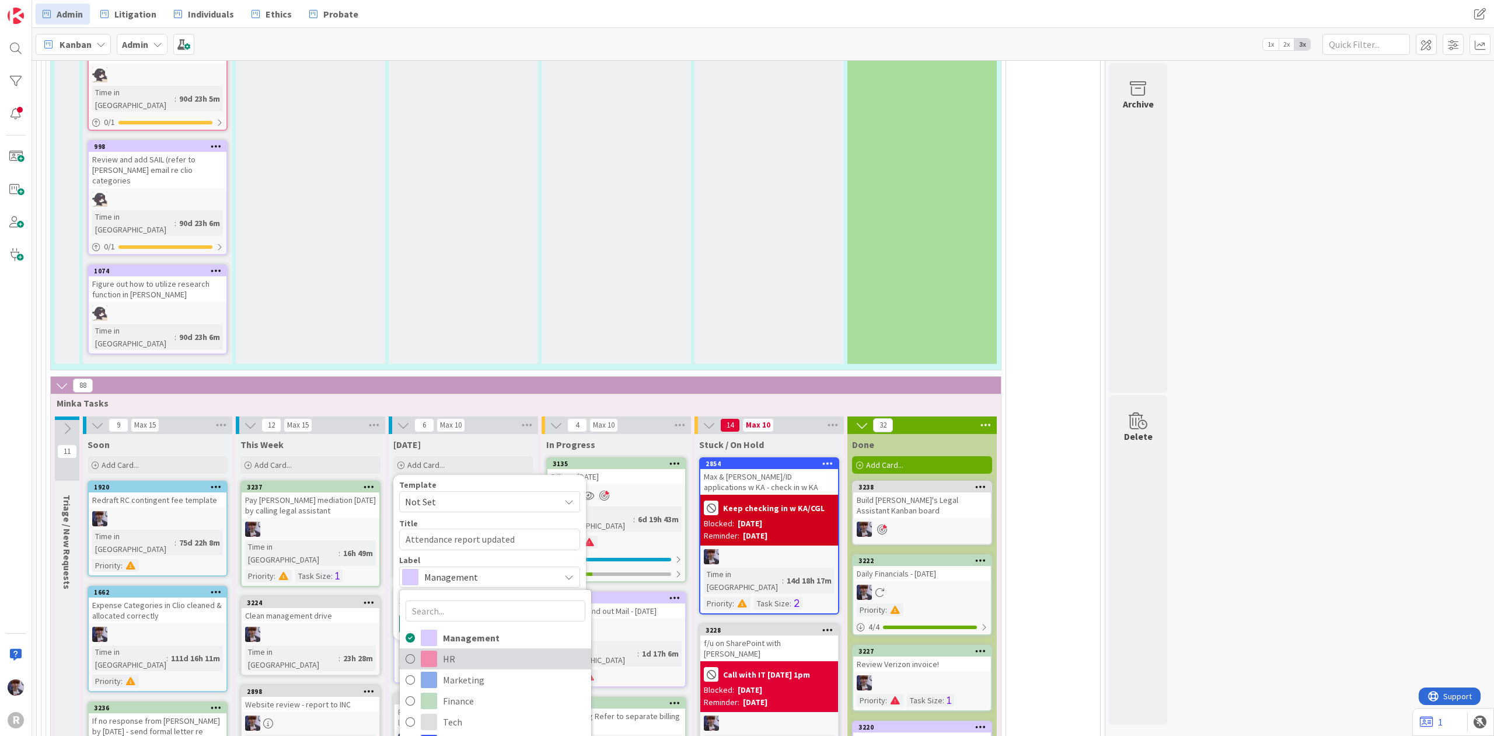
click at [444, 649] on span "HR" at bounding box center [514, 658] width 142 height 18
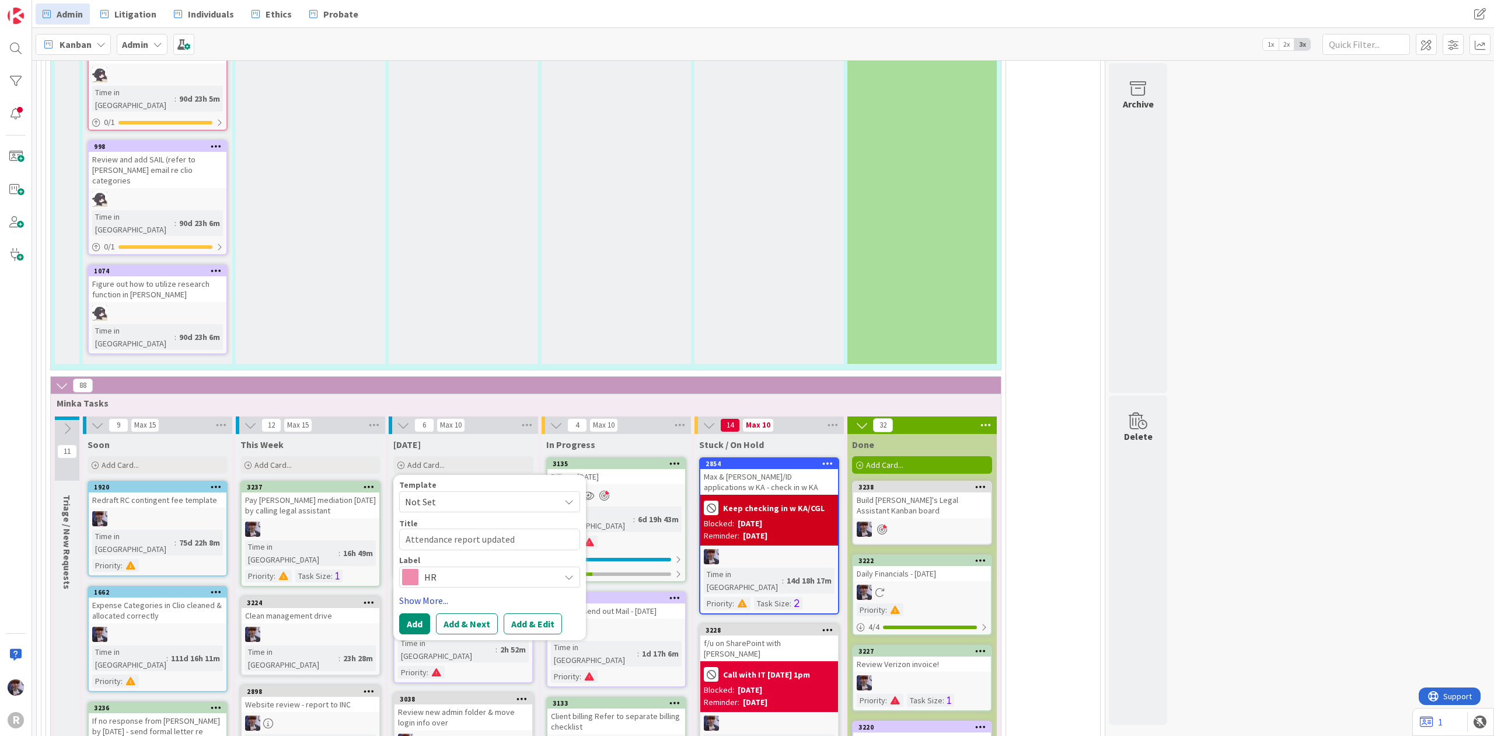
click at [421, 593] on link "Show More..." at bounding box center [489, 600] width 181 height 14
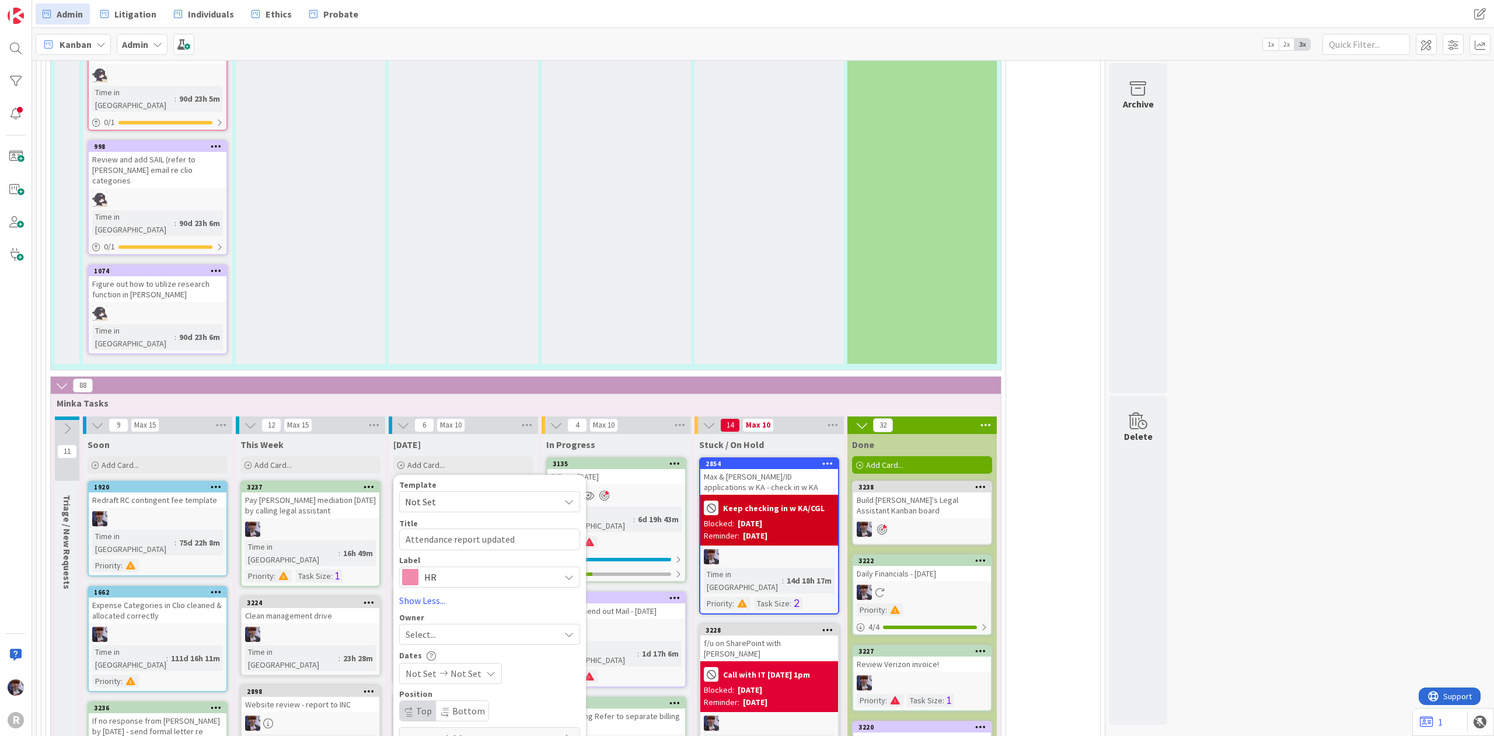
click at [430, 627] on span "Select..." at bounding box center [421, 634] width 30 height 14
click at [501, 723] on span "[PERSON_NAME]" at bounding box center [472, 732] width 57 height 18
type textarea "x"
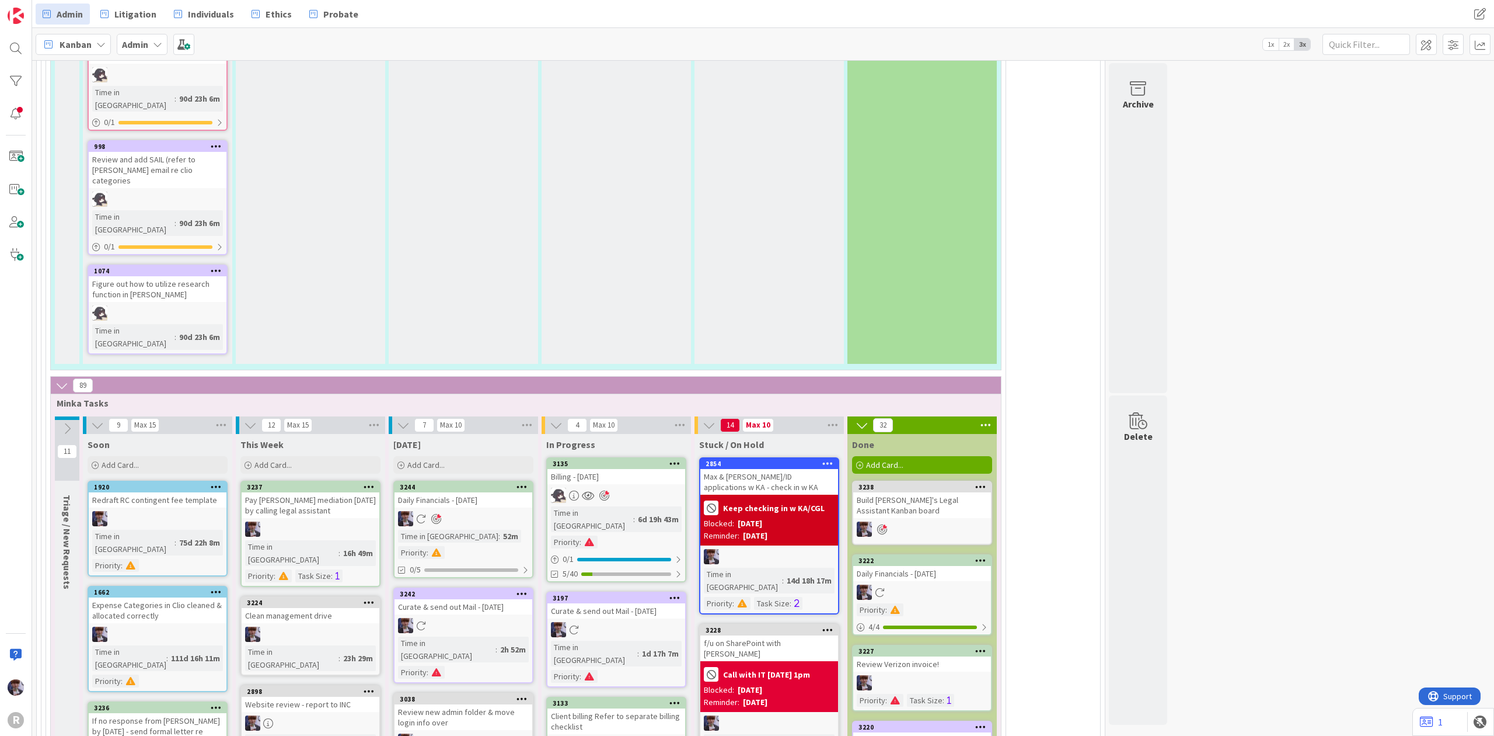
click at [138, 39] on b "Admin" at bounding box center [135, 45] width 26 height 12
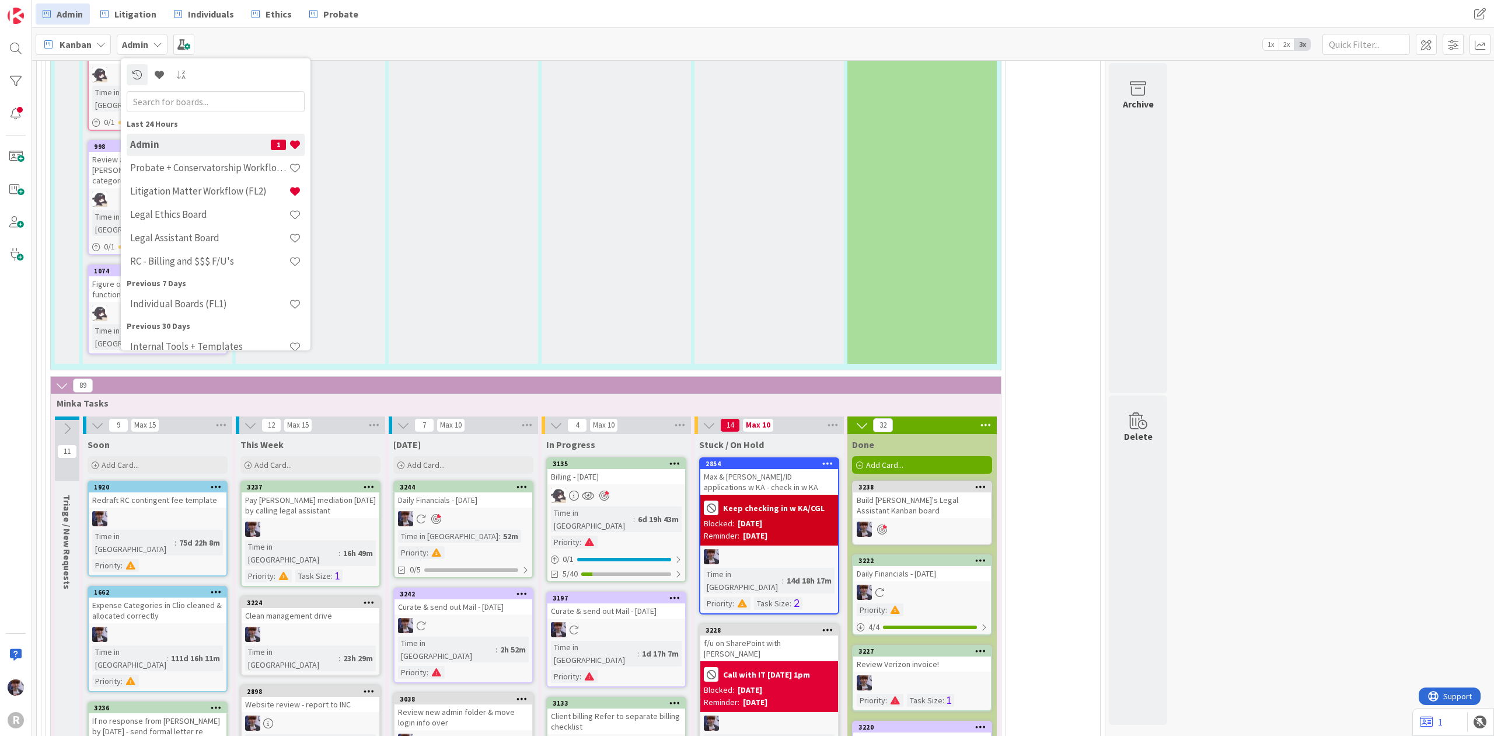
click at [103, 42] on icon at bounding box center [100, 44] width 9 height 9
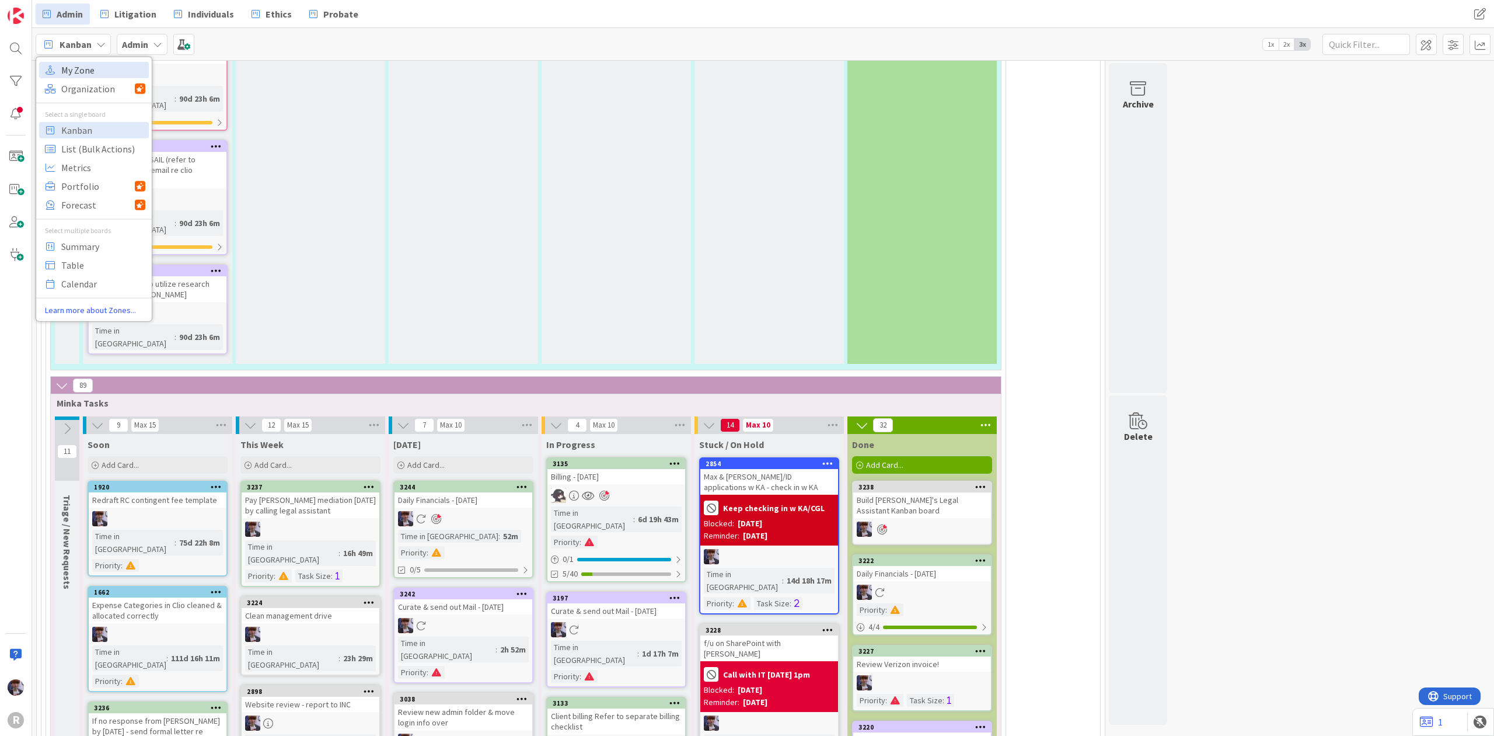
click at [103, 68] on span "My Zone" at bounding box center [103, 70] width 84 height 18
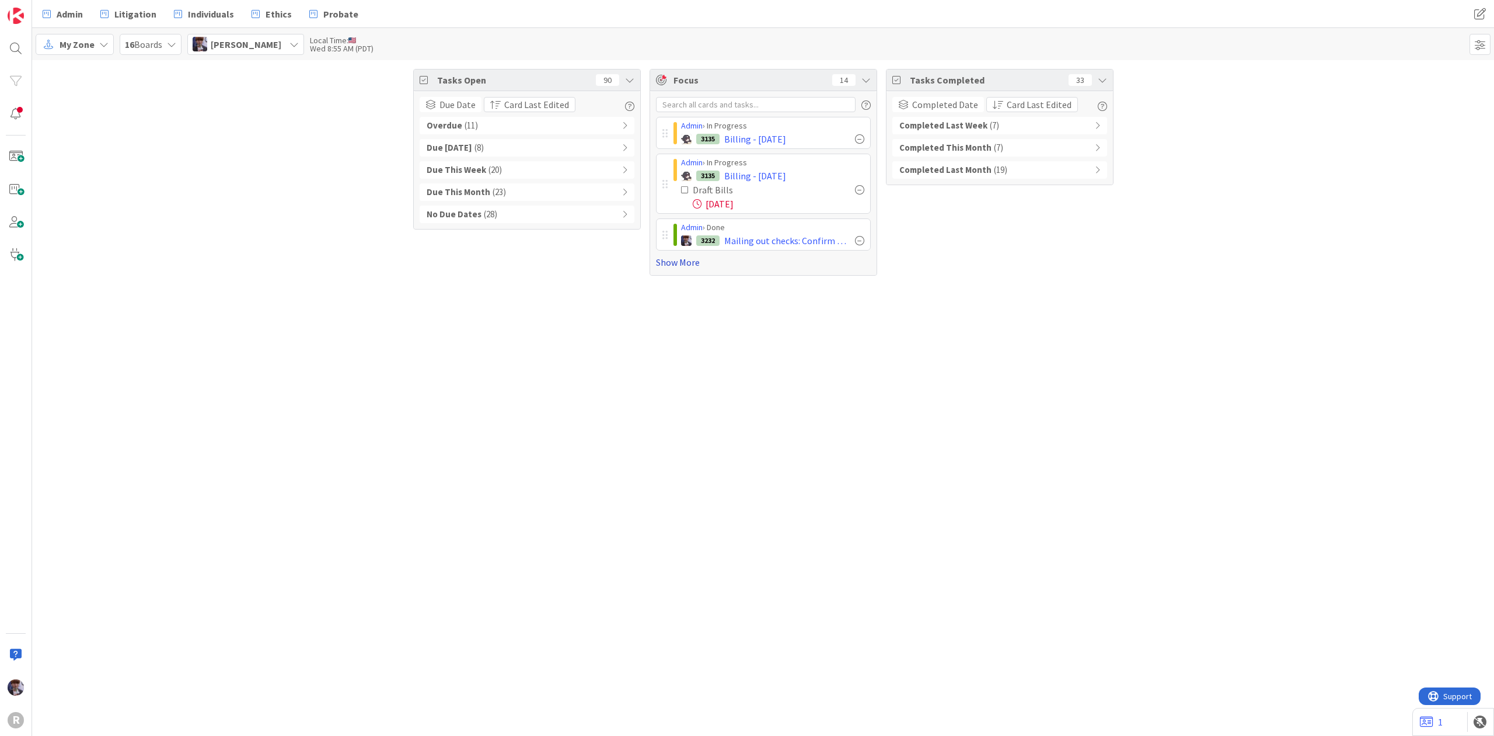
click at [680, 265] on link "Show More" at bounding box center [763, 262] width 215 height 14
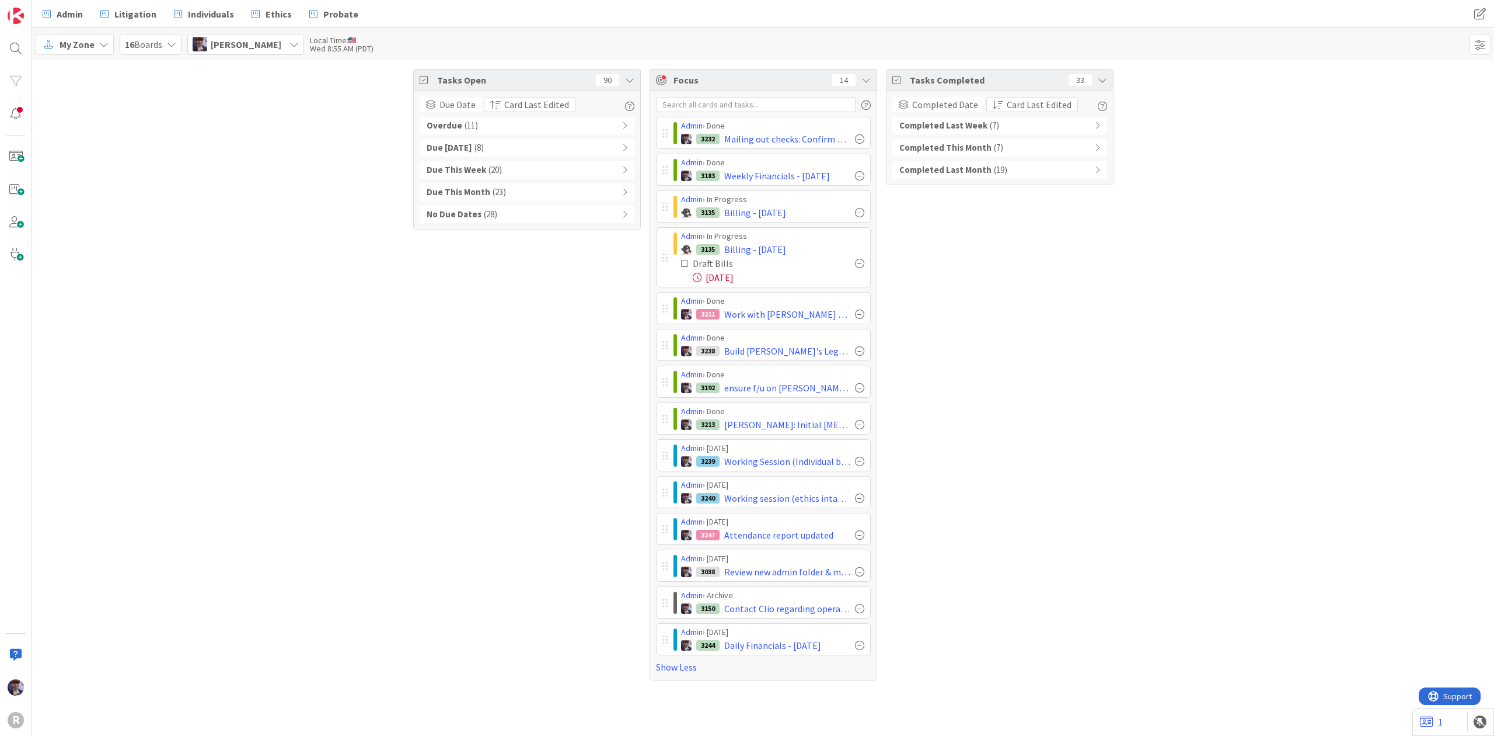
click at [237, 37] on span "[PERSON_NAME]" at bounding box center [246, 44] width 71 height 14
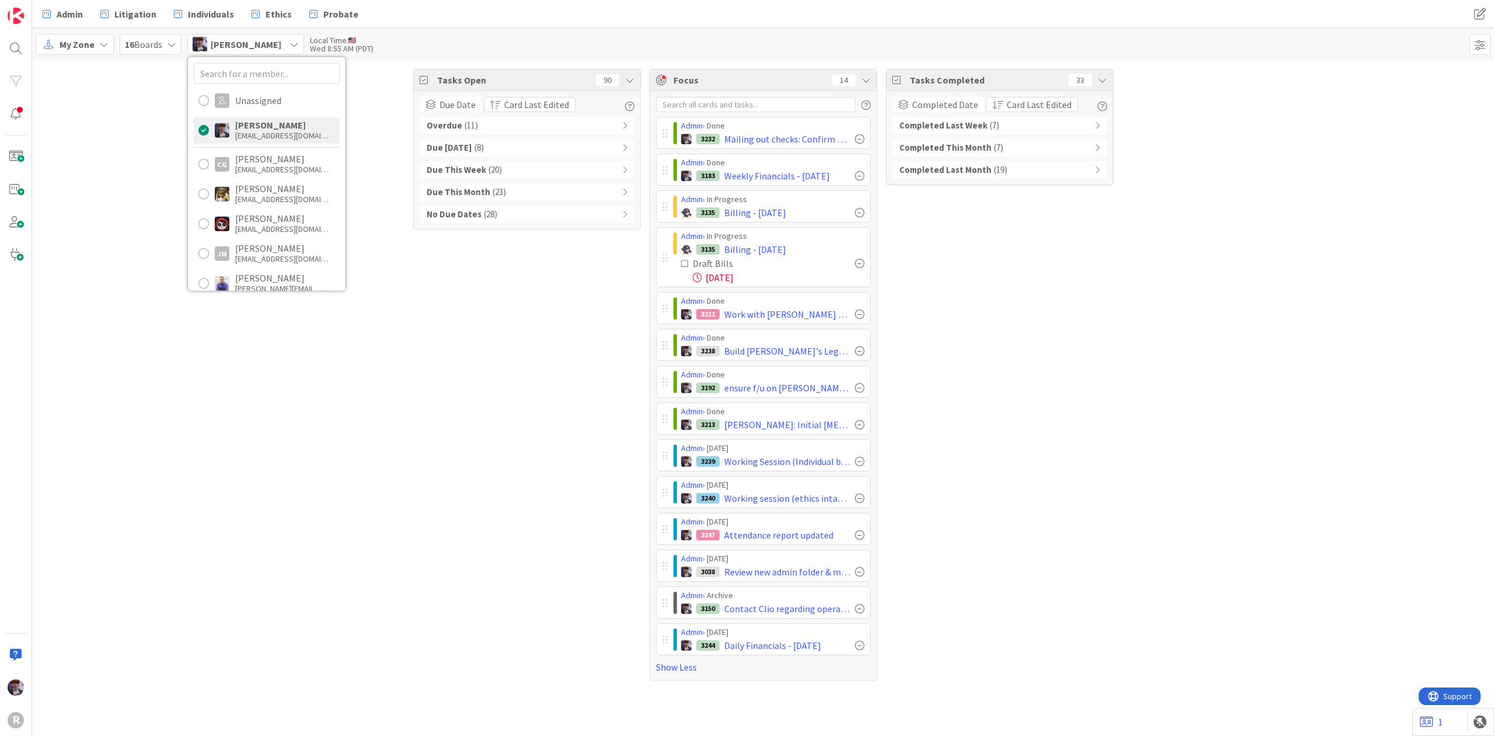
click at [175, 93] on div "Tasks Open 90 Due Date Card Last Edited Overdue ( 11 ) Due [DATE] ( 8 ) Due Thi…" at bounding box center [763, 374] width 1462 height 629
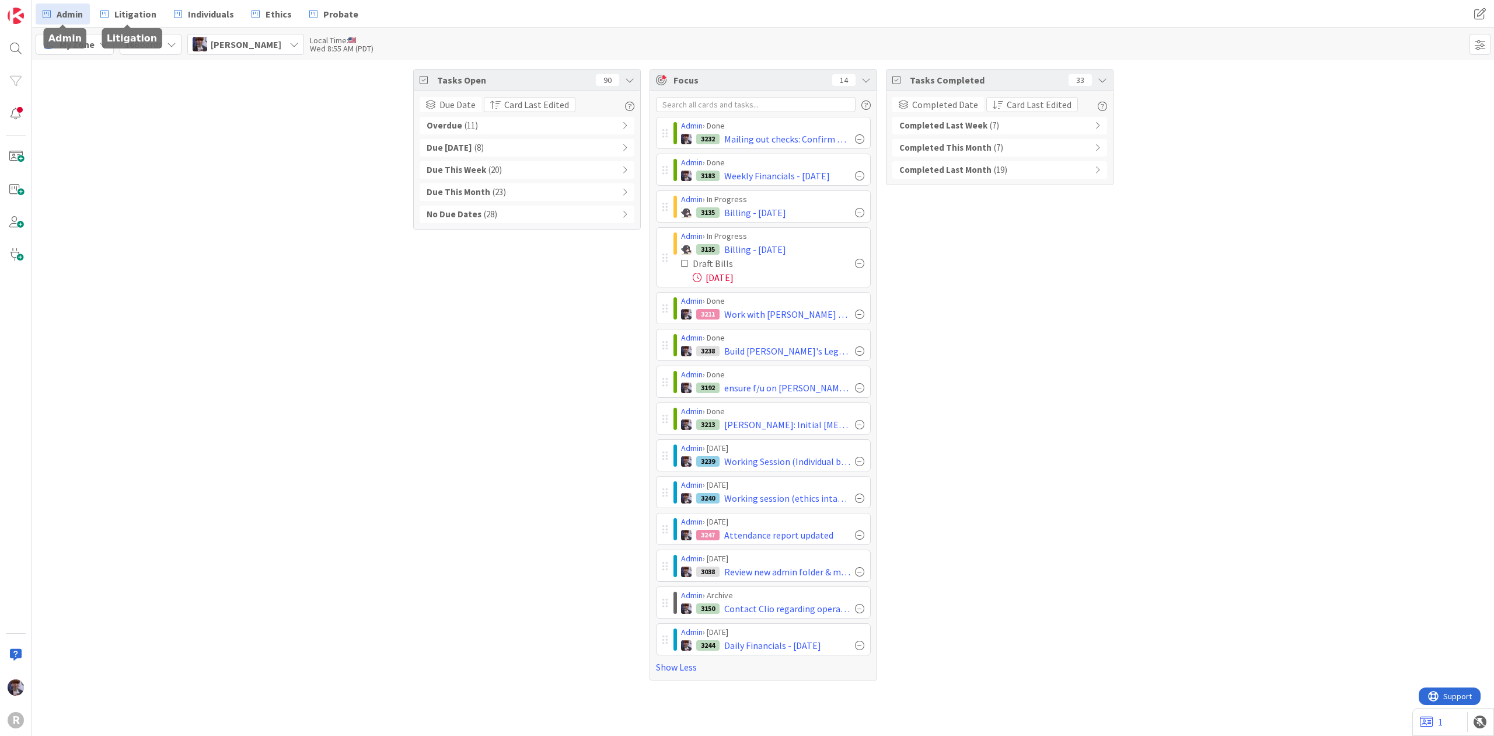
click at [71, 14] on span "Admin" at bounding box center [70, 14] width 26 height 14
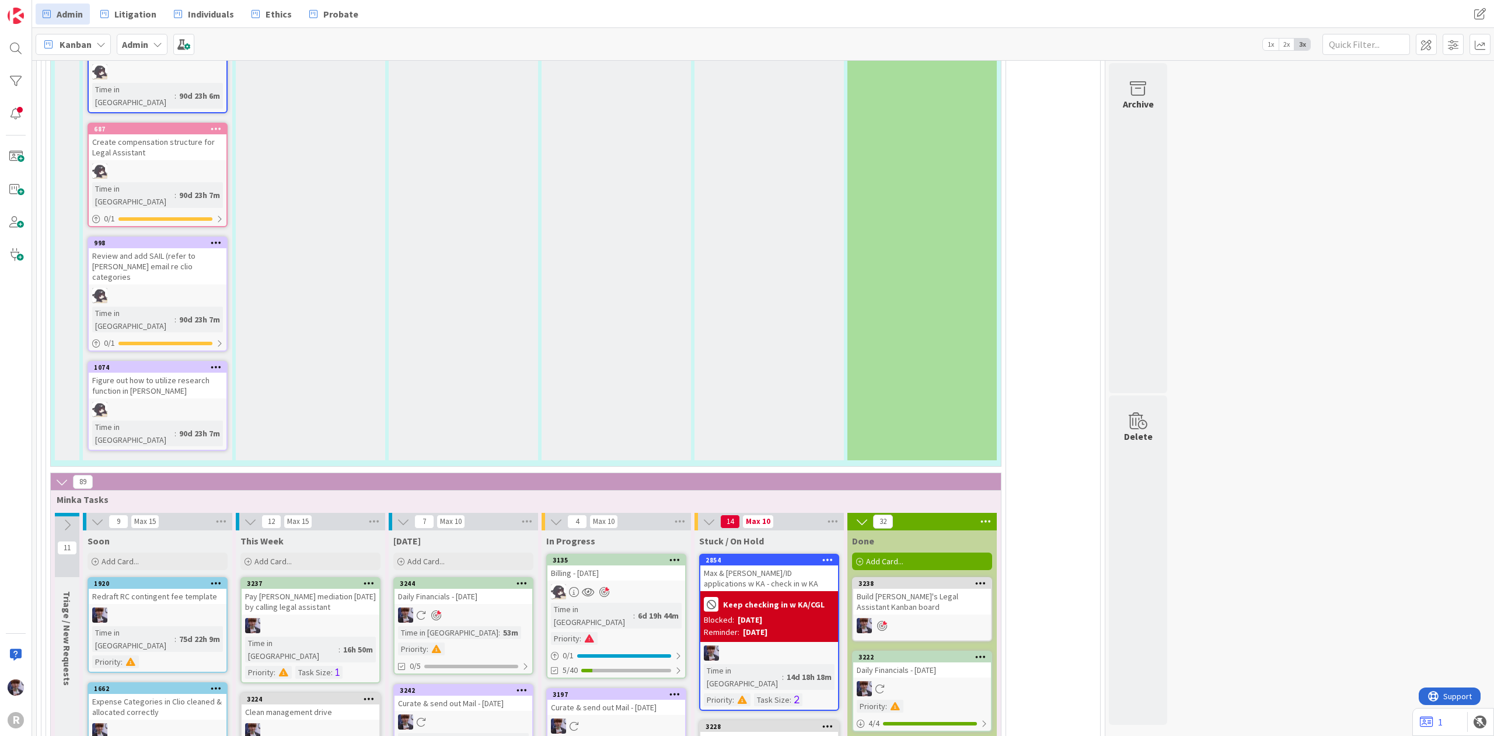
scroll to position [2413, 0]
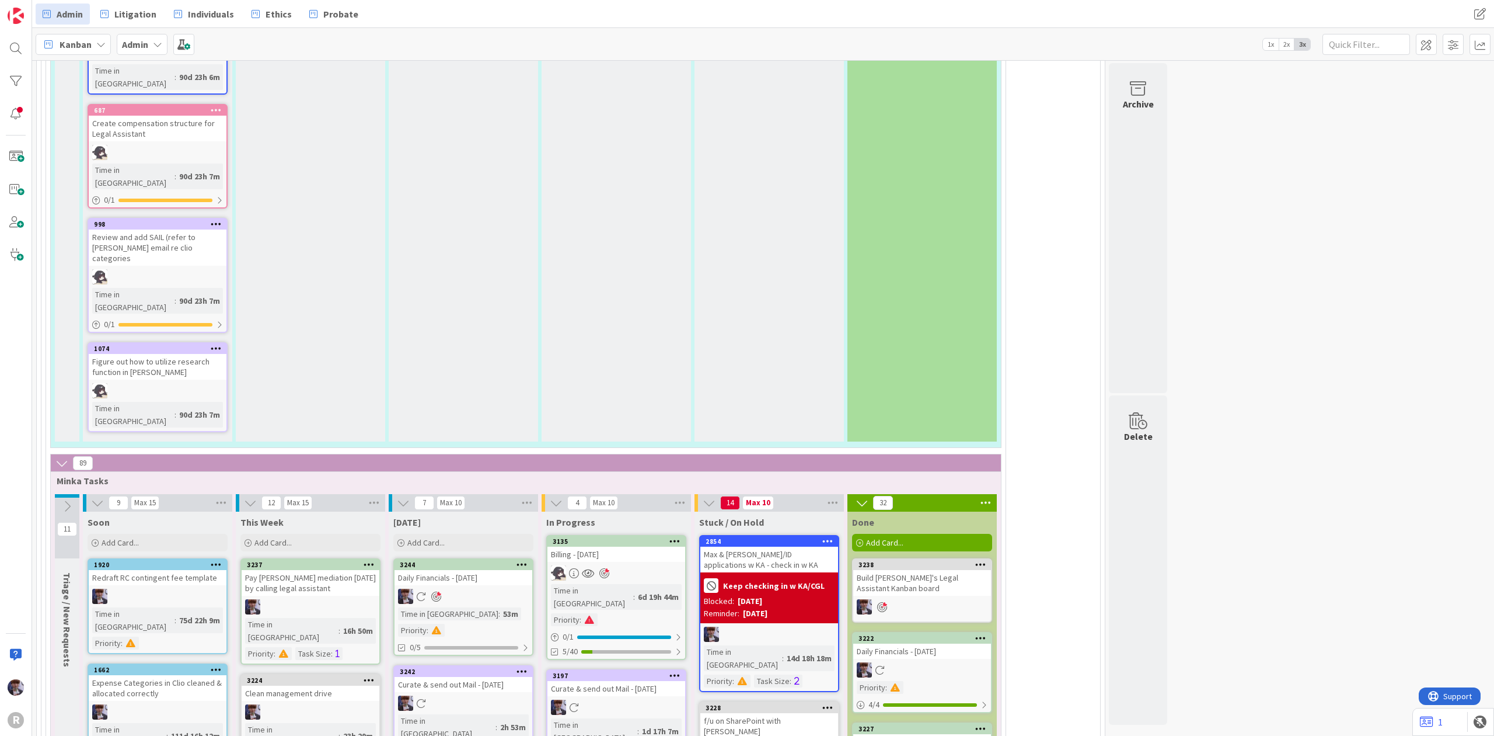
click at [977, 560] on icon at bounding box center [980, 564] width 11 height 8
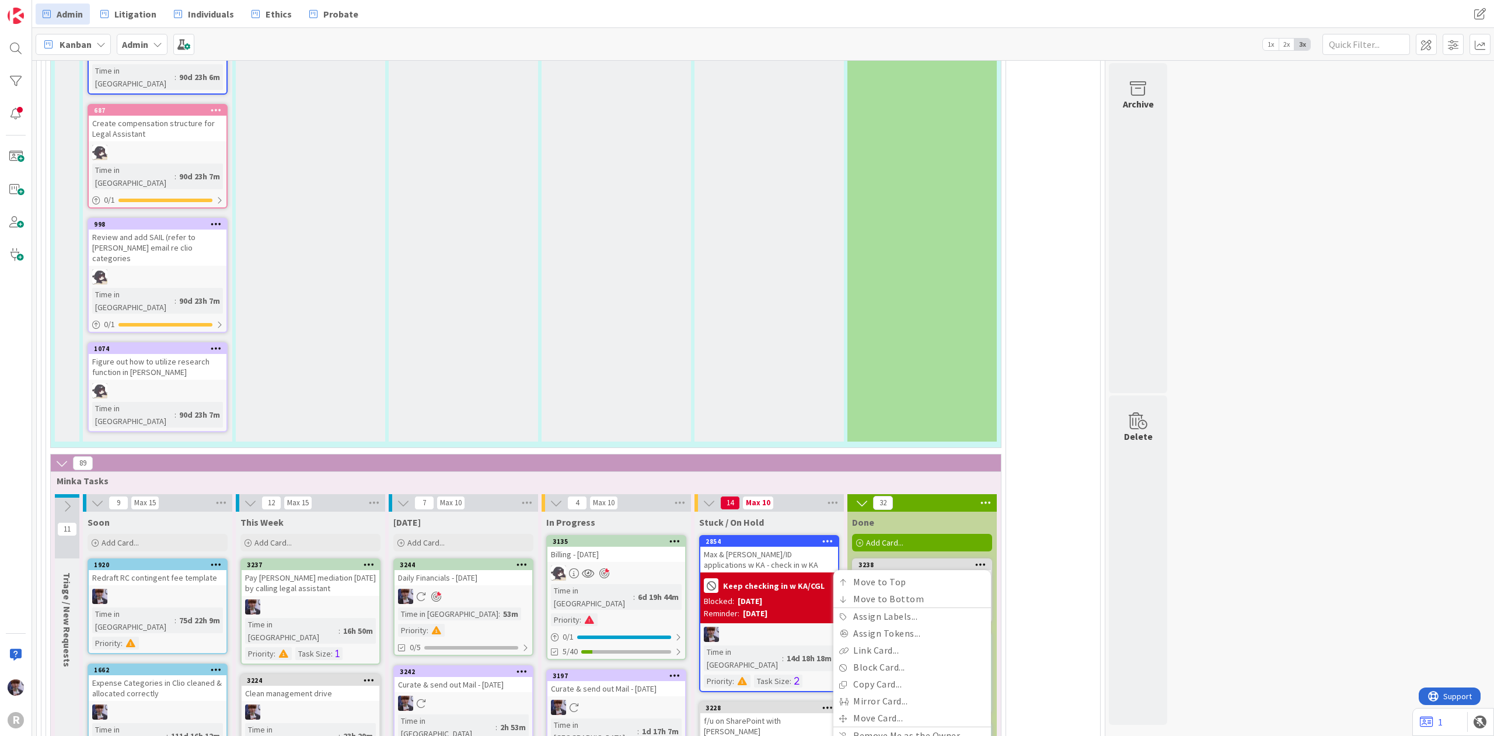
click at [1022, 225] on div "157 Admin Tasks By Person 68 [PERSON_NAME] Tasks 5 Triage / New Requests 19 Max…" at bounding box center [571, 241] width 1054 height 3767
